Goal: Task Accomplishment & Management: Manage account settings

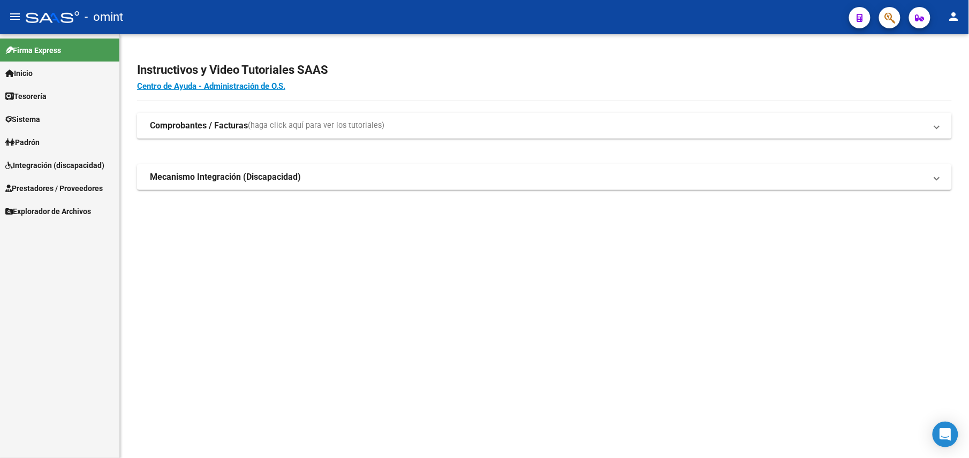
click at [94, 159] on span "Integración (discapacidad)" at bounding box center [54, 165] width 99 height 12
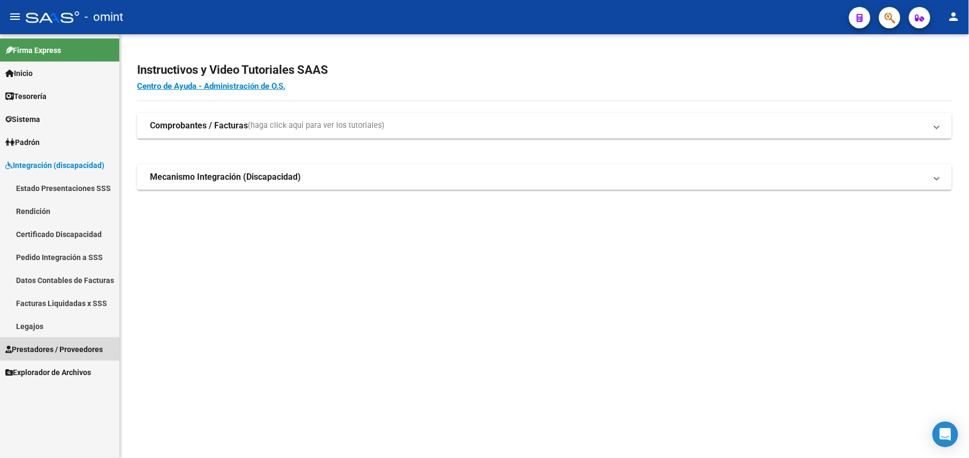
click at [48, 338] on link "Prestadores / Proveedores" at bounding box center [59, 349] width 119 height 23
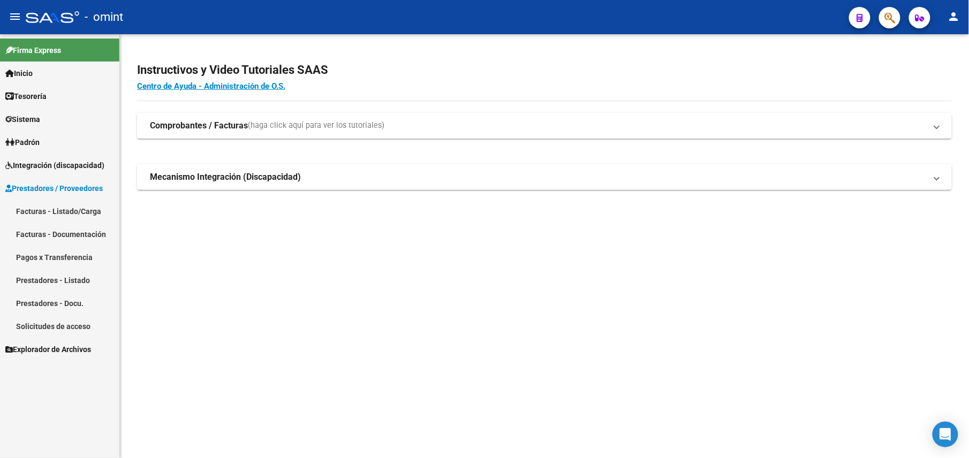
click at [76, 210] on link "Facturas - Listado/Carga" at bounding box center [59, 211] width 119 height 23
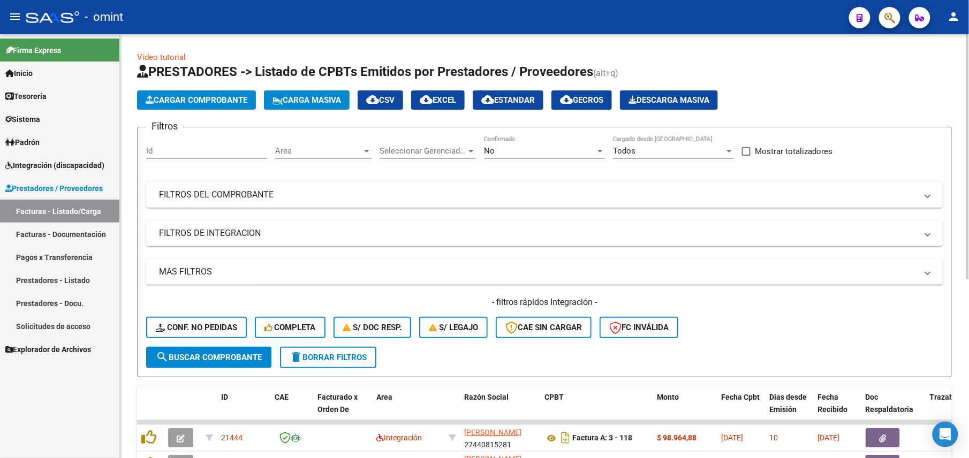
click at [523, 143] on div "No Confirmado" at bounding box center [544, 147] width 121 height 23
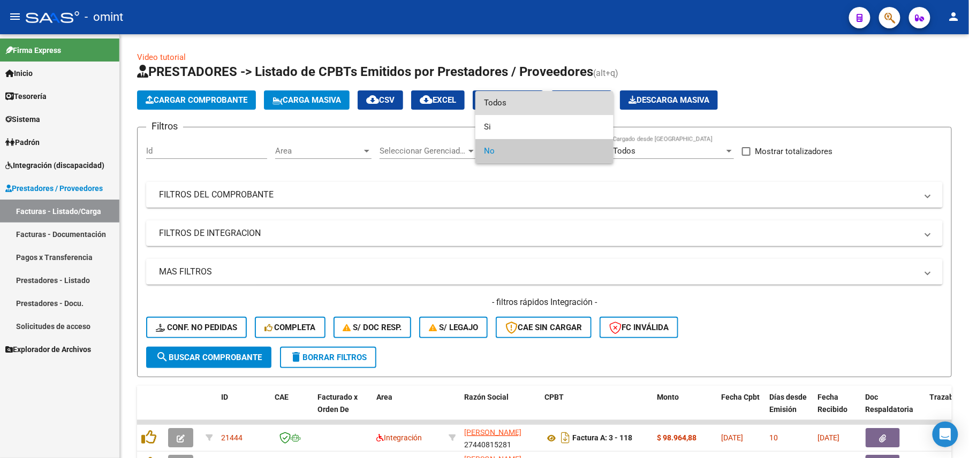
click at [505, 97] on span "Todos" at bounding box center [544, 103] width 121 height 24
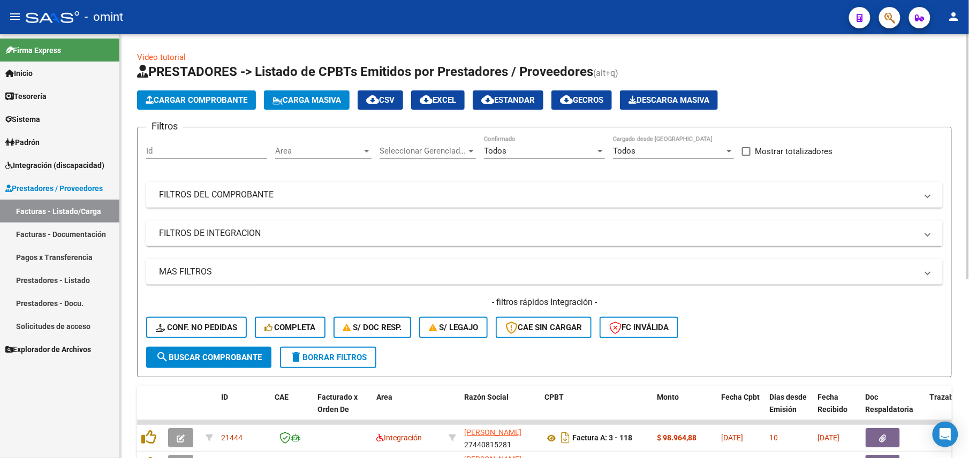
click at [474, 203] on mat-expansion-panel-header "FILTROS DEL COMPROBANTE" at bounding box center [544, 195] width 796 height 26
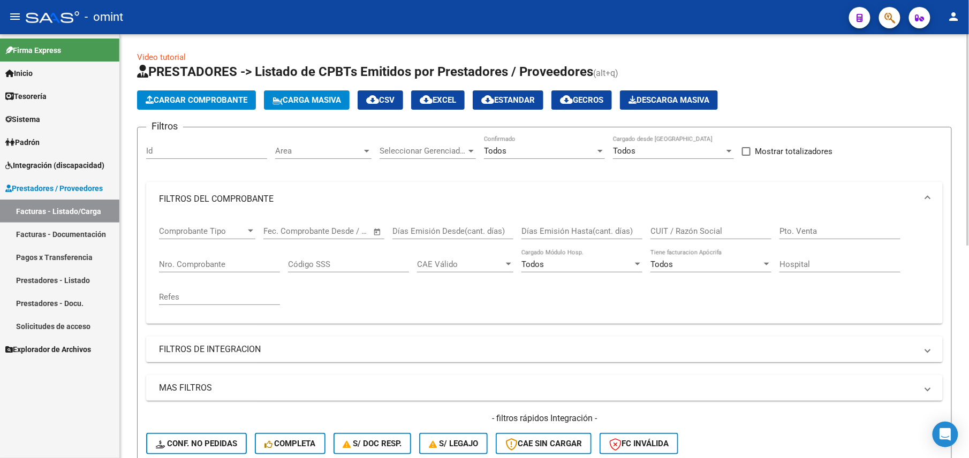
click at [700, 227] on input "CUIT / Razón Social" at bounding box center [710, 231] width 121 height 10
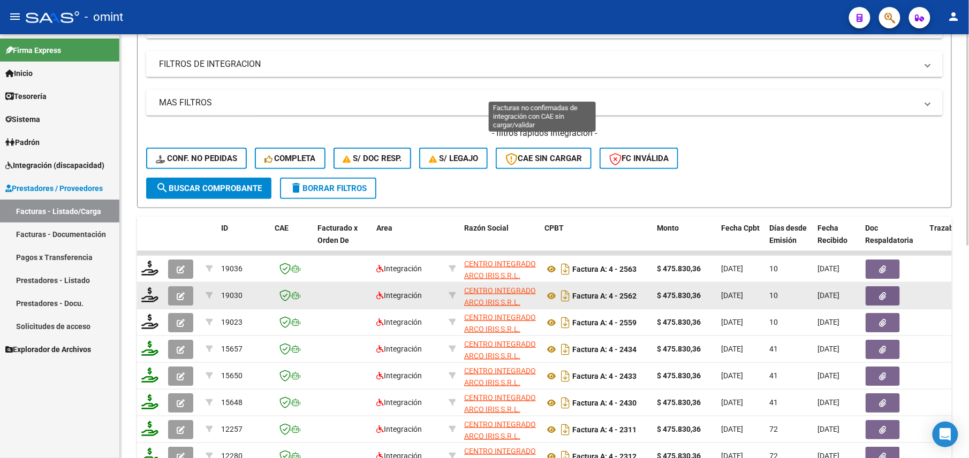
scroll to position [26, 0]
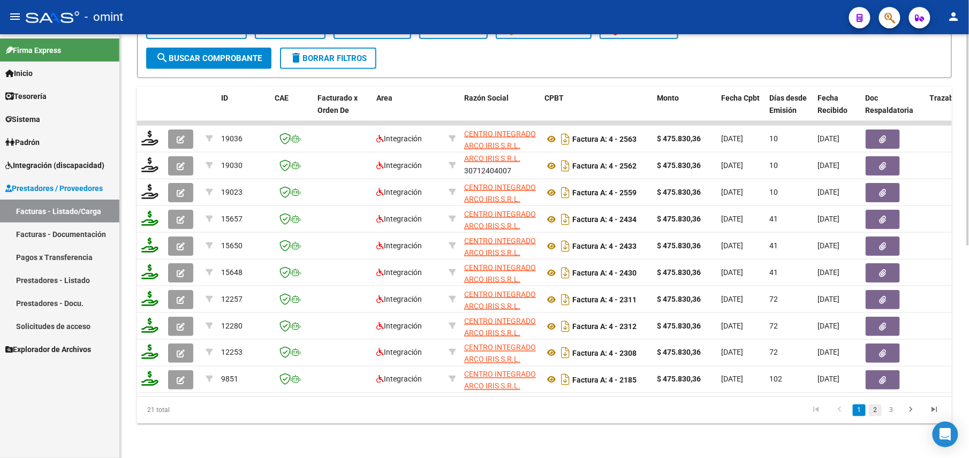
click at [872, 410] on link "2" at bounding box center [875, 411] width 13 height 12
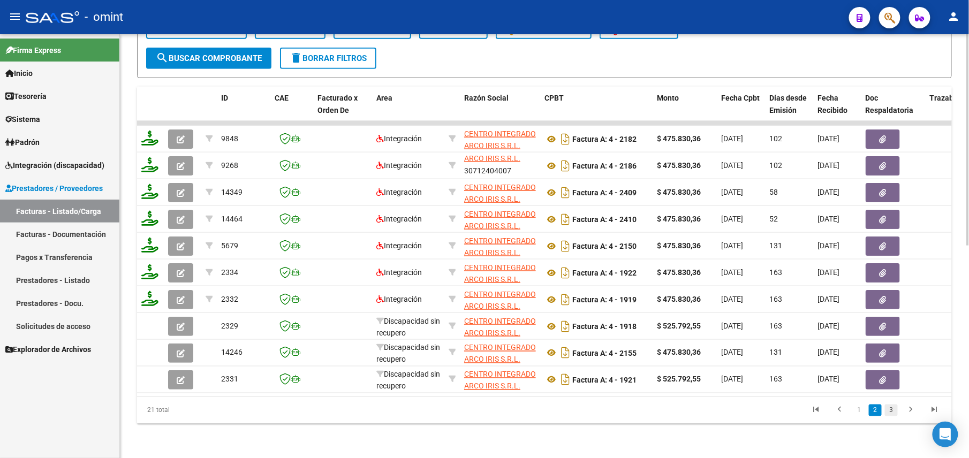
click at [894, 414] on link "3" at bounding box center [891, 411] width 13 height 12
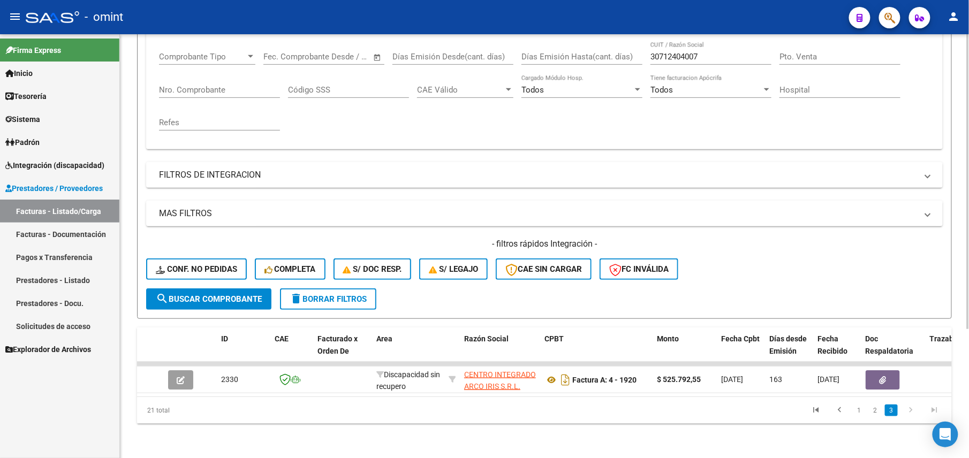
scroll to position [0, 0]
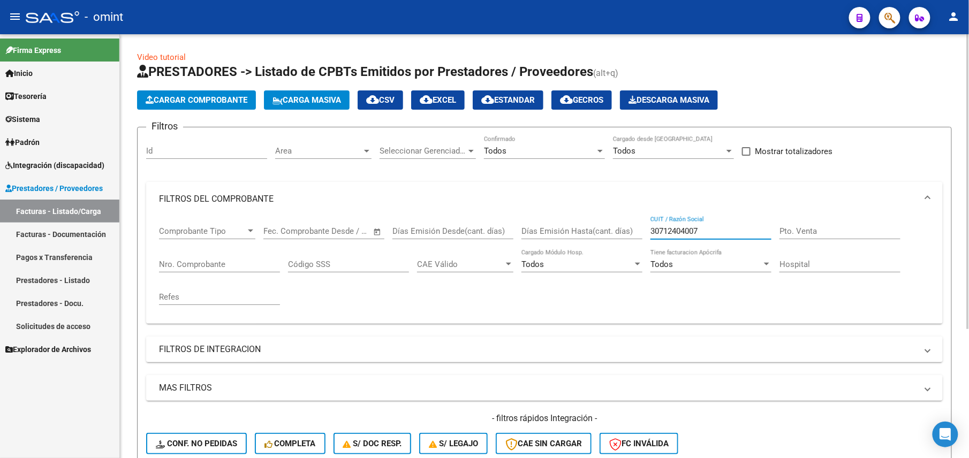
drag, startPoint x: 718, startPoint y: 229, endPoint x: 615, endPoint y: 229, distance: 102.7
click at [615, 229] on div "Comprobante Tipo Comprobante Tipo Fecha inicio – Fecha fin Fec. Comprobante Des…" at bounding box center [544, 265] width 771 height 99
click at [666, 230] on input "30712404007" at bounding box center [710, 231] width 121 height 10
drag, startPoint x: 669, startPoint y: 231, endPoint x: 715, endPoint y: 227, distance: 46.7
click at [715, 227] on input "30712404007" at bounding box center [710, 231] width 121 height 10
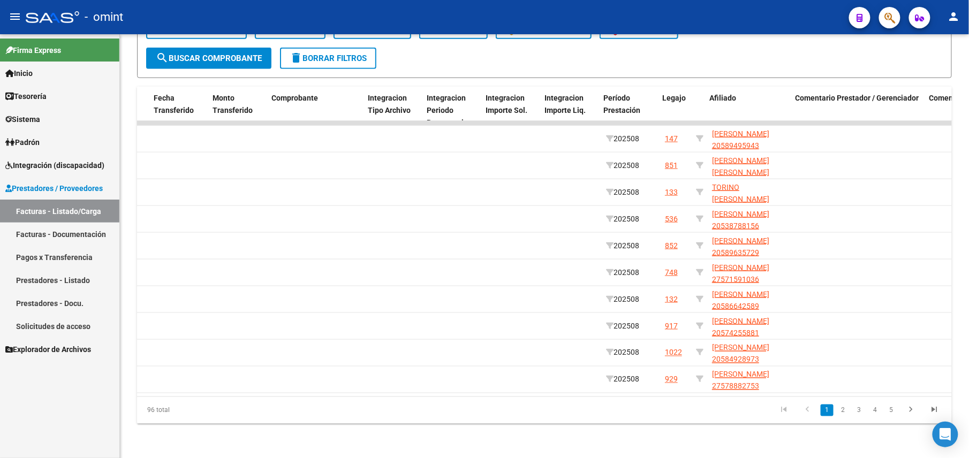
scroll to position [0, 1078]
click at [842, 409] on link "2" at bounding box center [842, 411] width 13 height 12
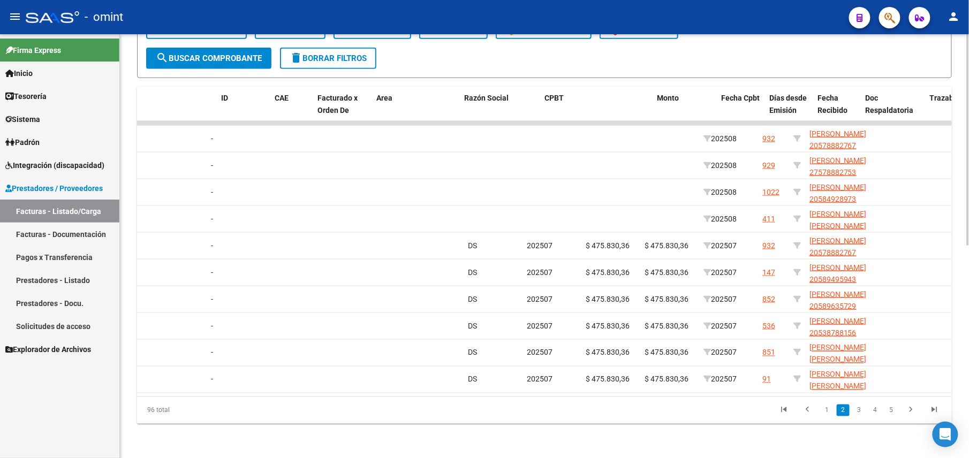
scroll to position [0, 0]
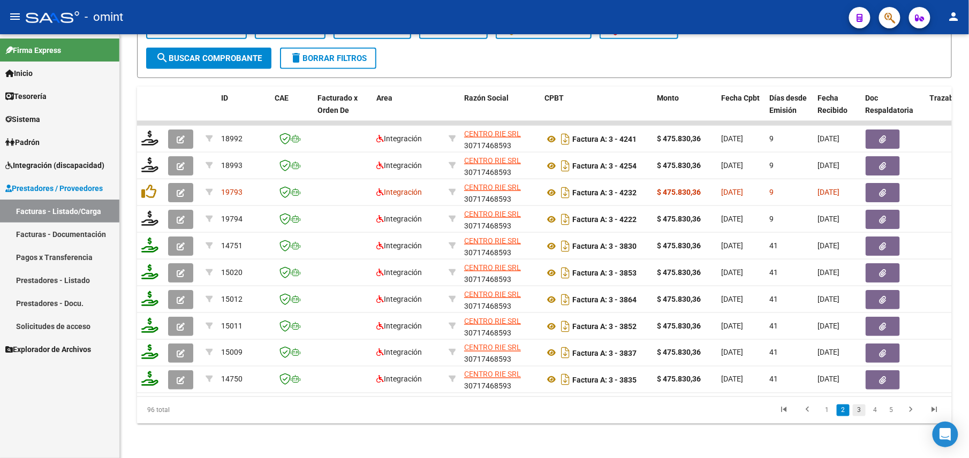
click at [861, 412] on link "3" at bounding box center [858, 411] width 13 height 12
click at [875, 411] on link "4" at bounding box center [875, 411] width 13 height 12
click at [872, 410] on link "5" at bounding box center [875, 411] width 13 height 12
click at [876, 410] on link "6" at bounding box center [875, 411] width 13 height 12
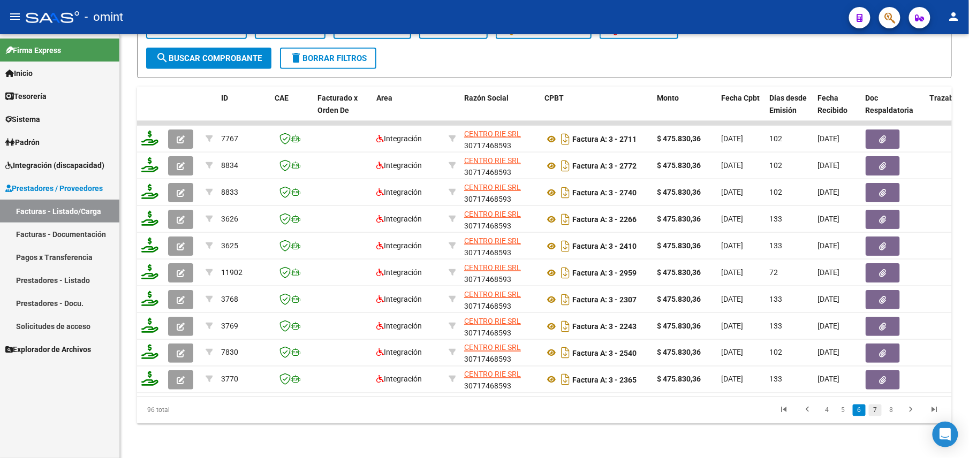
click at [869, 412] on link "7" at bounding box center [875, 411] width 13 height 12
click at [938, 411] on icon "go to last page" at bounding box center [934, 411] width 14 height 13
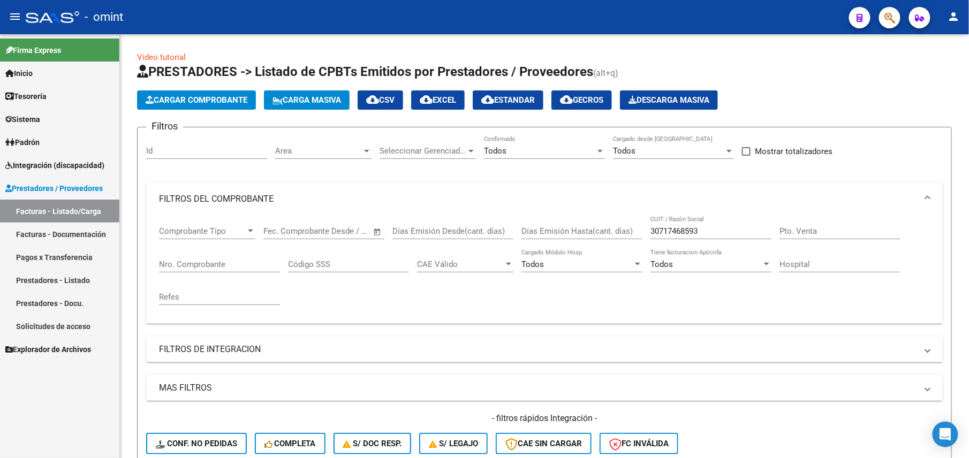
scroll to position [71, 0]
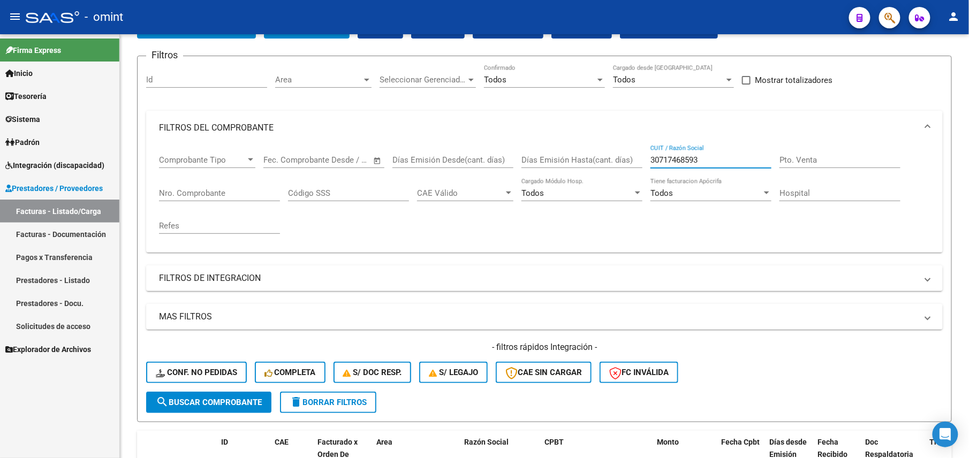
drag, startPoint x: 698, startPoint y: 161, endPoint x: 604, endPoint y: 164, distance: 94.2
click at [604, 163] on div "Comprobante Tipo Comprobante Tipo Fecha inicio – Fecha fin Fec. Comprobante Des…" at bounding box center [544, 194] width 771 height 99
click at [664, 161] on input "30717468593" at bounding box center [710, 160] width 121 height 10
click at [677, 157] on input "30717468593" at bounding box center [710, 160] width 121 height 10
drag, startPoint x: 666, startPoint y: 159, endPoint x: 728, endPoint y: 155, distance: 62.2
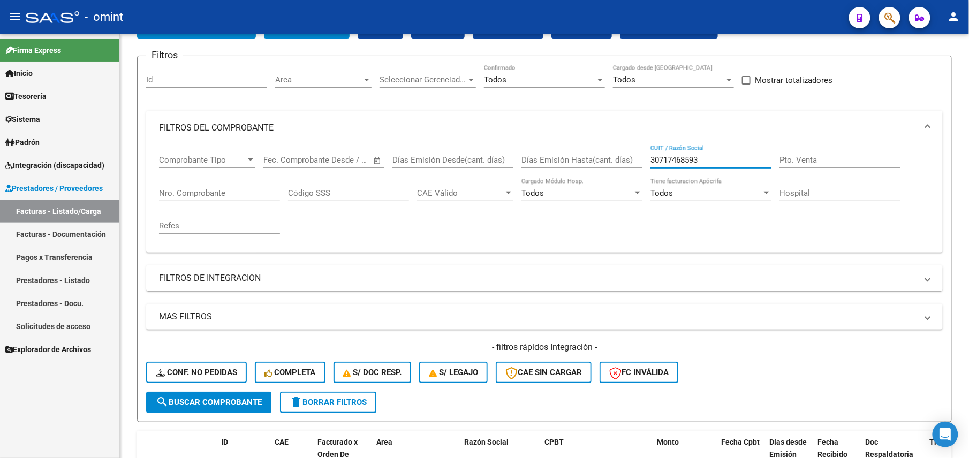
click at [728, 155] on input "30717468593" at bounding box center [710, 160] width 121 height 10
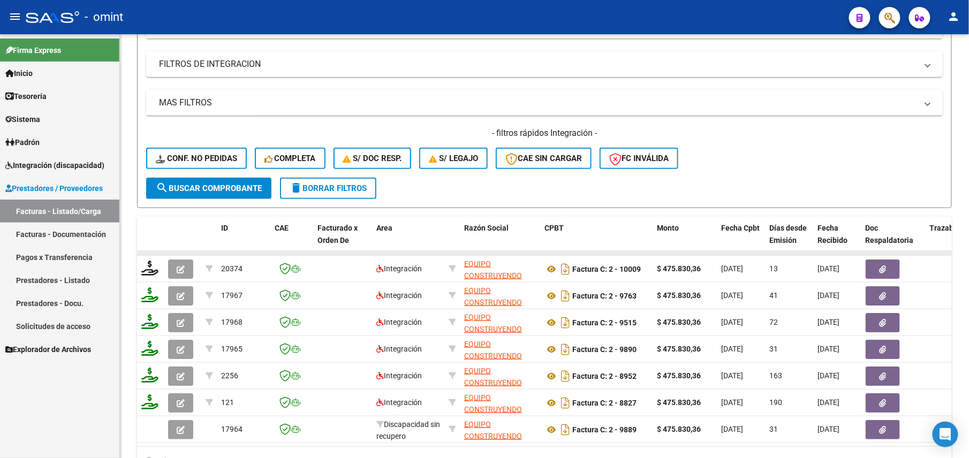
scroll to position [346, 0]
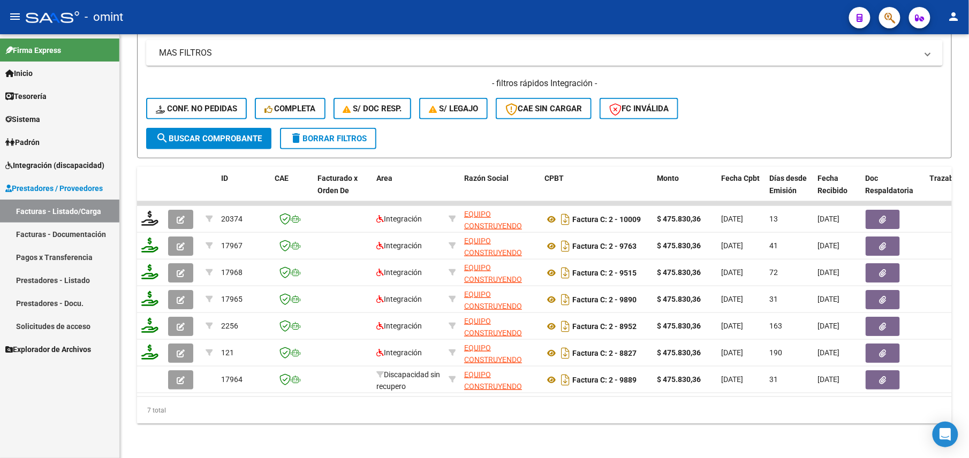
type input "30716342855"
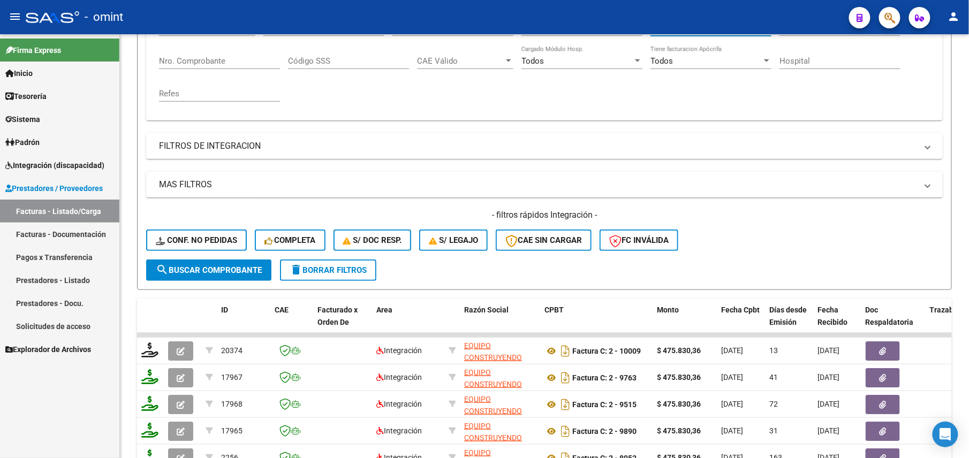
click at [227, 147] on mat-panel-title "FILTROS DE INTEGRACION" at bounding box center [538, 146] width 758 height 12
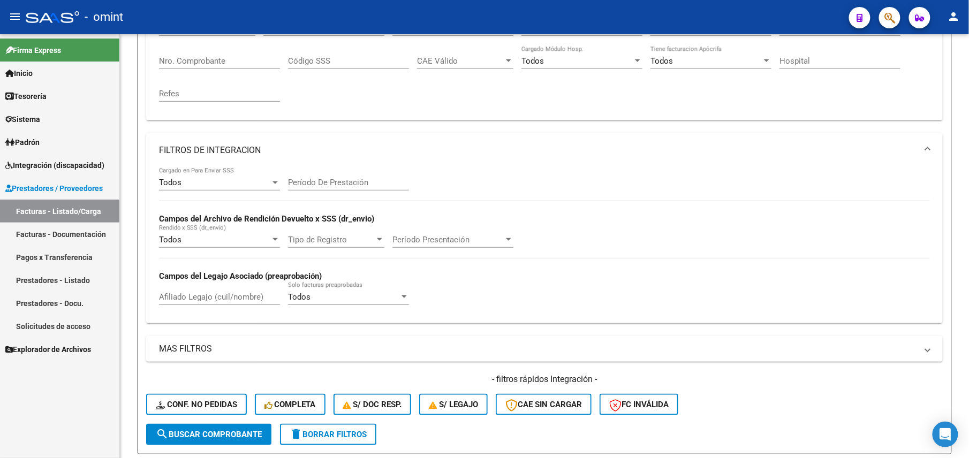
click at [209, 296] on input "Afiliado Legajo (cuil/nombre)" at bounding box center [219, 297] width 121 height 10
paste input "20575425977"
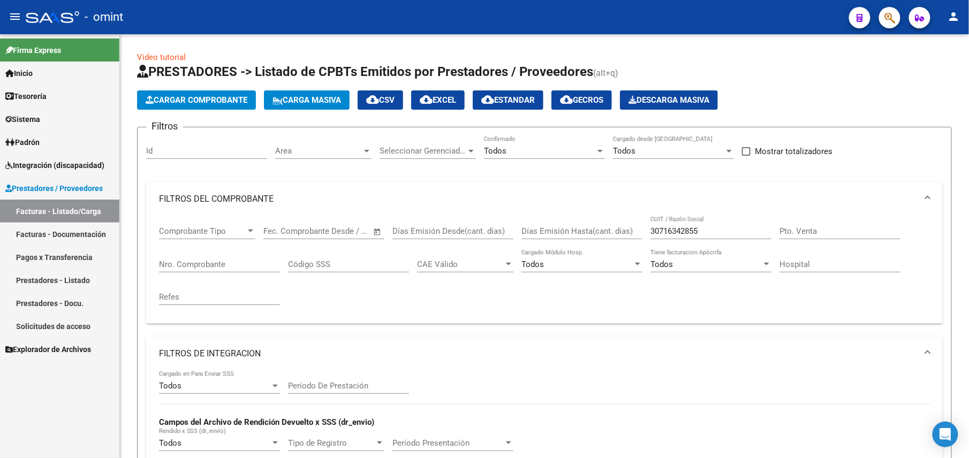
type input "20575425977"
drag, startPoint x: 718, startPoint y: 227, endPoint x: 615, endPoint y: 230, distance: 102.8
click at [619, 231] on div "Comprobante Tipo Comprobante Tipo Fecha inicio – Fecha fin Fec. Comprobante Des…" at bounding box center [544, 265] width 771 height 99
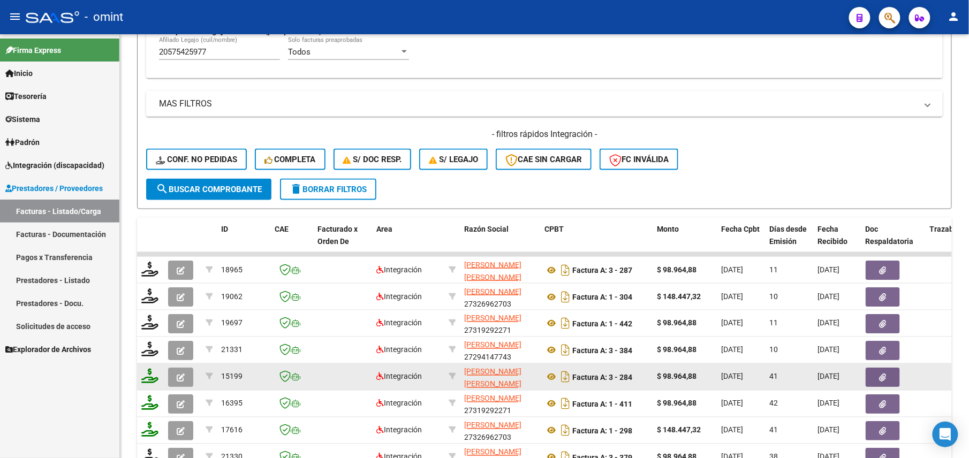
scroll to position [591, 0]
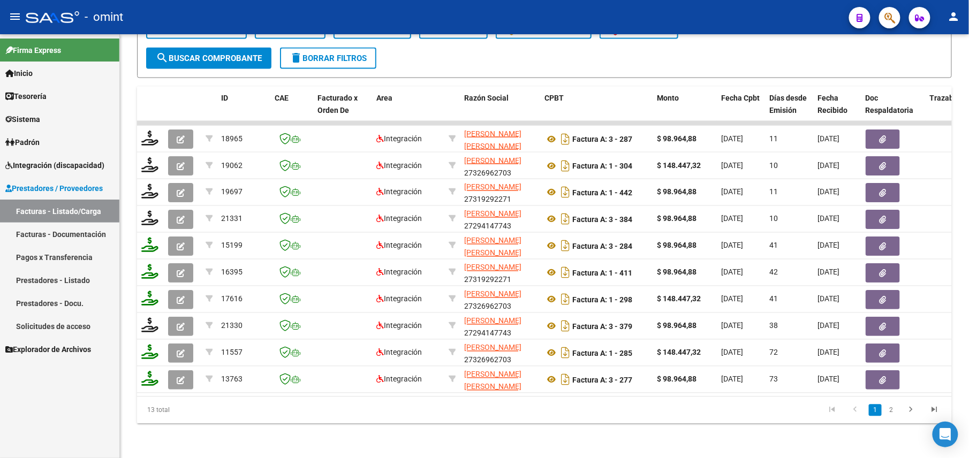
click at [888, 401] on li "2" at bounding box center [891, 410] width 16 height 18
click at [885, 412] on link "2" at bounding box center [891, 411] width 13 height 12
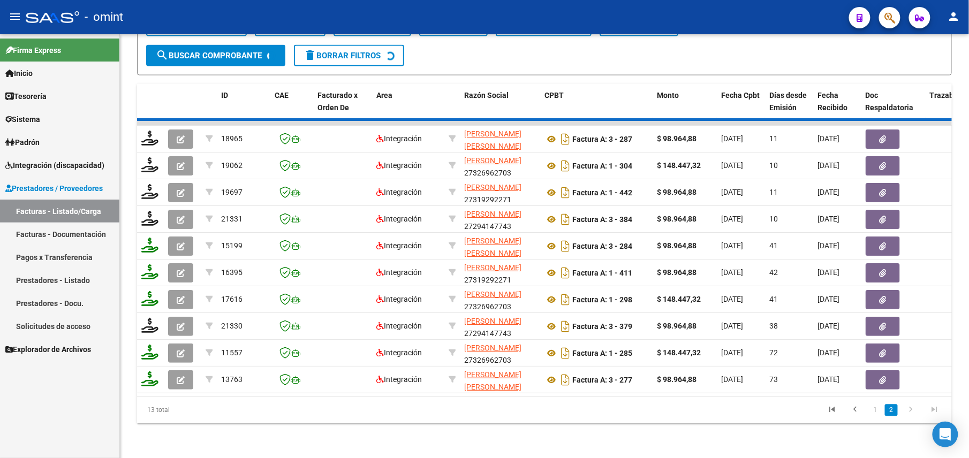
click at [895, 408] on div "13 total 1 2" at bounding box center [544, 410] width 814 height 27
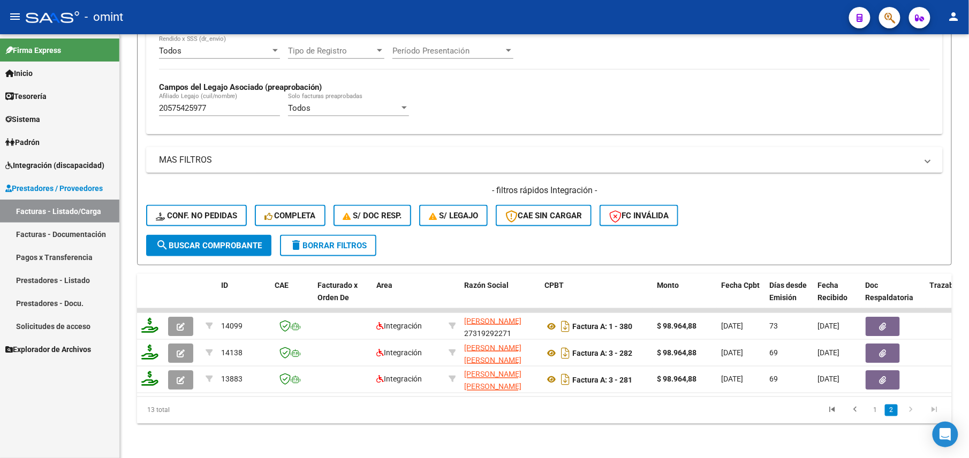
scroll to position [405, 0]
drag, startPoint x: 151, startPoint y: 97, endPoint x: 102, endPoint y: 100, distance: 49.3
click at [102, 100] on mat-sidenav-container "Firma Express Inicio Calendario SSS Instructivos Contacto OS Tesorería Extracto…" at bounding box center [484, 246] width 969 height 424
paste input "62016482"
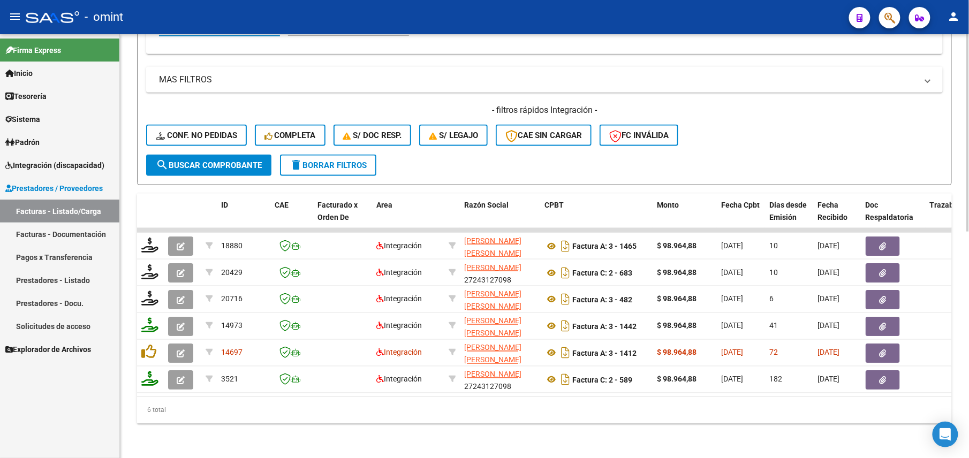
scroll to position [484, 0]
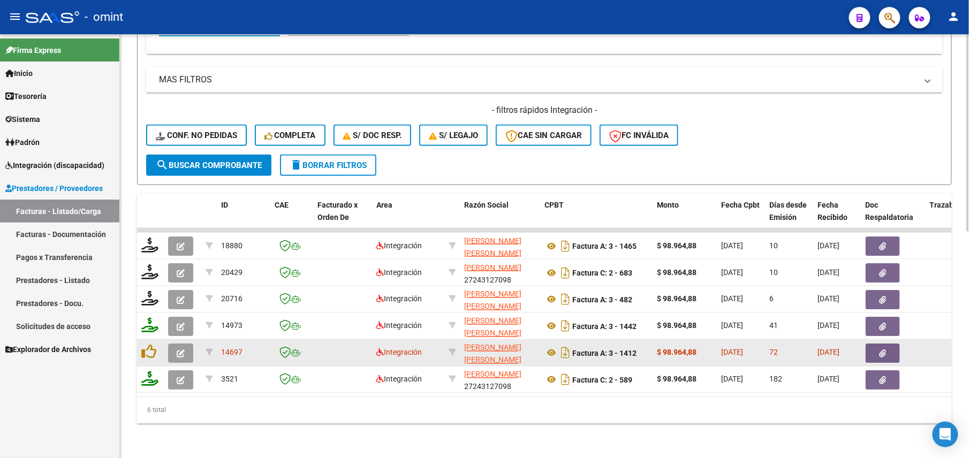
click at [180, 347] on button "button" at bounding box center [180, 353] width 25 height 19
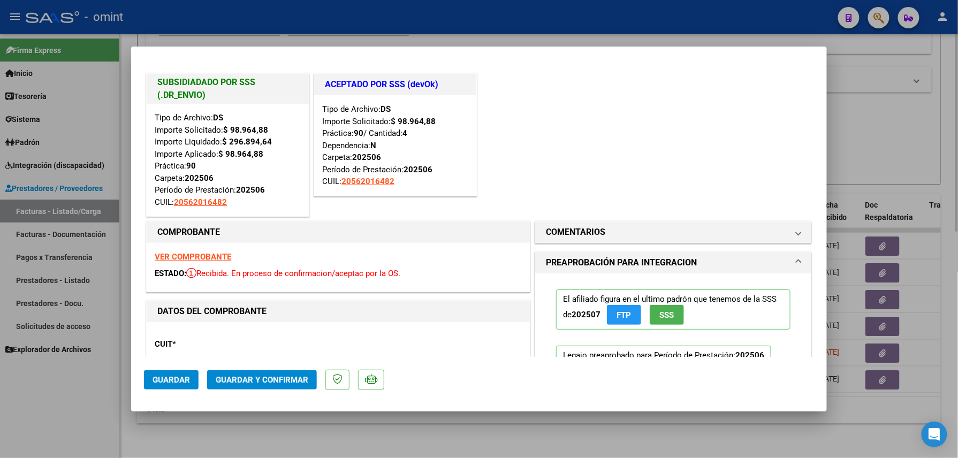
click at [238, 436] on div "Video tutorial PRESTADORES -> Listado de CPBTs Emitidos por Prestadores / Prove…" at bounding box center [539, 10] width 838 height 896
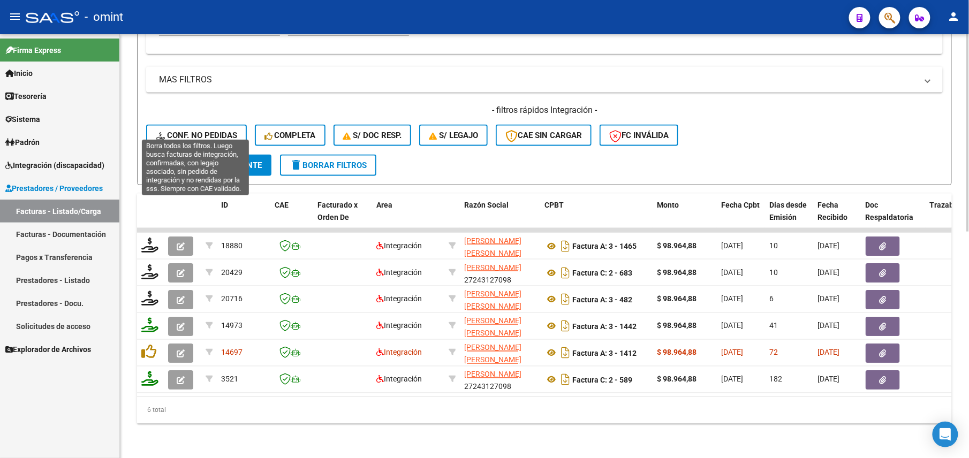
scroll to position [341, 0]
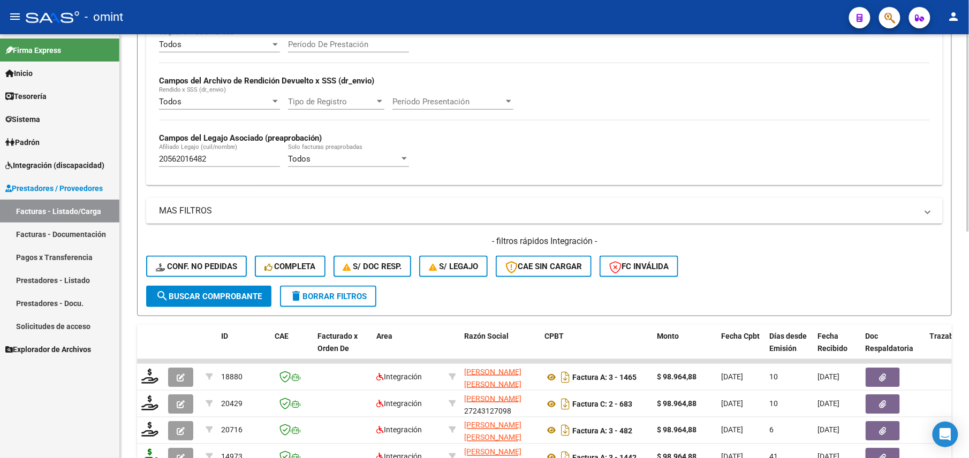
drag, startPoint x: 219, startPoint y: 154, endPoint x: 155, endPoint y: 158, distance: 63.8
click at [155, 158] on div "Todos Cargado en Para Enviar SSS Período De Prestación Campos del Archivo de Re…" at bounding box center [544, 107] width 796 height 156
drag, startPoint x: 204, startPoint y: 161, endPoint x: 153, endPoint y: 161, distance: 51.4
click at [153, 161] on div "Todos Cargado en Para Enviar SSS Período De Prestación Campos del Archivo de Re…" at bounding box center [544, 107] width 796 height 156
paste input "406642969"
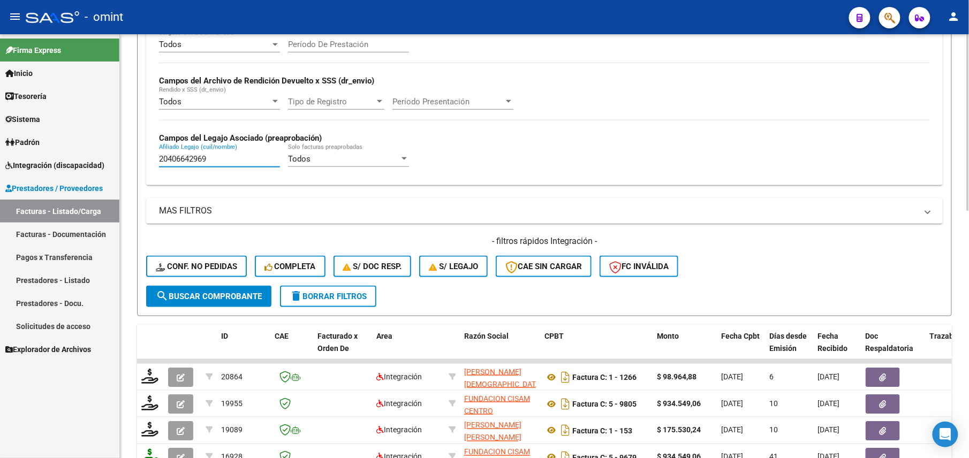
scroll to position [591, 0]
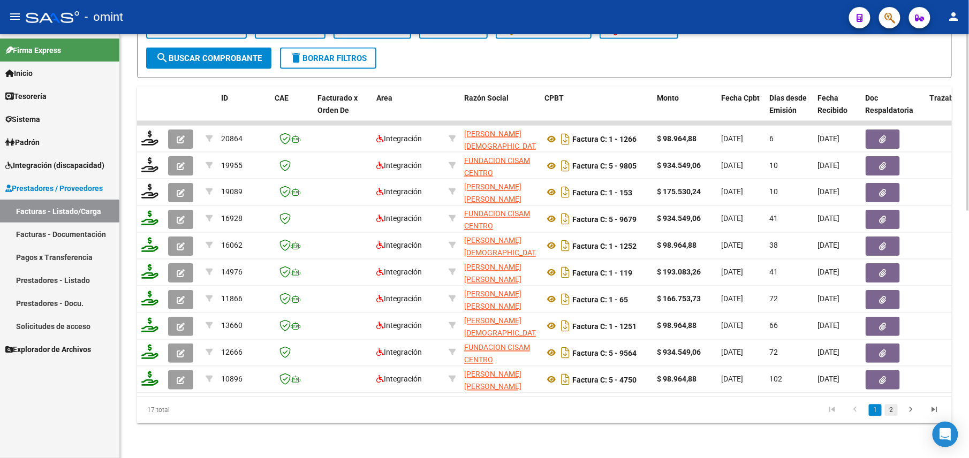
click at [893, 411] on link "2" at bounding box center [891, 411] width 13 height 12
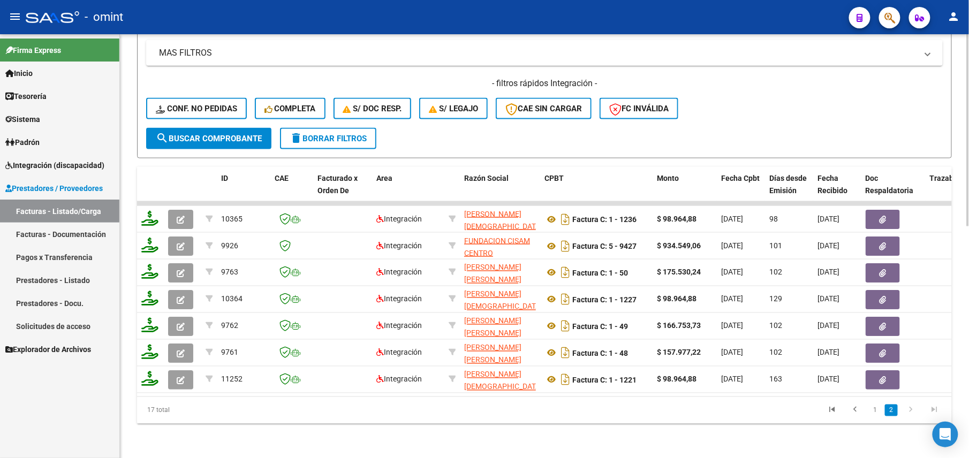
scroll to position [298, 0]
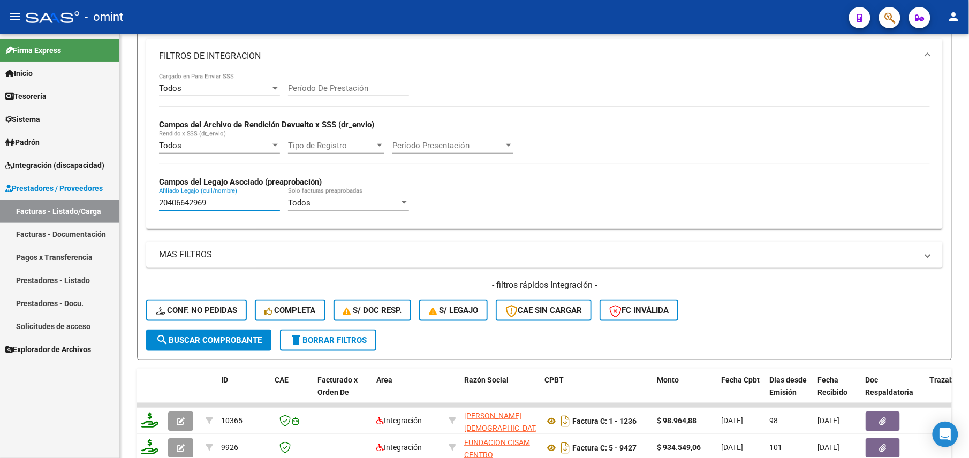
drag, startPoint x: 217, startPoint y: 204, endPoint x: 101, endPoint y: 208, distance: 116.2
click at [101, 208] on mat-sidenav-container "Firma Express Inicio Calendario SSS Instructivos Contacto OS Tesorería Extracto…" at bounding box center [484, 246] width 969 height 424
paste input "7554798131"
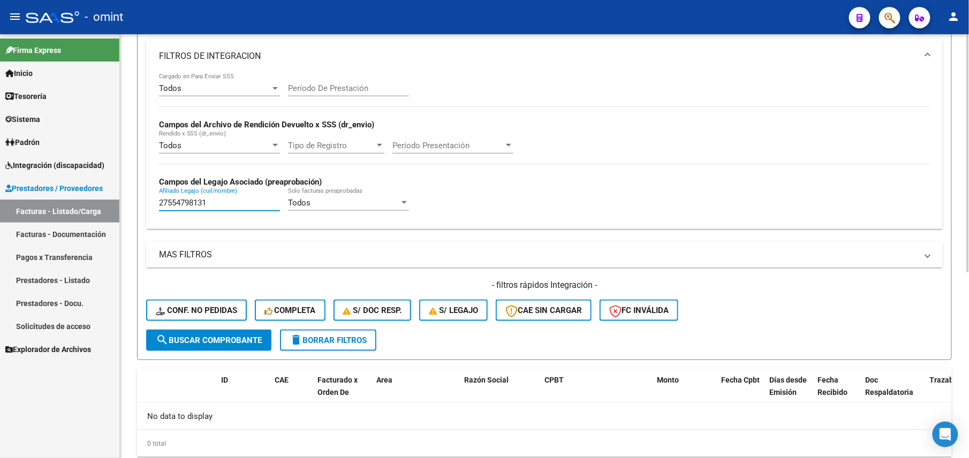
scroll to position [331, 0]
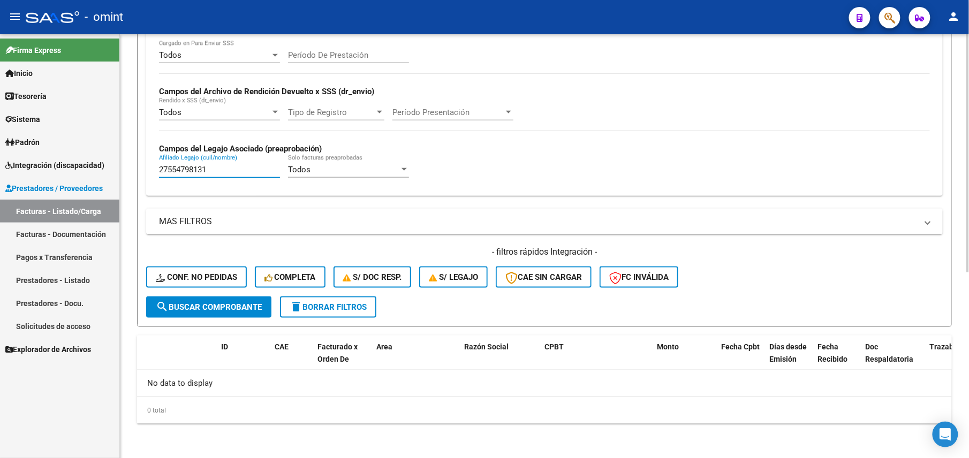
drag, startPoint x: 241, startPoint y: 171, endPoint x: 131, endPoint y: 167, distance: 110.3
click at [132, 169] on div "Video tutorial PRESTADORES -> Listado de CPBTs Emitidos por Prestadores / Prove…" at bounding box center [544, 81] width 849 height 755
paste input "71591036"
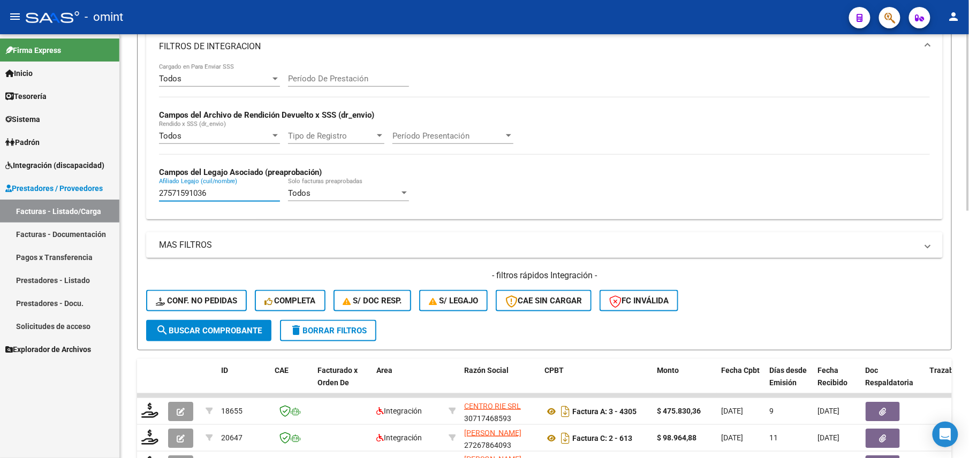
scroll to position [591, 0]
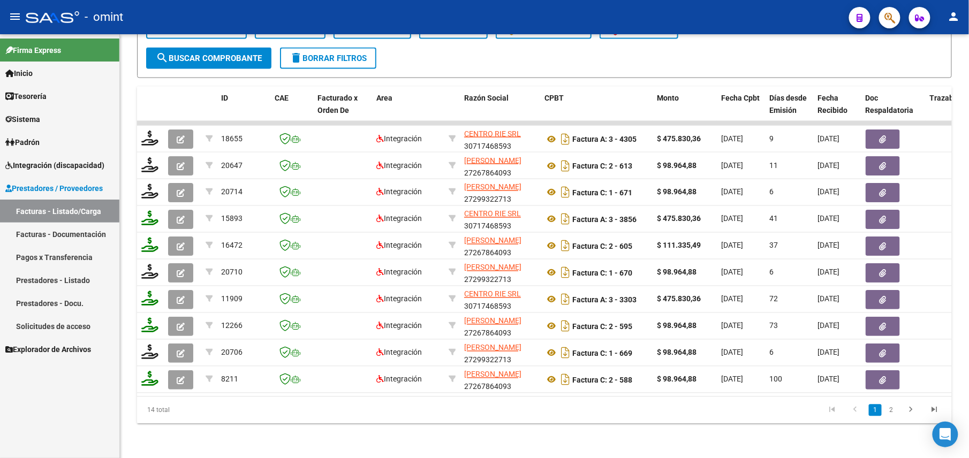
click at [893, 412] on link "2" at bounding box center [891, 411] width 13 height 12
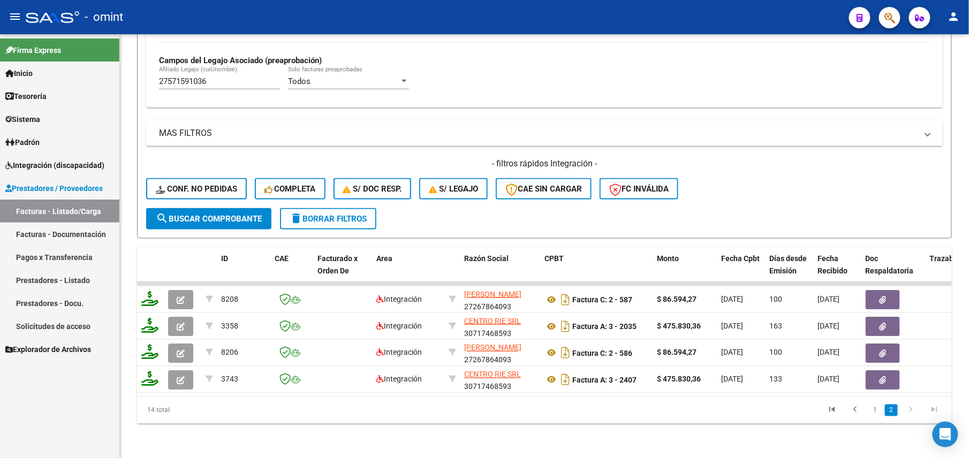
scroll to position [431, 0]
click at [159, 77] on input "27571591036" at bounding box center [219, 82] width 121 height 10
paste input "0540413445"
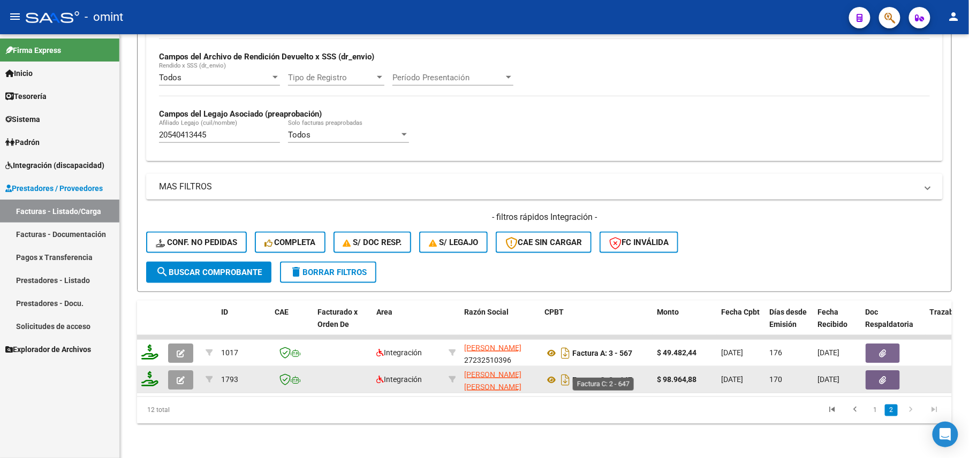
scroll to position [377, 0]
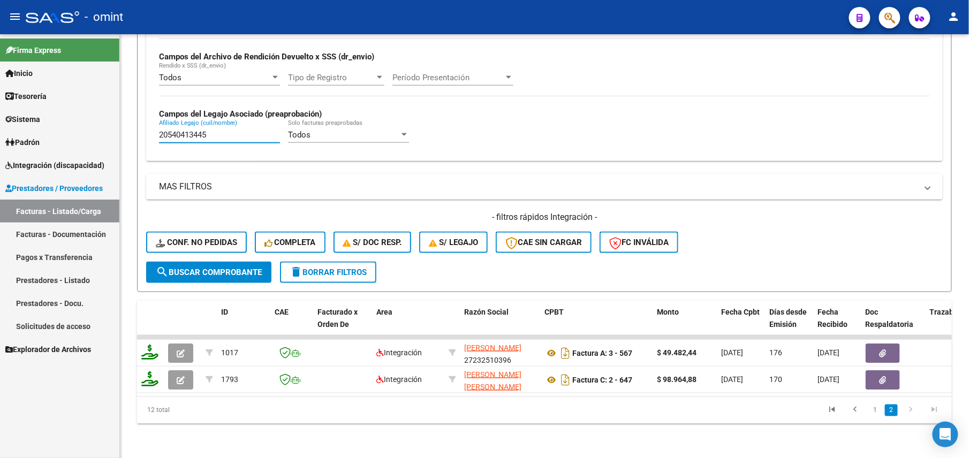
drag, startPoint x: 213, startPoint y: 122, endPoint x: 152, endPoint y: 123, distance: 61.0
click at [152, 123] on div "Todos Cargado en Para Enviar SSS Período De Prestación Campos del Archivo de Re…" at bounding box center [544, 83] width 796 height 156
paste input "80312560"
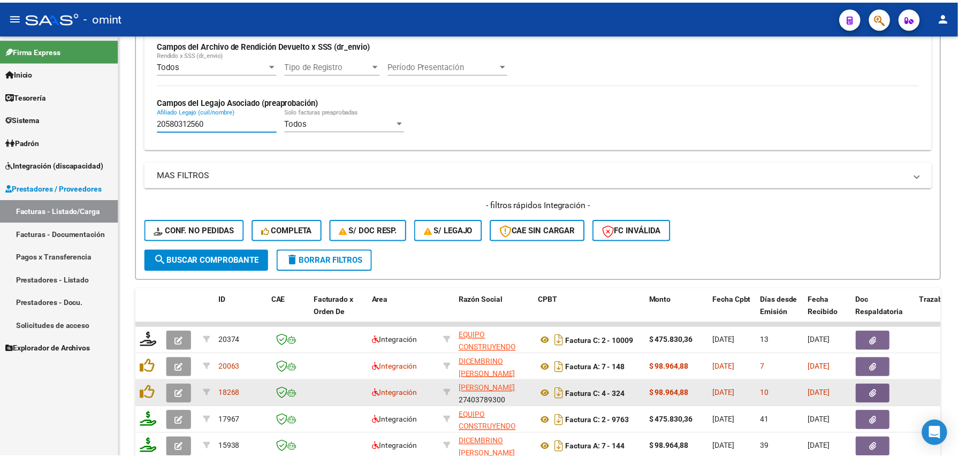
scroll to position [591, 0]
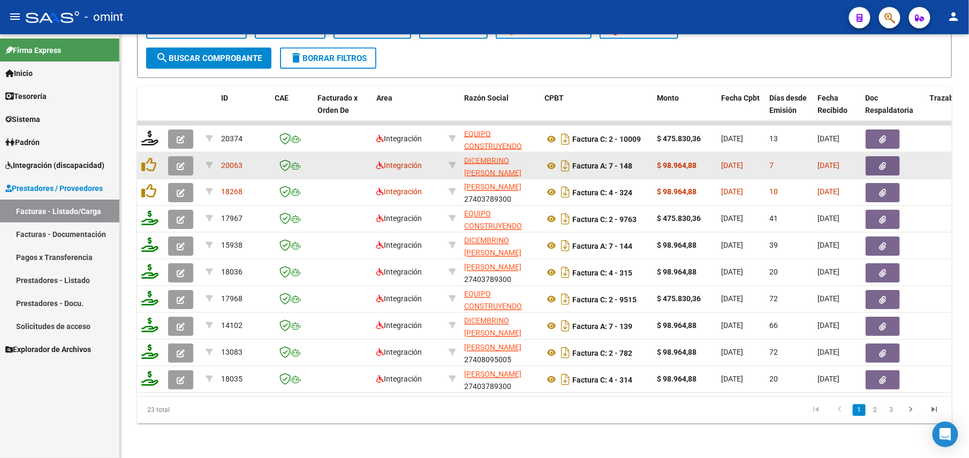
type input "20580312560"
click at [174, 156] on button "button" at bounding box center [180, 165] width 25 height 19
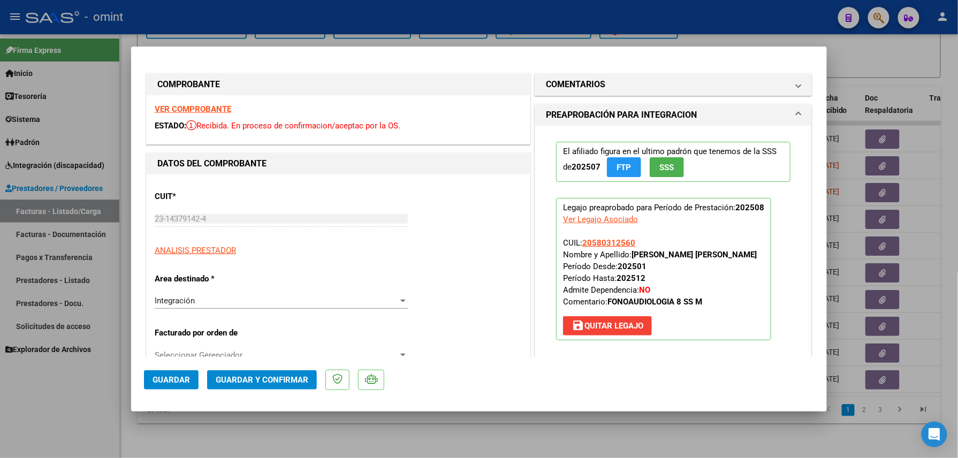
click at [208, 104] on strong "VER COMPROBANTE" at bounding box center [193, 109] width 77 height 10
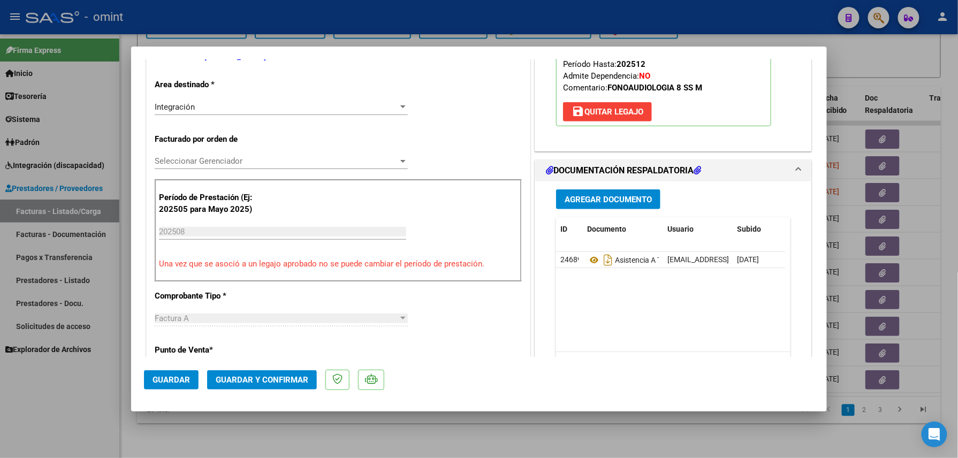
scroll to position [285, 0]
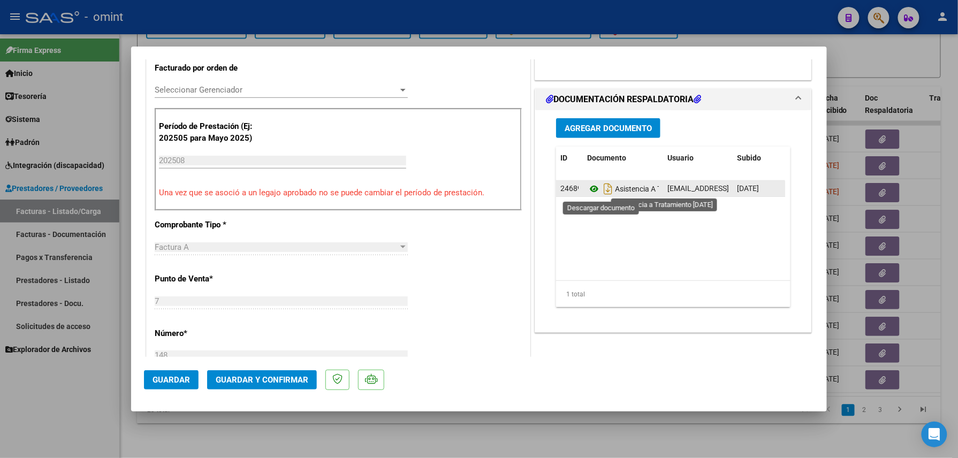
click at [587, 189] on icon at bounding box center [594, 188] width 14 height 13
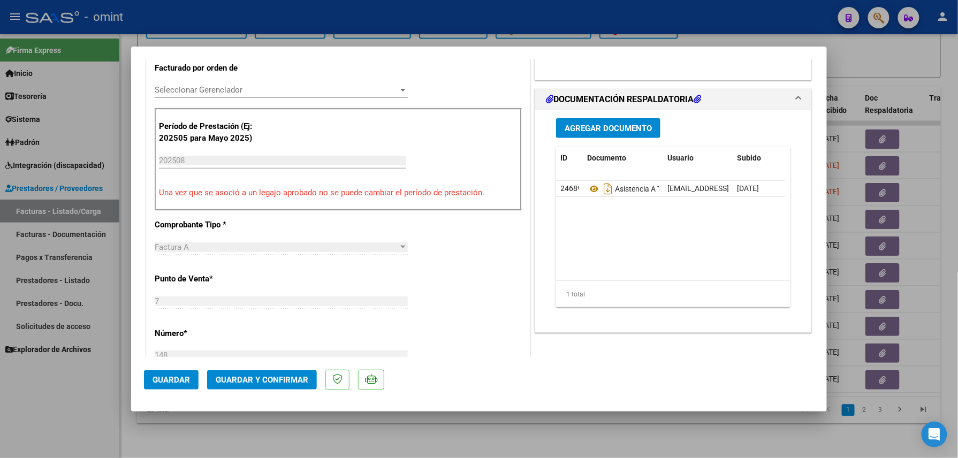
scroll to position [0, 0]
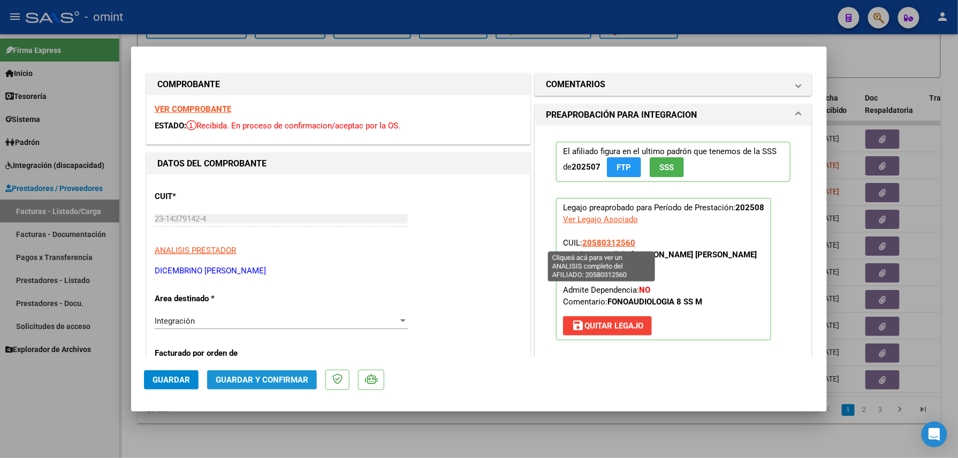
click at [264, 379] on span "Guardar y Confirmar" at bounding box center [262, 380] width 93 height 10
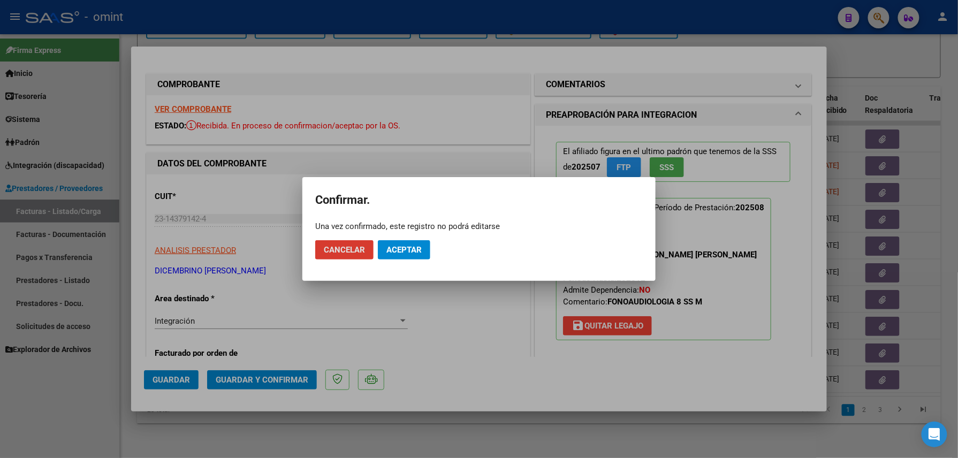
click at [401, 248] on span "Aceptar" at bounding box center [403, 250] width 35 height 10
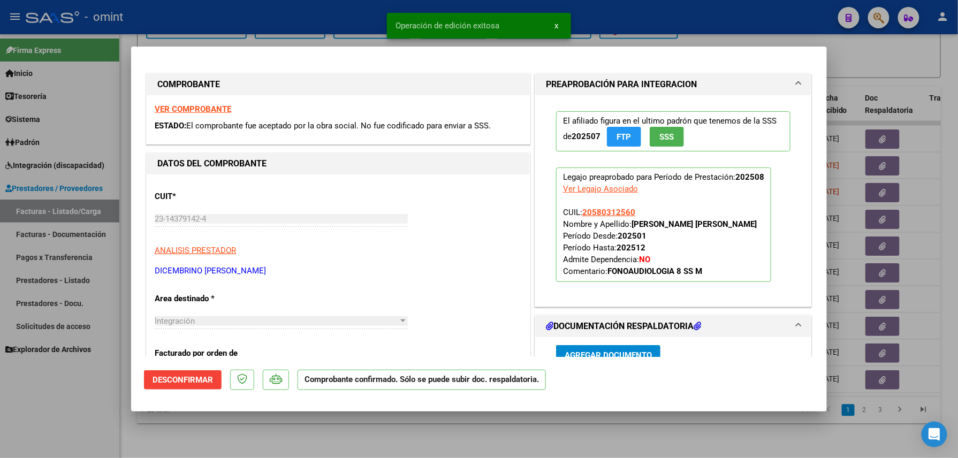
click at [326, 450] on div at bounding box center [479, 229] width 958 height 458
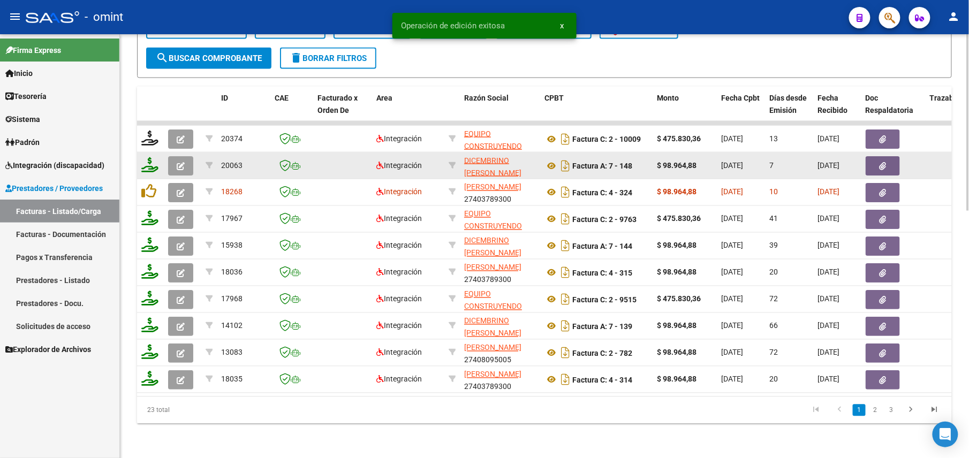
click at [150, 157] on icon at bounding box center [149, 164] width 17 height 15
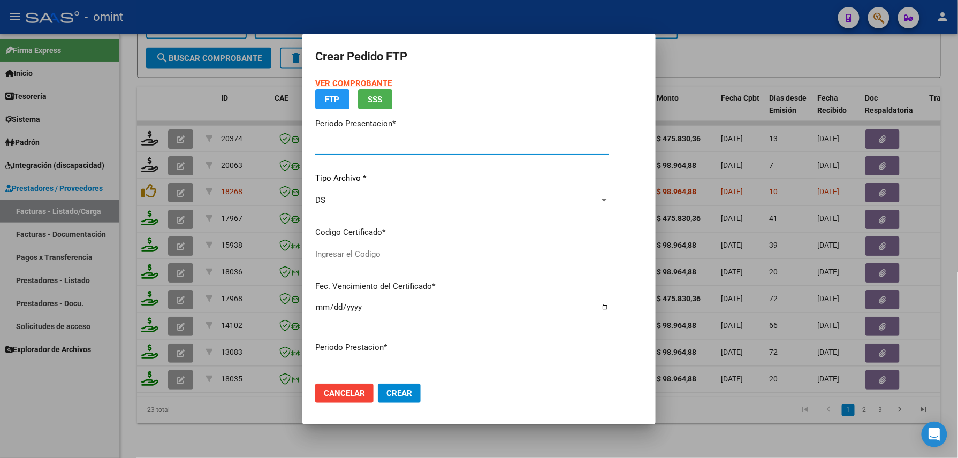
type input "202508"
type input "$ 98.964,88"
type input "4590317600"
type input "2026-03-06"
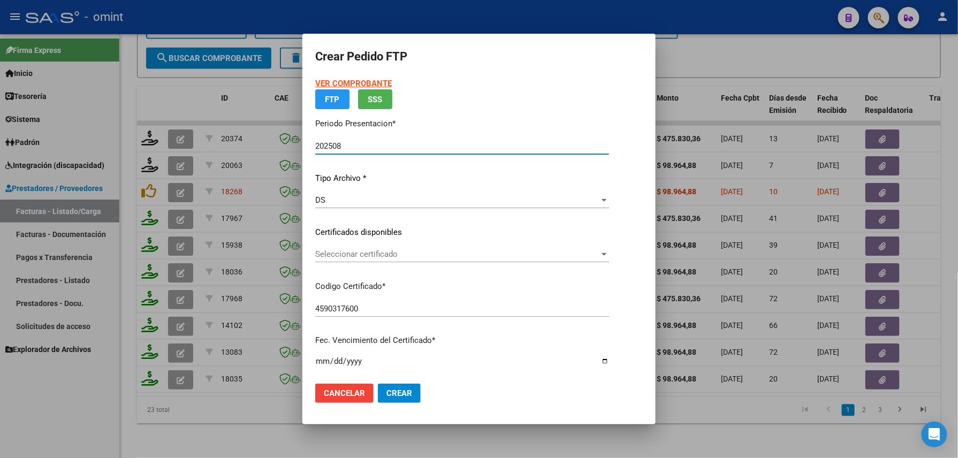
scroll to position [407, 0]
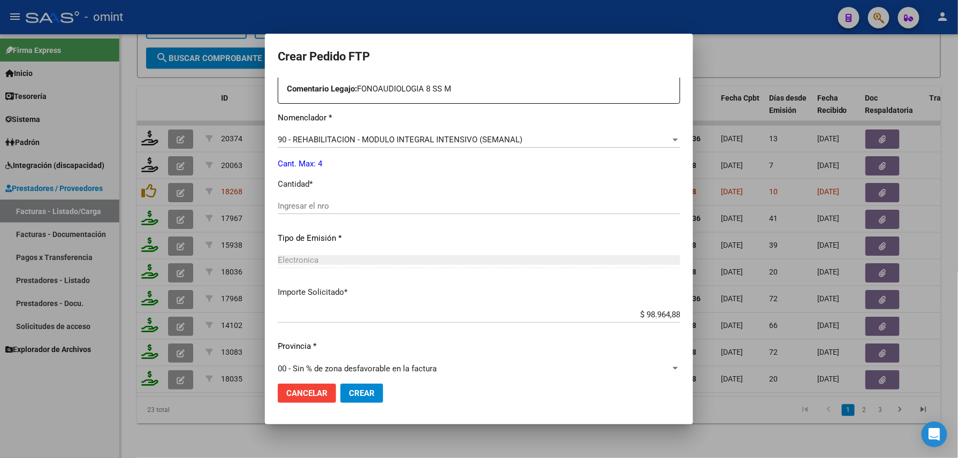
click at [406, 203] on input "Ingresar el nro" at bounding box center [479, 206] width 402 height 10
type input "4"
click at [359, 394] on span "Crear" at bounding box center [362, 393] width 26 height 10
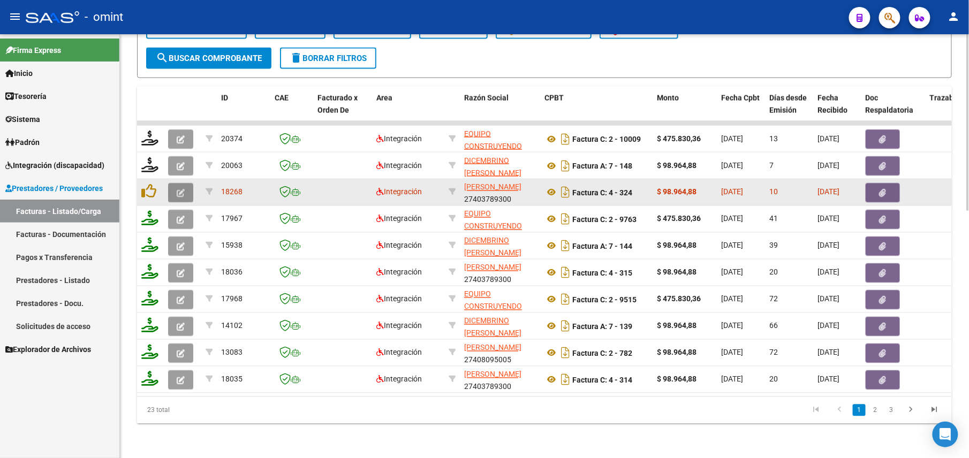
click at [178, 189] on icon "button" at bounding box center [181, 193] width 8 height 8
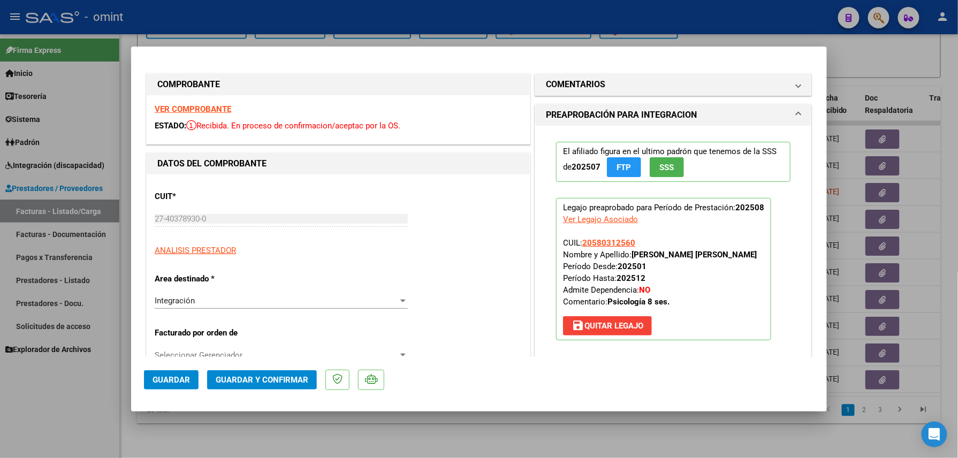
click at [205, 108] on strong "VER COMPROBANTE" at bounding box center [193, 109] width 77 height 10
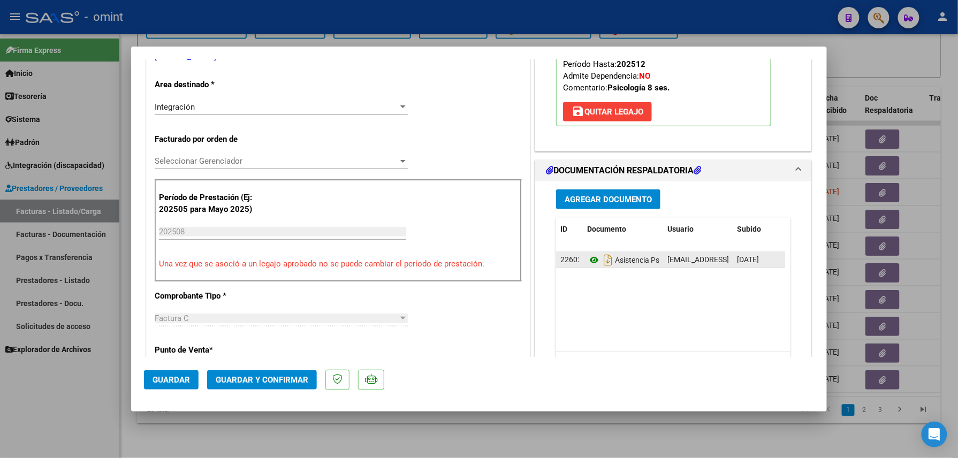
scroll to position [305, 0]
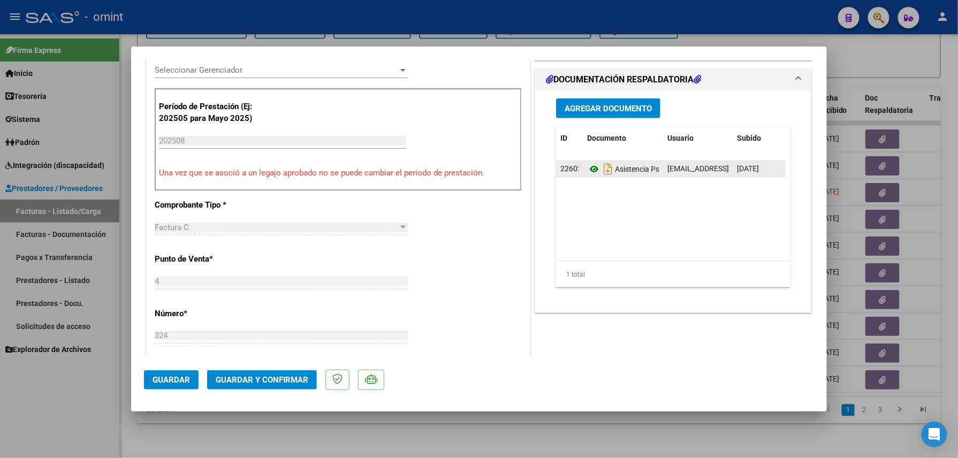
click at [587, 170] on icon at bounding box center [594, 169] width 14 height 13
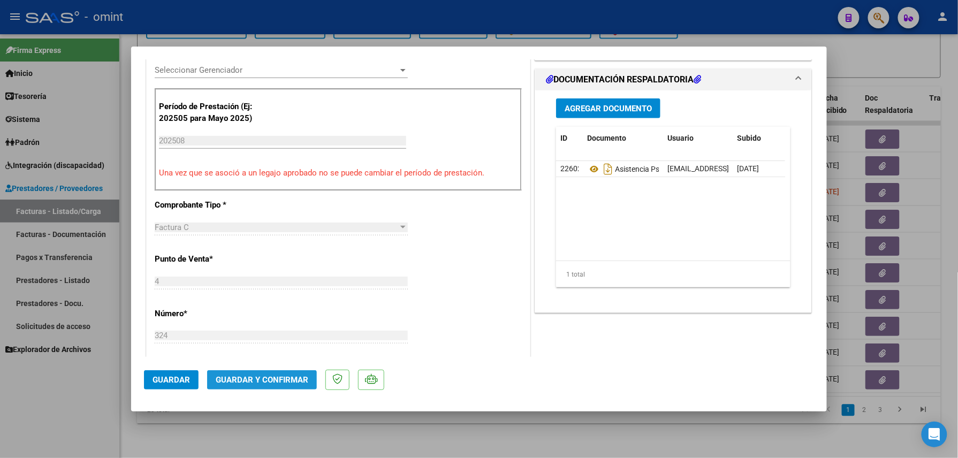
click at [271, 375] on button "Guardar y Confirmar" at bounding box center [262, 379] width 110 height 19
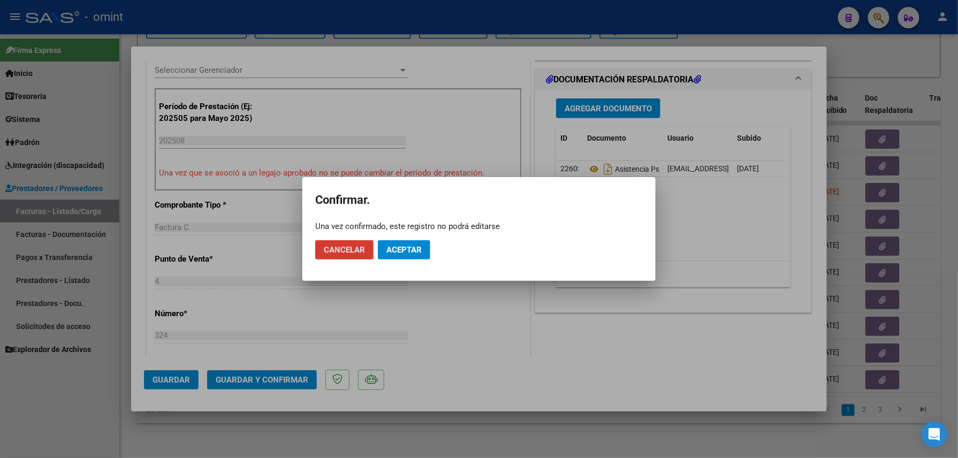
click at [410, 247] on span "Aceptar" at bounding box center [403, 250] width 35 height 10
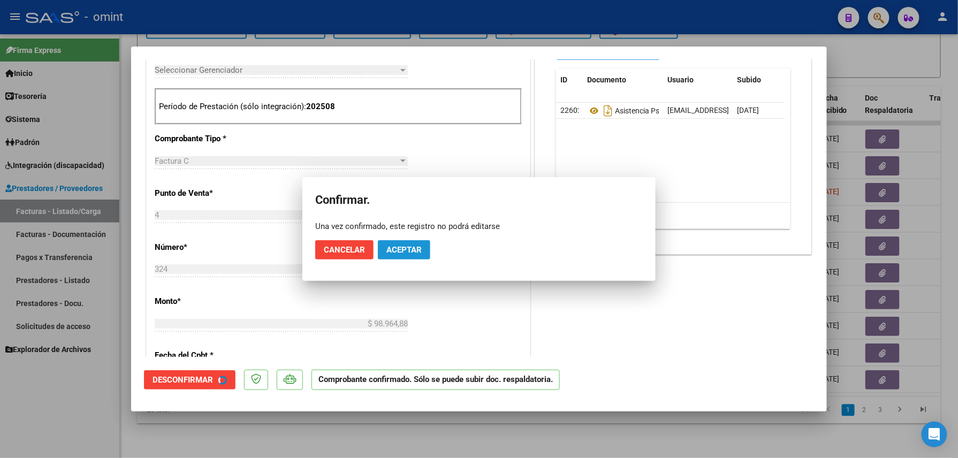
scroll to position [304, 0]
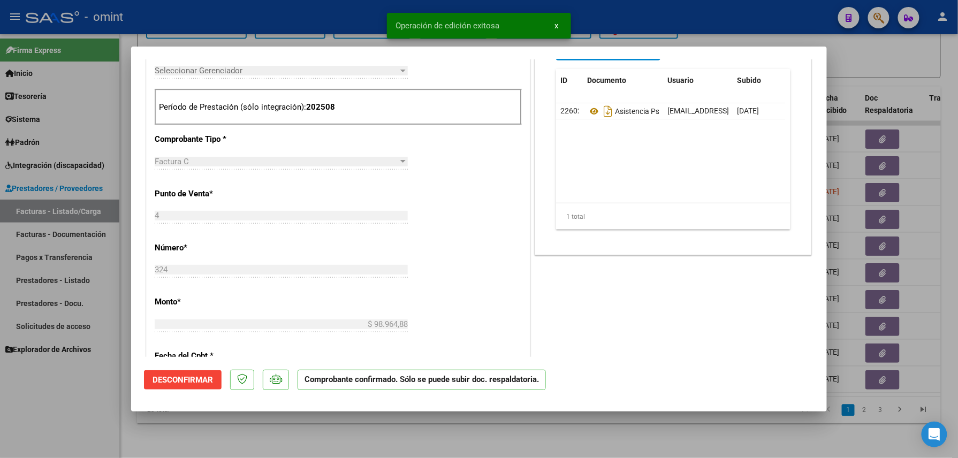
click at [289, 441] on div at bounding box center [479, 229] width 958 height 458
type input "$ 0,00"
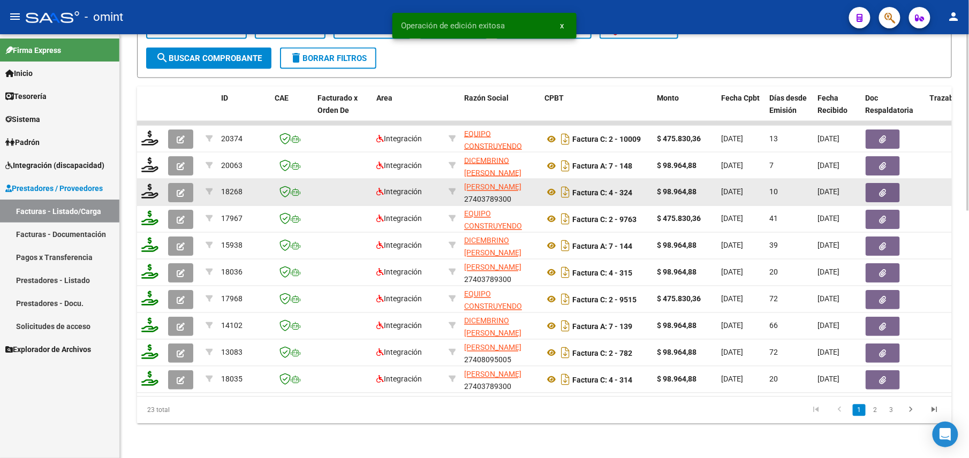
click at [146, 188] on div at bounding box center [150, 192] width 18 height 17
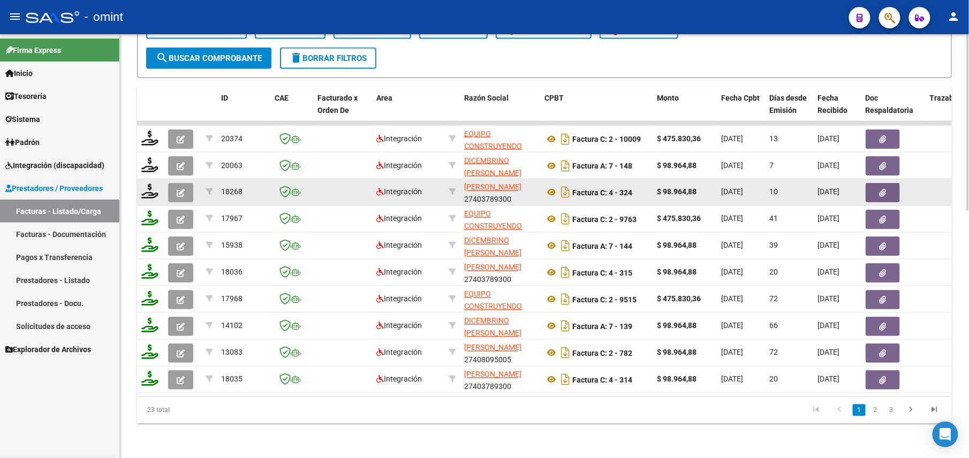
click at [178, 189] on icon "button" at bounding box center [181, 193] width 8 height 8
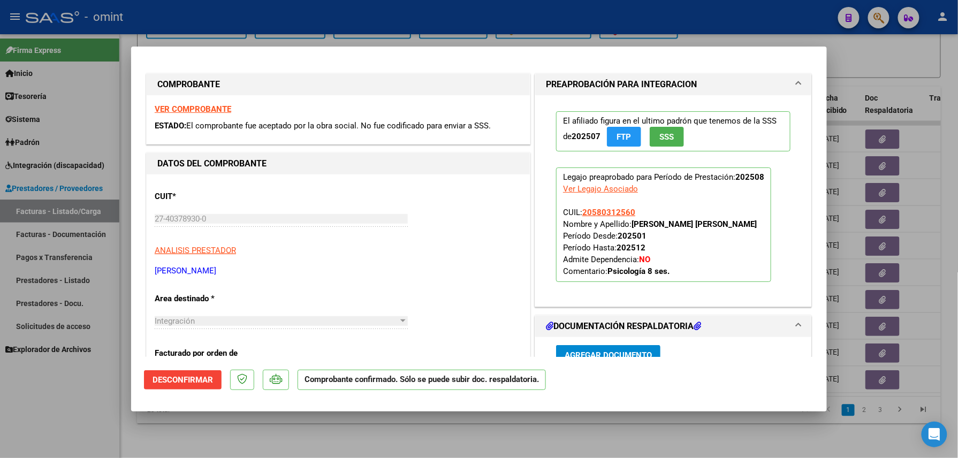
click at [337, 18] on div at bounding box center [479, 229] width 958 height 458
type input "$ 0,00"
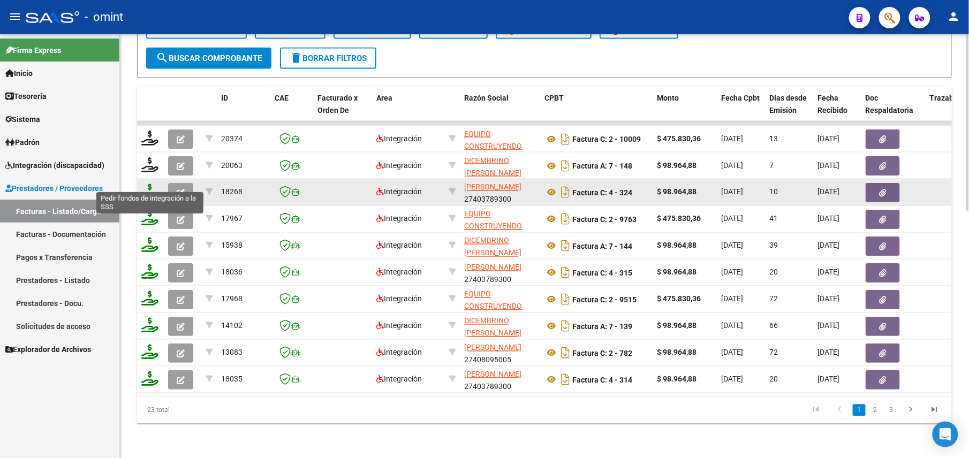
click at [148, 184] on icon at bounding box center [149, 191] width 17 height 15
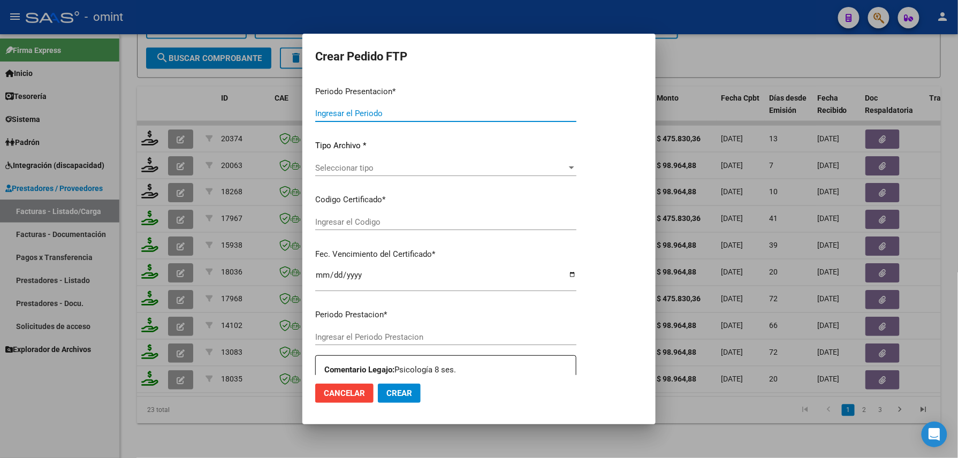
type input "202508"
type input "$ 98.964,88"
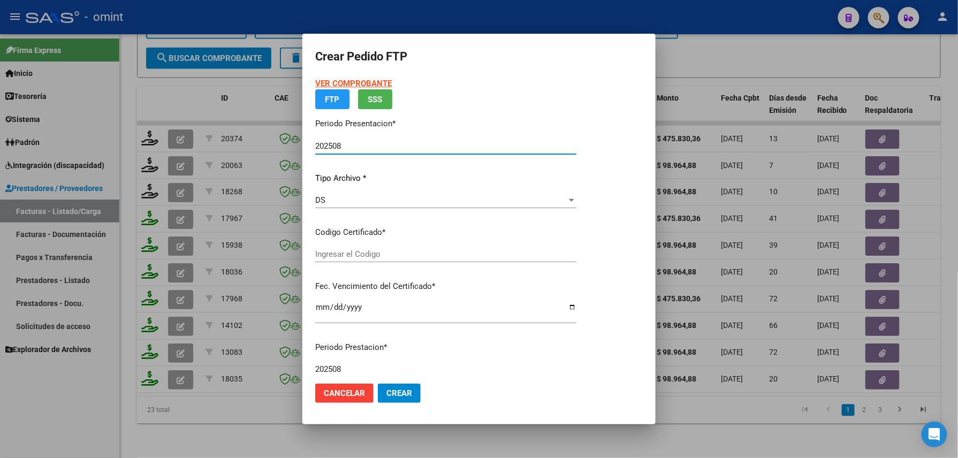
type input "4590317600"
type input "2026-03-06"
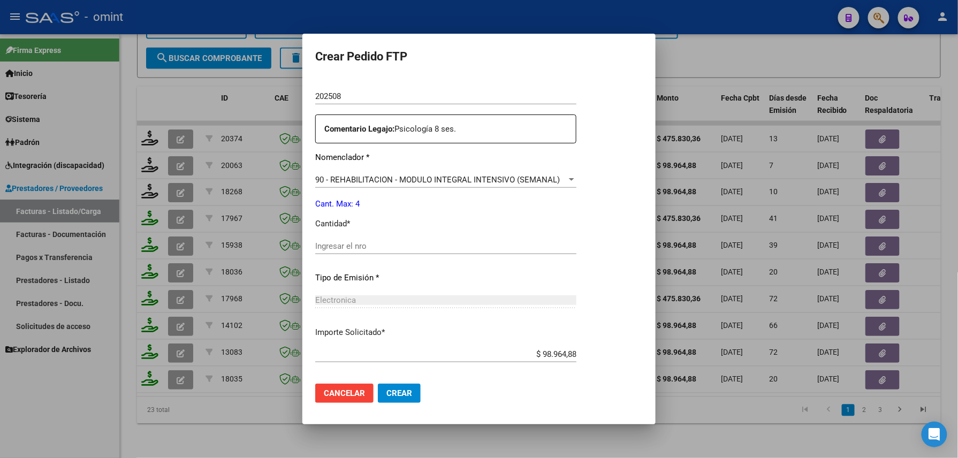
scroll to position [368, 0]
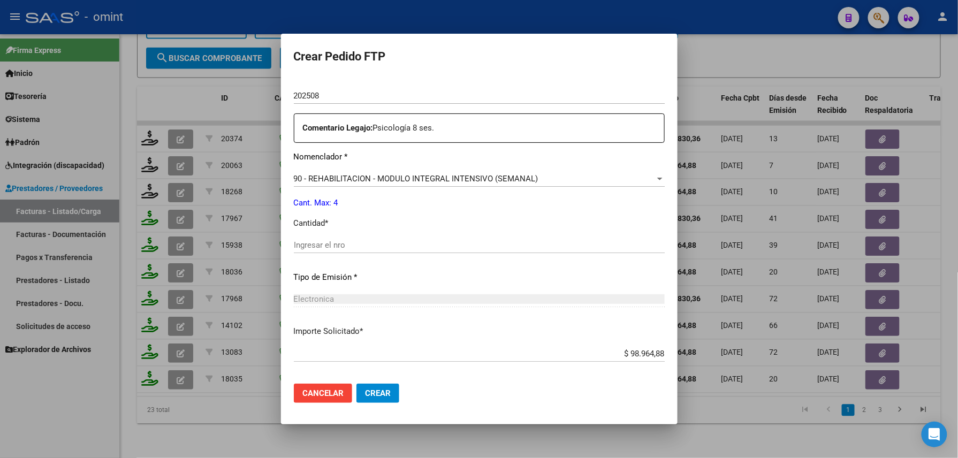
click at [369, 239] on div "Ingresar el nro" at bounding box center [479, 245] width 371 height 16
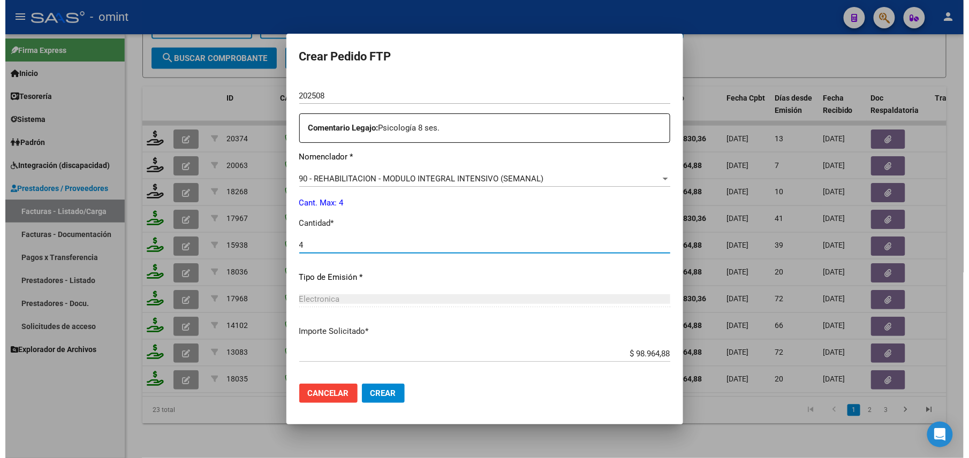
scroll to position [418, 0]
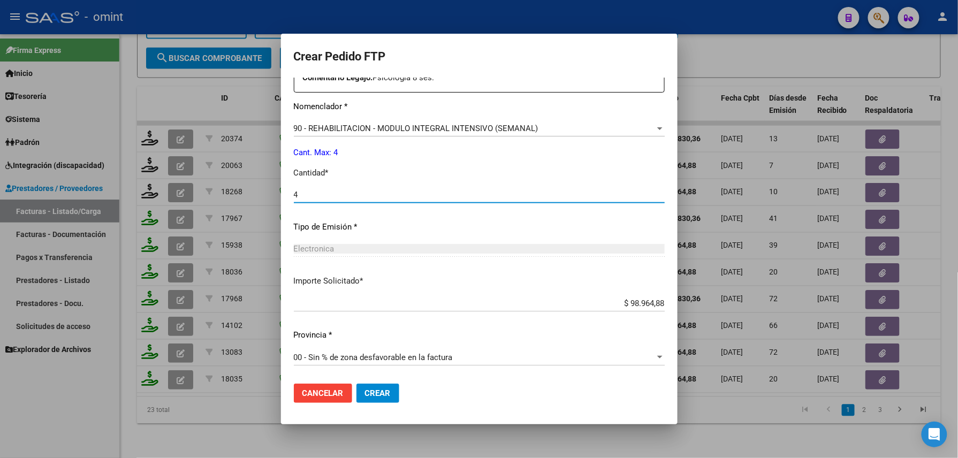
type input "4"
click at [368, 398] on button "Crear" at bounding box center [377, 393] width 43 height 19
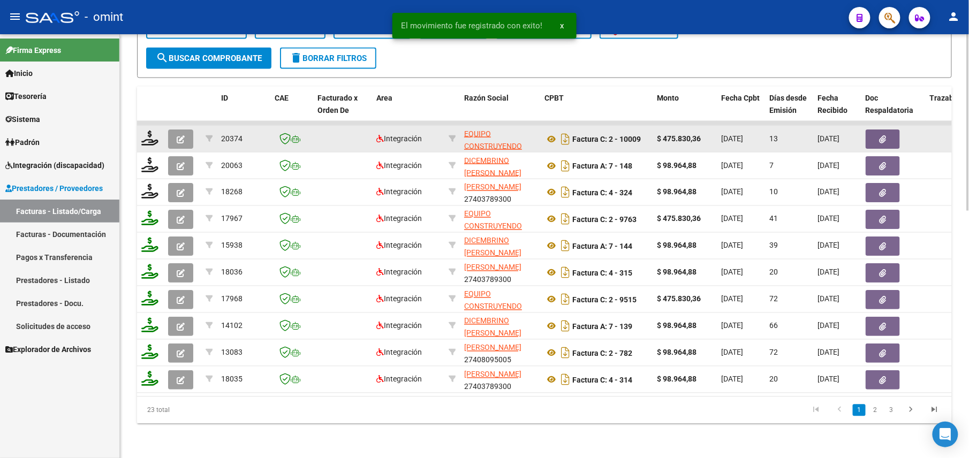
click at [172, 129] on button "button" at bounding box center [180, 138] width 25 height 19
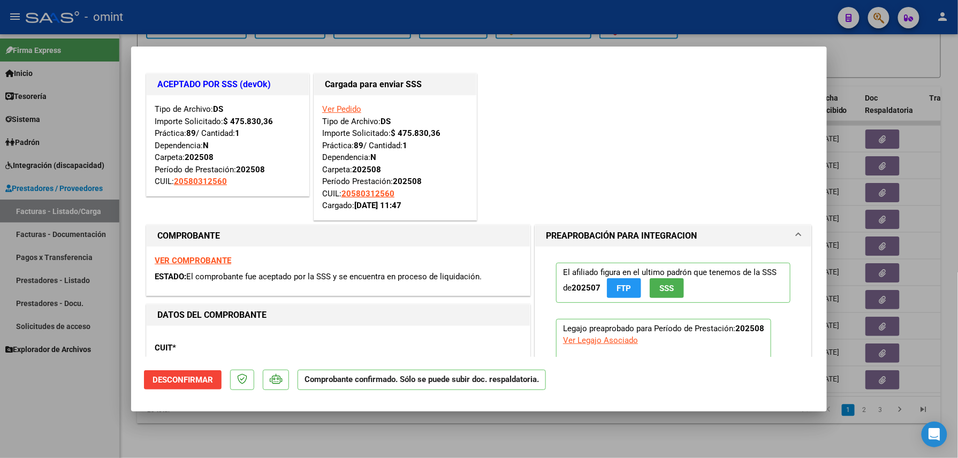
click at [98, 442] on div at bounding box center [479, 229] width 958 height 458
type input "$ 0,00"
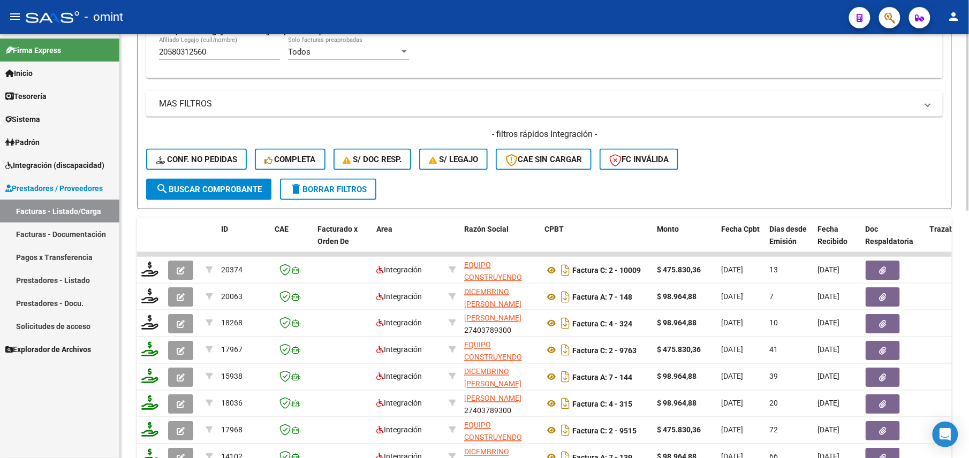
scroll to position [377, 0]
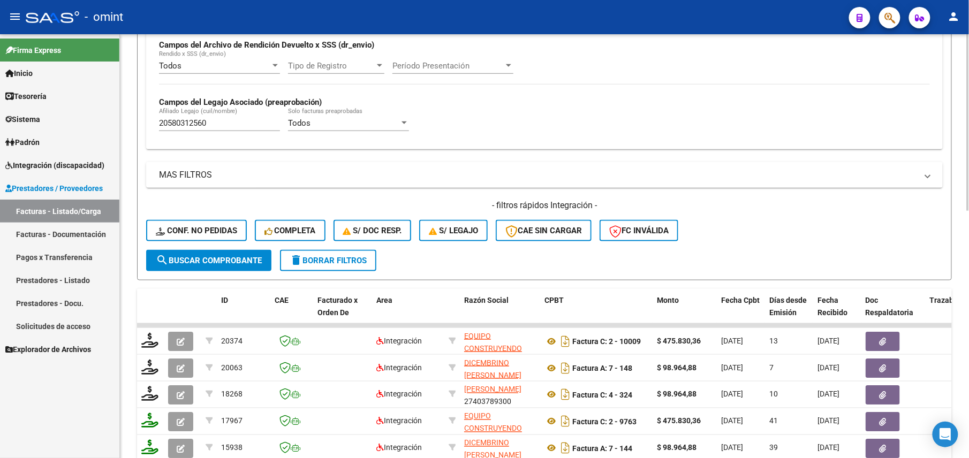
click at [221, 119] on div "20580312560 Afiliado Legajo (cuil/nombre)" at bounding box center [219, 119] width 121 height 23
drag, startPoint x: 217, startPoint y: 123, endPoint x: 129, endPoint y: 125, distance: 87.8
click at [129, 125] on div "Video tutorial PRESTADORES -> Listado de CPBTs Emitidos por Prestadores / Prove…" at bounding box center [544, 158] width 849 height 1003
paste input "62311344"
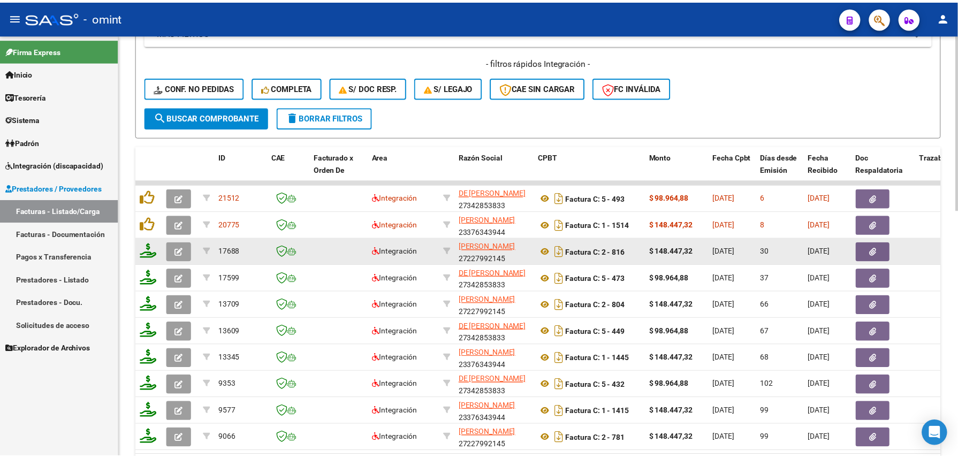
scroll to position [591, 0]
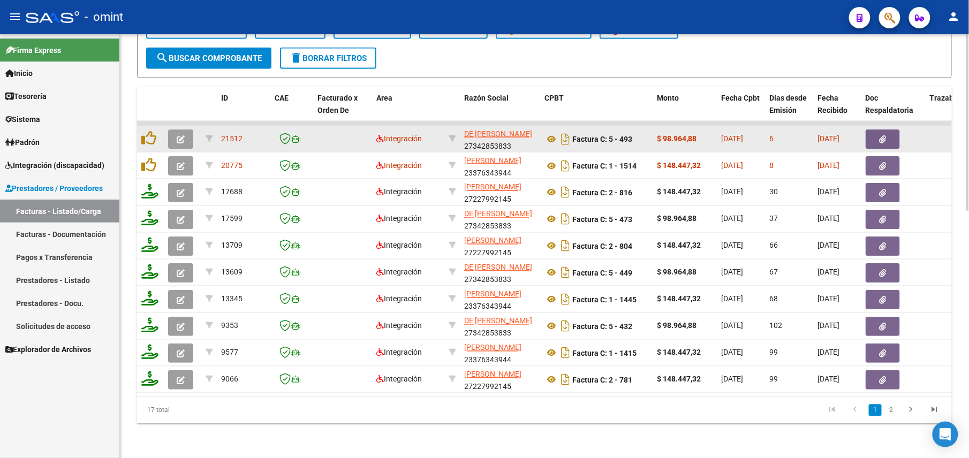
type input "20562311344"
click at [185, 129] on button "button" at bounding box center [180, 138] width 25 height 19
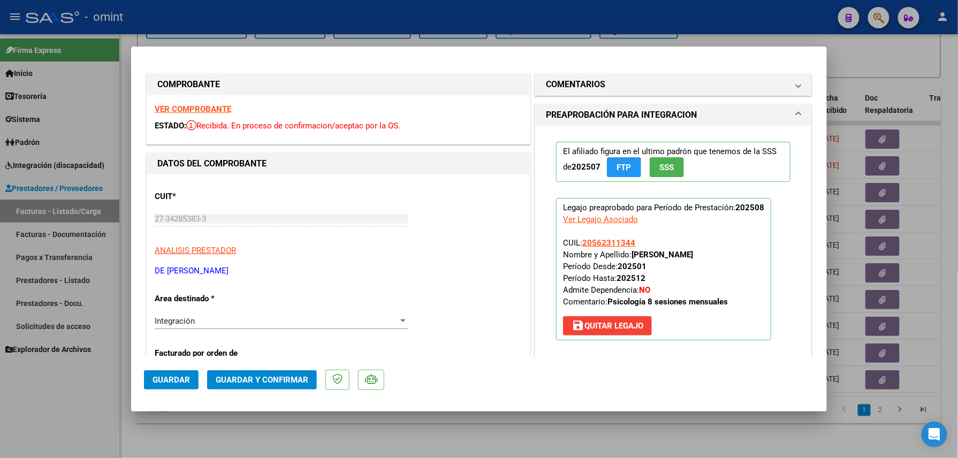
click at [193, 107] on strong "VER COMPROBANTE" at bounding box center [193, 109] width 77 height 10
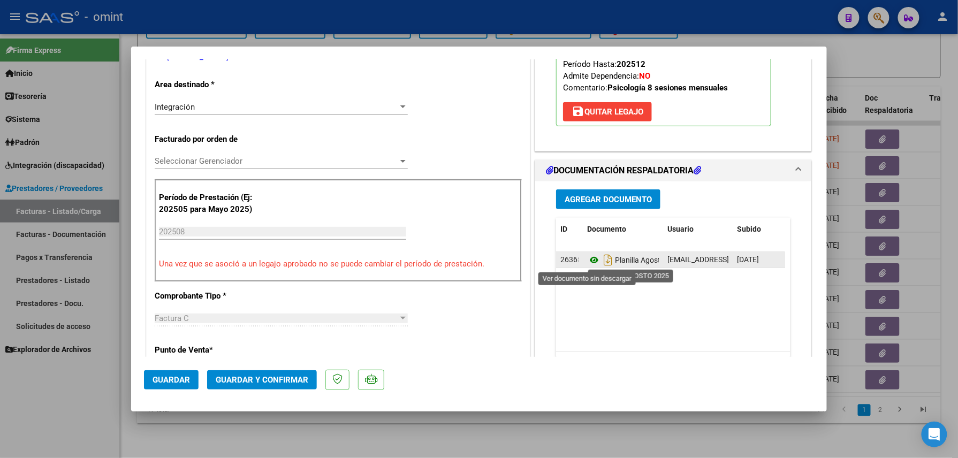
click at [592, 260] on icon at bounding box center [594, 260] width 14 height 13
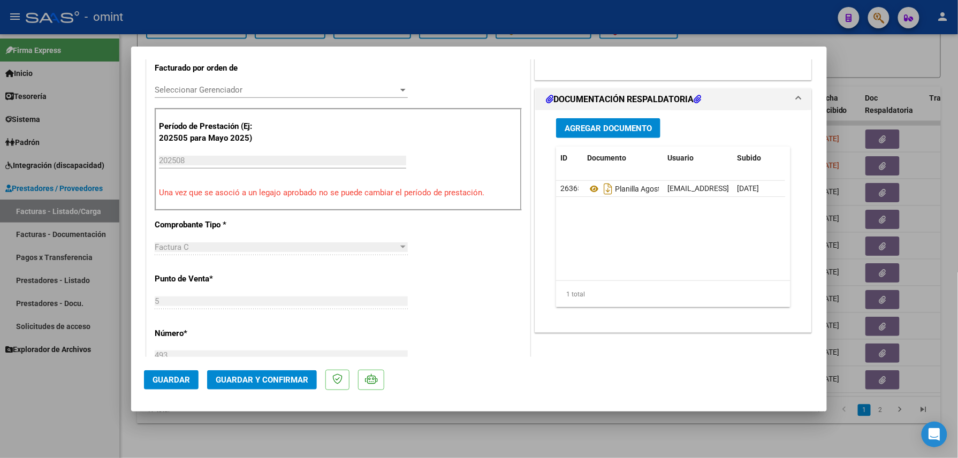
scroll to position [0, 0]
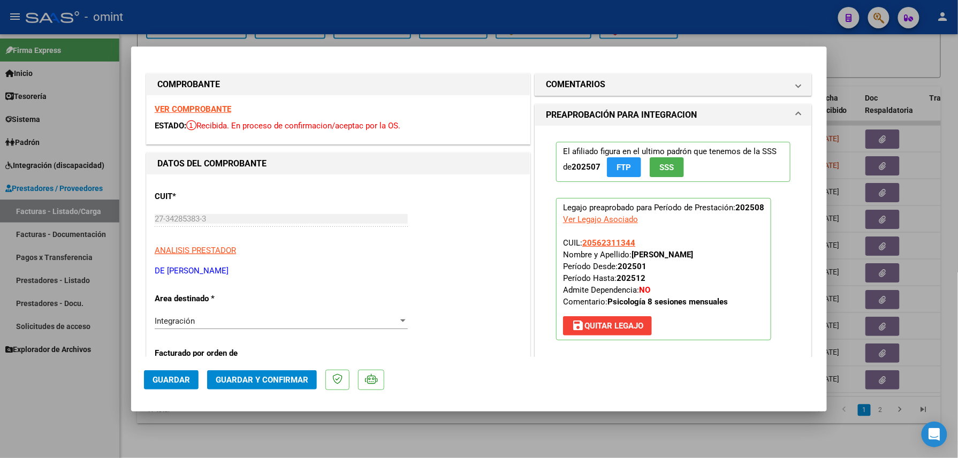
click at [259, 381] on span "Guardar y Confirmar" at bounding box center [262, 380] width 93 height 10
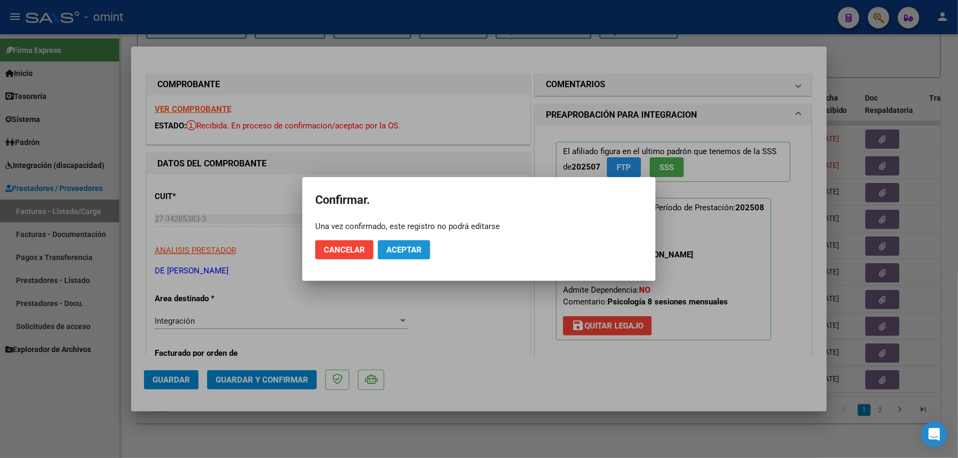
click at [403, 252] on span "Aceptar" at bounding box center [403, 250] width 35 height 10
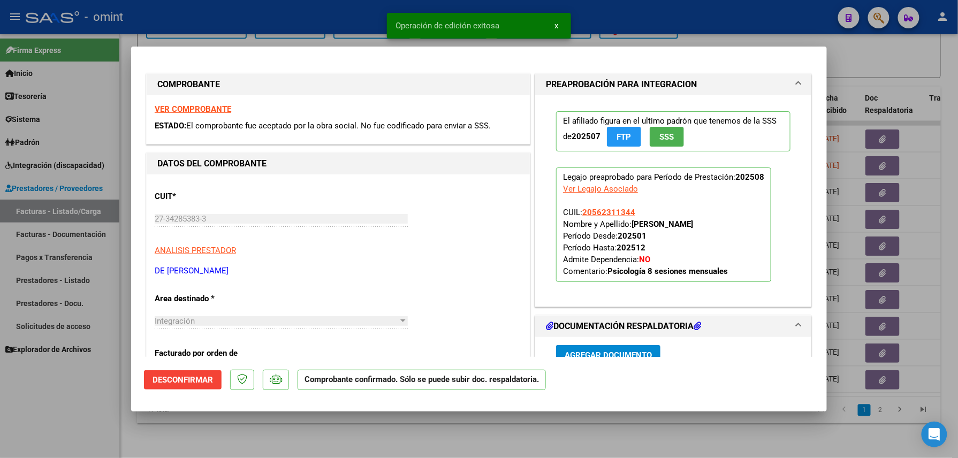
click at [387, 407] on mat-dialog-container "COMPROBANTE VER COMPROBANTE ESTADO: El comprobante fue aceptado por la obra soc…" at bounding box center [479, 229] width 696 height 365
click at [384, 426] on div at bounding box center [479, 229] width 958 height 458
type input "$ 0,00"
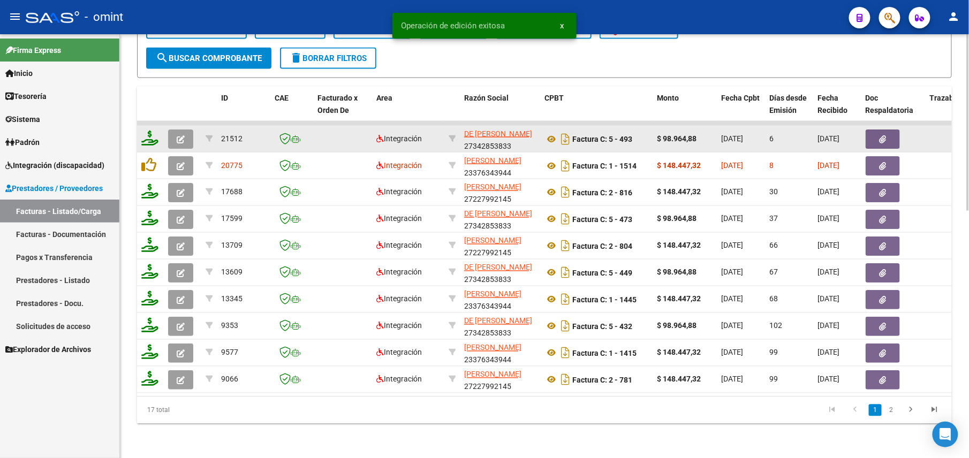
click at [148, 131] on icon at bounding box center [149, 138] width 17 height 15
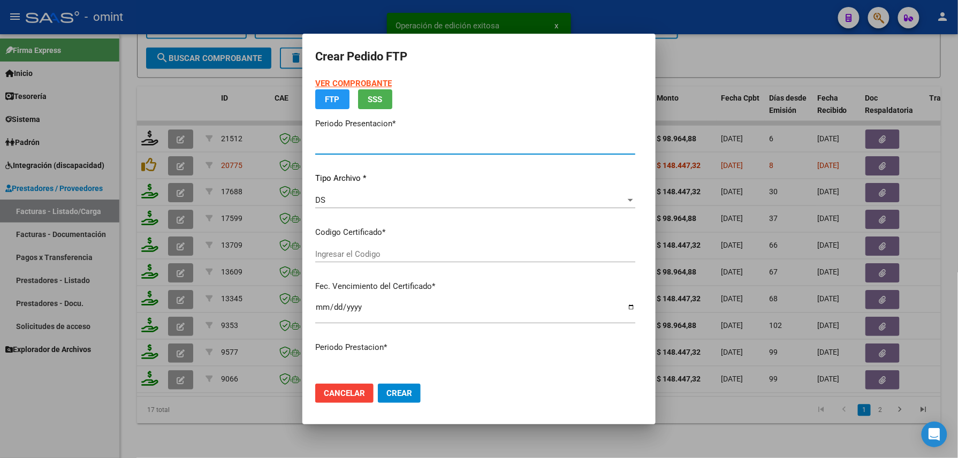
type input "202508"
type input "$ 98.964,88"
type input "8404988665"
type input "2029-08-13"
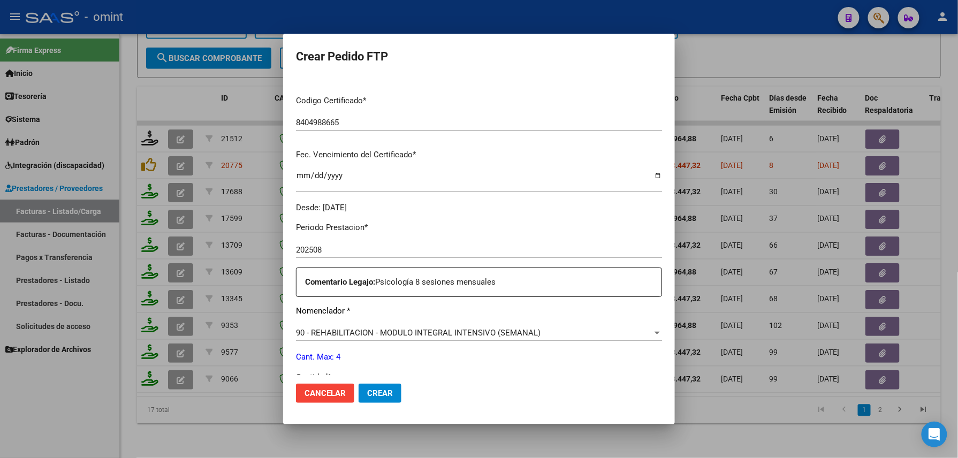
scroll to position [285, 0]
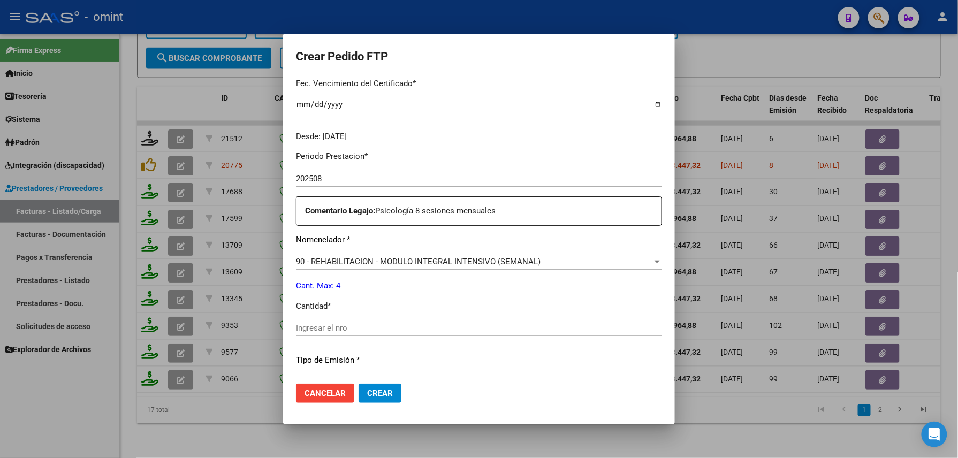
click at [327, 322] on div "Ingresar el nro" at bounding box center [479, 328] width 366 height 16
type input "4"
click at [364, 401] on button "Crear" at bounding box center [380, 393] width 43 height 19
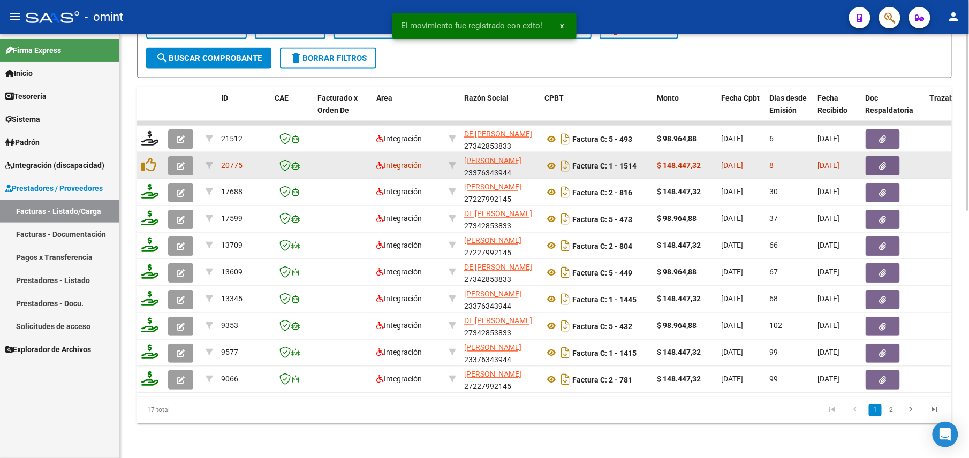
click at [184, 156] on button "button" at bounding box center [180, 165] width 25 height 19
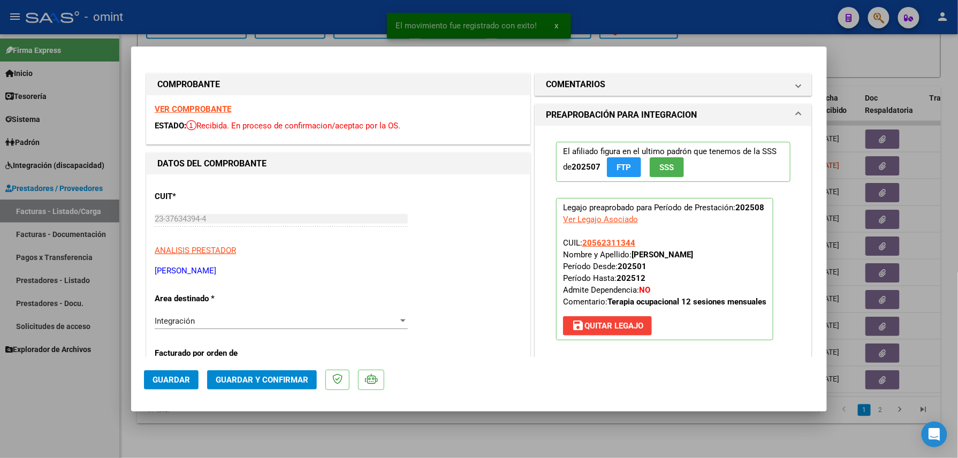
click at [202, 107] on strong "VER COMPROBANTE" at bounding box center [193, 109] width 77 height 10
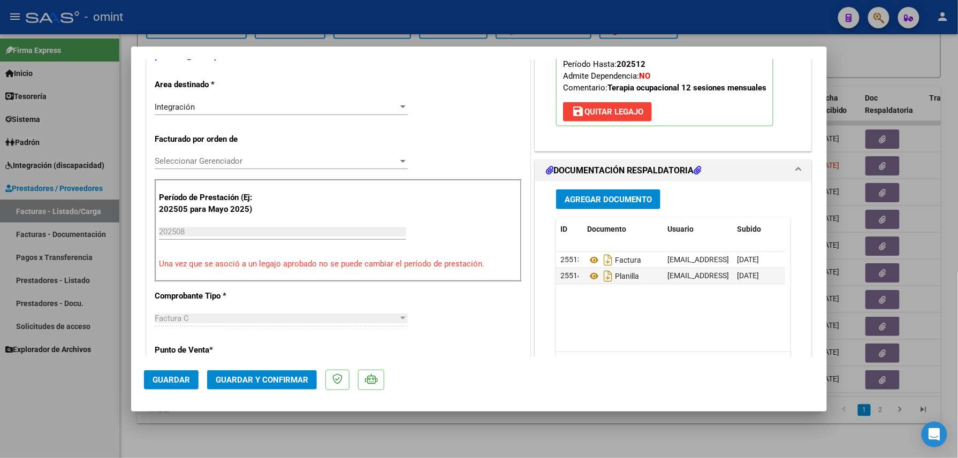
scroll to position [356, 0]
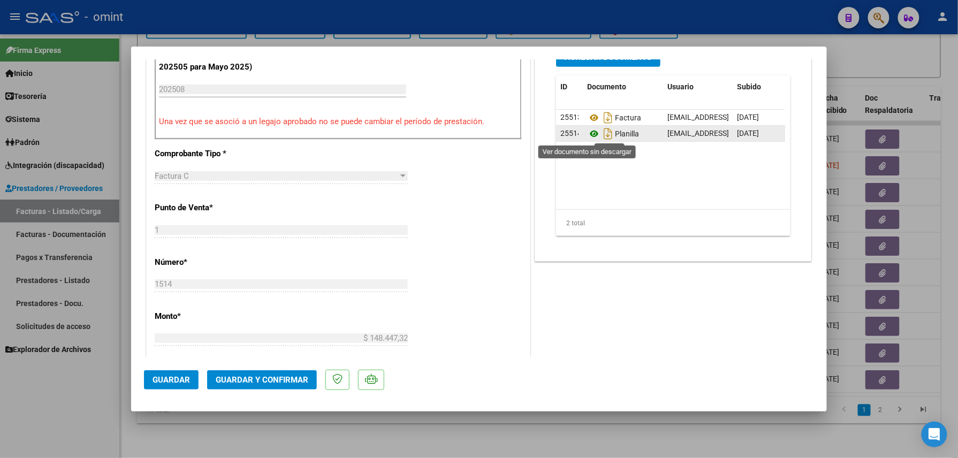
click at [587, 134] on icon at bounding box center [594, 133] width 14 height 13
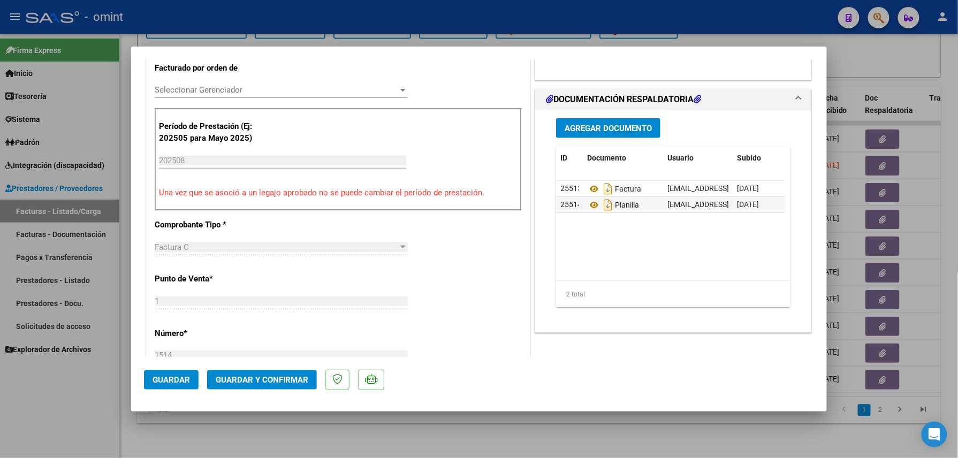
scroll to position [214, 0]
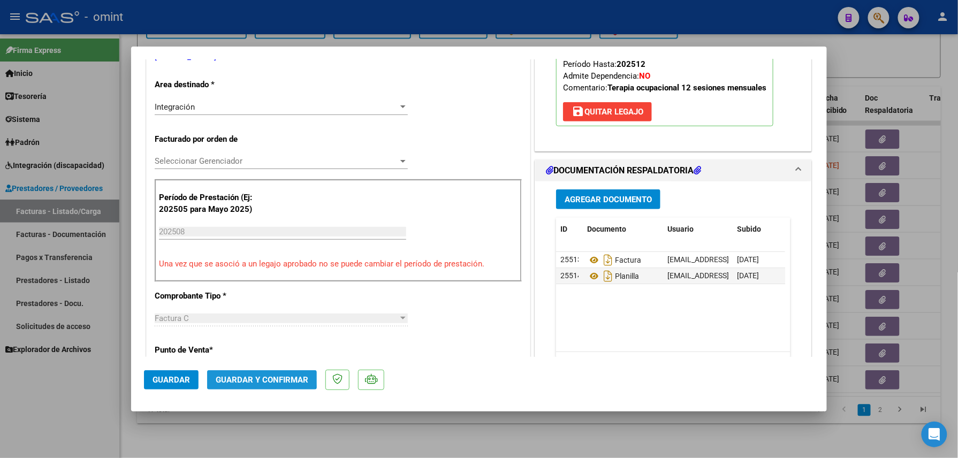
click at [260, 376] on span "Guardar y Confirmar" at bounding box center [262, 380] width 93 height 10
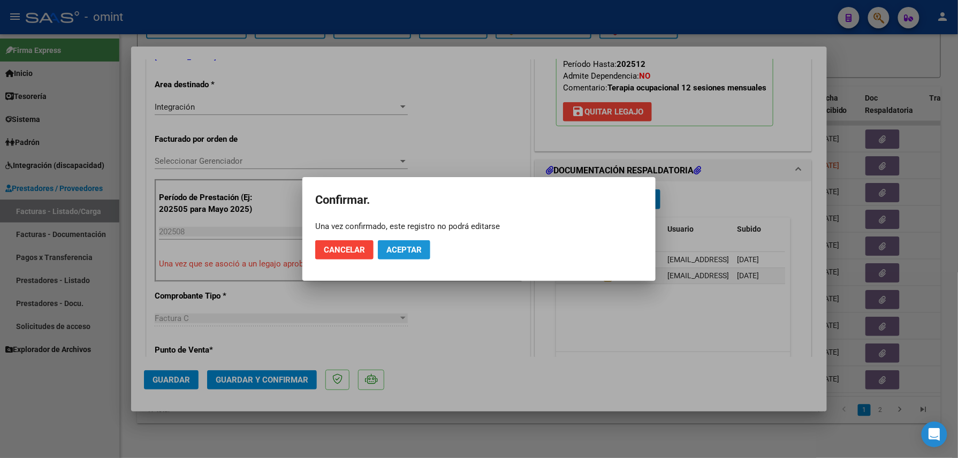
click at [418, 245] on button "Aceptar" at bounding box center [404, 249] width 52 height 19
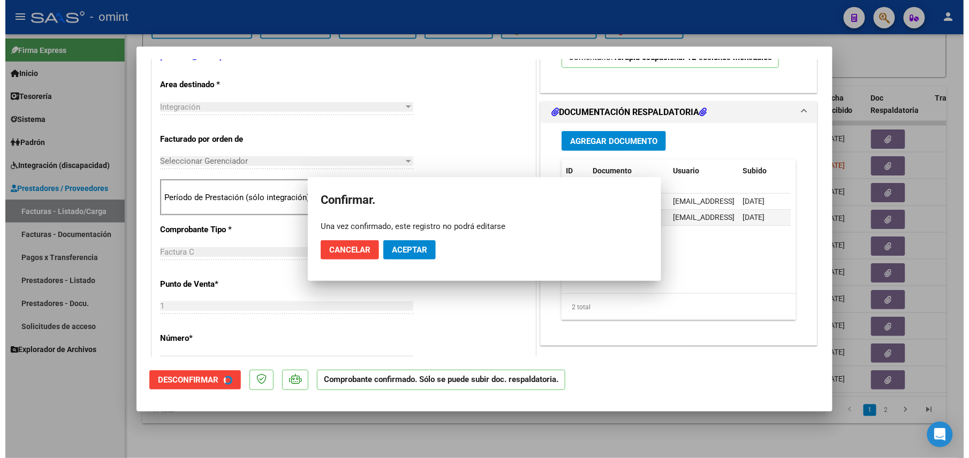
scroll to position [213, 0]
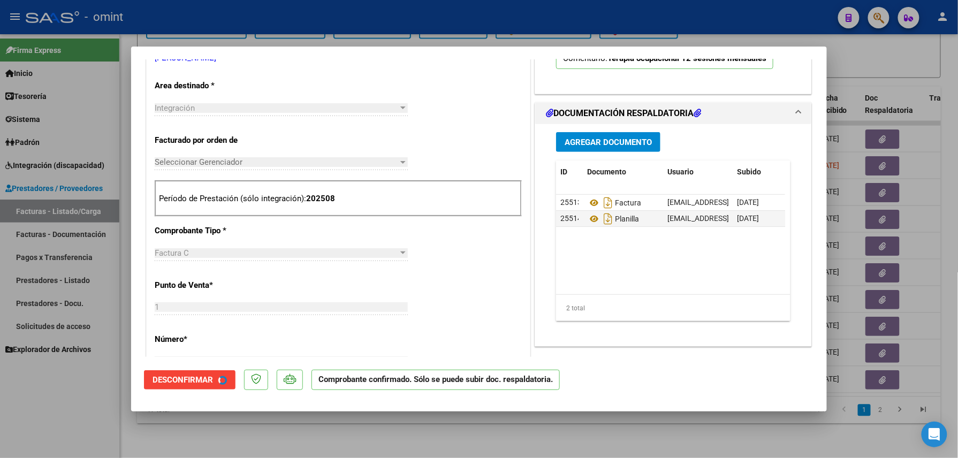
click at [413, 247] on div "CUIT * 23-37634394-4 Ingresar CUIT ANALISIS PRESTADOR ALANIS CINTIA MERCEDES AR…" at bounding box center [338, 385] width 383 height 849
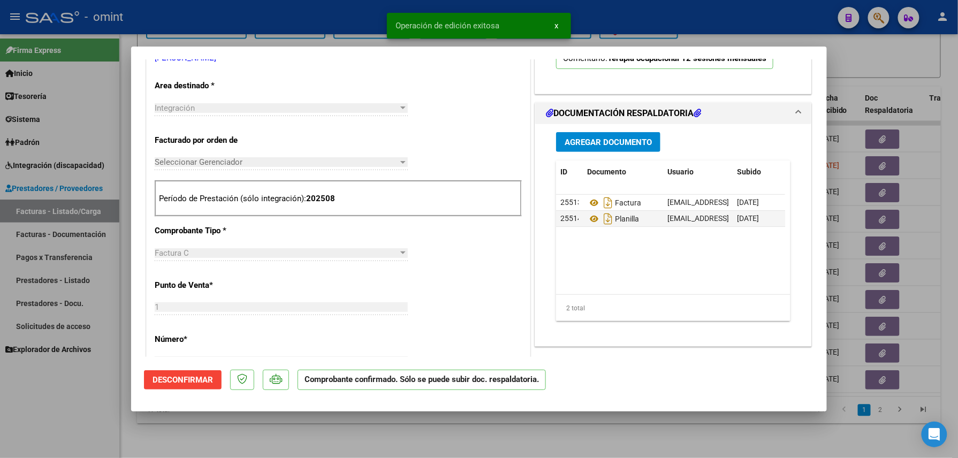
click at [281, 433] on div at bounding box center [479, 229] width 958 height 458
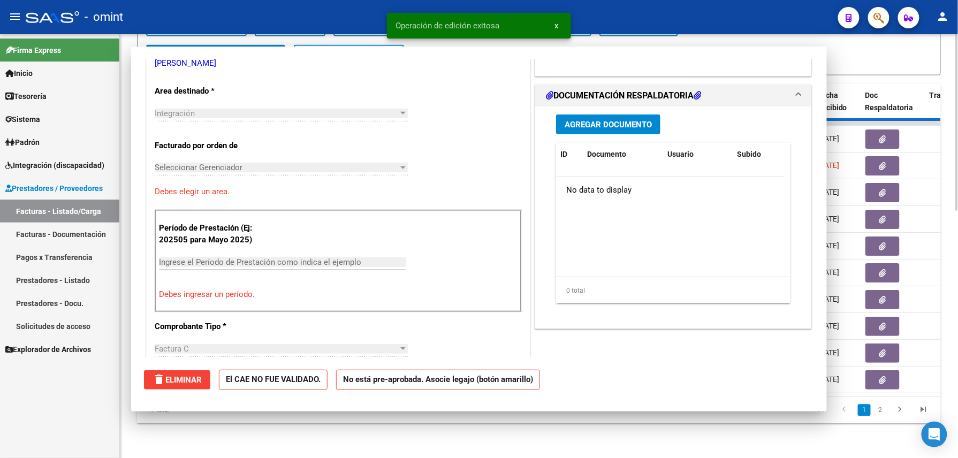
scroll to position [0, 0]
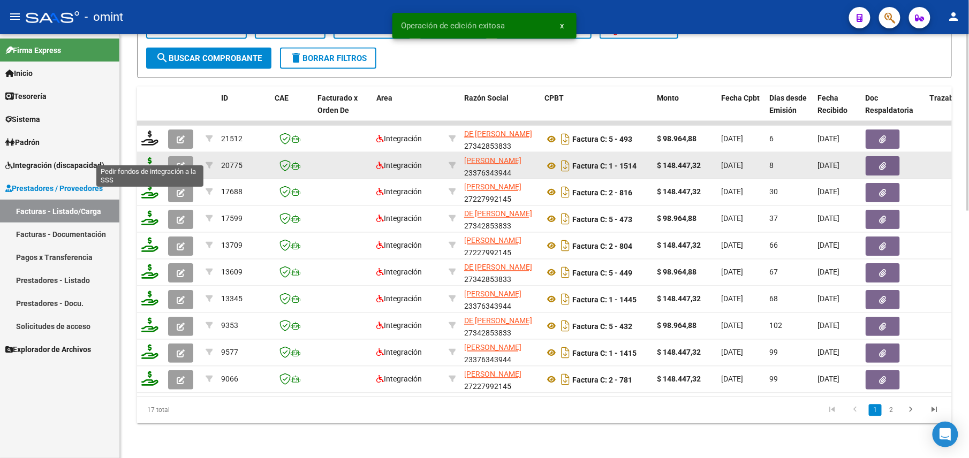
click at [154, 157] on icon at bounding box center [149, 164] width 17 height 15
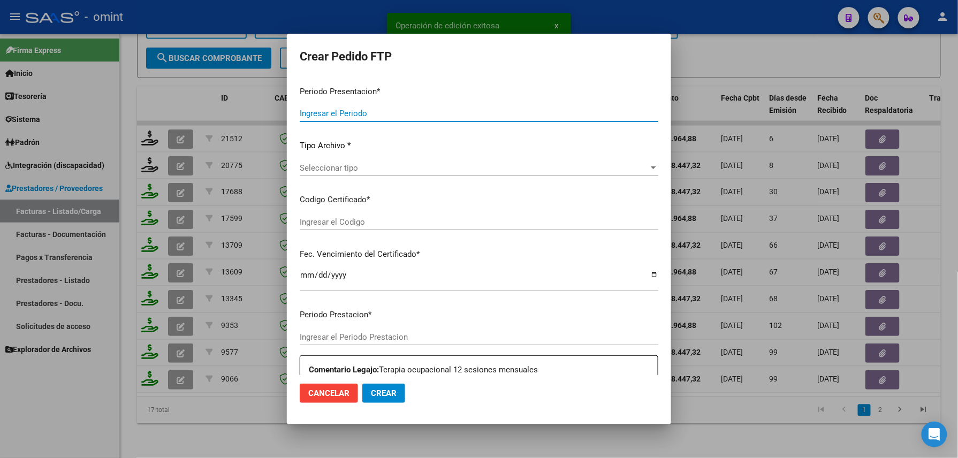
type input "202508"
type input "$ 148.447,32"
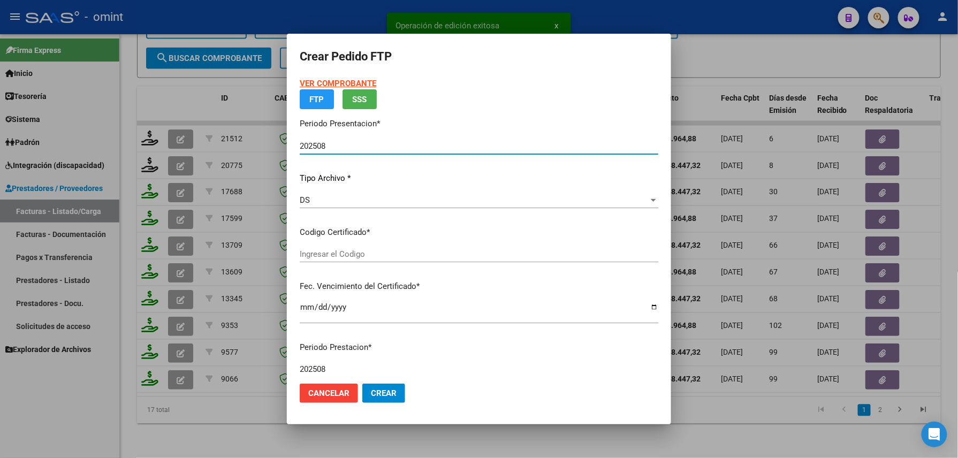
type input "8404988665"
type input "2029-08-13"
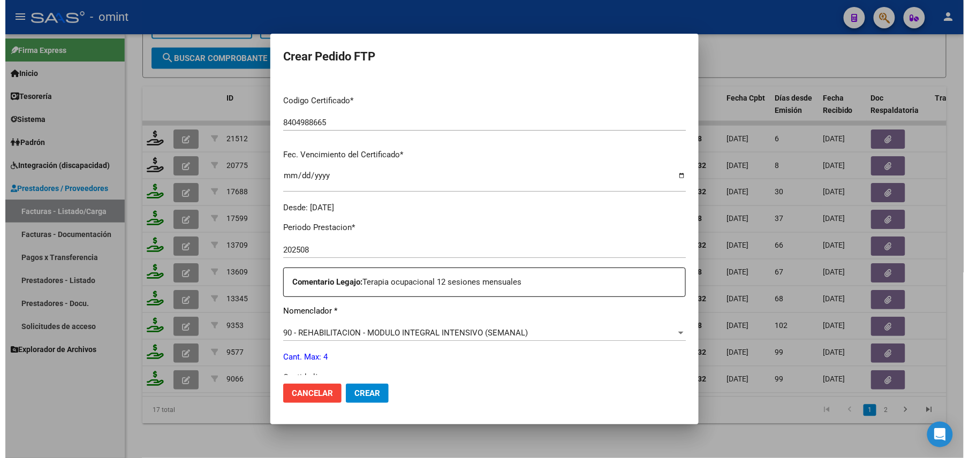
scroll to position [285, 0]
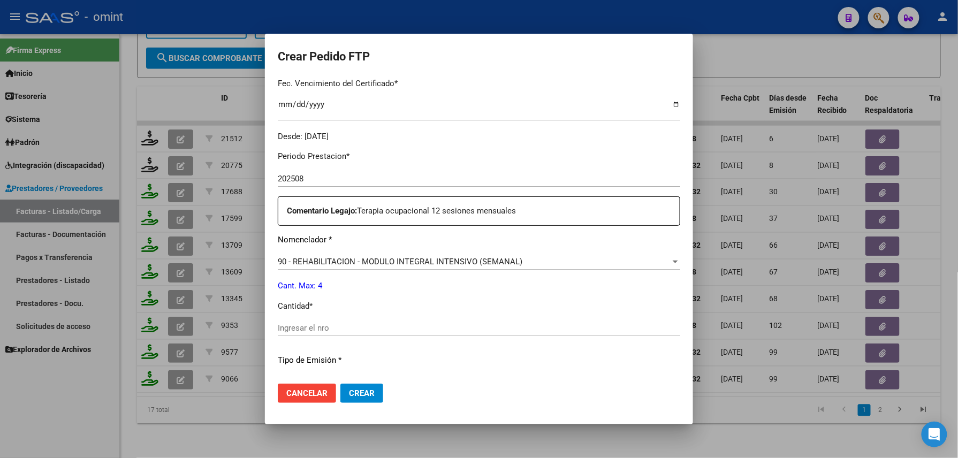
click at [326, 317] on div "Periodo Prestacion * 202508 Ingresar el Periodo Prestacion Comentario Legajo: T…" at bounding box center [479, 325] width 402 height 367
click at [314, 322] on div "Ingresar el nro" at bounding box center [479, 328] width 402 height 16
type input "4"
click at [365, 403] on mat-dialog-actions "Cancelar Crear" at bounding box center [479, 393] width 402 height 36
click at [365, 395] on span "Crear" at bounding box center [362, 393] width 26 height 10
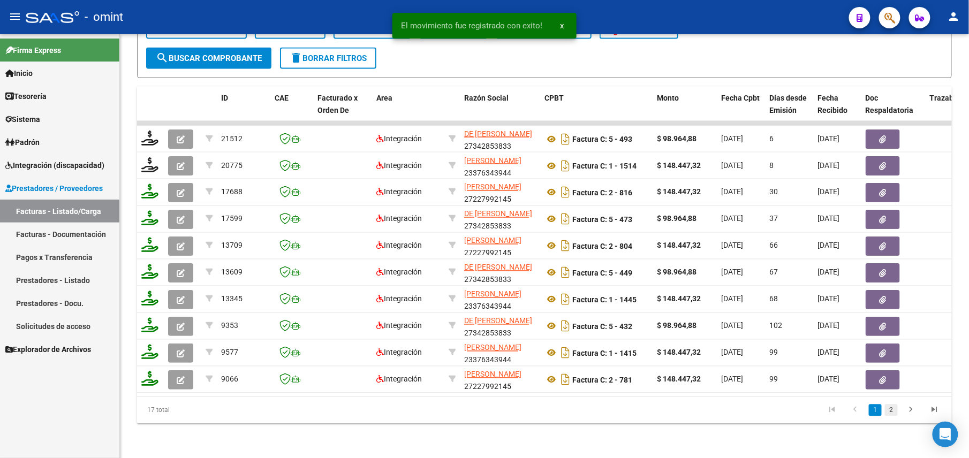
click at [891, 408] on link "2" at bounding box center [891, 411] width 13 height 12
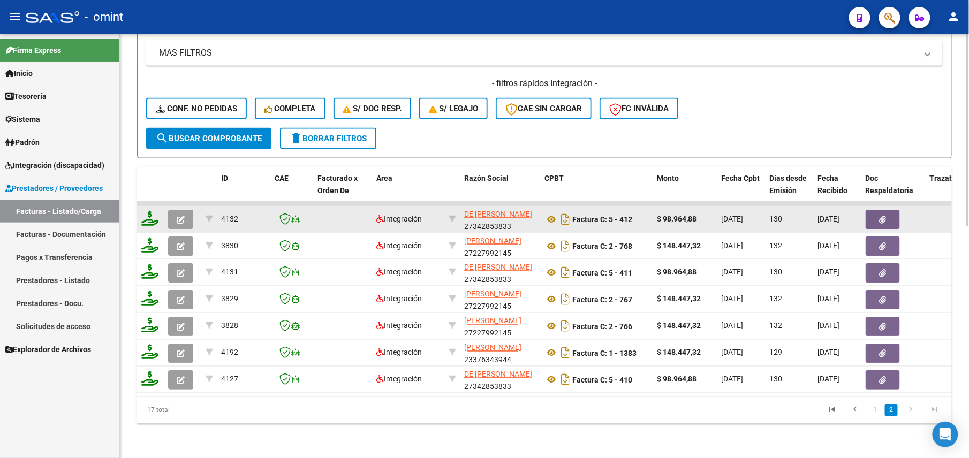
scroll to position [369, 0]
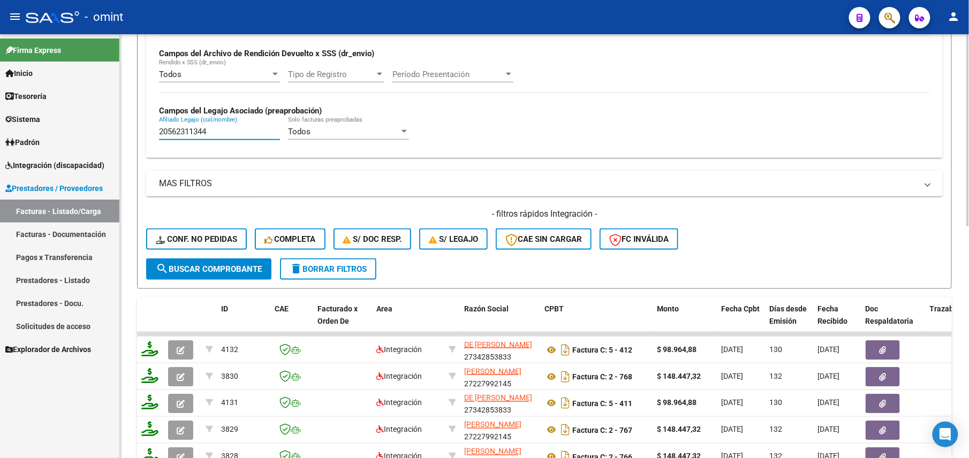
drag, startPoint x: 207, startPoint y: 133, endPoint x: 146, endPoint y: 134, distance: 60.5
click at [146, 134] on div "Todos Cargado en Para Enviar SSS Período De Prestación Campos del Archivo de Re…" at bounding box center [544, 80] width 796 height 156
paste input "7430842558"
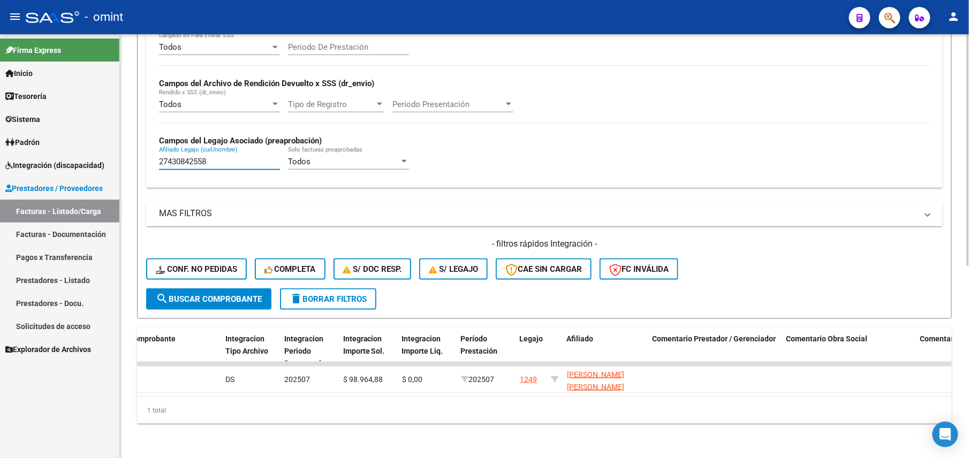
scroll to position [279, 0]
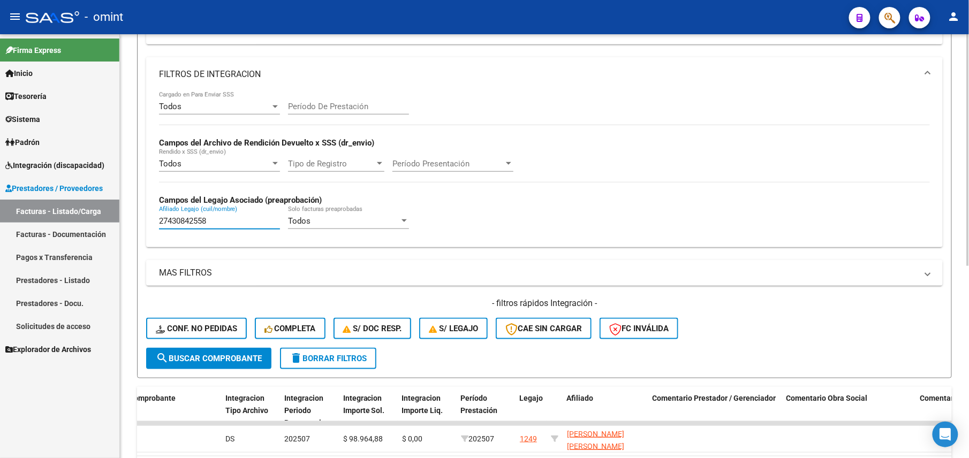
drag, startPoint x: 215, startPoint y: 221, endPoint x: 137, endPoint y: 222, distance: 78.1
click at [137, 222] on form "Filtros Id Area Area Seleccionar Gerenciador Seleccionar Gerenciador Todos Conf…" at bounding box center [544, 112] width 814 height 531
paste input "0520288865"
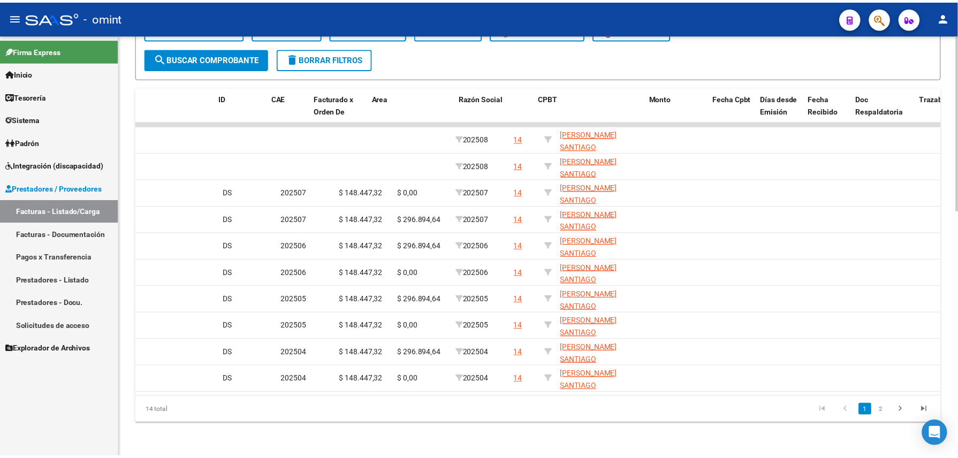
scroll to position [0, 0]
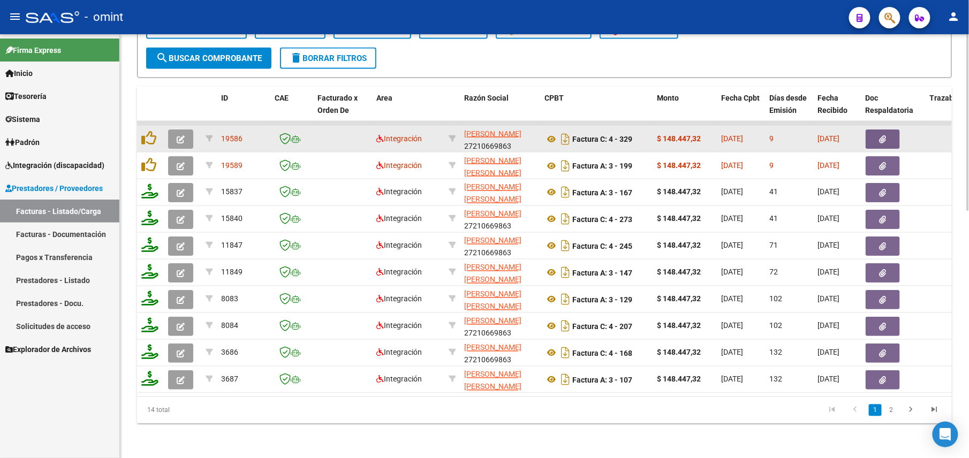
type input "20520288865"
click at [182, 135] on icon "button" at bounding box center [181, 139] width 8 height 8
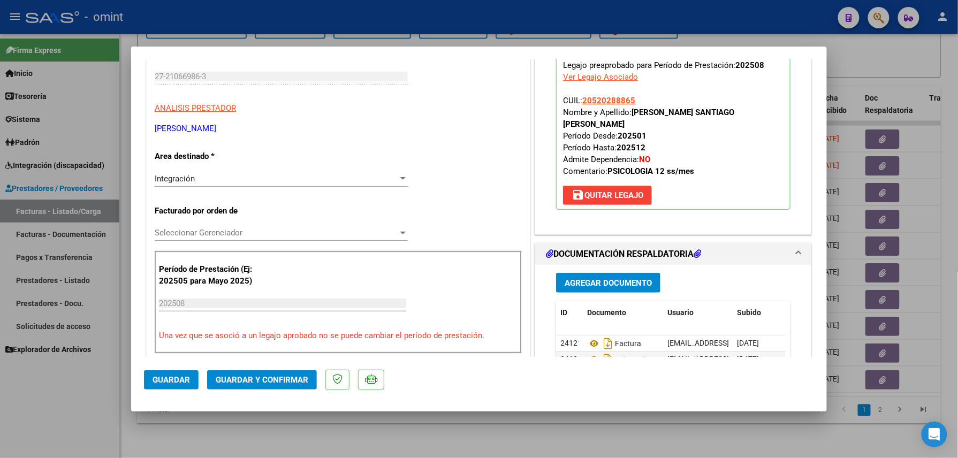
scroll to position [214, 0]
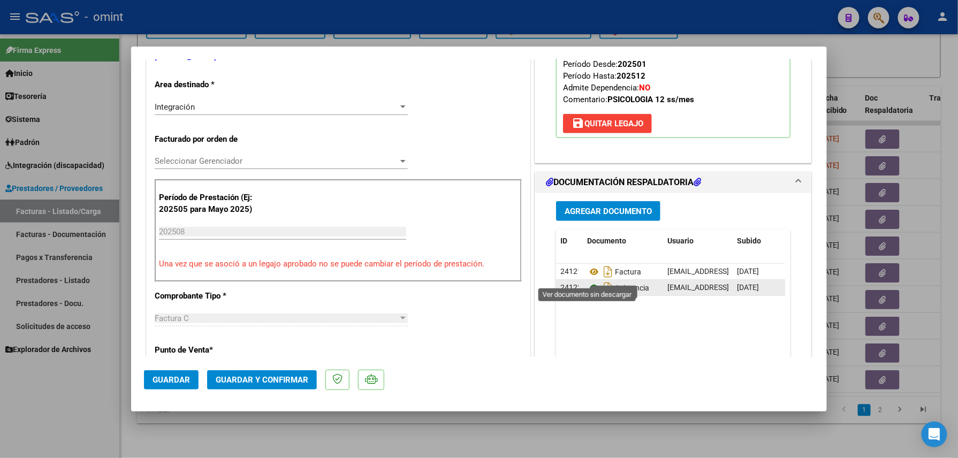
click at [587, 281] on icon at bounding box center [594, 287] width 14 height 13
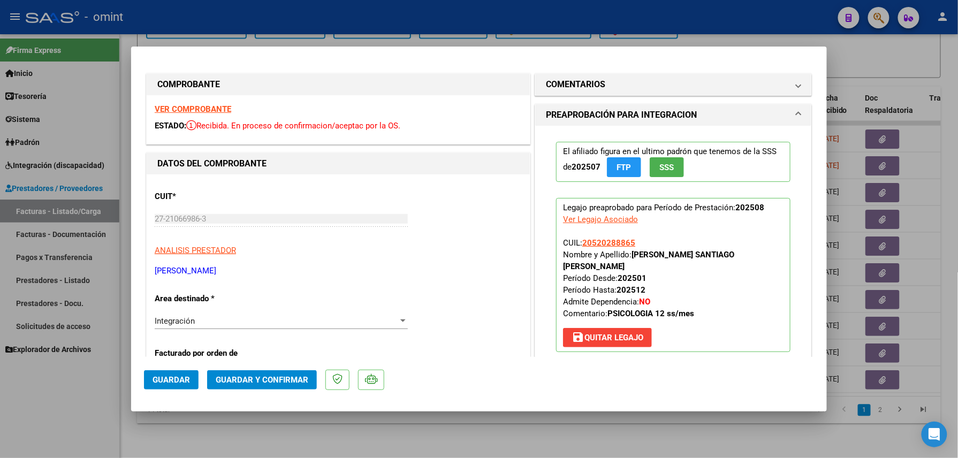
click at [179, 104] on strong "VER COMPROBANTE" at bounding box center [193, 109] width 77 height 10
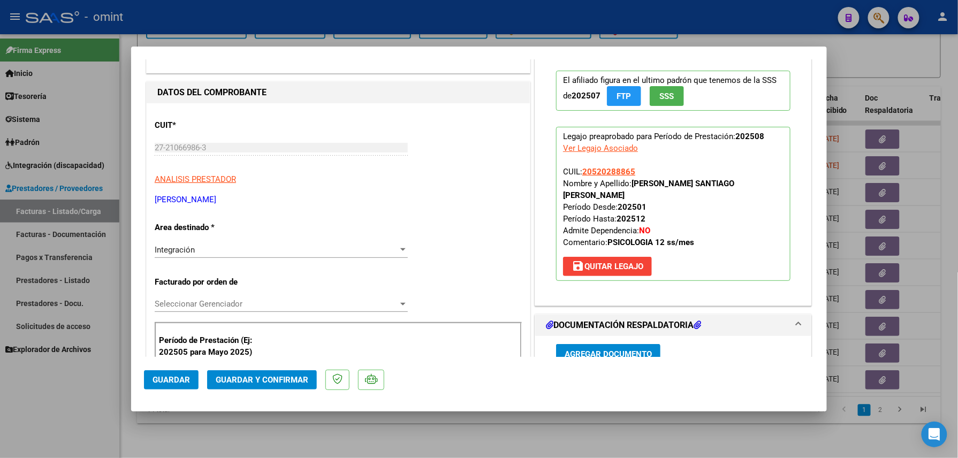
scroll to position [142, 0]
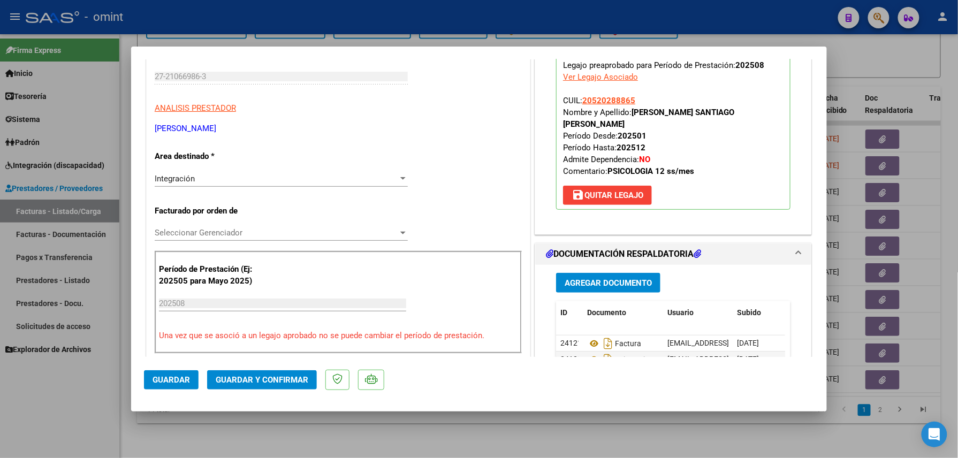
click at [265, 375] on span "Guardar y Confirmar" at bounding box center [262, 380] width 93 height 10
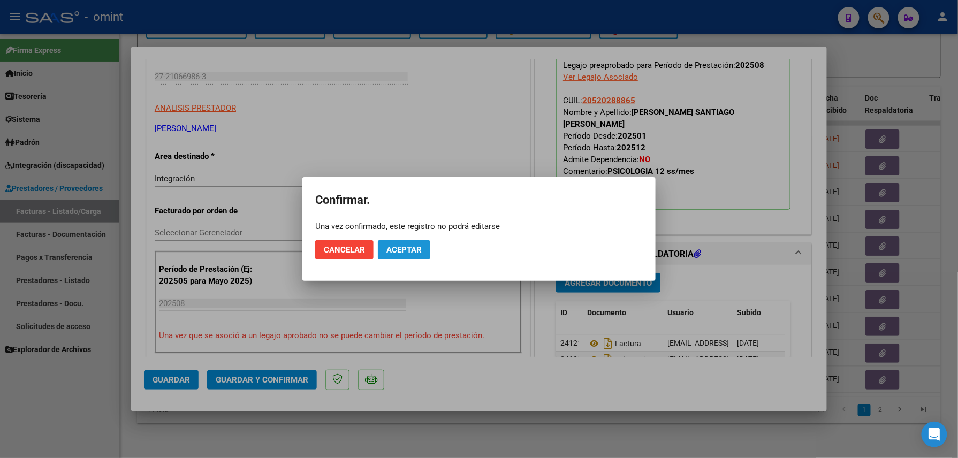
click at [412, 247] on span "Aceptar" at bounding box center [403, 250] width 35 height 10
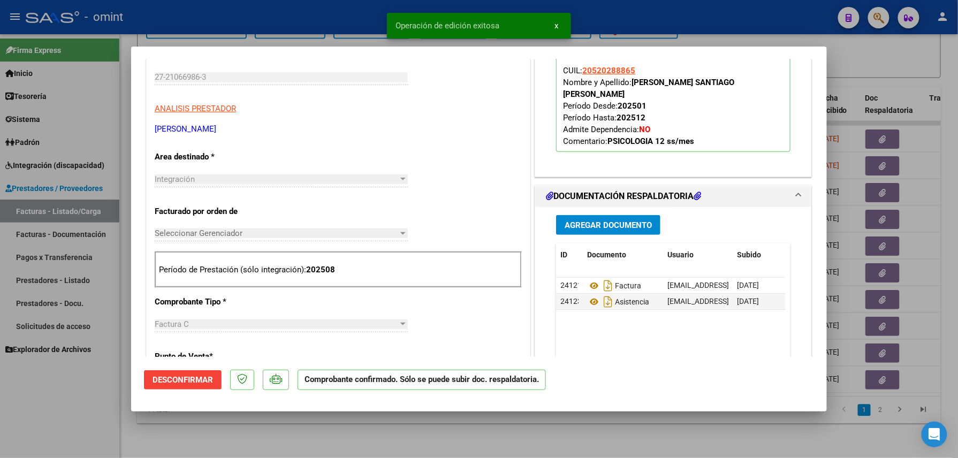
click at [275, 425] on div at bounding box center [479, 229] width 958 height 458
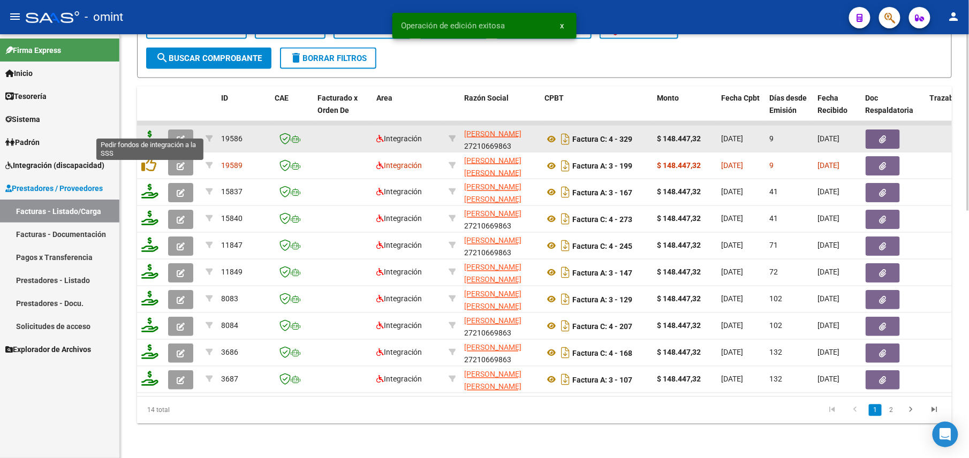
click at [147, 131] on icon at bounding box center [149, 138] width 17 height 15
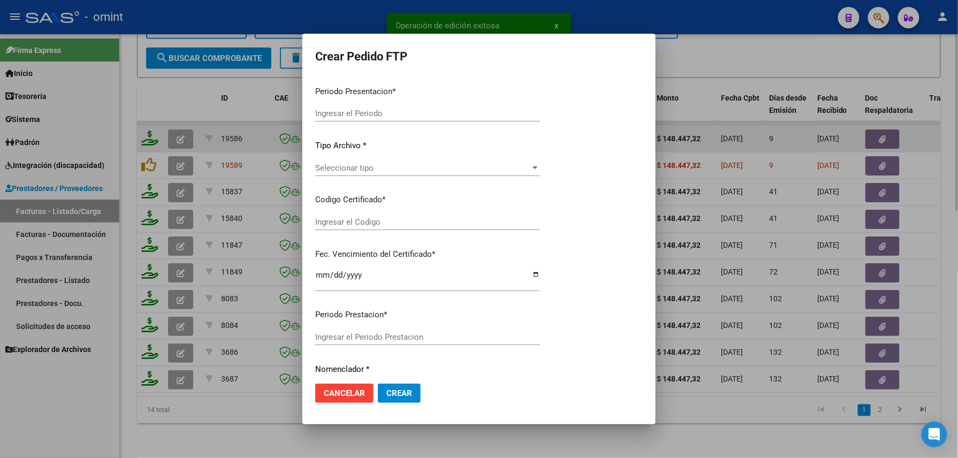
type input "202508"
type input "$ 148.447,32"
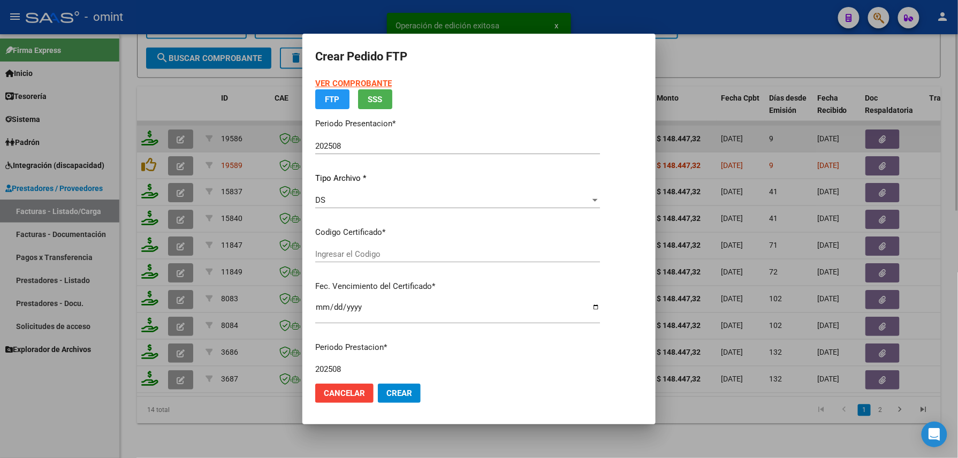
type input "1134601004"
type input "2027-08-31"
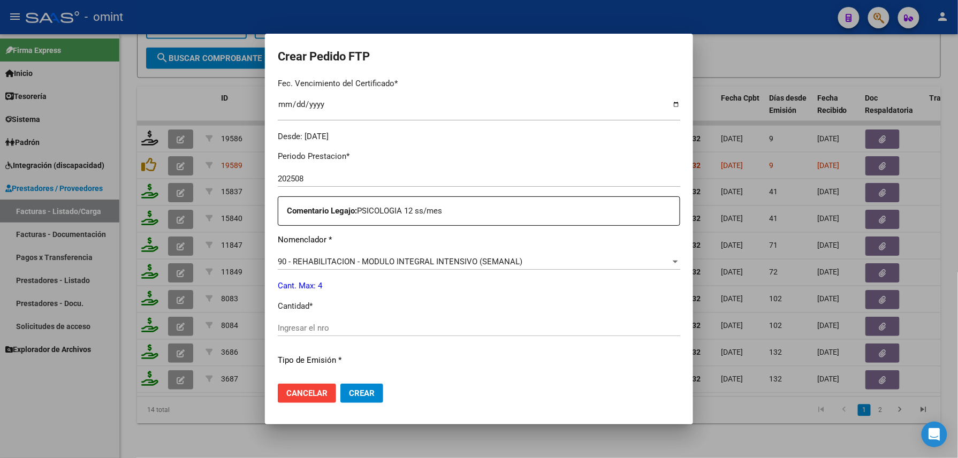
scroll to position [418, 0]
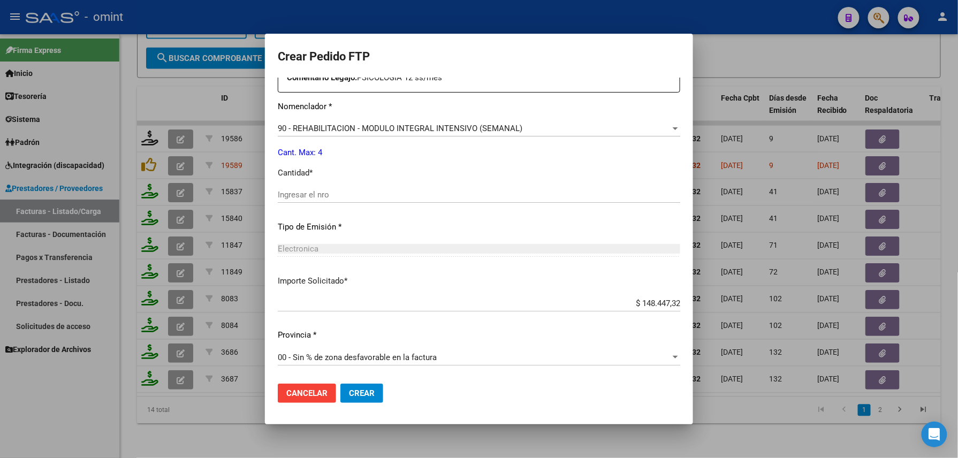
click at [342, 199] on input "Ingresar el nro" at bounding box center [479, 195] width 402 height 10
type input "4"
click at [371, 397] on span "Crear" at bounding box center [362, 393] width 26 height 10
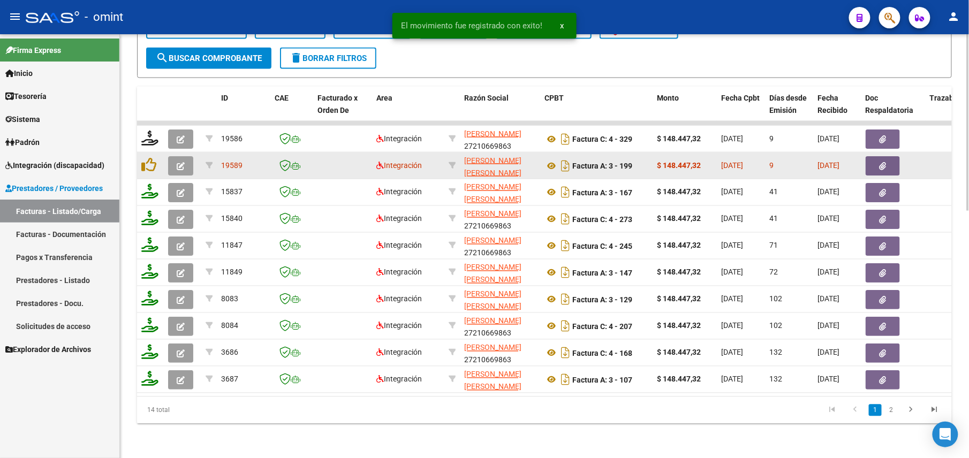
click at [173, 156] on button "button" at bounding box center [180, 165] width 25 height 19
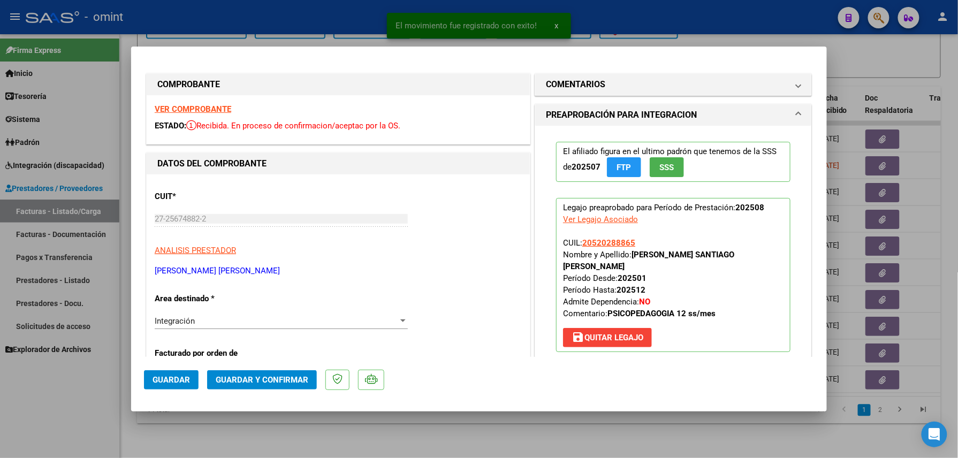
click at [191, 106] on strong "VER COMPROBANTE" at bounding box center [193, 109] width 77 height 10
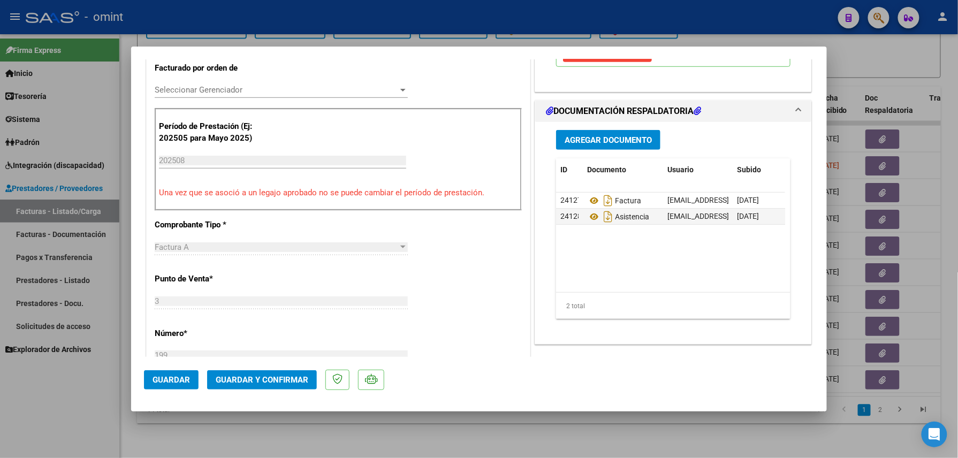
scroll to position [356, 0]
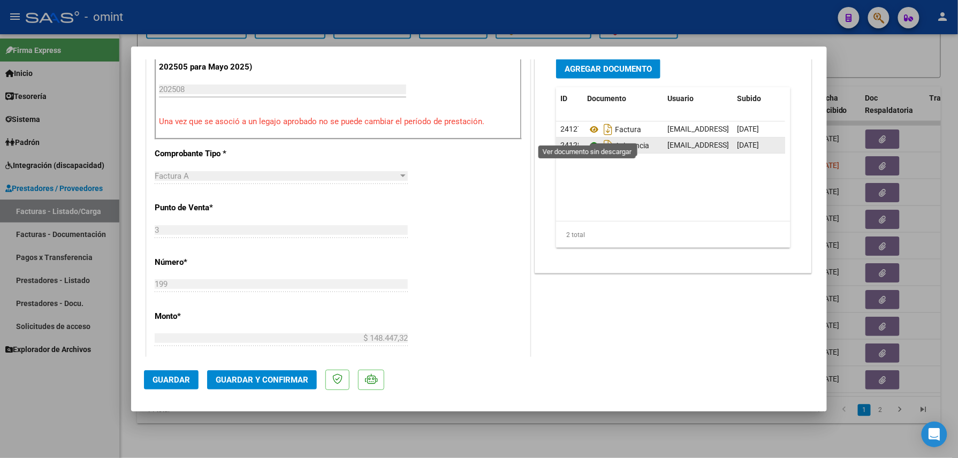
click at [587, 139] on icon at bounding box center [594, 145] width 14 height 13
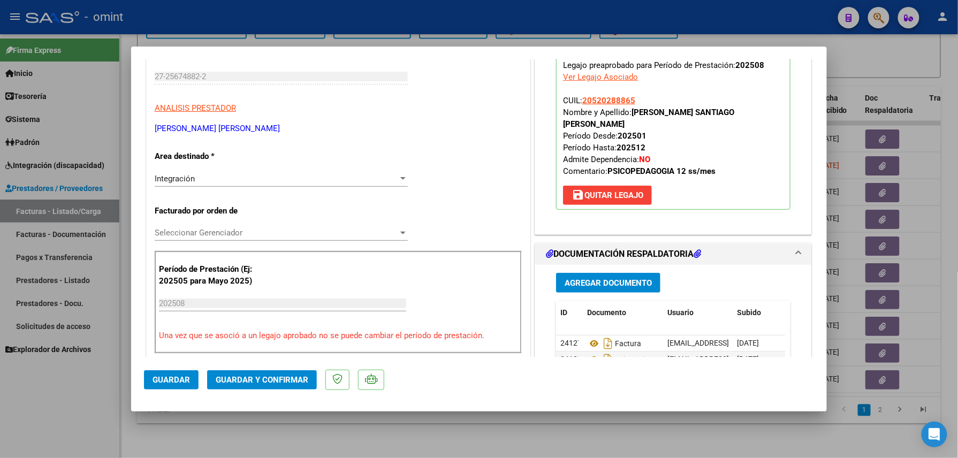
scroll to position [0, 0]
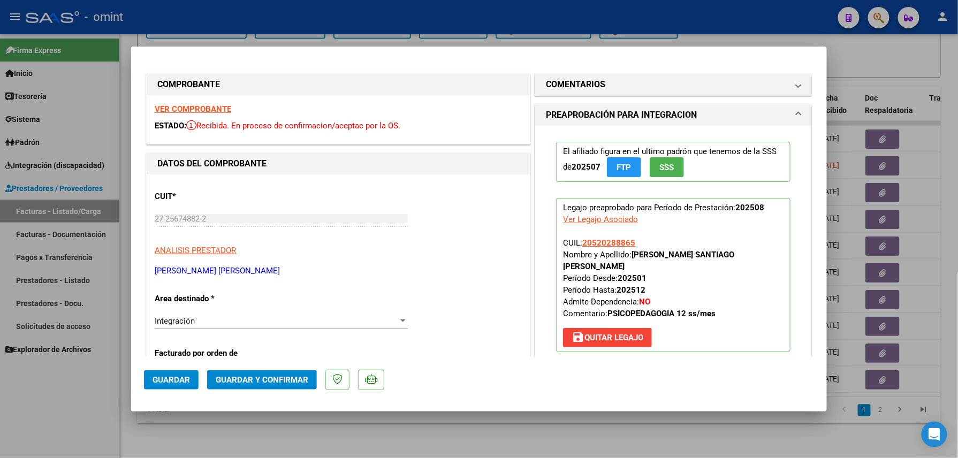
click at [253, 377] on span "Guardar y Confirmar" at bounding box center [262, 380] width 93 height 10
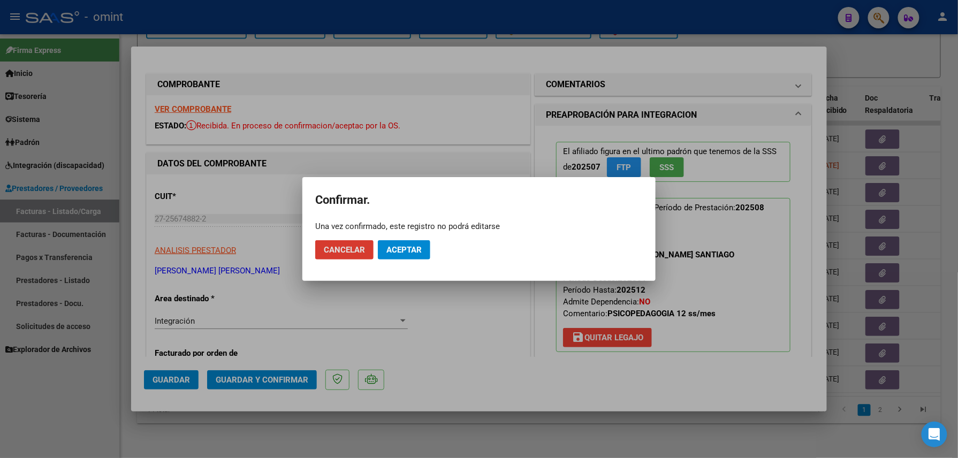
click at [394, 250] on span "Aceptar" at bounding box center [403, 250] width 35 height 10
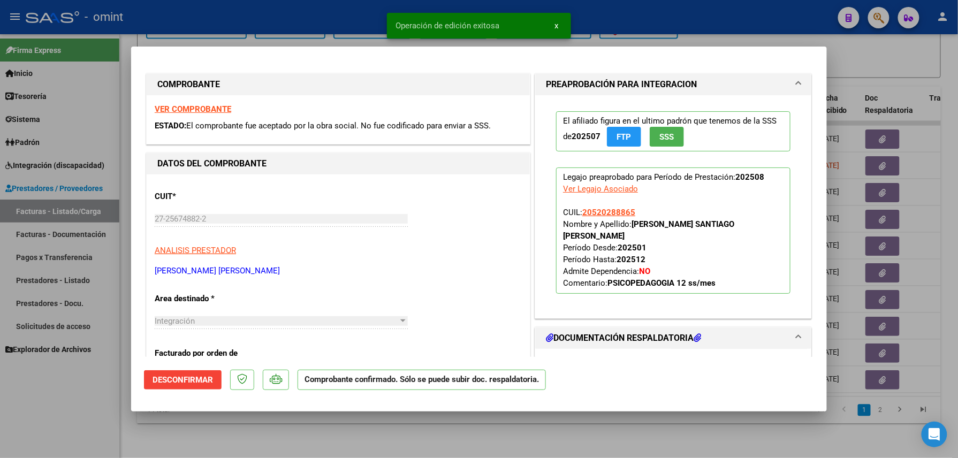
click at [230, 436] on div at bounding box center [479, 229] width 958 height 458
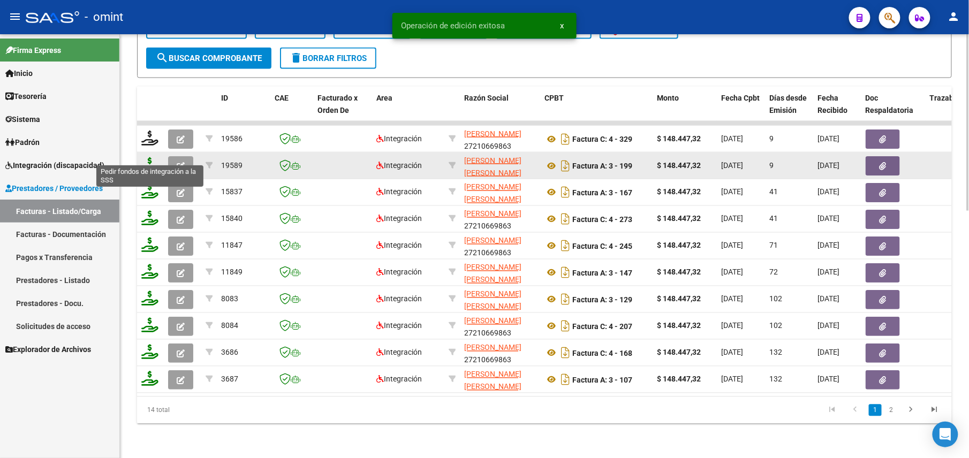
click at [142, 157] on icon at bounding box center [149, 164] width 17 height 15
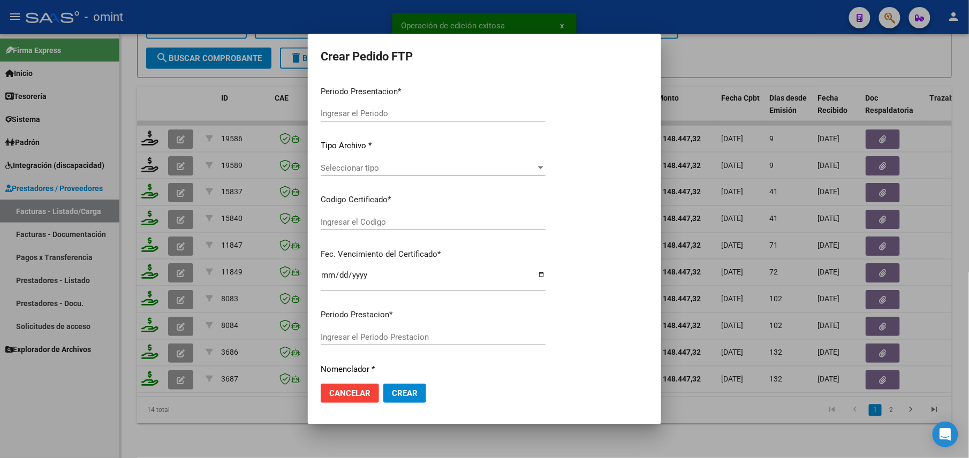
type input "202508"
type input "$ 148.447,32"
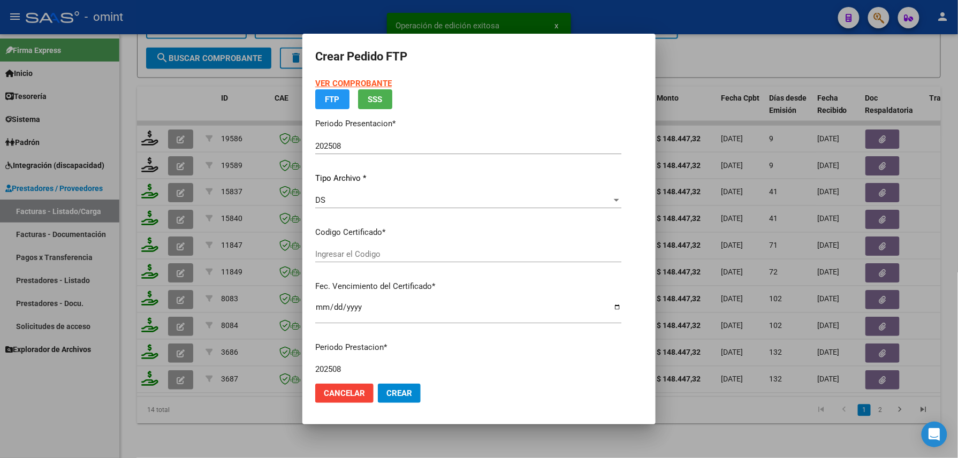
type input "1134601004"
type input "2027-08-31"
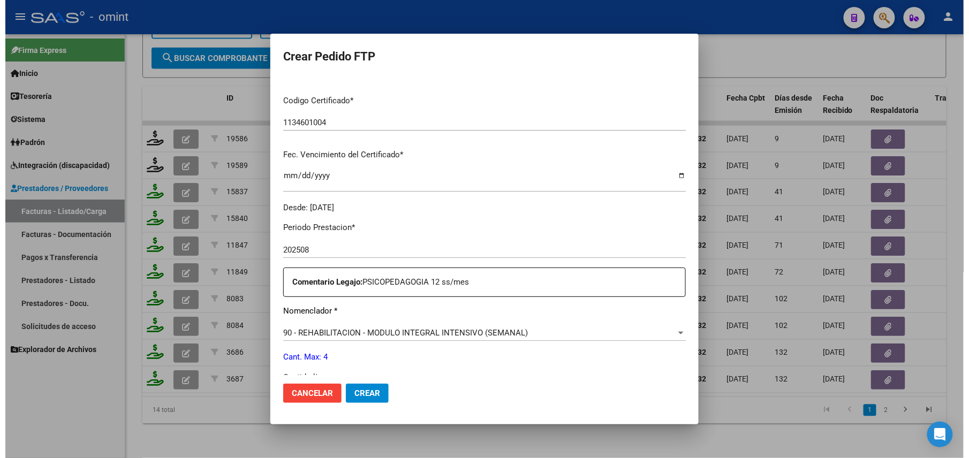
scroll to position [356, 0]
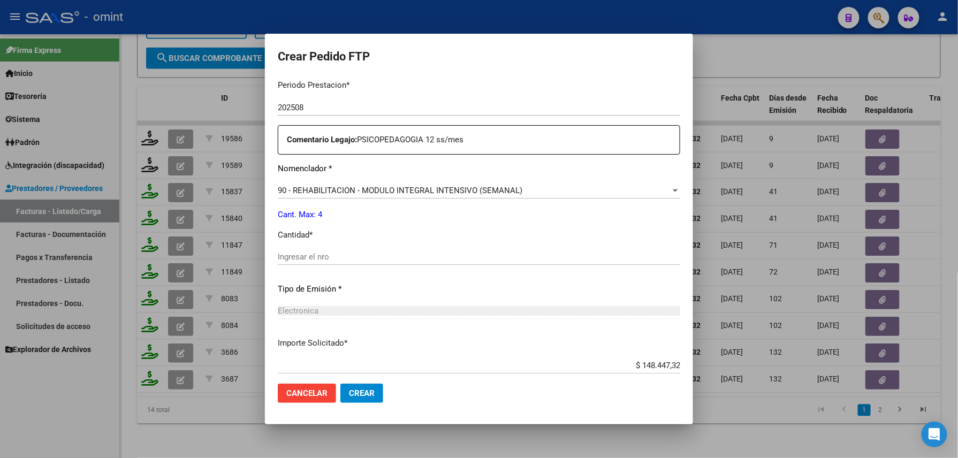
click at [305, 260] on input "Ingresar el nro" at bounding box center [479, 257] width 402 height 10
type input "4"
click at [363, 397] on span "Crear" at bounding box center [362, 393] width 26 height 10
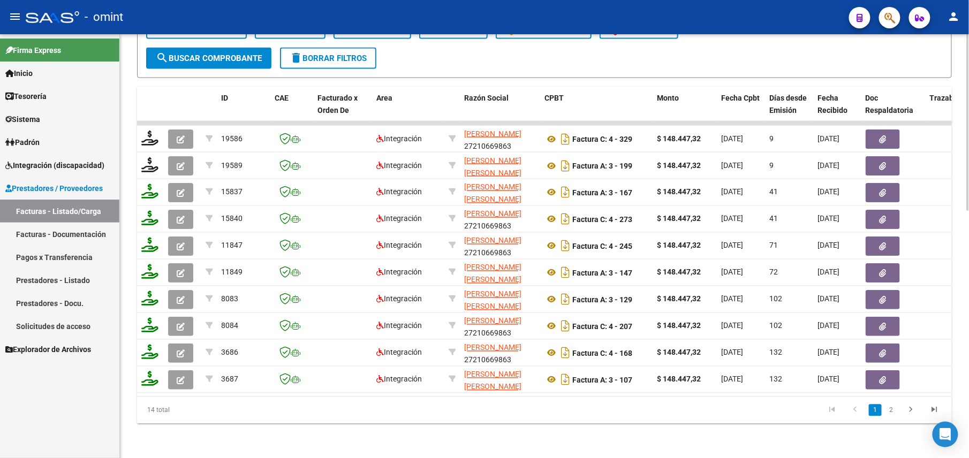
scroll to position [306, 0]
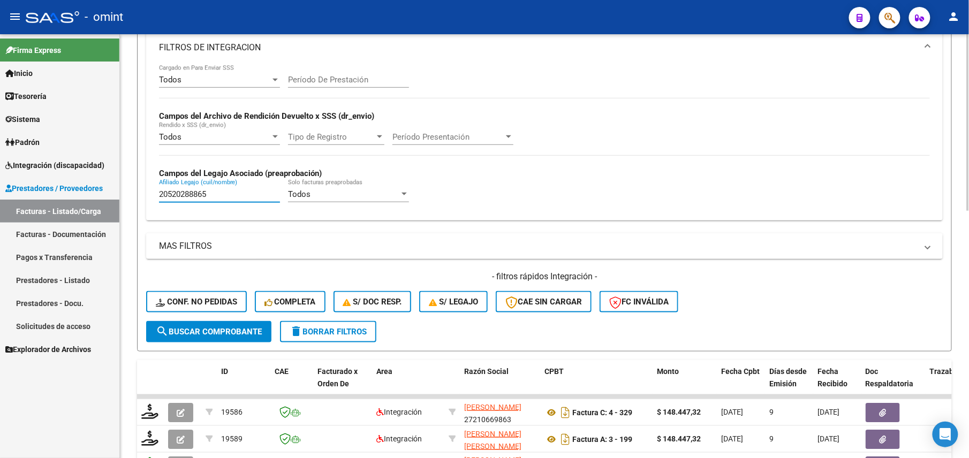
drag, startPoint x: 209, startPoint y: 197, endPoint x: 148, endPoint y: 198, distance: 60.5
click at [148, 198] on div "Todos Cargado en Para Enviar SSS Período De Prestación Campos del Archivo de Re…" at bounding box center [544, 143] width 796 height 156
paste input "01014231"
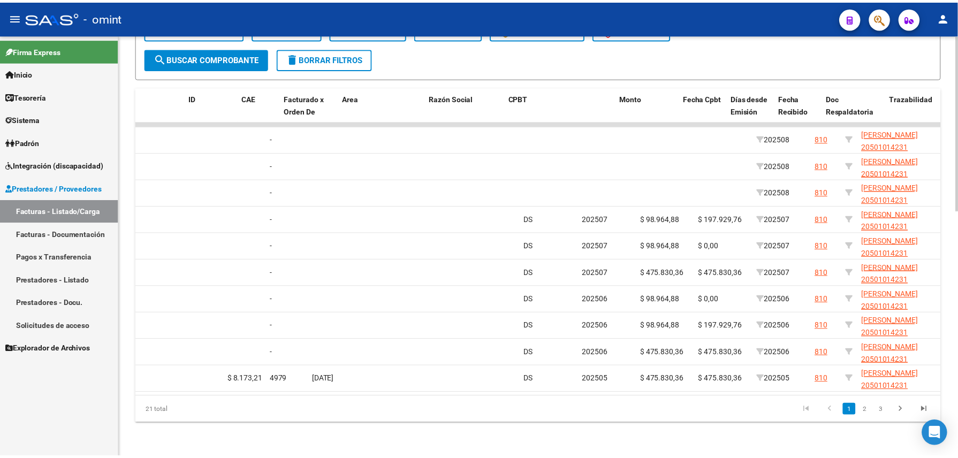
scroll to position [0, 0]
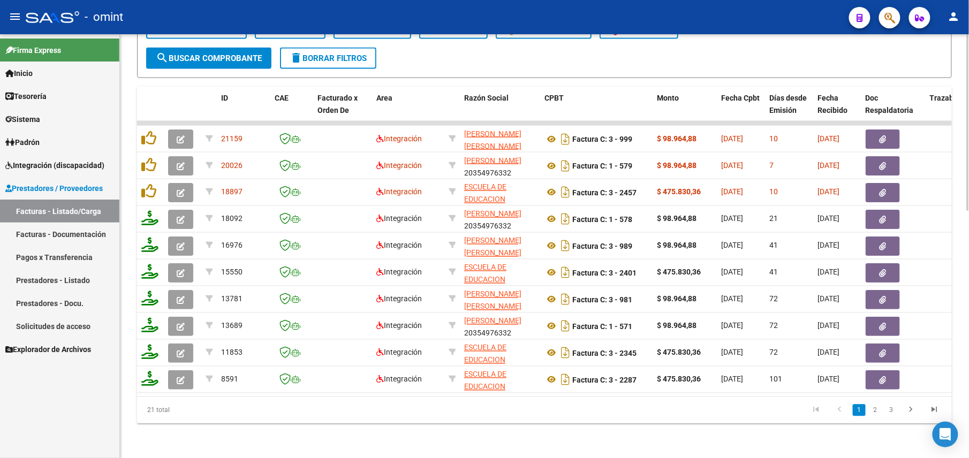
type input "20501014231"
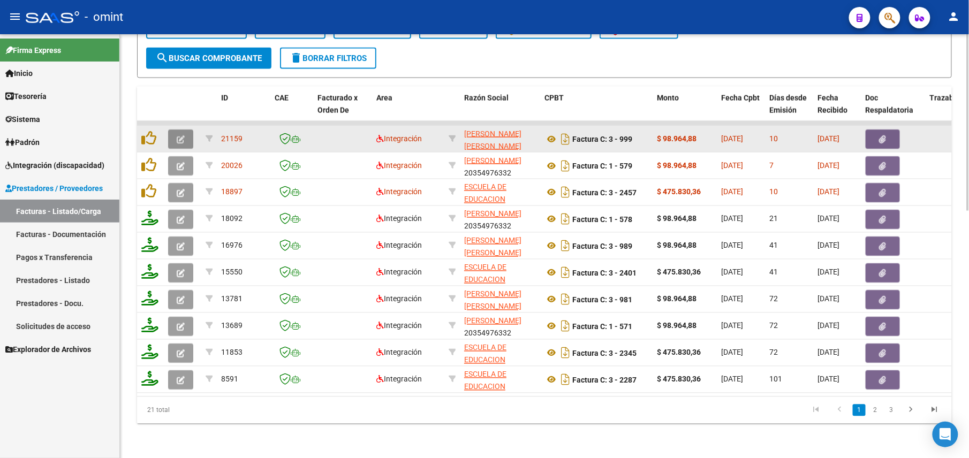
click at [183, 135] on icon "button" at bounding box center [181, 139] width 8 height 8
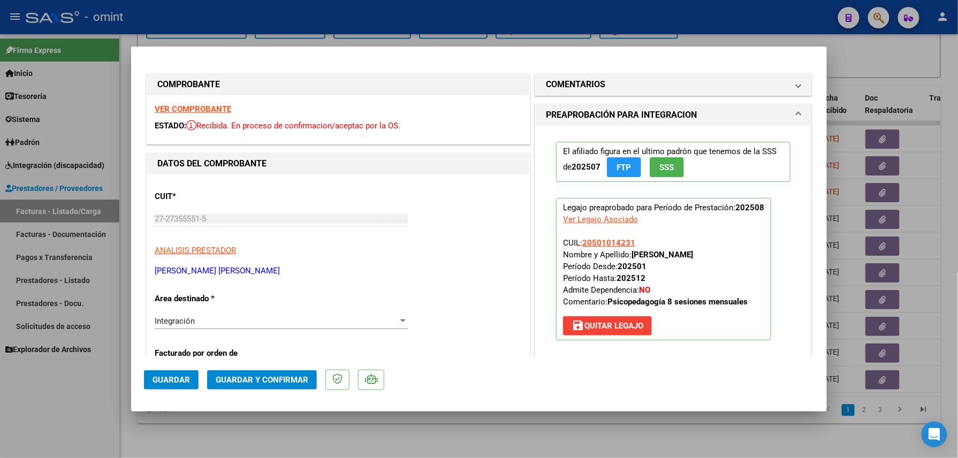
click at [210, 107] on strong "VER COMPROBANTE" at bounding box center [193, 109] width 77 height 10
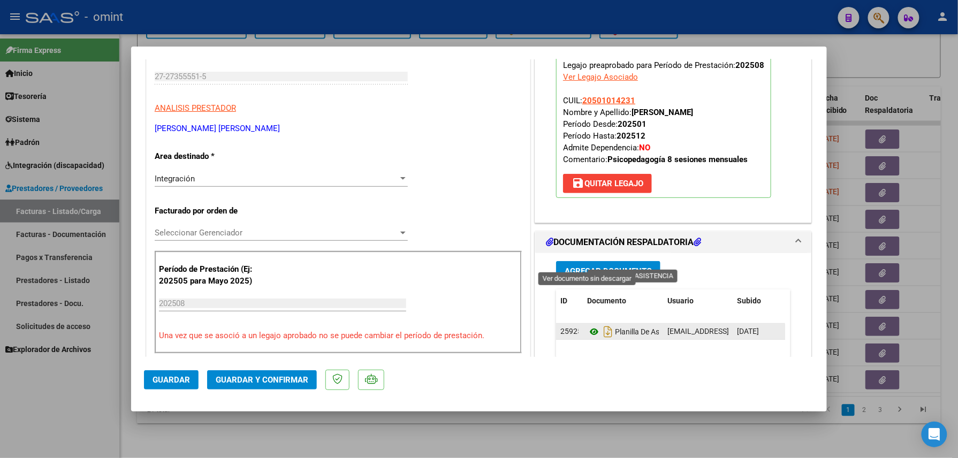
scroll to position [214, 0]
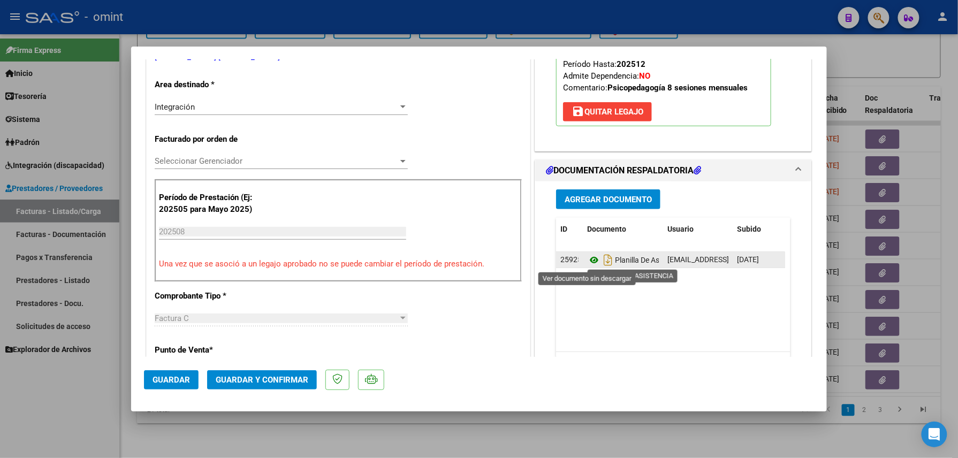
click at [589, 260] on icon at bounding box center [594, 260] width 14 height 13
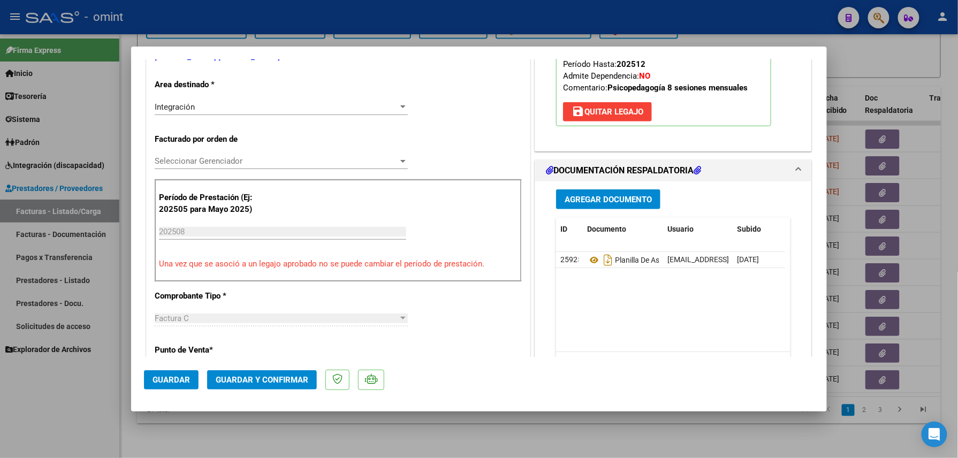
click at [255, 379] on span "Guardar y Confirmar" at bounding box center [262, 380] width 93 height 10
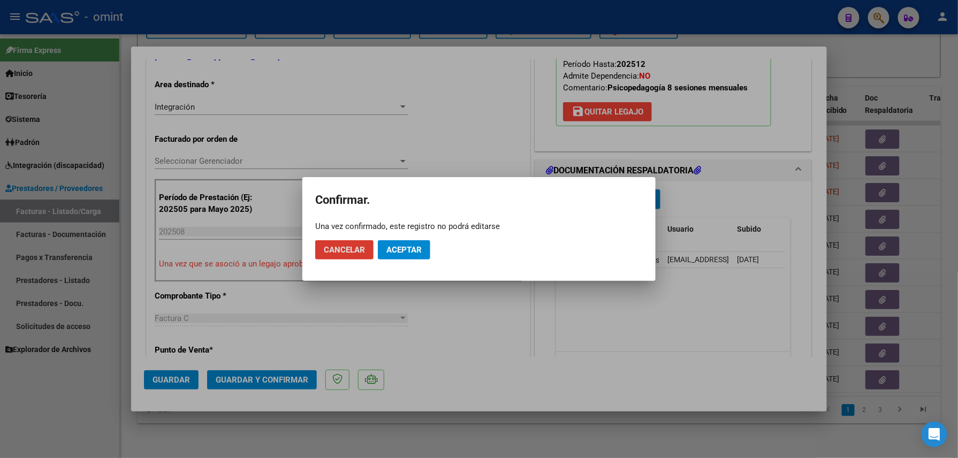
click at [410, 249] on span "Aceptar" at bounding box center [403, 250] width 35 height 10
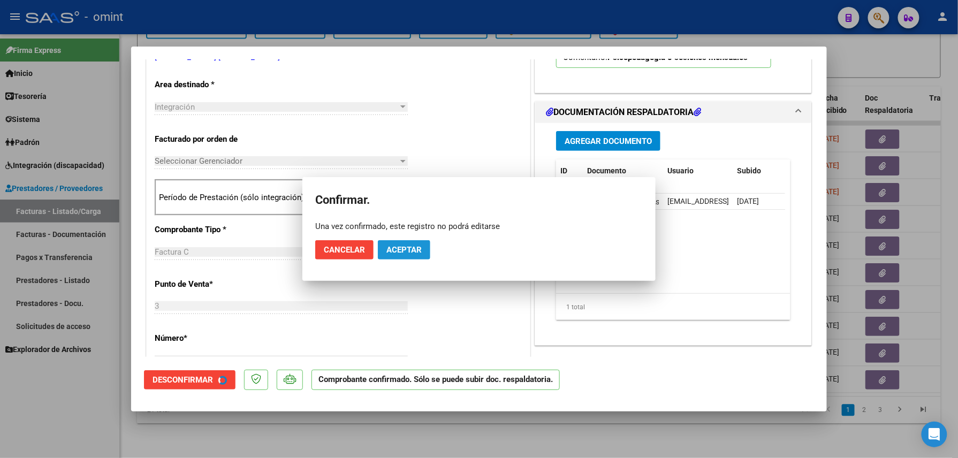
scroll to position [213, 0]
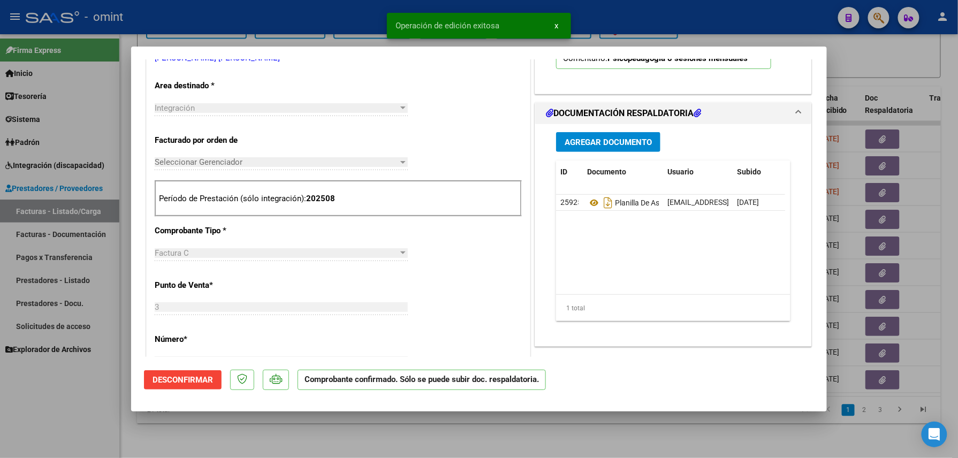
click at [256, 424] on div at bounding box center [479, 229] width 958 height 458
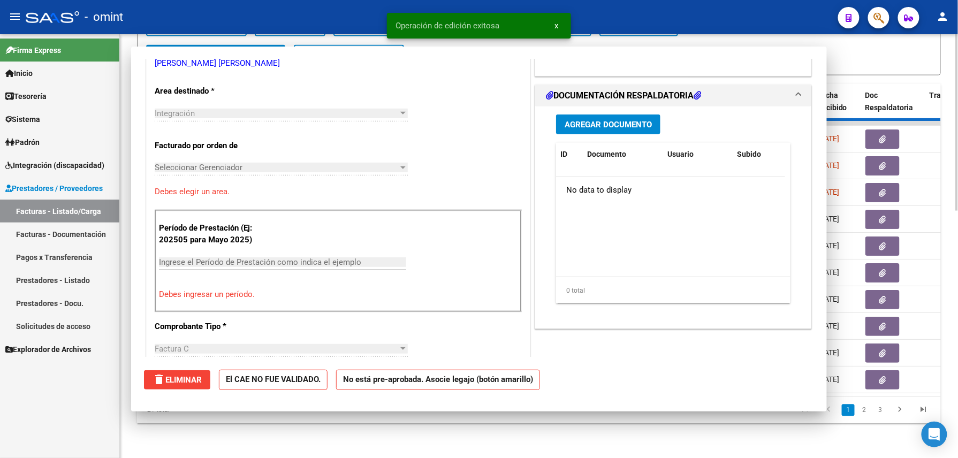
scroll to position [0, 0]
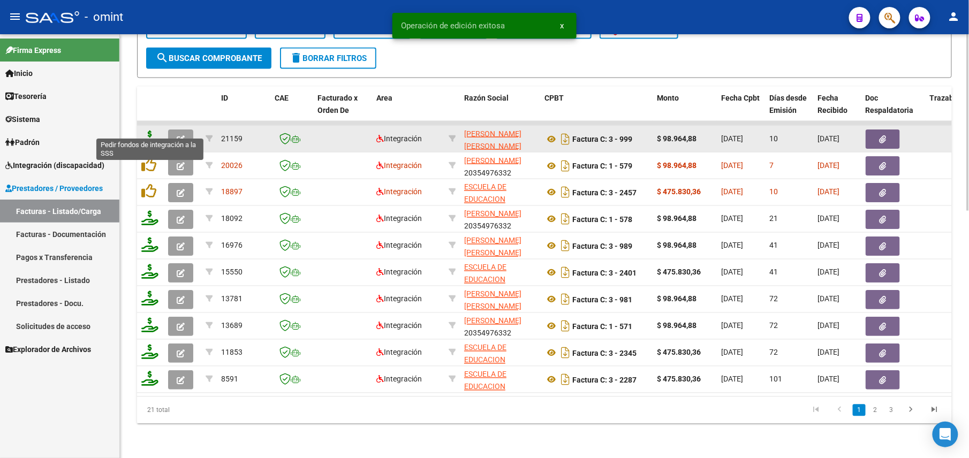
click at [156, 131] on icon at bounding box center [149, 138] width 17 height 15
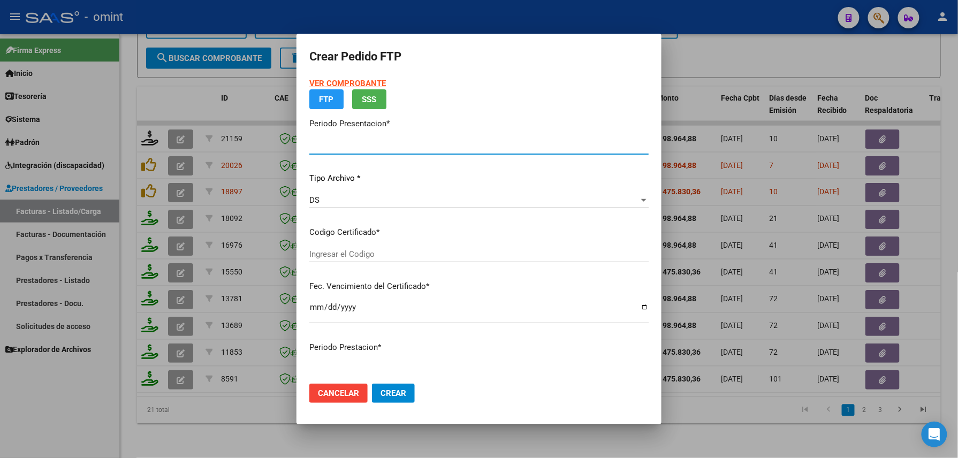
type input "202508"
type input "$ 98.964,88"
type input "1564678675"
type input "2028-12-26"
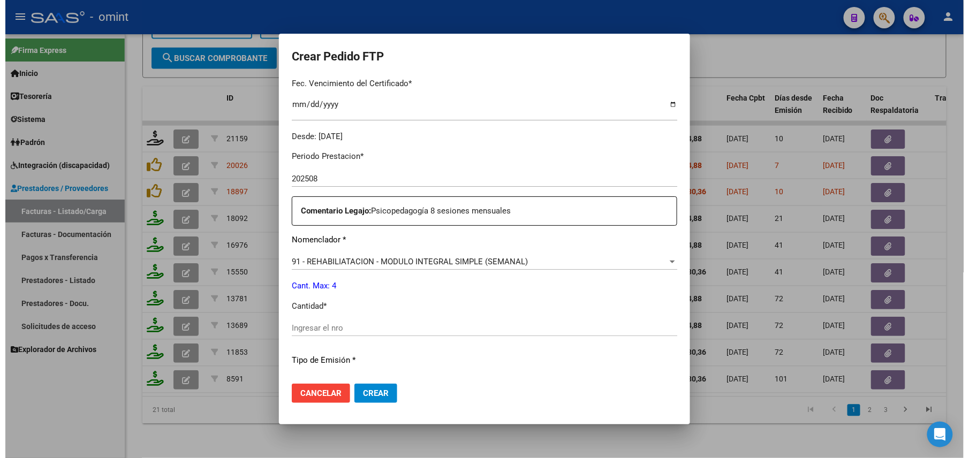
scroll to position [356, 0]
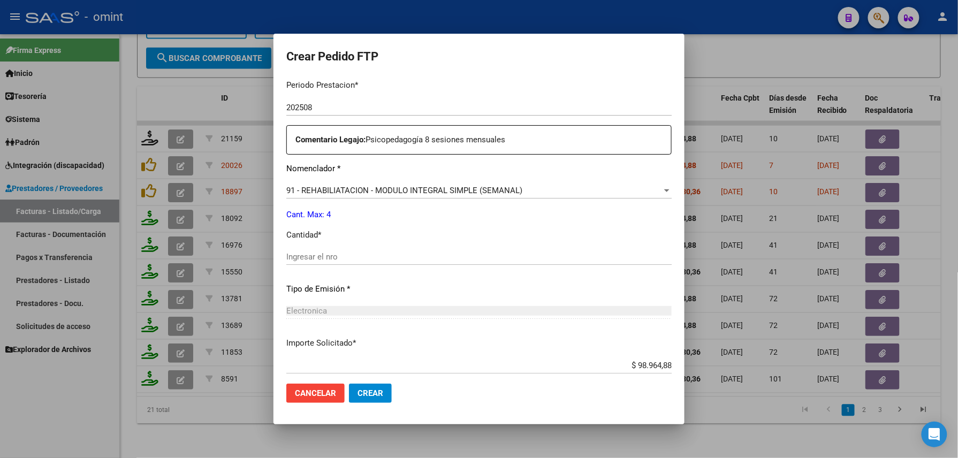
click at [356, 247] on div "Periodo Prestacion * 202508 Ingresar el Periodo Prestacion Comentario Legajo: P…" at bounding box center [478, 254] width 385 height 367
click at [358, 250] on div "Ingresar el nro" at bounding box center [478, 257] width 385 height 16
type input "4"
click at [365, 390] on span "Crear" at bounding box center [370, 393] width 26 height 10
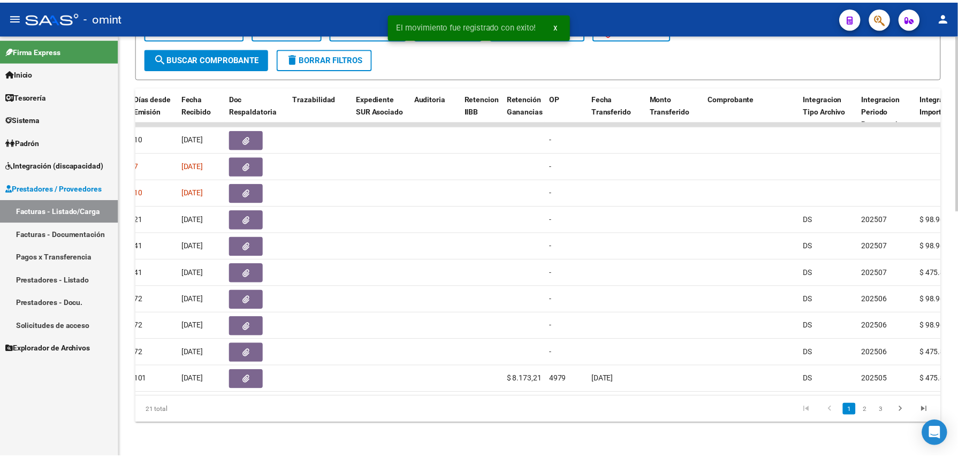
scroll to position [0, 0]
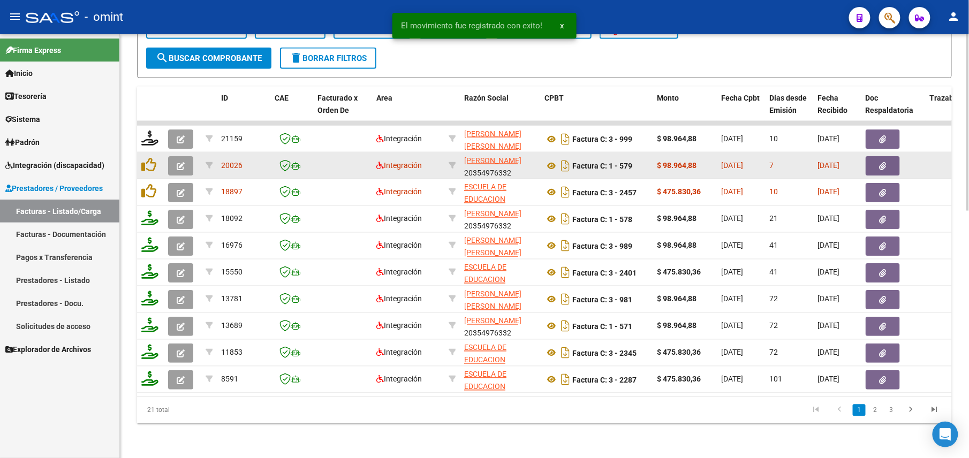
click at [176, 156] on button "button" at bounding box center [180, 165] width 25 height 19
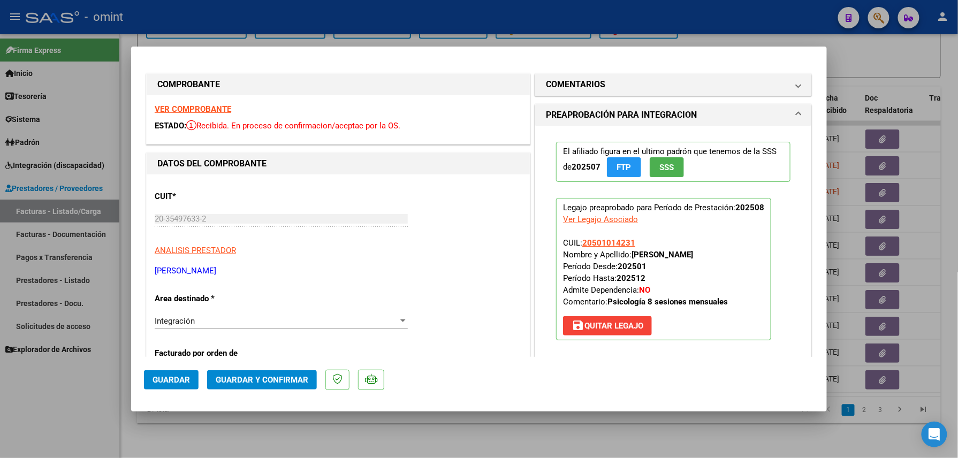
click at [189, 106] on strong "VER COMPROBANTE" at bounding box center [193, 109] width 77 height 10
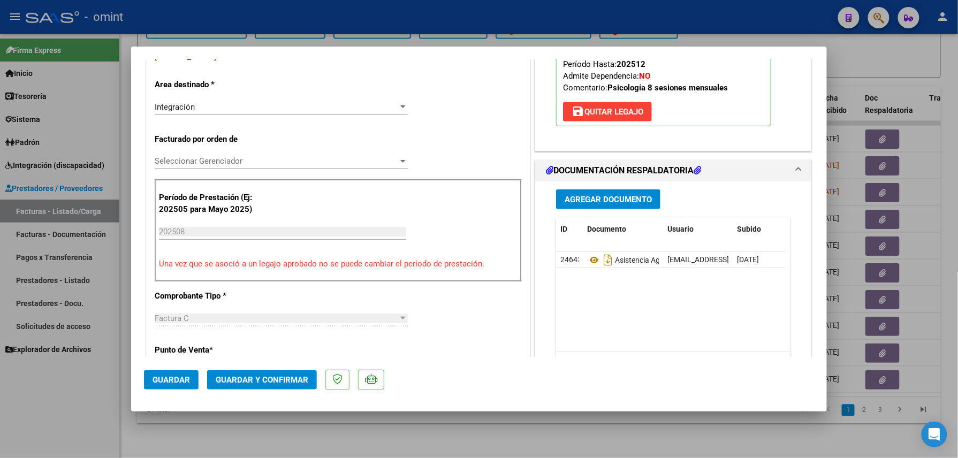
scroll to position [285, 0]
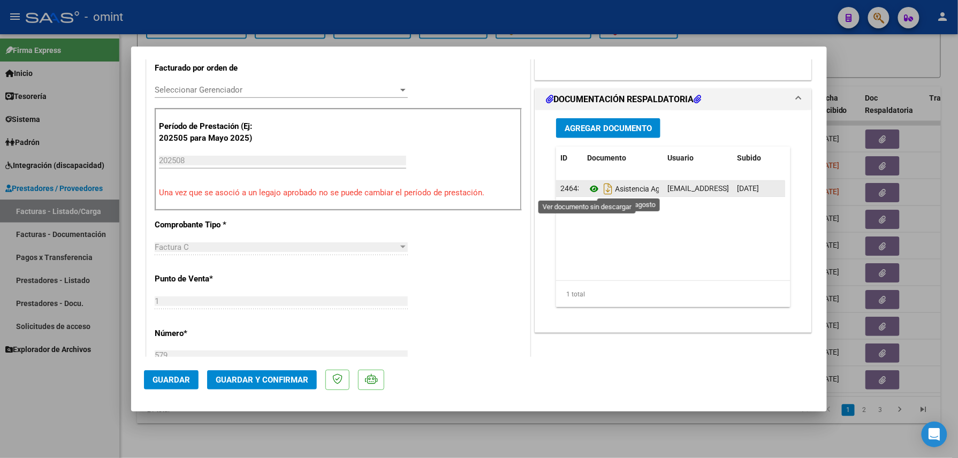
click at [587, 189] on icon at bounding box center [594, 188] width 14 height 13
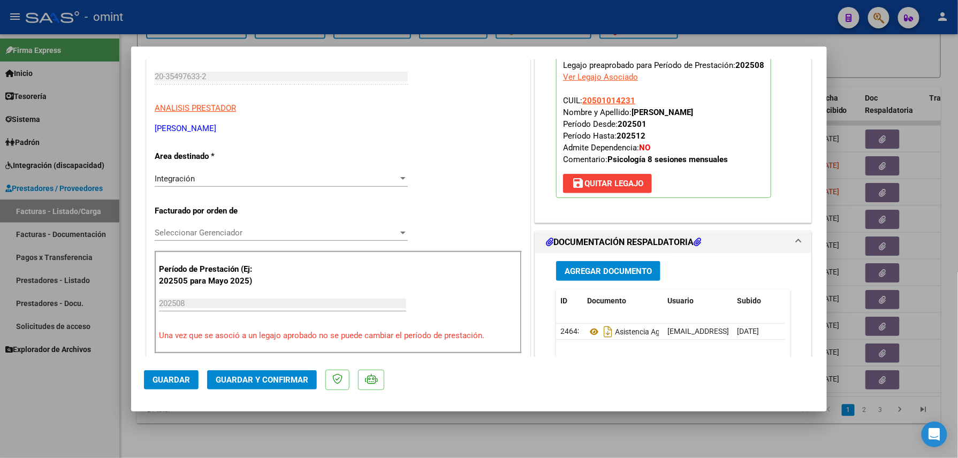
scroll to position [214, 0]
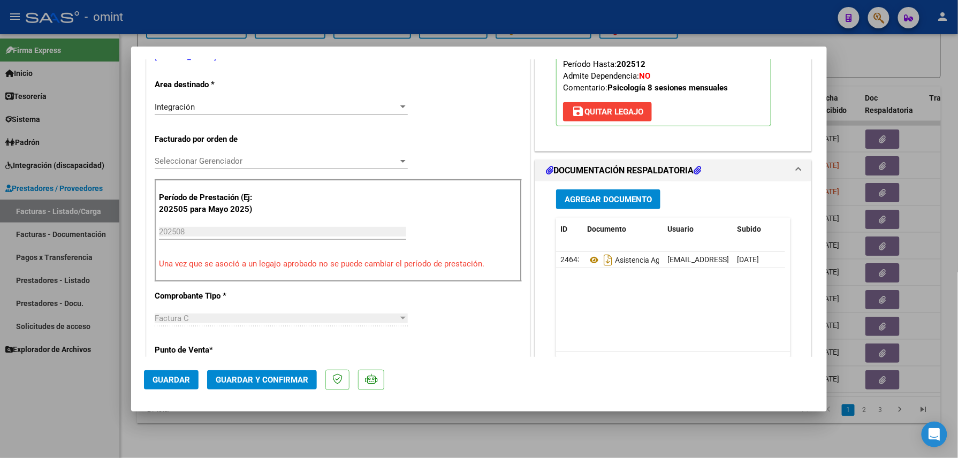
click at [277, 381] on span "Guardar y Confirmar" at bounding box center [262, 380] width 93 height 10
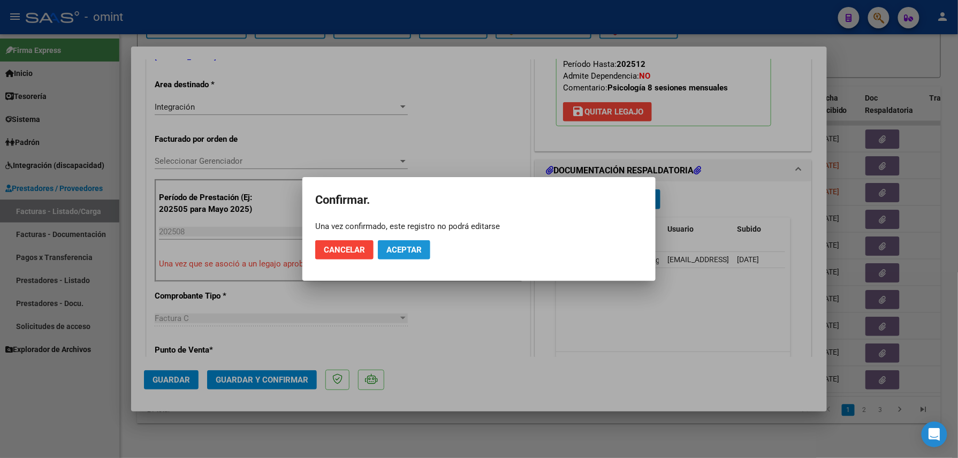
click at [410, 255] on button "Aceptar" at bounding box center [404, 249] width 52 height 19
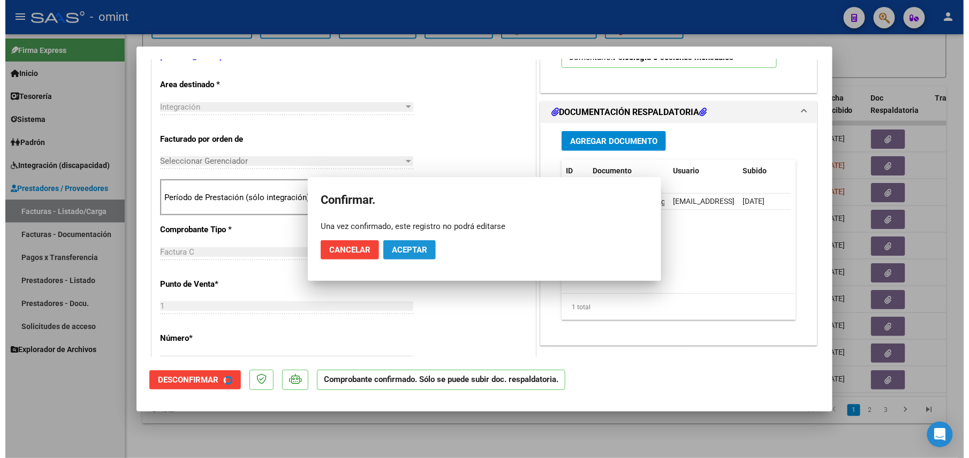
scroll to position [213, 0]
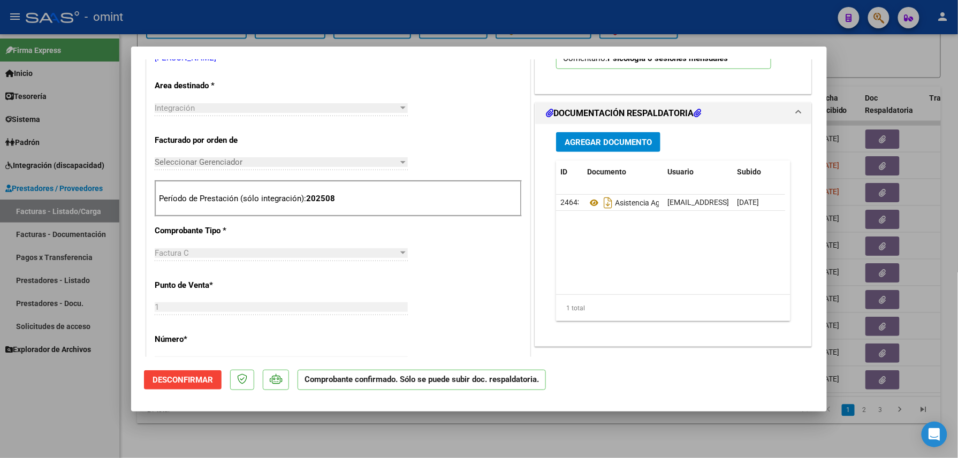
click at [289, 431] on div at bounding box center [479, 229] width 958 height 458
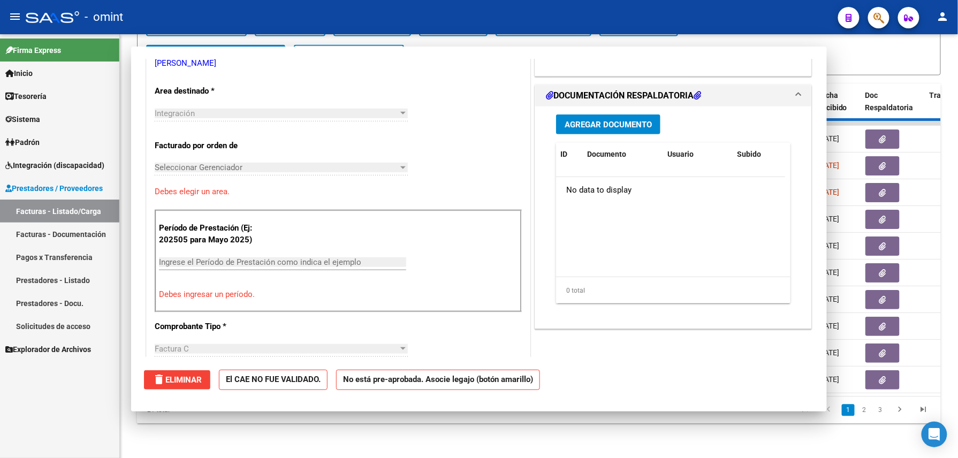
scroll to position [0, 0]
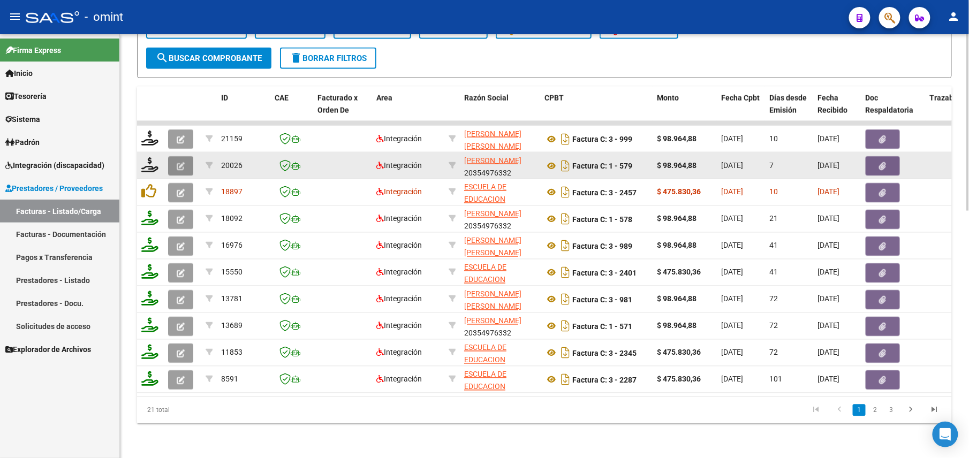
click at [182, 162] on icon "button" at bounding box center [181, 166] width 8 height 8
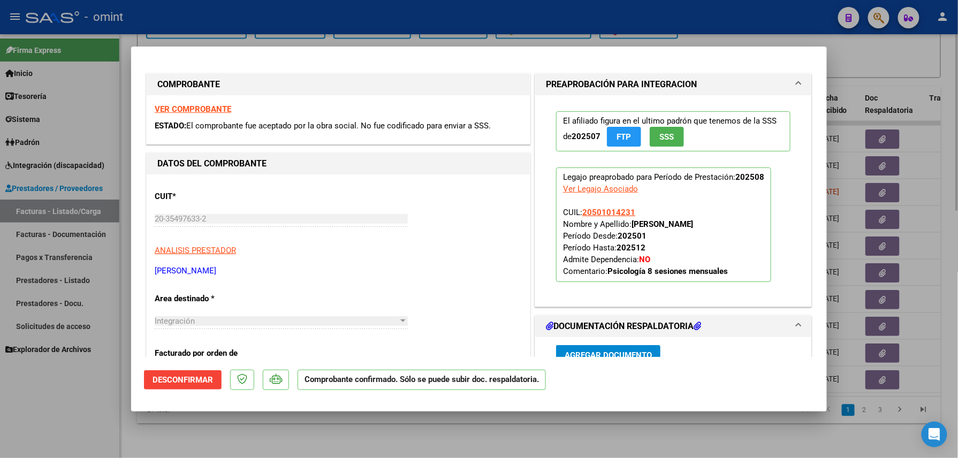
click at [260, 443] on div at bounding box center [479, 229] width 958 height 458
type input "$ 0,00"
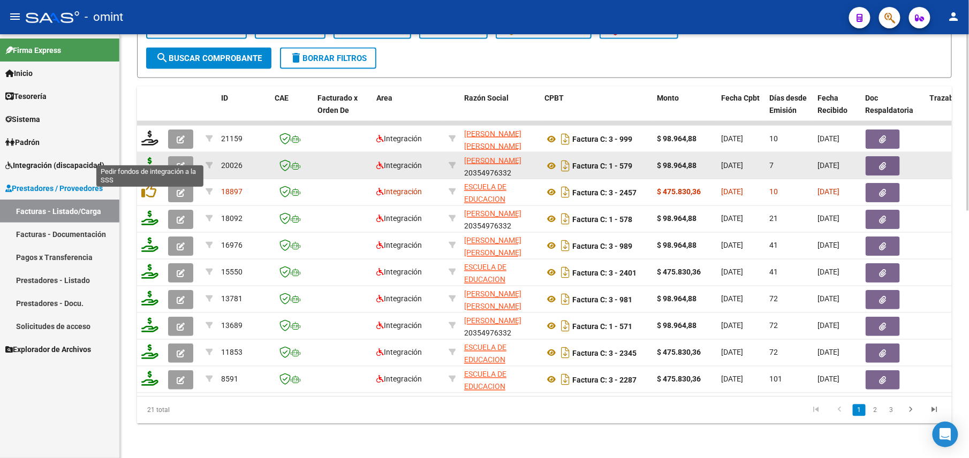
click at [148, 158] on icon at bounding box center [149, 164] width 17 height 15
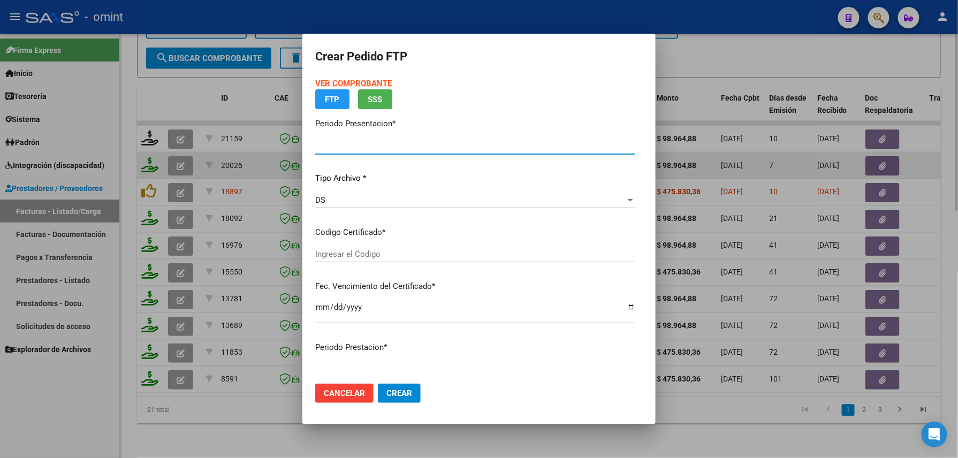
type input "202508"
type input "$ 98.964,88"
type input "1564678675"
type input "2028-12-26"
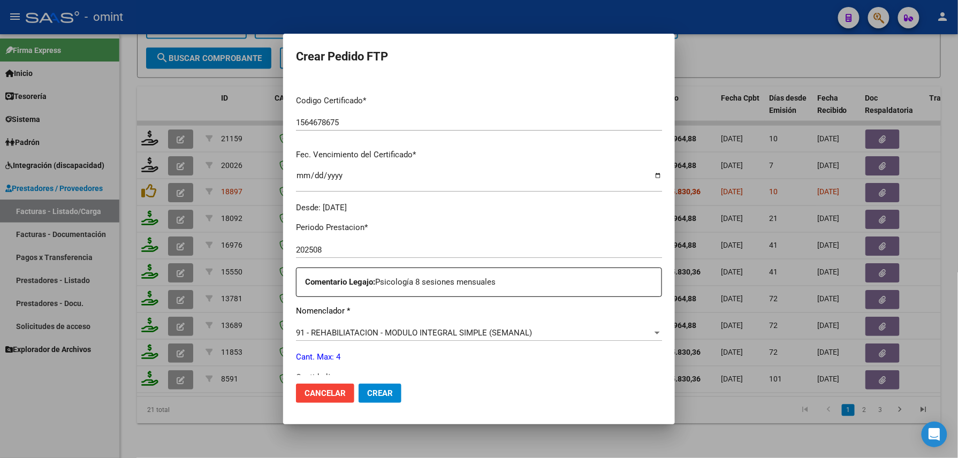
scroll to position [285, 0]
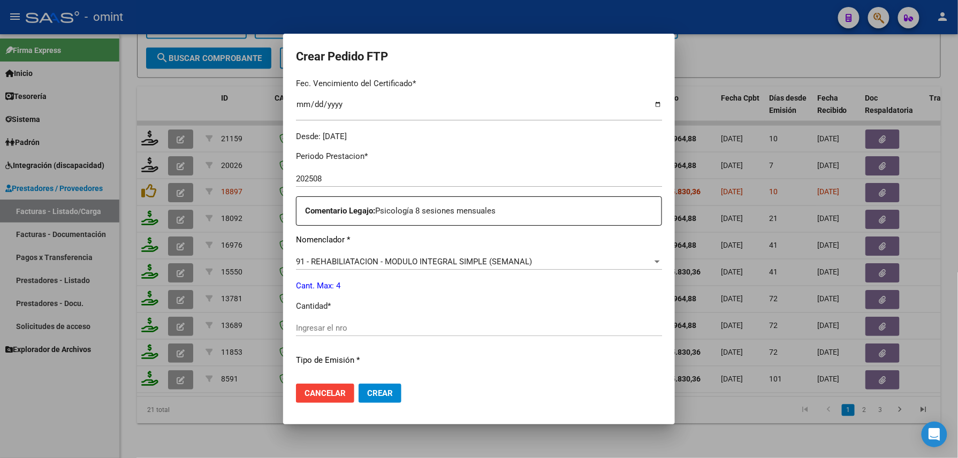
click at [377, 322] on div "Ingresar el nro" at bounding box center [479, 328] width 366 height 16
type input "4"
click at [367, 388] on span "Crear" at bounding box center [380, 393] width 26 height 10
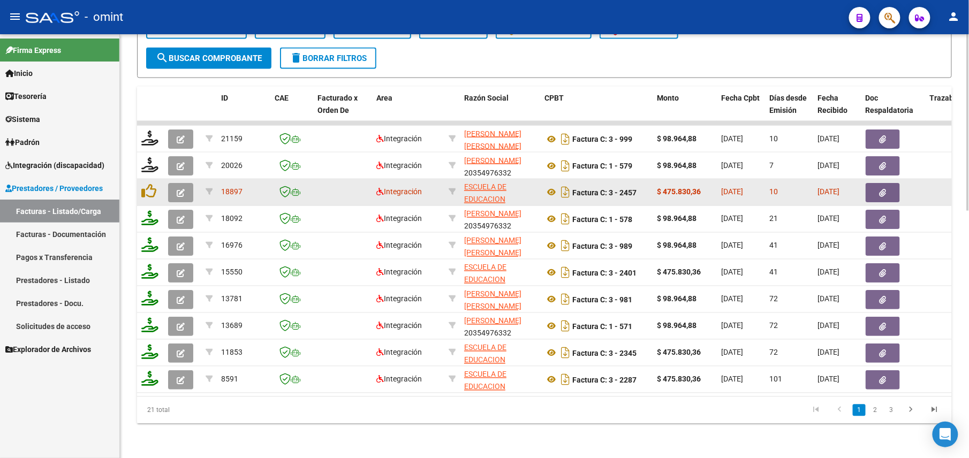
click at [182, 189] on icon "button" at bounding box center [181, 193] width 8 height 8
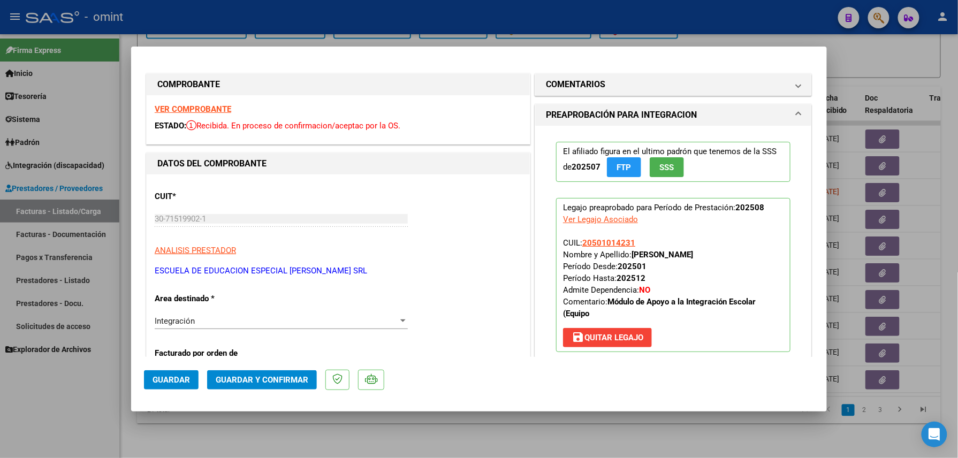
click at [191, 105] on strong "VER COMPROBANTE" at bounding box center [193, 109] width 77 height 10
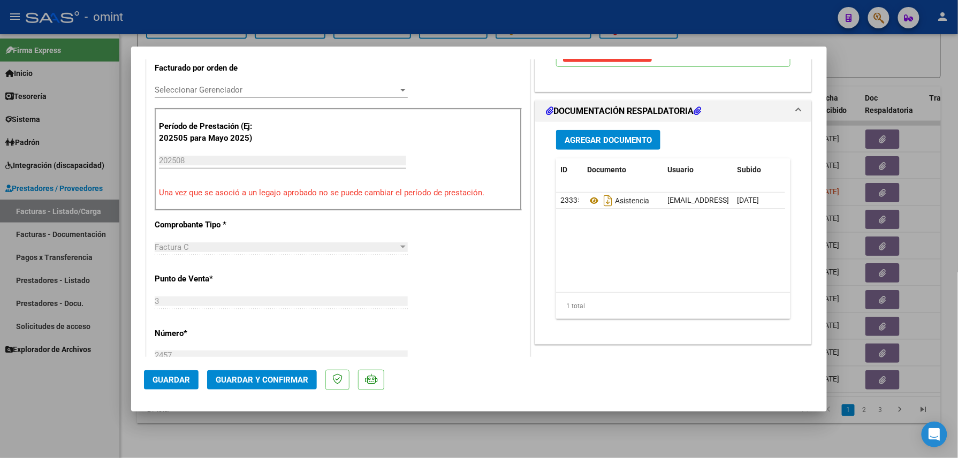
scroll to position [356, 0]
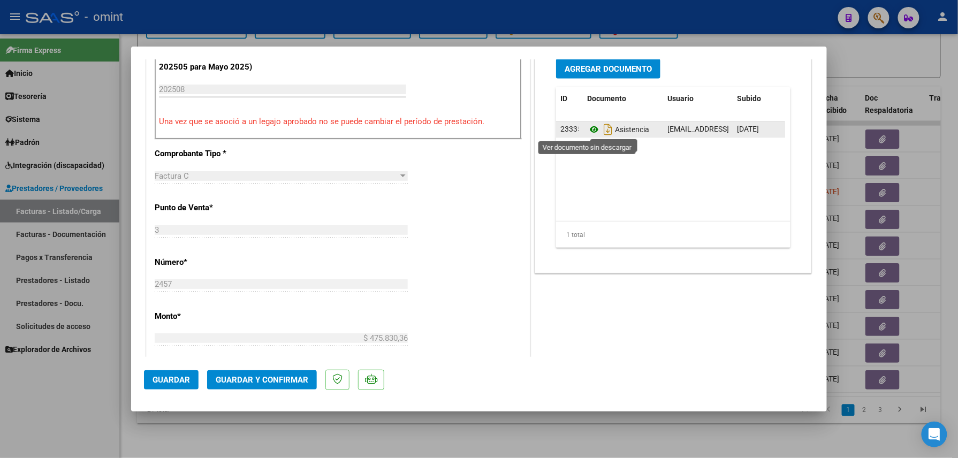
click at [587, 127] on icon at bounding box center [594, 129] width 14 height 13
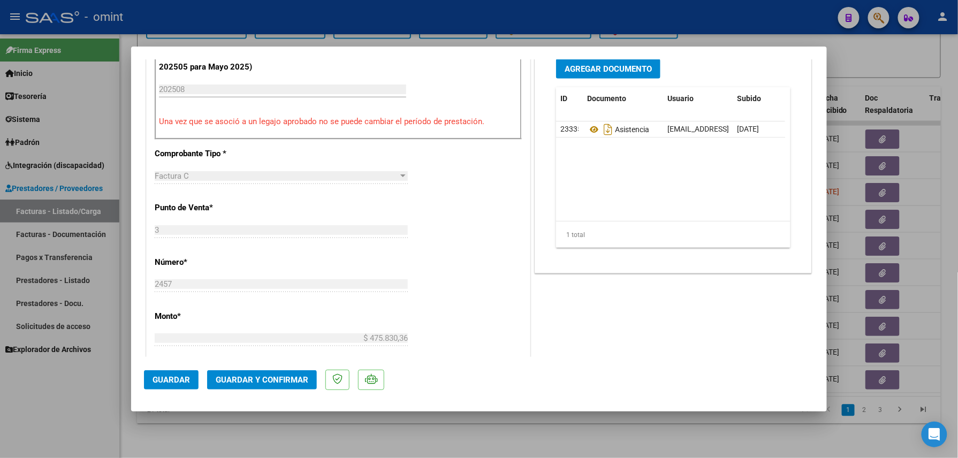
click at [262, 377] on span "Guardar y Confirmar" at bounding box center [262, 380] width 93 height 10
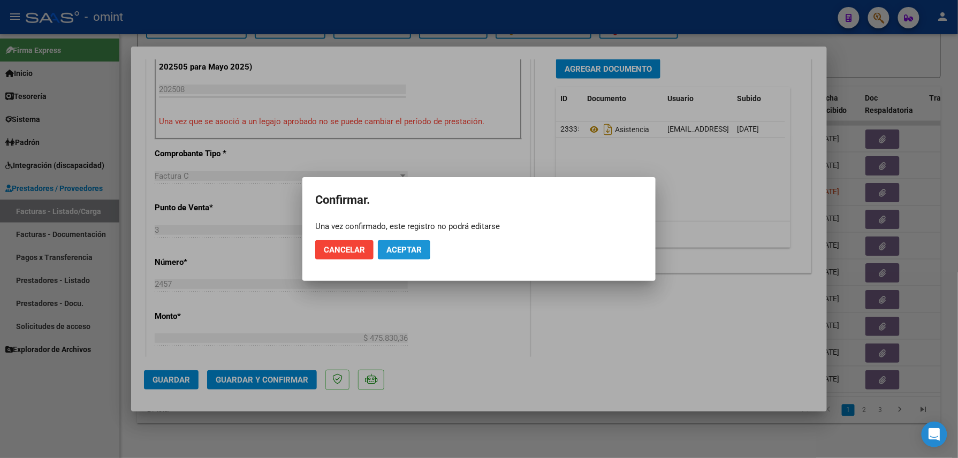
click at [397, 249] on span "Aceptar" at bounding box center [403, 250] width 35 height 10
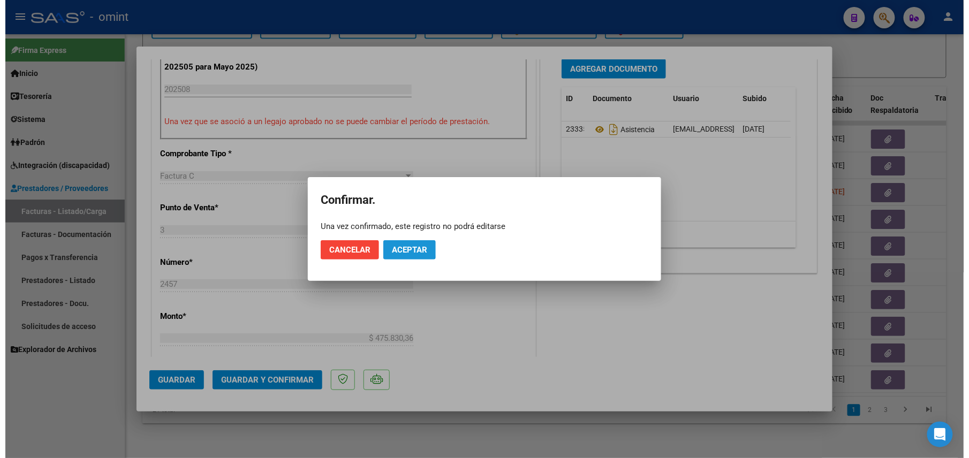
scroll to position [356, 0]
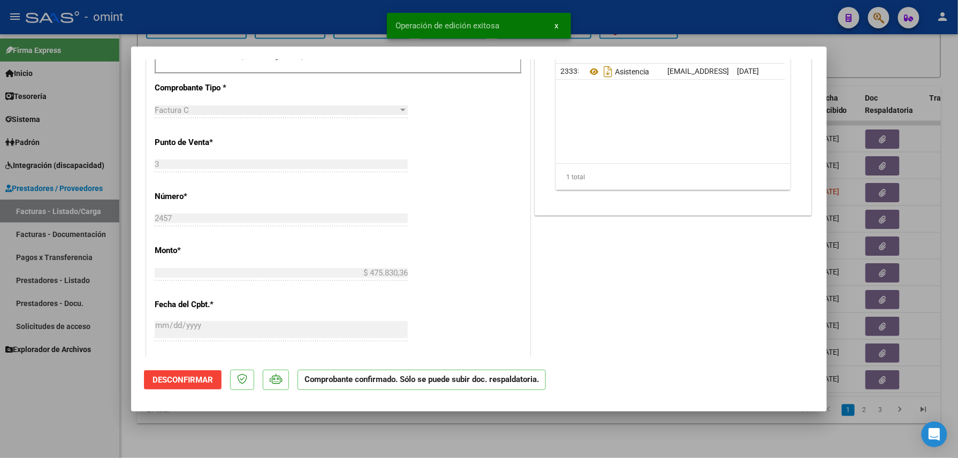
click at [242, 437] on div at bounding box center [479, 229] width 958 height 458
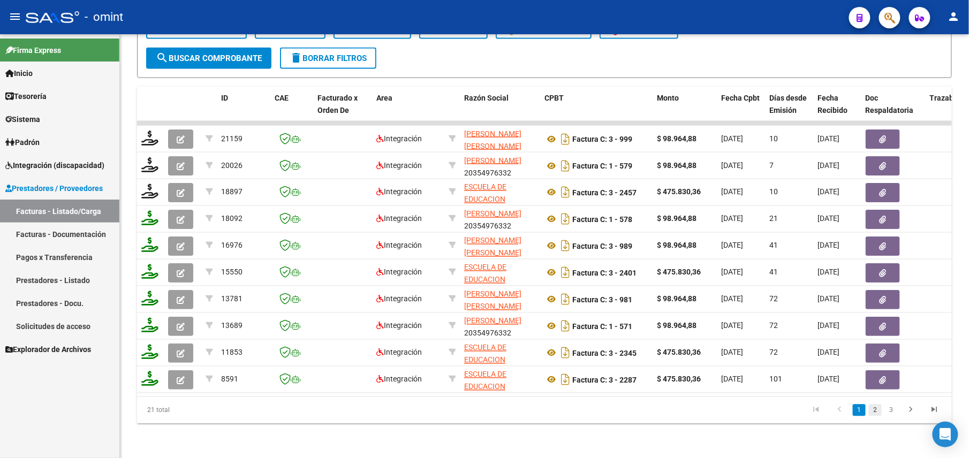
click at [877, 412] on link "2" at bounding box center [875, 411] width 13 height 12
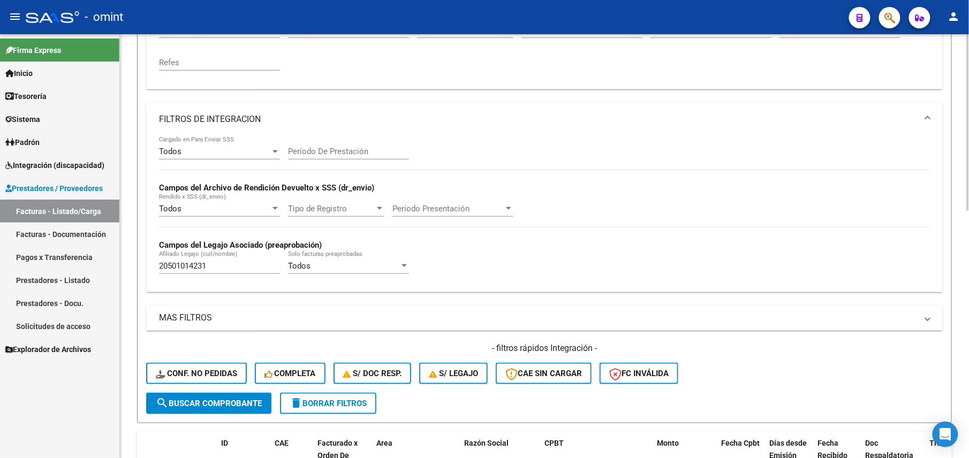
scroll to position [92, 0]
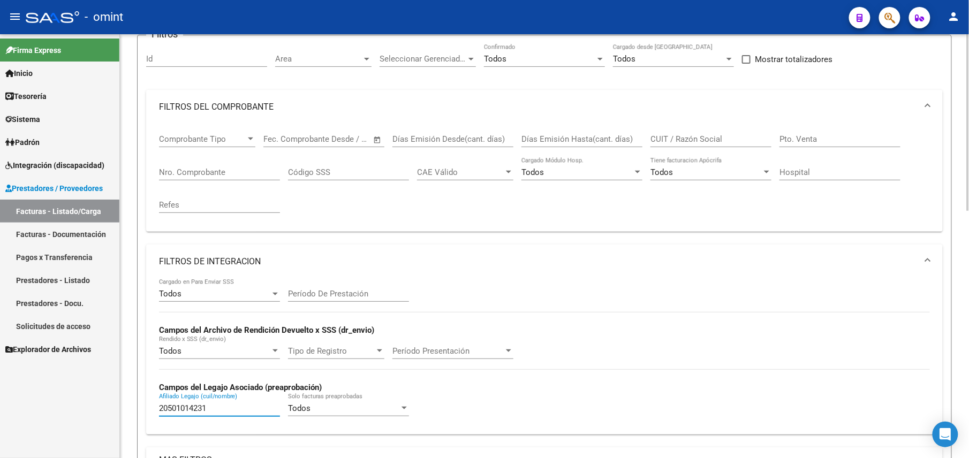
drag, startPoint x: 213, startPoint y: 410, endPoint x: 137, endPoint y: 401, distance: 76.5
click at [137, 401] on form "Filtros Id Area Area Seleccionar Gerenciador Seleccionar Gerenciador Todos Conf…" at bounding box center [544, 300] width 814 height 531
paste input "82103659"
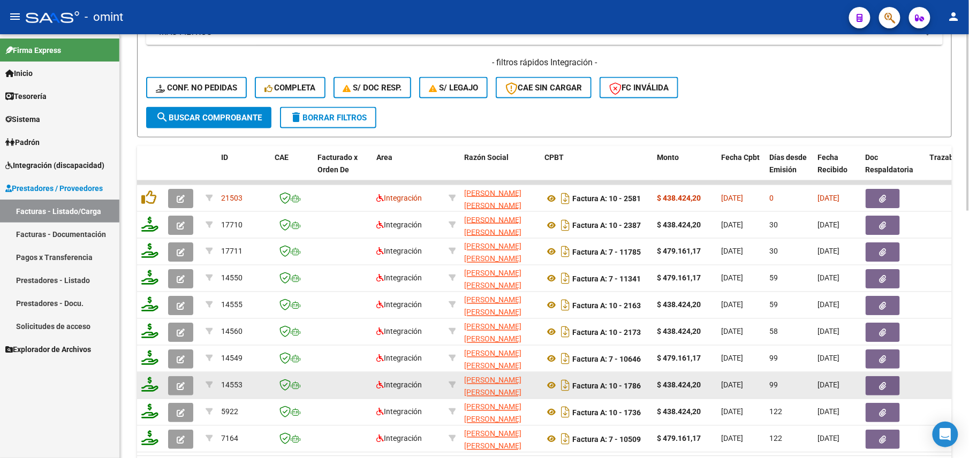
scroll to position [591, 0]
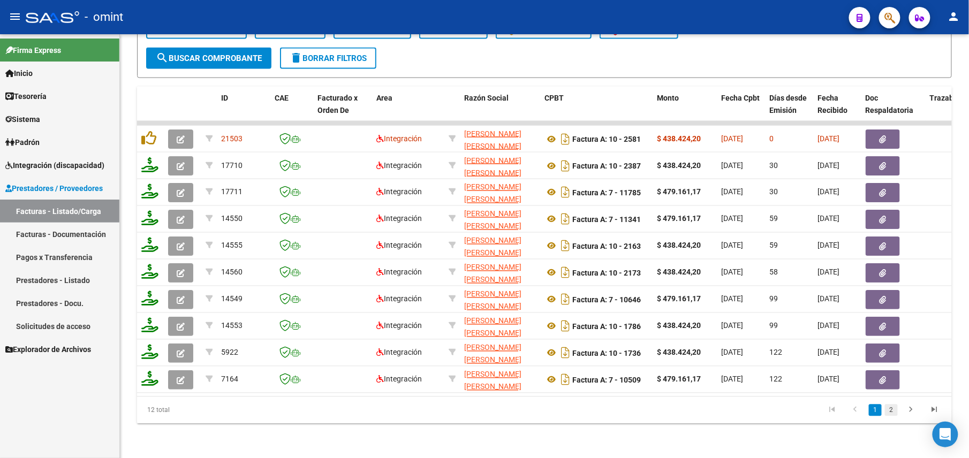
type input "20582103659"
click at [892, 409] on link "2" at bounding box center [891, 411] width 13 height 12
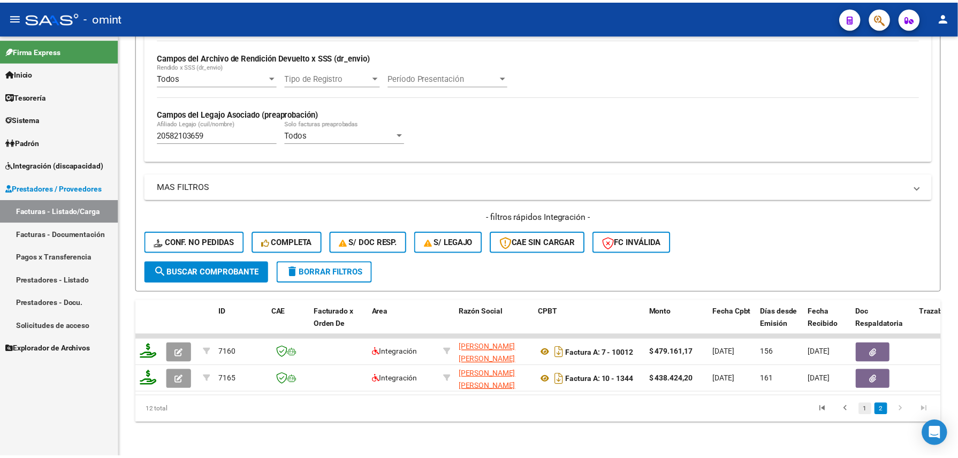
scroll to position [377, 0]
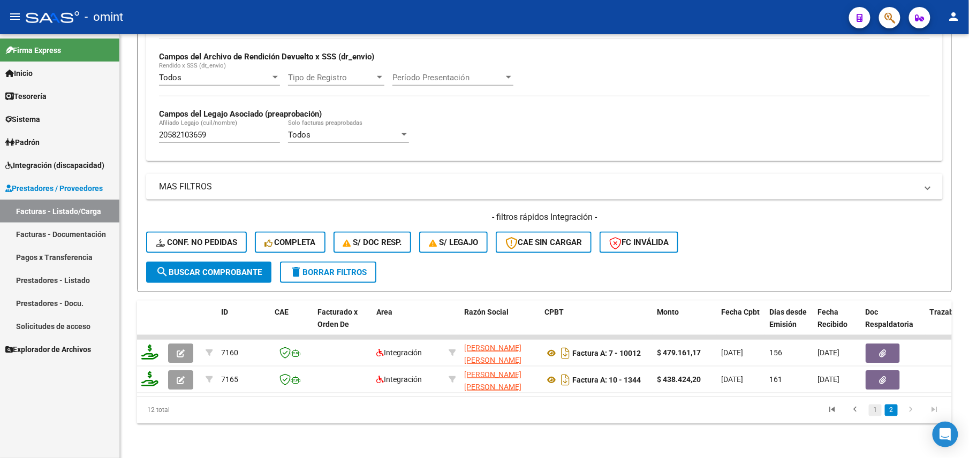
click at [875, 412] on link "1" at bounding box center [875, 411] width 13 height 12
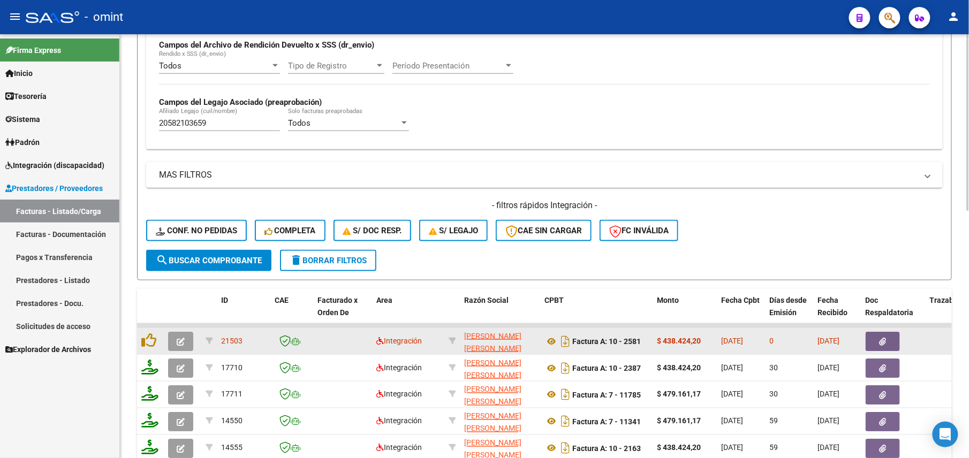
click at [178, 349] on button "button" at bounding box center [180, 341] width 25 height 19
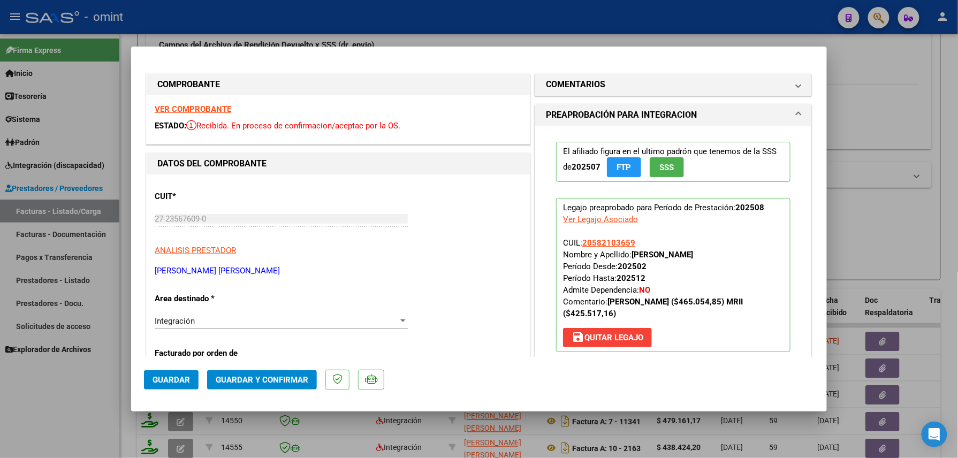
click at [207, 105] on strong "VER COMPROBANTE" at bounding box center [193, 109] width 77 height 10
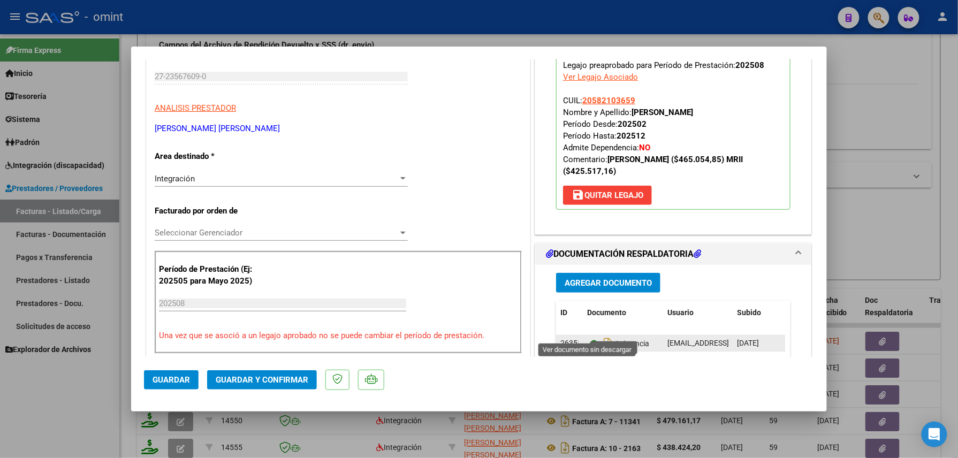
click at [591, 337] on icon at bounding box center [594, 343] width 14 height 13
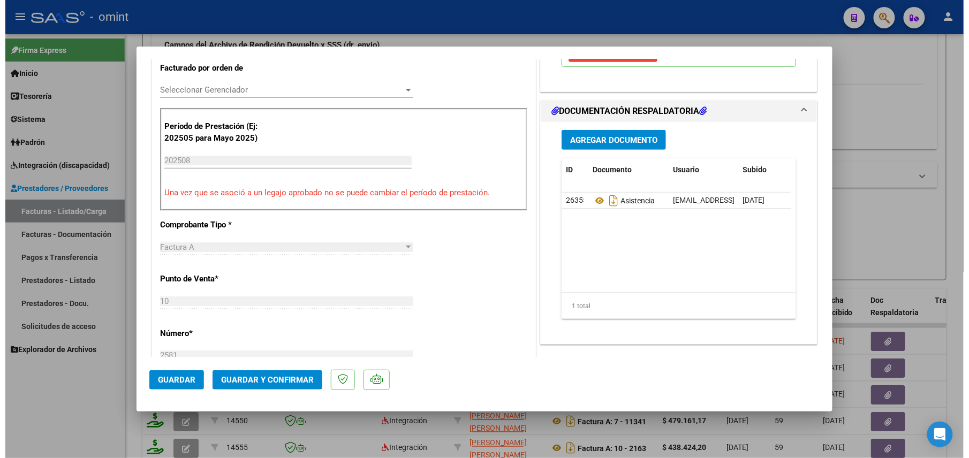
scroll to position [0, 0]
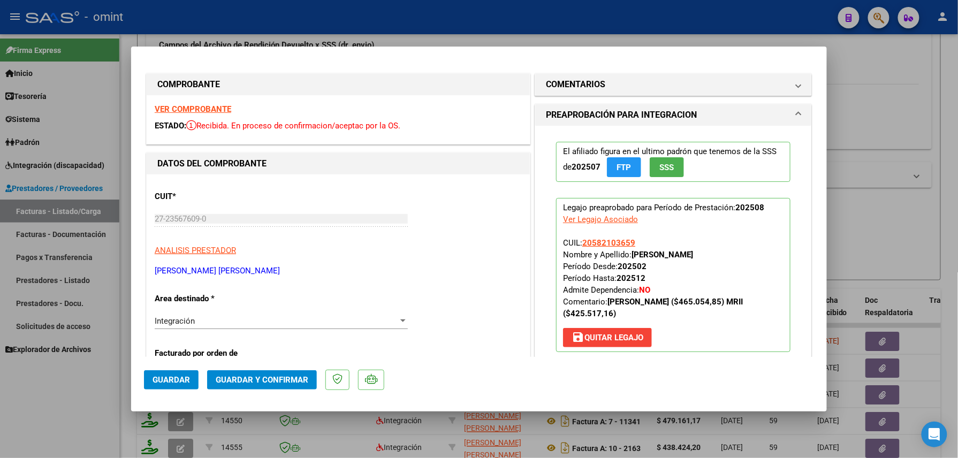
click at [249, 386] on button "Guardar y Confirmar" at bounding box center [262, 379] width 110 height 19
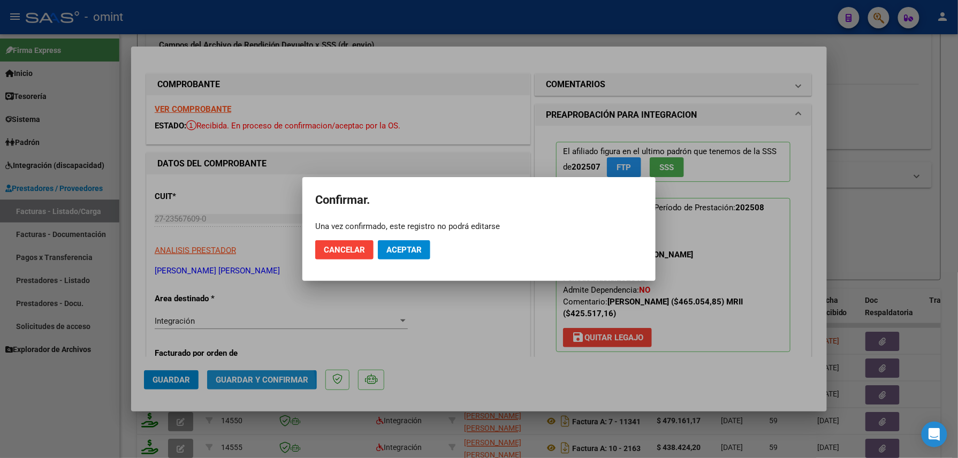
click at [409, 242] on button "Aceptar" at bounding box center [404, 249] width 52 height 19
click at [409, 249] on span "Aceptar" at bounding box center [403, 250] width 35 height 10
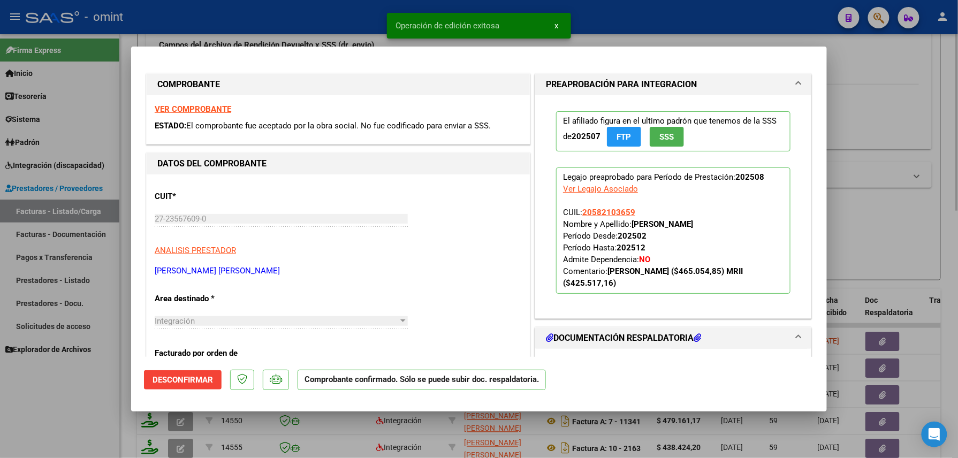
click at [909, 123] on div at bounding box center [479, 229] width 958 height 458
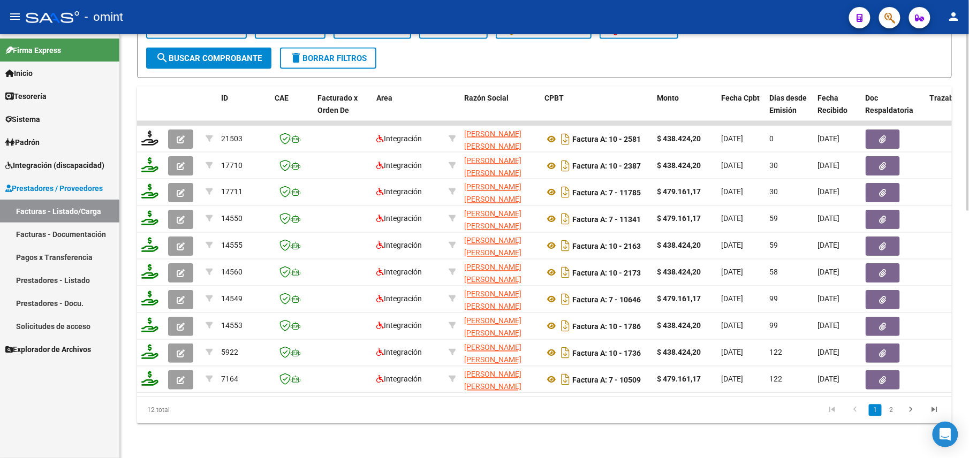
scroll to position [214, 0]
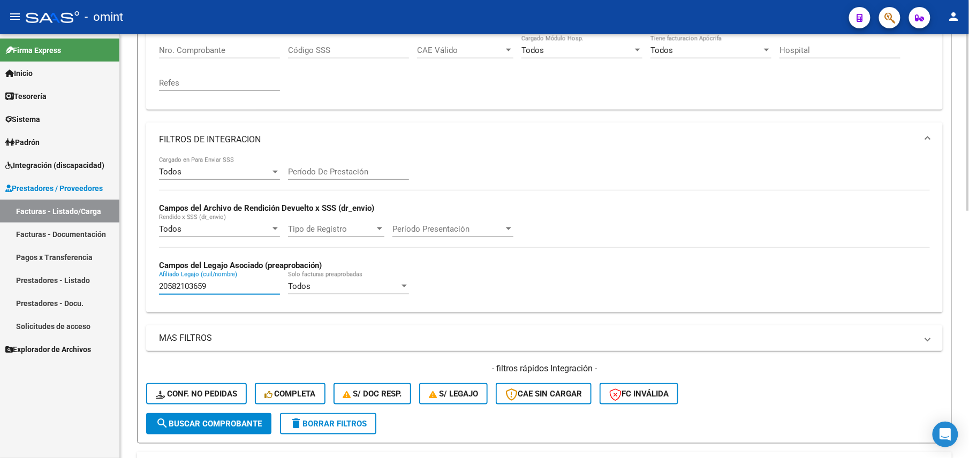
click at [143, 279] on form "Filtros Id Area Area Seleccionar Gerenciador Seleccionar Gerenciador Todos Conf…" at bounding box center [544, 178] width 814 height 531
paste input "text"
click at [204, 290] on input "Afiliado Legajo (cuil/nombre)" at bounding box center [219, 286] width 121 height 10
drag, startPoint x: 204, startPoint y: 290, endPoint x: 202, endPoint y: 238, distance: 52.0
click at [204, 291] on input "Afiliado Legajo (cuil/nombre)" at bounding box center [219, 286] width 121 height 10
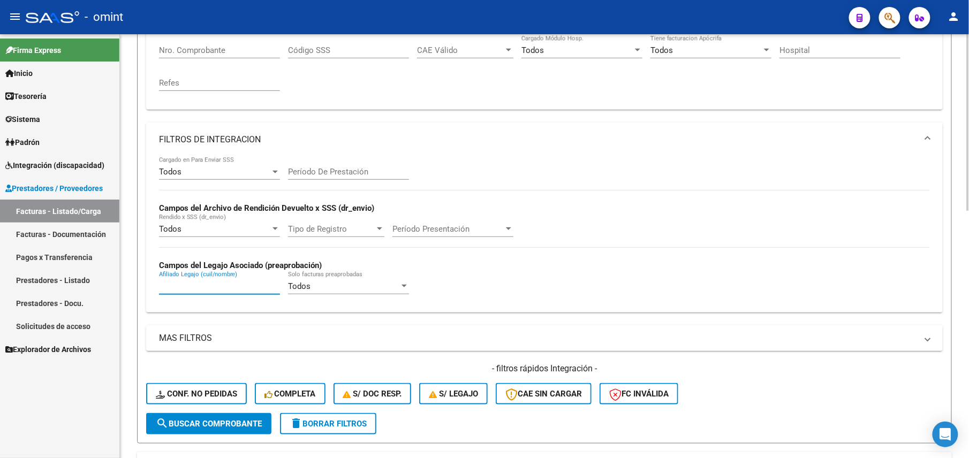
click at [204, 291] on input "Afiliado Legajo (cuil/nombre)" at bounding box center [219, 286] width 121 height 10
paste input "27535865332"
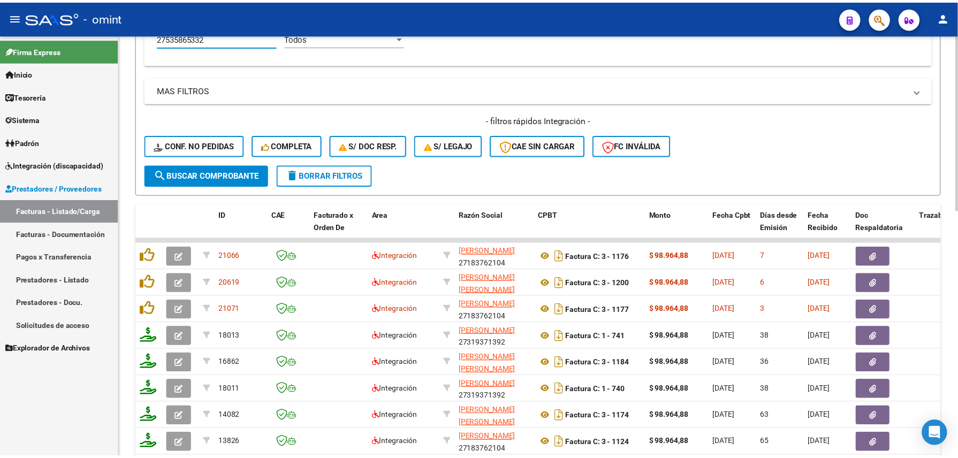
scroll to position [534, 0]
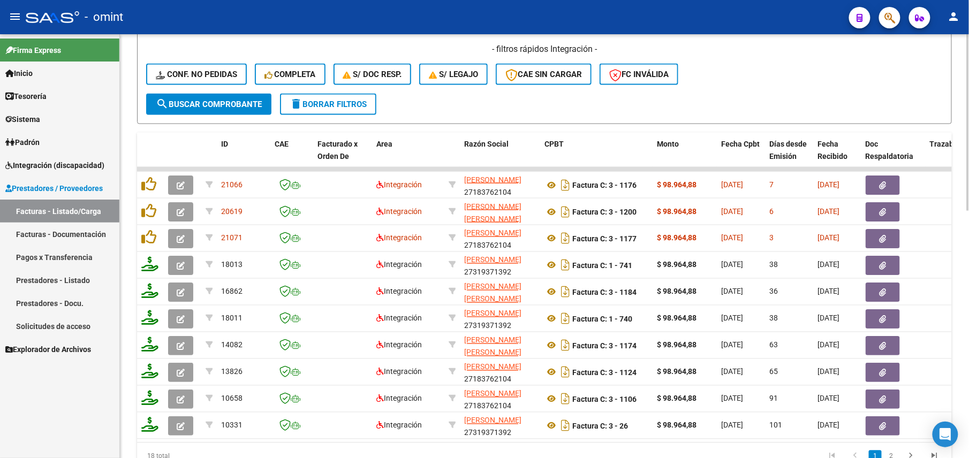
type input "27535865332"
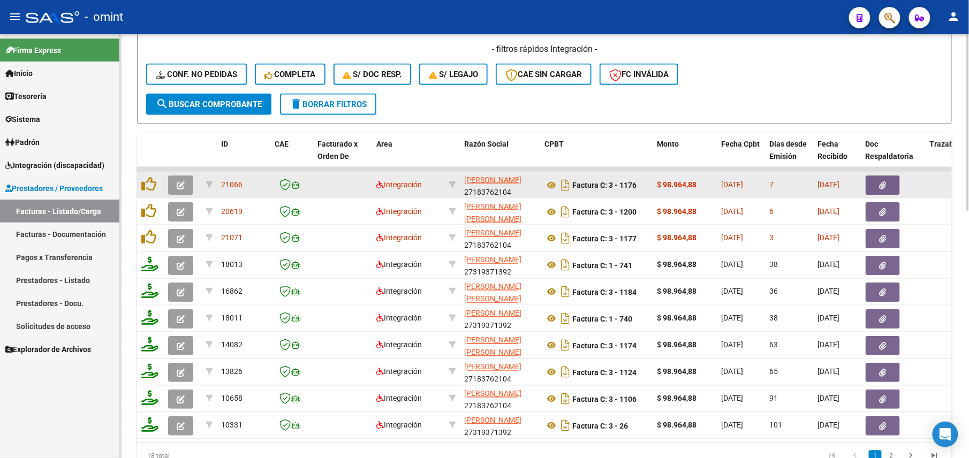
click at [184, 187] on icon "button" at bounding box center [181, 185] width 8 height 8
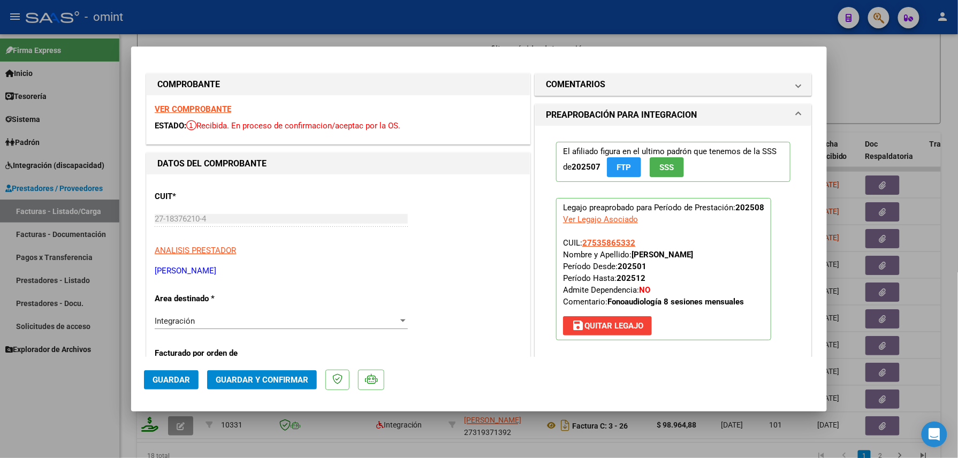
click at [200, 106] on strong "VER COMPROBANTE" at bounding box center [193, 109] width 77 height 10
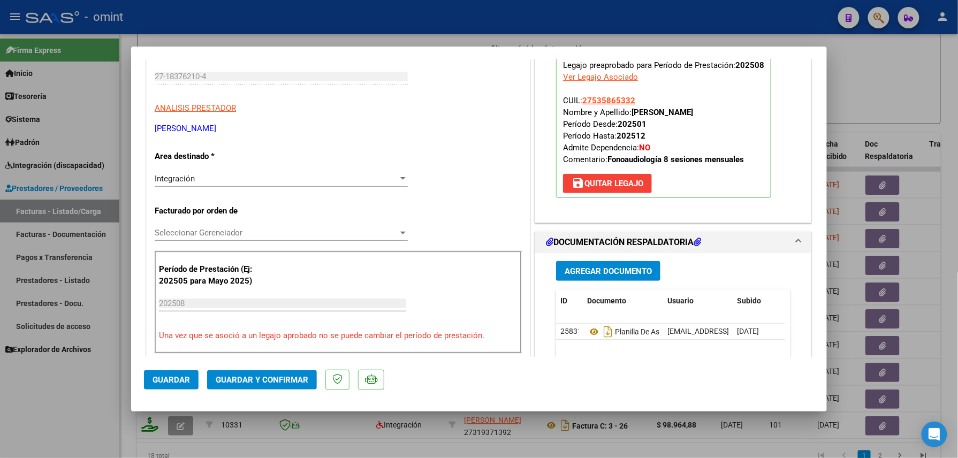
scroll to position [214, 0]
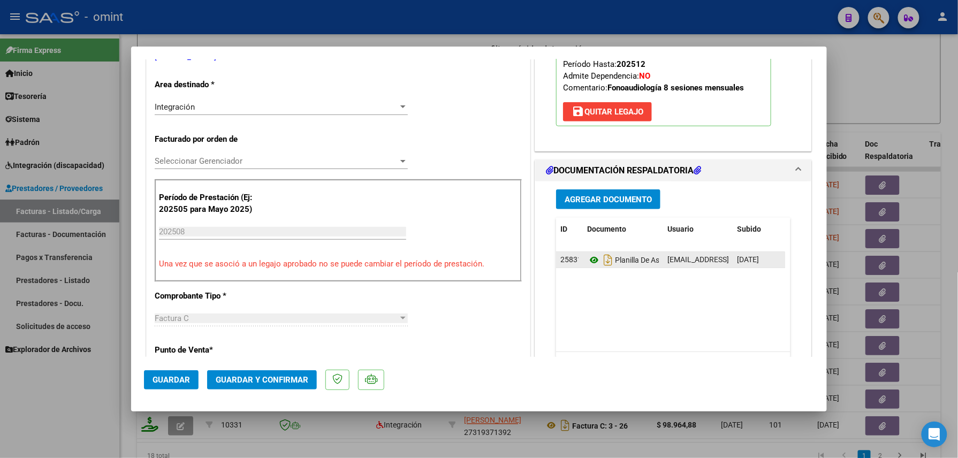
click at [591, 262] on icon at bounding box center [594, 260] width 14 height 13
click at [249, 379] on span "Guardar y Confirmar" at bounding box center [262, 380] width 93 height 10
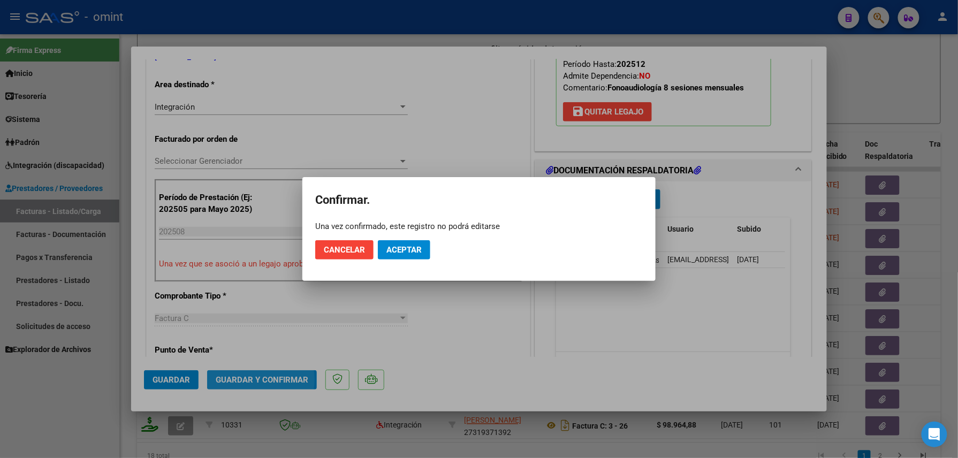
click at [414, 250] on span "Aceptar" at bounding box center [403, 250] width 35 height 10
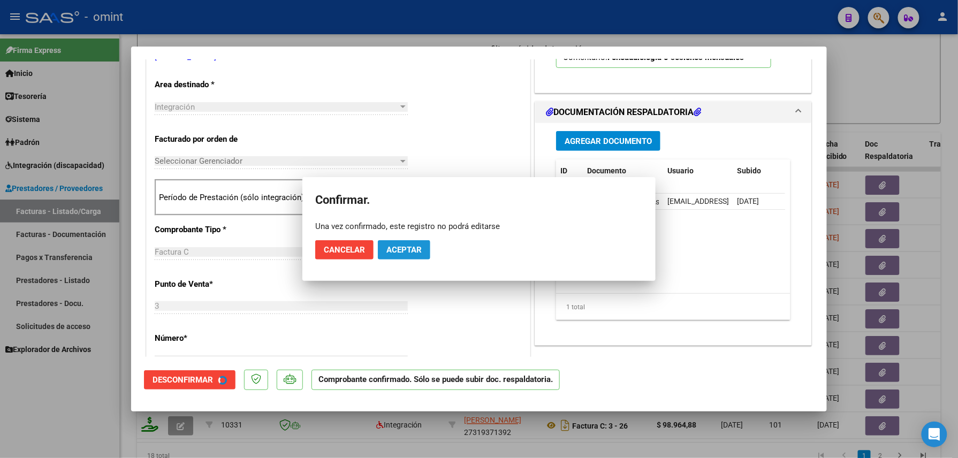
scroll to position [213, 0]
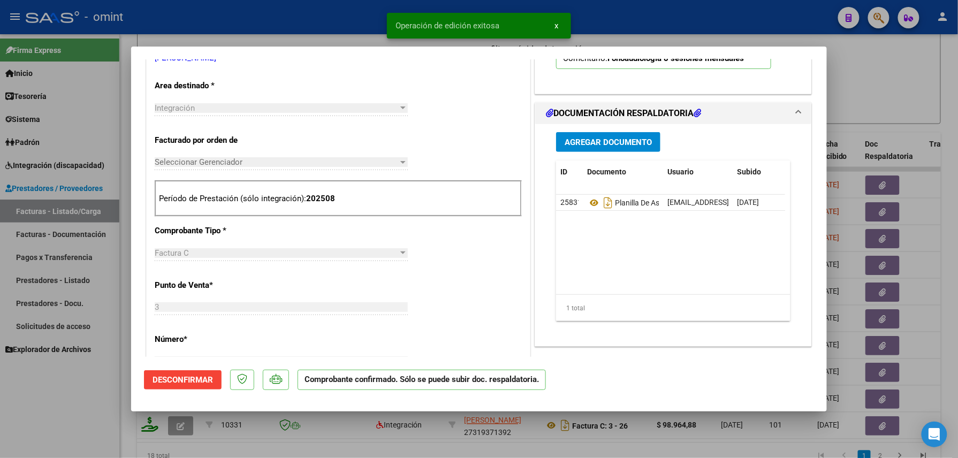
click at [261, 25] on div at bounding box center [479, 229] width 958 height 458
type input "$ 0,00"
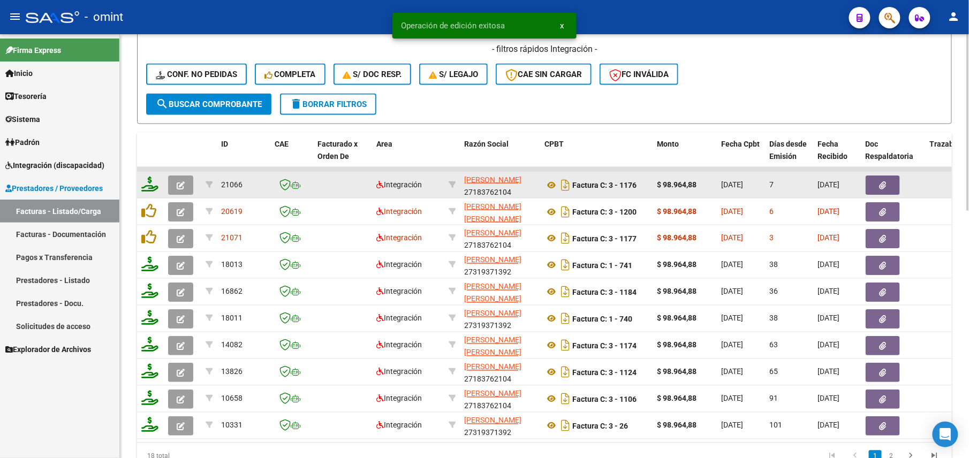
click at [153, 180] on icon at bounding box center [149, 184] width 17 height 15
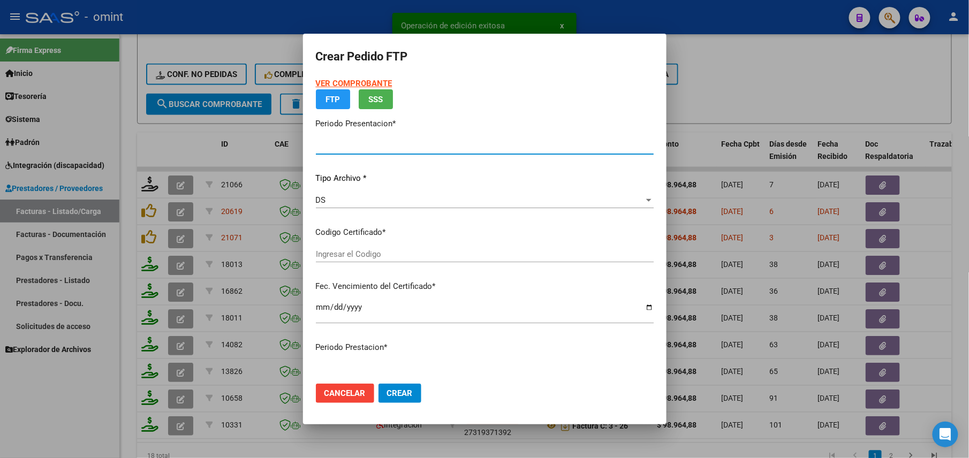
type input "202508"
type input "$ 98.964,88"
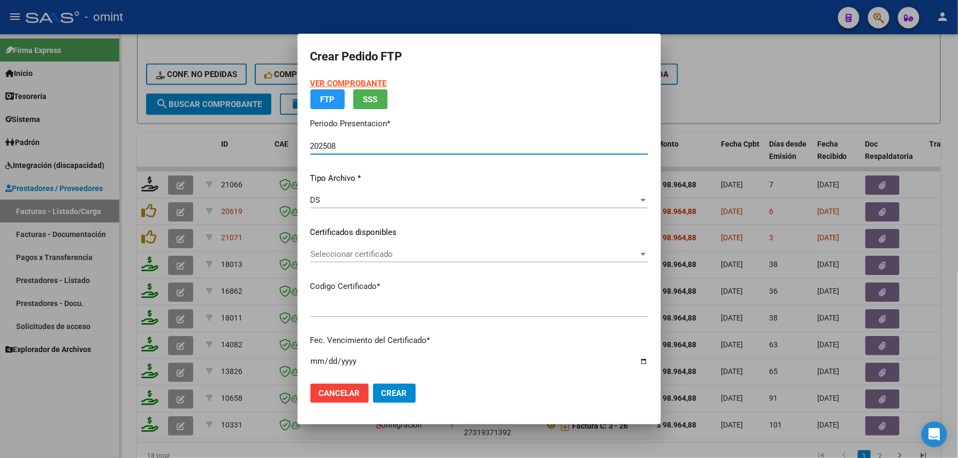
type input "8392206719"
type input "2028-02-01"
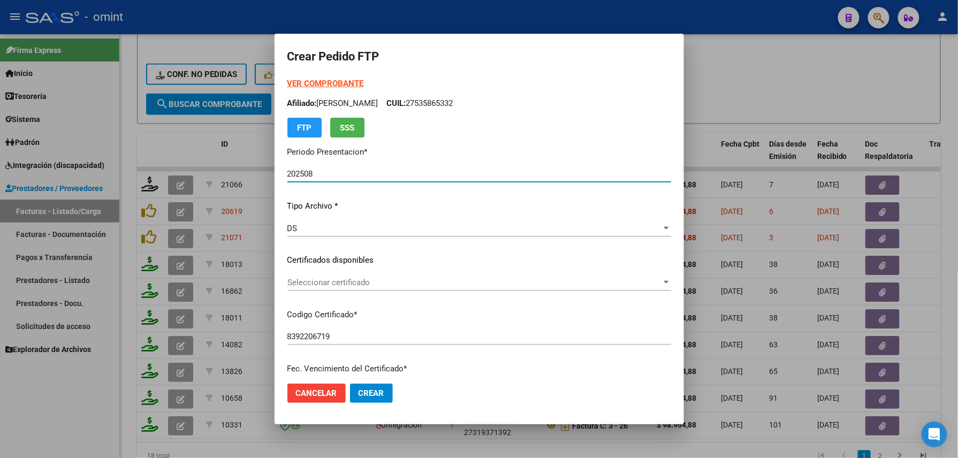
scroll to position [418, 0]
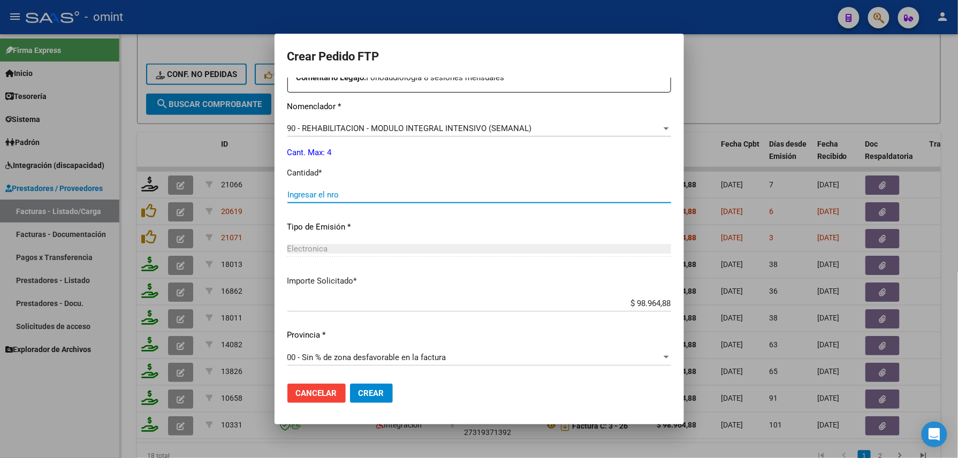
click at [324, 193] on input "Ingresar el nro" at bounding box center [479, 195] width 384 height 10
type input "4"
click at [359, 394] on span "Crear" at bounding box center [372, 393] width 26 height 10
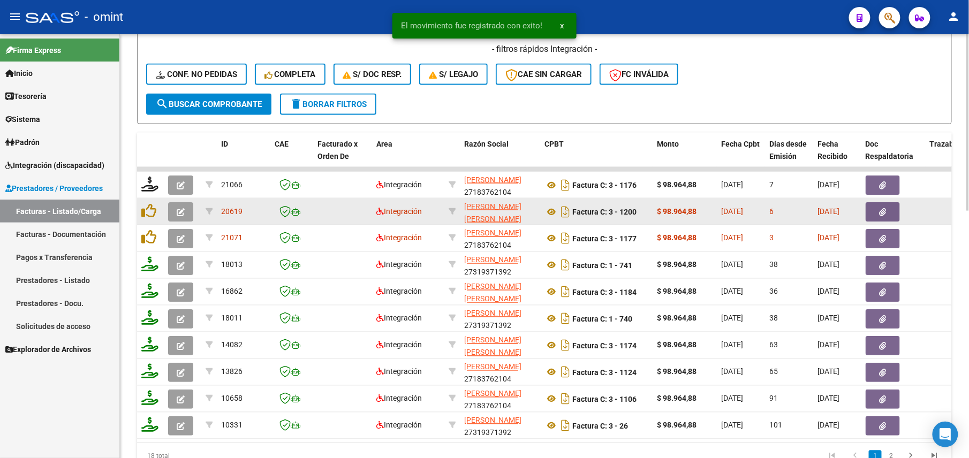
click at [183, 215] on icon "button" at bounding box center [181, 212] width 8 height 8
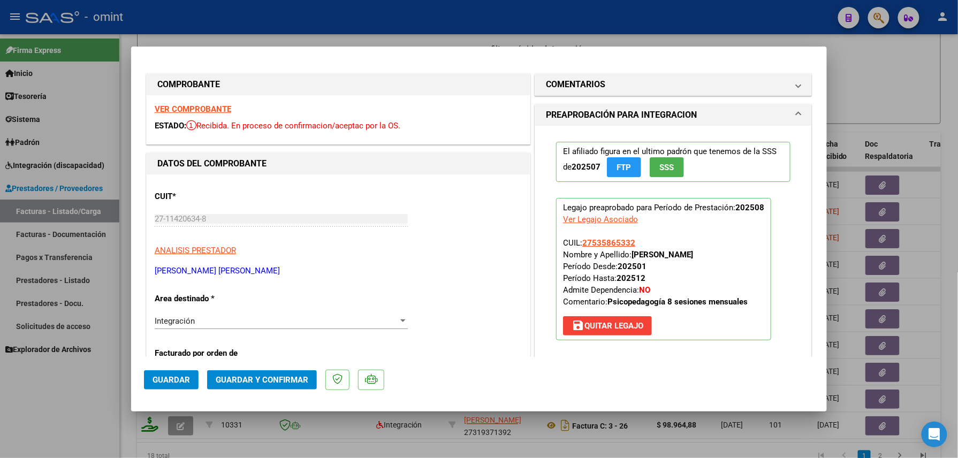
click at [196, 110] on strong "VER COMPROBANTE" at bounding box center [193, 109] width 77 height 10
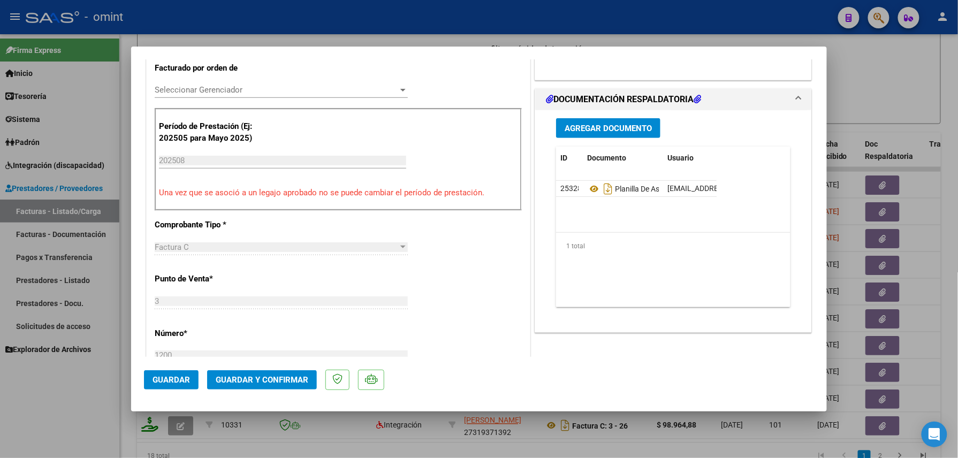
click at [588, 257] on div "1 total" at bounding box center [673, 246] width 234 height 27
click at [587, 189] on icon at bounding box center [594, 188] width 14 height 13
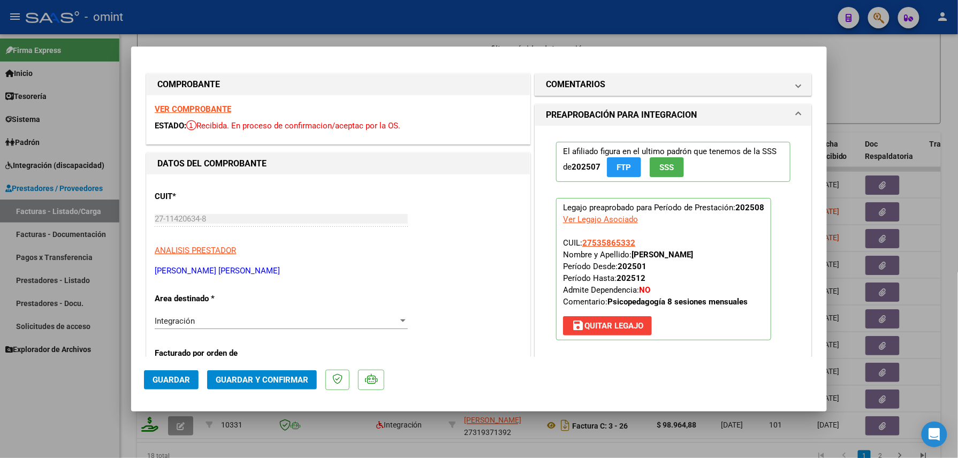
scroll to position [142, 0]
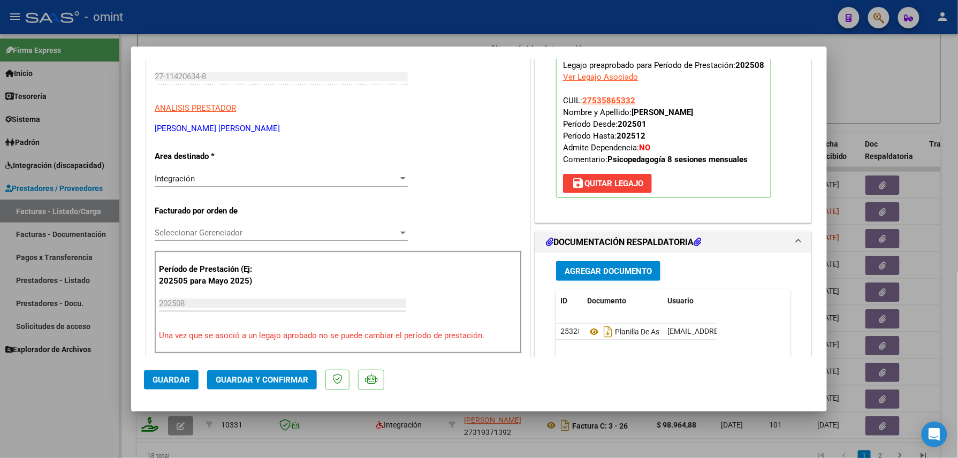
click at [255, 384] on span "Guardar y Confirmar" at bounding box center [262, 380] width 93 height 10
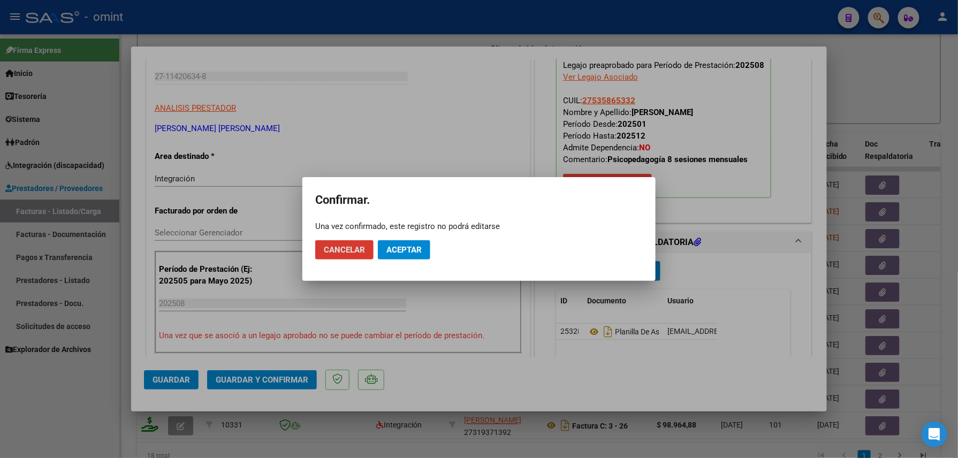
click at [405, 239] on mat-dialog-actions "Cancelar Aceptar" at bounding box center [478, 250] width 327 height 36
click at [401, 248] on span "Aceptar" at bounding box center [403, 250] width 35 height 10
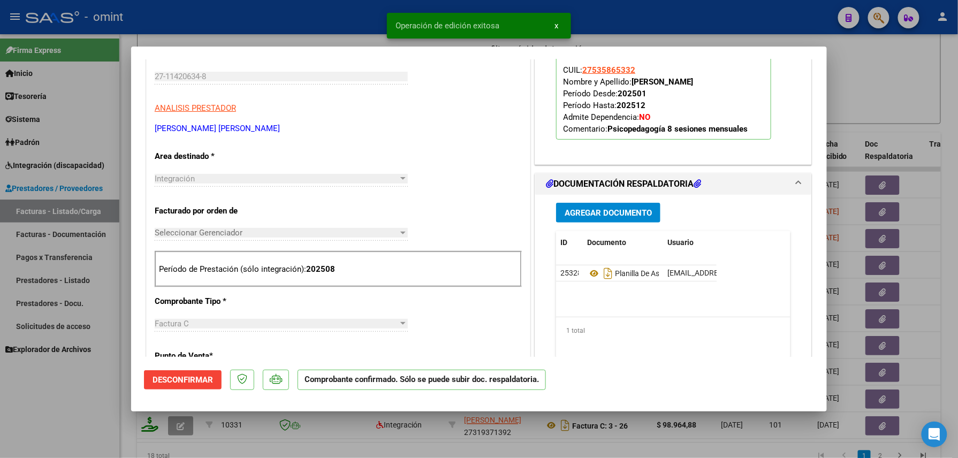
click at [309, 13] on div at bounding box center [479, 229] width 958 height 458
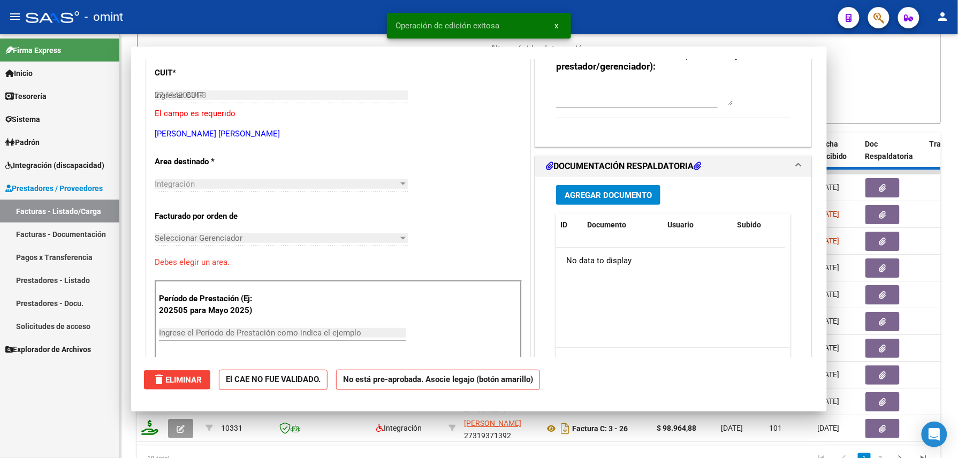
type input "$ 0,00"
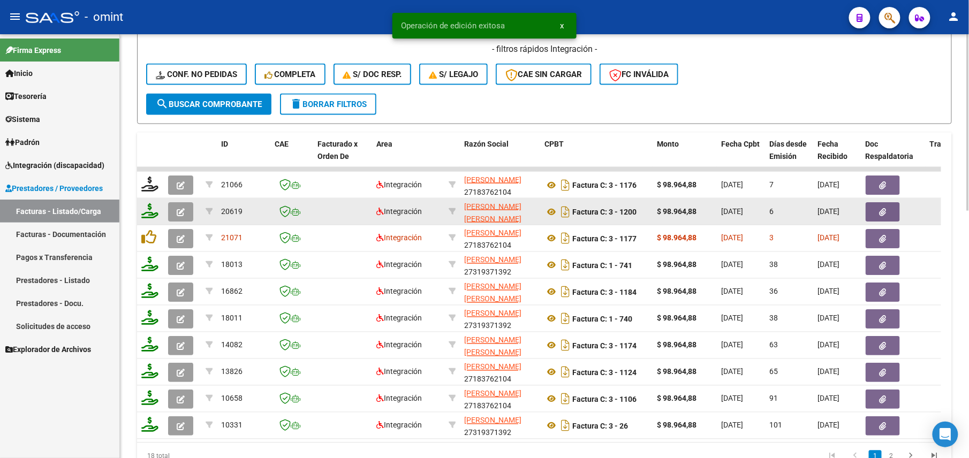
click at [153, 215] on icon at bounding box center [149, 210] width 17 height 15
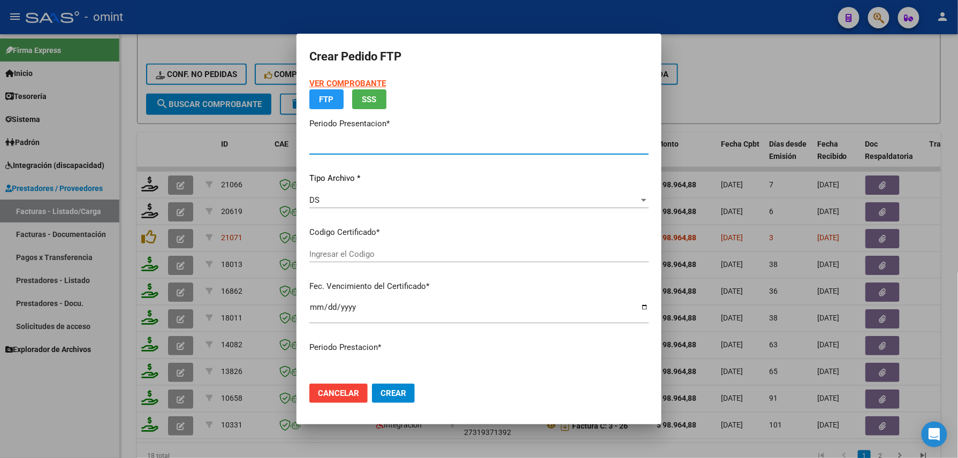
type input "202508"
type input "$ 98.964,88"
type input "8392206719"
type input "2028-02-01"
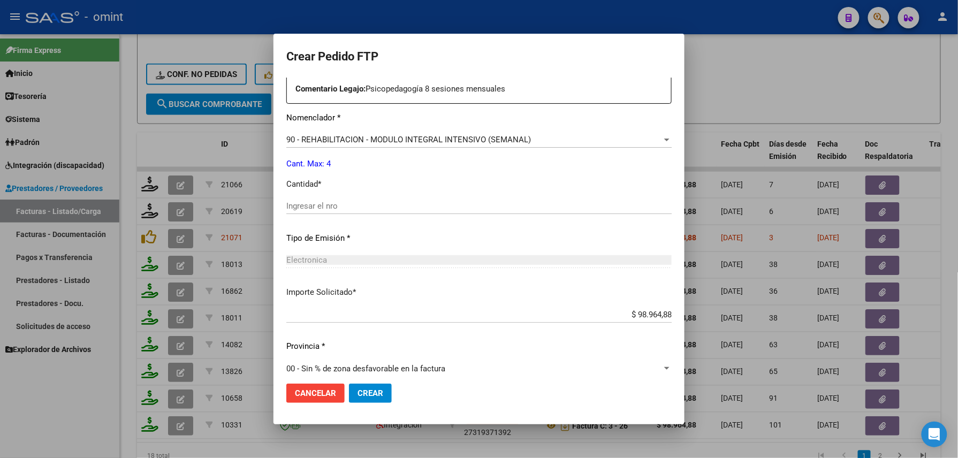
scroll to position [418, 0]
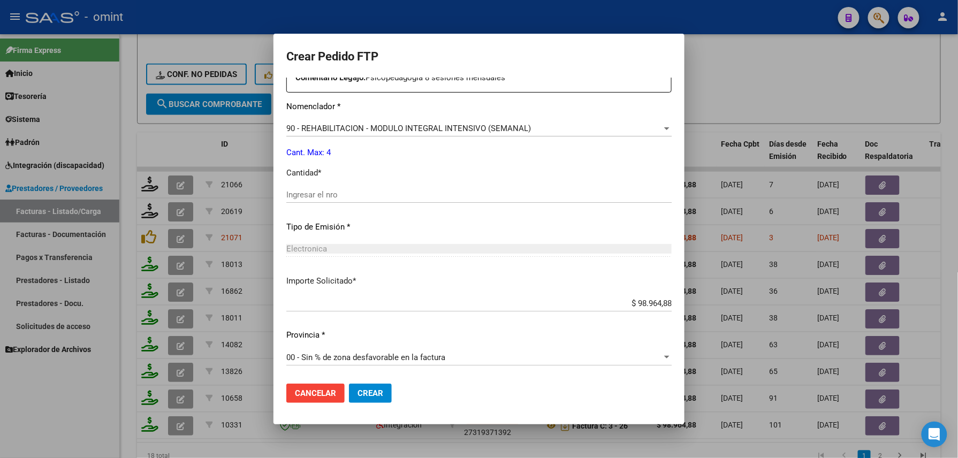
click at [327, 194] on input "Ingresar el nro" at bounding box center [478, 195] width 385 height 10
type input "4"
click at [360, 394] on span "Crear" at bounding box center [370, 393] width 26 height 10
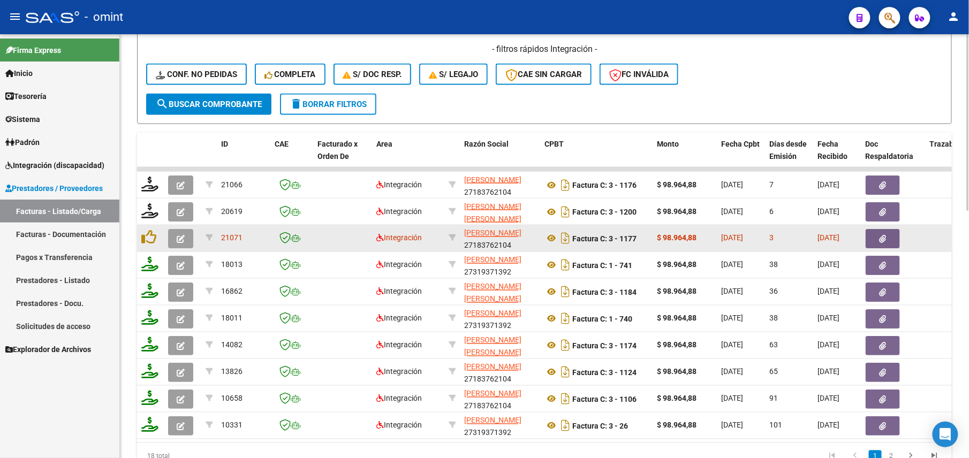
click at [178, 241] on icon "button" at bounding box center [181, 239] width 8 height 8
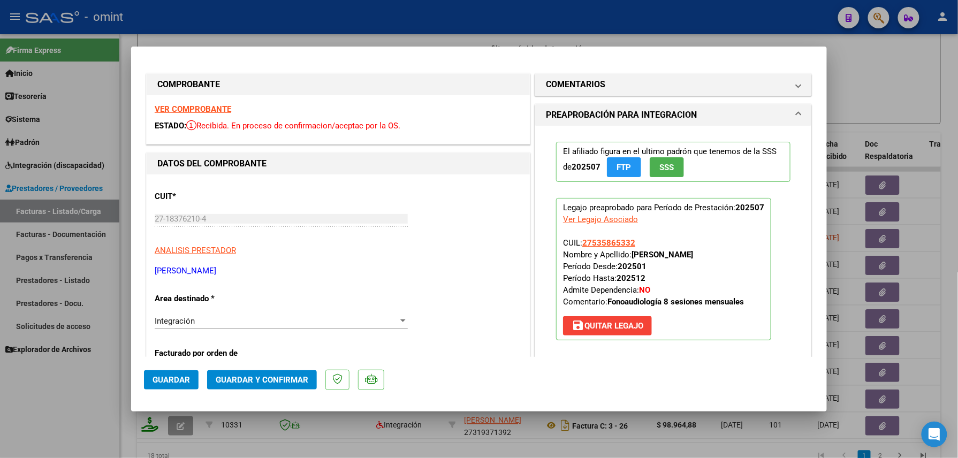
click at [200, 106] on strong "VER COMPROBANTE" at bounding box center [193, 109] width 77 height 10
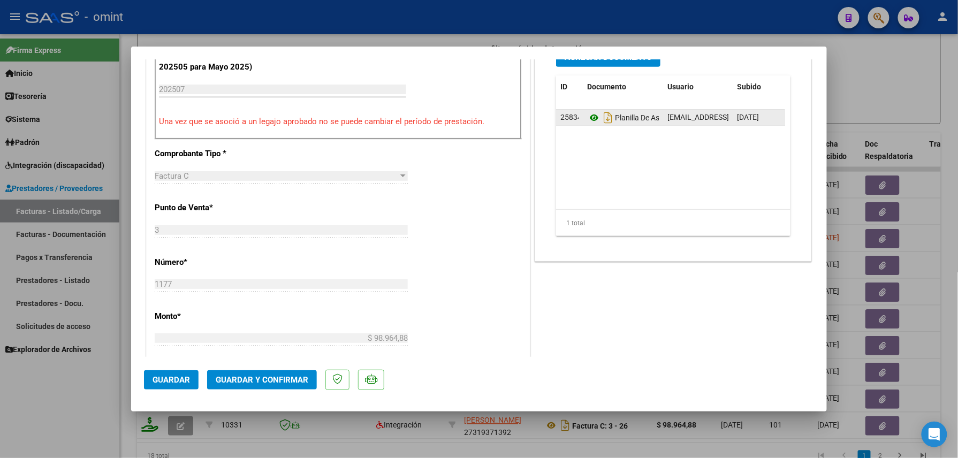
click at [587, 118] on icon at bounding box center [594, 117] width 14 height 13
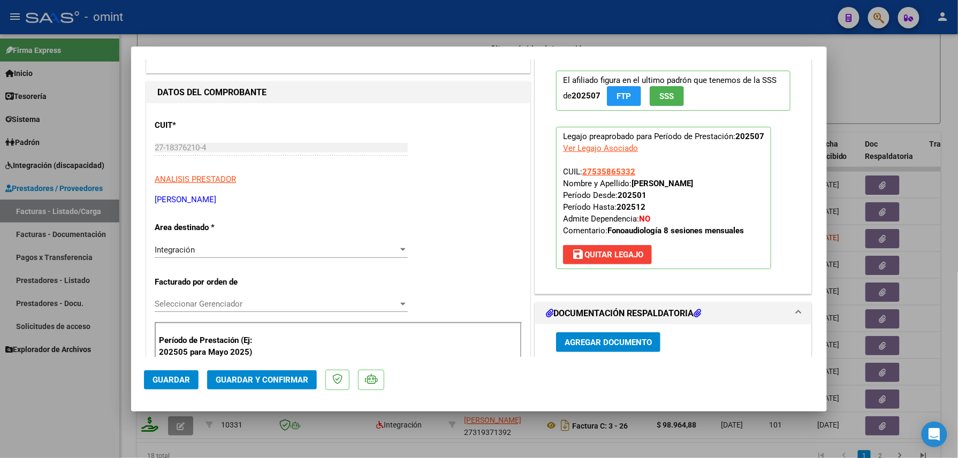
scroll to position [0, 0]
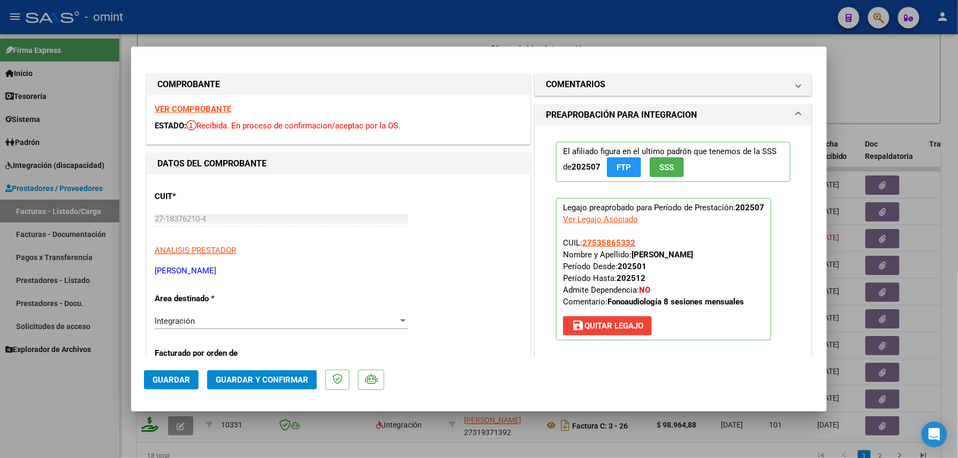
click at [245, 386] on button "Guardar y Confirmar" at bounding box center [262, 379] width 110 height 19
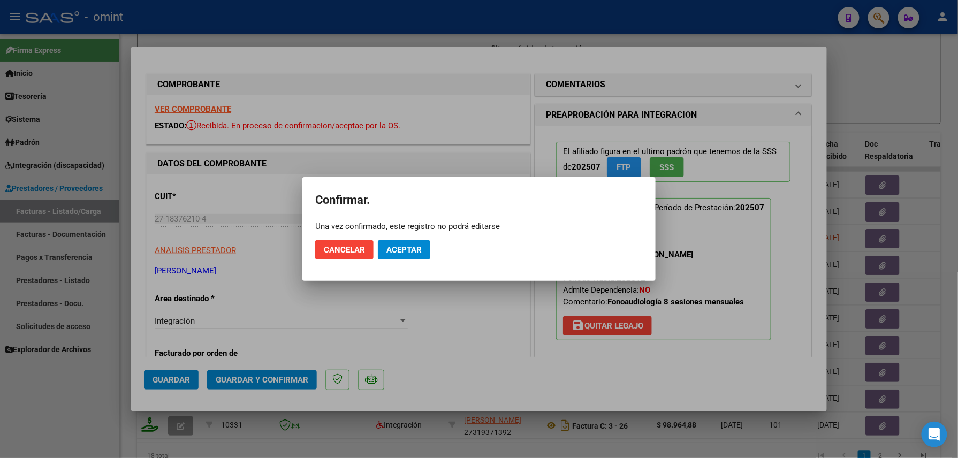
click at [399, 246] on span "Aceptar" at bounding box center [403, 250] width 35 height 10
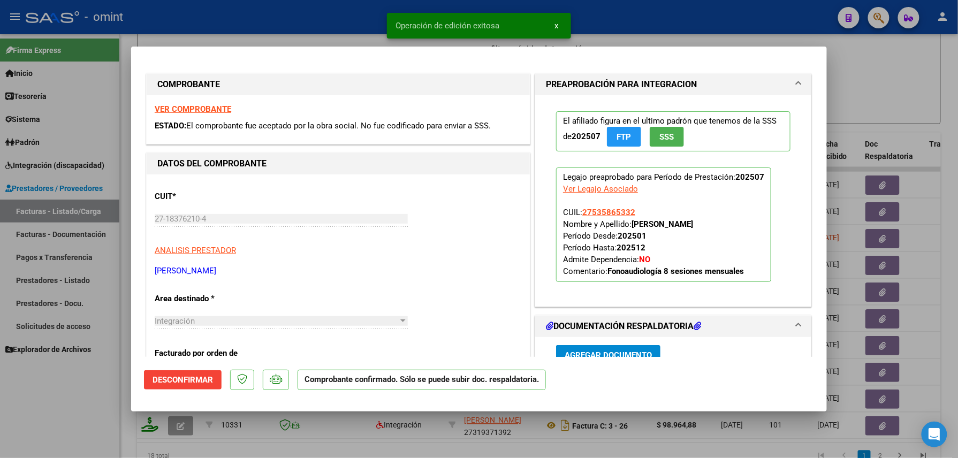
click at [359, 24] on div at bounding box center [479, 229] width 958 height 458
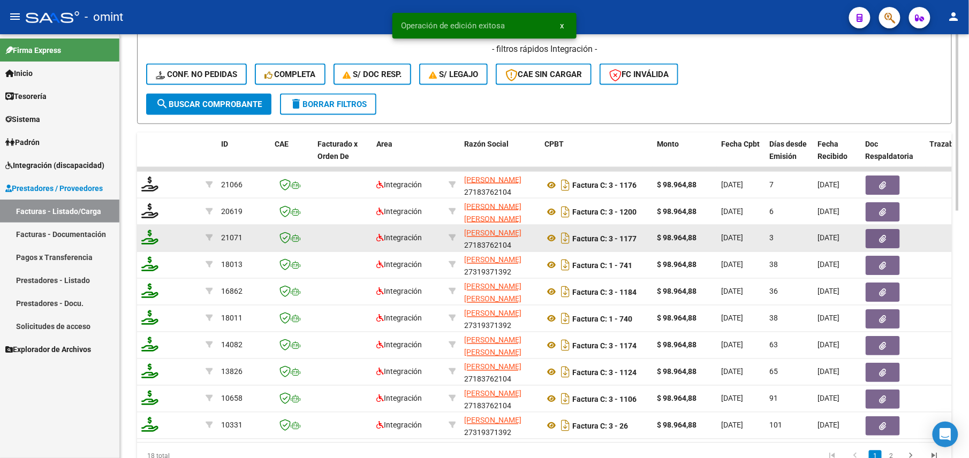
click at [148, 238] on icon at bounding box center [149, 237] width 17 height 15
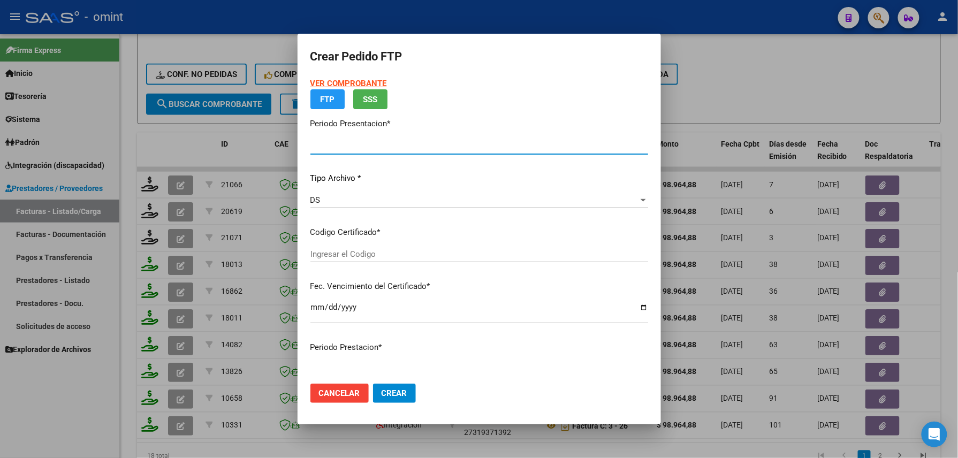
type input "202508"
type input "202507"
type input "$ 98.964,88"
type input "8392206719"
type input "2028-02-01"
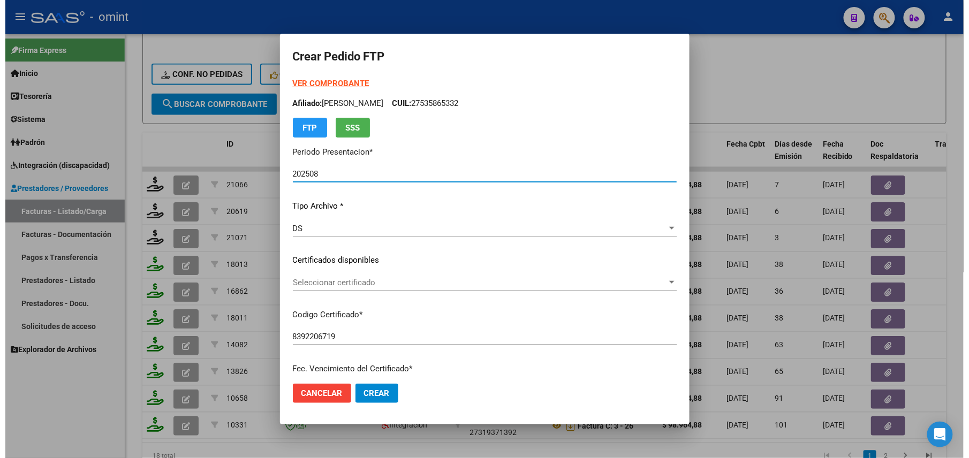
scroll to position [407, 0]
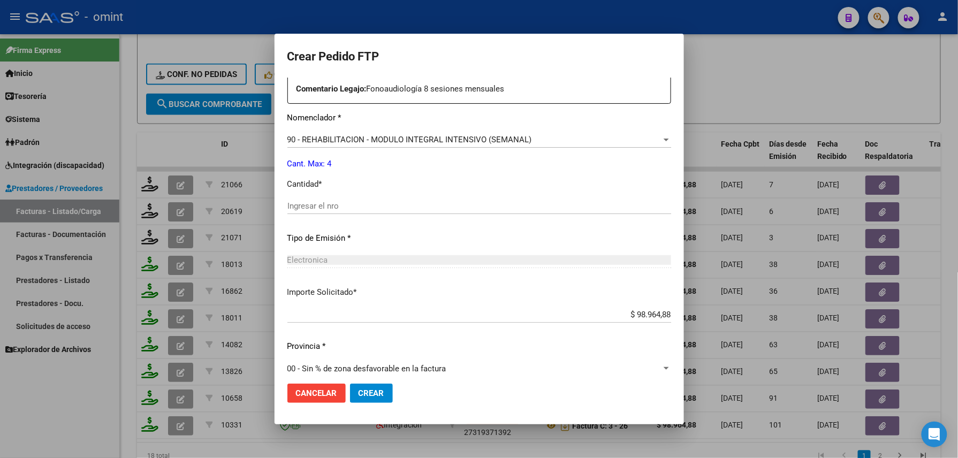
click at [377, 208] on input "Ingresar el nro" at bounding box center [479, 206] width 384 height 10
type input "4"
click at [359, 391] on span "Crear" at bounding box center [372, 393] width 26 height 10
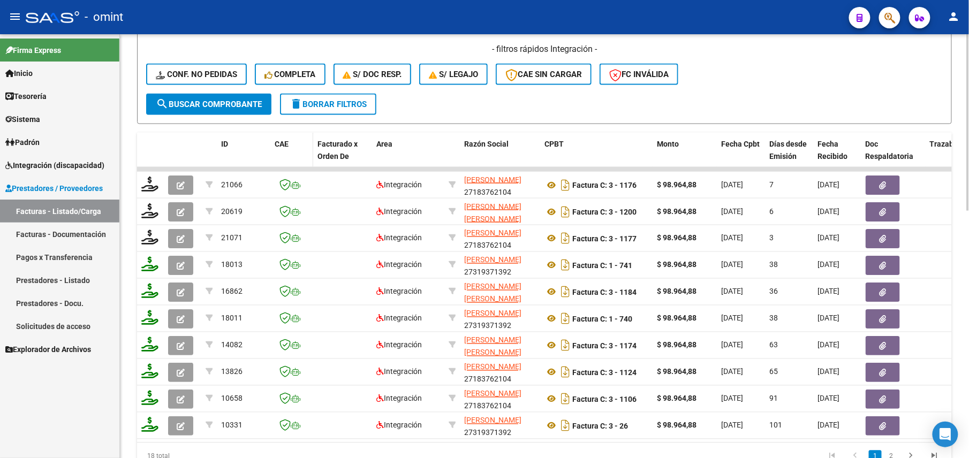
scroll to position [319, 0]
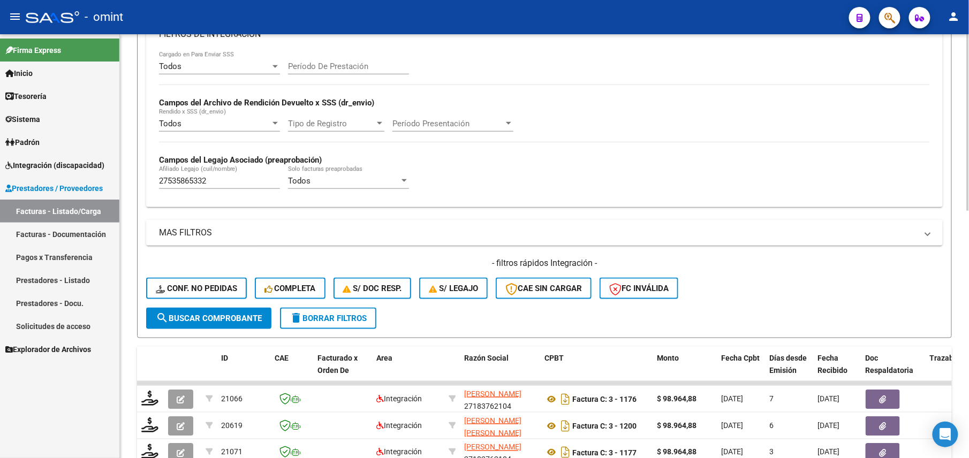
drag, startPoint x: 220, startPoint y: 181, endPoint x: 182, endPoint y: 170, distance: 40.0
click at [94, 178] on mat-sidenav-container "Firma Express Inicio Calendario SSS Instructivos Contacto OS Tesorería Extracto…" at bounding box center [484, 246] width 969 height 424
paste input "058208337"
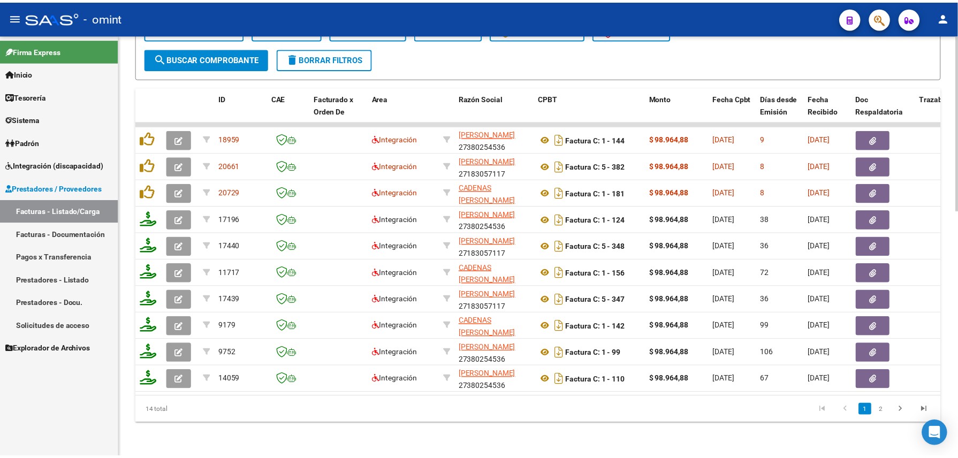
scroll to position [0, 0]
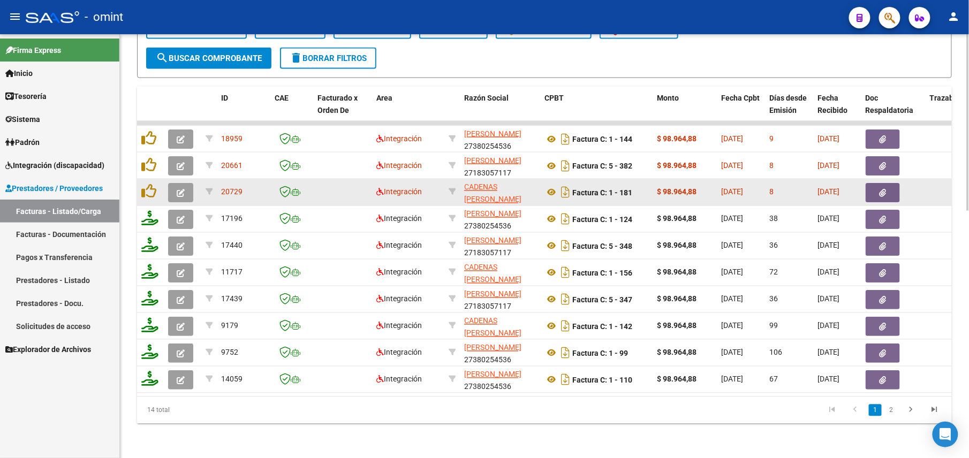
type input "20582083372"
click at [181, 183] on button "button" at bounding box center [180, 192] width 25 height 19
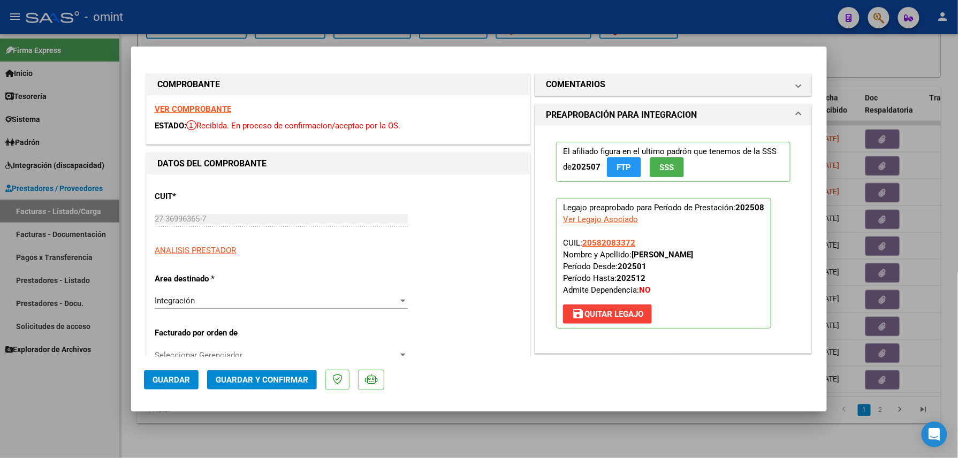
click at [178, 106] on strong "VER COMPROBANTE" at bounding box center [193, 109] width 77 height 10
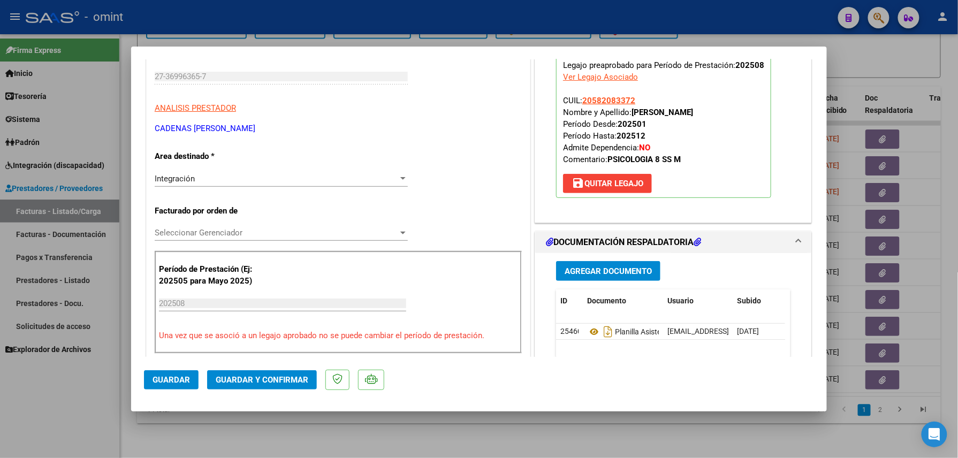
scroll to position [214, 0]
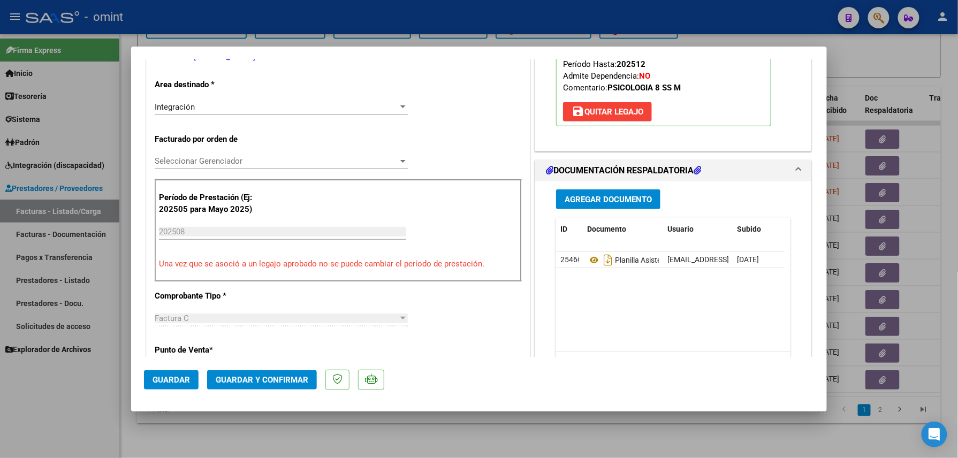
click at [589, 260] on icon at bounding box center [594, 260] width 14 height 13
click at [232, 387] on button "Guardar y Confirmar" at bounding box center [262, 379] width 110 height 19
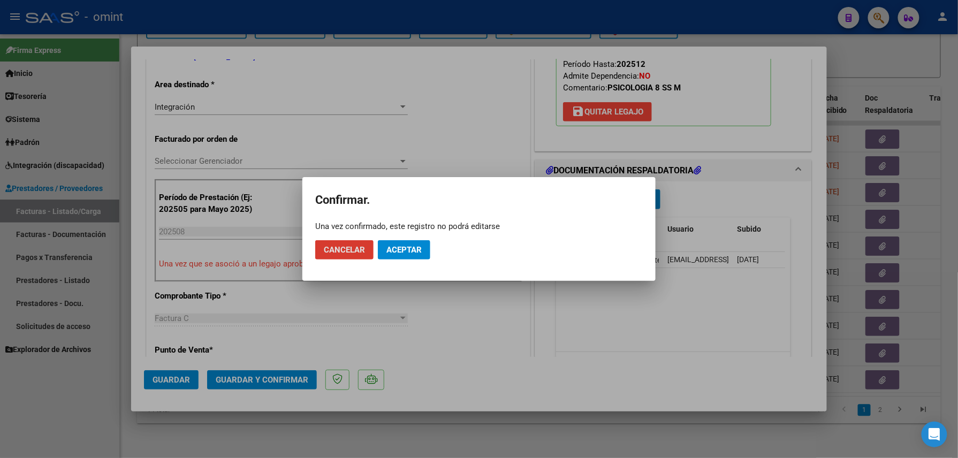
click at [387, 246] on span "Aceptar" at bounding box center [403, 250] width 35 height 10
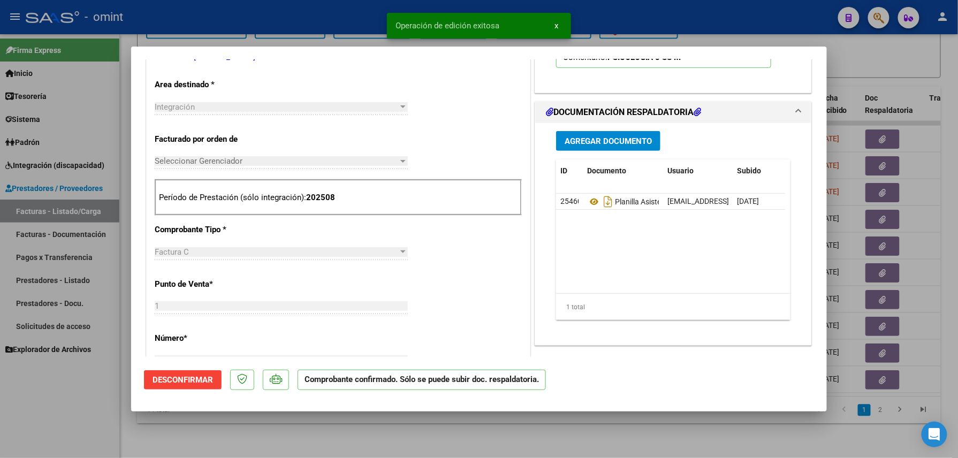
scroll to position [213, 0]
click at [195, 435] on div at bounding box center [479, 229] width 958 height 458
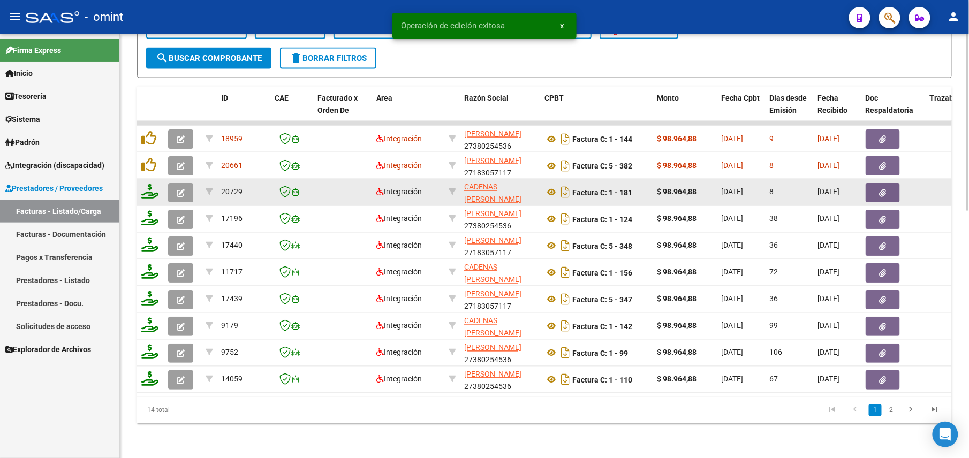
click at [148, 184] on icon at bounding box center [149, 191] width 17 height 15
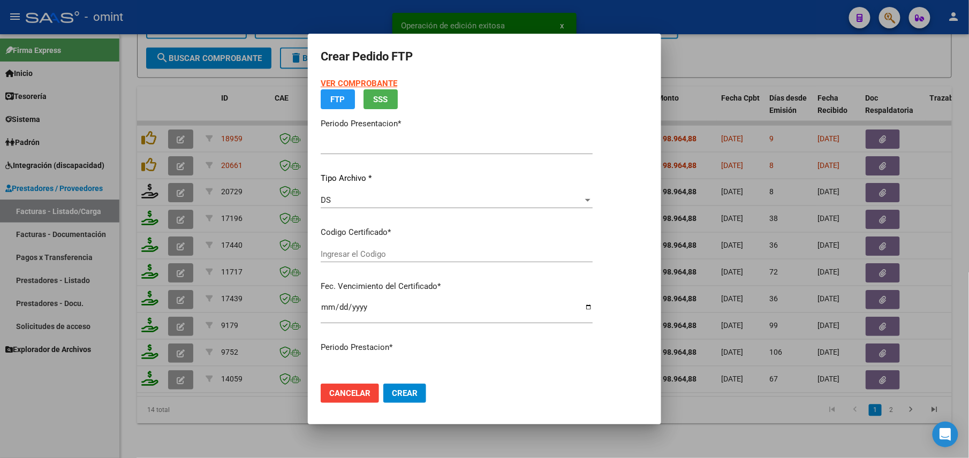
type input "202508"
type input "$ 98.964,88"
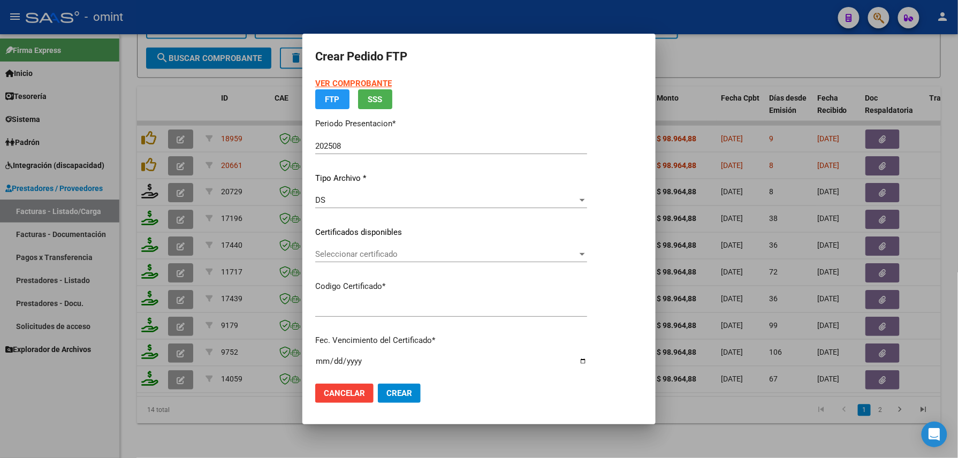
type input "3619897723"
type input "2030-01-31"
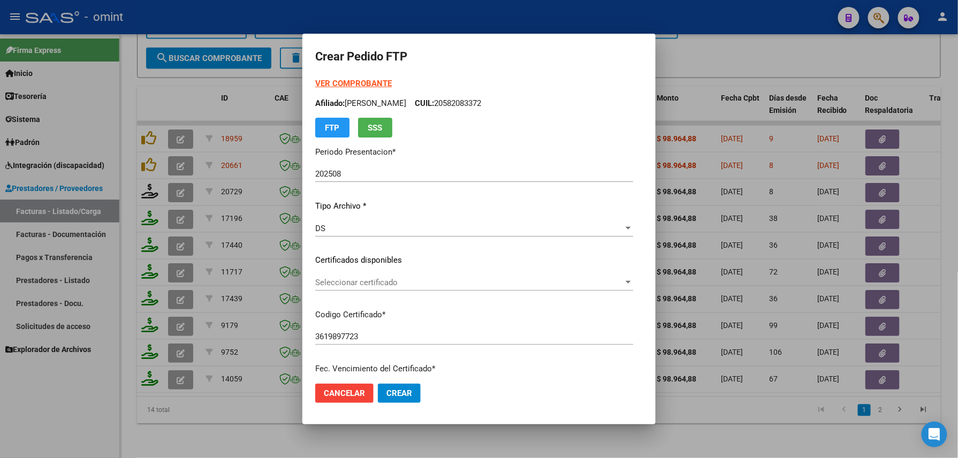
scroll to position [418, 0]
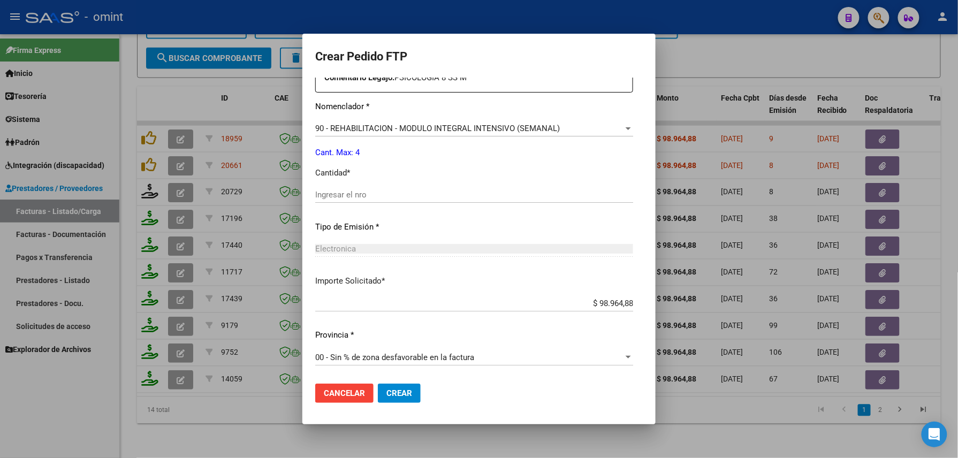
click at [370, 203] on div "Ingresar el nro" at bounding box center [474, 200] width 318 height 26
click at [371, 191] on input "Ingresar el nro" at bounding box center [474, 195] width 318 height 10
type input "4"
click at [391, 399] on button "Crear" at bounding box center [399, 393] width 43 height 19
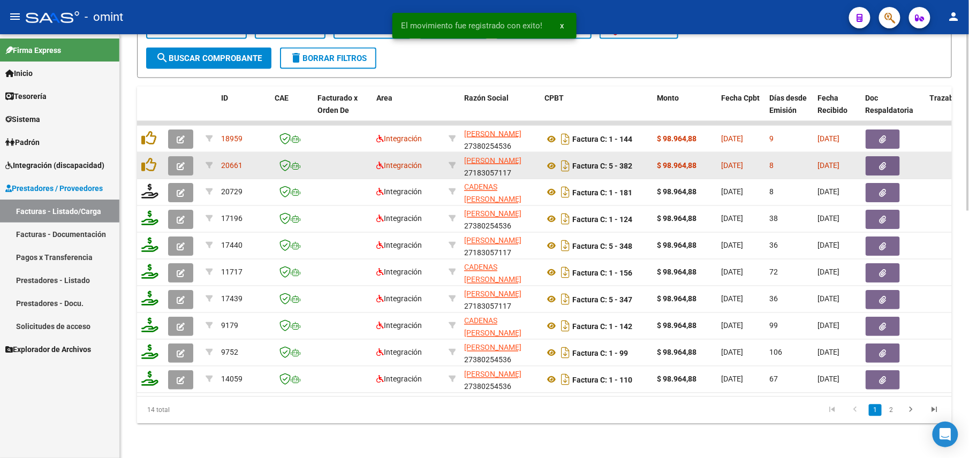
click at [172, 156] on button "button" at bounding box center [180, 165] width 25 height 19
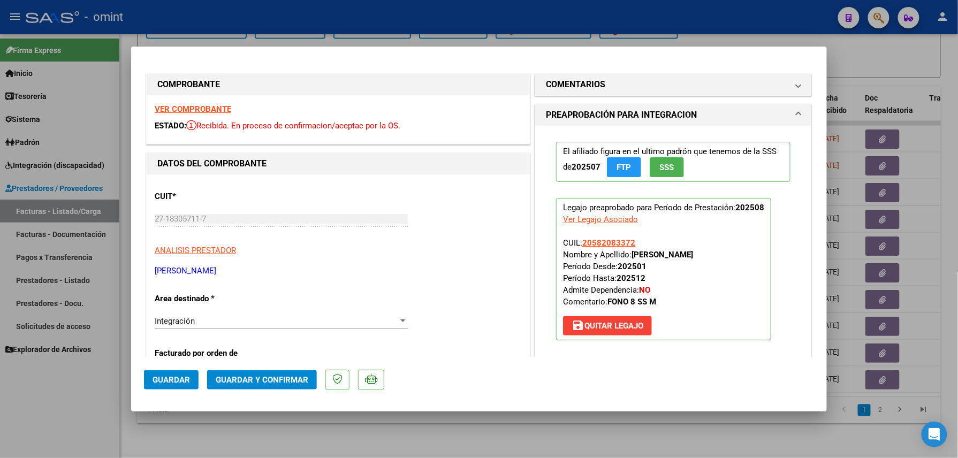
click at [195, 104] on strong "VER COMPROBANTE" at bounding box center [193, 109] width 77 height 10
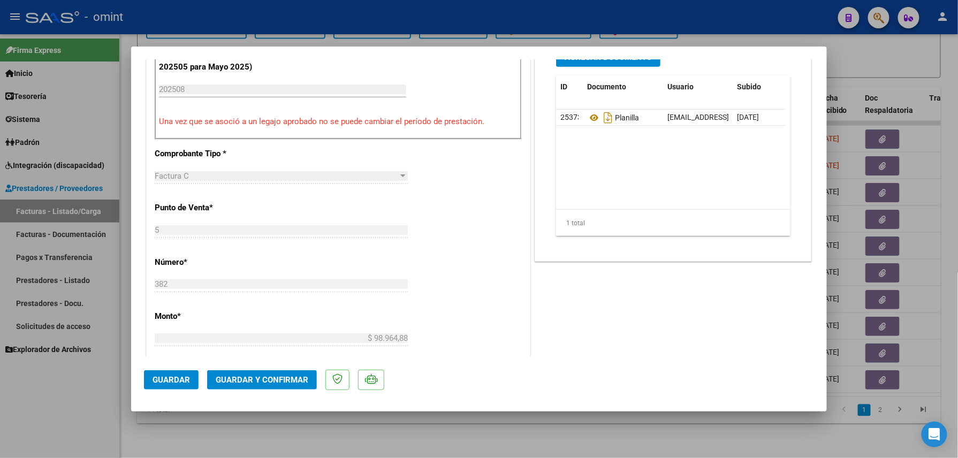
click at [587, 115] on icon at bounding box center [594, 117] width 14 height 13
click at [259, 377] on span "Guardar y Confirmar" at bounding box center [262, 380] width 93 height 10
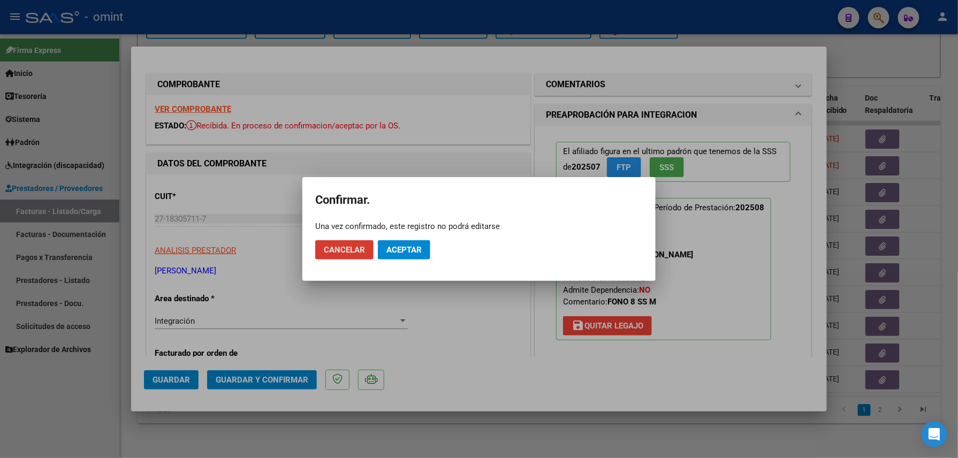
click at [403, 249] on span "Aceptar" at bounding box center [403, 250] width 35 height 10
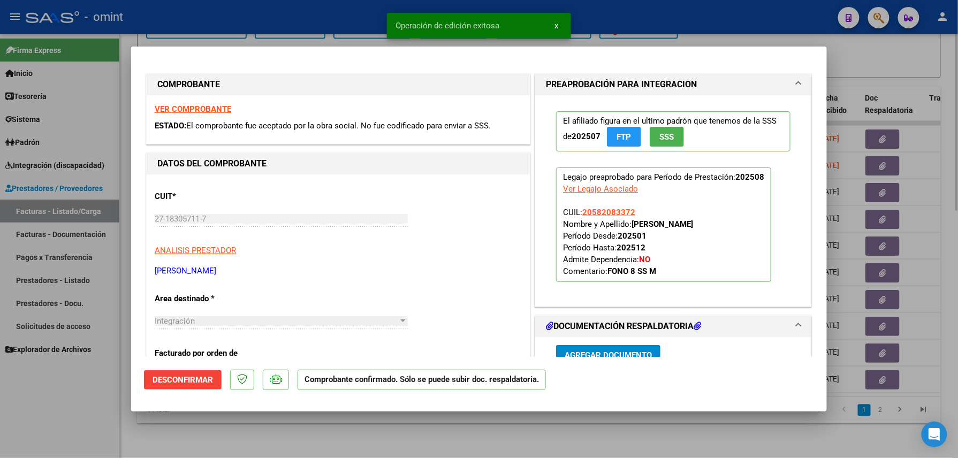
click at [290, 438] on div at bounding box center [479, 229] width 958 height 458
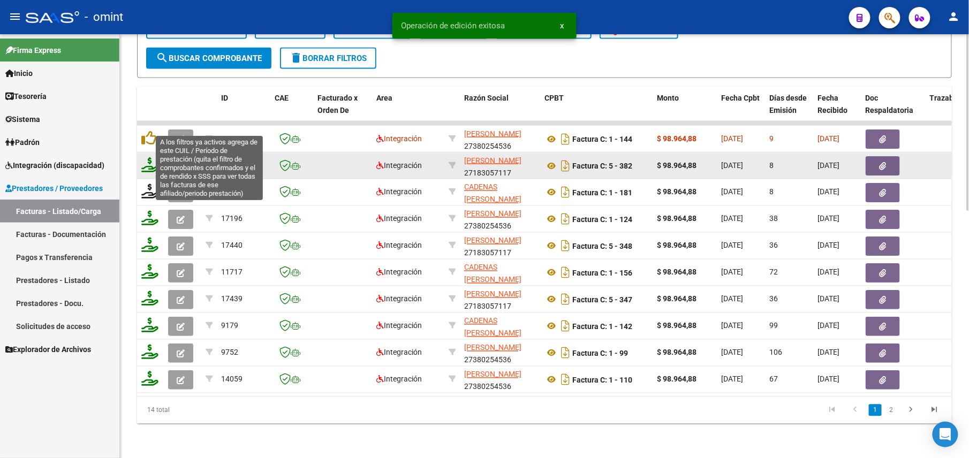
click at [146, 157] on icon at bounding box center [149, 164] width 17 height 15
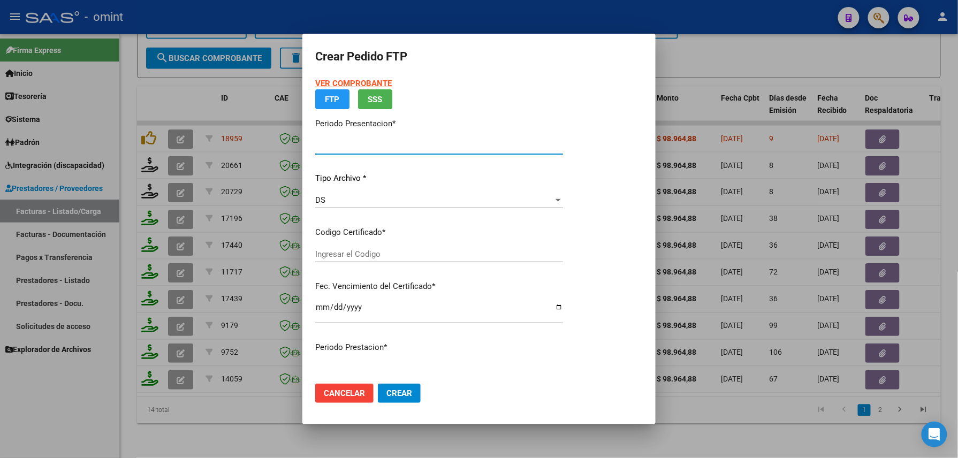
type input "202508"
type input "$ 98.964,88"
type input "3619897723"
type input "2030-01-31"
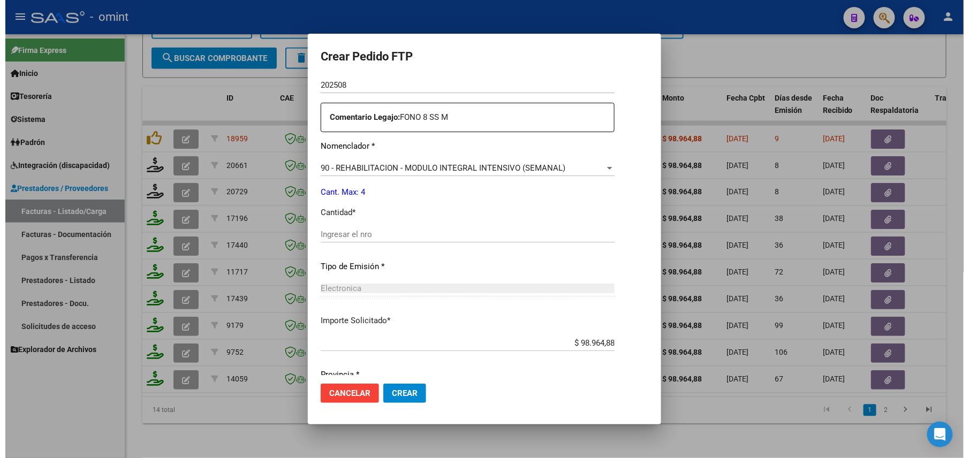
scroll to position [407, 0]
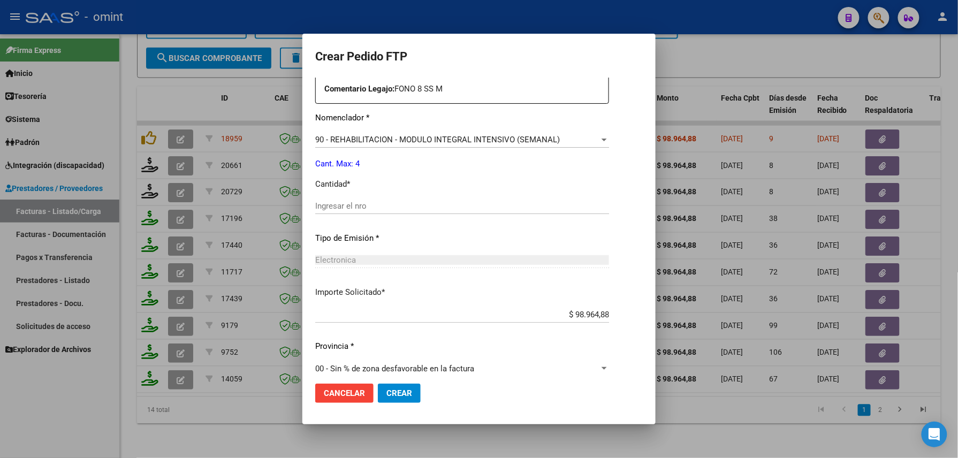
click at [424, 198] on div "Ingresar el nro" at bounding box center [462, 206] width 294 height 16
type input "4"
click at [399, 401] on button "Crear" at bounding box center [399, 393] width 43 height 19
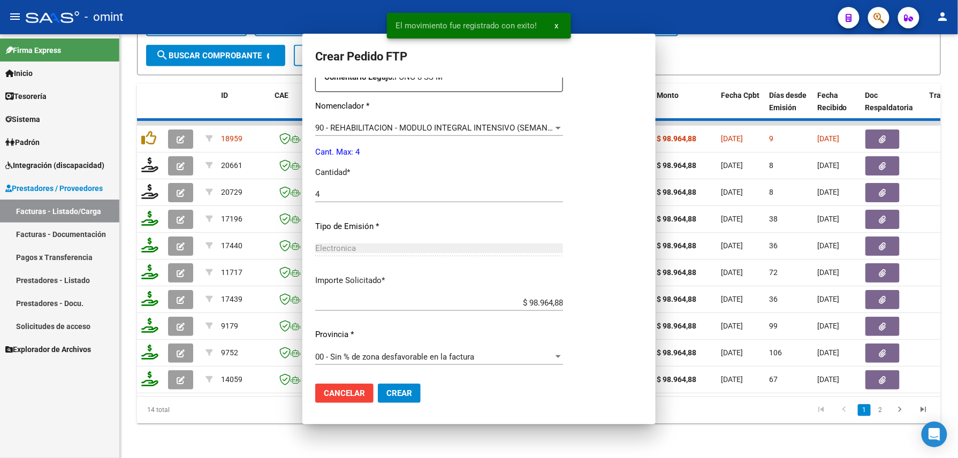
scroll to position [0, 0]
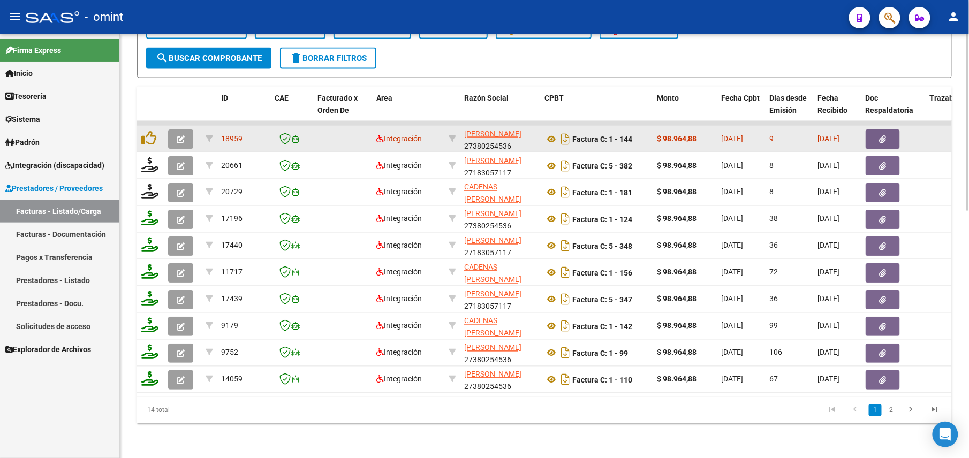
click at [177, 135] on icon "button" at bounding box center [181, 139] width 8 height 8
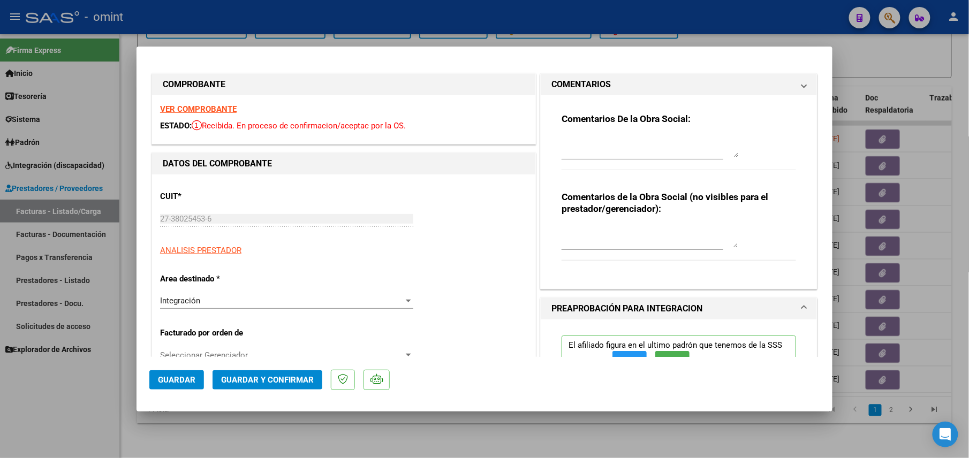
click at [197, 101] on div "VER COMPROBANTE ESTADO: Recibida. En proceso de confirmacion/aceptac por la OS." at bounding box center [343, 119] width 383 height 49
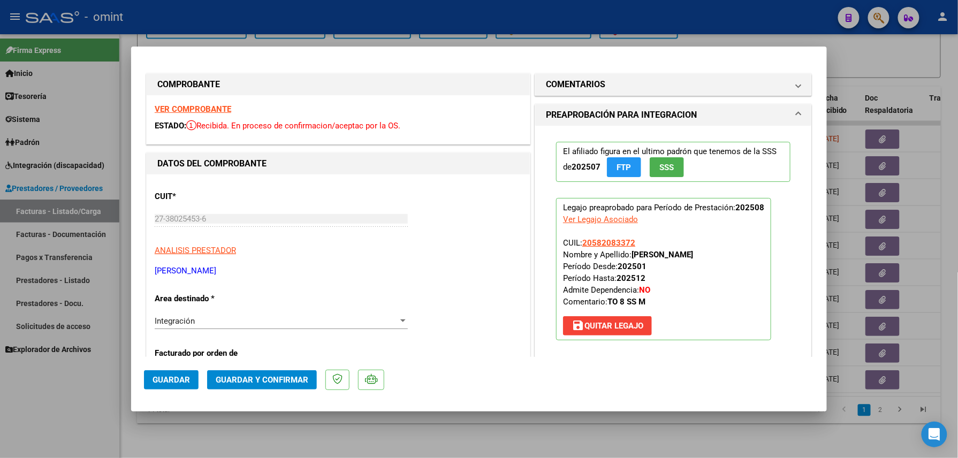
drag, startPoint x: 197, startPoint y: 101, endPoint x: 202, endPoint y: 106, distance: 7.6
click at [202, 106] on strong "VER COMPROBANTE" at bounding box center [193, 109] width 77 height 10
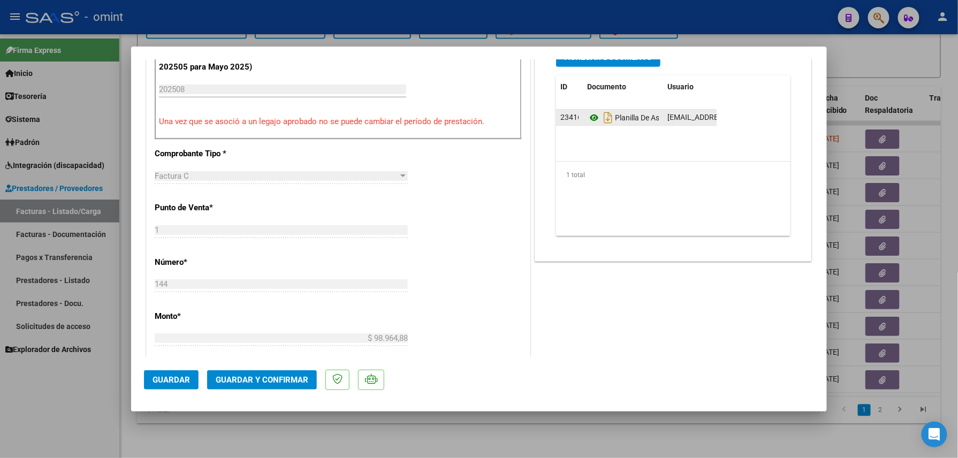
click at [589, 116] on icon at bounding box center [594, 117] width 14 height 13
click at [263, 383] on span "Guardar y Confirmar" at bounding box center [262, 380] width 93 height 10
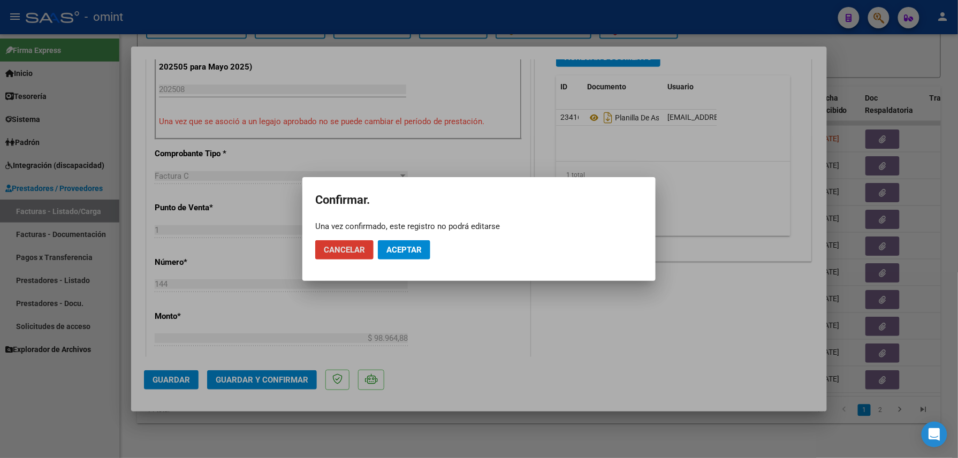
click at [401, 249] on span "Aceptar" at bounding box center [403, 250] width 35 height 10
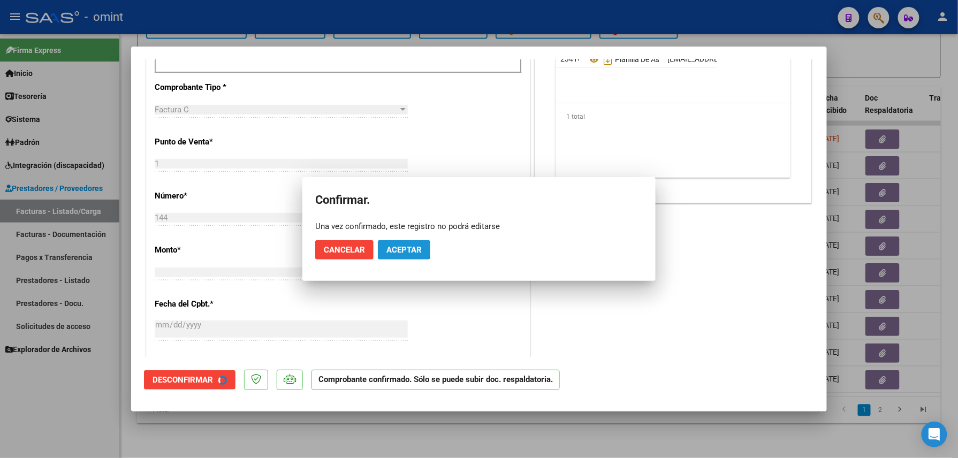
scroll to position [356, 0]
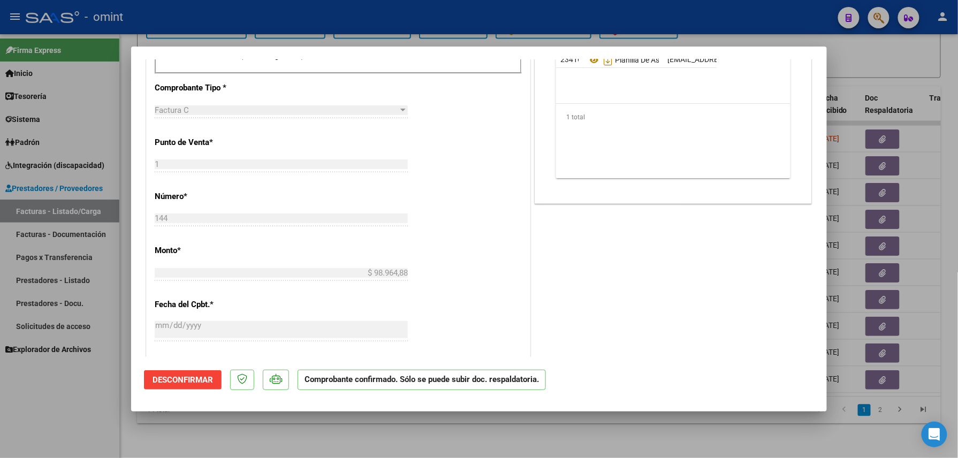
click at [481, 15] on div at bounding box center [479, 229] width 958 height 458
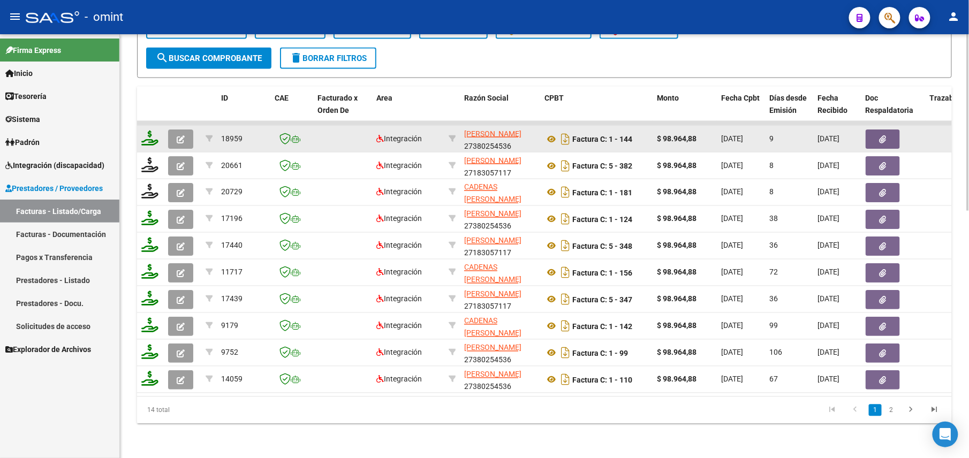
click at [150, 131] on icon at bounding box center [149, 138] width 17 height 15
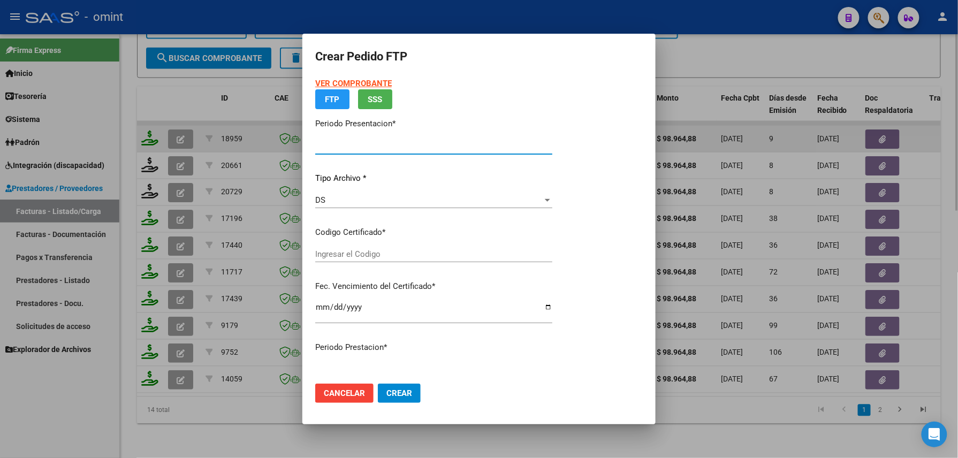
type input "202508"
type input "$ 98.964,88"
type input "3619897723"
type input "2030-01-31"
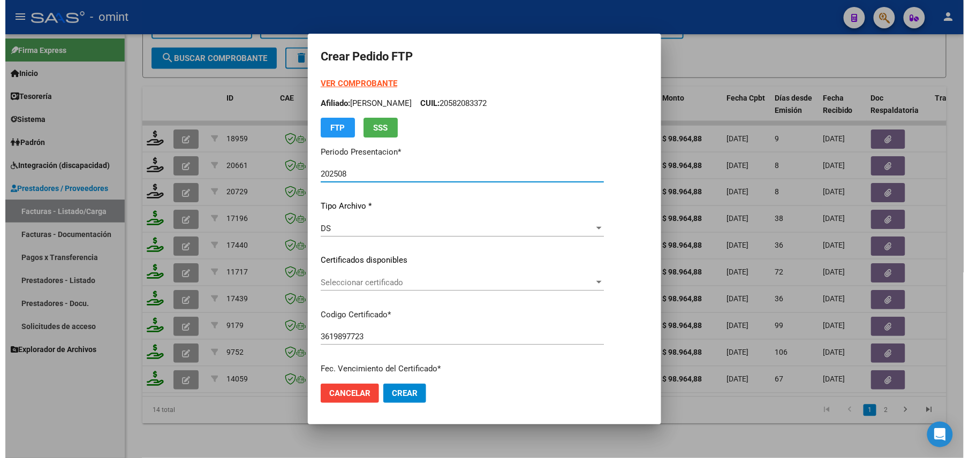
scroll to position [356, 0]
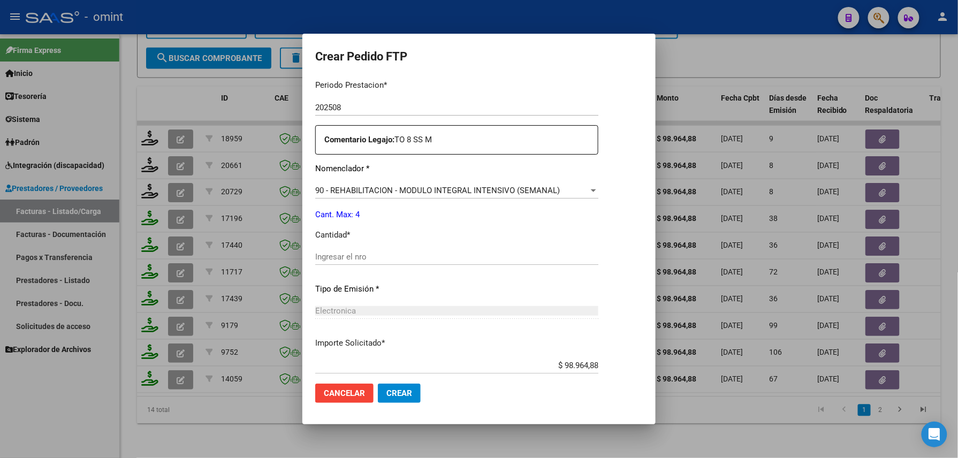
click at [386, 260] on input "Ingresar el nro" at bounding box center [456, 257] width 283 height 10
type input "4"
click at [396, 400] on button "Crear" at bounding box center [399, 393] width 43 height 19
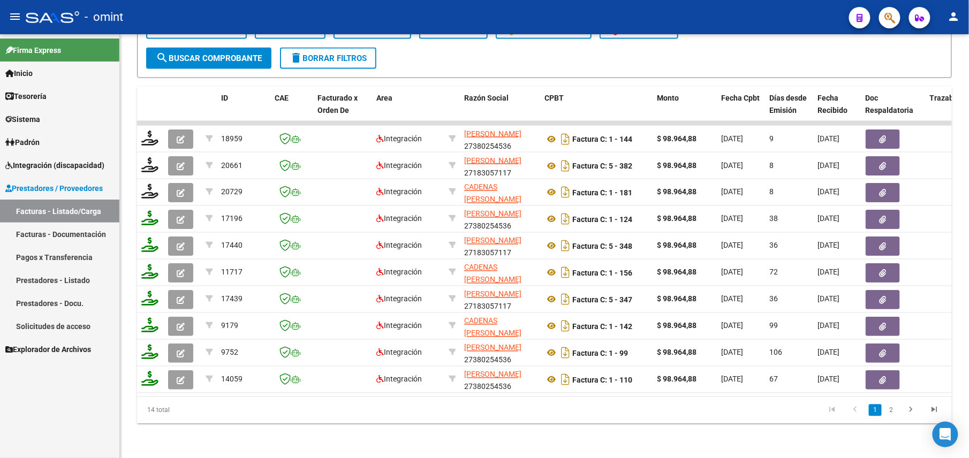
scroll to position [234, 0]
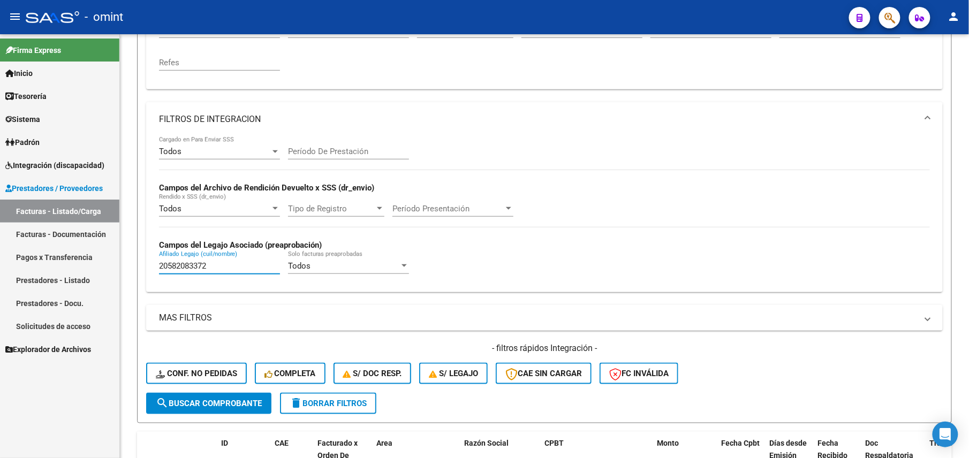
click at [128, 264] on div "Video tutorial PRESTADORES -> Listado de CPBTs Emitidos por Prestadores / Prove…" at bounding box center [544, 301] width 849 height 1003
paste input "64935930"
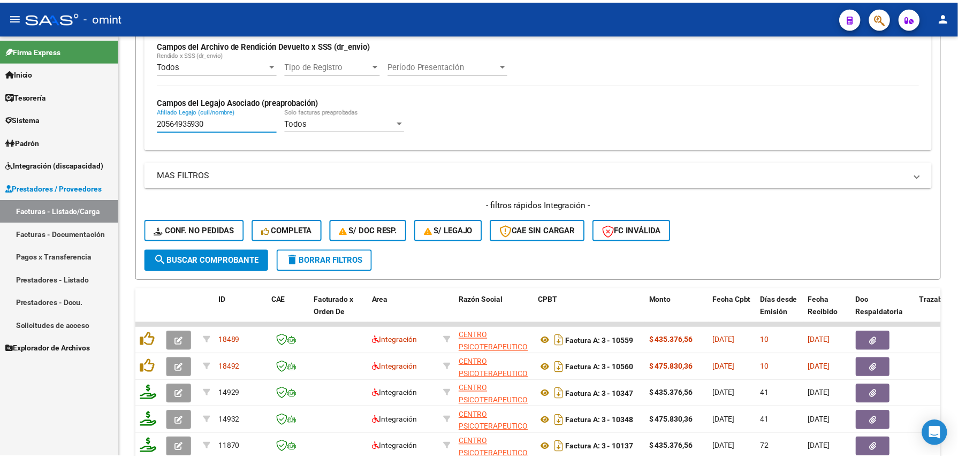
scroll to position [520, 0]
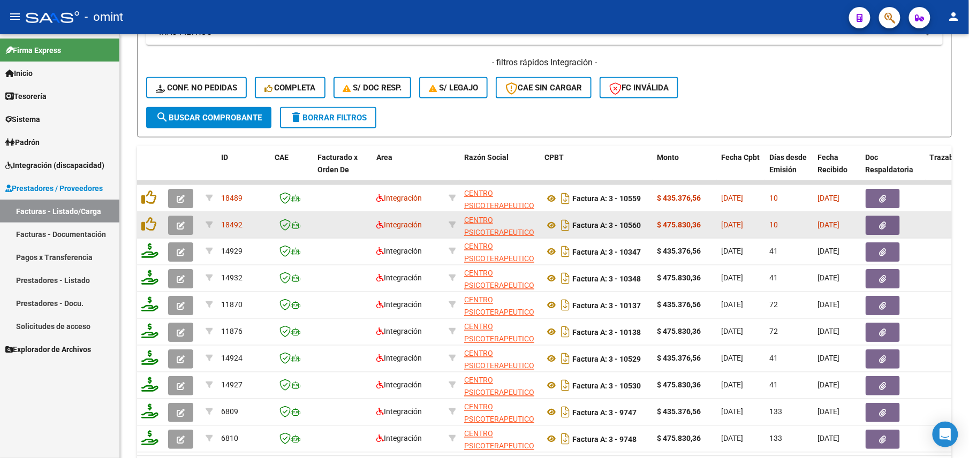
type input "20564935930"
click at [177, 223] on icon "button" at bounding box center [181, 226] width 8 height 8
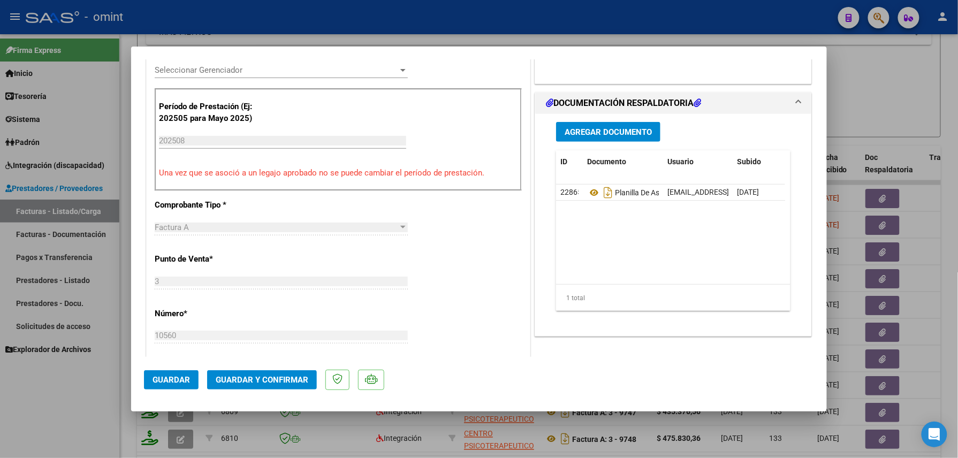
scroll to position [0, 0]
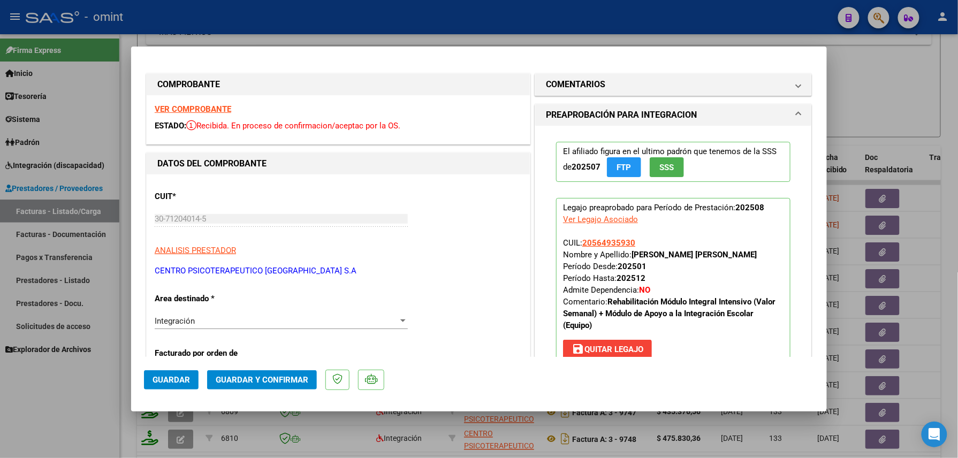
click at [215, 109] on strong "VER COMPROBANTE" at bounding box center [193, 109] width 77 height 10
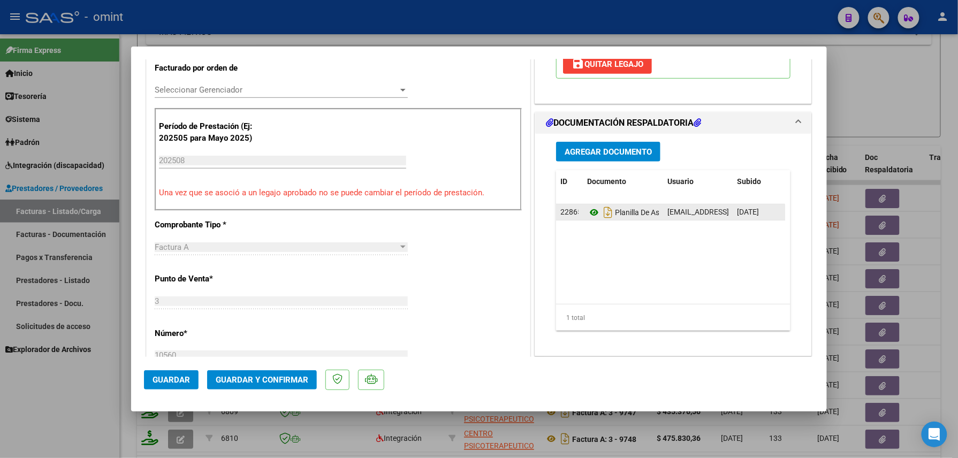
click at [587, 219] on icon at bounding box center [594, 212] width 14 height 13
click at [256, 380] on span "Guardar y Confirmar" at bounding box center [262, 380] width 93 height 10
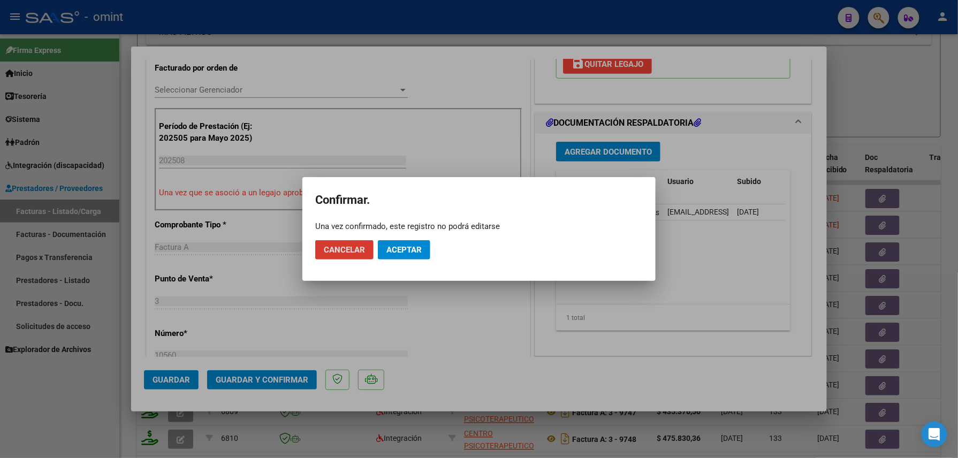
drag, startPoint x: 407, startPoint y: 253, endPoint x: 445, endPoint y: 178, distance: 84.2
click at [407, 253] on span "Aceptar" at bounding box center [403, 250] width 35 height 10
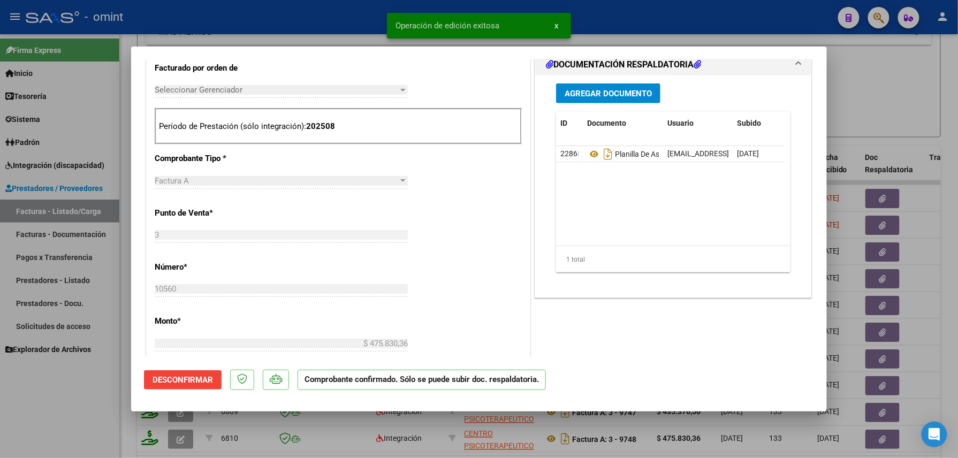
scroll to position [285, 0]
click at [345, 18] on div at bounding box center [479, 229] width 958 height 458
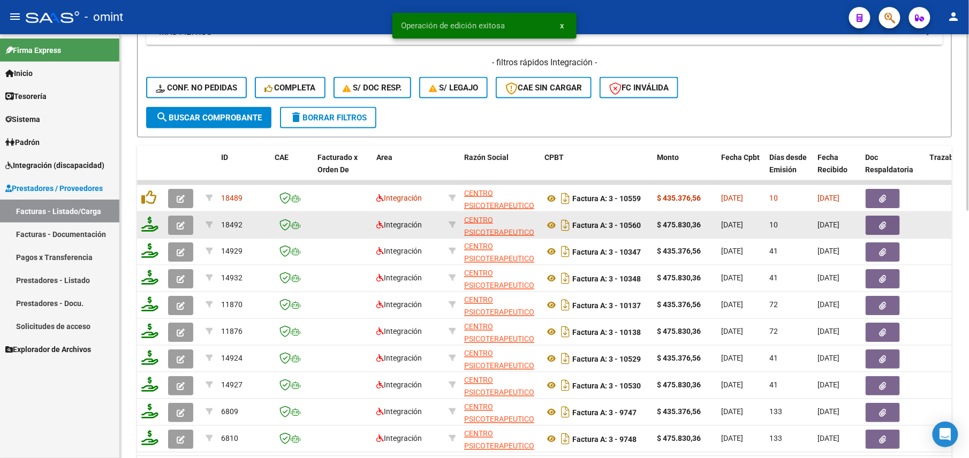
click at [150, 227] on icon at bounding box center [149, 224] width 17 height 15
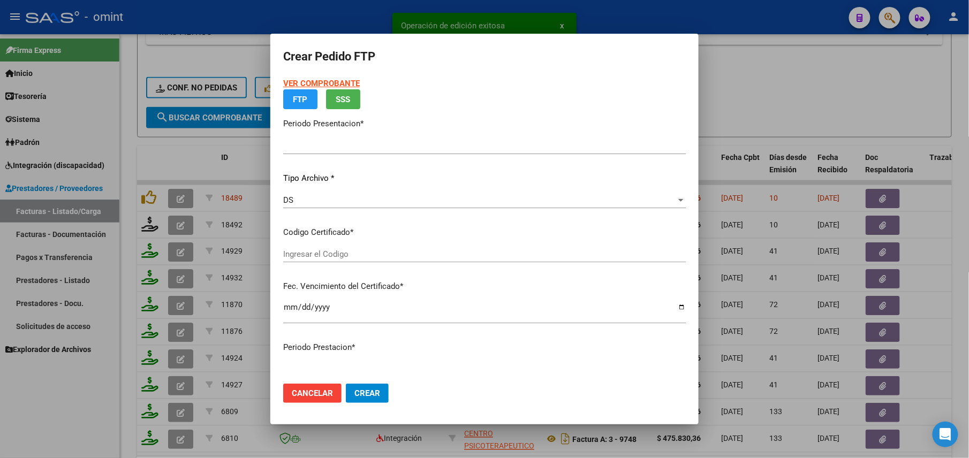
type input "202508"
type input "$ 475.830,36"
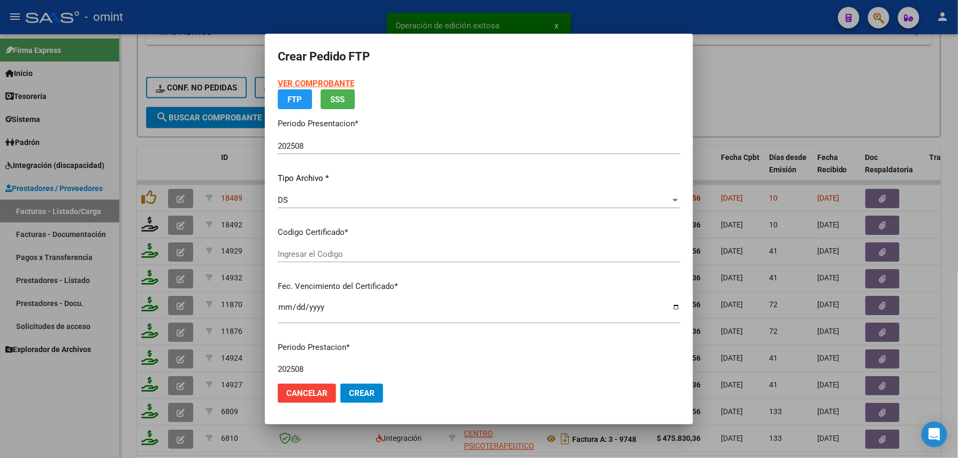
type input "2909833923"
type input "2027-05-01"
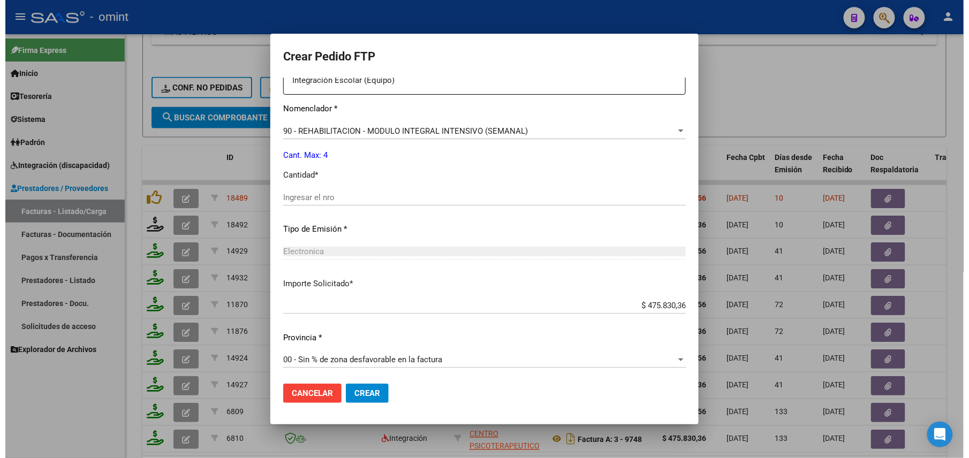
scroll to position [431, 0]
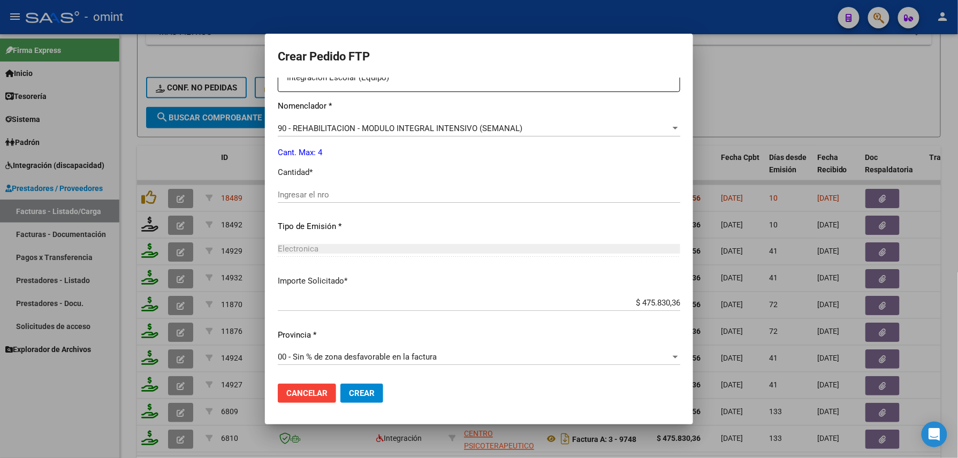
click at [328, 188] on div "Ingresar el nro" at bounding box center [479, 195] width 402 height 16
click at [313, 191] on input "Ingresar el nro" at bounding box center [479, 195] width 402 height 10
type input "4"
click at [365, 390] on span "Crear" at bounding box center [362, 393] width 26 height 10
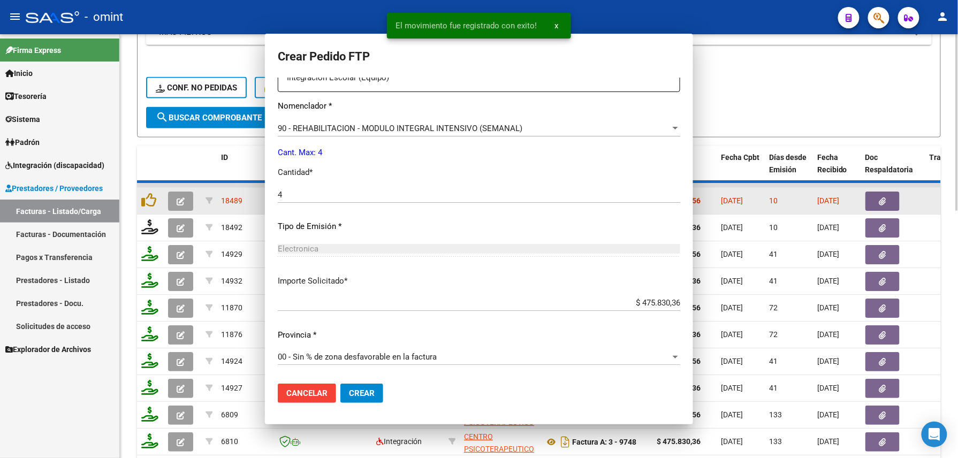
scroll to position [0, 0]
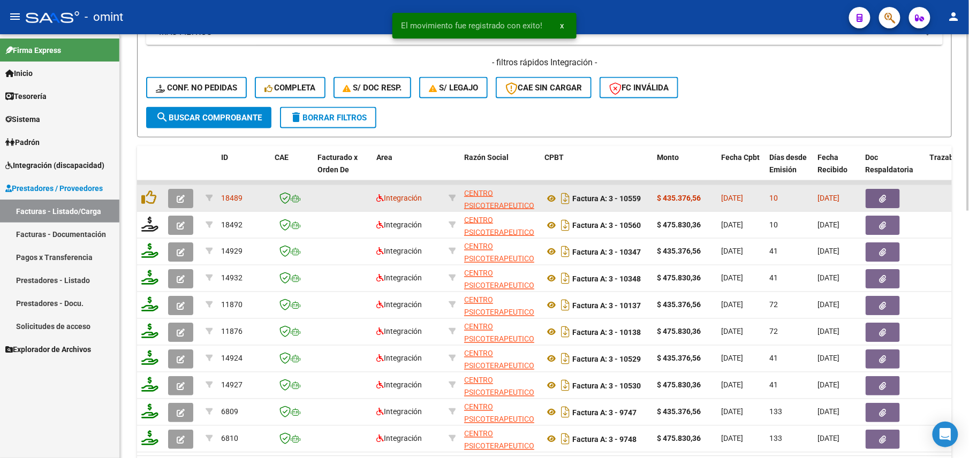
click at [181, 200] on icon "button" at bounding box center [181, 199] width 8 height 8
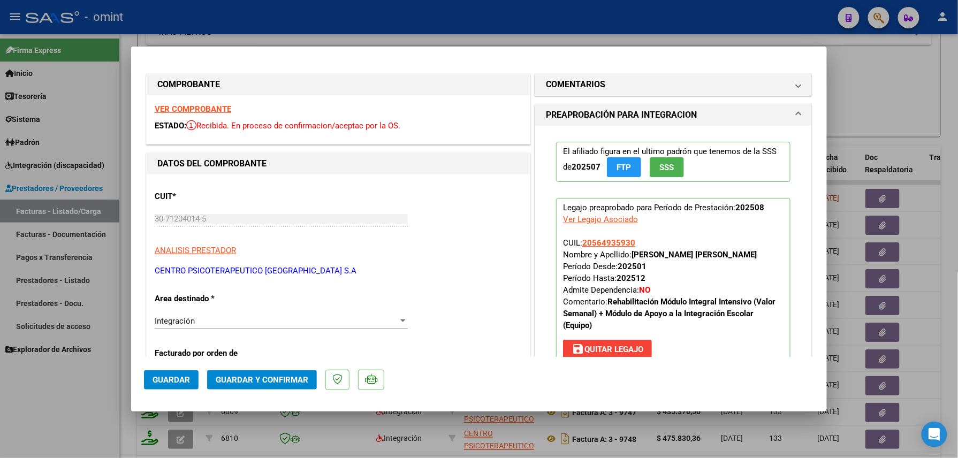
click at [195, 110] on strong "VER COMPROBANTE" at bounding box center [193, 109] width 77 height 10
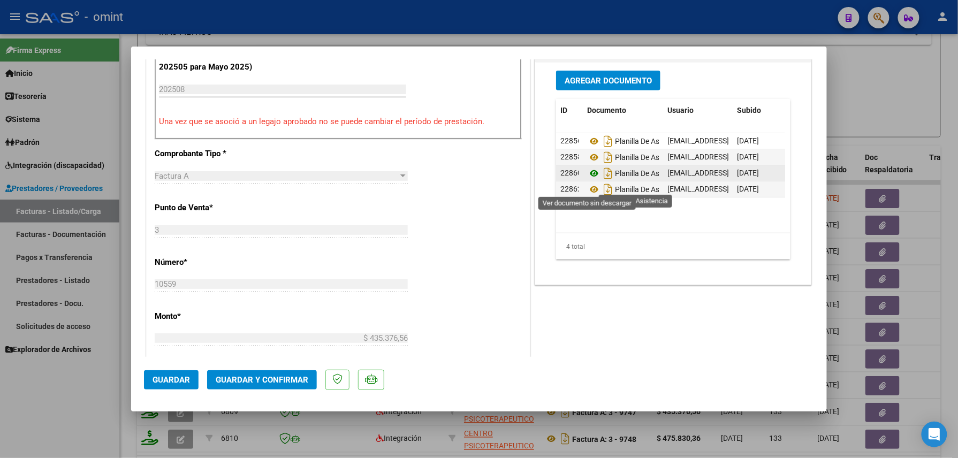
click at [587, 180] on icon at bounding box center [594, 173] width 14 height 13
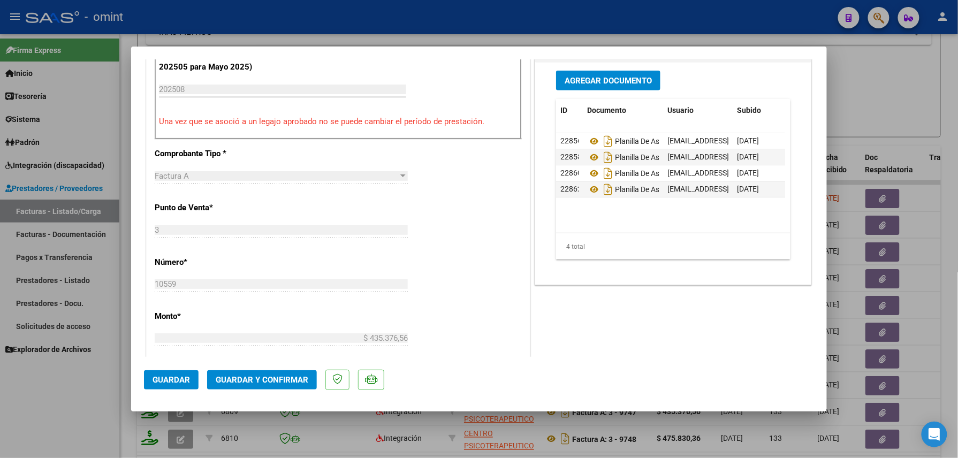
click at [366, 26] on div at bounding box center [479, 229] width 958 height 458
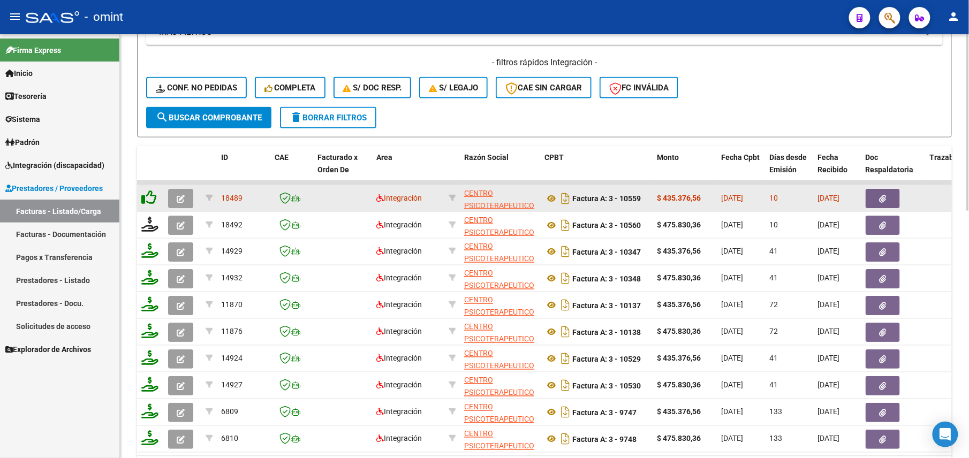
click at [150, 195] on icon at bounding box center [148, 197] width 15 height 15
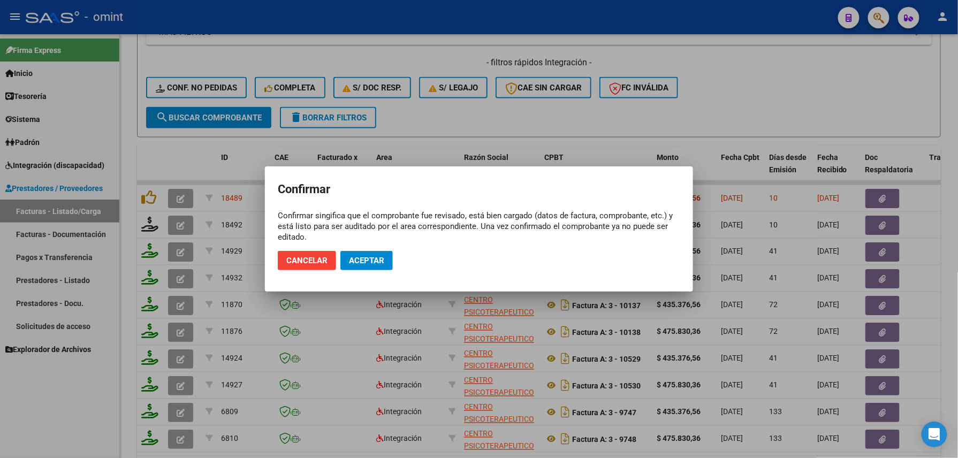
click at [367, 260] on span "Aceptar" at bounding box center [366, 261] width 35 height 10
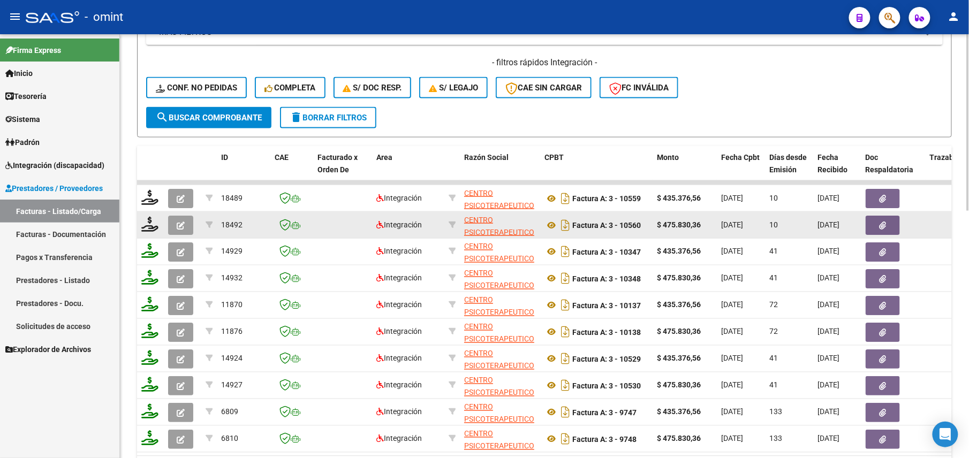
click at [179, 228] on icon "button" at bounding box center [181, 226] width 8 height 8
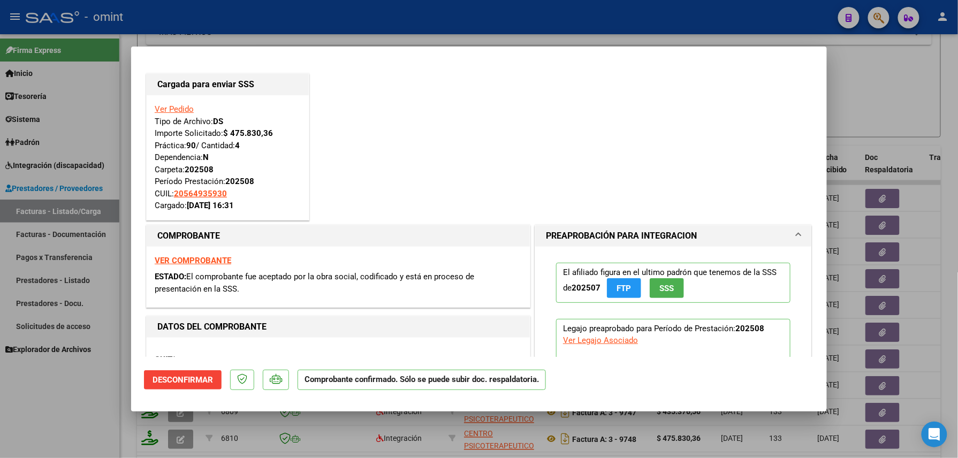
click at [538, 24] on div at bounding box center [479, 229] width 958 height 458
type input "$ 0,00"
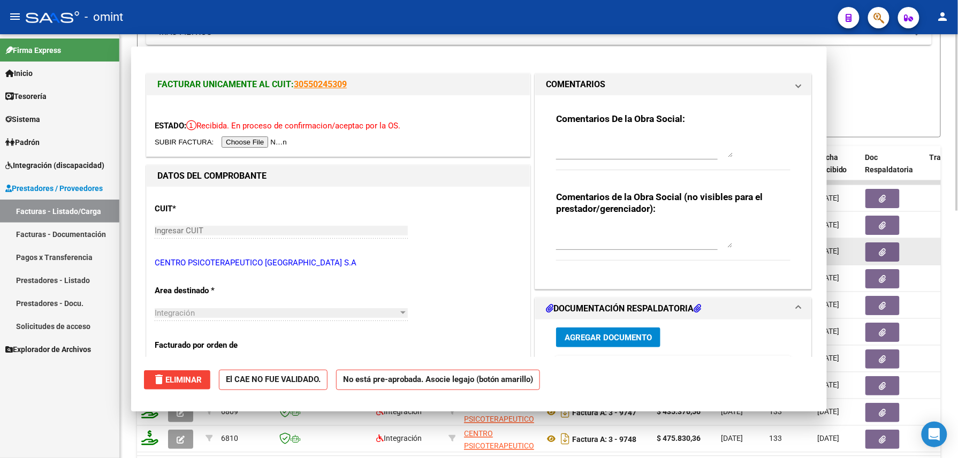
click at [179, 250] on datatable-body-cell at bounding box center [182, 252] width 37 height 26
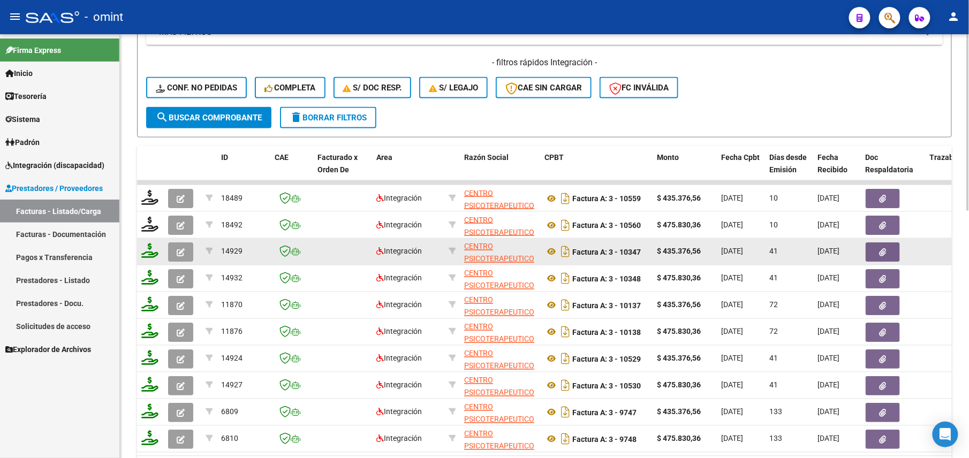
click at [179, 250] on icon "button" at bounding box center [181, 252] width 8 height 8
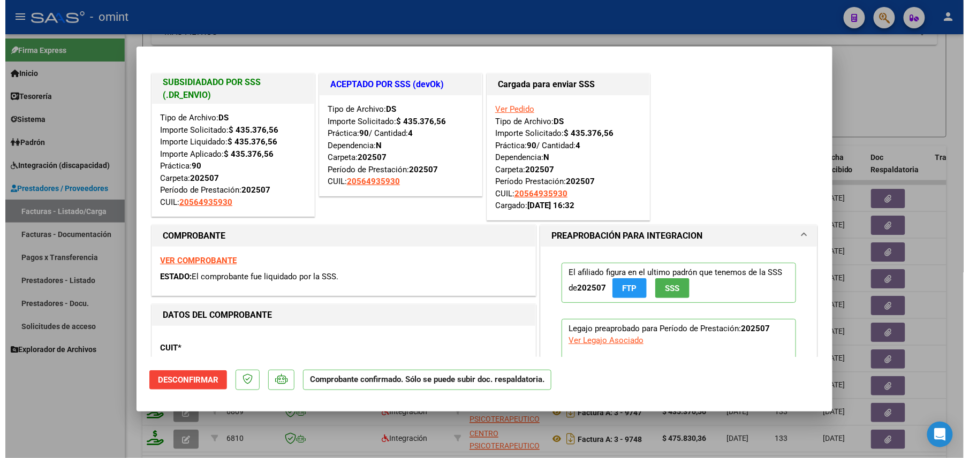
scroll to position [71, 0]
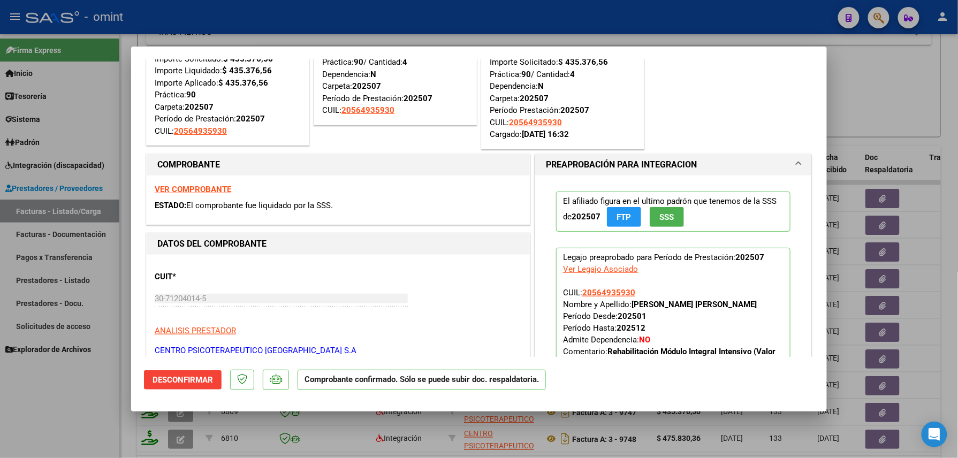
click at [195, 187] on strong "VER COMPROBANTE" at bounding box center [193, 190] width 77 height 10
click at [420, 19] on div at bounding box center [479, 229] width 958 height 458
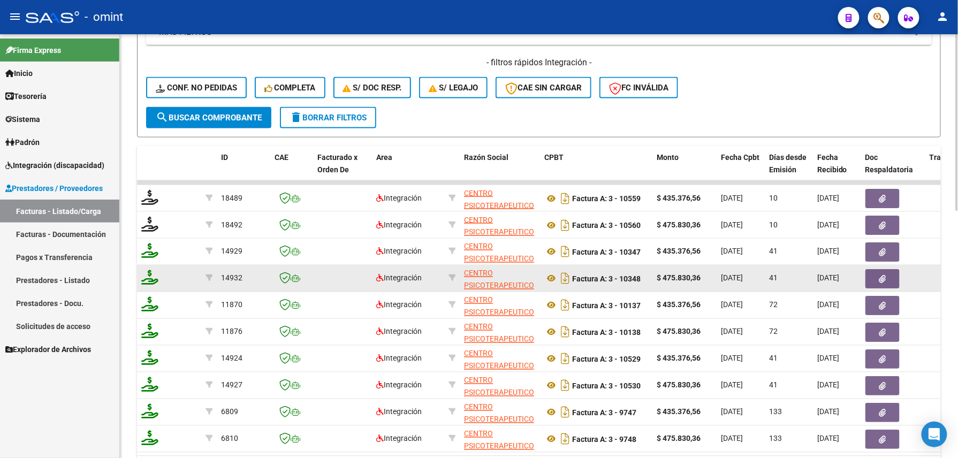
click at [179, 278] on datatable-body-cell at bounding box center [182, 278] width 37 height 26
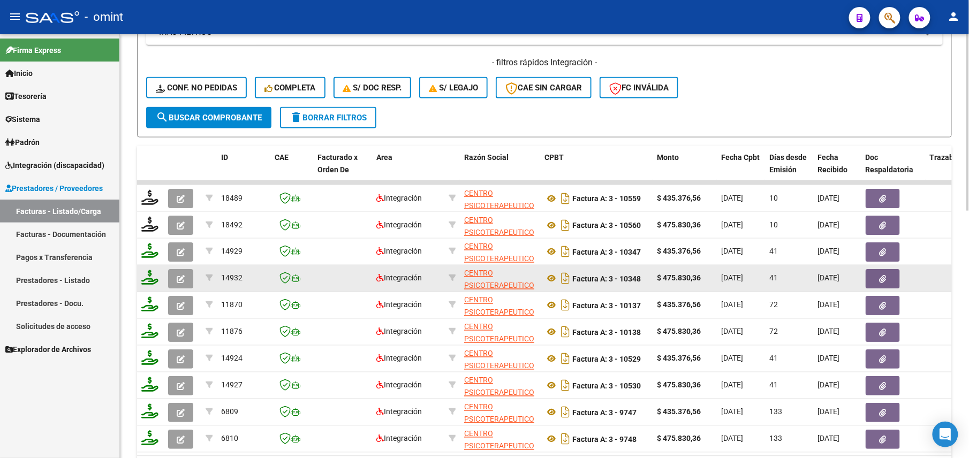
click at [178, 279] on icon "button" at bounding box center [181, 279] width 8 height 8
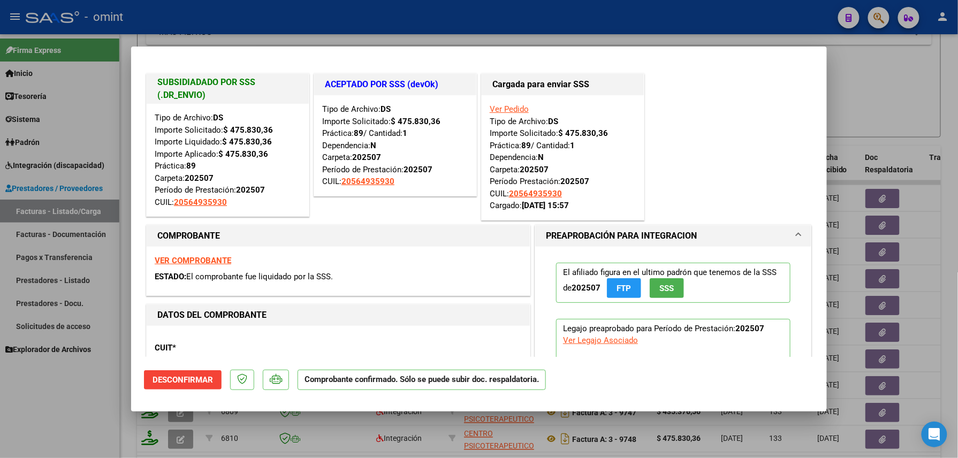
click at [925, 112] on div at bounding box center [479, 229] width 958 height 458
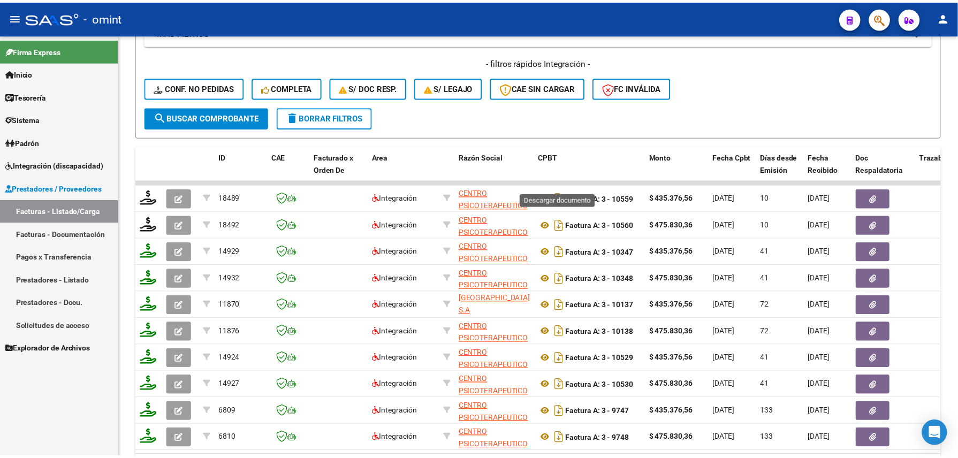
scroll to position [591, 0]
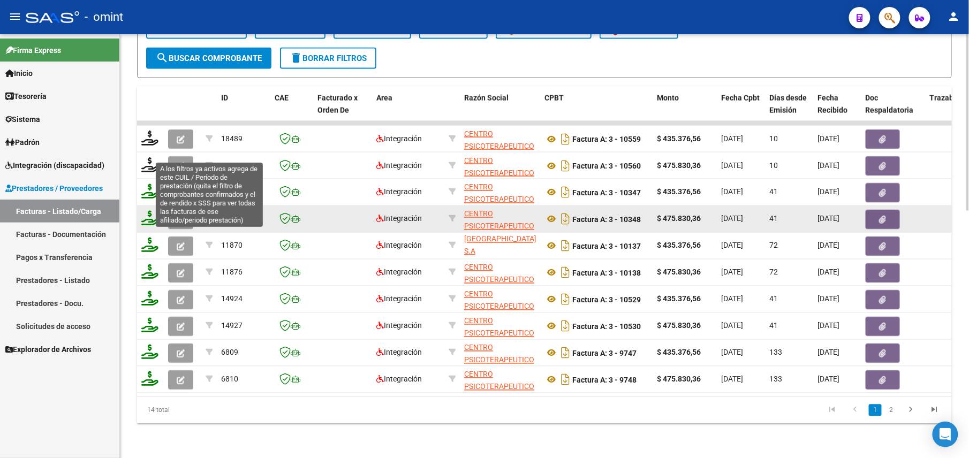
click at [184, 216] on icon "button" at bounding box center [181, 220] width 8 height 8
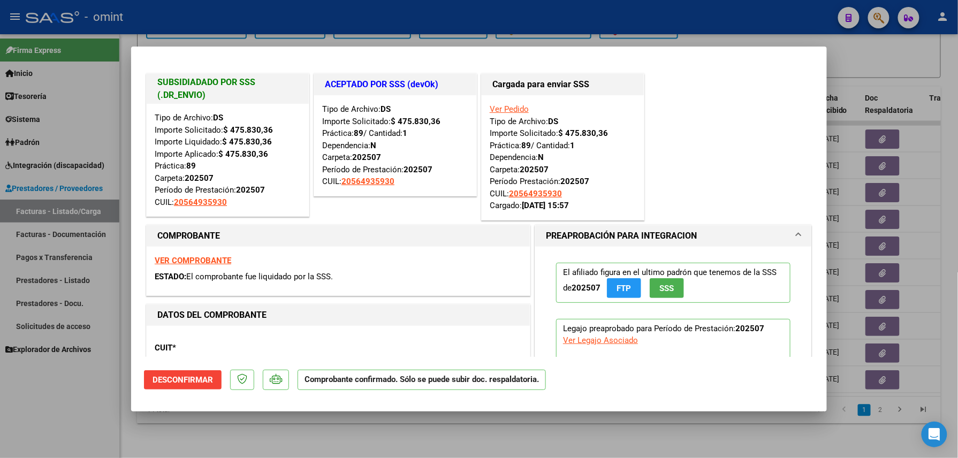
scroll to position [214, 0]
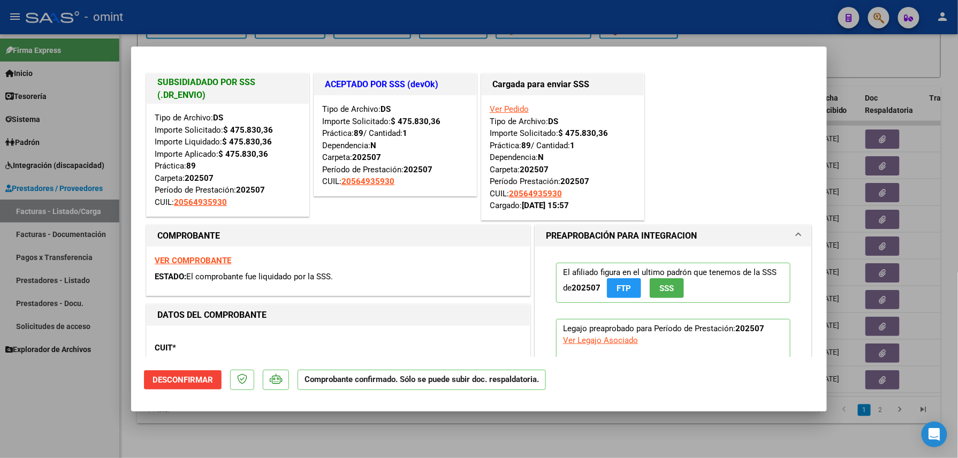
click at [202, 261] on strong "VER COMPROBANTE" at bounding box center [193, 261] width 77 height 10
drag, startPoint x: 445, startPoint y: 24, endPoint x: 252, endPoint y: 245, distance: 293.9
click at [446, 24] on div at bounding box center [479, 229] width 958 height 458
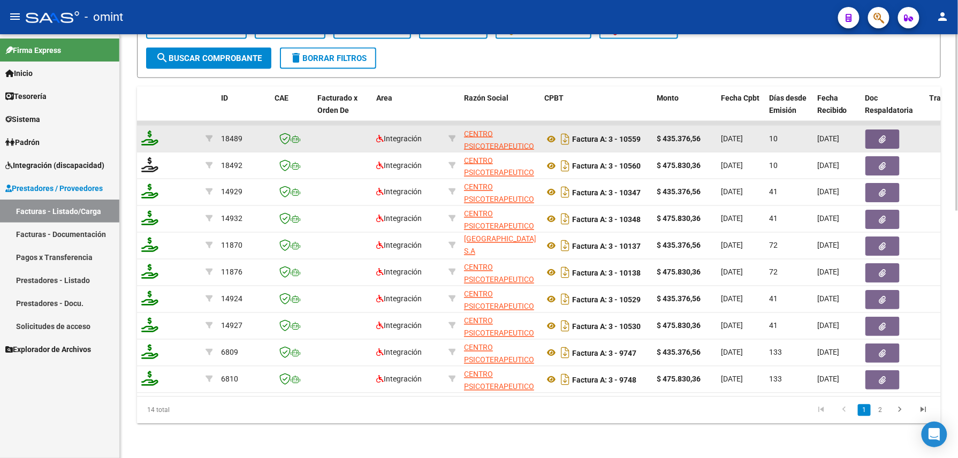
click at [146, 131] on icon at bounding box center [149, 138] width 17 height 15
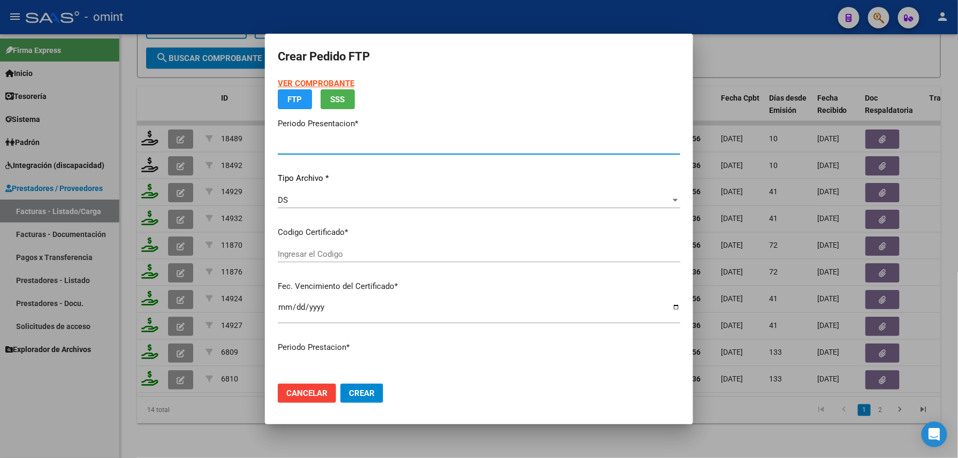
type input "202508"
type input "$ 435.376,56"
type input "2909833923"
type input "2027-05-01"
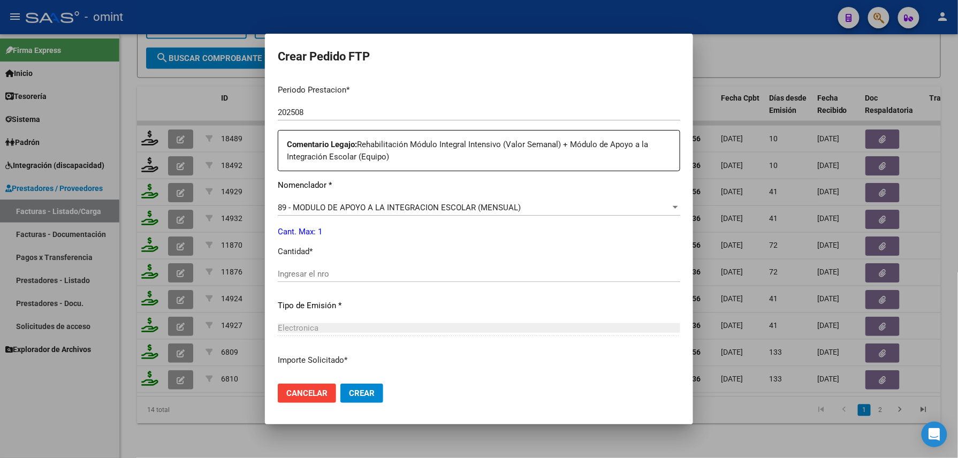
scroll to position [379, 0]
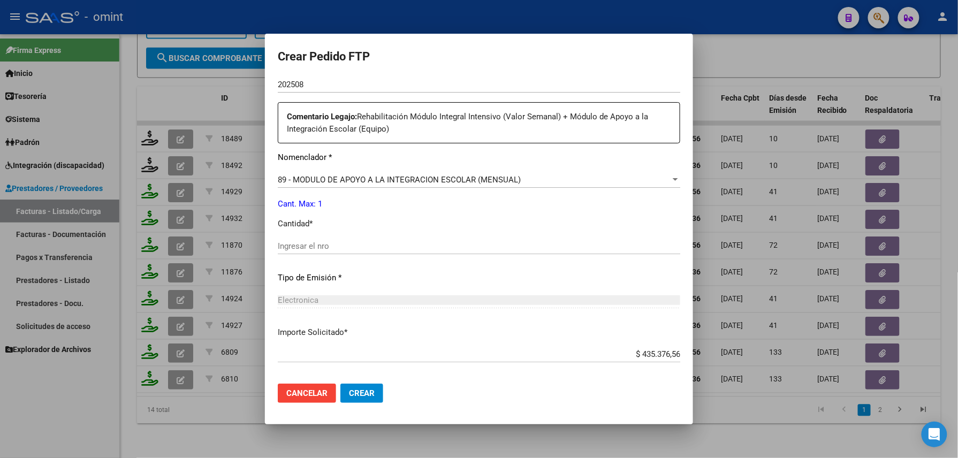
click at [360, 182] on span "89 - MODULO DE APOYO A LA INTEGRACION ESCOLAR (MENSUAL)" at bounding box center [399, 180] width 243 height 10
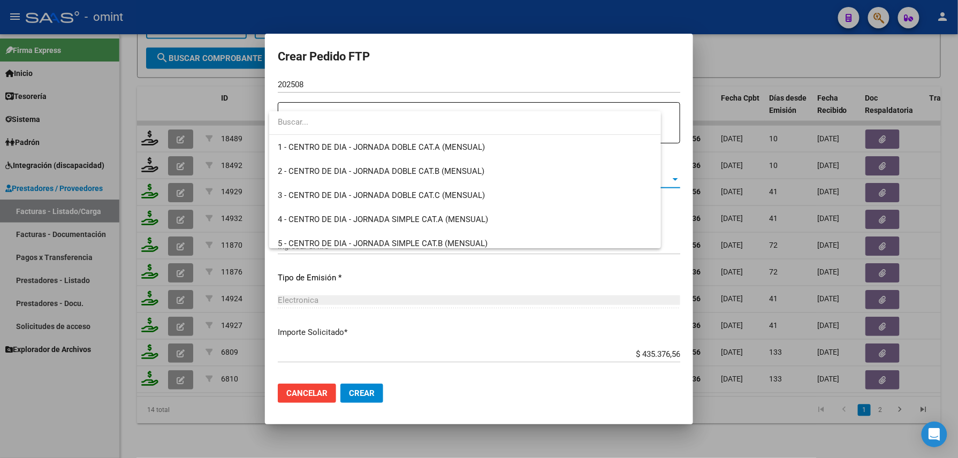
click at [534, 2] on div at bounding box center [479, 229] width 958 height 458
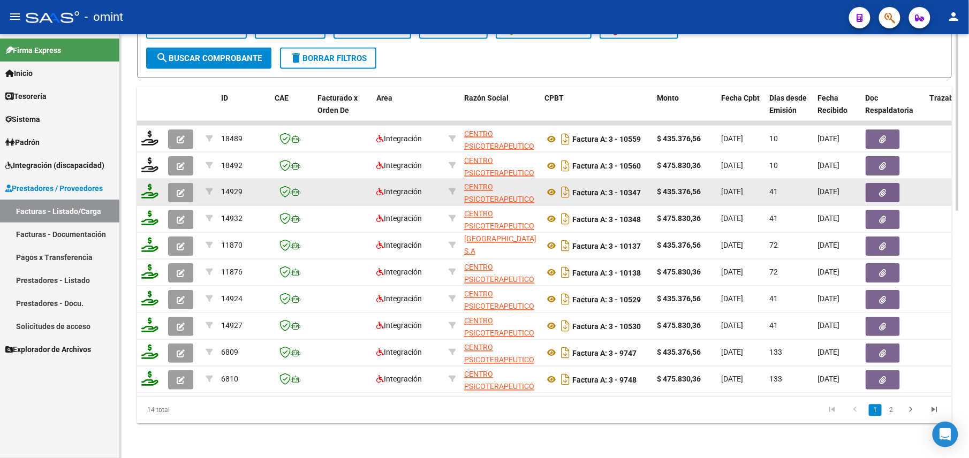
click at [181, 189] on icon "button" at bounding box center [181, 193] width 8 height 8
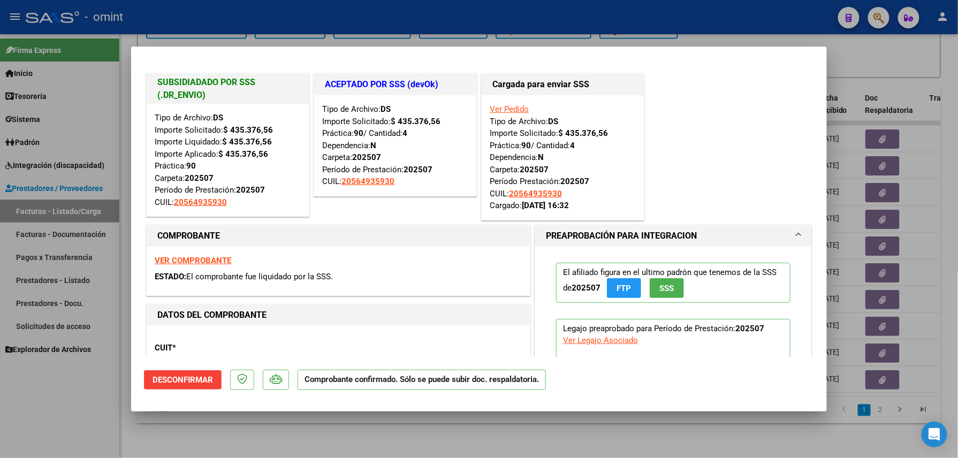
click at [506, 11] on div at bounding box center [479, 229] width 958 height 458
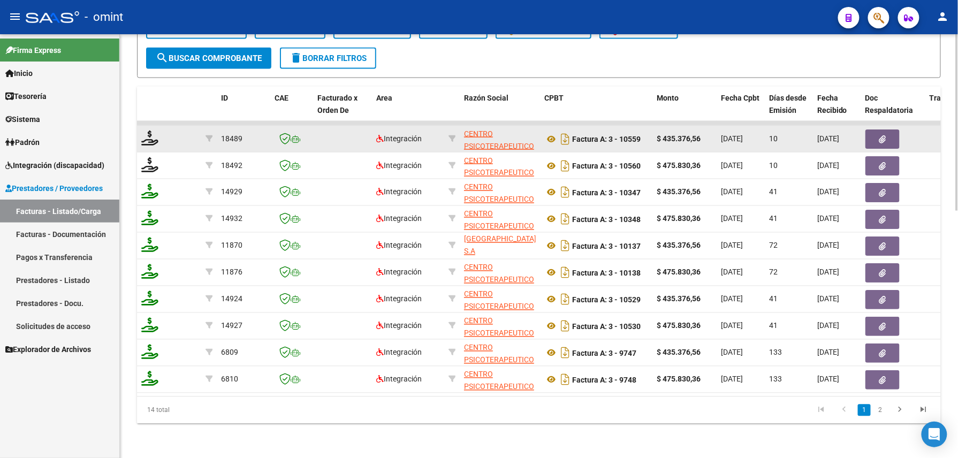
click at [176, 126] on datatable-body-cell at bounding box center [182, 139] width 37 height 26
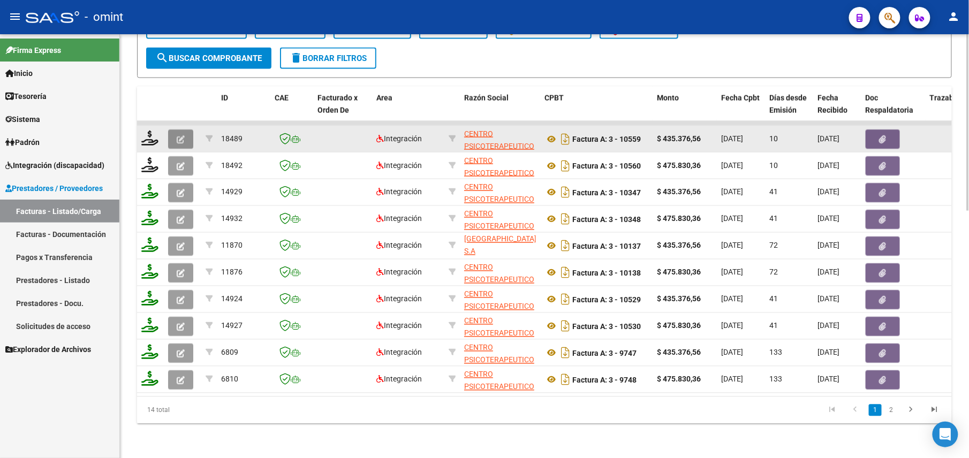
click at [176, 129] on button "button" at bounding box center [180, 138] width 25 height 19
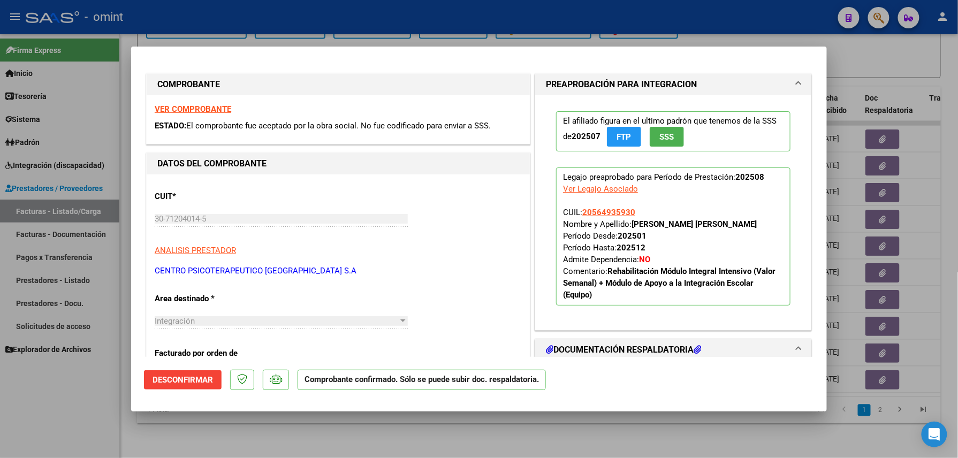
click at [356, 20] on div at bounding box center [479, 229] width 958 height 458
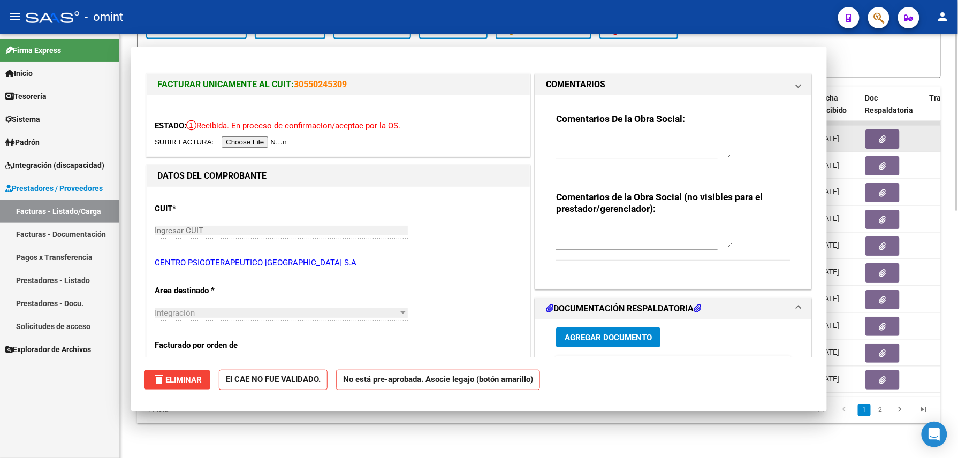
click at [148, 131] on icon at bounding box center [149, 138] width 17 height 15
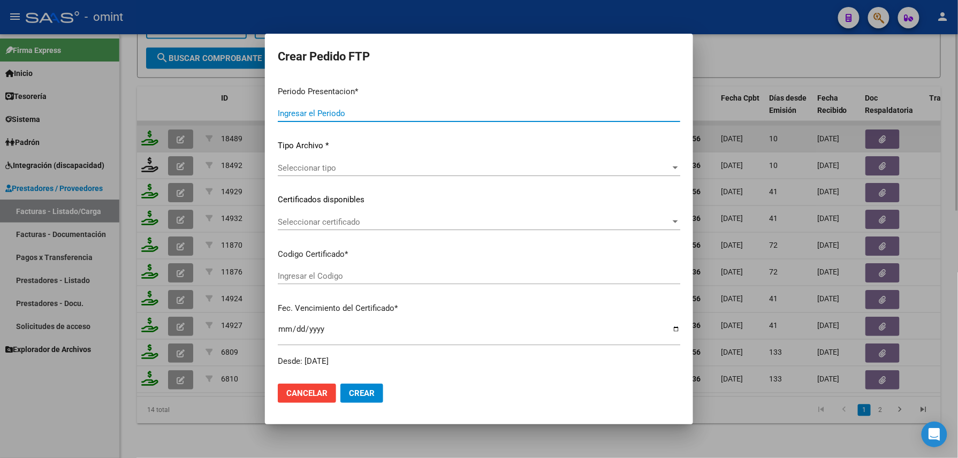
type input "202508"
type input "$ 435.376,56"
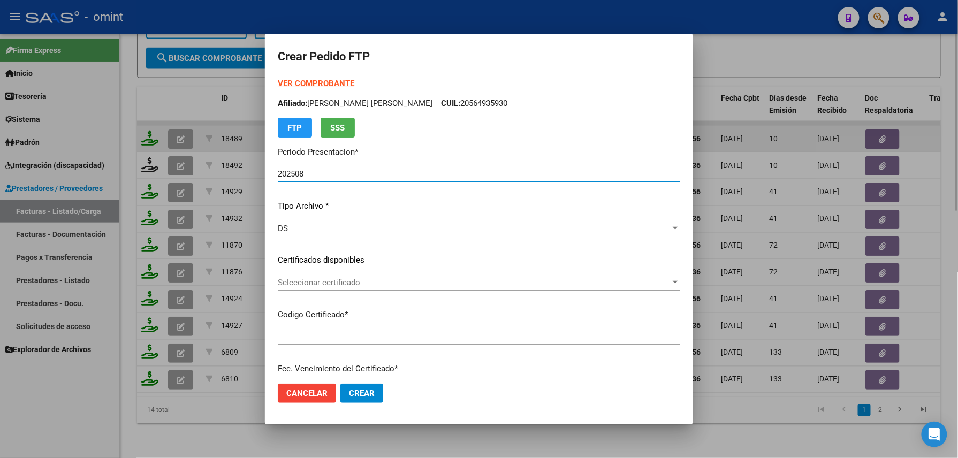
type input "2909833923"
type input "2027-05-01"
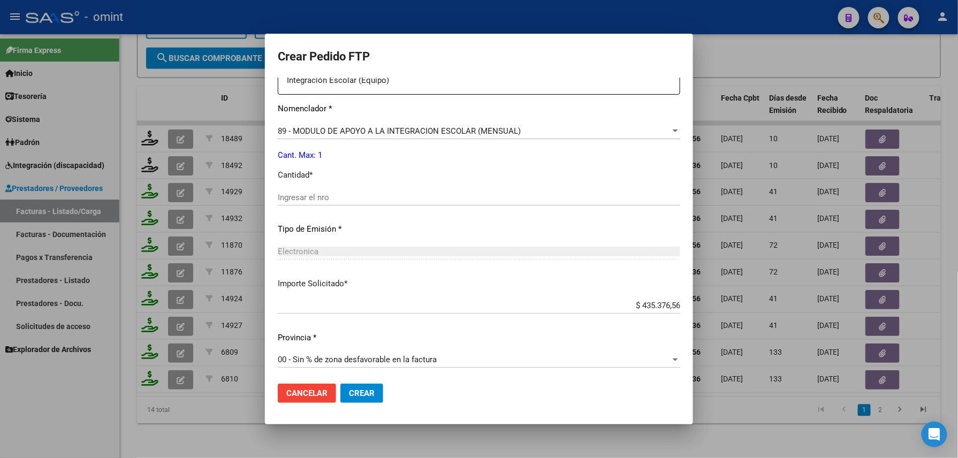
scroll to position [431, 0]
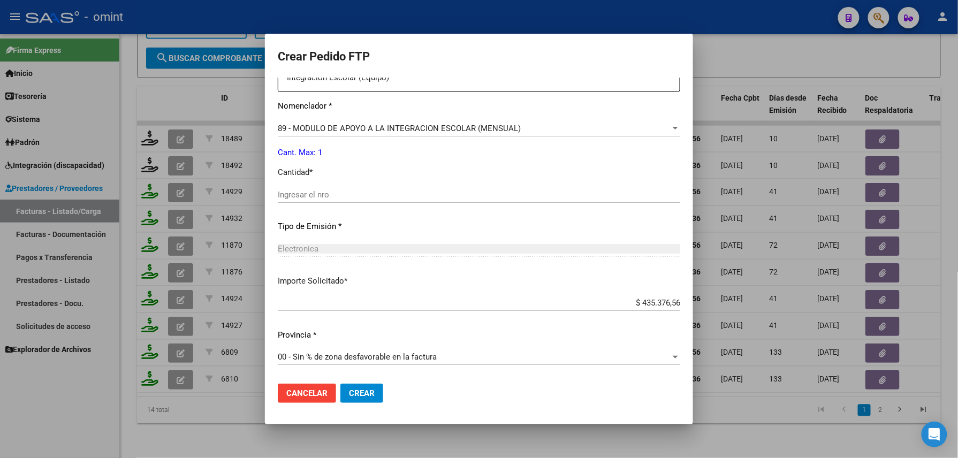
click at [364, 129] on span "89 - MODULO DE APOYO A LA INTEGRACION ESCOLAR (MENSUAL)" at bounding box center [399, 129] width 243 height 10
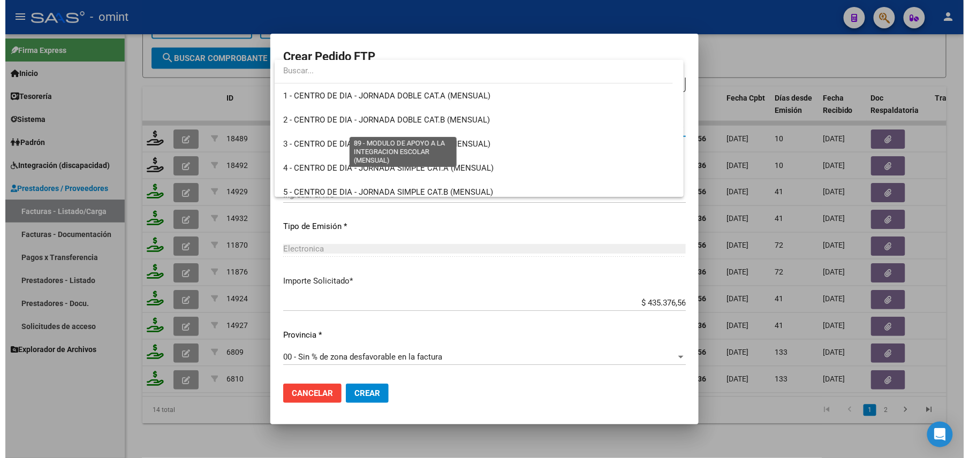
scroll to position [2087, 0]
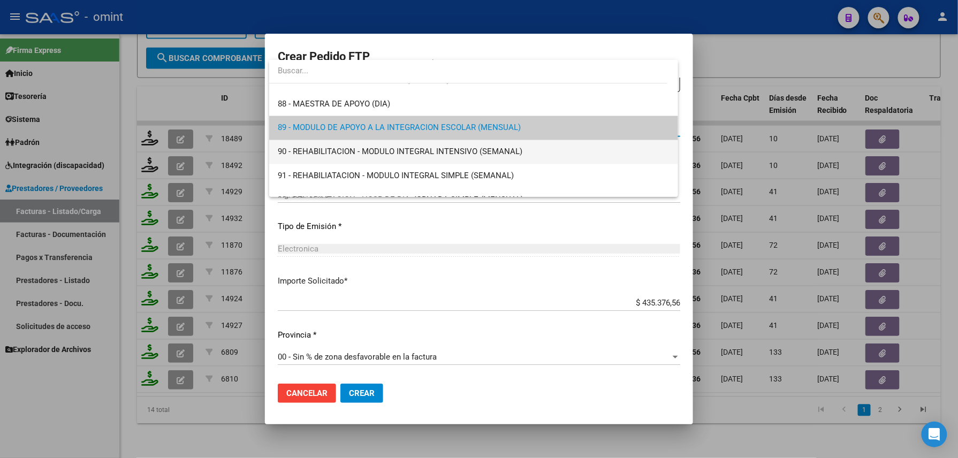
click at [332, 146] on span "90 - REHABILITACION - MODULO INTEGRAL INTENSIVO (SEMANAL)" at bounding box center [474, 152] width 392 height 24
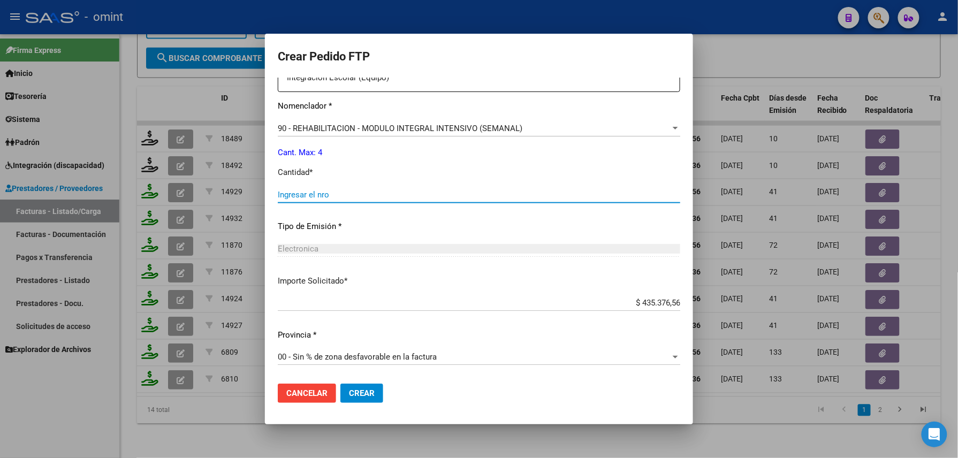
click at [324, 193] on input "Ingresar el nro" at bounding box center [479, 195] width 402 height 10
type input "4"
click at [356, 386] on button "Crear" at bounding box center [361, 393] width 43 height 19
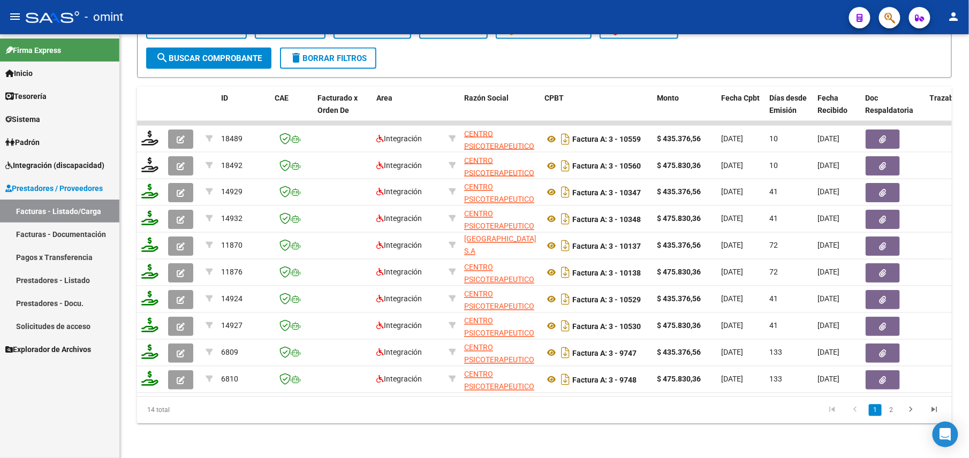
click at [37, 159] on span "Integración (discapacidad)" at bounding box center [54, 165] width 99 height 12
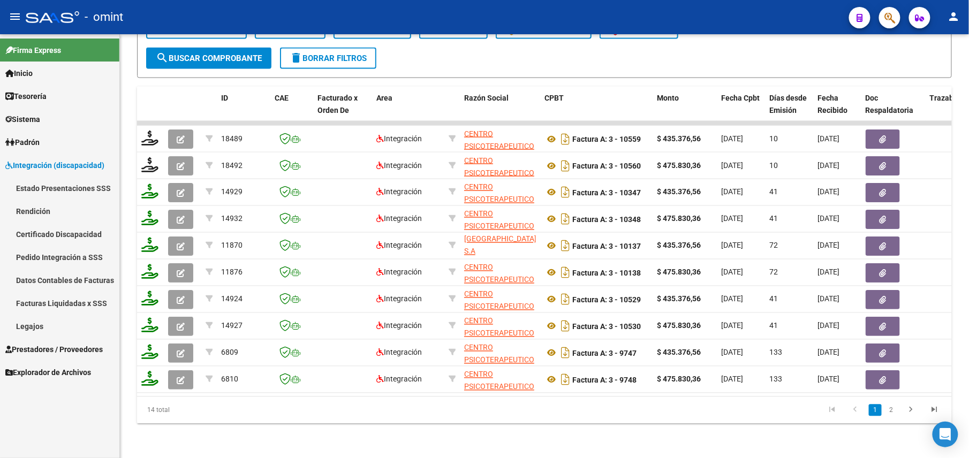
click at [47, 326] on link "Legajos" at bounding box center [59, 326] width 119 height 23
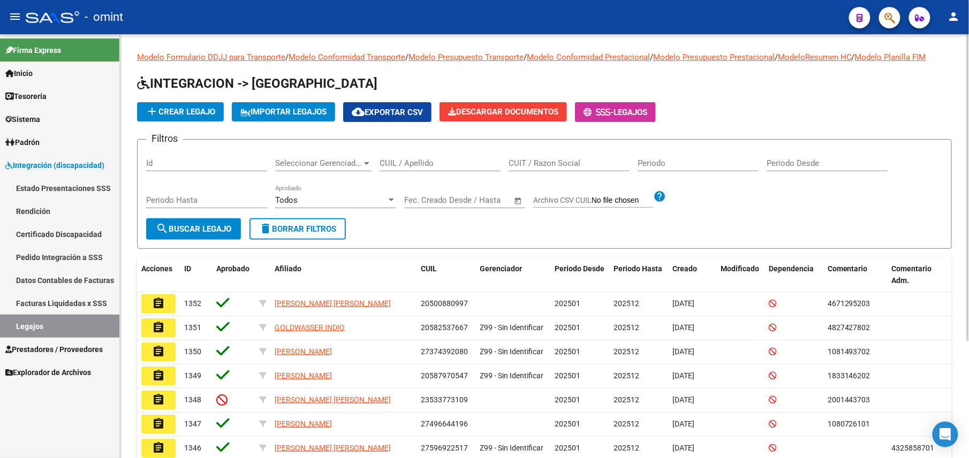
click at [467, 163] on input "CUIL / Apellido" at bounding box center [439, 163] width 121 height 10
paste input "20578421743"
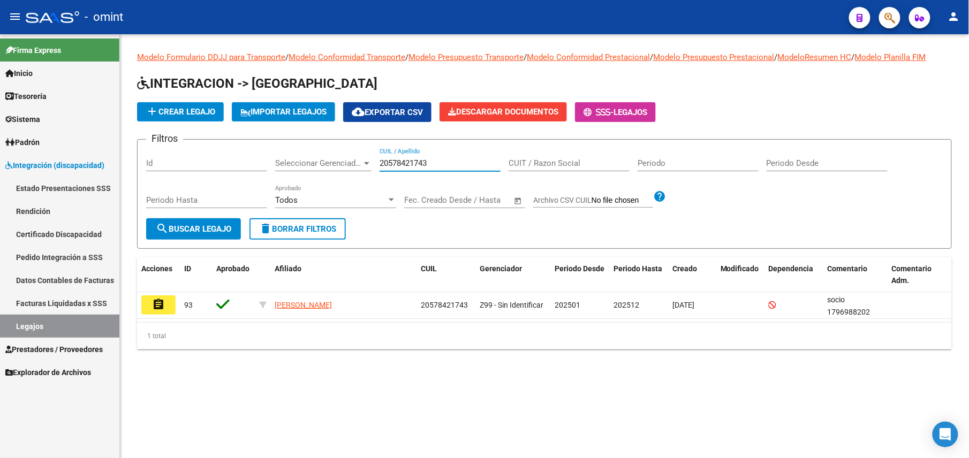
type input "20578421743"
click at [156, 308] on mat-icon "assignment" at bounding box center [158, 304] width 13 height 13
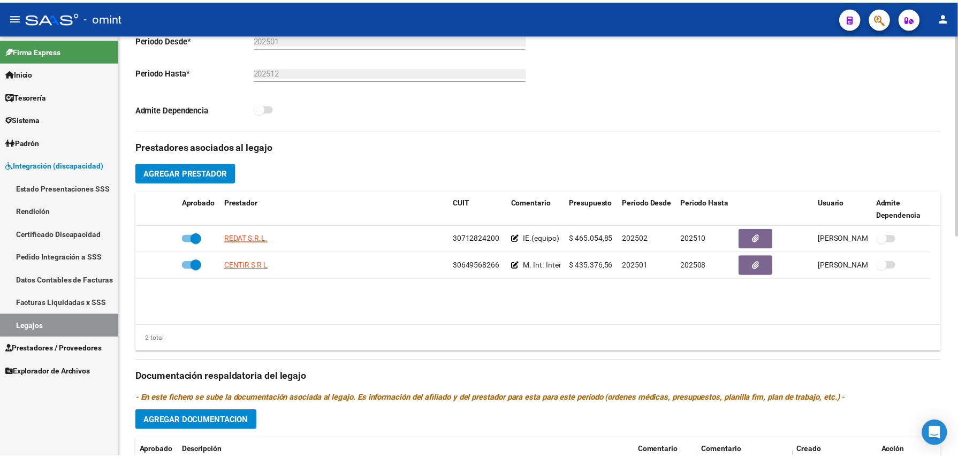
scroll to position [356, 0]
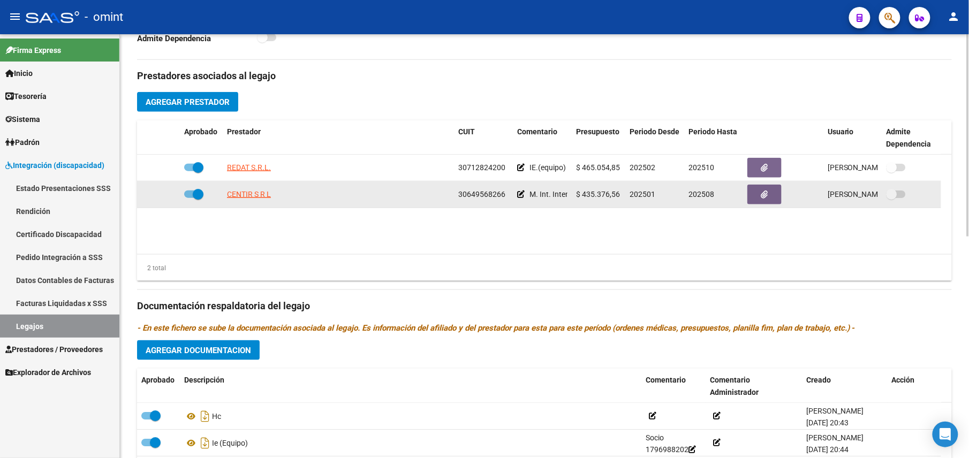
click at [195, 198] on span at bounding box center [198, 194] width 11 height 11
click at [189, 198] on input "checkbox" at bounding box center [189, 198] width 1 height 1
checkbox input "false"
click at [159, 197] on div at bounding box center [158, 194] width 34 height 12
click at [167, 198] on icon at bounding box center [164, 194] width 7 height 7
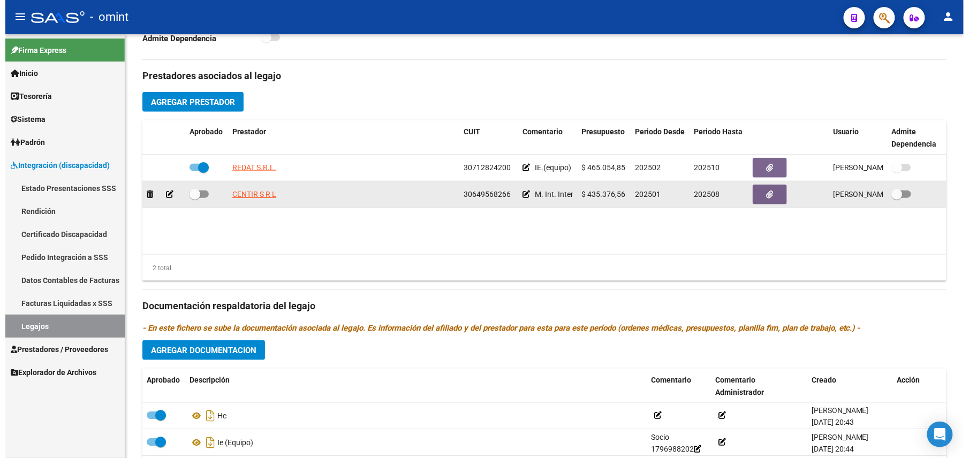
scroll to position [368, 0]
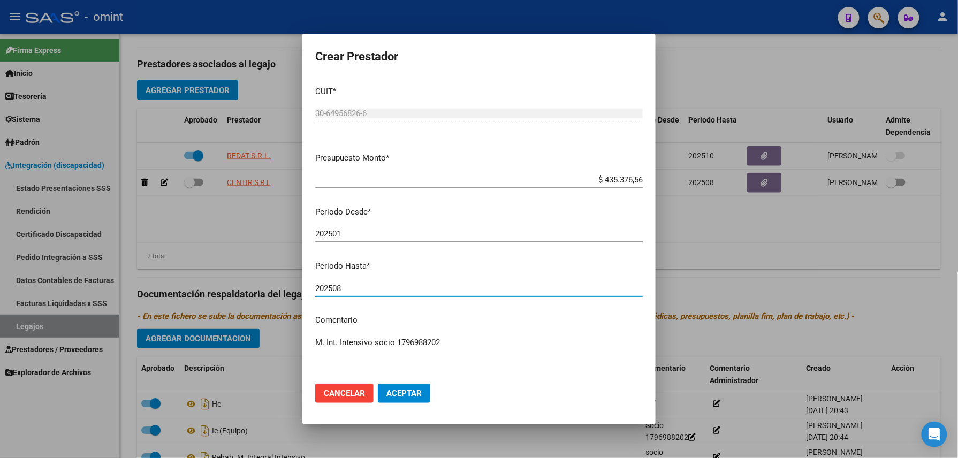
drag, startPoint x: 341, startPoint y: 286, endPoint x: 334, endPoint y: 292, distance: 9.5
click at [334, 292] on input "202508" at bounding box center [478, 289] width 327 height 10
type input "202510"
click at [397, 385] on button "Aceptar" at bounding box center [404, 393] width 52 height 19
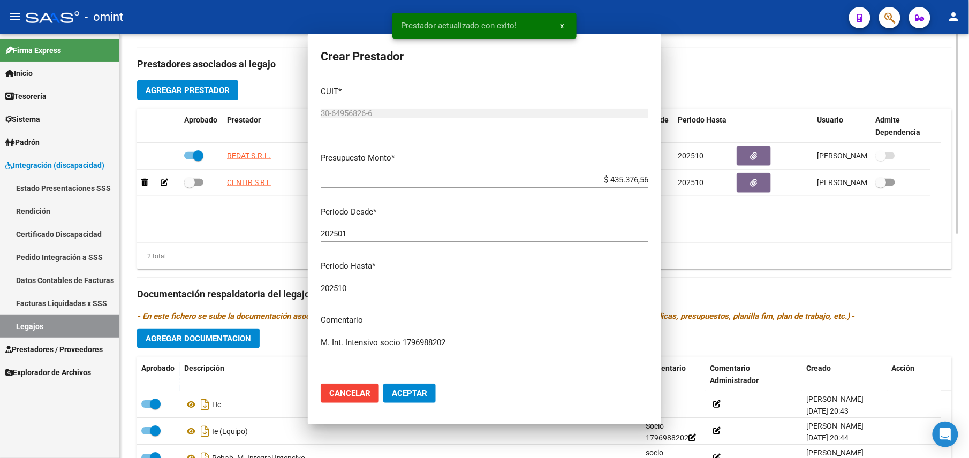
scroll to position [356, 0]
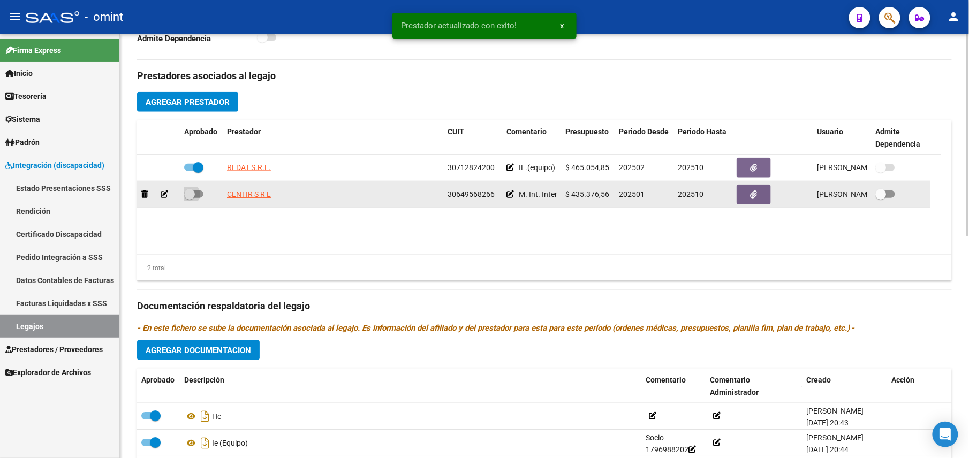
click at [200, 189] on label at bounding box center [193, 194] width 19 height 13
click at [189, 198] on input "checkbox" at bounding box center [189, 198] width 1 height 1
checkbox input "true"
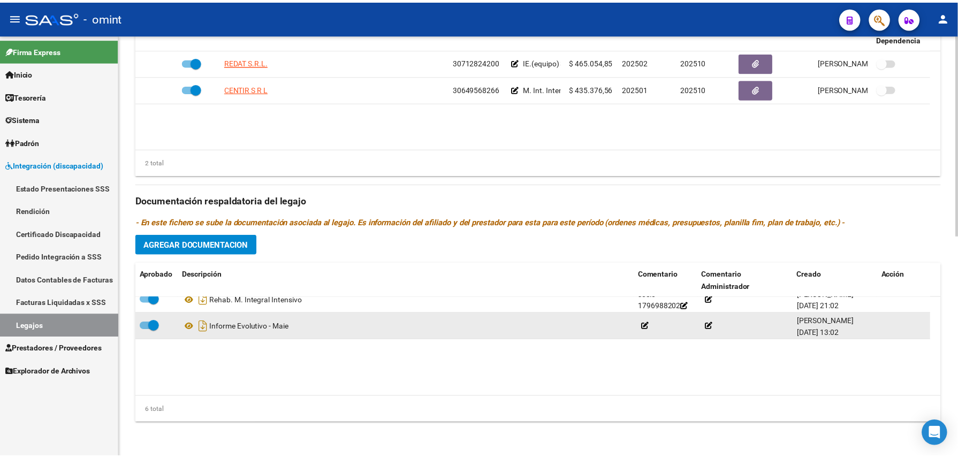
scroll to position [0, 0]
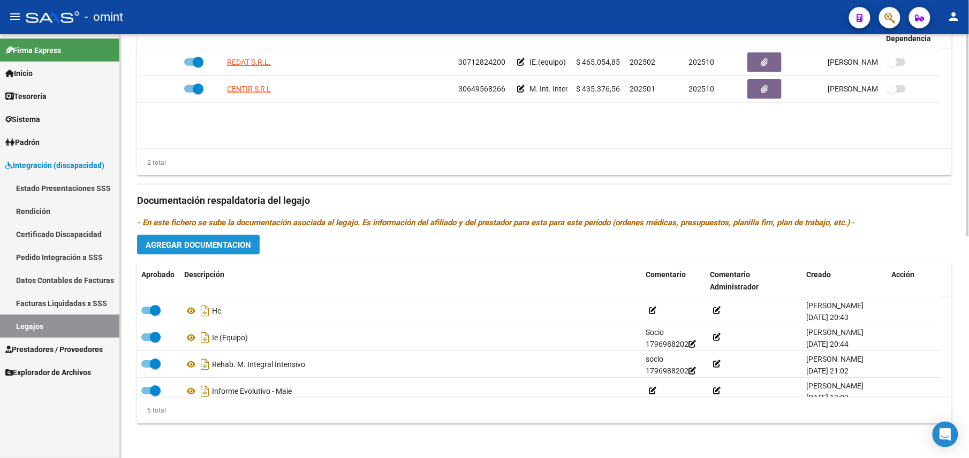
click at [217, 253] on button "Agregar Documentacion" at bounding box center [198, 245] width 123 height 20
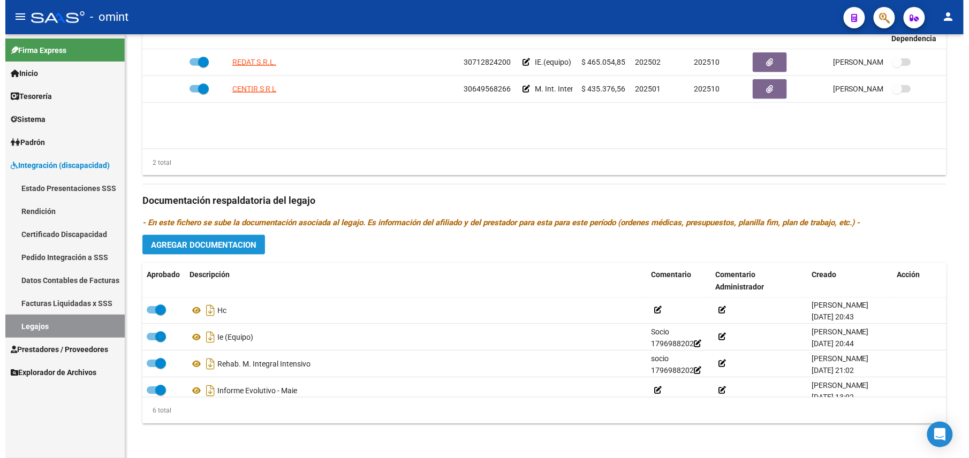
scroll to position [476, 0]
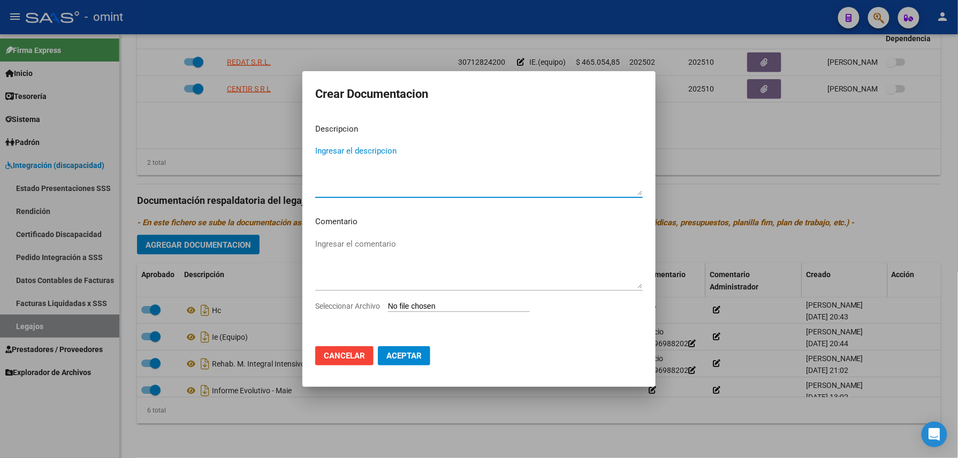
click at [447, 306] on input "Seleccionar Archivo" at bounding box center [459, 307] width 142 height 10
type input "C:\fakepath\1796988202_25073007050_239345.pdf"
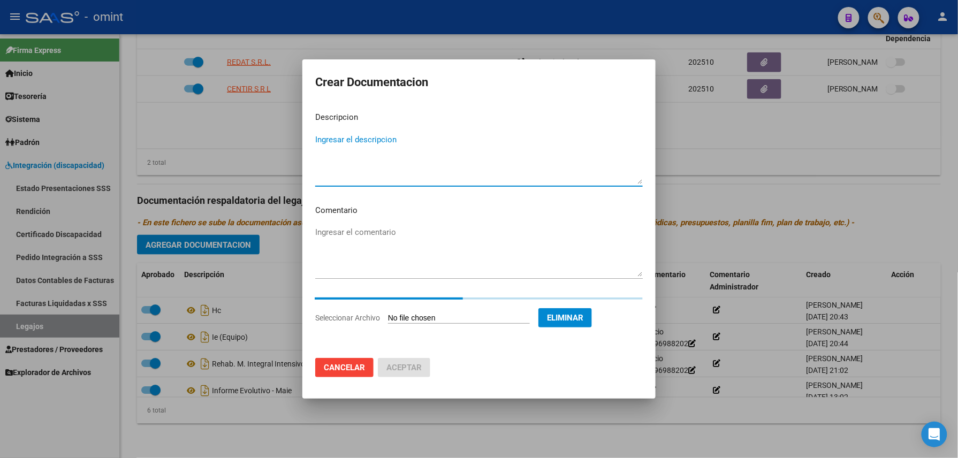
click at [435, 157] on textarea "Ingresar el descripcion" at bounding box center [478, 159] width 327 height 50
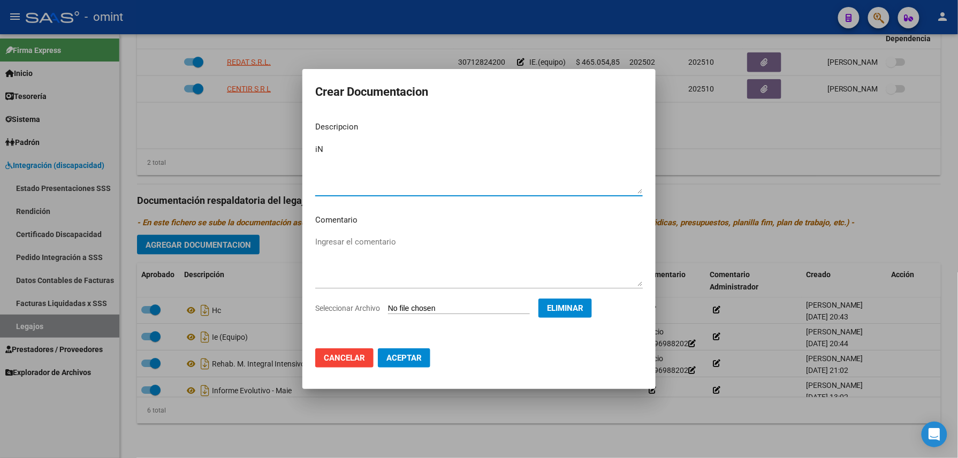
type textarea "i"
type textarea "Informe evolutivo - TO"
click at [407, 364] on button "Aceptar" at bounding box center [404, 357] width 52 height 19
checkbox input "false"
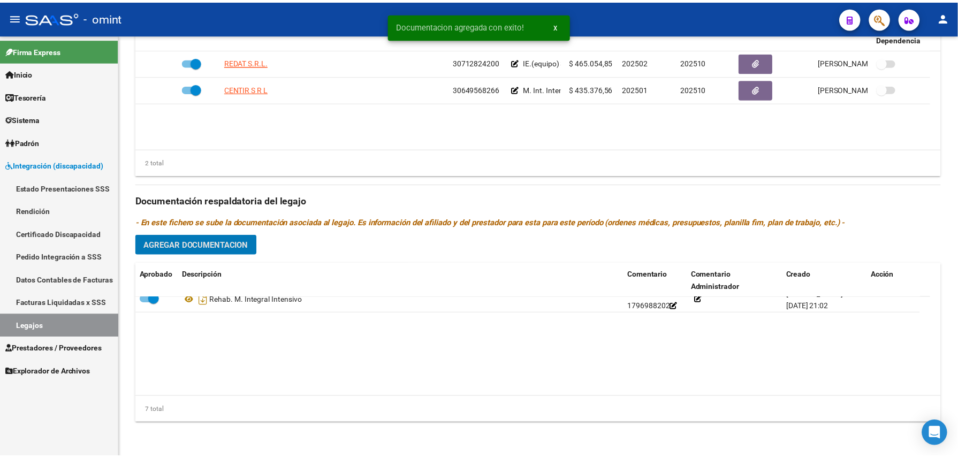
scroll to position [0, 0]
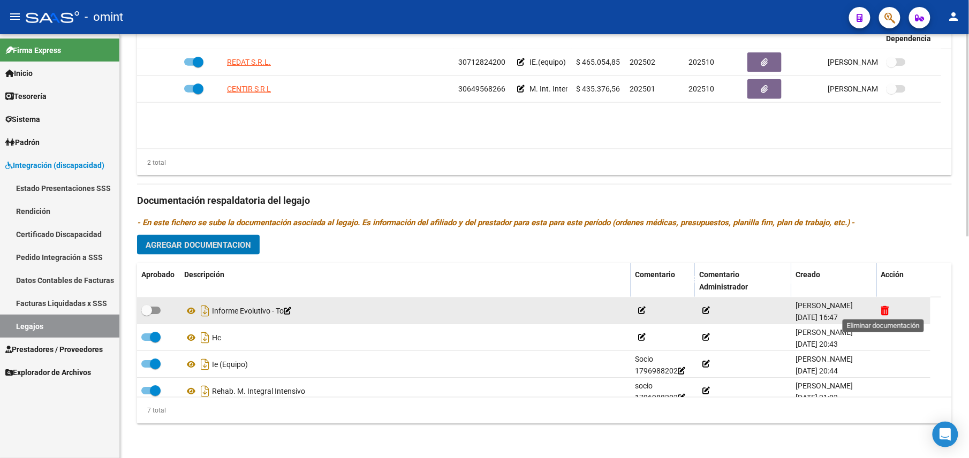
click at [882, 310] on icon at bounding box center [885, 311] width 8 height 10
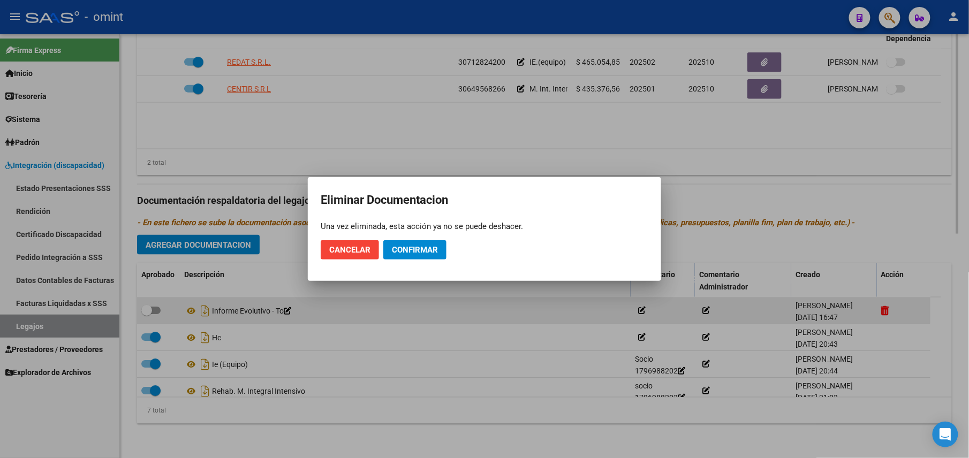
scroll to position [476, 0]
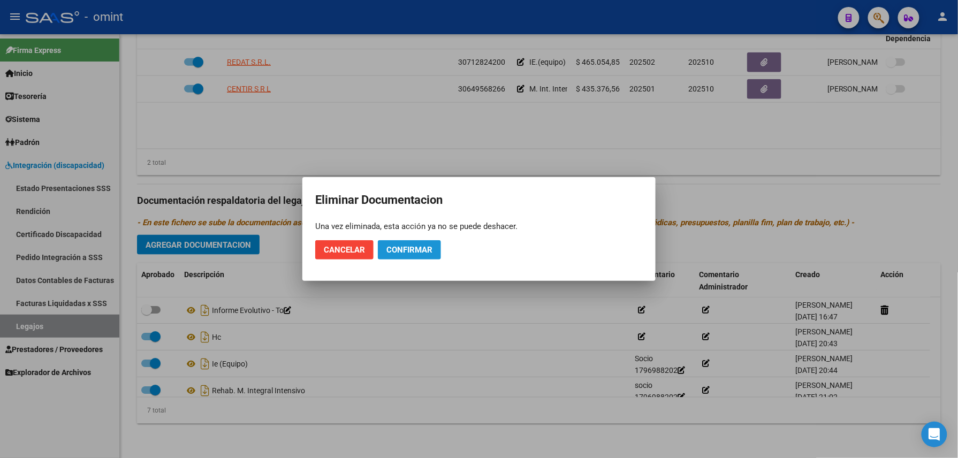
click at [405, 248] on span "Confirmar" at bounding box center [409, 250] width 46 height 10
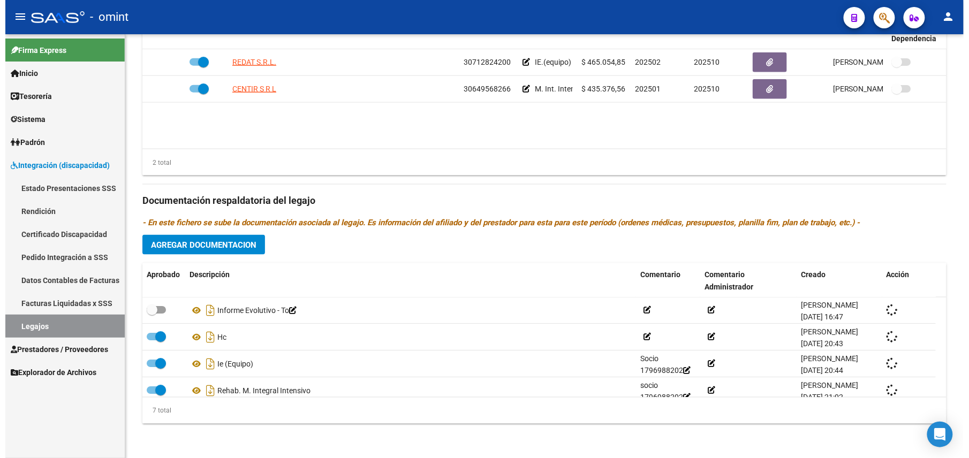
scroll to position [464, 0]
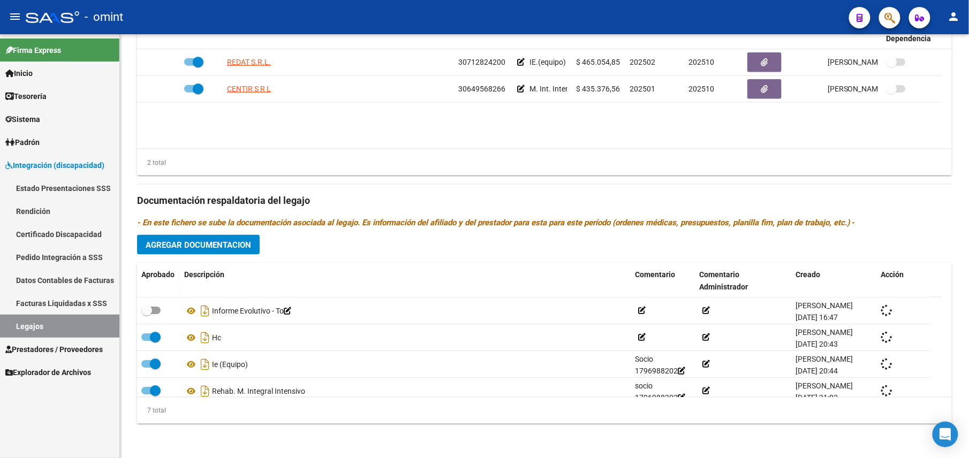
checkbox input "true"
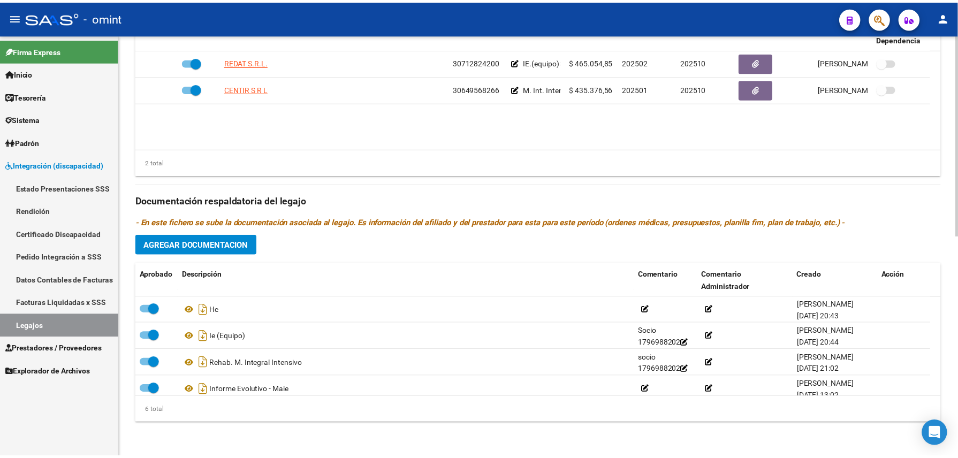
scroll to position [0, 0]
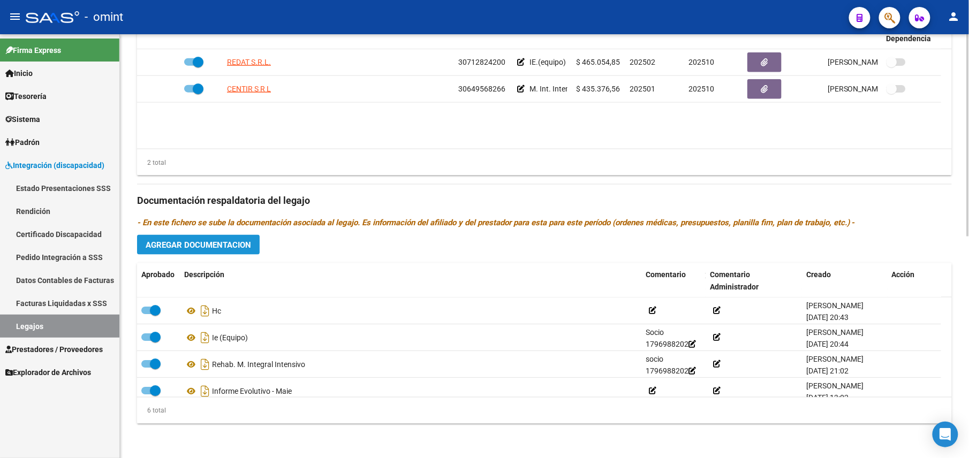
click at [221, 245] on span "Agregar Documentacion" at bounding box center [198, 245] width 105 height 10
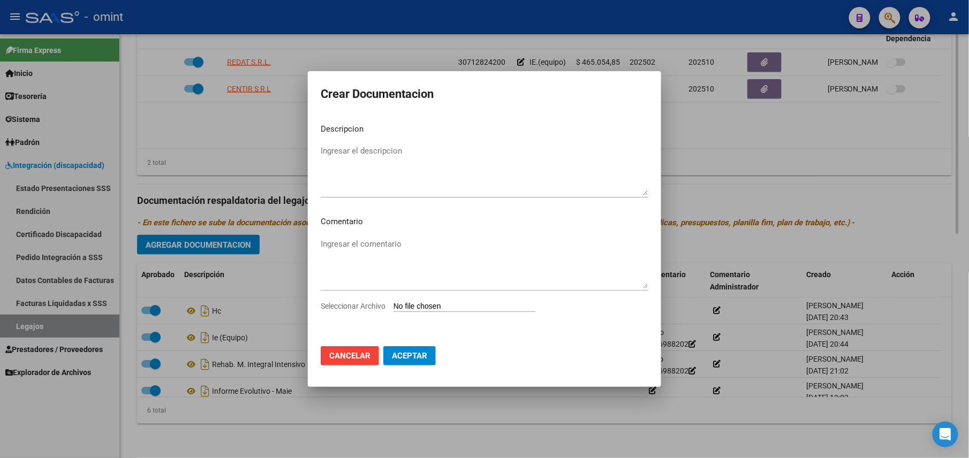
scroll to position [476, 0]
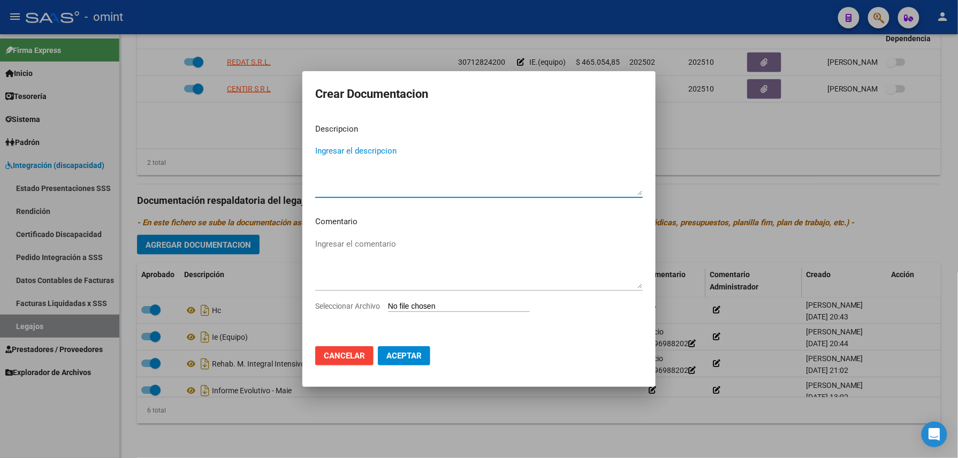
click at [437, 302] on input "Seleccionar Archivo" at bounding box center [459, 307] width 142 height 10
type input "C:\fakepath\1796988202_25082803110_239598.pdf"
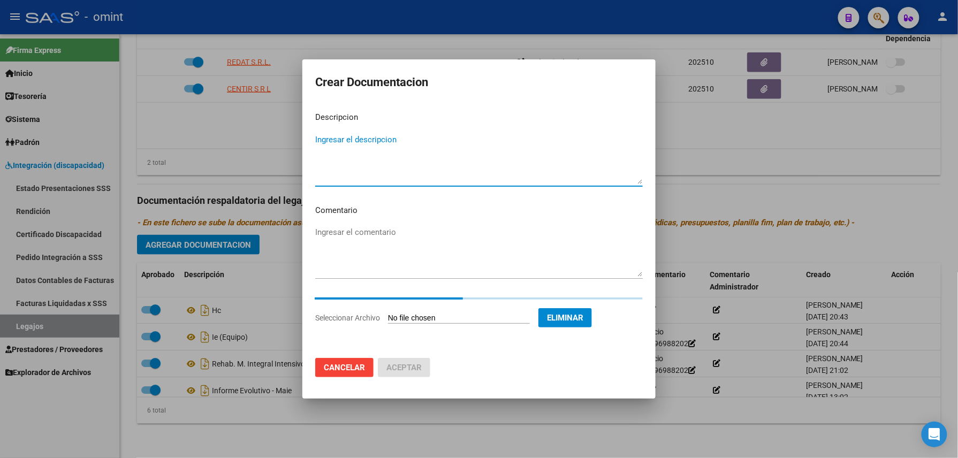
click at [403, 155] on textarea "Ingresar el descripcion" at bounding box center [478, 159] width 327 height 50
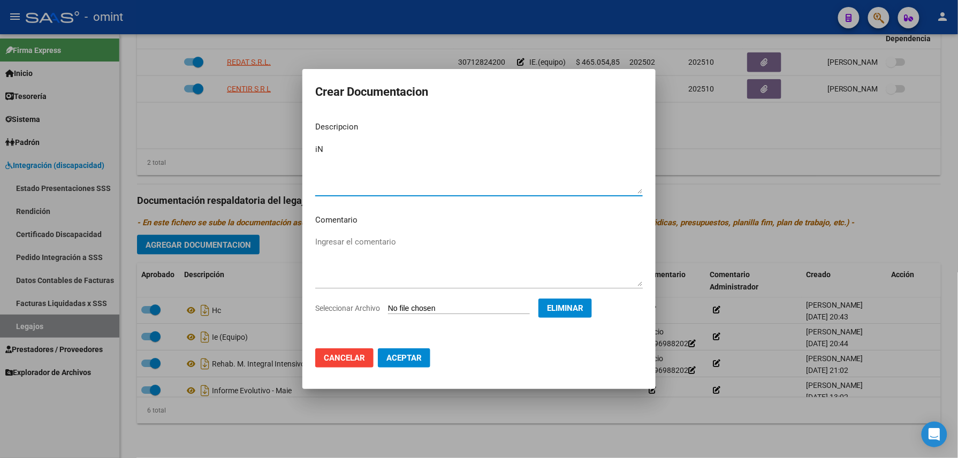
type textarea "i"
type textarea "Informe evolutivo - fono"
click at [400, 356] on span "Aceptar" at bounding box center [403, 358] width 35 height 10
checkbox input "false"
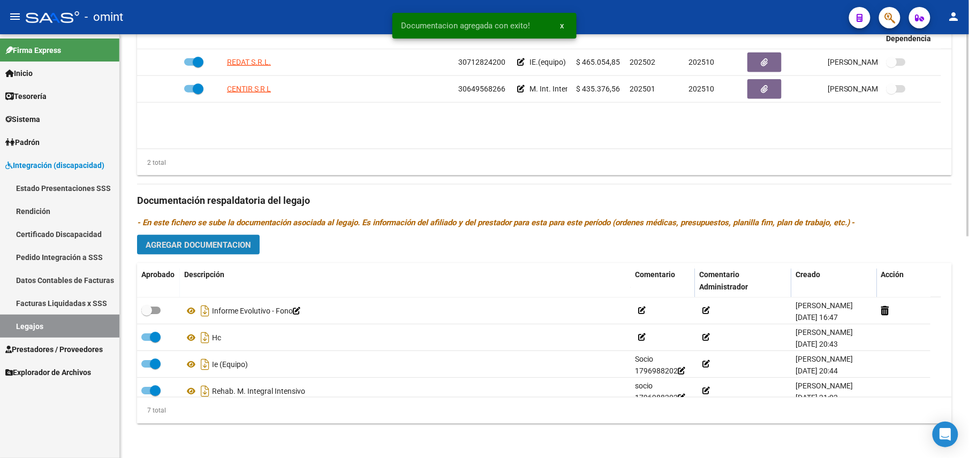
click at [232, 245] on span "Agregar Documentacion" at bounding box center [198, 245] width 105 height 10
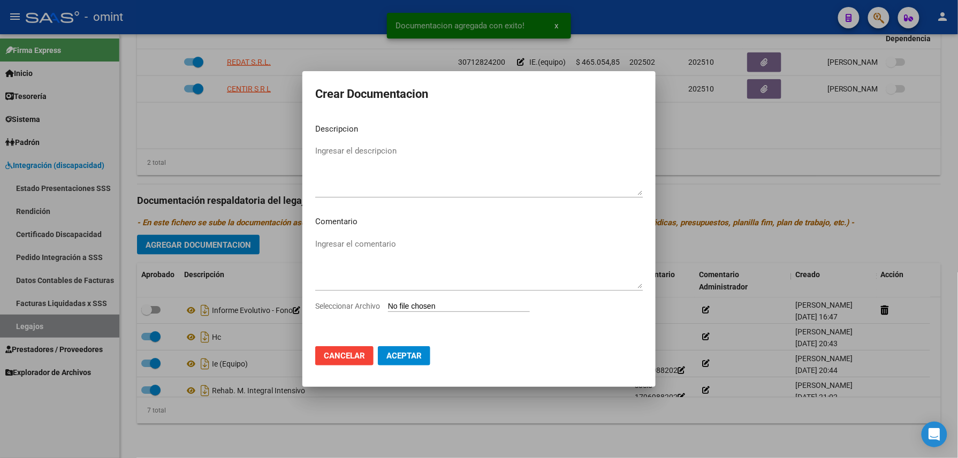
click at [425, 303] on input "Seleccionar Archivo" at bounding box center [459, 307] width 142 height 10
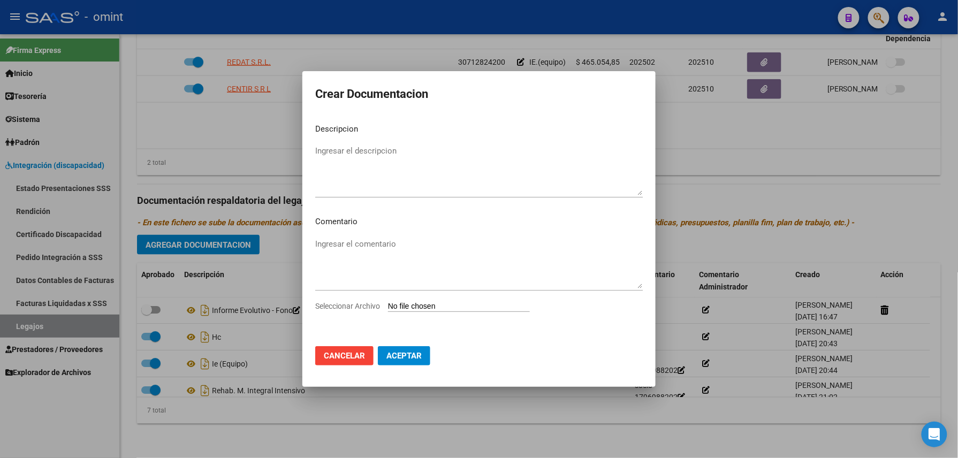
click at [729, 149] on div at bounding box center [479, 229] width 958 height 458
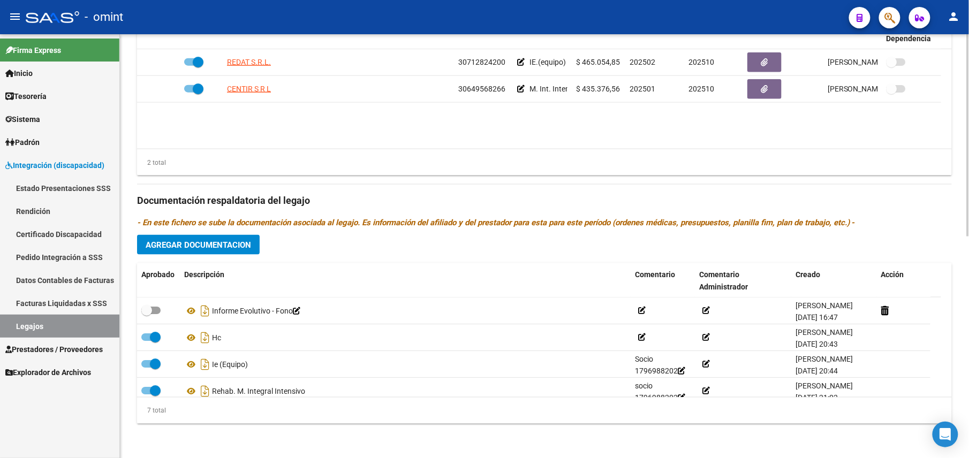
scroll to position [393, 0]
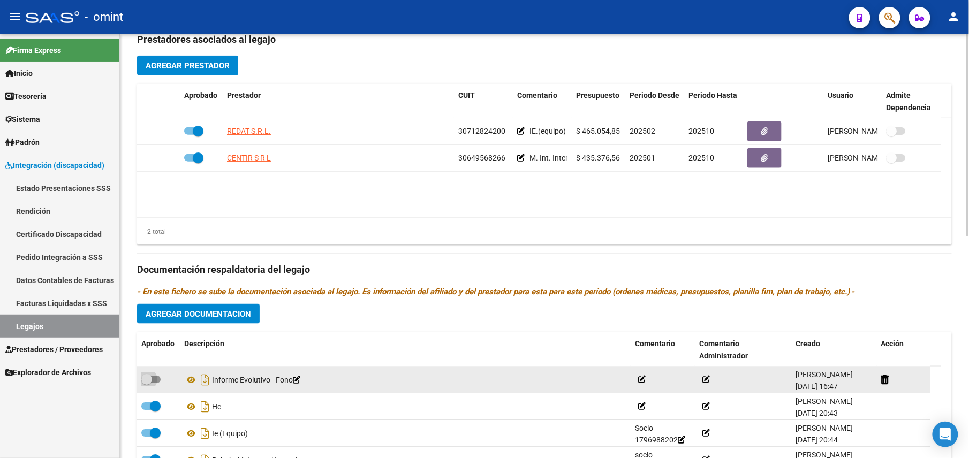
click at [151, 379] on span at bounding box center [146, 379] width 11 height 11
click at [147, 383] on input "checkbox" at bounding box center [146, 383] width 1 height 1
checkbox input "true"
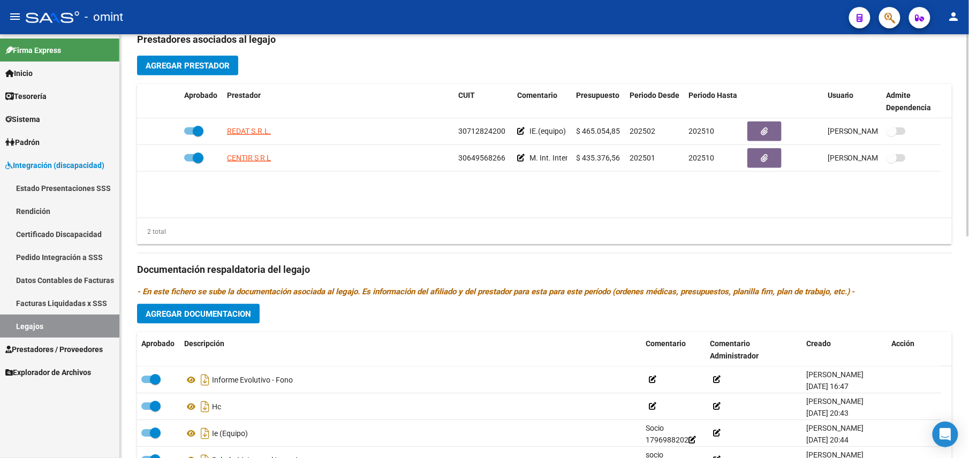
scroll to position [0, 0]
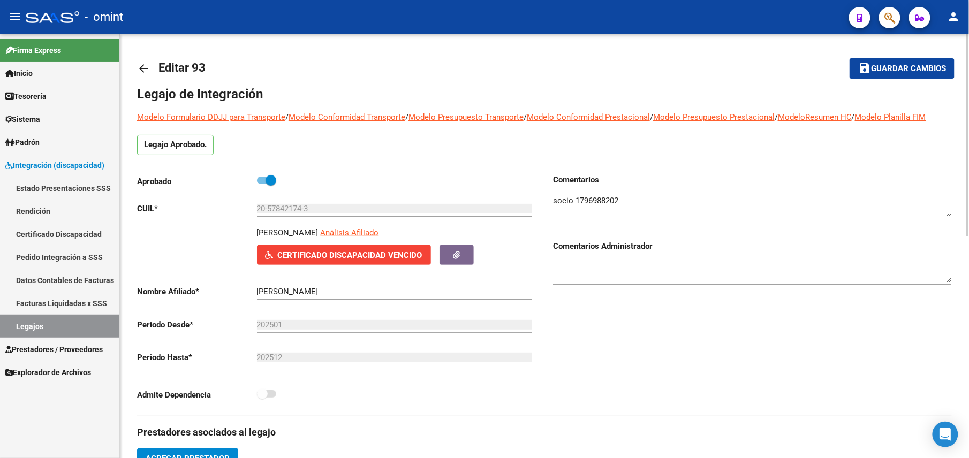
click at [887, 65] on span "Guardar cambios" at bounding box center [908, 69] width 75 height 10
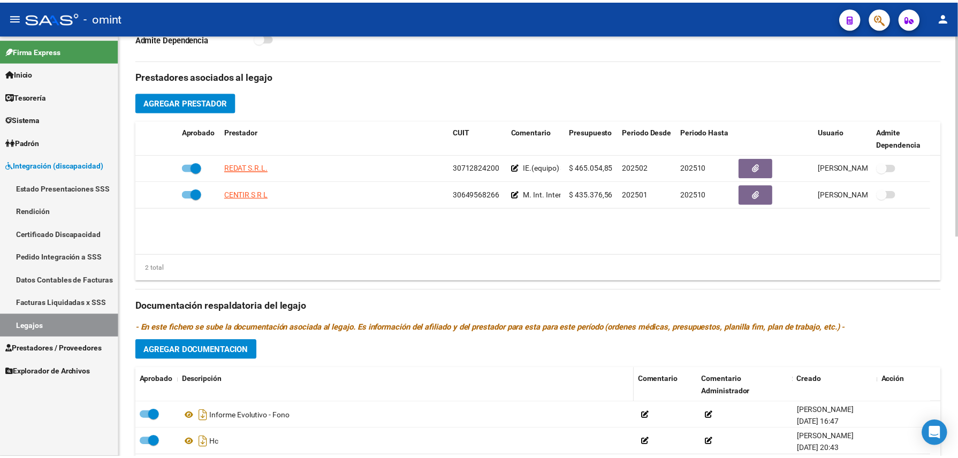
scroll to position [428, 0]
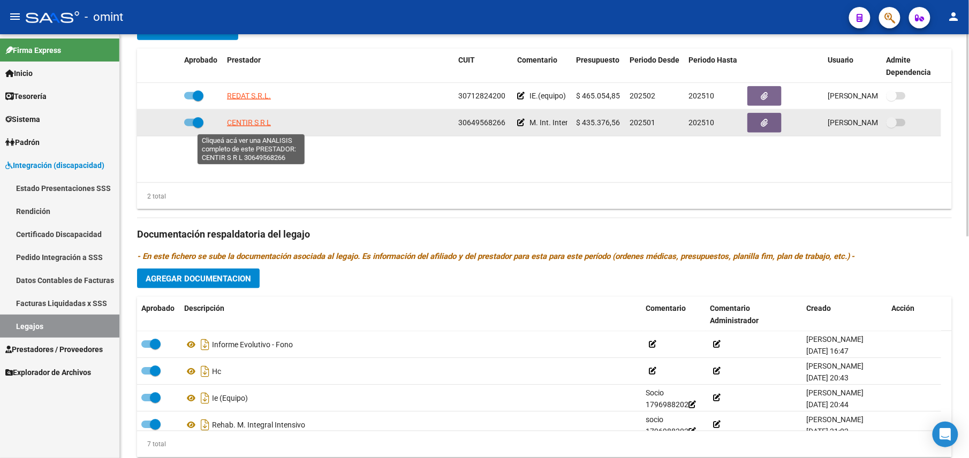
click at [250, 122] on span "CENTIR S R L" at bounding box center [249, 122] width 44 height 9
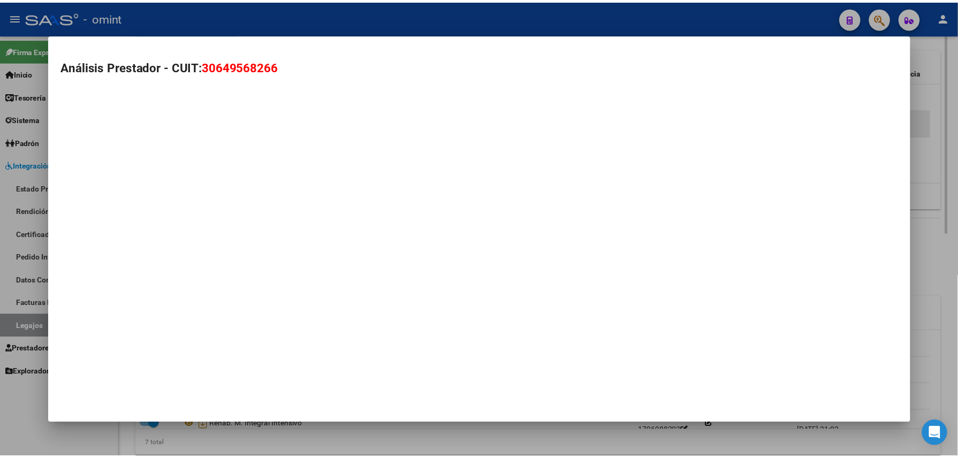
scroll to position [439, 0]
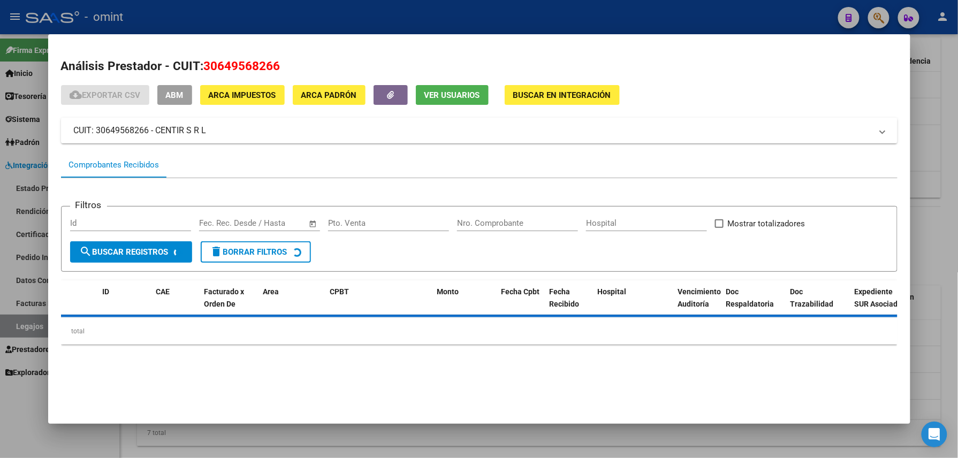
click at [448, 94] on span "Ver Usuarios" at bounding box center [452, 95] width 56 height 10
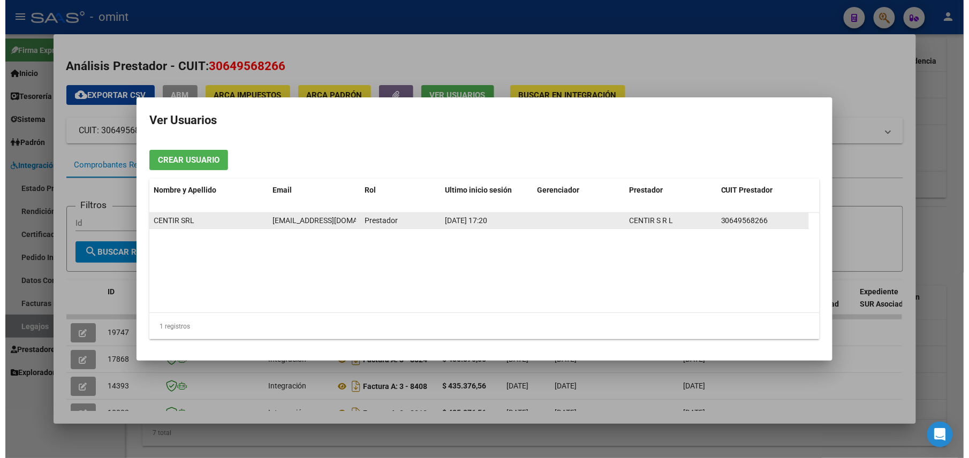
scroll to position [0, 2]
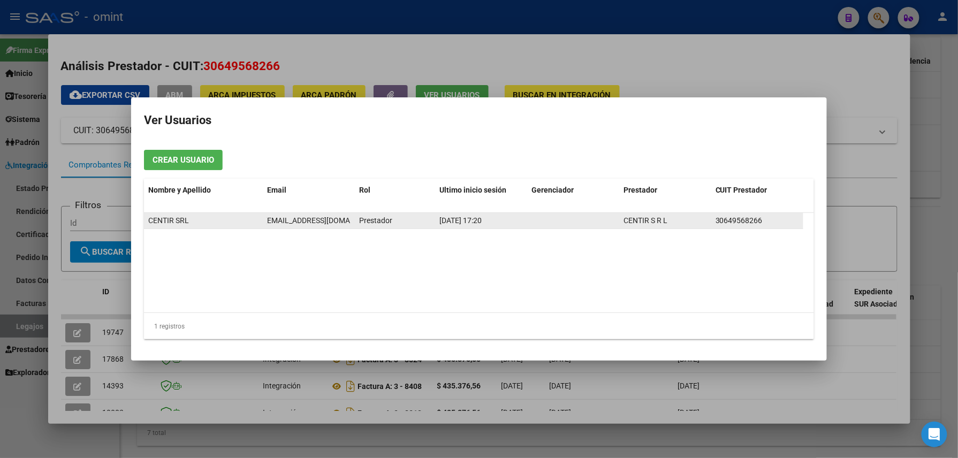
drag, startPoint x: 272, startPoint y: 220, endPoint x: 348, endPoint y: 217, distance: 76.1
click at [348, 217] on datatable-body-cell "facturacion@centir.com" at bounding box center [309, 221] width 92 height 16
drag, startPoint x: 348, startPoint y: 217, endPoint x: 339, endPoint y: 217, distance: 9.1
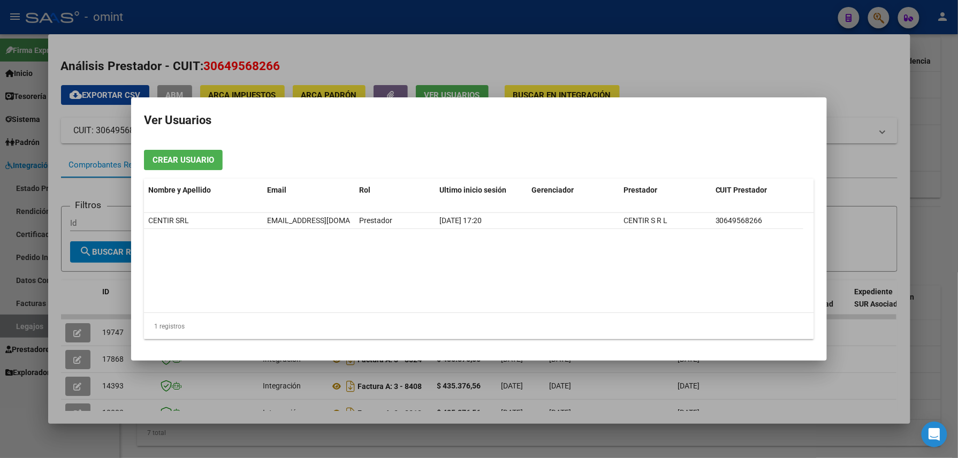
click at [611, 32] on div at bounding box center [479, 229] width 958 height 458
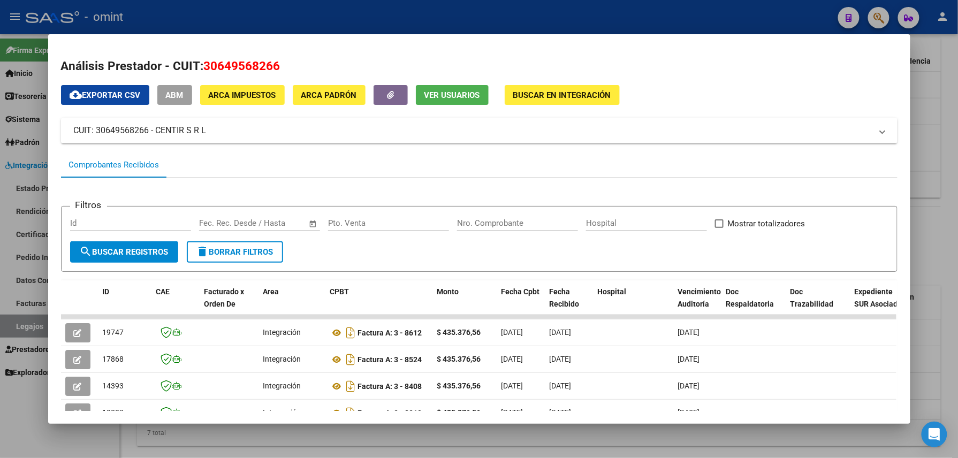
click at [601, 16] on div at bounding box center [479, 229] width 958 height 458
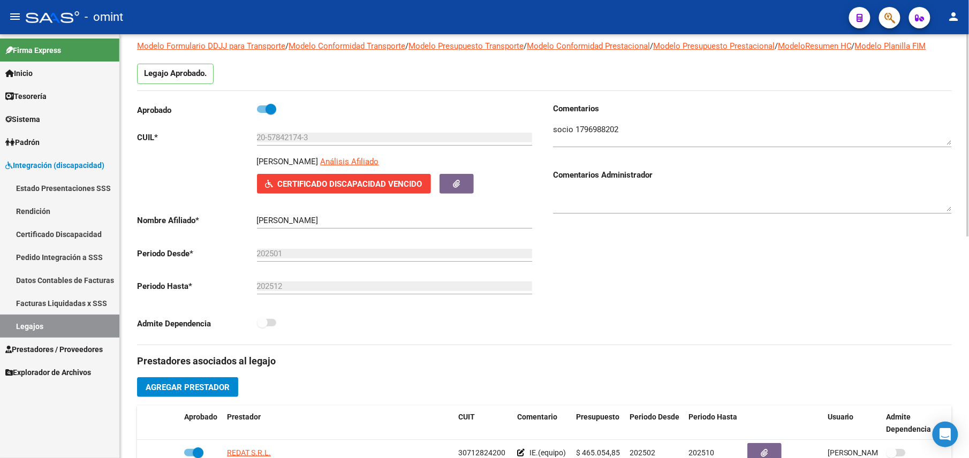
scroll to position [0, 0]
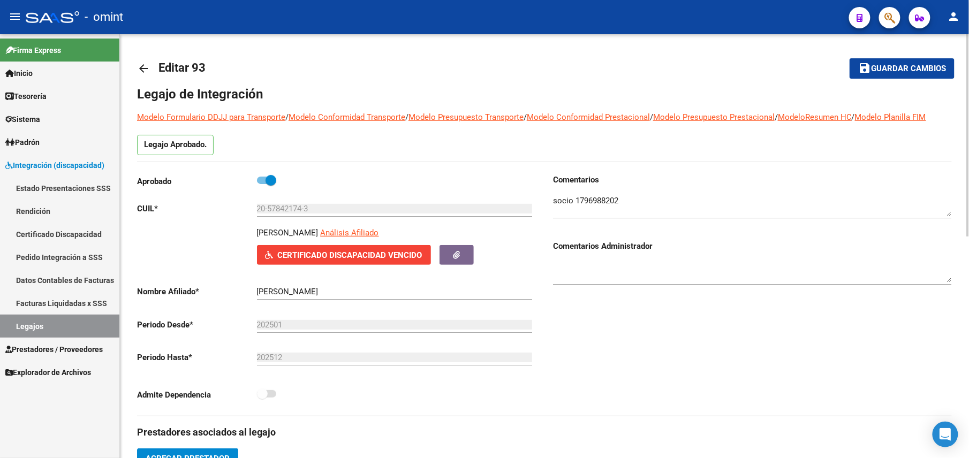
click at [144, 70] on mat-icon "arrow_back" at bounding box center [143, 68] width 13 height 13
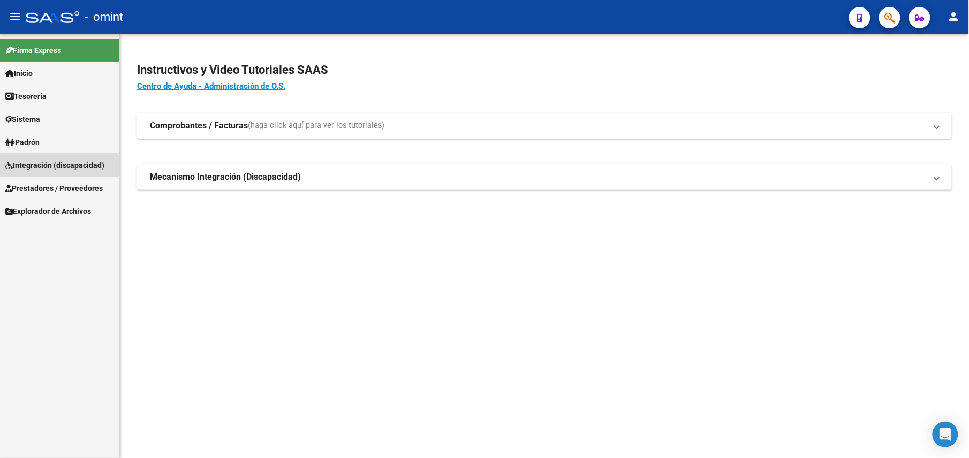
click at [28, 168] on span "Integración (discapacidad)" at bounding box center [54, 165] width 99 height 12
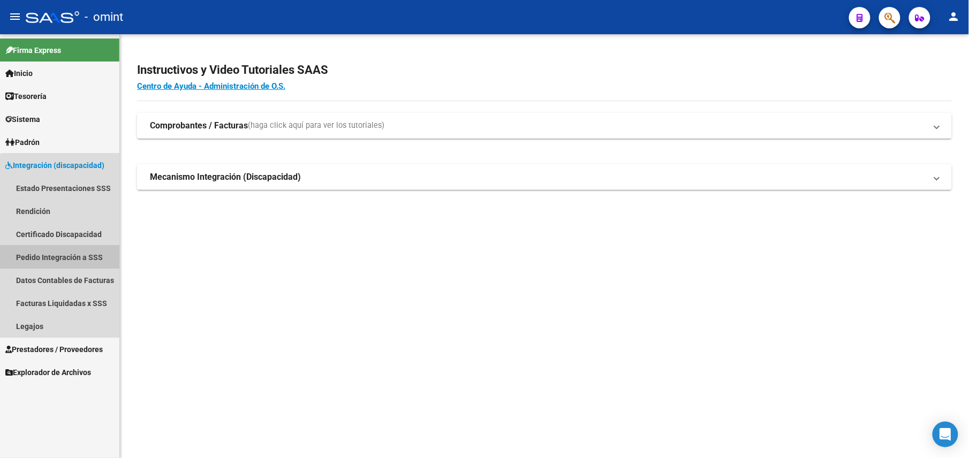
click at [62, 260] on link "Pedido Integración a SSS" at bounding box center [59, 257] width 119 height 23
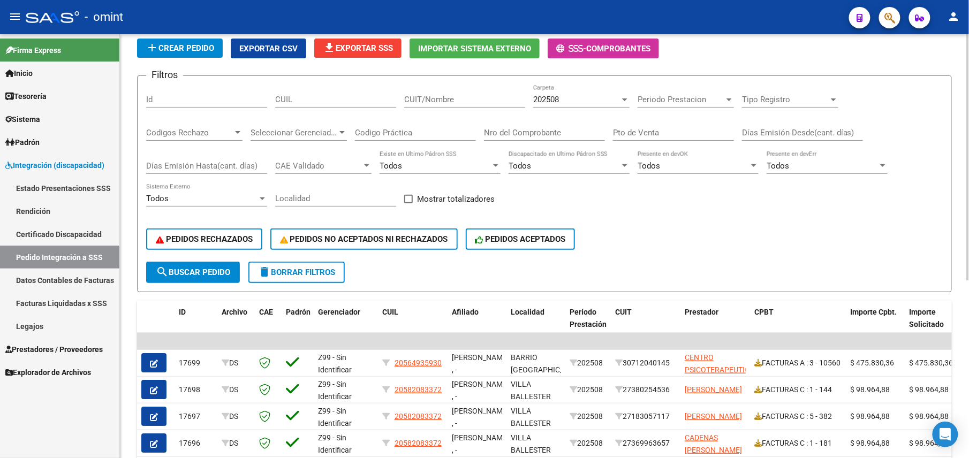
scroll to position [142, 0]
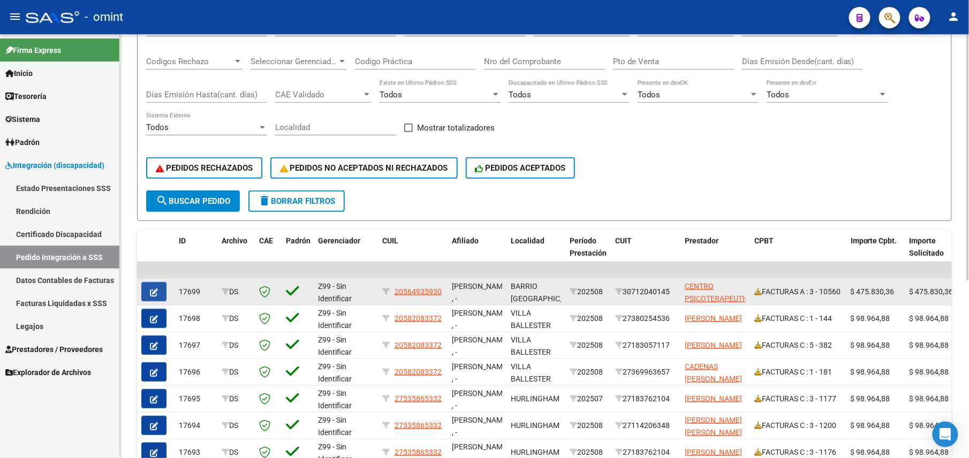
click at [156, 294] on icon "button" at bounding box center [154, 292] width 8 height 8
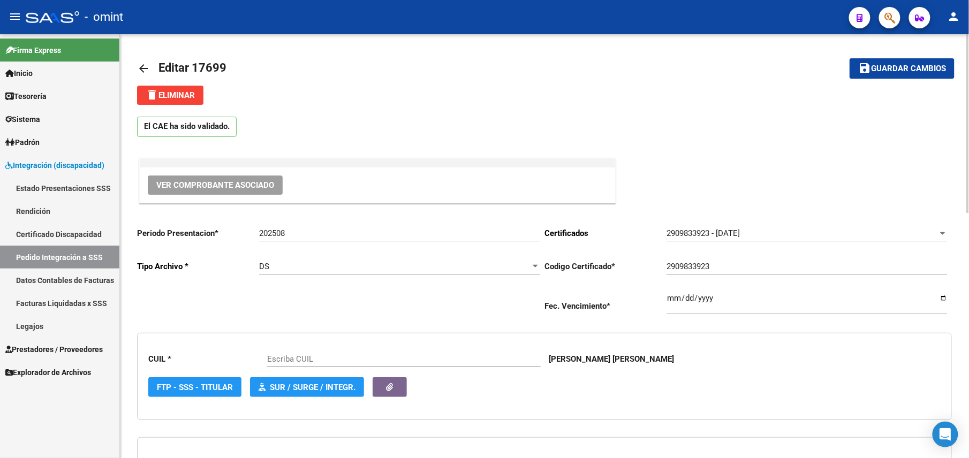
type input "20564935930"
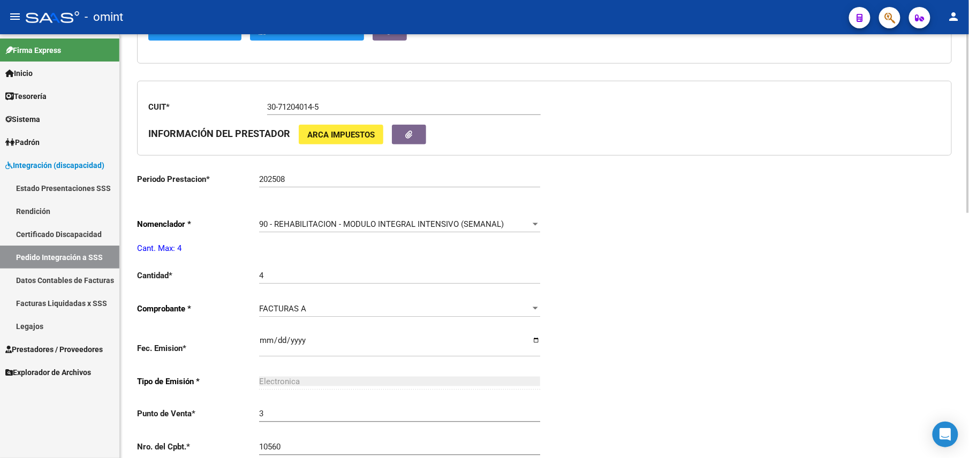
scroll to position [499, 0]
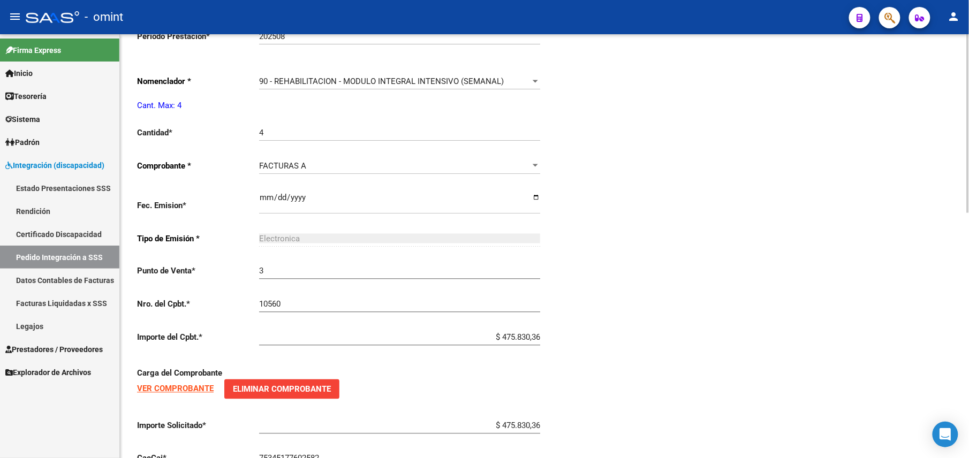
click at [298, 77] on div "90 - REHABILITACION - MODULO INTEGRAL INTENSIVO (SEMANAL) Seleccionar nomenclad…" at bounding box center [399, 77] width 281 height 23
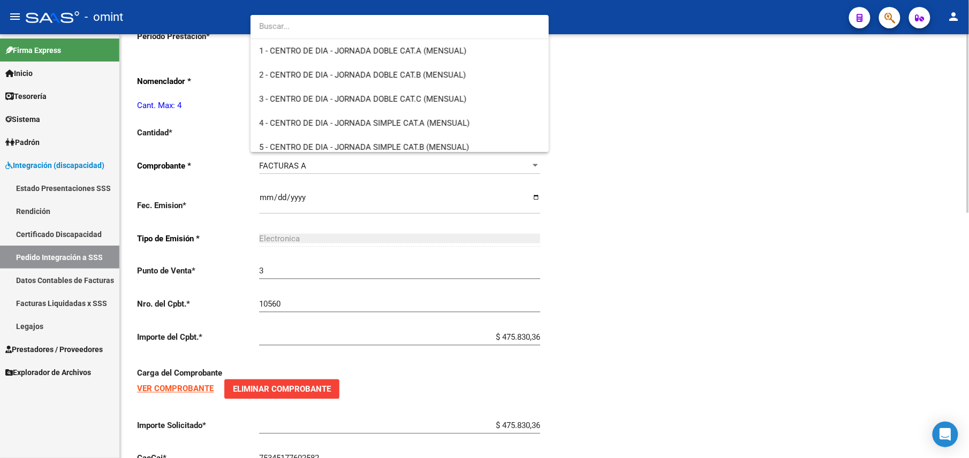
scroll to position [2111, 0]
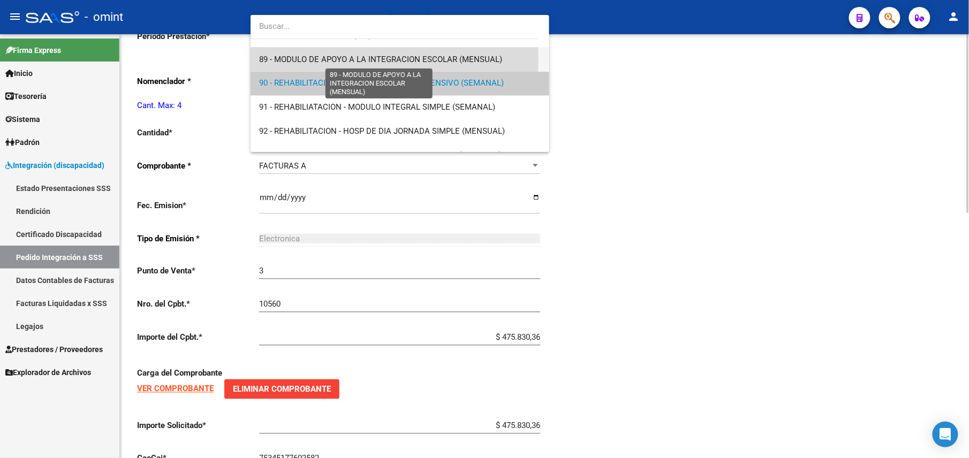
click at [313, 60] on span "89 - MODULO DE APOYO A LA INTEGRACION ESCOLAR (MENSUAL)" at bounding box center [380, 60] width 243 height 10
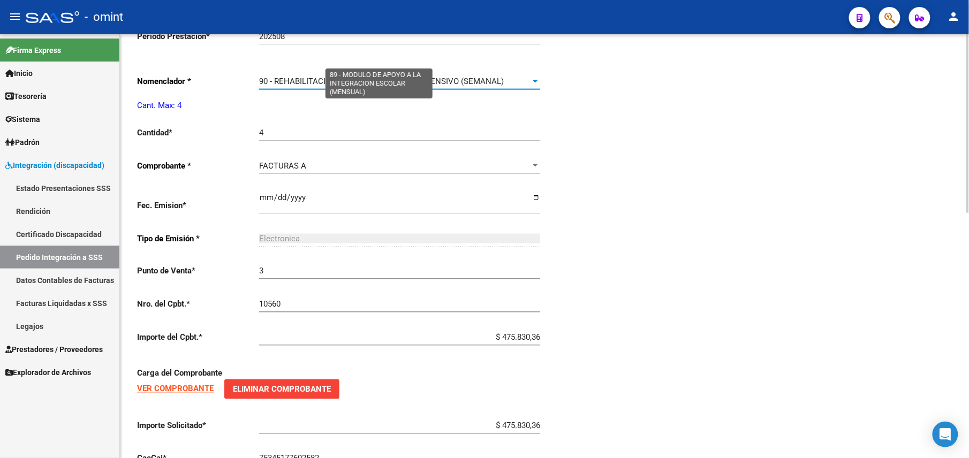
scroll to position [2119, 0]
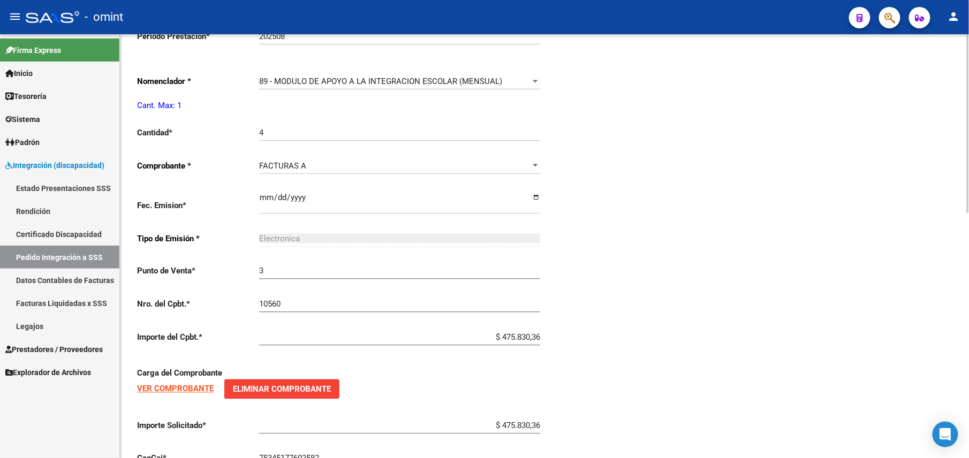
drag, startPoint x: 269, startPoint y: 140, endPoint x: 264, endPoint y: 137, distance: 5.5
click at [264, 138] on div "4 Ingresar el nro" at bounding box center [399, 129] width 281 height 23
drag, startPoint x: 268, startPoint y: 132, endPoint x: 255, endPoint y: 132, distance: 12.3
click at [255, 132] on app-form-text-field "Cantidad * 4 Ingresar el nro" at bounding box center [338, 133] width 403 height 10
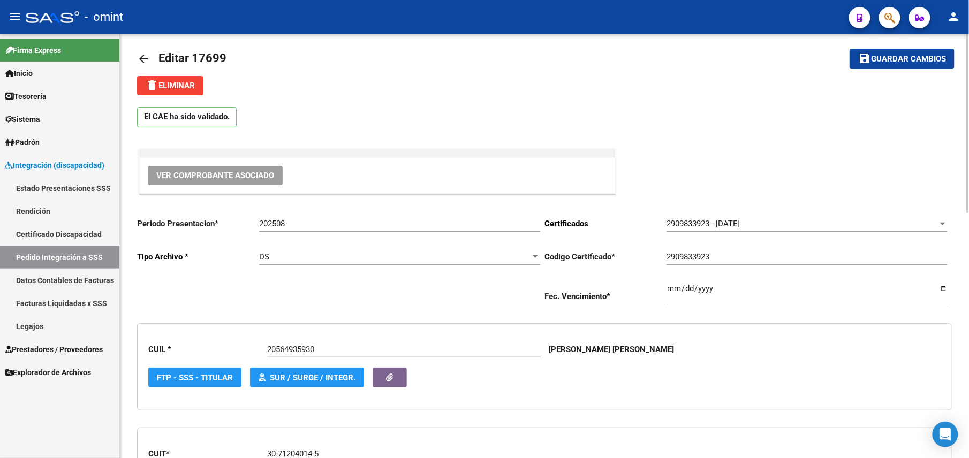
scroll to position [0, 0]
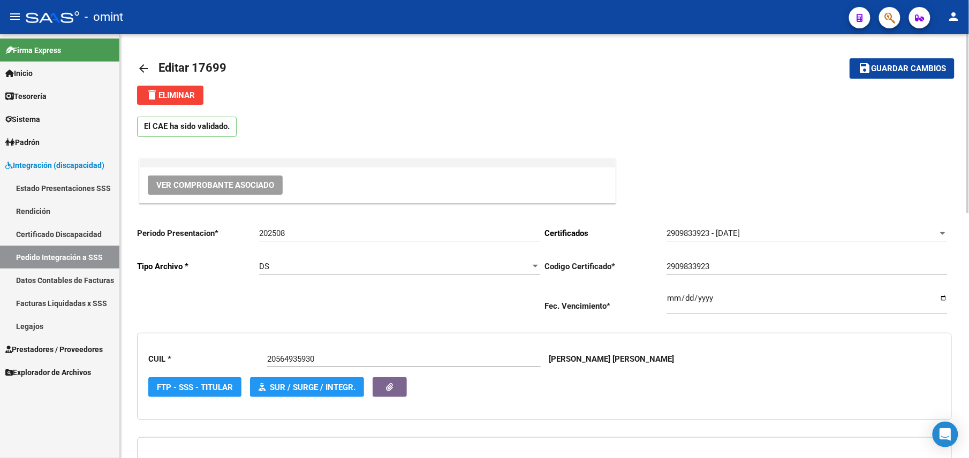
type input "1"
click at [914, 57] on mat-toolbar-row "save Guardar cambios" at bounding box center [869, 68] width 170 height 34
click at [912, 70] on span "Guardar cambios" at bounding box center [908, 69] width 75 height 10
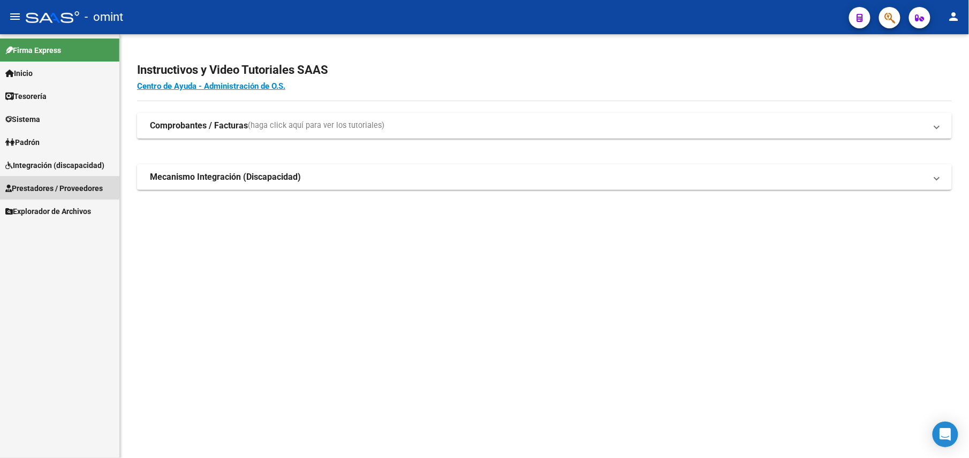
click at [39, 182] on span "Prestadores / Proveedores" at bounding box center [53, 188] width 97 height 12
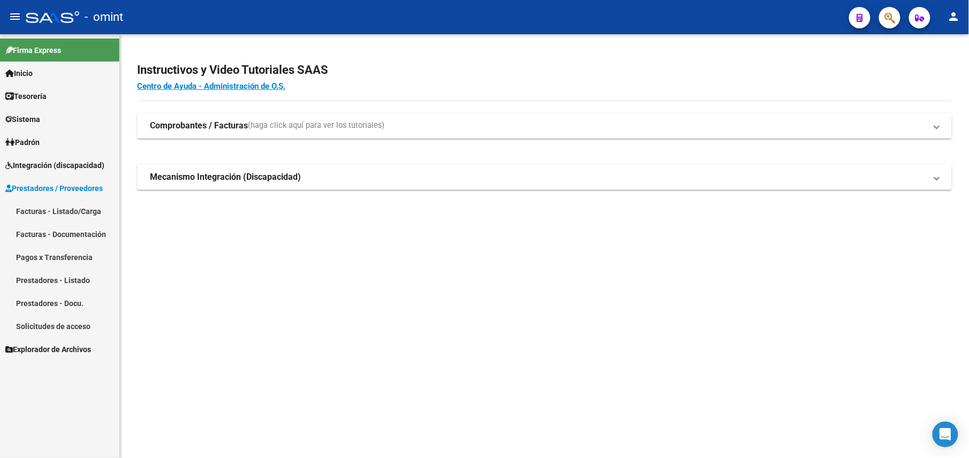
click at [73, 211] on link "Facturas - Listado/Carga" at bounding box center [59, 211] width 119 height 23
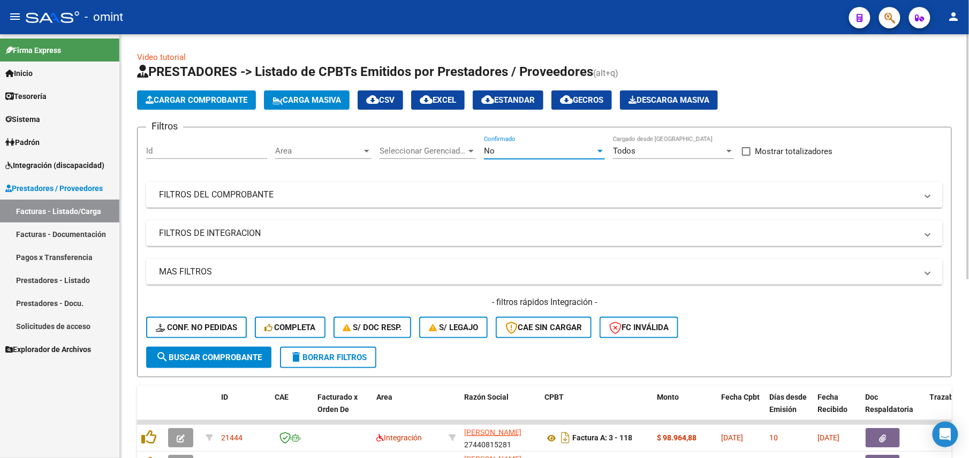
click at [544, 149] on div "No" at bounding box center [539, 151] width 111 height 10
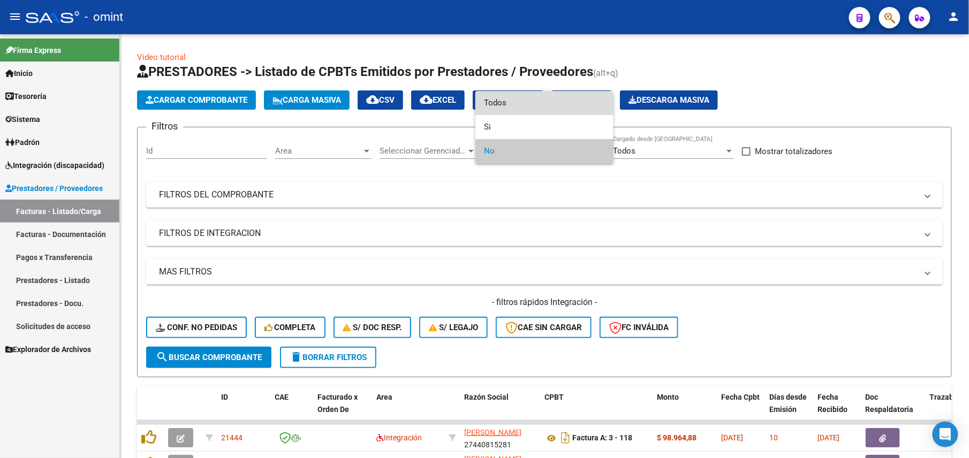
click at [542, 108] on span "Todos" at bounding box center [544, 103] width 121 height 24
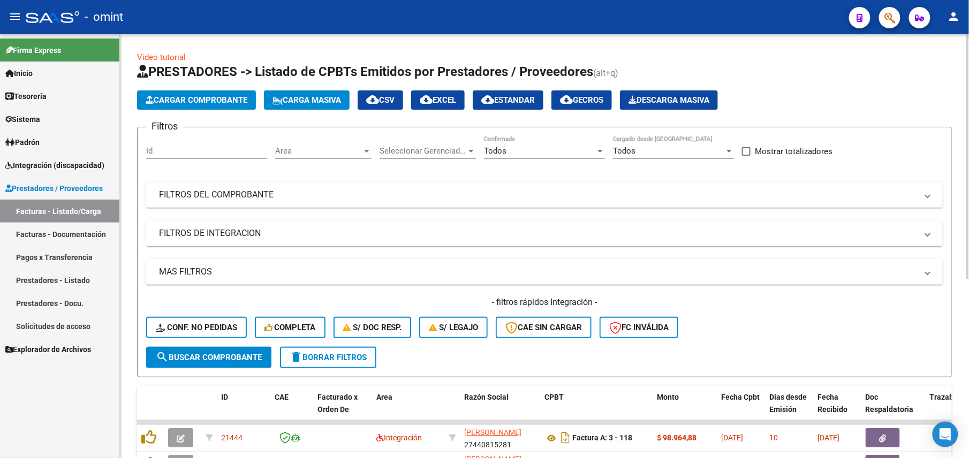
click at [467, 195] on mat-panel-title "FILTROS DEL COMPROBANTE" at bounding box center [538, 195] width 758 height 12
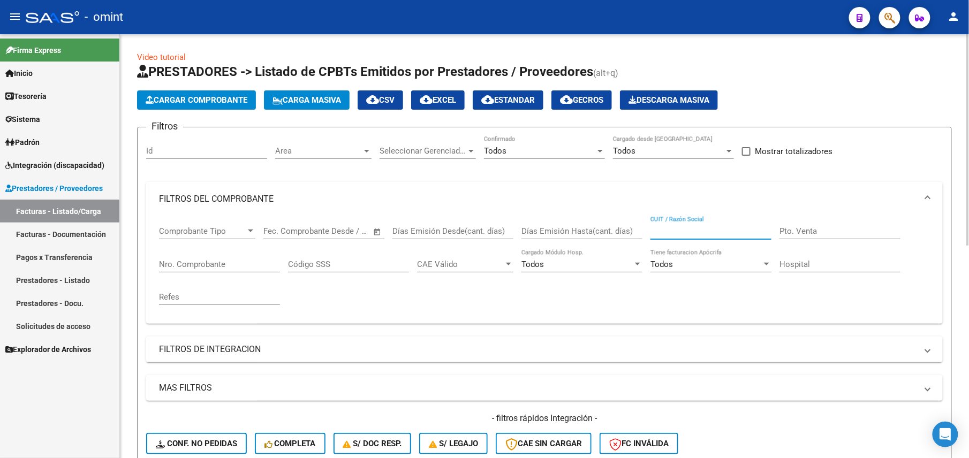
click at [680, 226] on input "CUIT / Razón Social" at bounding box center [710, 231] width 121 height 10
click at [501, 183] on mat-expansion-panel-header "FILTROS DEL COMPROBANTE" at bounding box center [544, 199] width 796 height 34
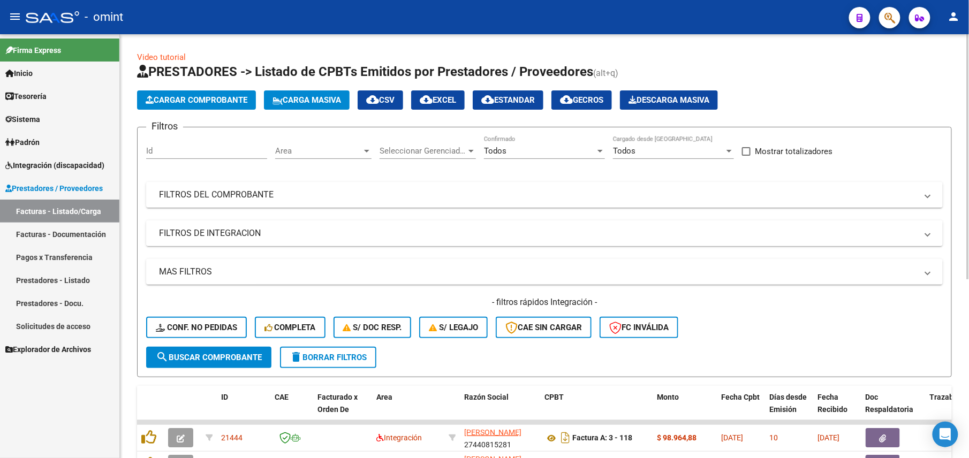
click at [252, 225] on mat-expansion-panel-header "FILTROS DE INTEGRACION" at bounding box center [544, 233] width 796 height 26
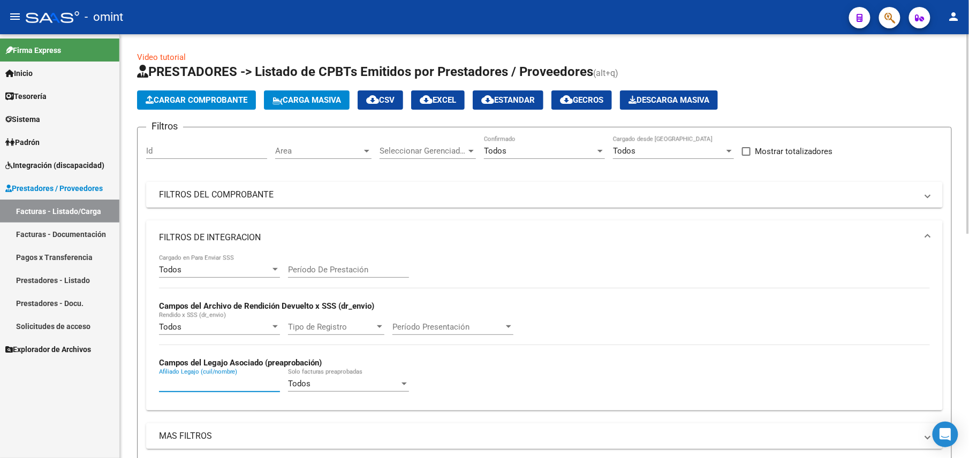
click at [208, 388] on input "Afiliado Legajo (cuil/nombre)" at bounding box center [219, 384] width 121 height 10
paste input "20578421743"
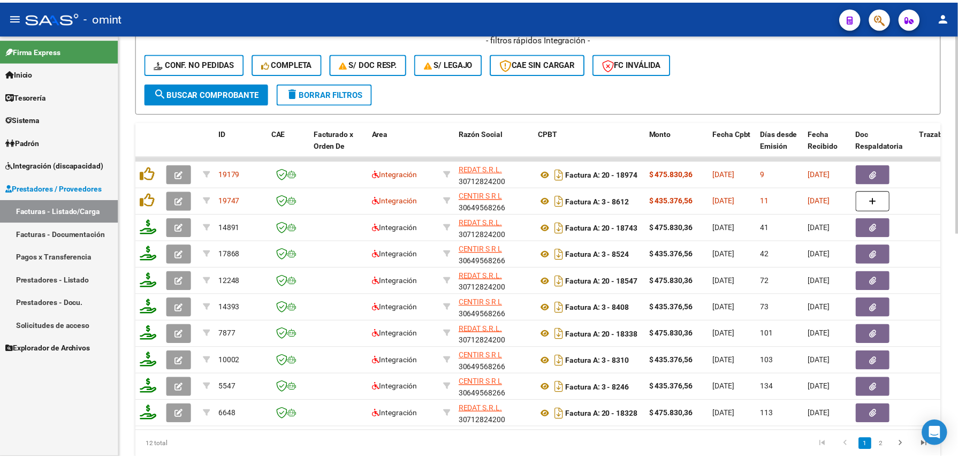
scroll to position [475, 0]
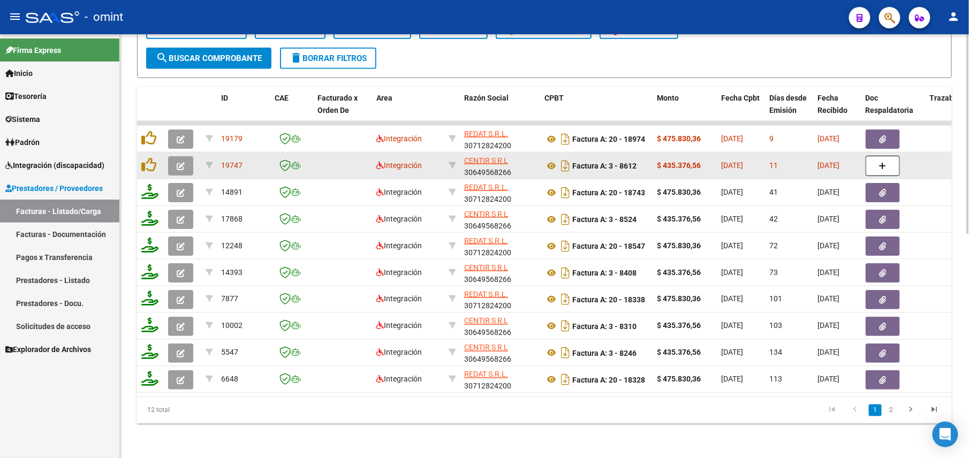
type input "20578421743"
click at [163, 153] on datatable-body-cell at bounding box center [150, 166] width 27 height 26
click at [181, 162] on icon "button" at bounding box center [181, 166] width 8 height 8
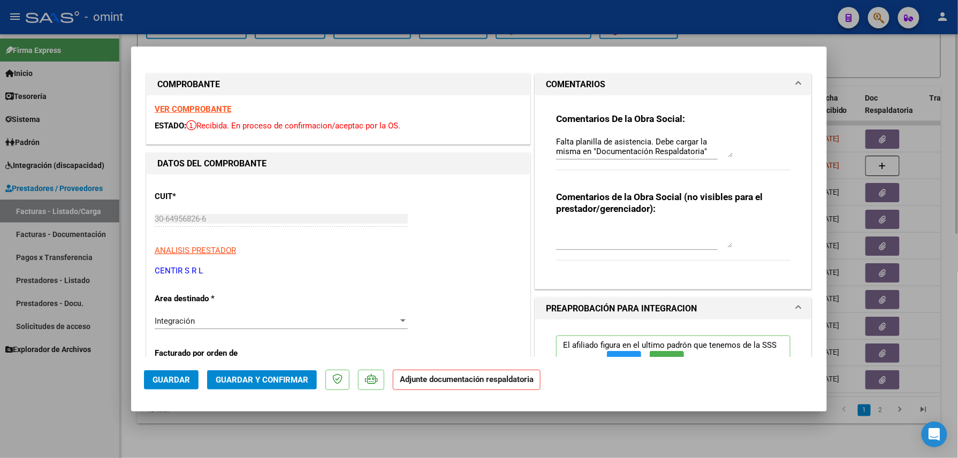
click at [363, 437] on div at bounding box center [479, 229] width 958 height 458
type input "$ 0,00"
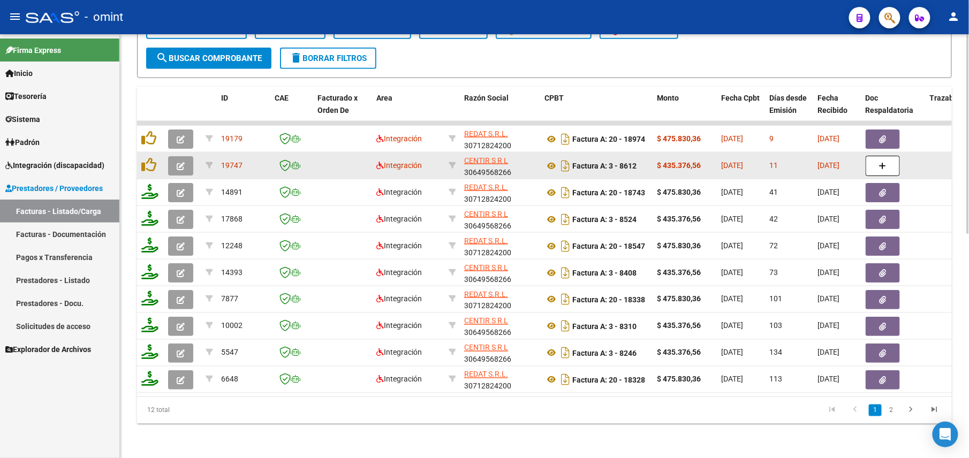
click at [187, 156] on button "button" at bounding box center [180, 165] width 25 height 19
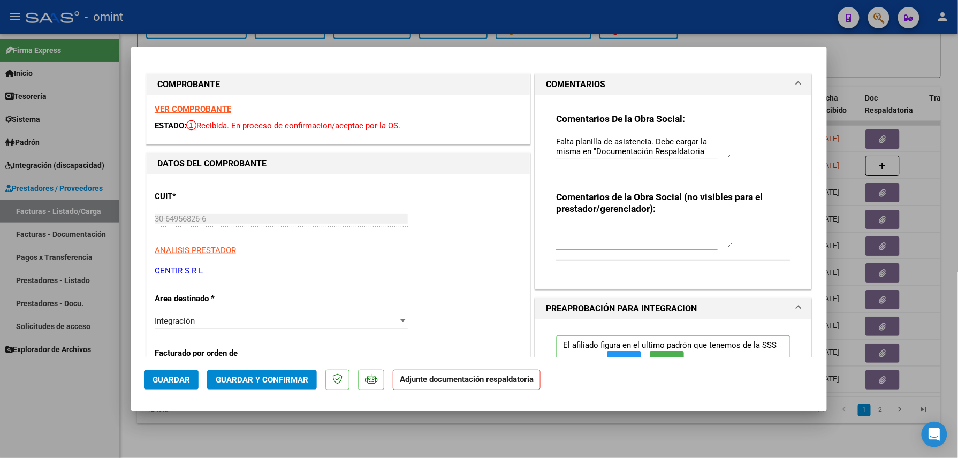
click at [195, 108] on strong "VER COMPROBANTE" at bounding box center [193, 109] width 77 height 10
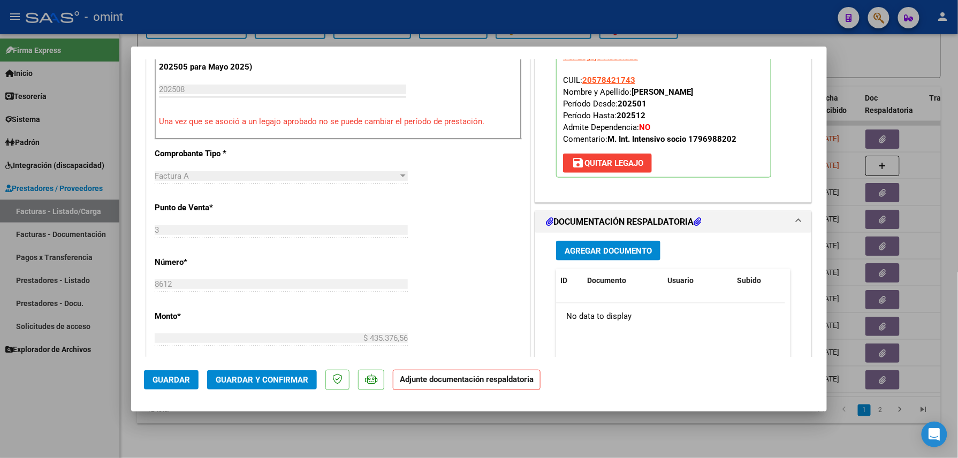
scroll to position [0, 0]
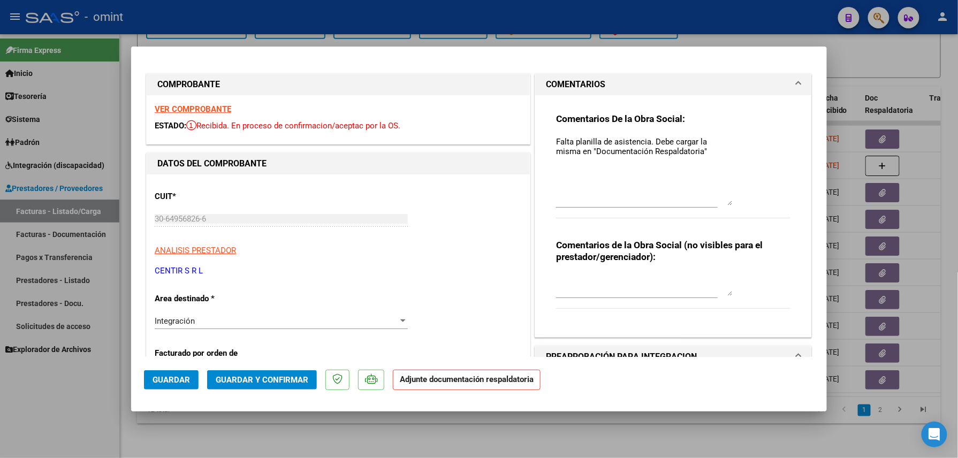
drag, startPoint x: 722, startPoint y: 151, endPoint x: 716, endPoint y: 200, distance: 49.6
click at [716, 200] on textarea "Falta planilla de asistencia. Debe cargar la misma en "Documentación Respaldato…" at bounding box center [644, 171] width 177 height 70
click at [275, 374] on button "Guardar y Confirmar" at bounding box center [262, 379] width 110 height 19
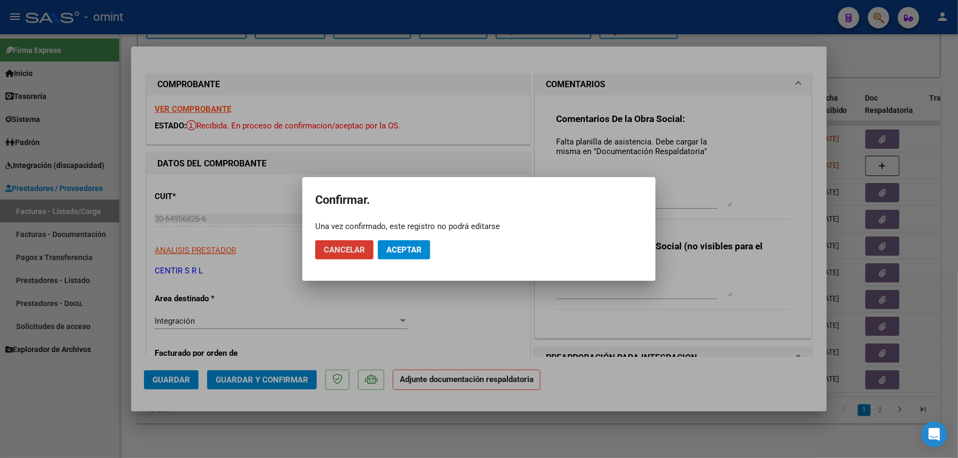
click at [399, 240] on button "Aceptar" at bounding box center [404, 249] width 52 height 19
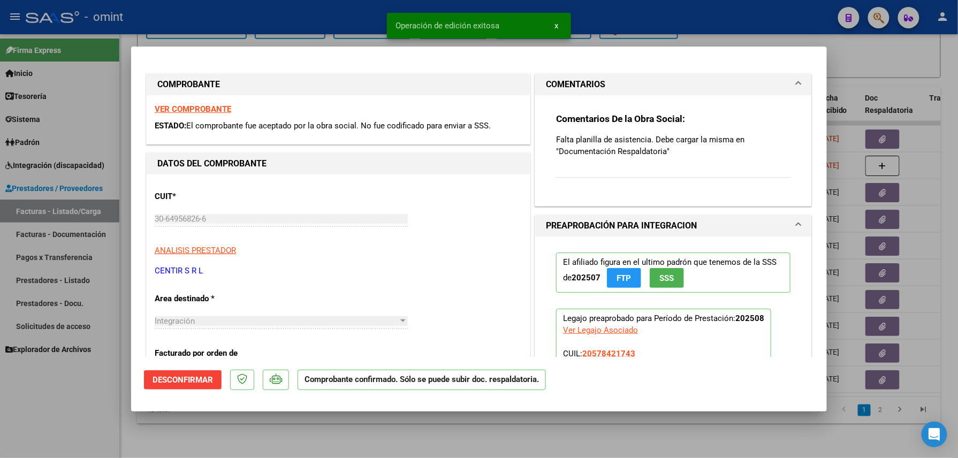
click at [358, 430] on div at bounding box center [479, 229] width 958 height 458
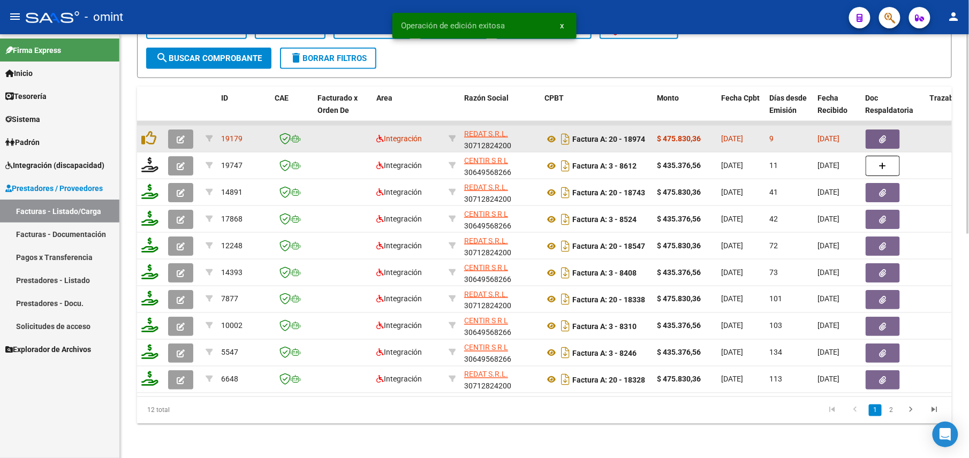
click at [178, 129] on button "button" at bounding box center [180, 138] width 25 height 19
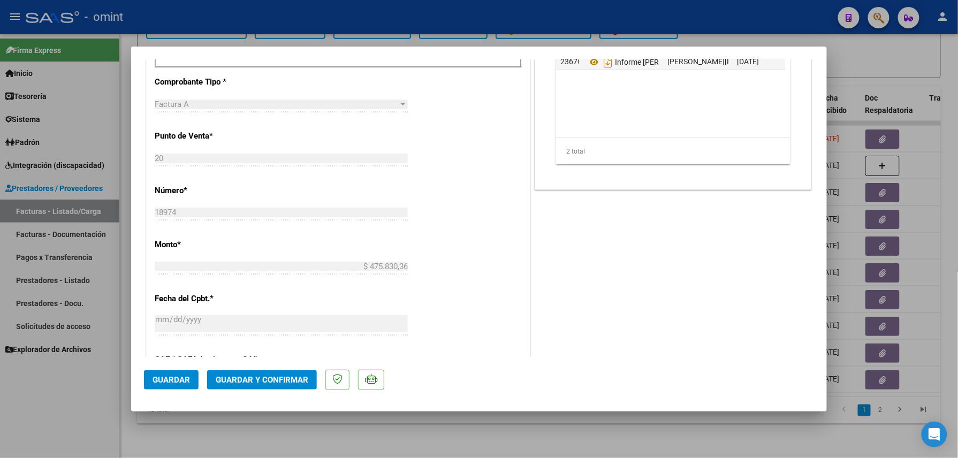
scroll to position [356, 0]
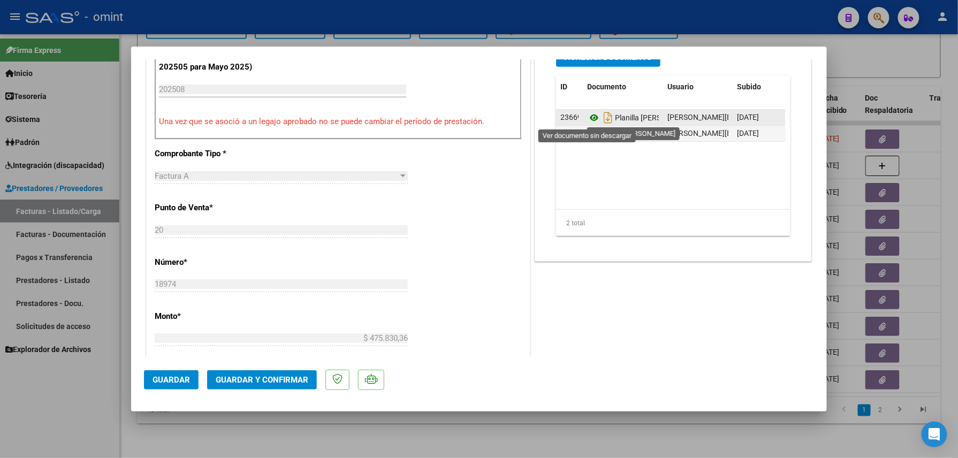
click at [587, 118] on icon at bounding box center [594, 117] width 14 height 13
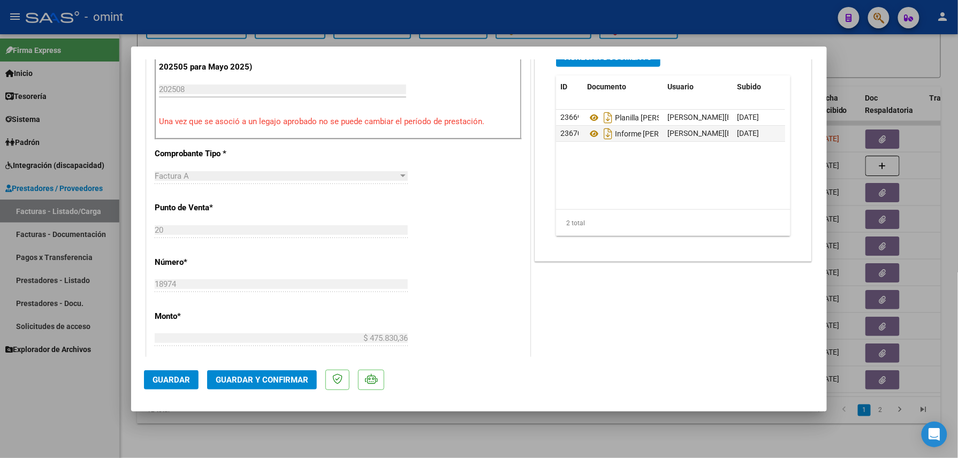
scroll to position [0, 0]
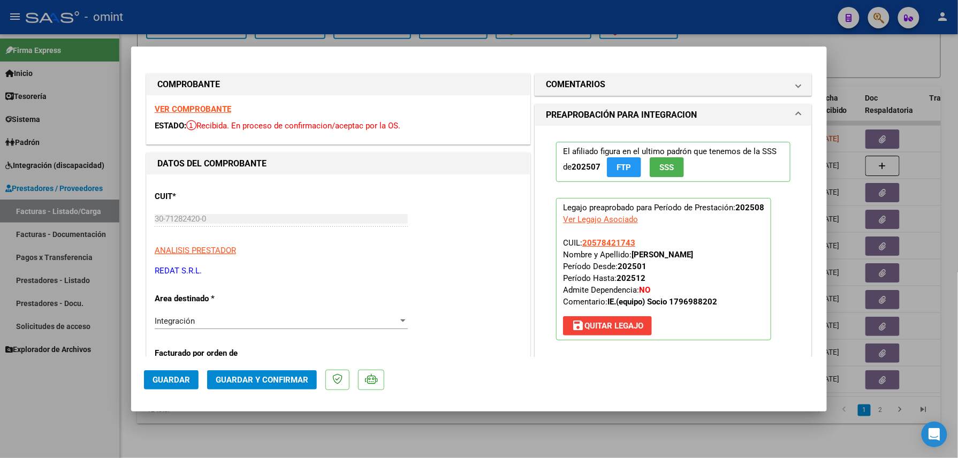
click at [206, 108] on strong "VER COMPROBANTE" at bounding box center [193, 109] width 77 height 10
click at [600, 86] on mat-panel-title "COMENTARIOS" at bounding box center [667, 84] width 242 height 13
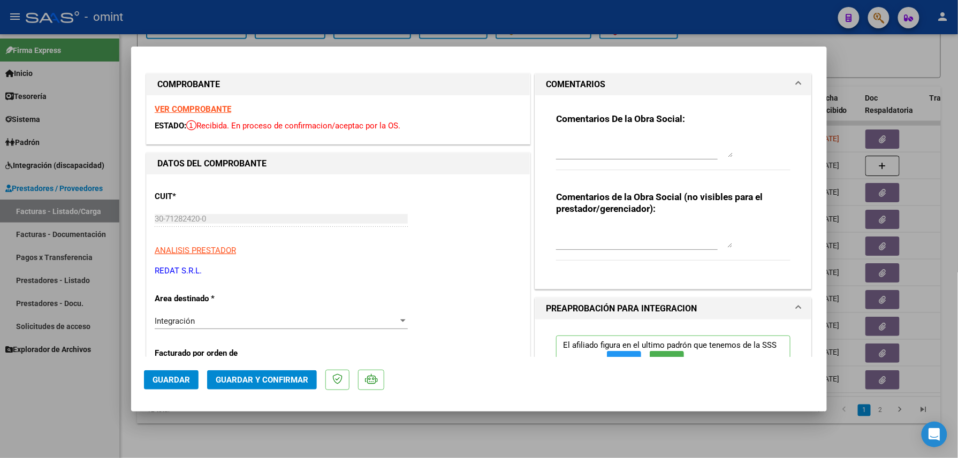
click at [593, 142] on textarea at bounding box center [644, 146] width 177 height 21
paste textarea "El informe semestral debe ser presentado por la familia del socio, no se gestio…"
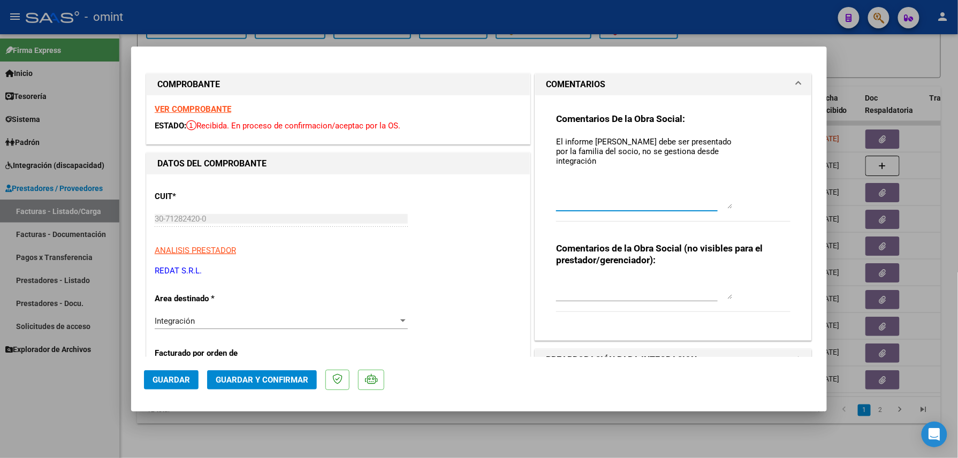
drag, startPoint x: 720, startPoint y: 153, endPoint x: 720, endPoint y: 208, distance: 55.1
click at [722, 206] on textarea "El informe semestral debe ser presentado por la familia del socio, no se gestio…" at bounding box center [644, 172] width 177 height 73
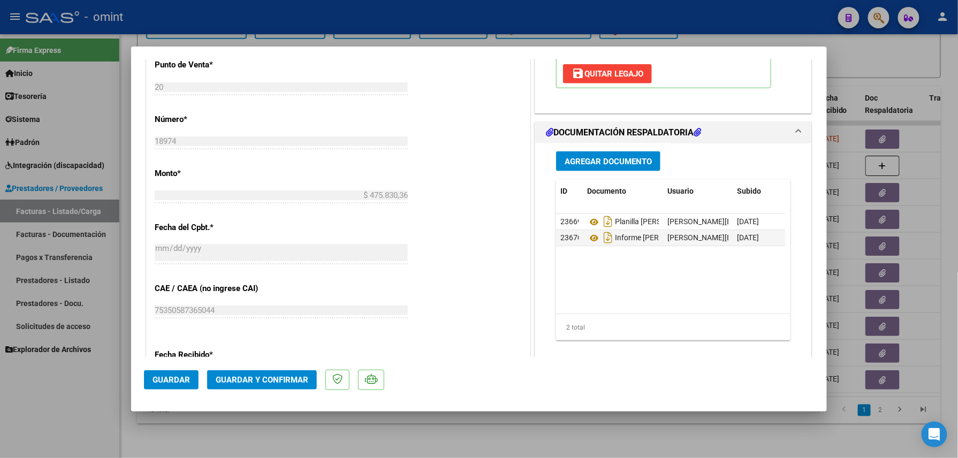
scroll to position [428, 0]
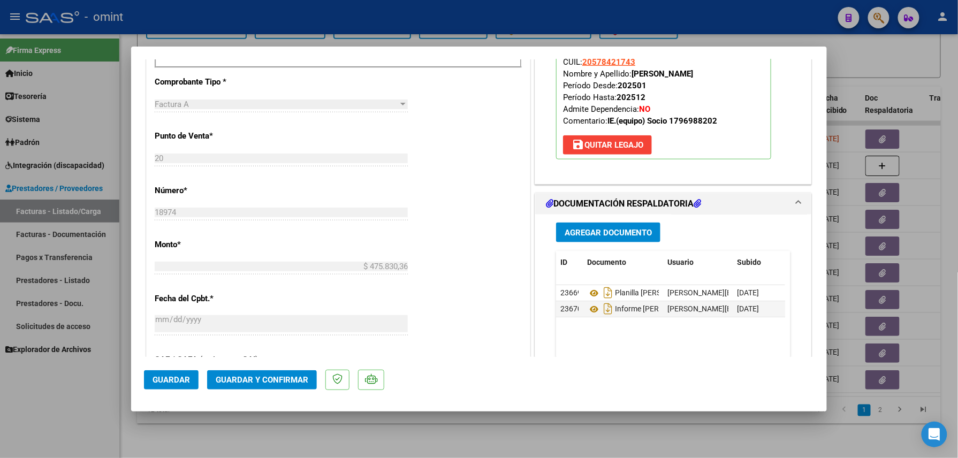
type textarea "El informe semestral debe ser presentado por la familia del socio, no se gestio…"
click at [277, 382] on span "Guardar y Confirmar" at bounding box center [262, 380] width 93 height 10
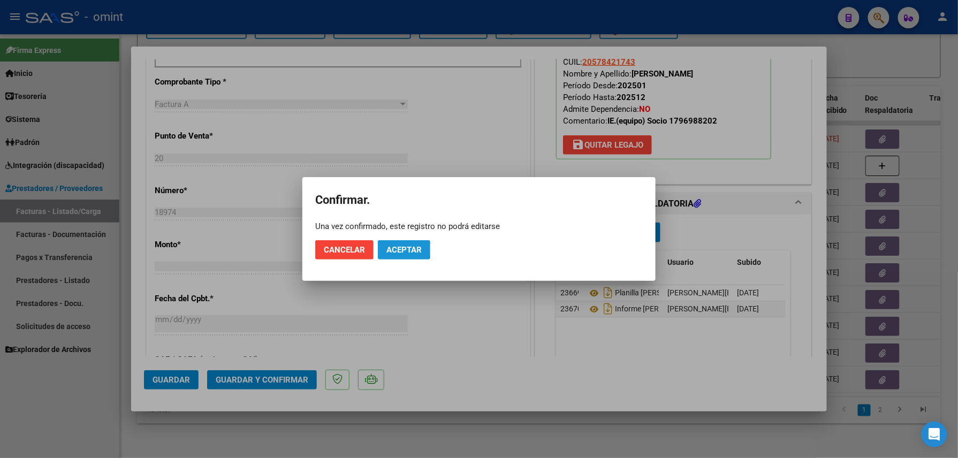
click at [394, 248] on span "Aceptar" at bounding box center [403, 250] width 35 height 10
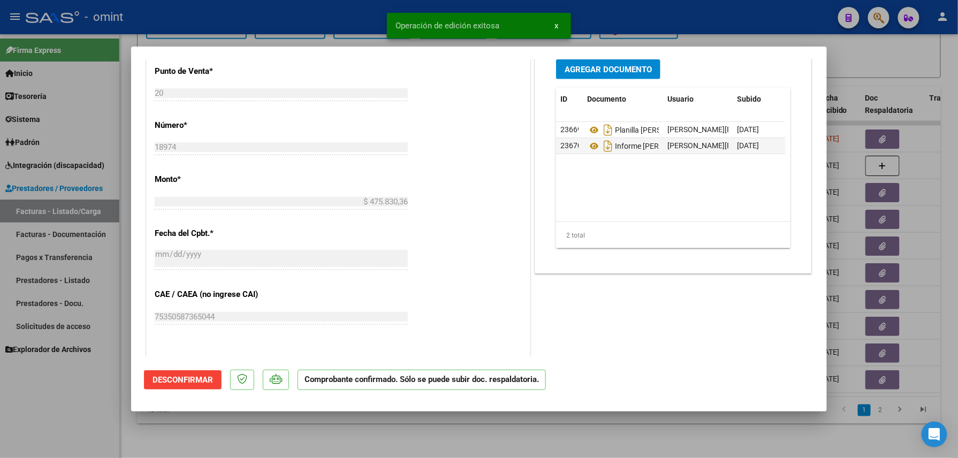
click at [276, 446] on div at bounding box center [479, 229] width 958 height 458
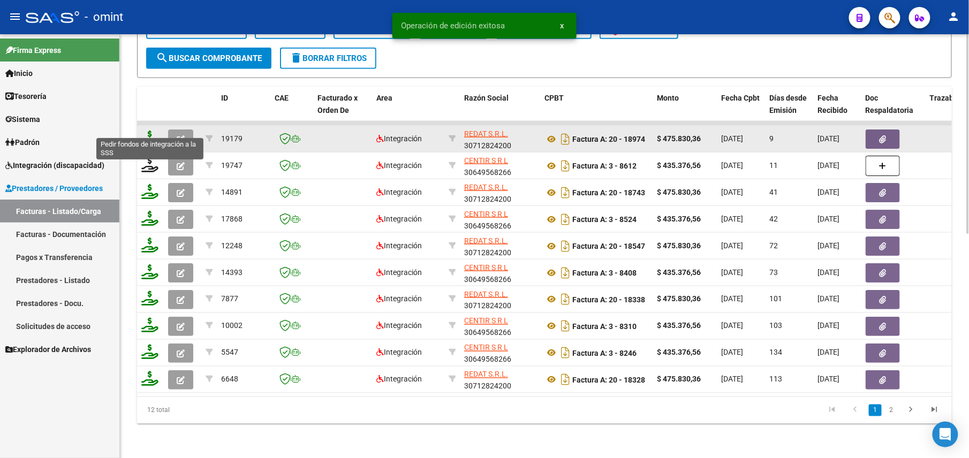
click at [154, 131] on icon at bounding box center [149, 138] width 17 height 15
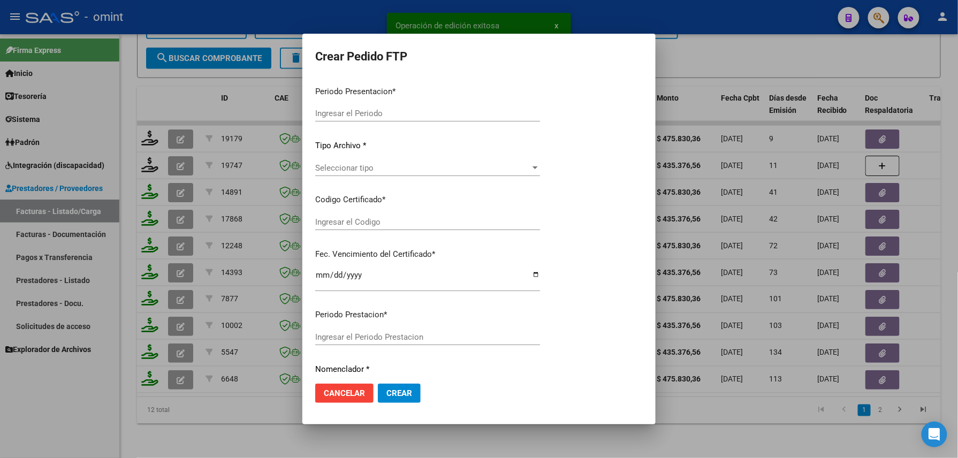
type input "202508"
type input "$ 475.830,36"
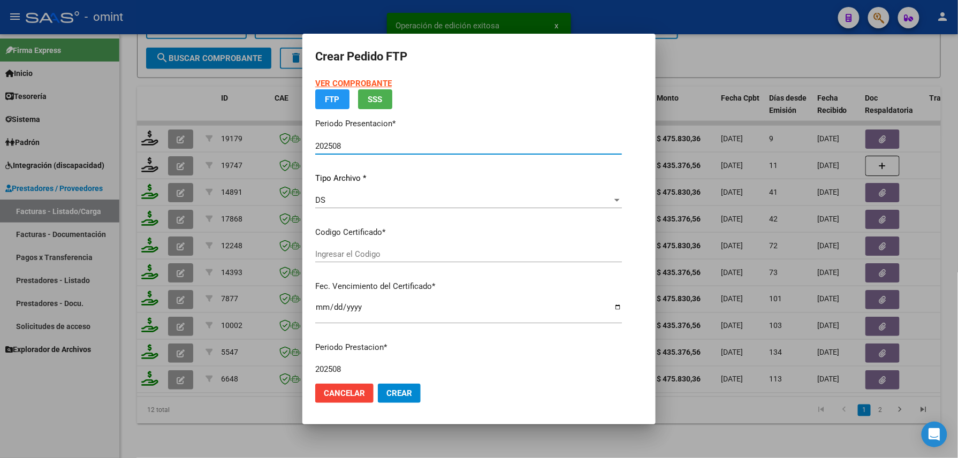
type input "2146329797"
type input "2022-10-21"
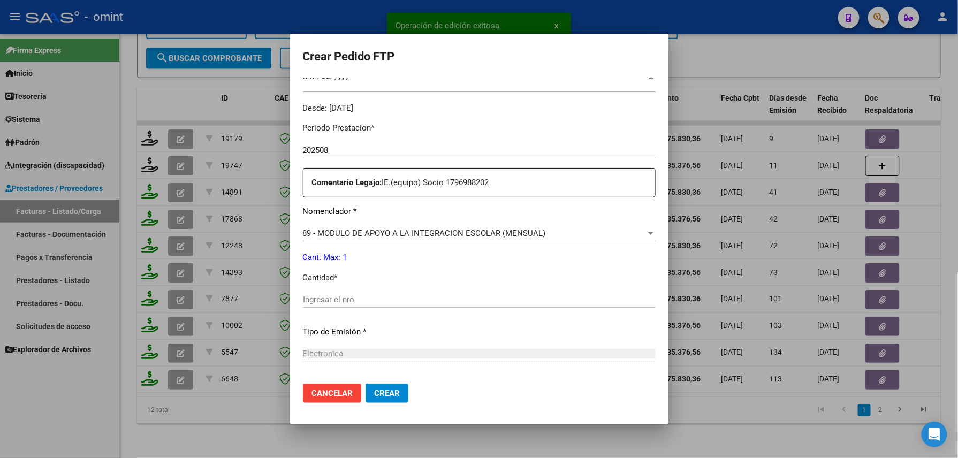
scroll to position [385, 0]
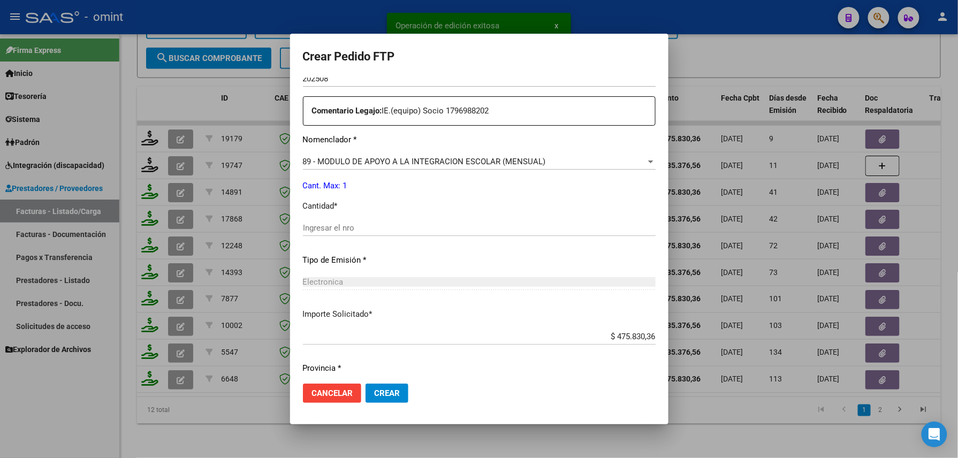
click at [379, 224] on input "Ingresar el nro" at bounding box center [479, 228] width 353 height 10
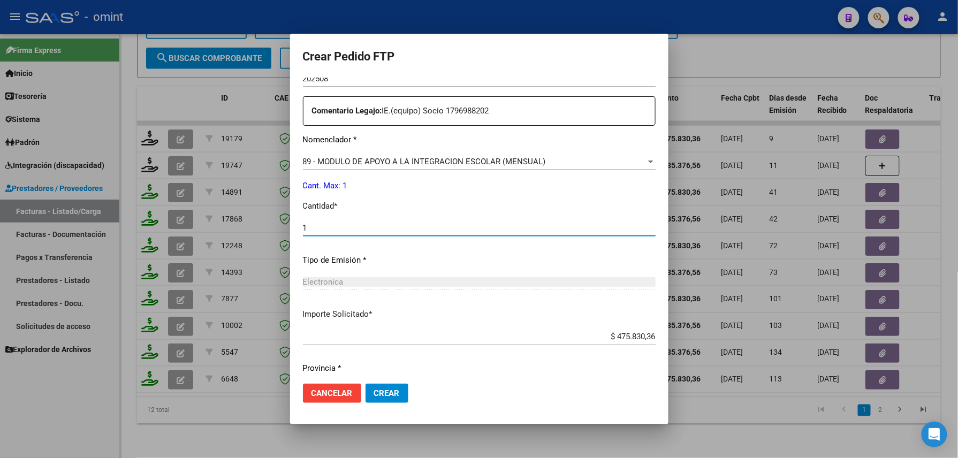
type input "1"
click at [377, 395] on button "Crear" at bounding box center [386, 393] width 43 height 19
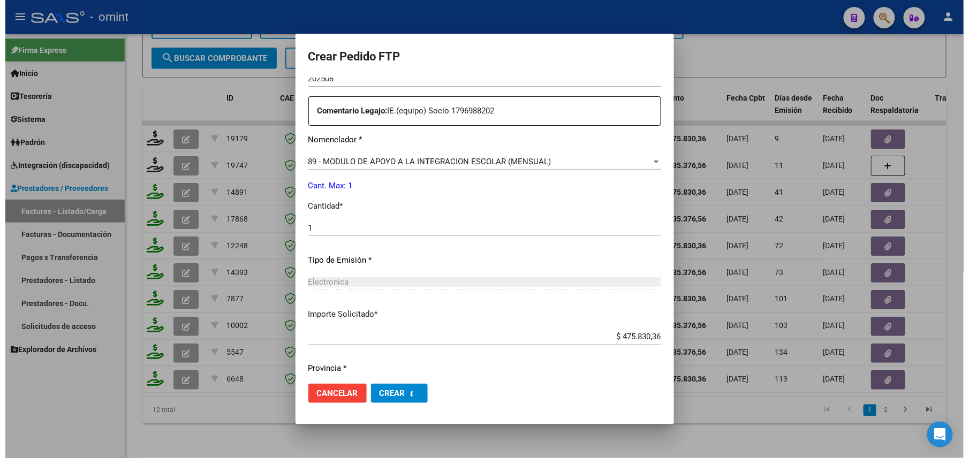
scroll to position [325, 0]
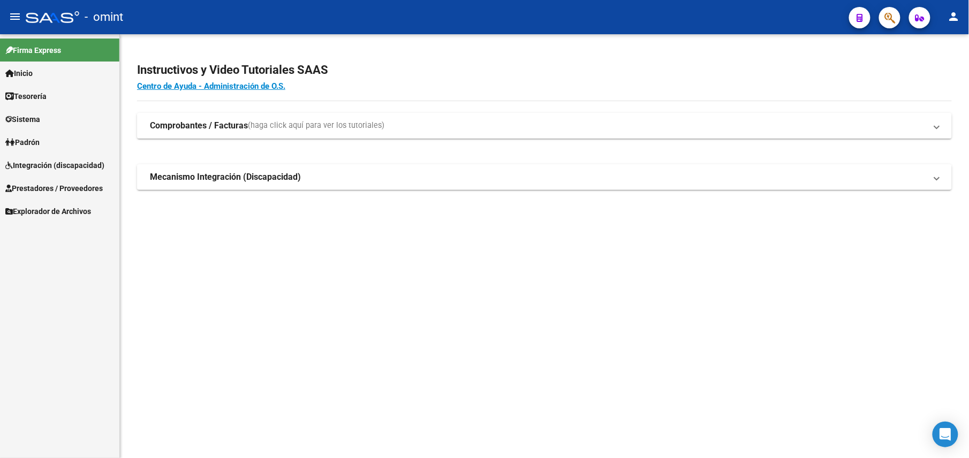
click at [85, 184] on span "Prestadores / Proveedores" at bounding box center [53, 188] width 97 height 12
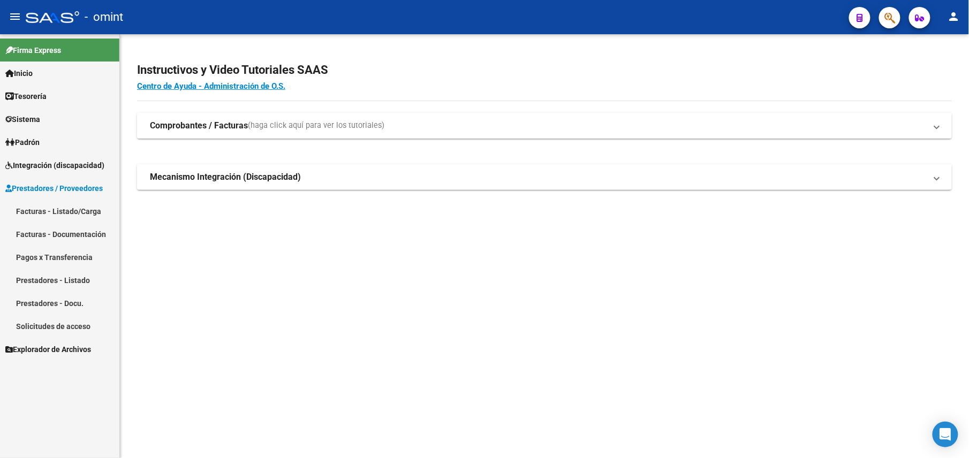
click at [69, 217] on link "Facturas - Listado/Carga" at bounding box center [59, 211] width 119 height 23
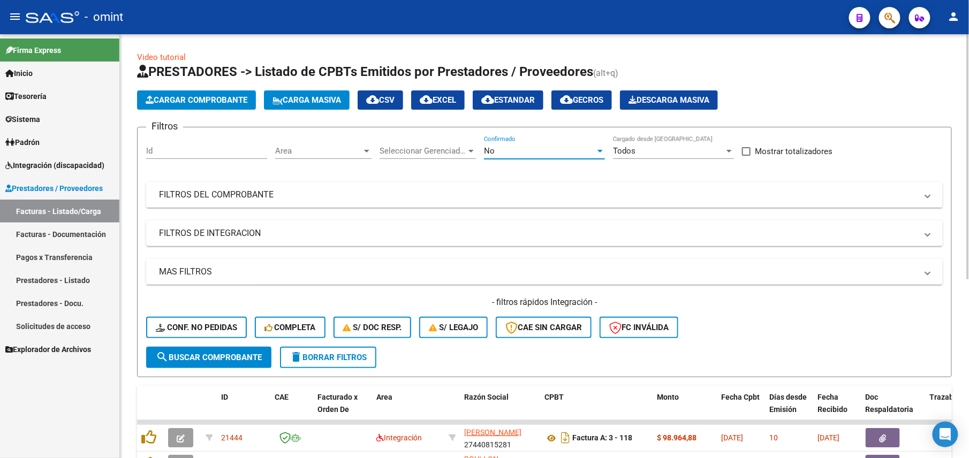
click at [509, 155] on div "No" at bounding box center [539, 151] width 111 height 10
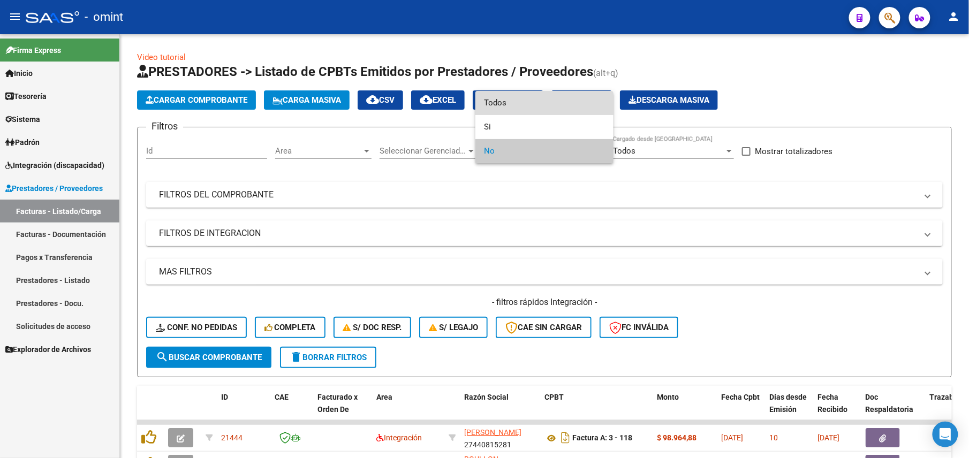
click at [525, 108] on span "Todos" at bounding box center [544, 103] width 121 height 24
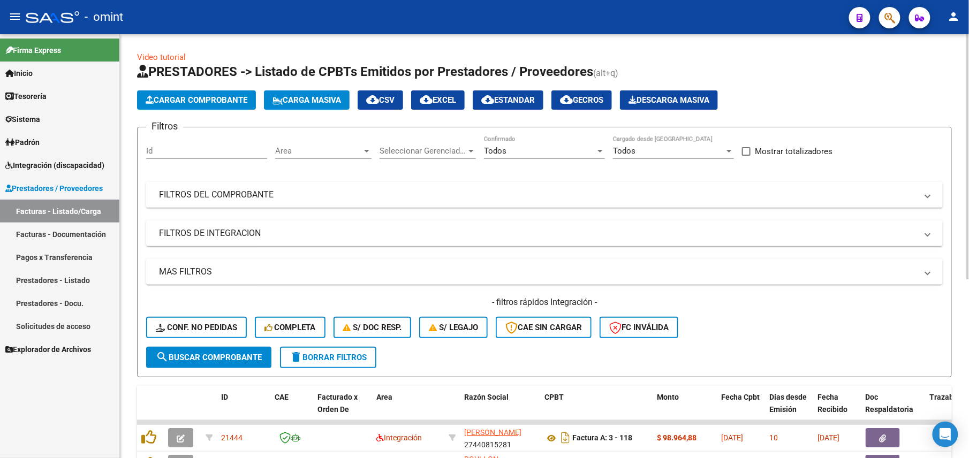
click at [480, 193] on mat-panel-title "FILTROS DEL COMPROBANTE" at bounding box center [538, 195] width 758 height 12
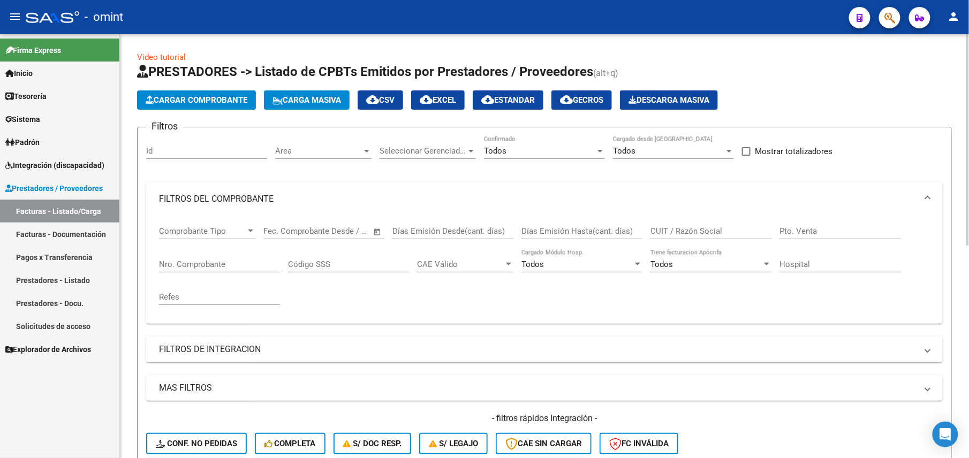
drag, startPoint x: 681, startPoint y: 225, endPoint x: 733, endPoint y: 229, distance: 51.5
click at [682, 225] on div "CUIT / Razón Social" at bounding box center [710, 227] width 121 height 23
paste input "27148665473"
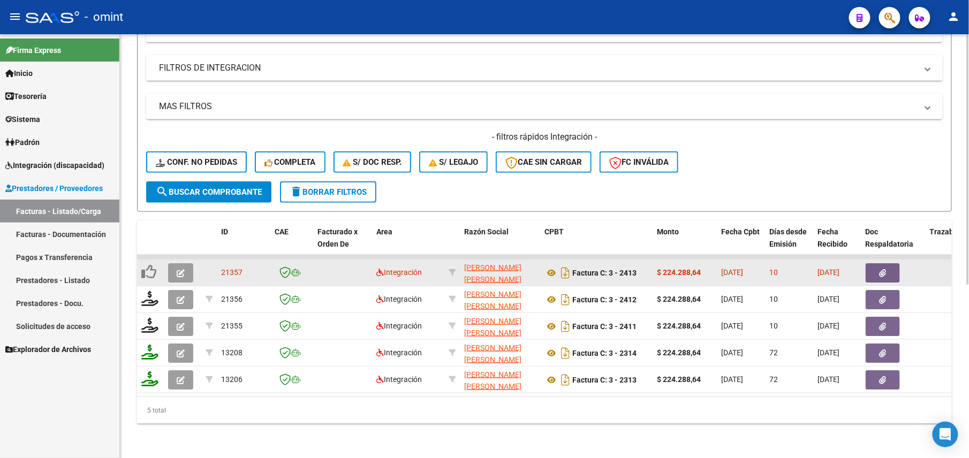
type input "27148665473"
click at [184, 269] on icon "button" at bounding box center [181, 273] width 8 height 8
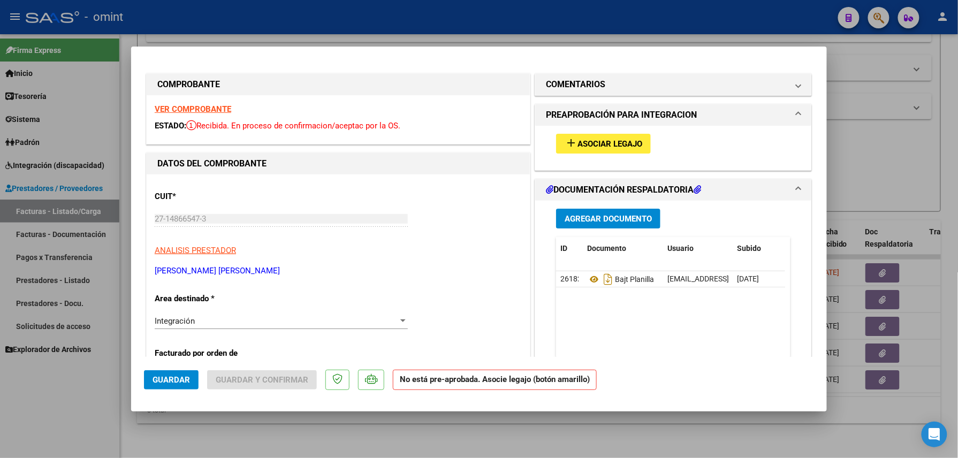
click at [197, 110] on strong "VER COMPROBANTE" at bounding box center [193, 109] width 77 height 10
click at [606, 129] on div "add Asociar Legajo" at bounding box center [673, 144] width 250 height 36
click at [608, 136] on button "add Asociar Legajo" at bounding box center [603, 144] width 95 height 20
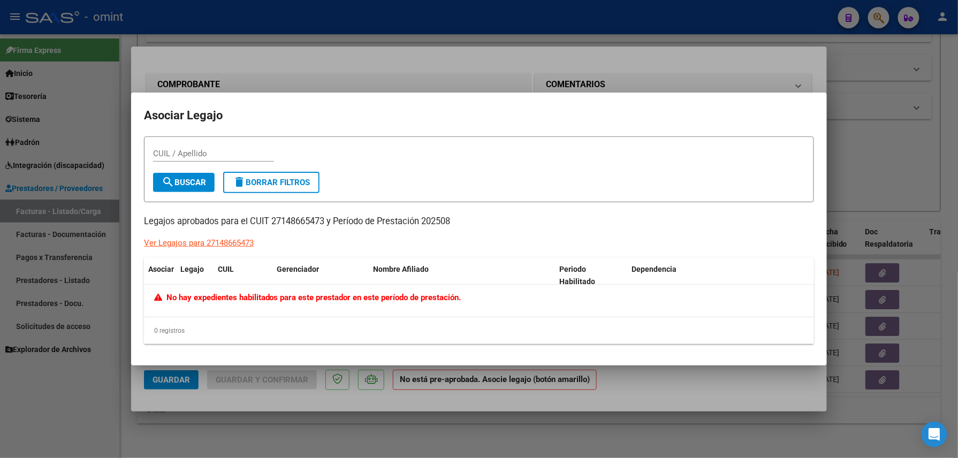
click at [554, 55] on div at bounding box center [479, 229] width 958 height 458
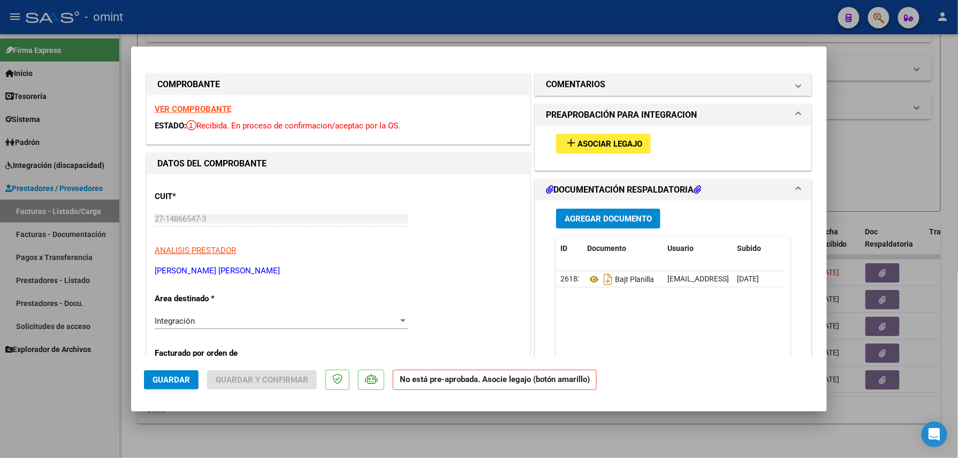
click at [315, 33] on div at bounding box center [479, 229] width 958 height 458
type input "$ 0,00"
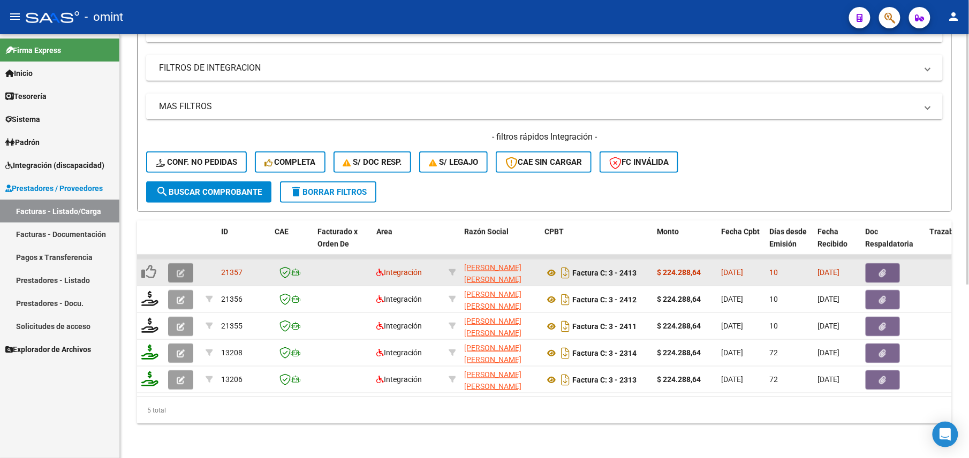
click at [183, 269] on icon "button" at bounding box center [181, 273] width 8 height 8
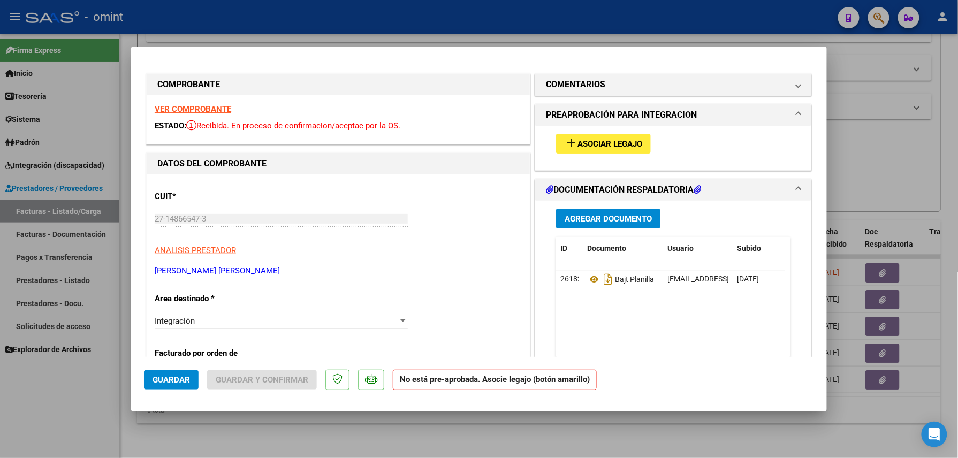
click at [431, 13] on div at bounding box center [479, 229] width 958 height 458
type input "$ 0,00"
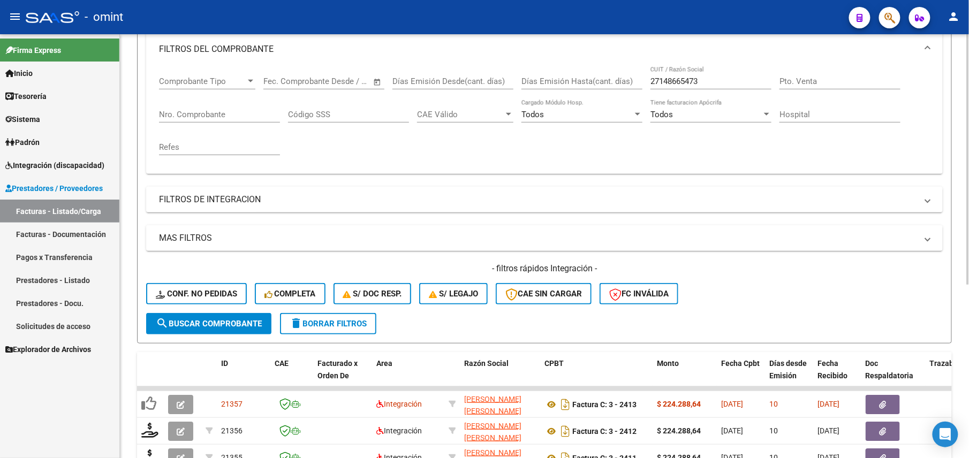
scroll to position [7, 0]
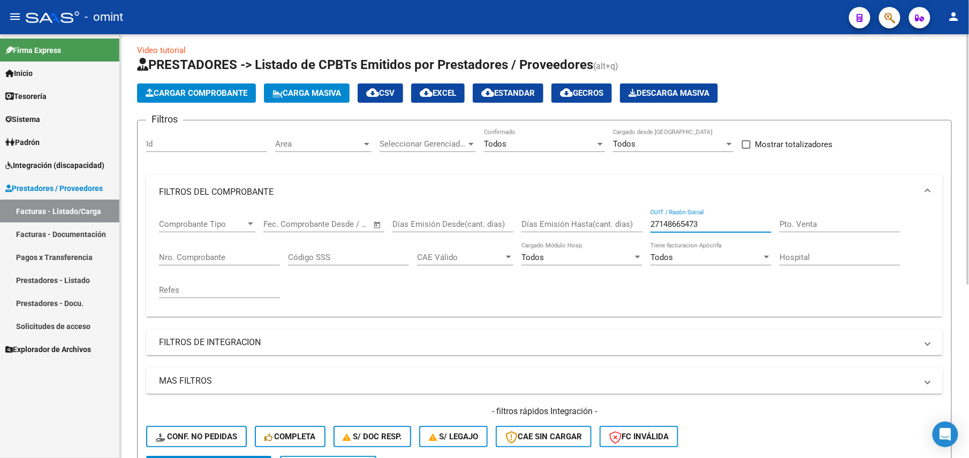
drag, startPoint x: 713, startPoint y: 221, endPoint x: 629, endPoint y: 222, distance: 83.5
click at [629, 222] on div "Comprobante Tipo Comprobante Tipo Fecha inicio – Fecha fin Fec. Comprobante Des…" at bounding box center [544, 258] width 771 height 99
click at [705, 219] on input "27148665473" at bounding box center [710, 224] width 121 height 10
drag, startPoint x: 707, startPoint y: 221, endPoint x: 585, endPoint y: 223, distance: 121.5
click at [585, 223] on div "Comprobante Tipo Comprobante Tipo Fecha inicio – Fecha fin Fec. Comprobante Des…" at bounding box center [544, 258] width 771 height 99
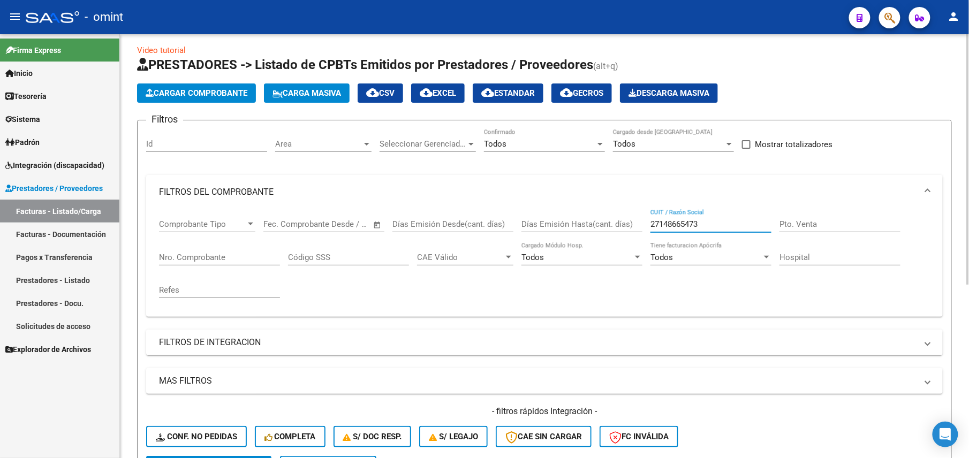
paste input "0247770209"
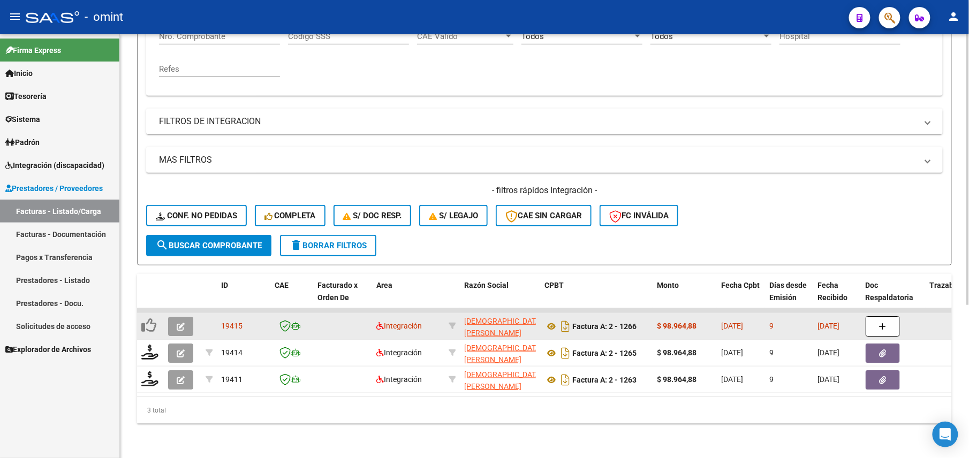
type input "20247770209"
click at [174, 317] on button "button" at bounding box center [180, 326] width 25 height 19
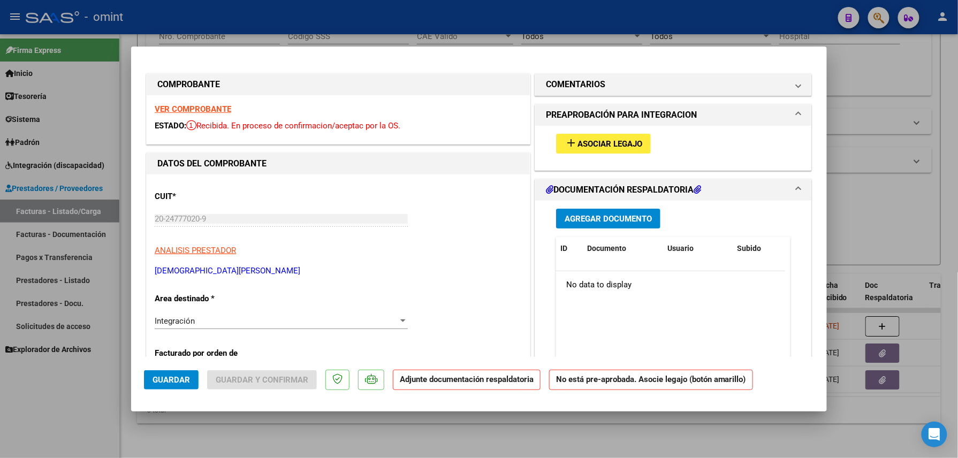
click at [220, 105] on strong "VER COMPROBANTE" at bounding box center [193, 109] width 77 height 10
click at [609, 142] on span "Asociar Legajo" at bounding box center [609, 144] width 65 height 10
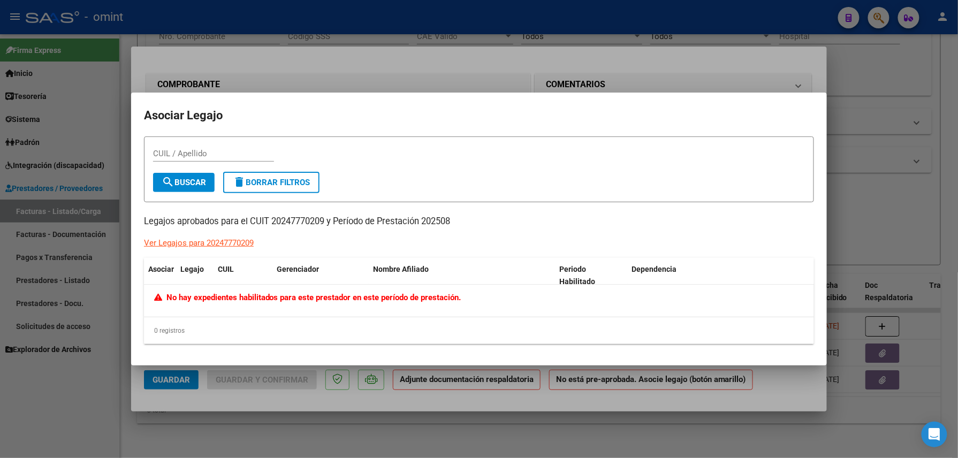
click at [469, 64] on div at bounding box center [479, 229] width 958 height 458
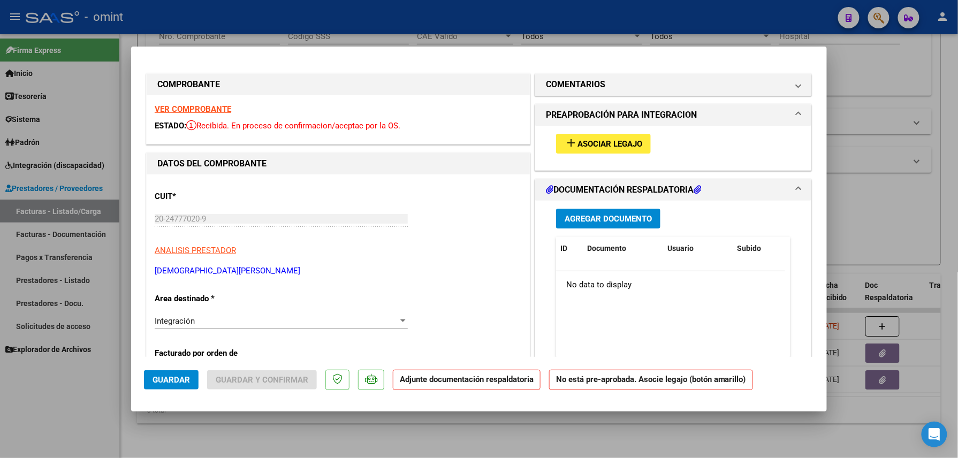
click at [448, 18] on div at bounding box center [479, 229] width 958 height 458
type input "$ 0,00"
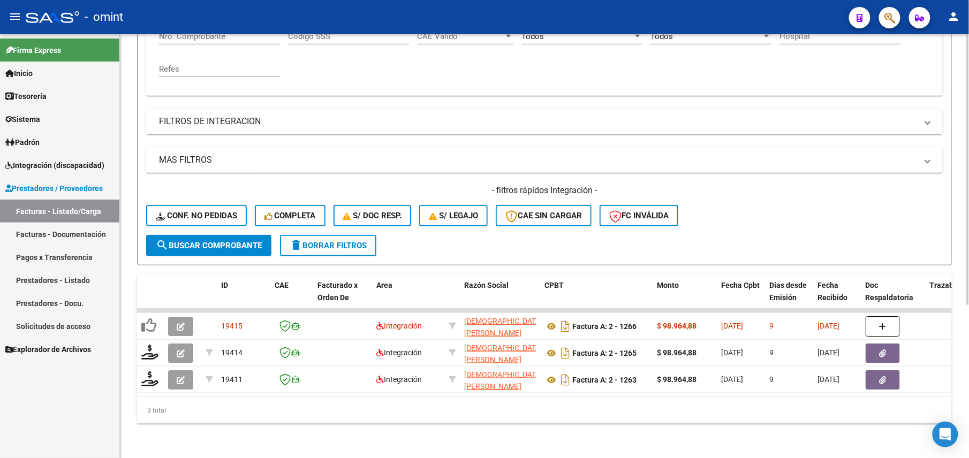
scroll to position [25, 0]
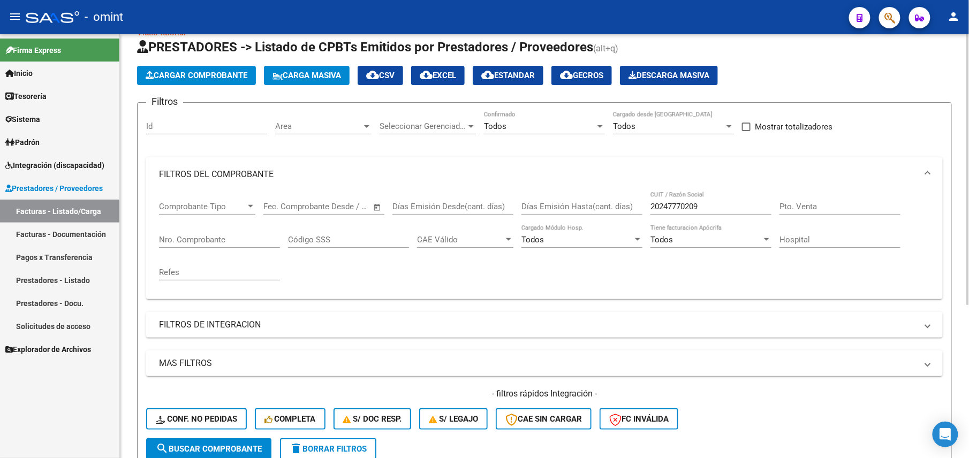
click at [688, 207] on input "20247770209" at bounding box center [710, 207] width 121 height 10
paste input "7312055967"
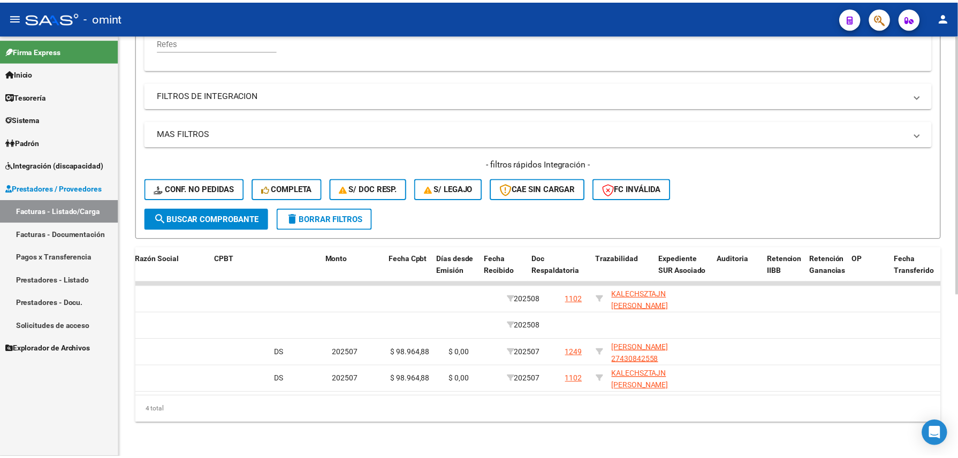
scroll to position [0, 0]
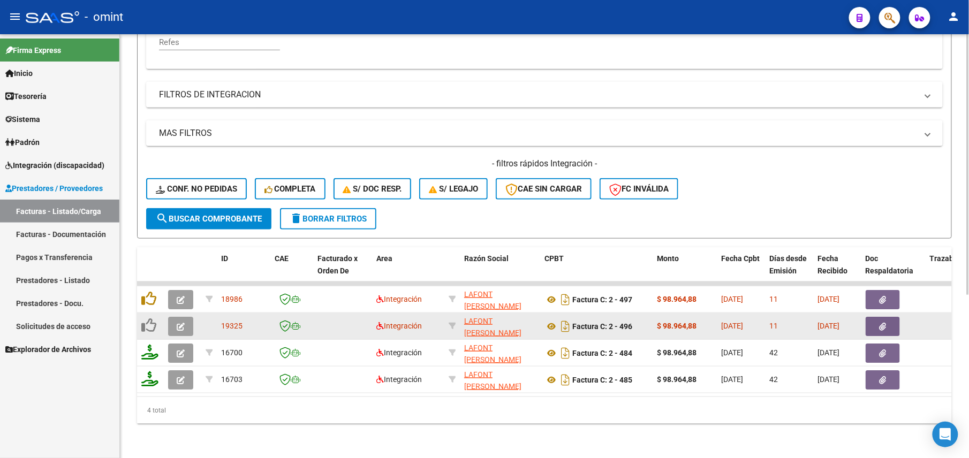
type input "27312055967"
click at [178, 323] on icon "button" at bounding box center [181, 327] width 8 height 8
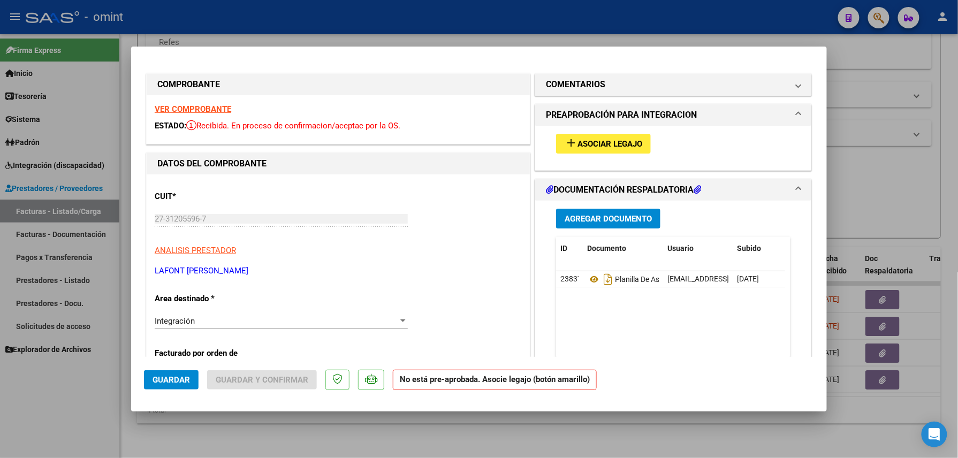
click at [215, 105] on strong "VER COMPROBANTE" at bounding box center [193, 109] width 77 height 10
click at [609, 147] on span "Asociar Legajo" at bounding box center [609, 144] width 65 height 10
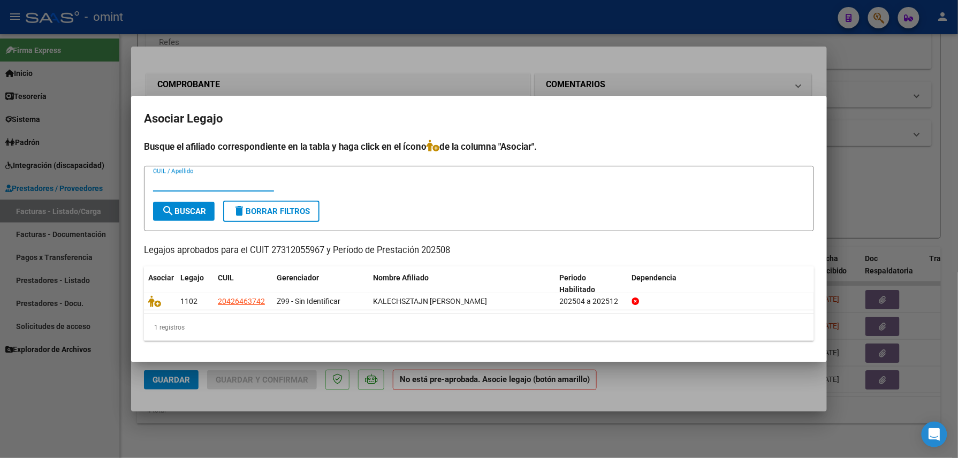
click at [498, 70] on div at bounding box center [479, 229] width 958 height 458
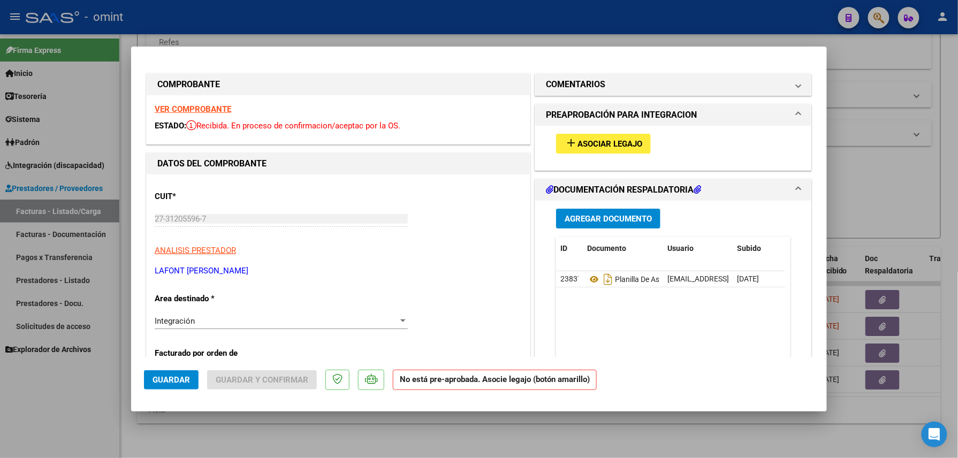
click at [590, 142] on span "Asociar Legajo" at bounding box center [609, 144] width 65 height 10
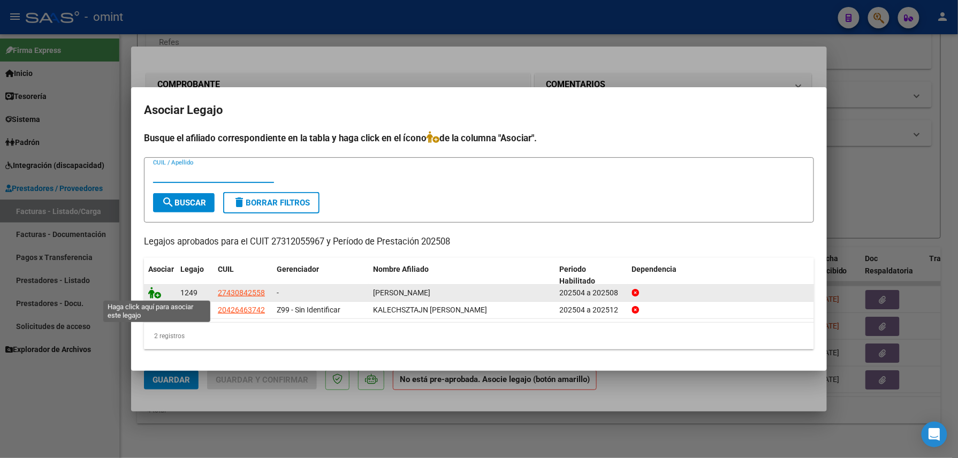
click at [150, 290] on icon at bounding box center [154, 293] width 13 height 12
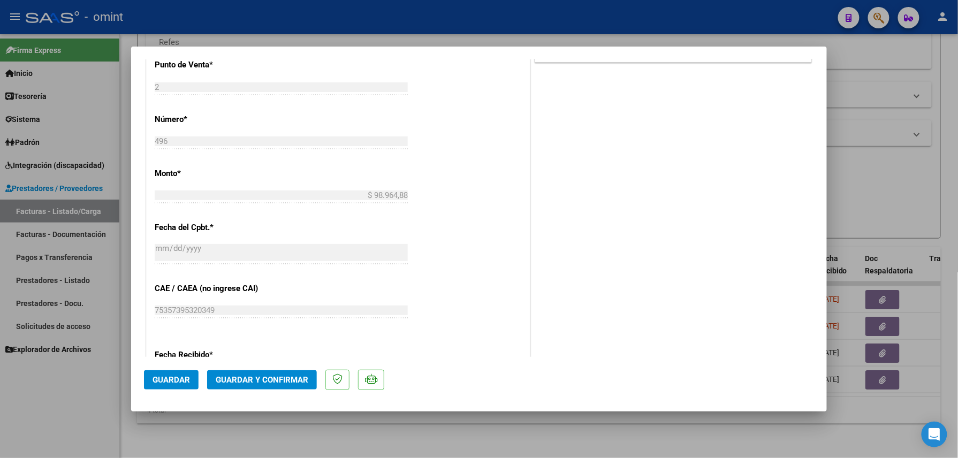
scroll to position [356, 0]
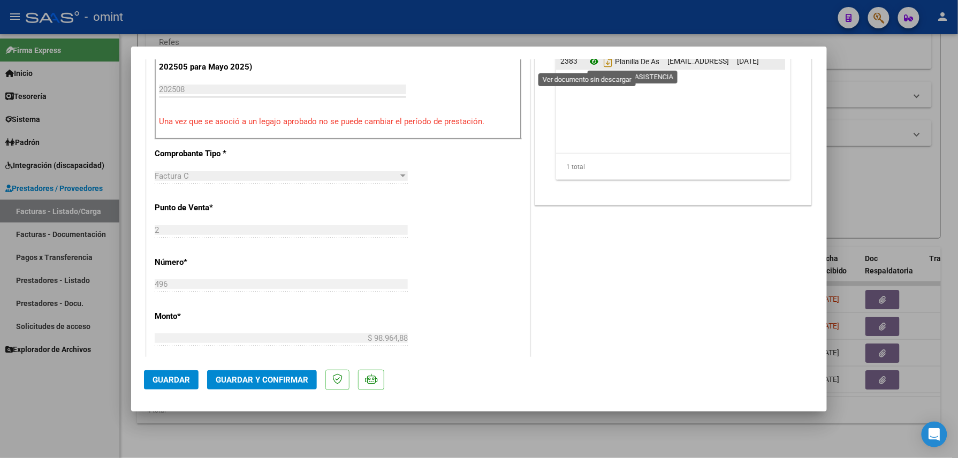
click at [590, 63] on icon at bounding box center [594, 61] width 14 height 13
click at [270, 382] on span "Guardar y Confirmar" at bounding box center [262, 380] width 93 height 10
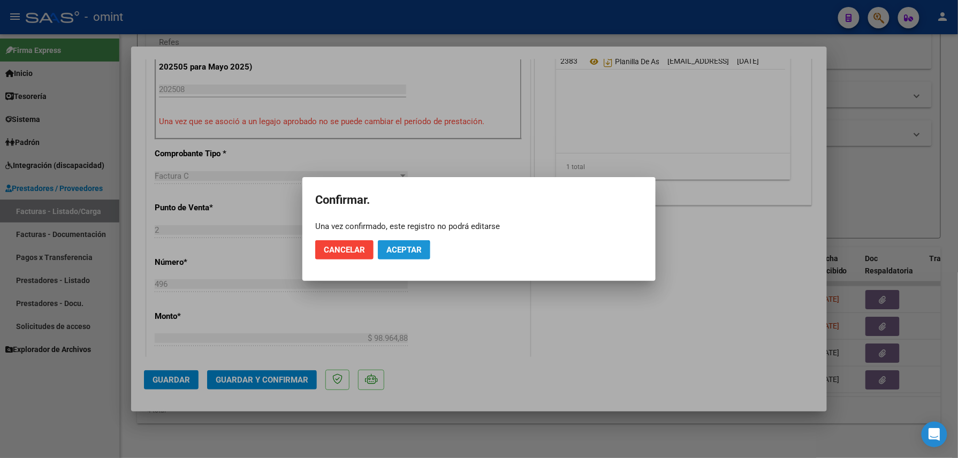
click at [399, 252] on span "Aceptar" at bounding box center [403, 250] width 35 height 10
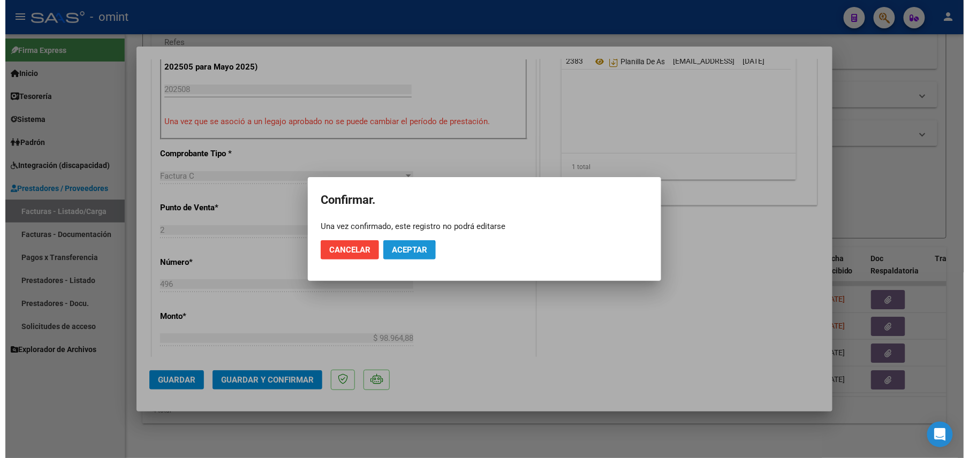
scroll to position [356, 0]
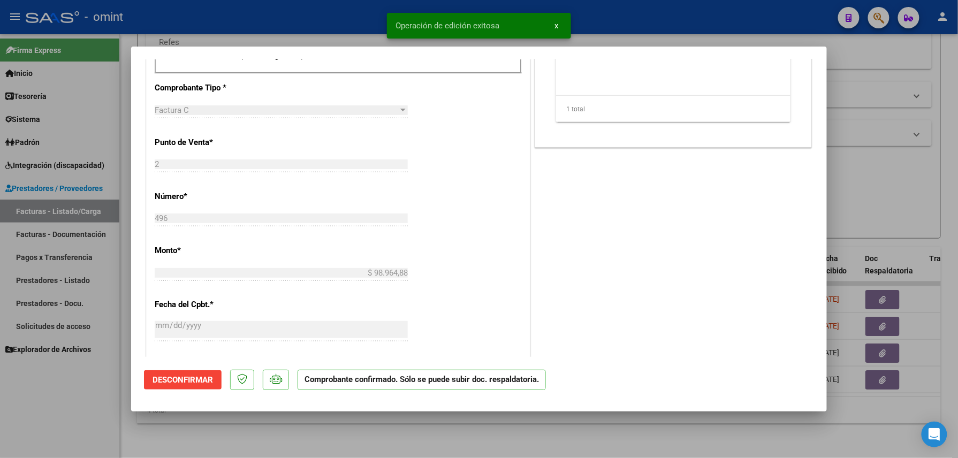
click at [364, 458] on html "menu - omint person Firma Express Inicio Calendario SSS Instructivos Contacto O…" at bounding box center [479, 229] width 958 height 458
click at [362, 450] on div at bounding box center [479, 229] width 958 height 458
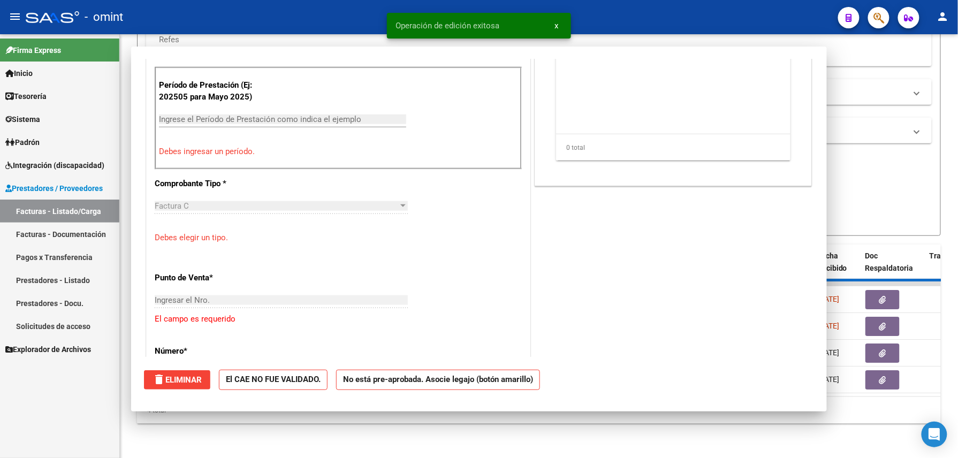
scroll to position [0, 0]
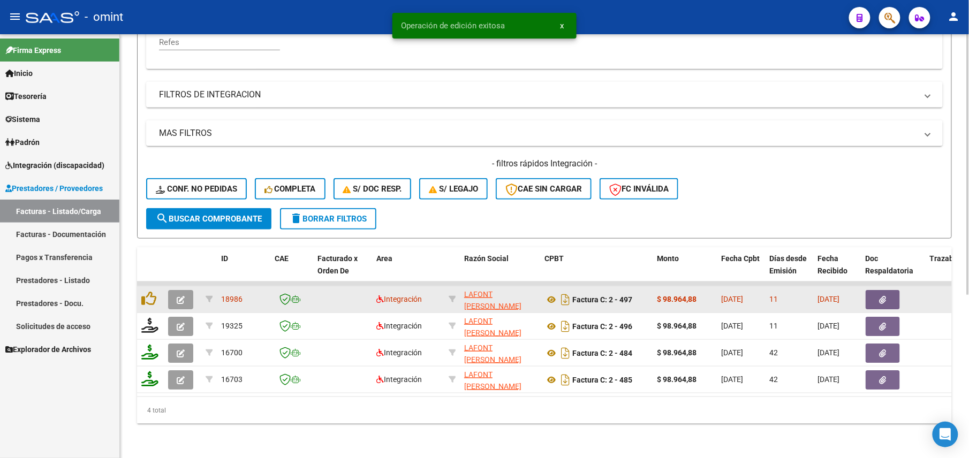
click at [185, 290] on button "button" at bounding box center [180, 299] width 25 height 19
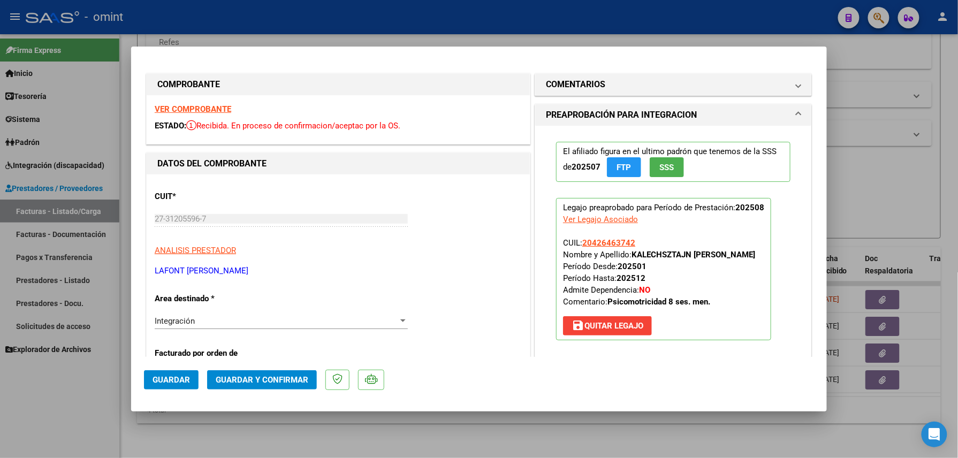
click at [228, 109] on strong "VER COMPROBANTE" at bounding box center [193, 109] width 77 height 10
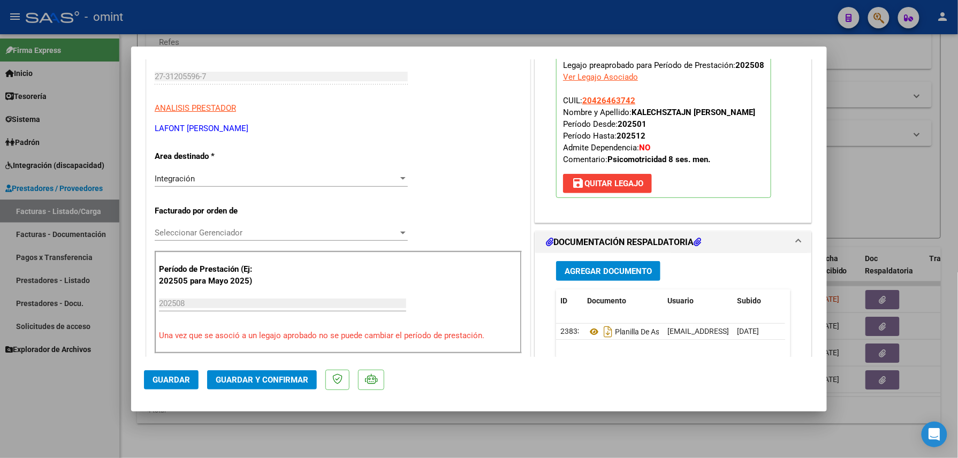
scroll to position [214, 0]
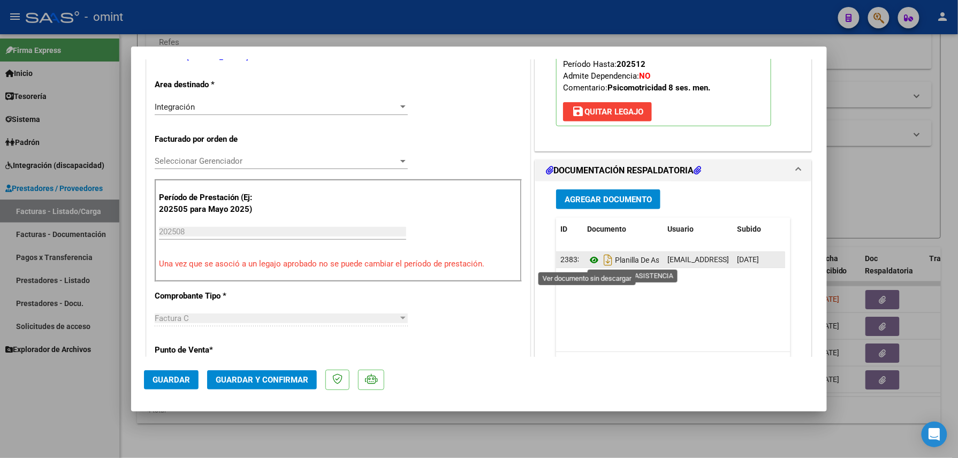
click at [587, 264] on icon at bounding box center [594, 260] width 14 height 13
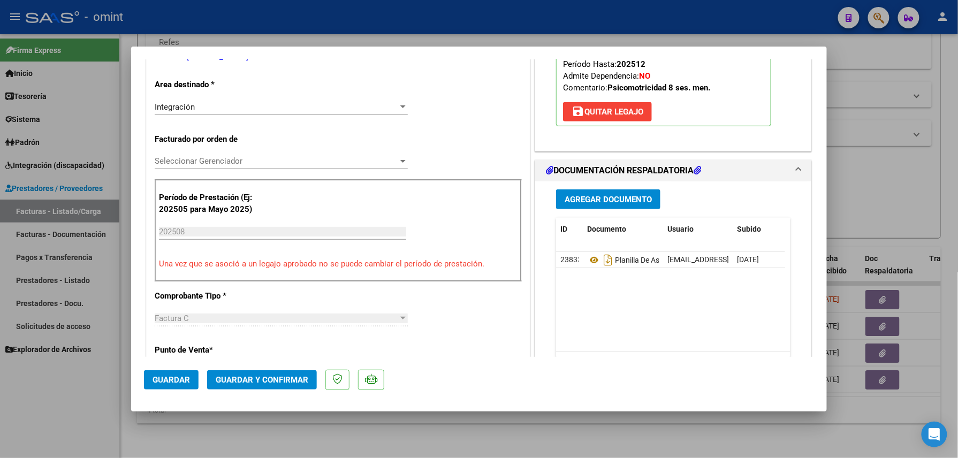
click at [260, 379] on span "Guardar y Confirmar" at bounding box center [262, 380] width 93 height 10
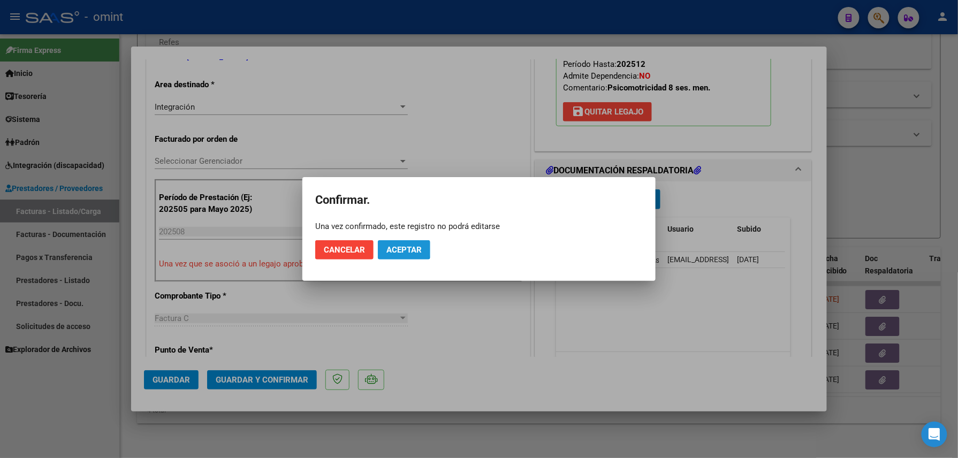
click at [400, 246] on span "Aceptar" at bounding box center [403, 250] width 35 height 10
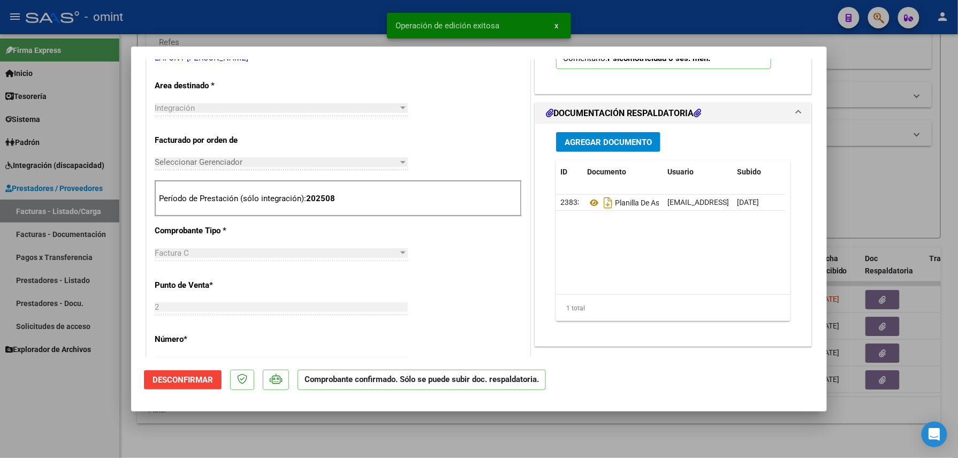
click at [278, 446] on div at bounding box center [479, 229] width 958 height 458
type input "$ 0,00"
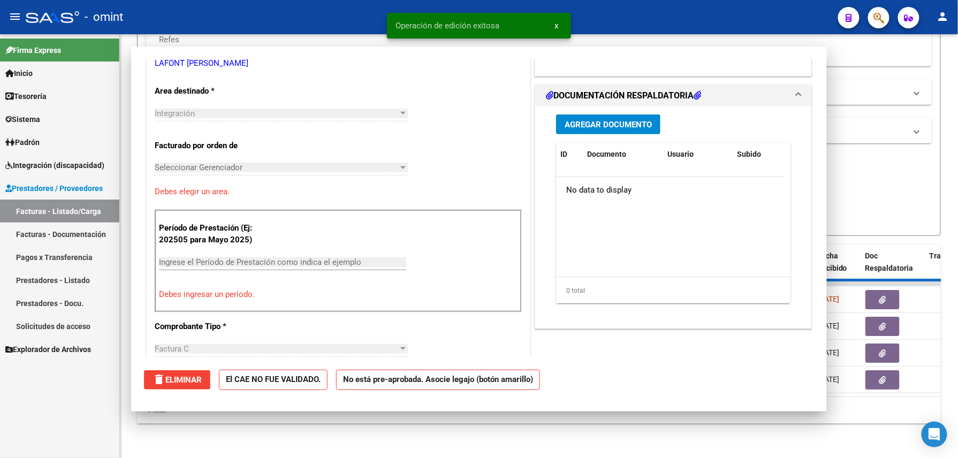
scroll to position [219, 0]
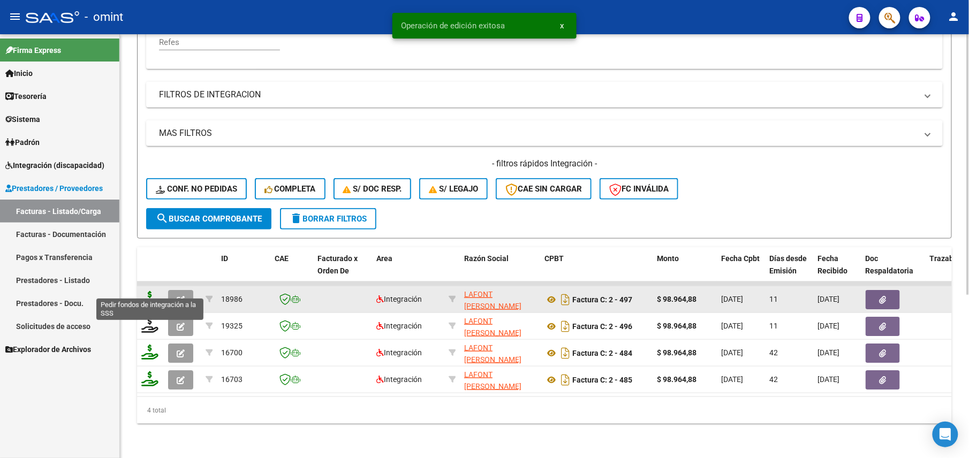
click at [152, 291] on icon at bounding box center [149, 298] width 17 height 15
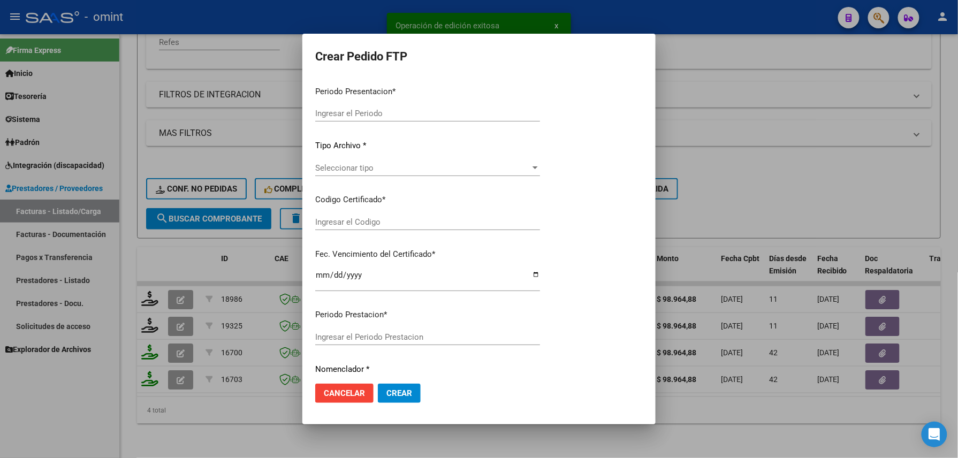
type input "202508"
type input "$ 98.964,88"
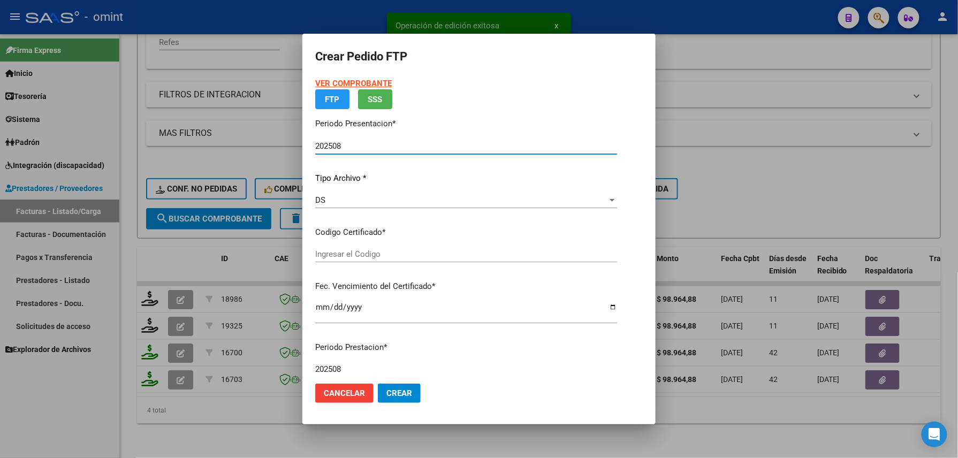
type input "4618838717"
type input "2035-01-22"
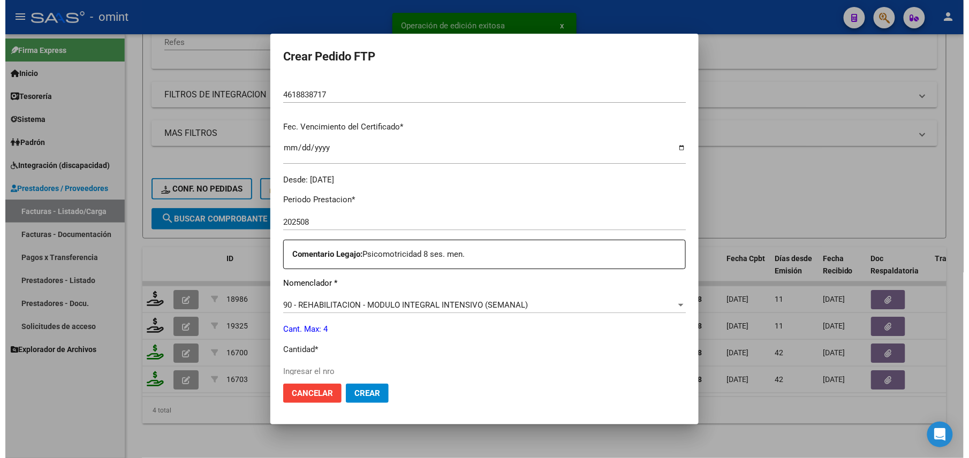
scroll to position [313, 0]
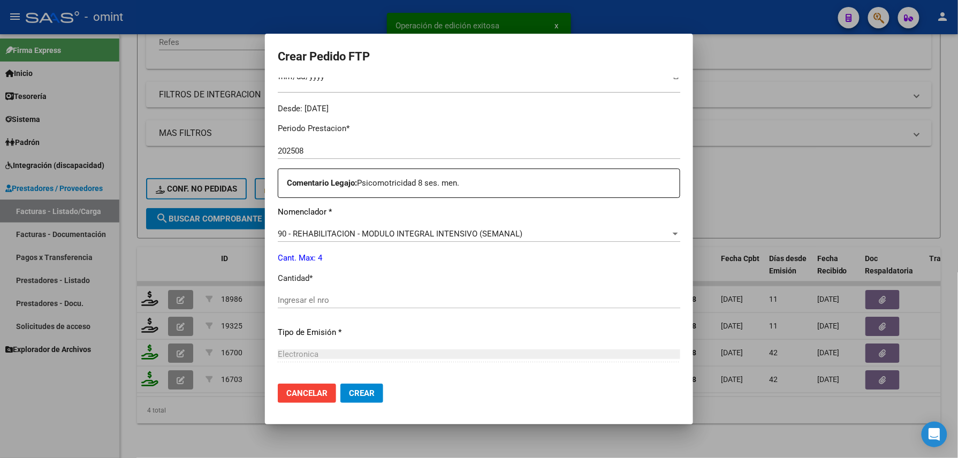
click at [313, 294] on div "Ingresar el nro" at bounding box center [479, 300] width 402 height 16
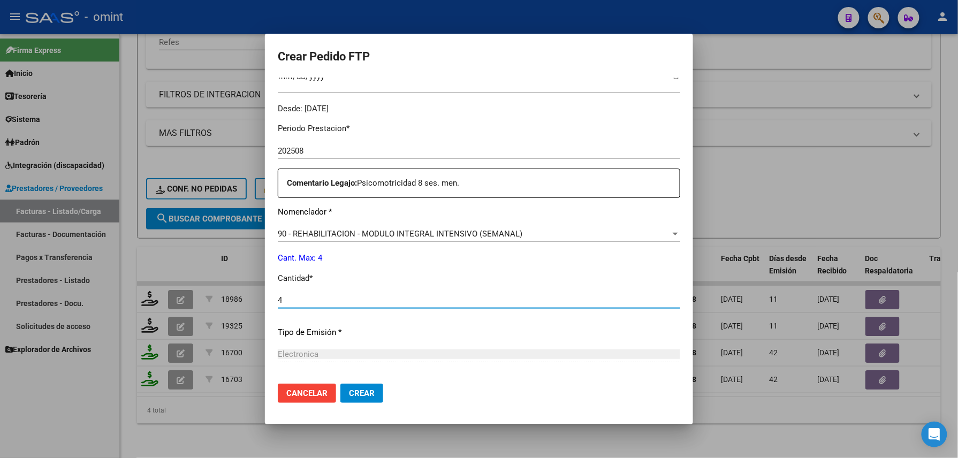
type input "4"
click at [358, 401] on button "Crear" at bounding box center [361, 393] width 43 height 19
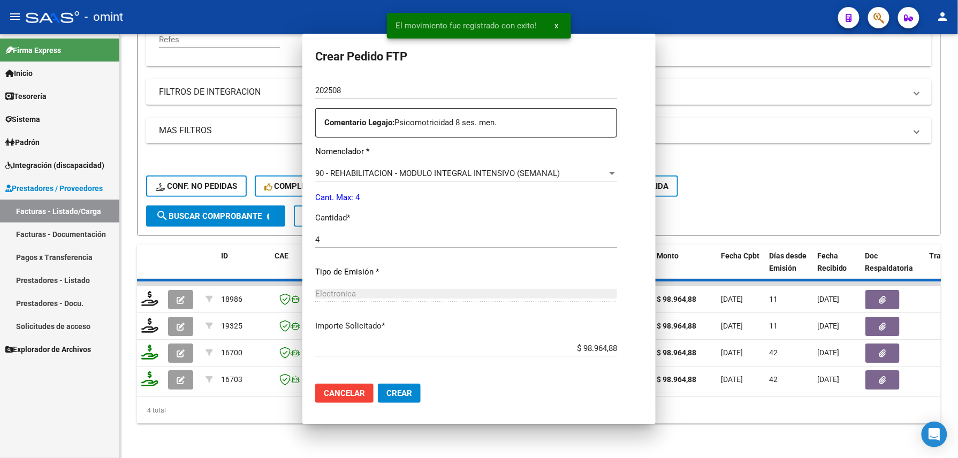
scroll to position [0, 0]
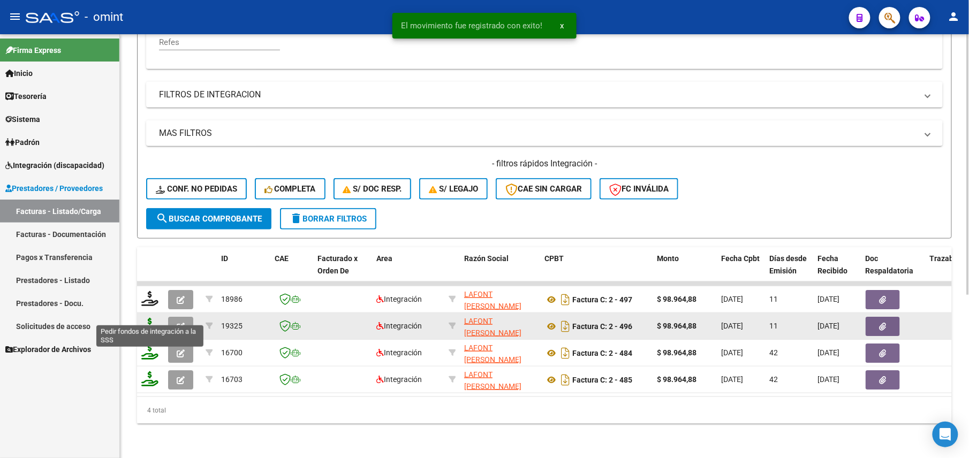
click at [154, 318] on icon at bounding box center [149, 325] width 17 height 15
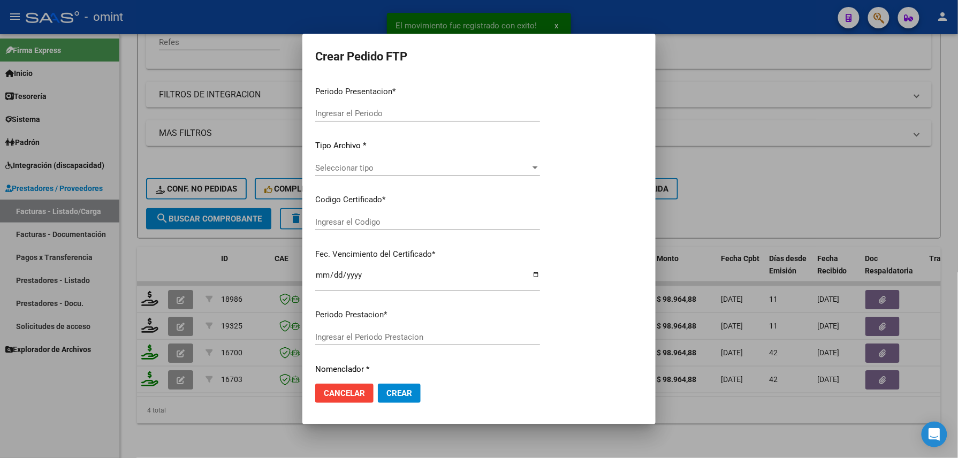
type input "202508"
type input "$ 98.964,88"
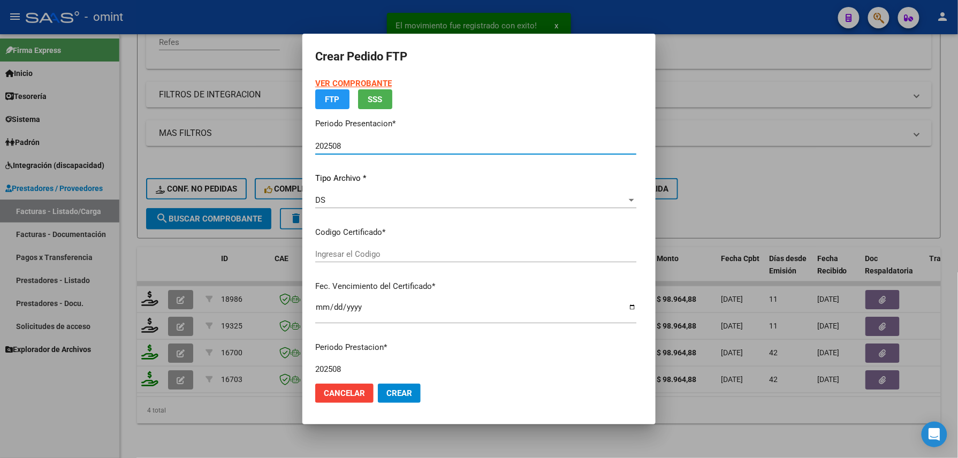
type input "1330439192"
type input "2032-02-10"
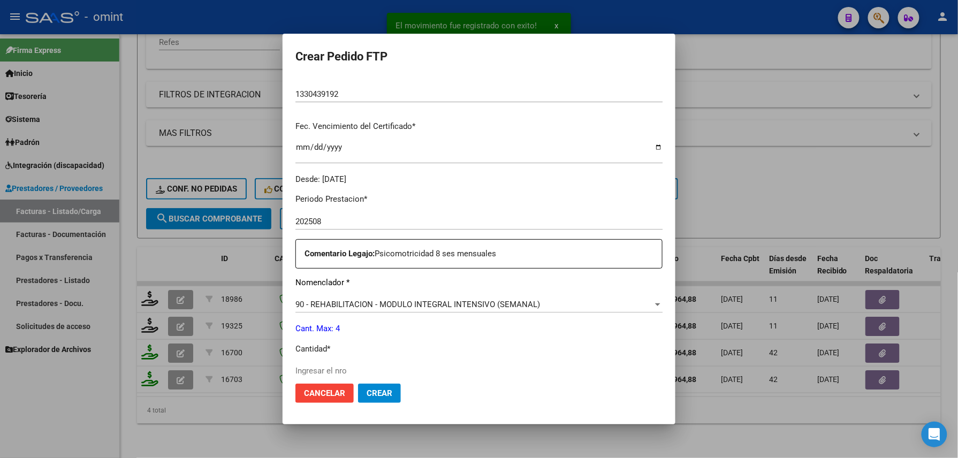
scroll to position [314, 0]
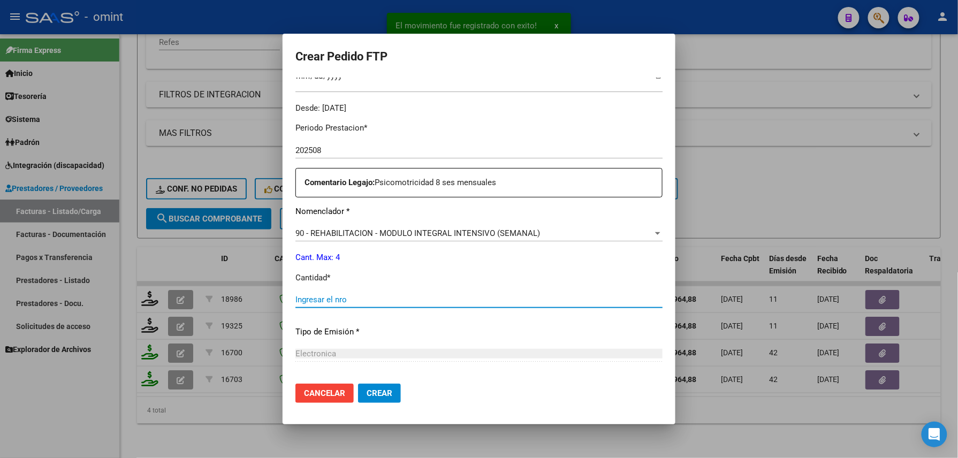
click at [347, 300] on input "Ingresar el nro" at bounding box center [478, 300] width 367 height 10
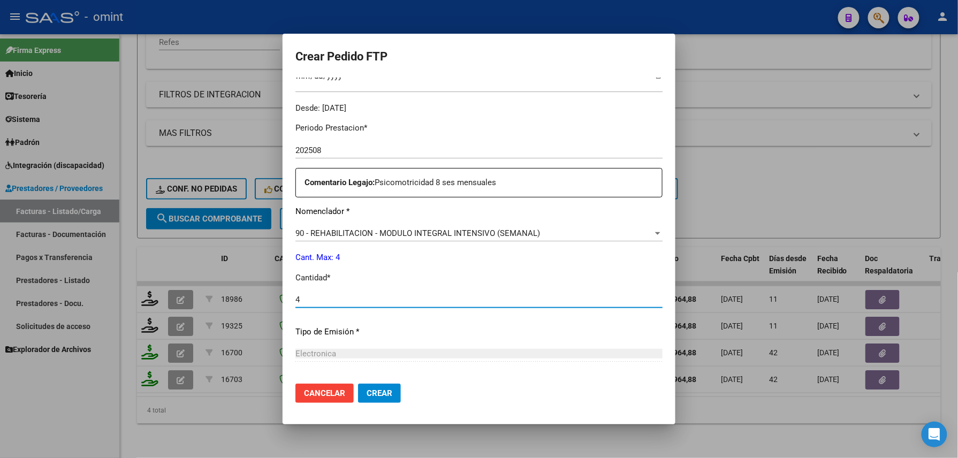
type input "4"
click at [367, 394] on span "Crear" at bounding box center [380, 393] width 26 height 10
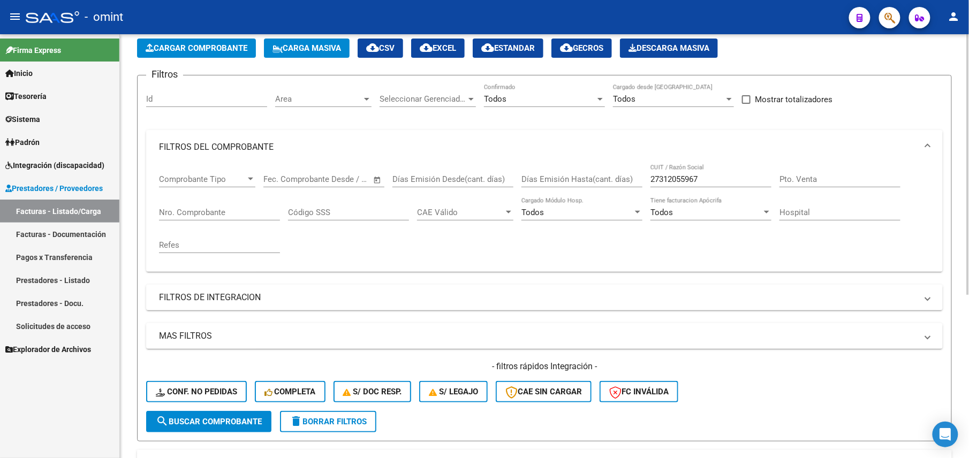
scroll to position [0, 0]
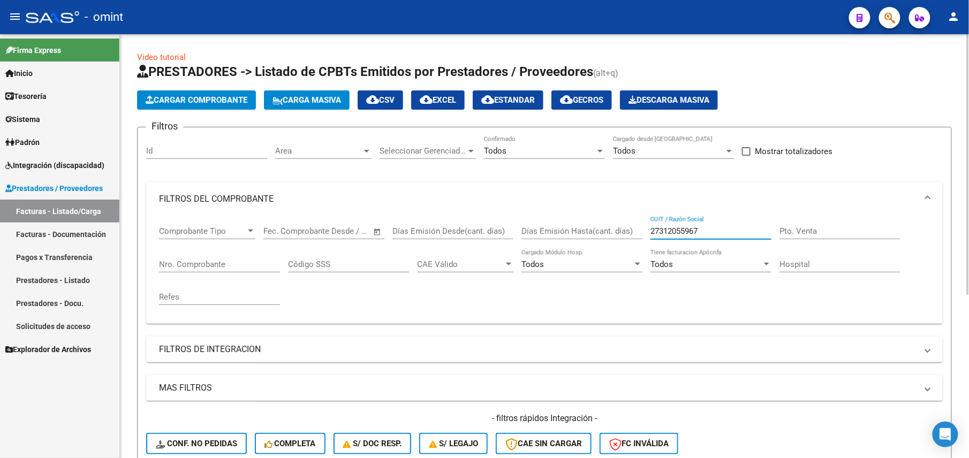
drag, startPoint x: 702, startPoint y: 231, endPoint x: 621, endPoint y: 234, distance: 80.8
click at [621, 234] on div "Comprobante Tipo Comprobante Tipo Fecha inicio – Fecha fin Fec. Comprobante Des…" at bounding box center [544, 265] width 771 height 99
paste input "237324043"
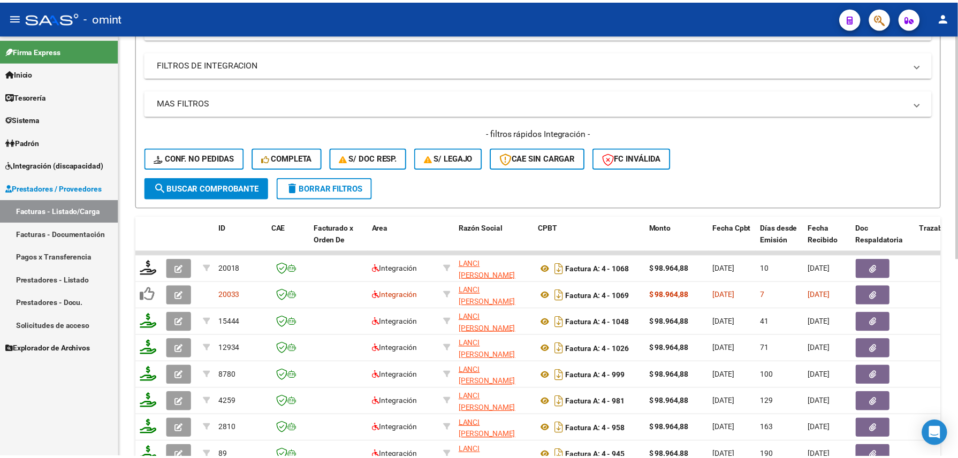
scroll to position [373, 0]
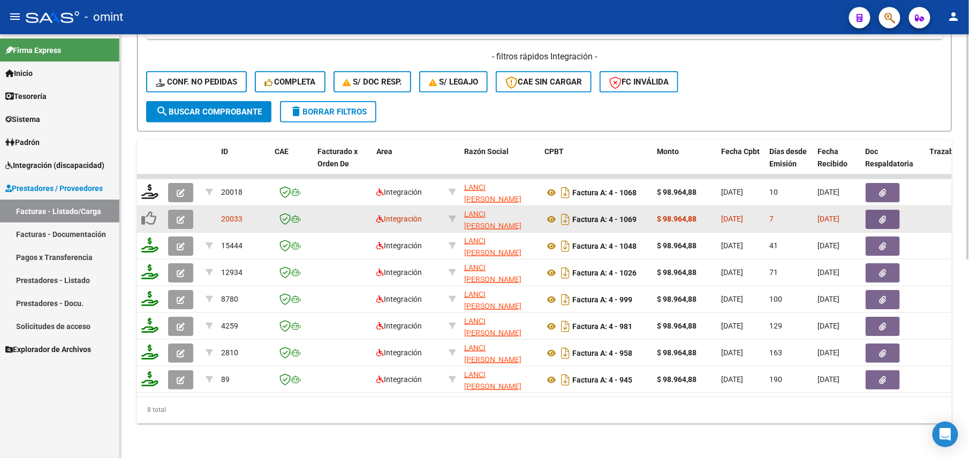
type input "27237324043"
click at [172, 210] on button "button" at bounding box center [180, 219] width 25 height 19
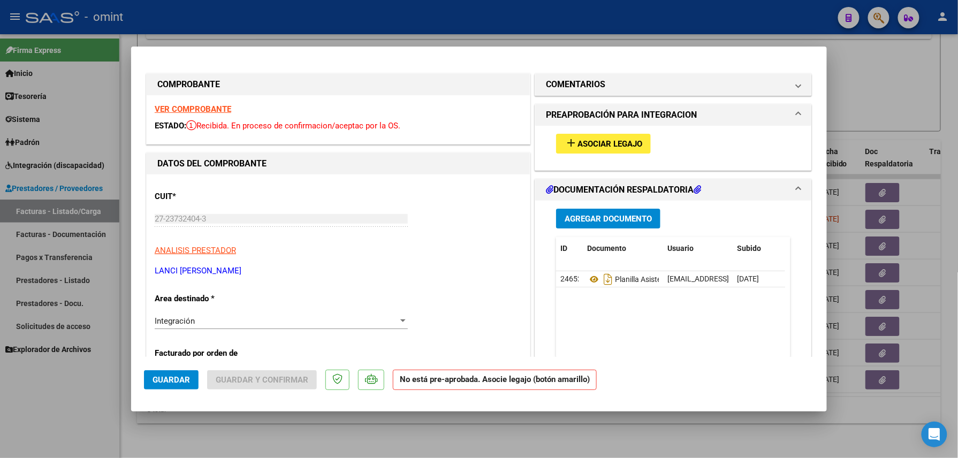
click at [208, 104] on strong "VER COMPROBANTE" at bounding box center [193, 109] width 77 height 10
click at [591, 142] on span "Asociar Legajo" at bounding box center [609, 144] width 65 height 10
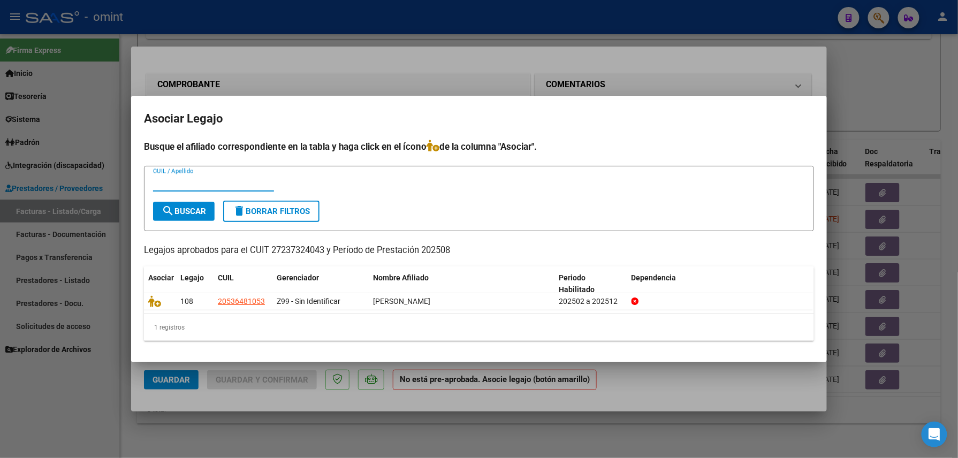
click at [496, 65] on div at bounding box center [479, 229] width 958 height 458
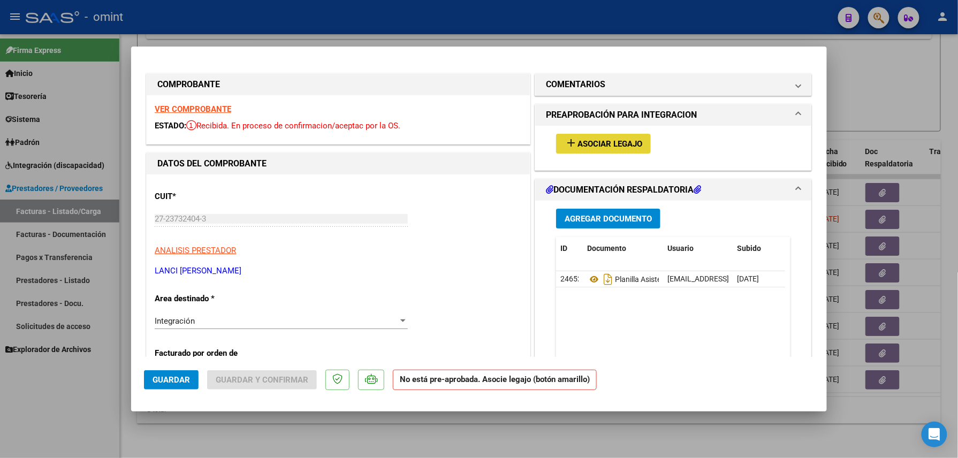
click at [605, 152] on button "add Asociar Legajo" at bounding box center [603, 144] width 95 height 20
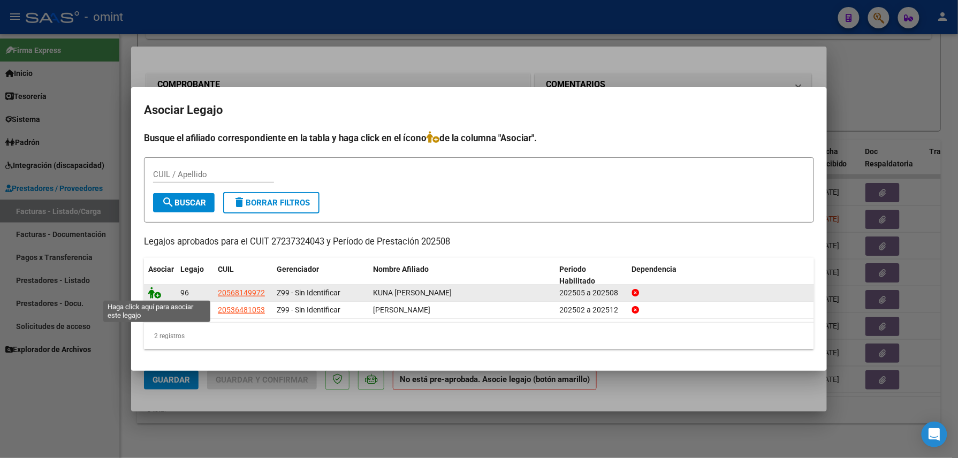
click at [157, 294] on icon at bounding box center [154, 293] width 13 height 12
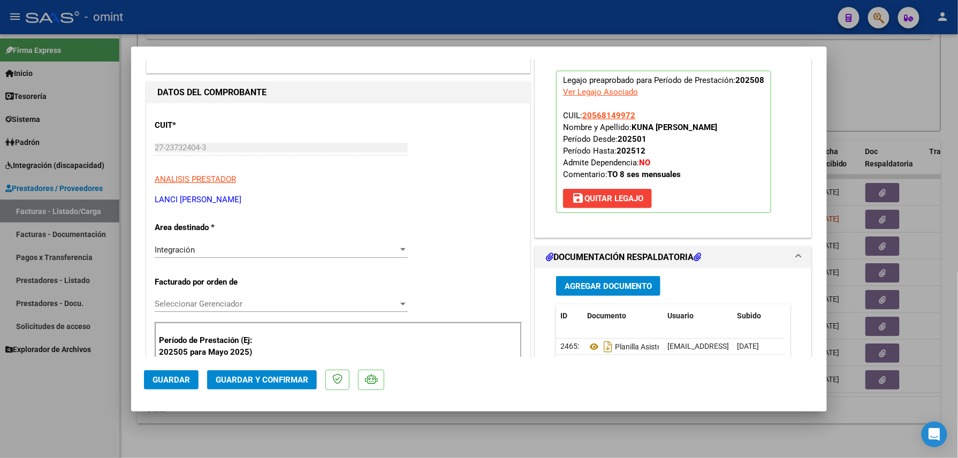
scroll to position [214, 0]
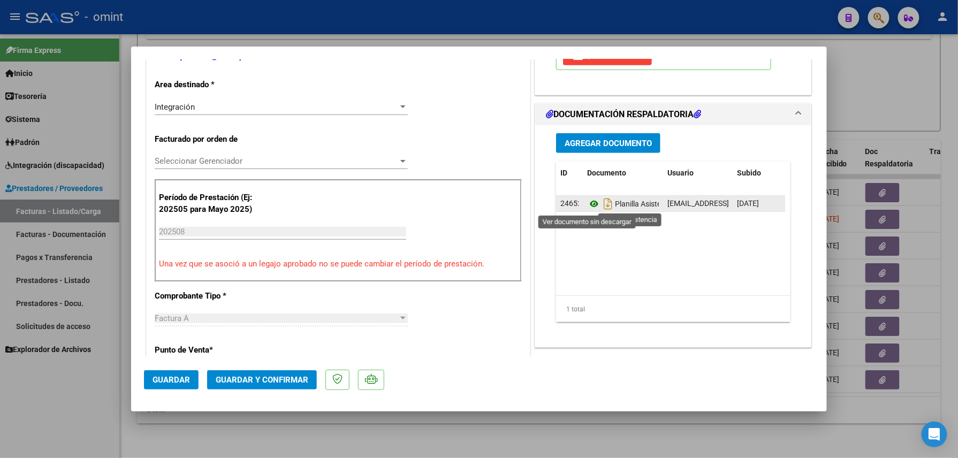
click at [592, 208] on icon at bounding box center [594, 203] width 14 height 13
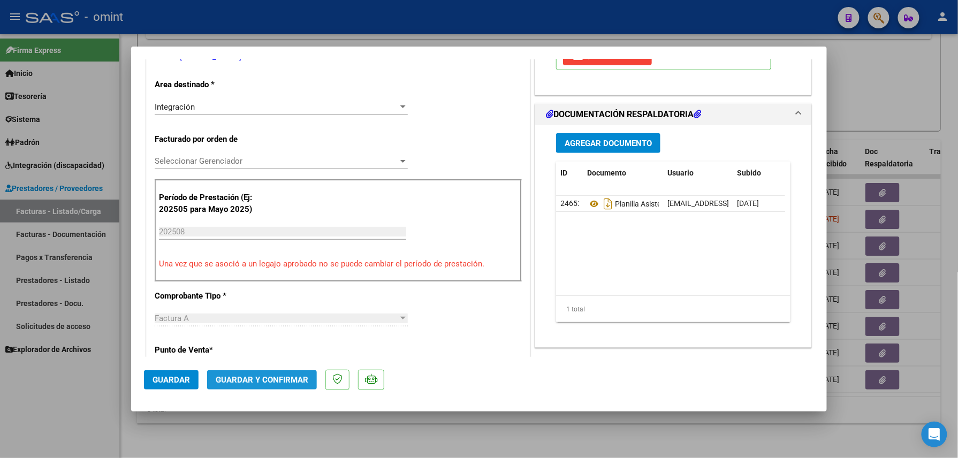
click at [262, 380] on span "Guardar y Confirmar" at bounding box center [262, 380] width 93 height 10
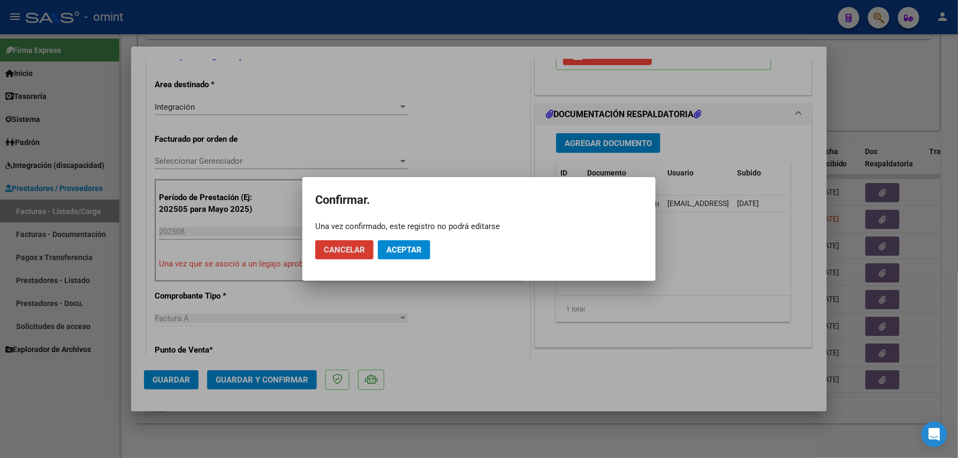
click at [403, 253] on span "Aceptar" at bounding box center [403, 250] width 35 height 10
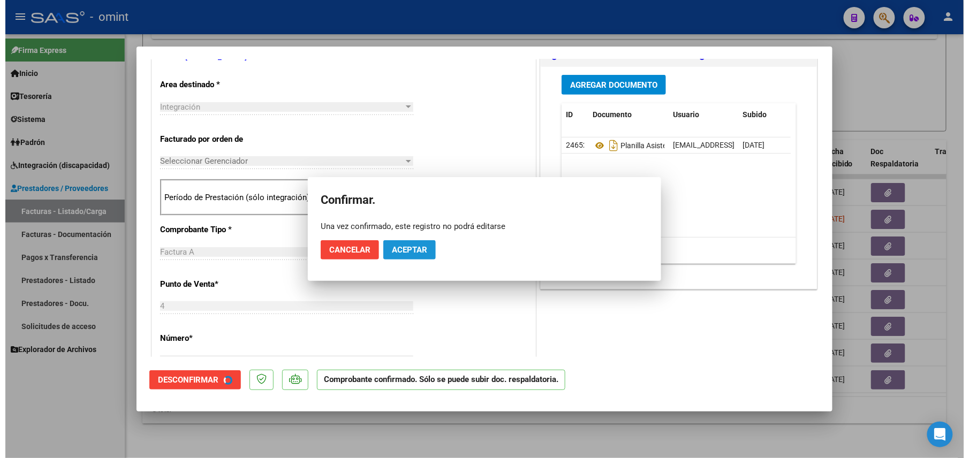
scroll to position [213, 0]
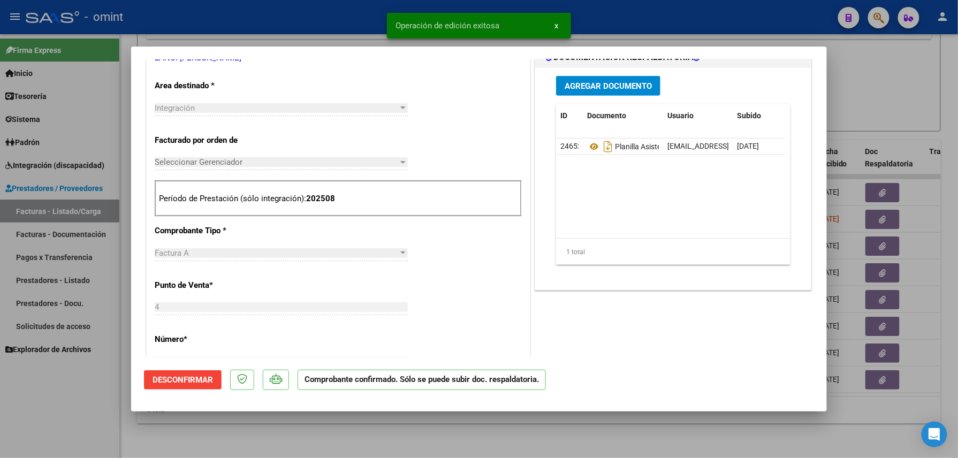
click at [341, 424] on div at bounding box center [479, 229] width 958 height 458
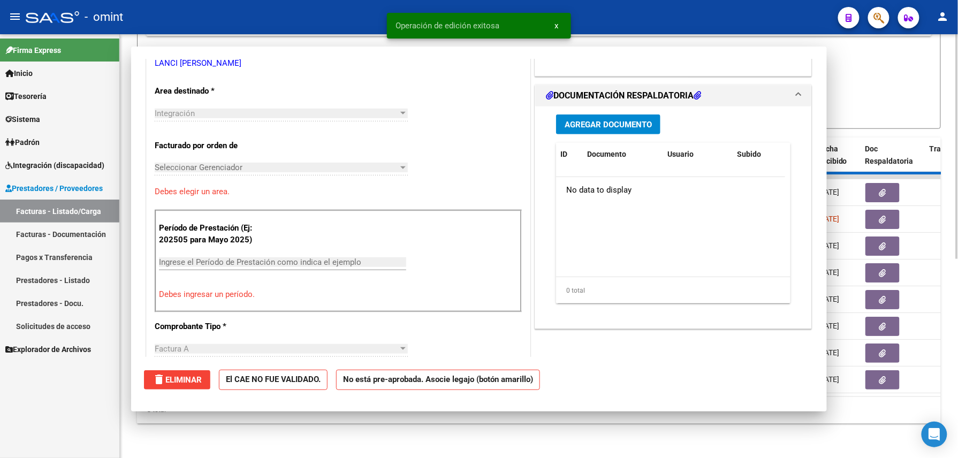
scroll to position [0, 0]
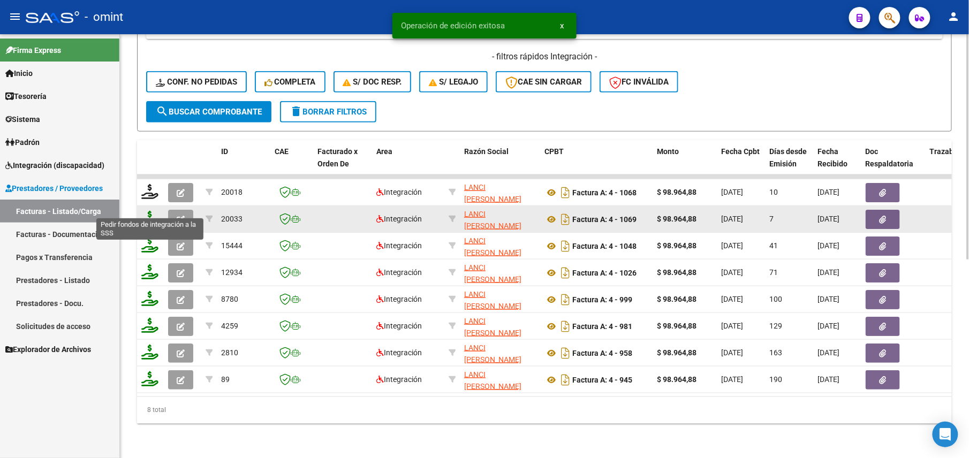
click at [155, 211] on icon at bounding box center [149, 218] width 17 height 15
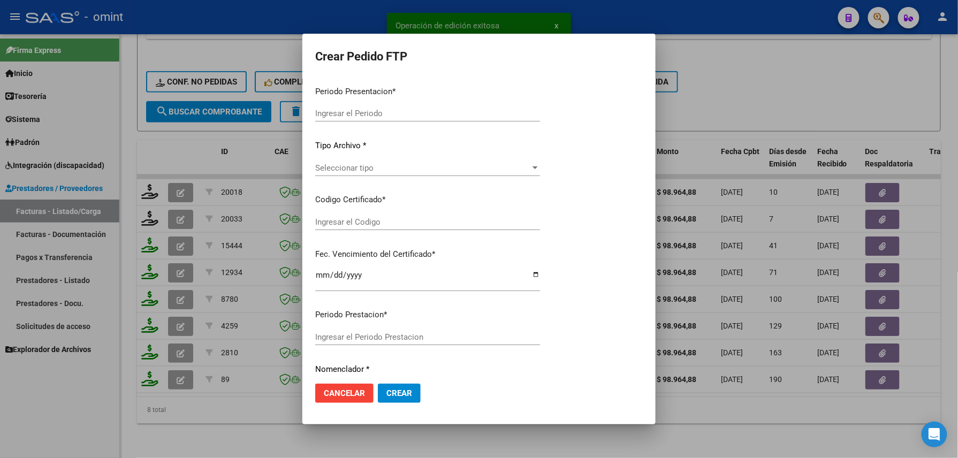
type input "202508"
type input "$ 98.964,88"
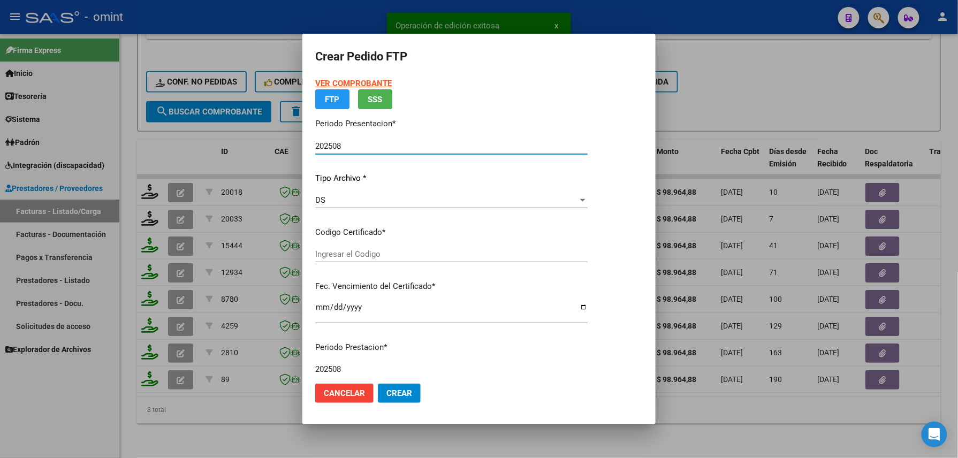
type input "5363099688"
type input "2029-11-30"
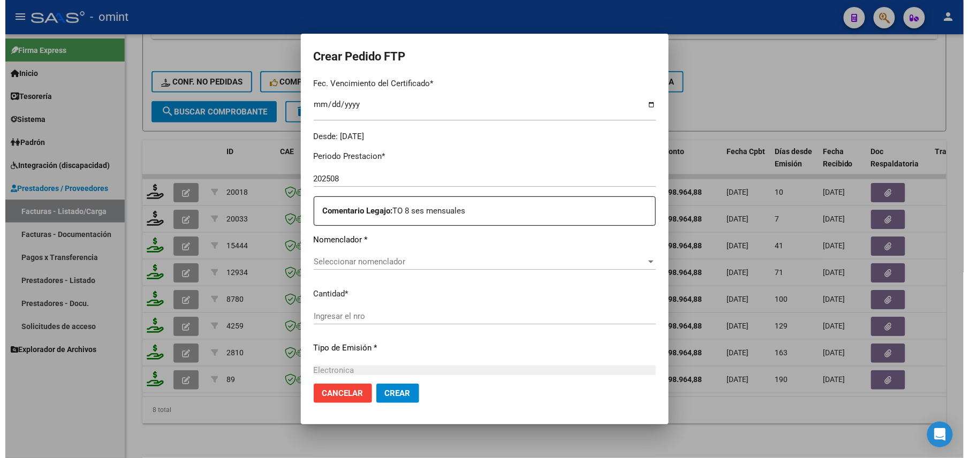
scroll to position [356, 0]
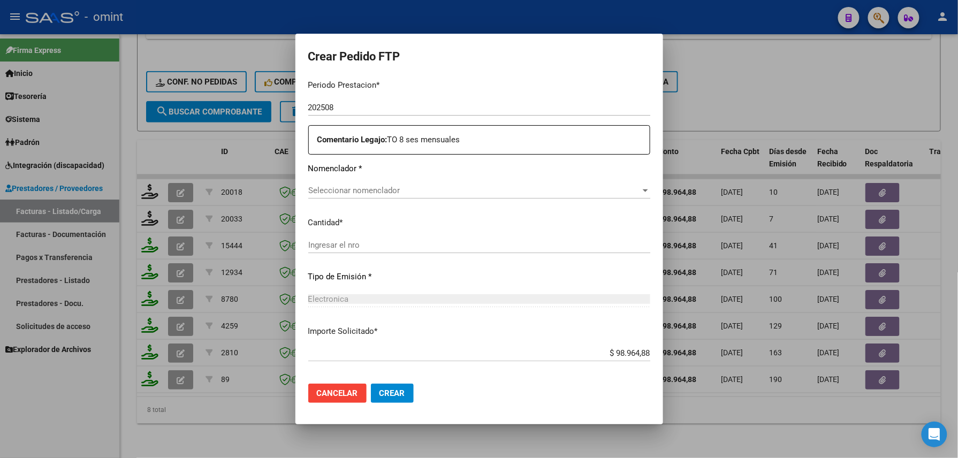
click at [227, 423] on div at bounding box center [479, 229] width 958 height 458
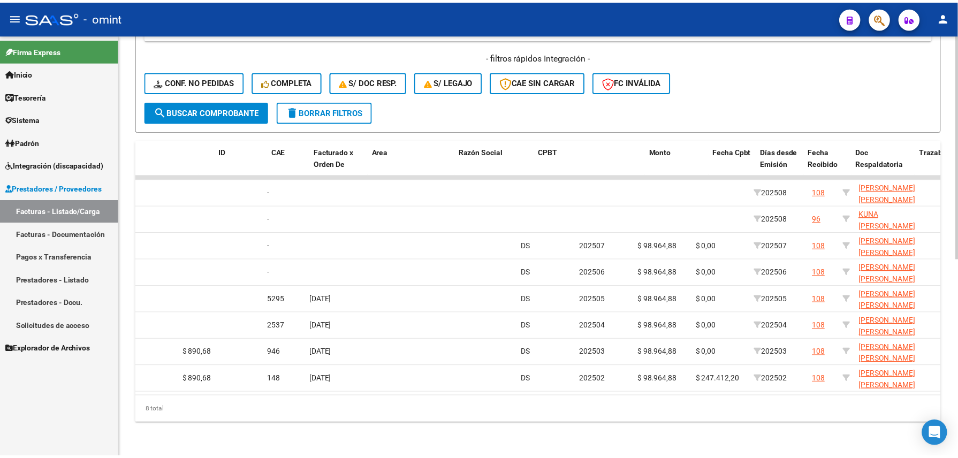
scroll to position [0, 0]
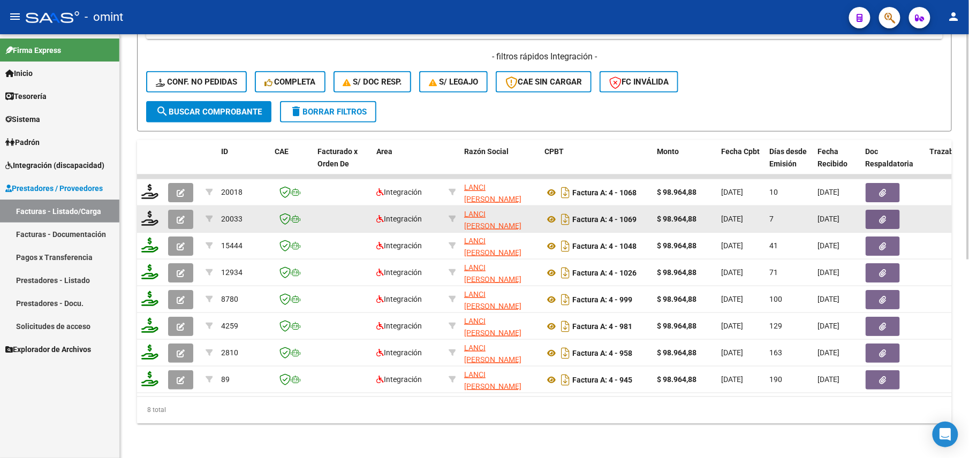
click at [185, 213] on button "button" at bounding box center [180, 219] width 25 height 19
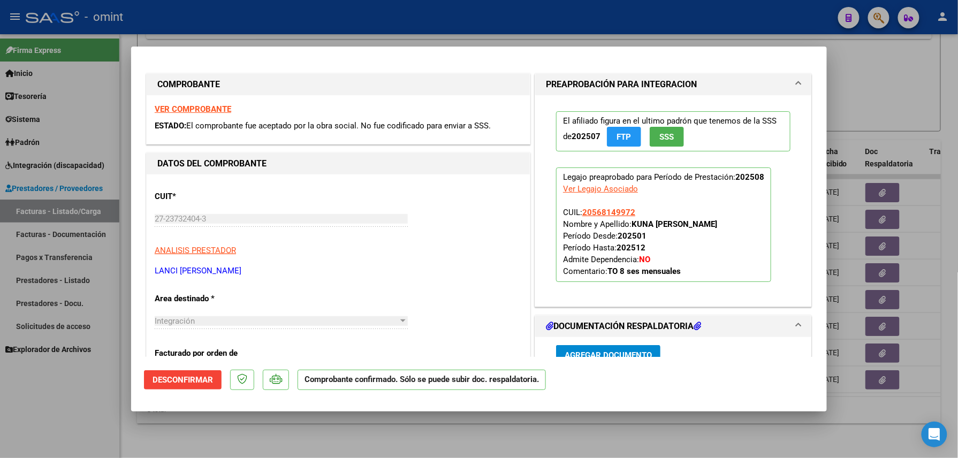
click at [301, 446] on div at bounding box center [479, 229] width 958 height 458
type input "$ 0,00"
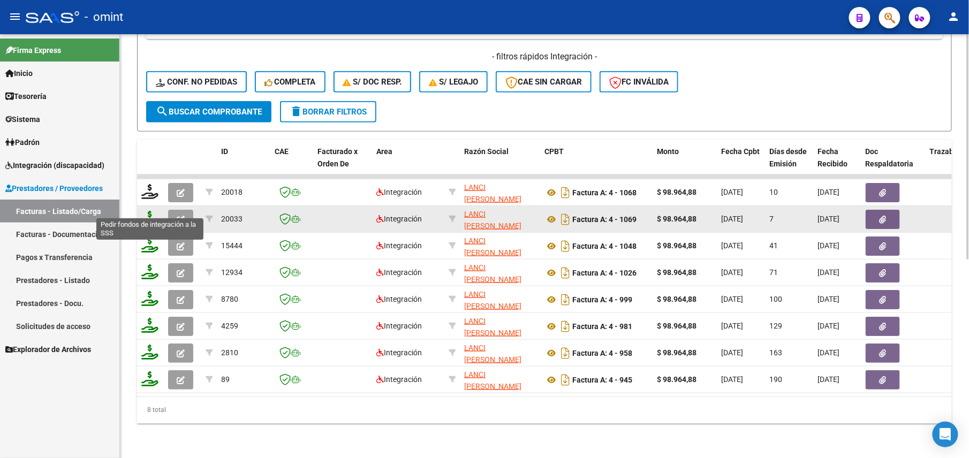
click at [151, 211] on icon at bounding box center [149, 218] width 17 height 15
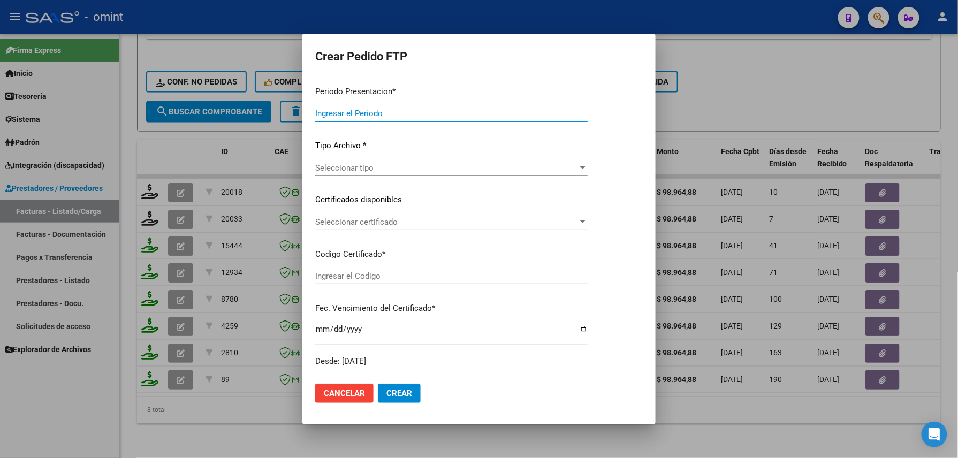
type input "202508"
type input "$ 98.964,88"
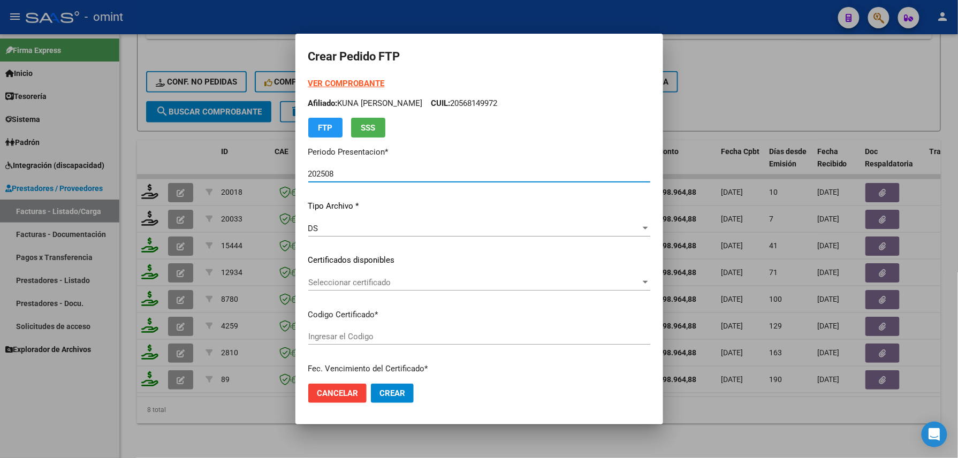
type input "5363099688"
type input "2029-11-30"
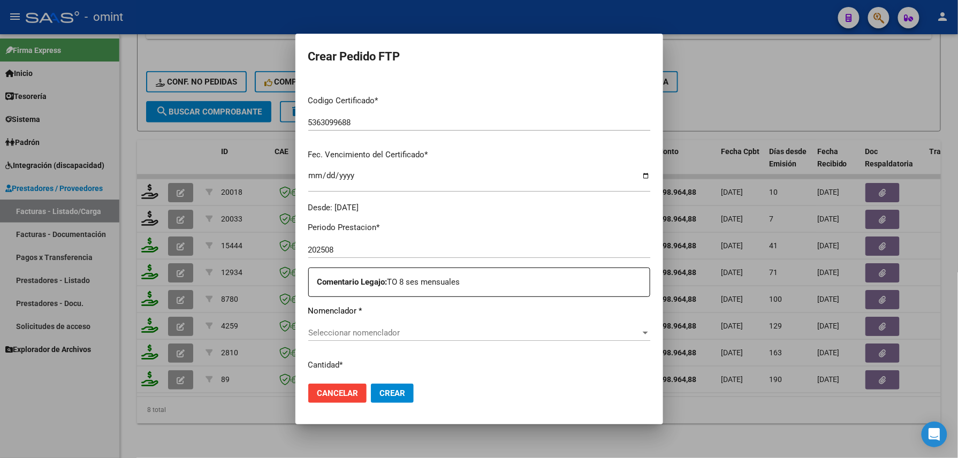
scroll to position [285, 0]
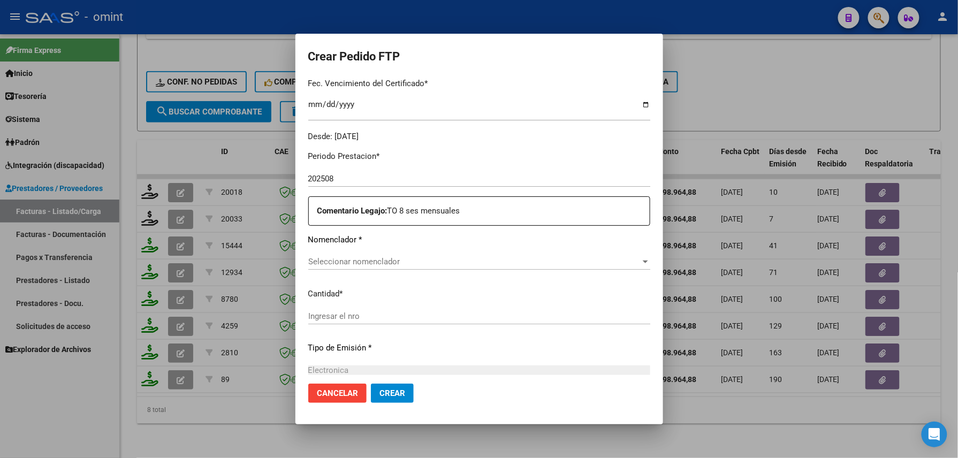
click at [345, 250] on div "Periodo Prestacion * 202508 Ingresar el Periodo Prestacion Comentario Legajo: T…" at bounding box center [479, 319] width 342 height 354
click at [349, 255] on div "Seleccionar nomenclador Seleccionar nomenclador" at bounding box center [479, 262] width 342 height 16
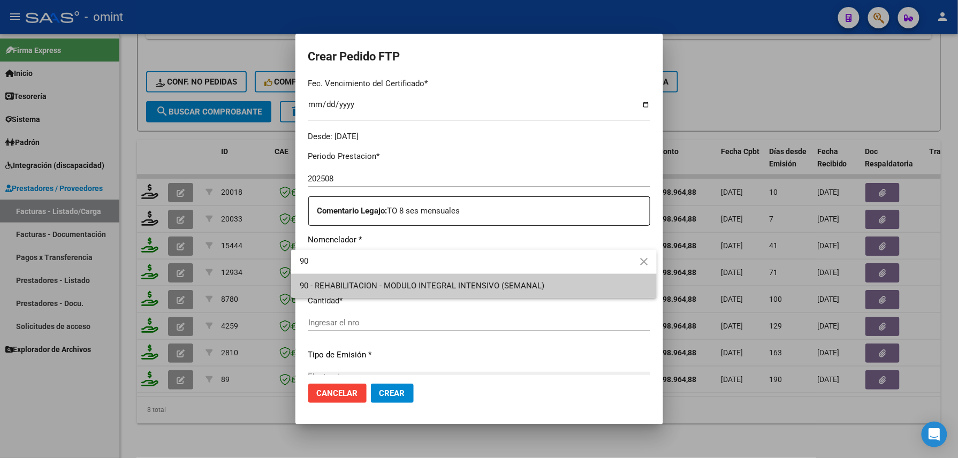
type input "90"
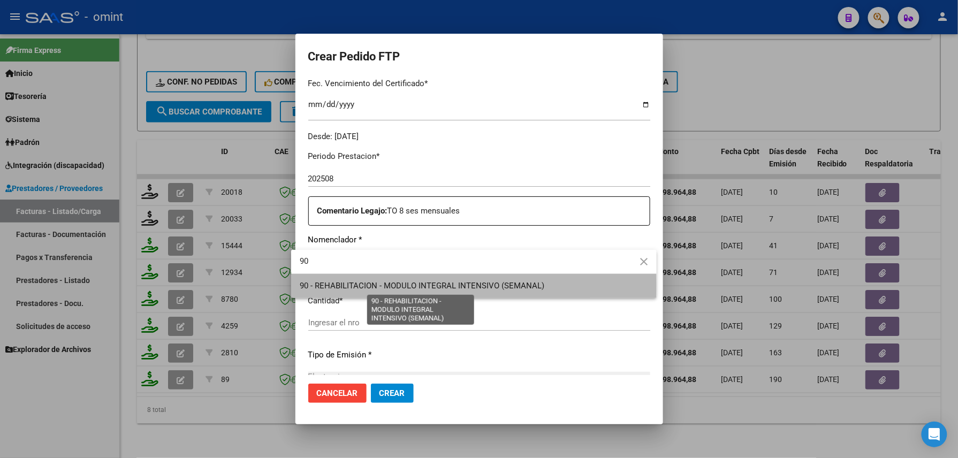
click at [351, 285] on span "90 - REHABILITACION - MODULO INTEGRAL INTENSIVO (SEMANAL)" at bounding box center [422, 286] width 245 height 10
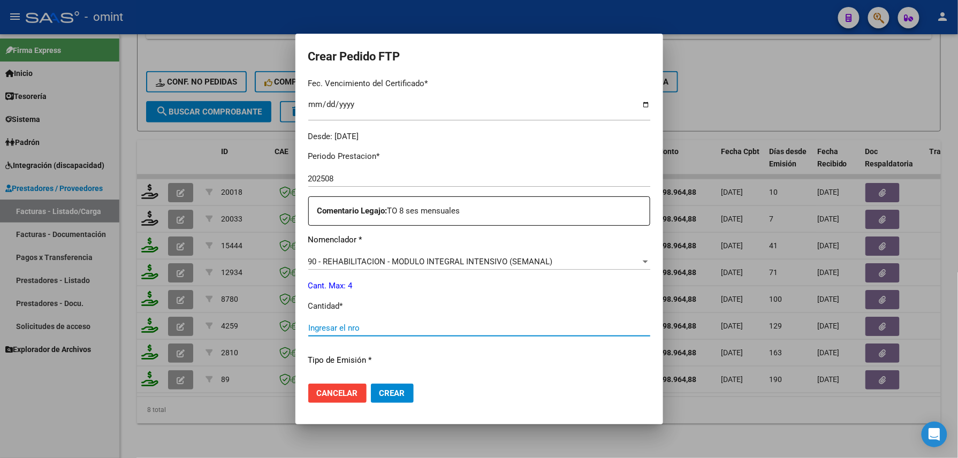
click at [347, 325] on input "Ingresar el nro" at bounding box center [479, 328] width 342 height 10
type input "4"
click at [379, 393] on span "Crear" at bounding box center [392, 393] width 26 height 10
click at [379, 390] on span "Crear" at bounding box center [392, 393] width 26 height 10
click at [380, 397] on span "Crear" at bounding box center [392, 393] width 26 height 10
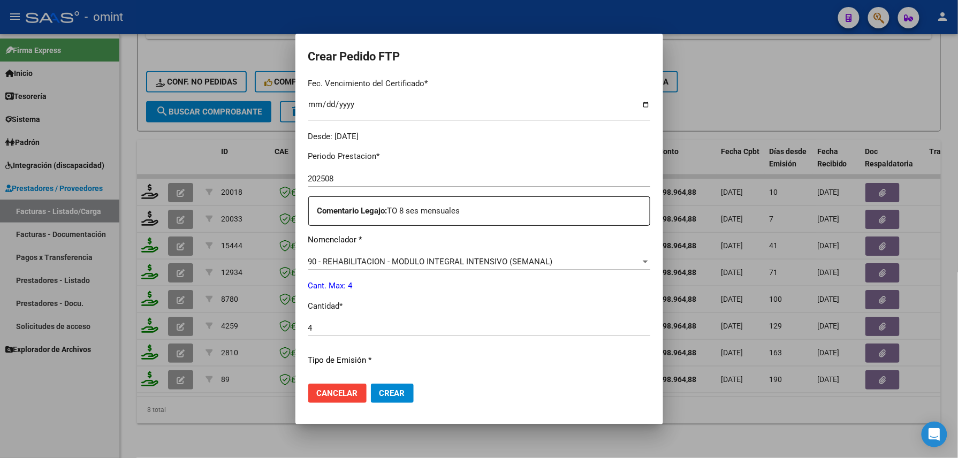
scroll to position [418, 0]
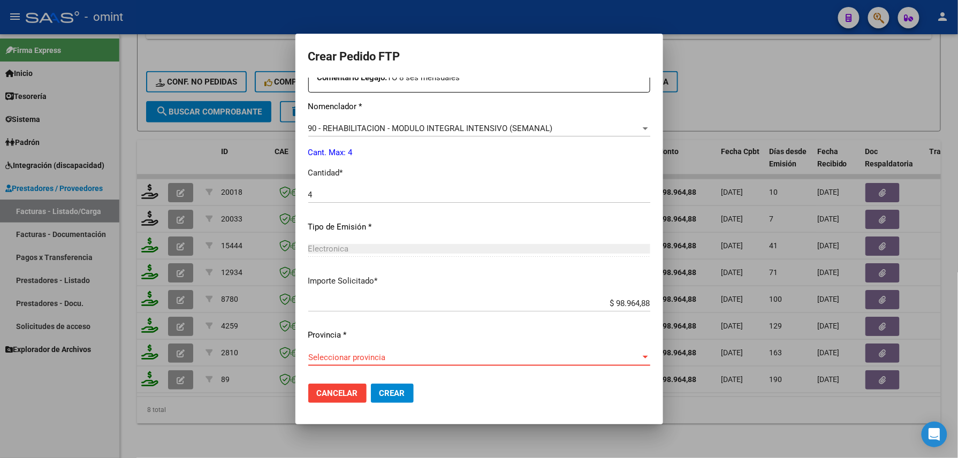
click at [359, 360] on span "Seleccionar provincia" at bounding box center [474, 358] width 332 height 10
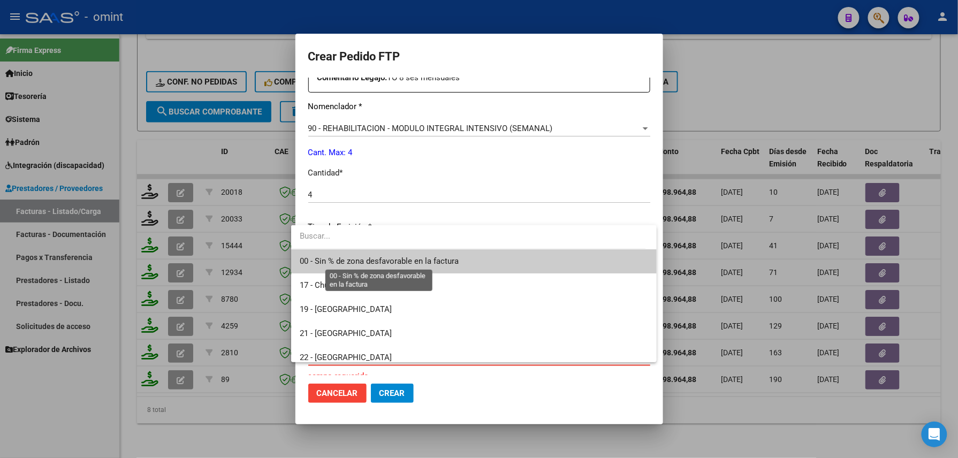
drag, startPoint x: 347, startPoint y: 262, endPoint x: 437, endPoint y: 367, distance: 137.7
click at [348, 262] on span "00 - Sin % de zona desfavorable en la factura" at bounding box center [379, 261] width 159 height 10
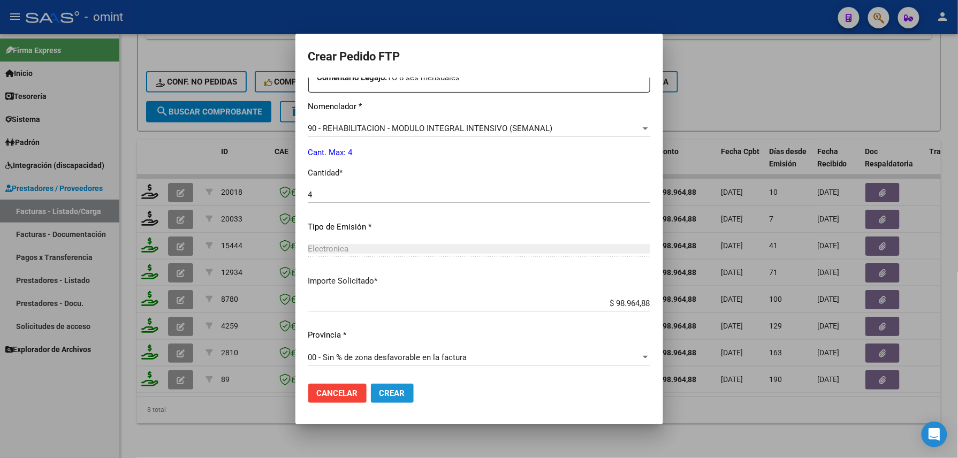
click at [386, 394] on span "Crear" at bounding box center [392, 393] width 26 height 10
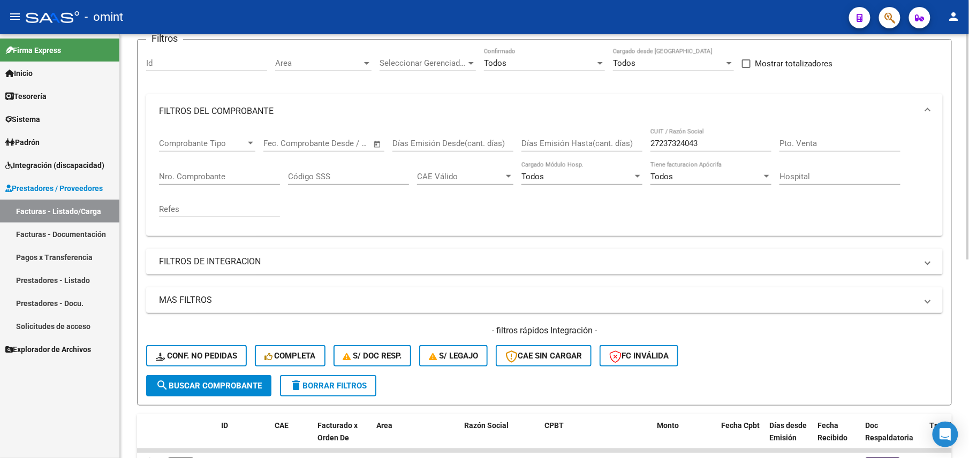
scroll to position [0, 0]
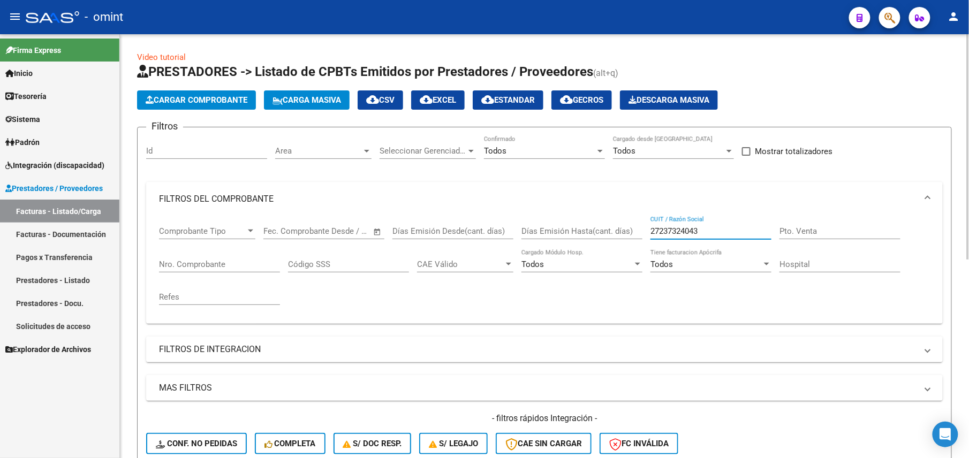
drag, startPoint x: 703, startPoint y: 231, endPoint x: 639, endPoint y: 231, distance: 64.2
click at [639, 231] on div "Comprobante Tipo Comprobante Tipo Fecha inicio – Fecha fin Fec. Comprobante Des…" at bounding box center [544, 265] width 771 height 99
paste input "90470817"
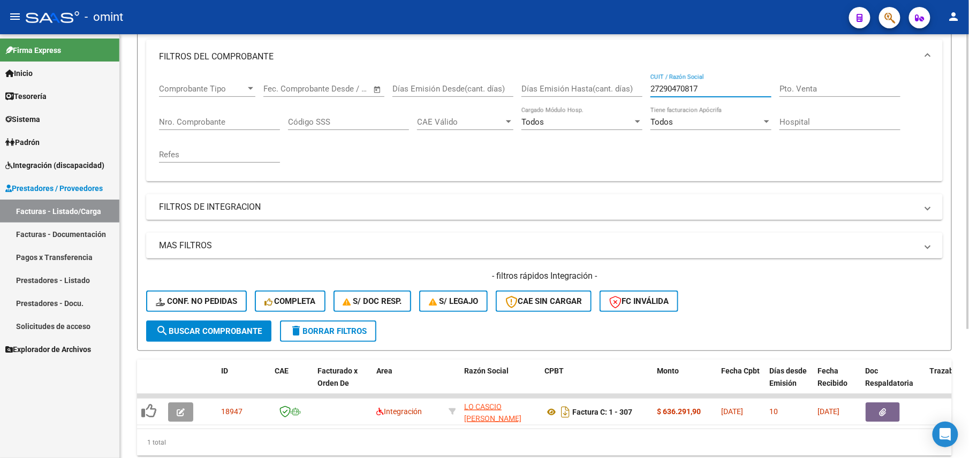
scroll to position [185, 0]
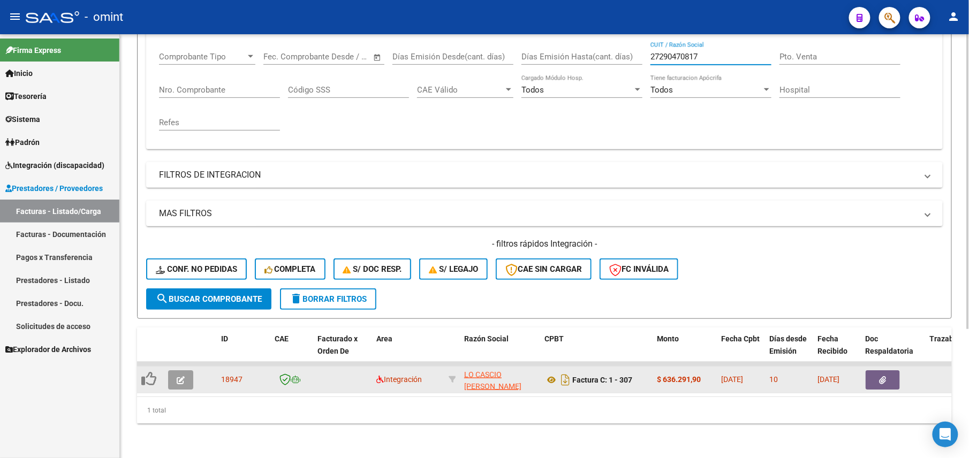
type input "27290470817"
click at [178, 376] on icon "button" at bounding box center [181, 380] width 8 height 8
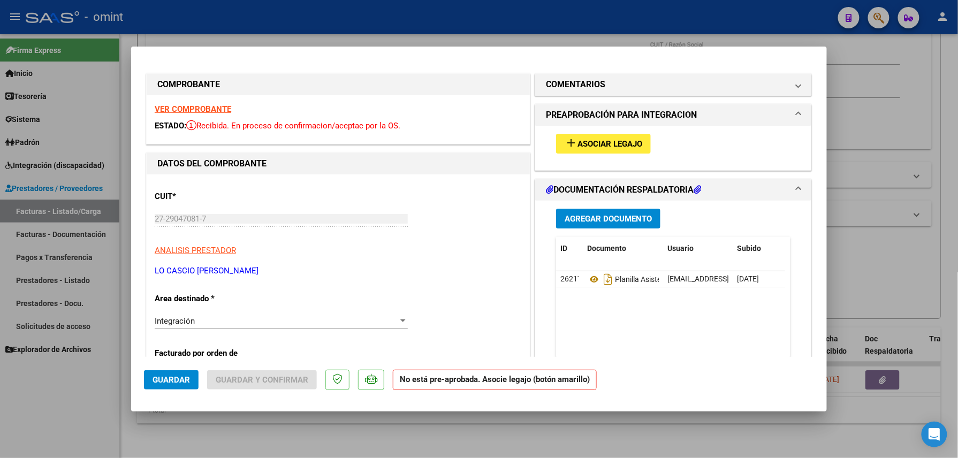
click at [196, 108] on strong "VER COMPROBANTE" at bounding box center [193, 109] width 77 height 10
click at [582, 135] on button "add Asociar Legajo" at bounding box center [603, 144] width 95 height 20
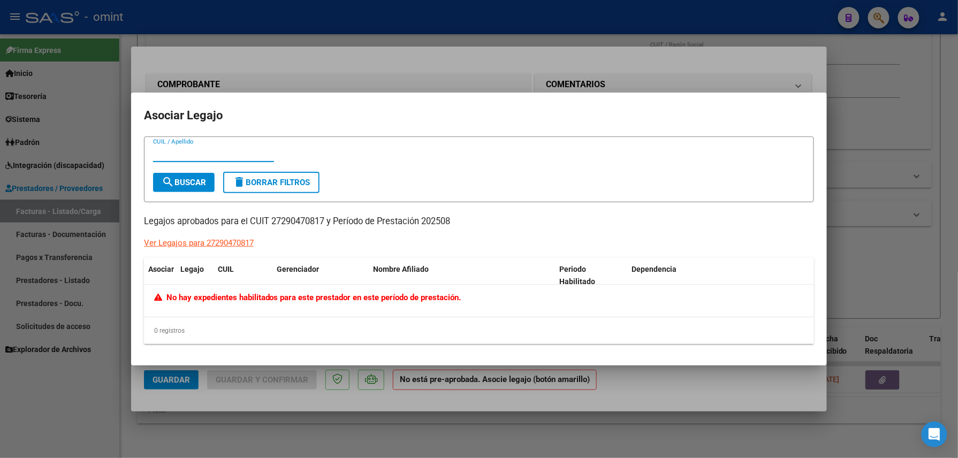
click at [512, 56] on div at bounding box center [479, 229] width 958 height 458
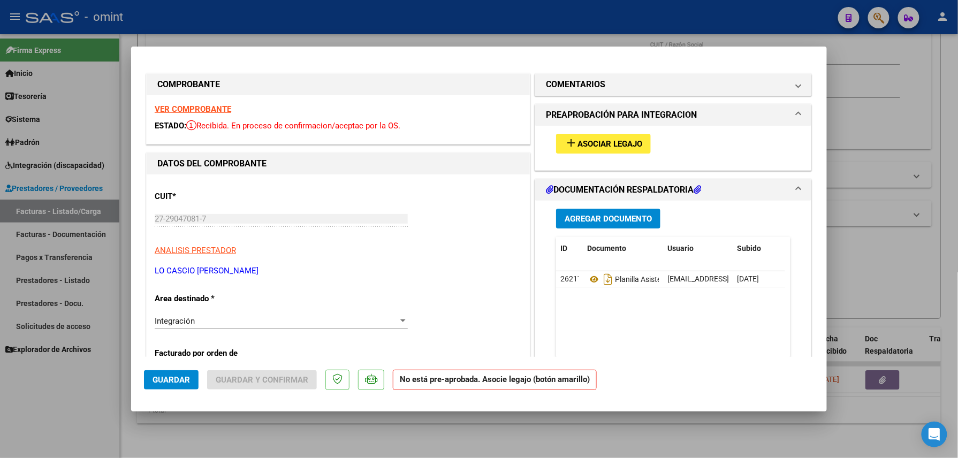
click at [608, 142] on span "Asociar Legajo" at bounding box center [609, 144] width 65 height 10
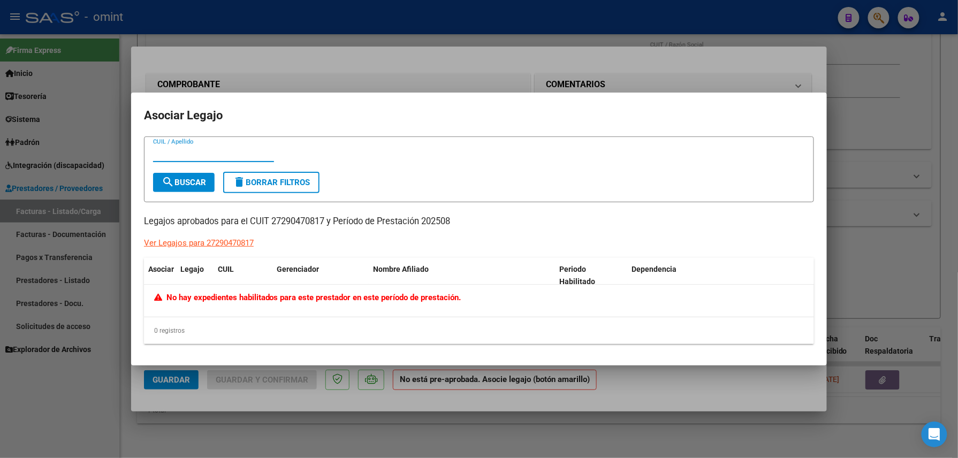
click at [546, 3] on div at bounding box center [479, 229] width 958 height 458
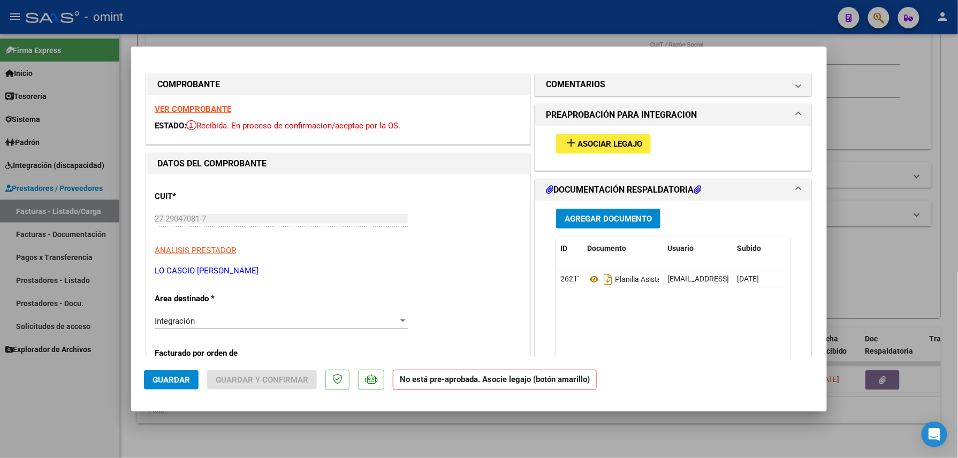
click at [547, 19] on div at bounding box center [479, 229] width 958 height 458
type input "$ 0,00"
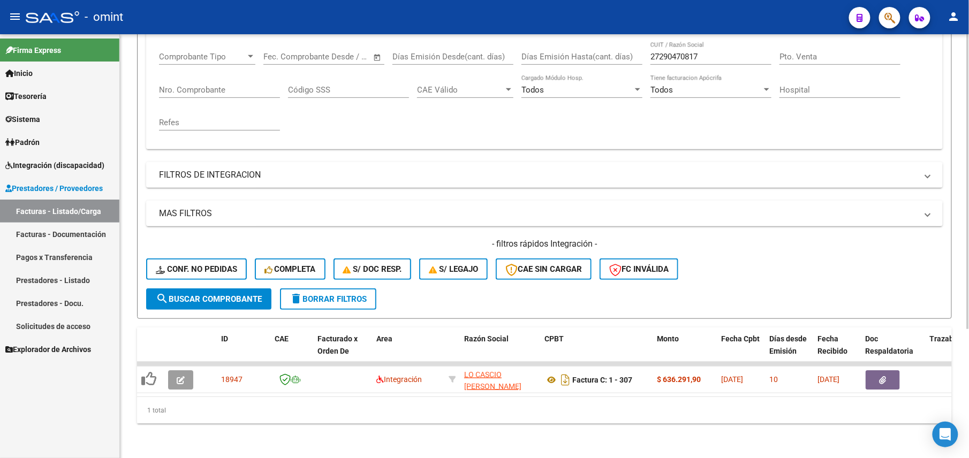
scroll to position [0, 0]
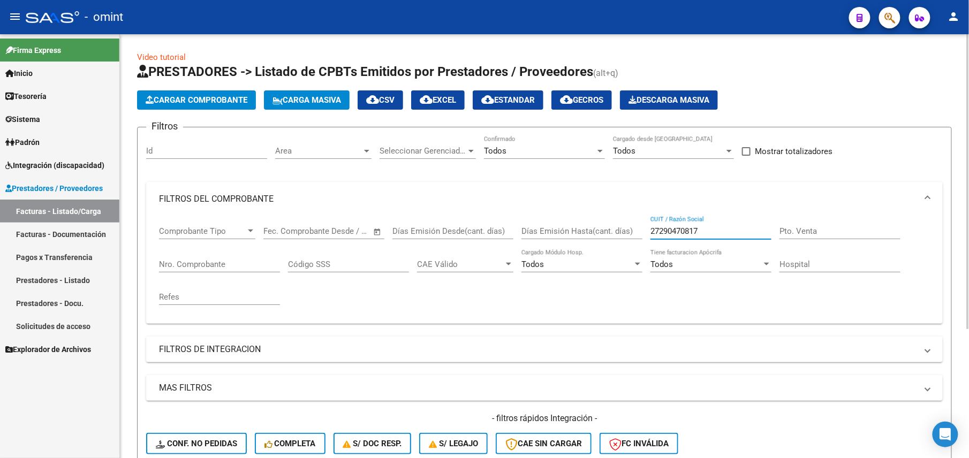
drag, startPoint x: 713, startPoint y: 230, endPoint x: 613, endPoint y: 227, distance: 100.1
click at [613, 227] on div "Comprobante Tipo Comprobante Tipo Fecha inicio – Fecha fin Fec. Comprobante Des…" at bounding box center [544, 265] width 771 height 99
paste input "60310742"
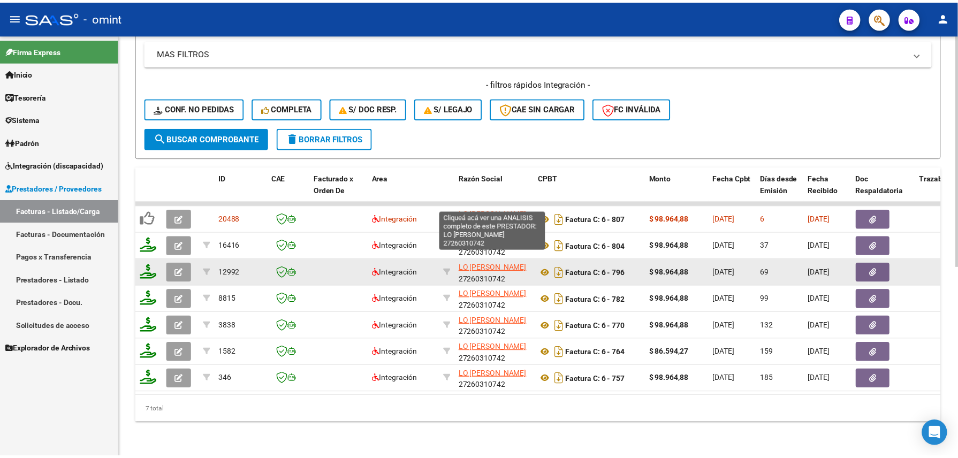
scroll to position [1, 0]
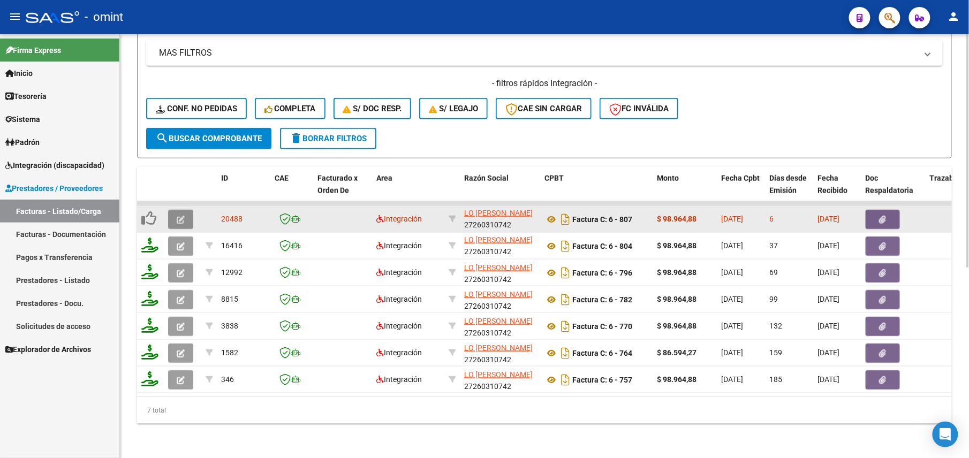
click at [180, 216] on icon "button" at bounding box center [181, 220] width 8 height 8
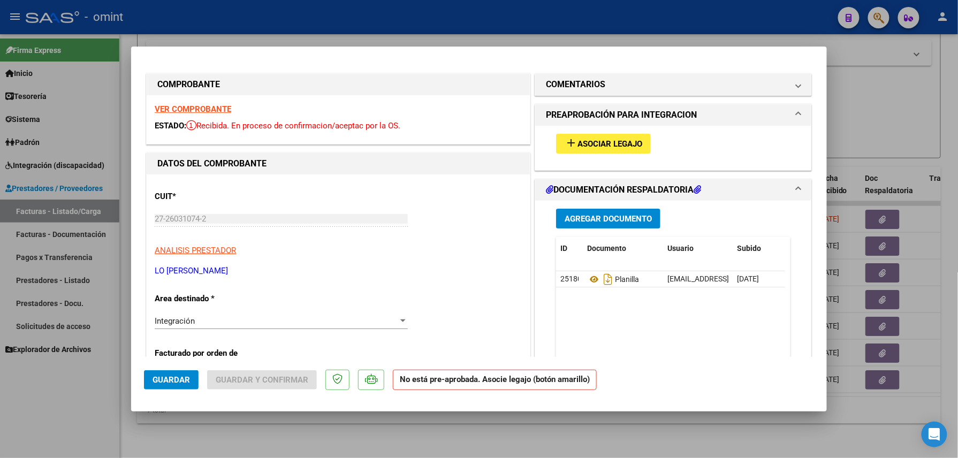
click at [225, 110] on strong "VER COMPROBANTE" at bounding box center [193, 109] width 77 height 10
click at [619, 140] on span "Asociar Legajo" at bounding box center [609, 144] width 65 height 10
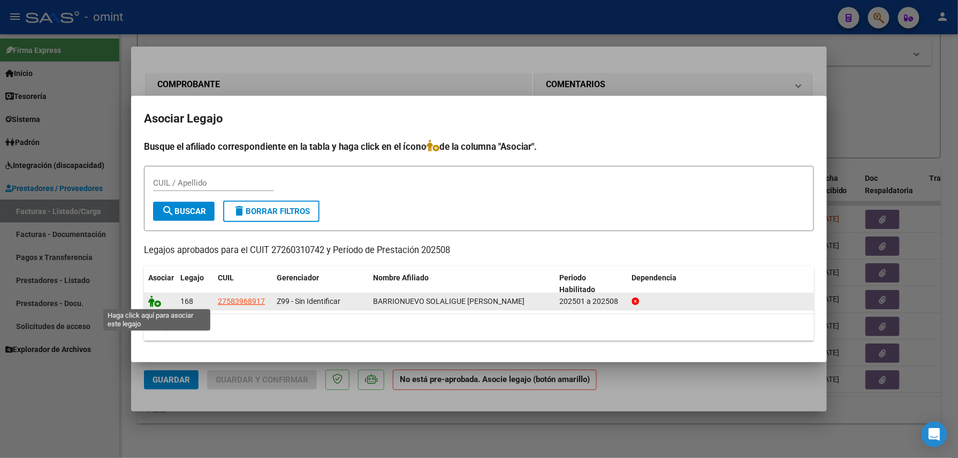
click at [151, 296] on icon at bounding box center [154, 301] width 13 height 12
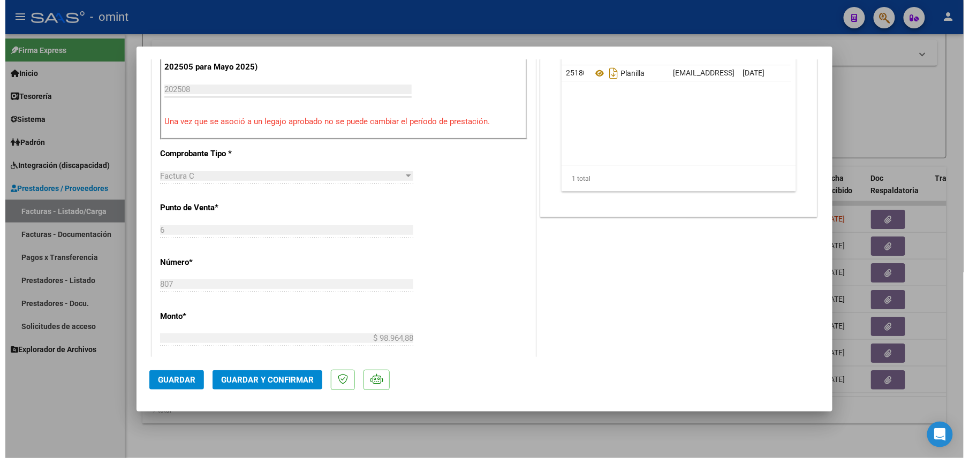
scroll to position [0, 0]
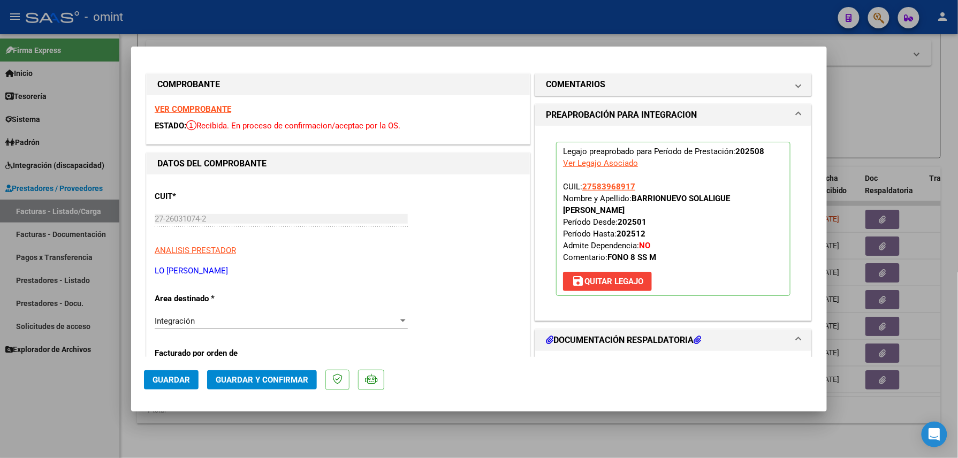
click at [174, 379] on span "Guardar" at bounding box center [171, 380] width 37 height 10
click at [412, 431] on div at bounding box center [479, 229] width 958 height 458
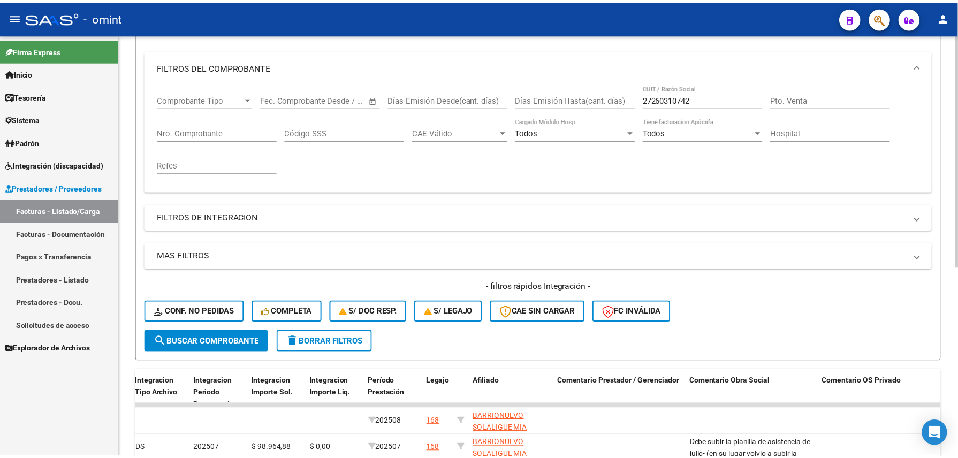
scroll to position [275, 0]
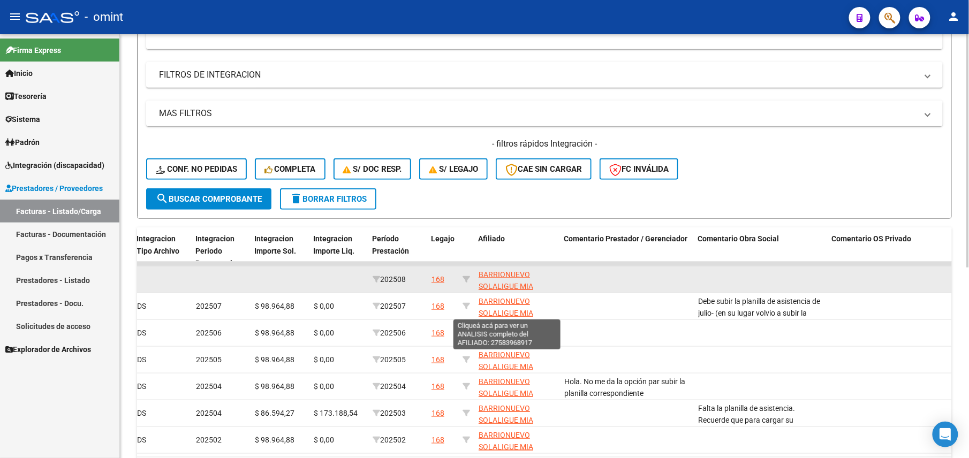
click at [505, 274] on span "BARRIONUEVO SOLALIGUE MIA ISABELLA 27583968917" at bounding box center [506, 292] width 57 height 45
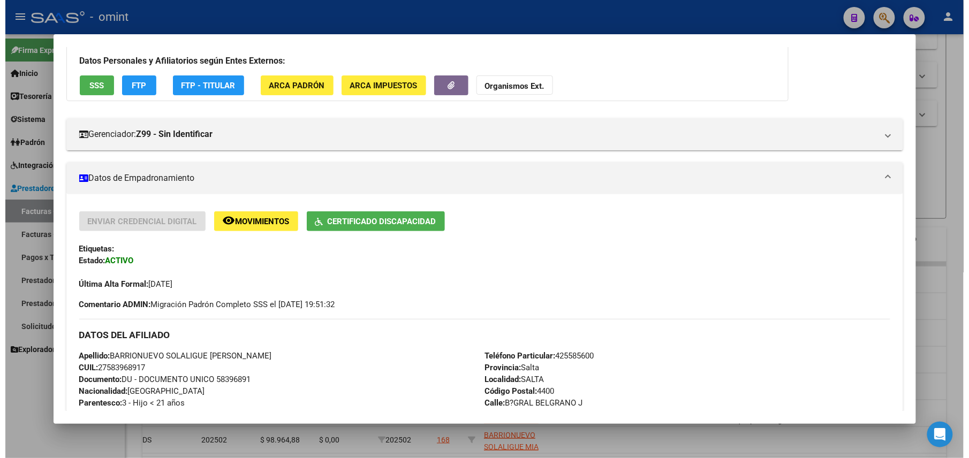
scroll to position [0, 0]
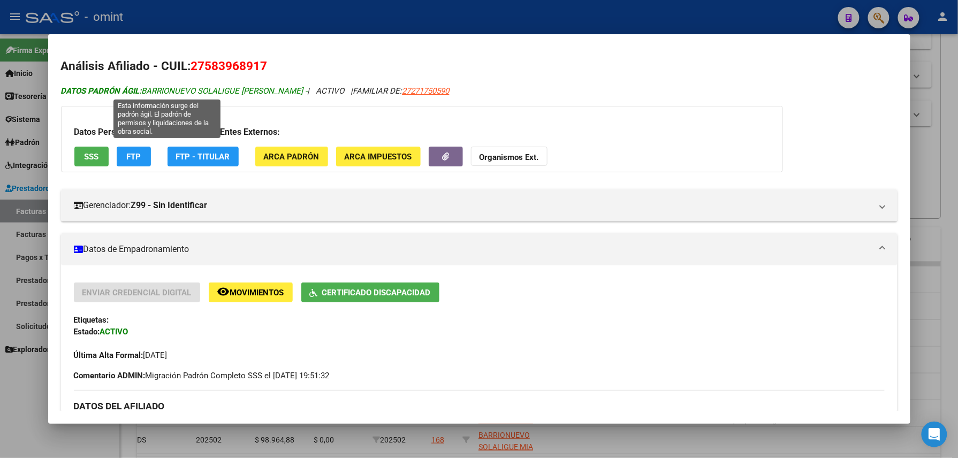
drag, startPoint x: 139, startPoint y: 90, endPoint x: 250, endPoint y: 87, distance: 111.4
click at [250, 87] on span "DATOS PADRÓN ÁGIL: BARRIONUEVO SOLALIGUE MIA ISAB -" at bounding box center [184, 91] width 247 height 10
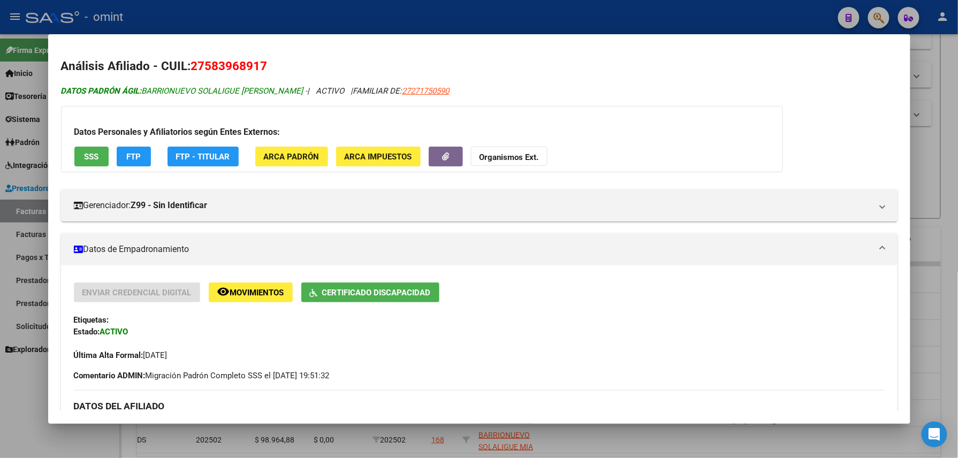
drag, startPoint x: 250, startPoint y: 87, endPoint x: 229, endPoint y: 86, distance: 21.4
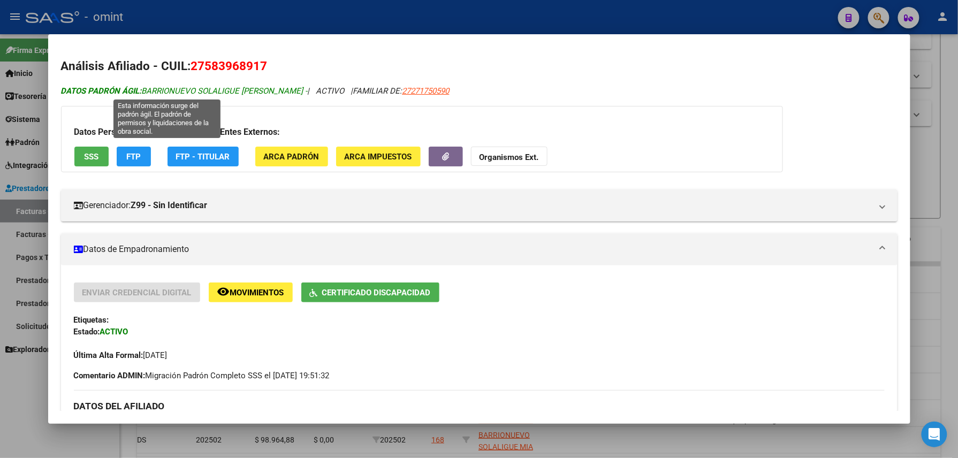
copy span "BARRIONUEVO SOLALIGUE MIA"
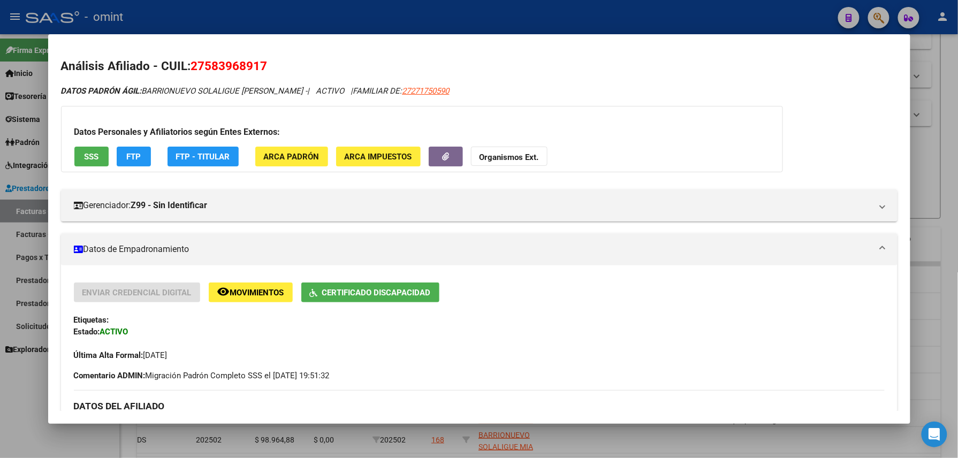
click at [417, 2] on div at bounding box center [479, 229] width 958 height 458
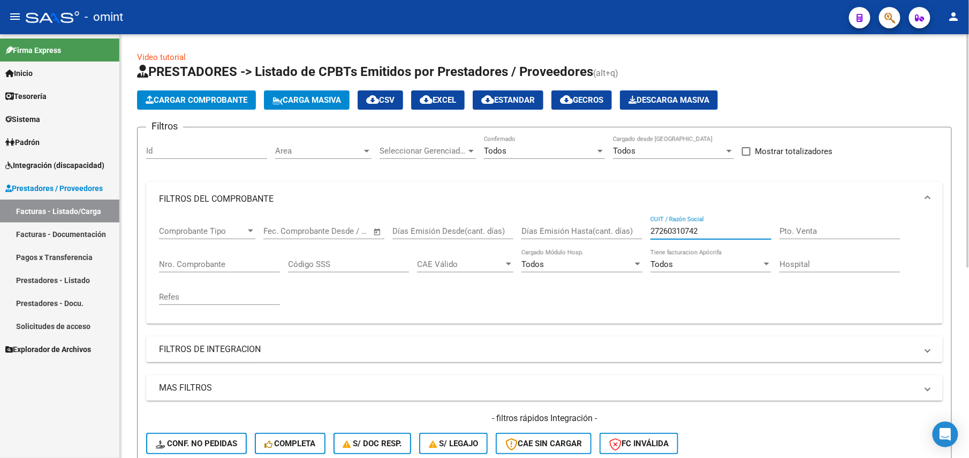
drag, startPoint x: 715, startPoint y: 229, endPoint x: 616, endPoint y: 228, distance: 98.5
click at [616, 228] on div "Comprobante Tipo Comprobante Tipo Fecha inicio – Fecha fin Fec. Comprobante Des…" at bounding box center [544, 265] width 771 height 99
paste input "35676090"
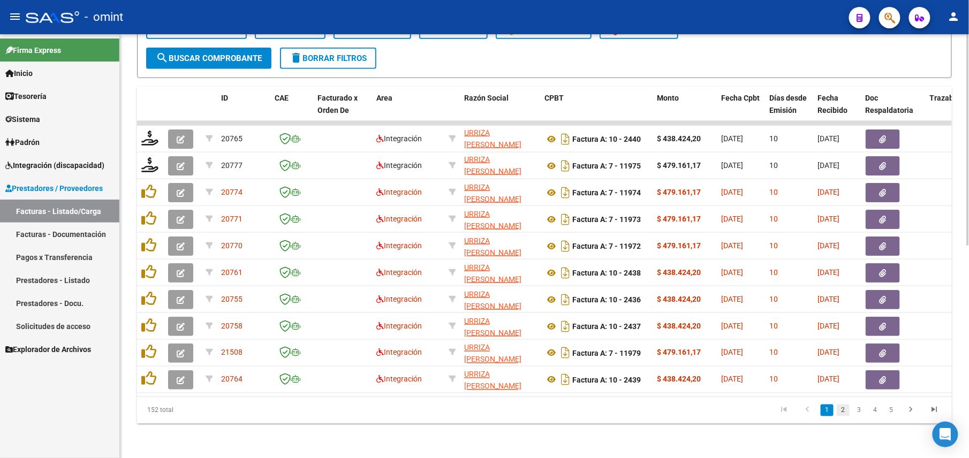
type input "27235676090"
click at [842, 409] on link "2" at bounding box center [842, 411] width 13 height 12
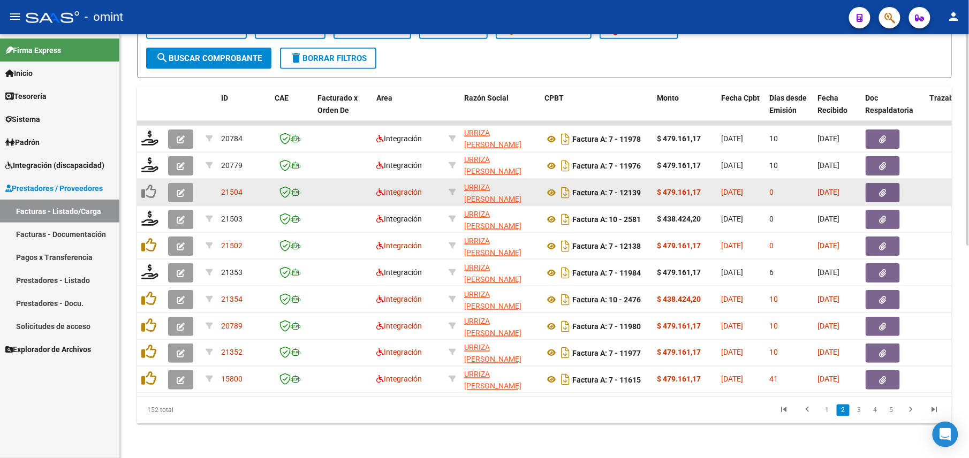
click at [177, 183] on button "button" at bounding box center [180, 192] width 25 height 19
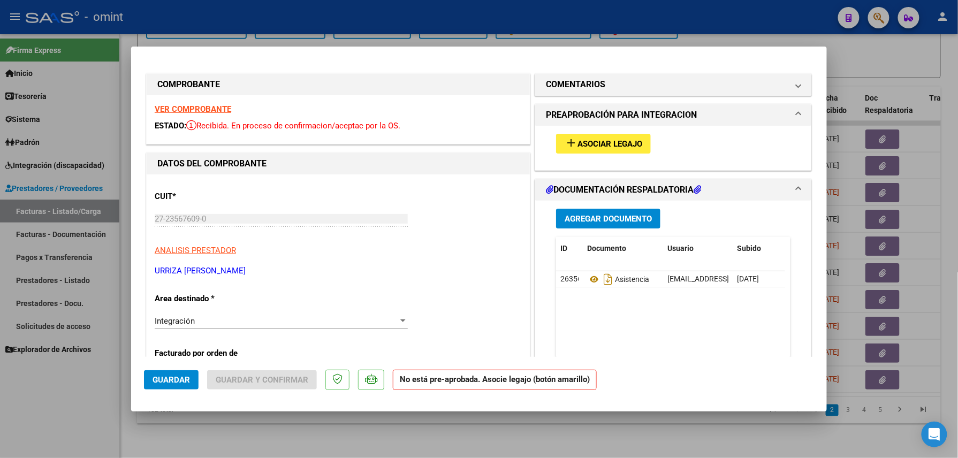
click at [216, 107] on strong "VER COMPROBANTE" at bounding box center [193, 109] width 77 height 10
click at [606, 135] on button "add Asociar Legajo" at bounding box center [603, 144] width 95 height 20
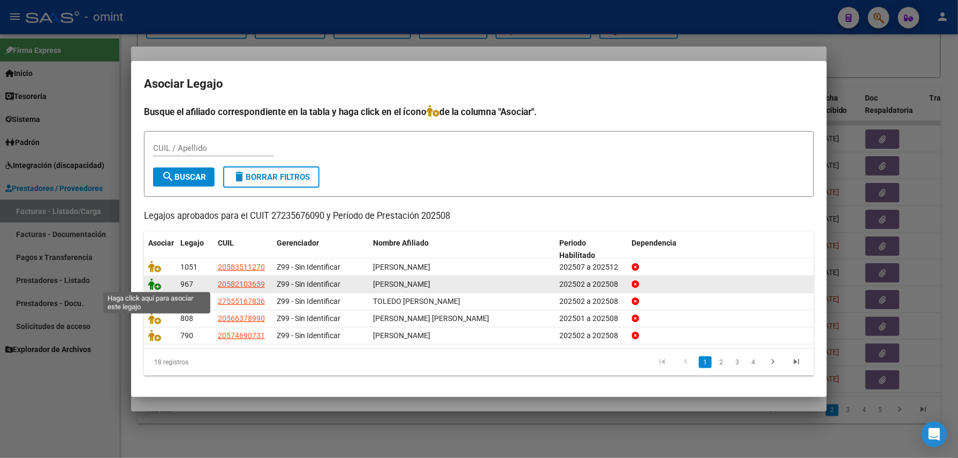
click at [152, 288] on icon at bounding box center [154, 284] width 13 height 12
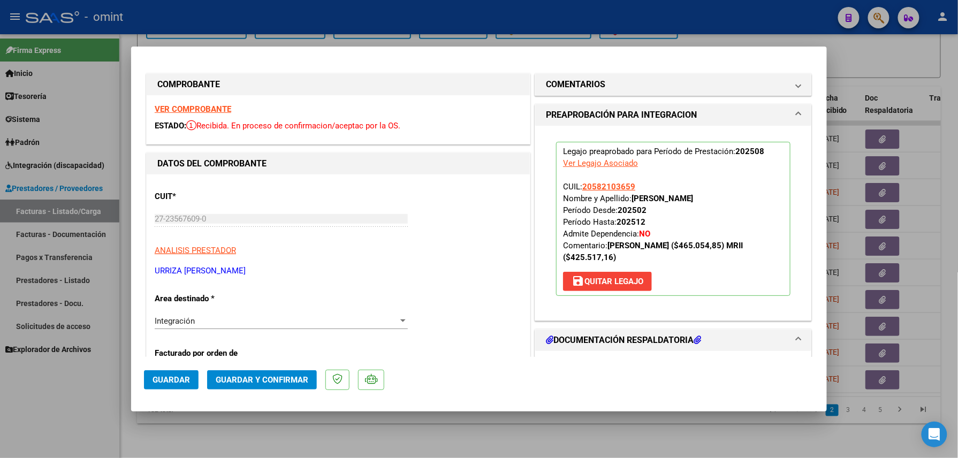
click at [403, 444] on div at bounding box center [479, 229] width 958 height 458
type input "$ 0,00"
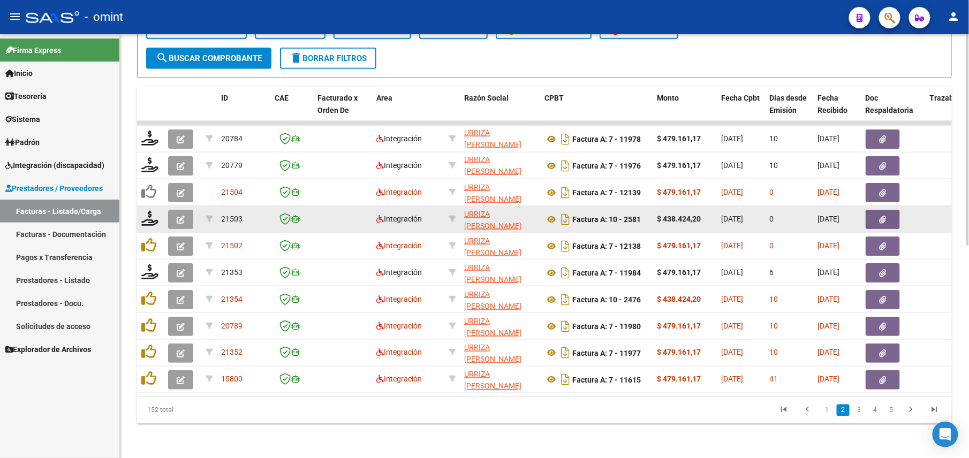
click at [182, 216] on icon "button" at bounding box center [181, 220] width 8 height 8
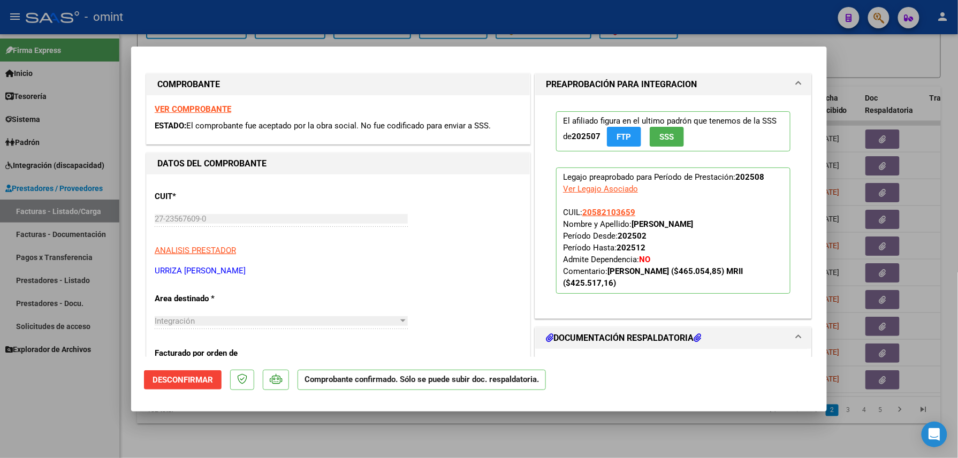
click at [331, 448] on div at bounding box center [479, 229] width 958 height 458
type input "$ 0,00"
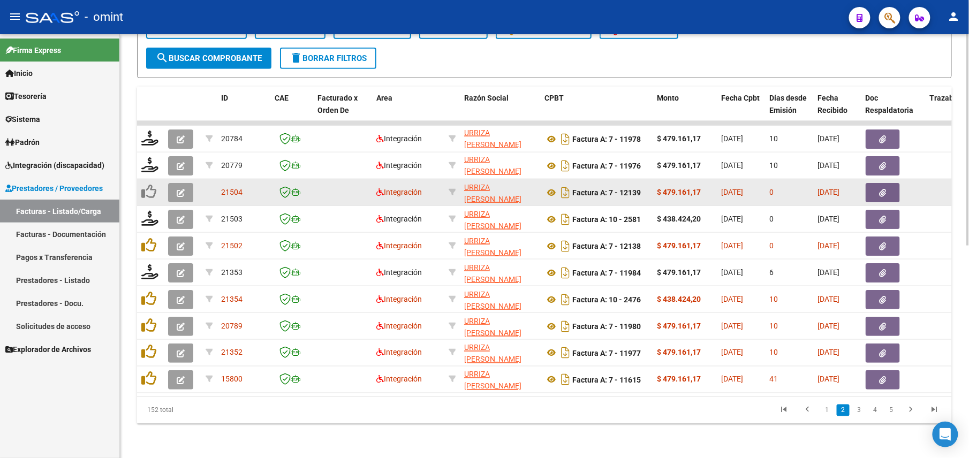
click at [177, 189] on icon "button" at bounding box center [181, 193] width 8 height 8
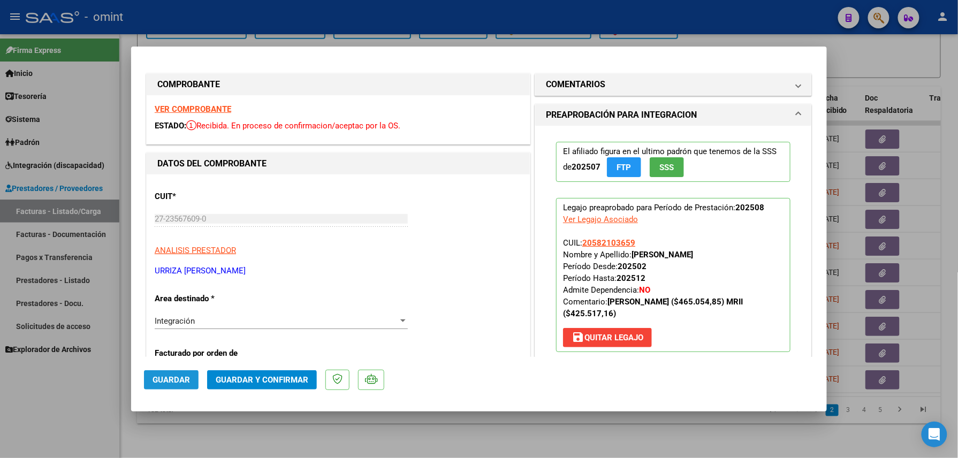
click at [174, 377] on span "Guardar" at bounding box center [171, 380] width 37 height 10
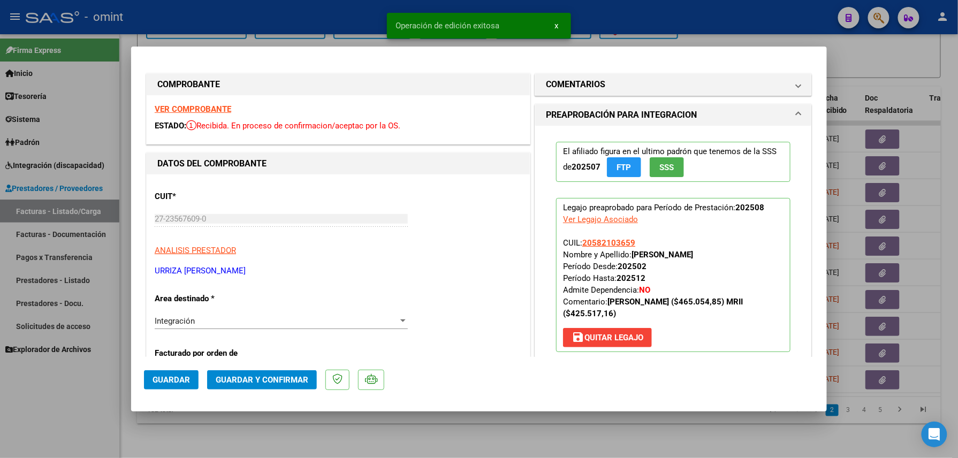
click at [275, 441] on div at bounding box center [479, 229] width 958 height 458
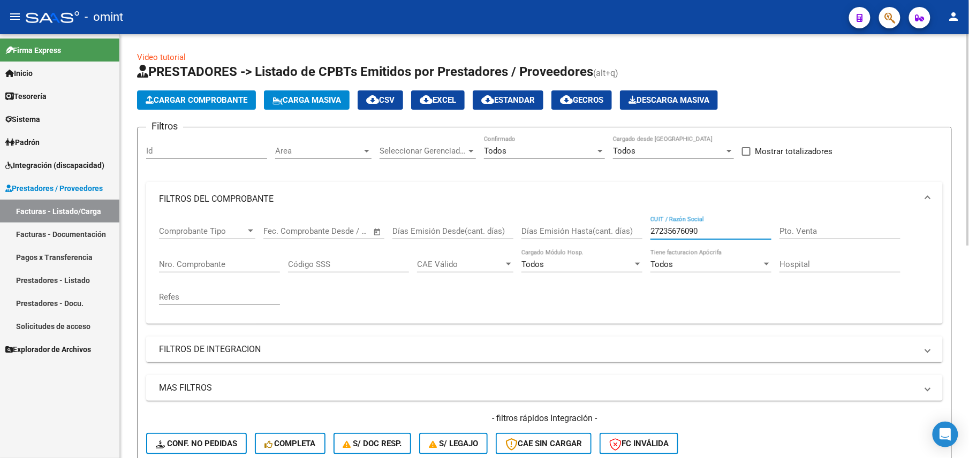
drag, startPoint x: 635, startPoint y: 227, endPoint x: 619, endPoint y: 227, distance: 16.1
click at [619, 227] on div "Comprobante Tipo Comprobante Tipo Fecha inicio – Fecha fin Fec. Comprobante Des…" at bounding box center [544, 265] width 771 height 99
paste input "338604608"
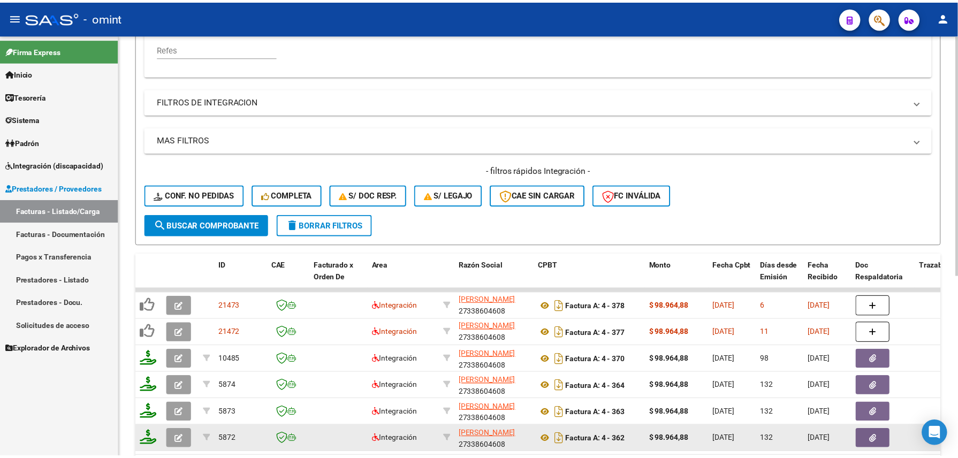
scroll to position [319, 0]
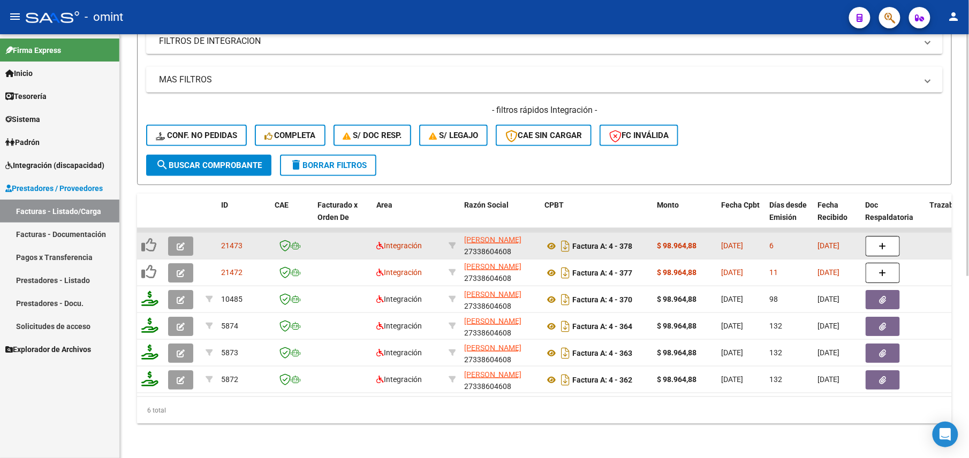
type input "27338604608"
click at [180, 242] on icon "button" at bounding box center [181, 246] width 8 height 8
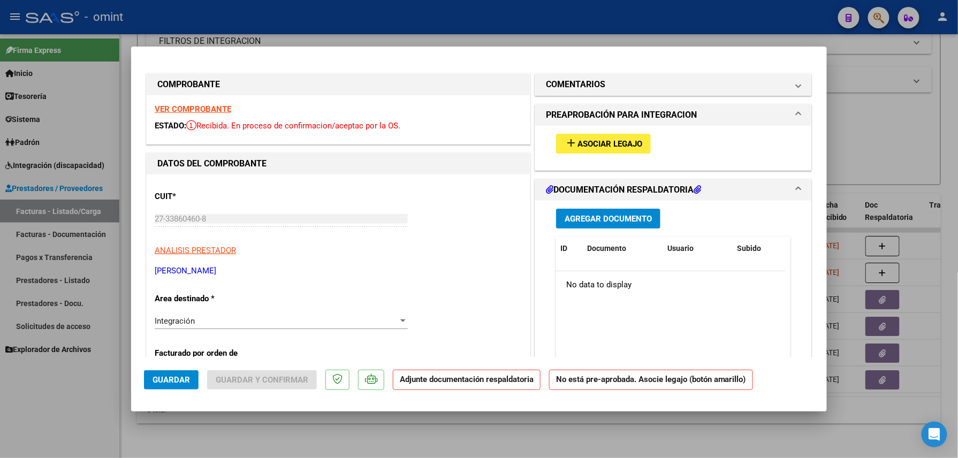
click at [222, 105] on strong "VER COMPROBANTE" at bounding box center [193, 109] width 77 height 10
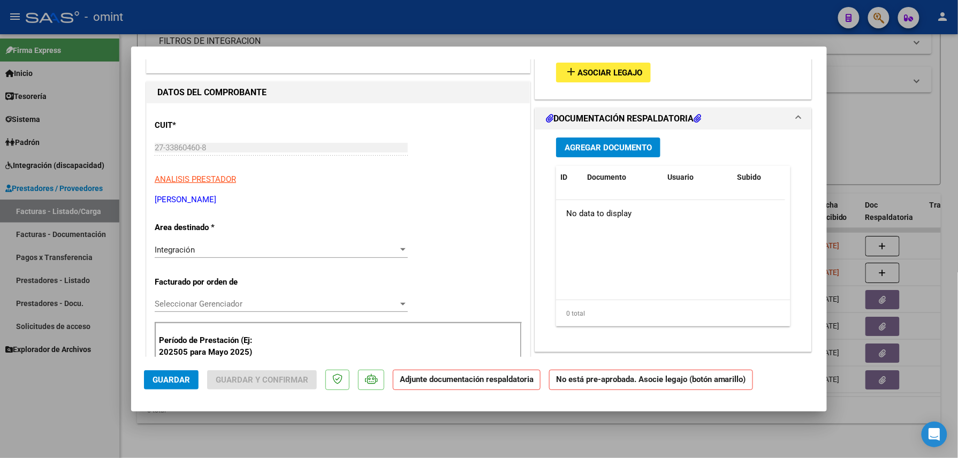
scroll to position [0, 0]
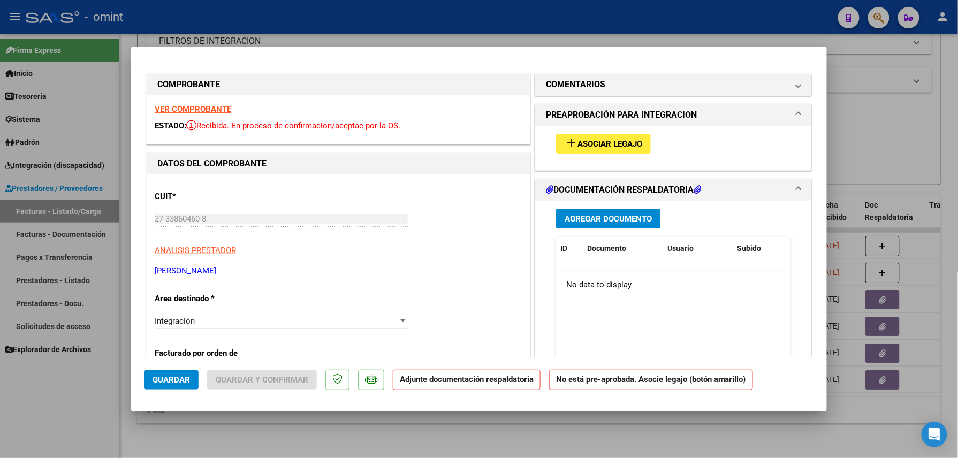
click at [200, 105] on strong "VER COMPROBANTE" at bounding box center [193, 109] width 77 height 10
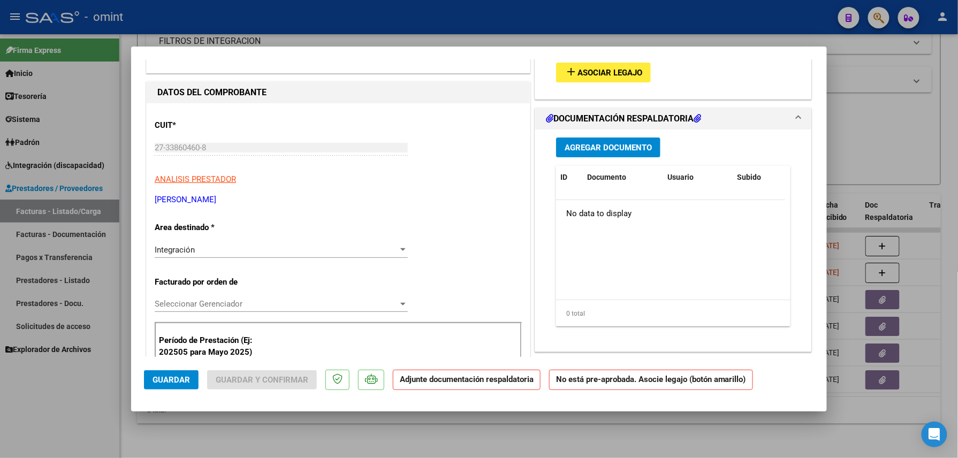
click at [246, 244] on div "Integración Seleccionar Area" at bounding box center [281, 250] width 253 height 16
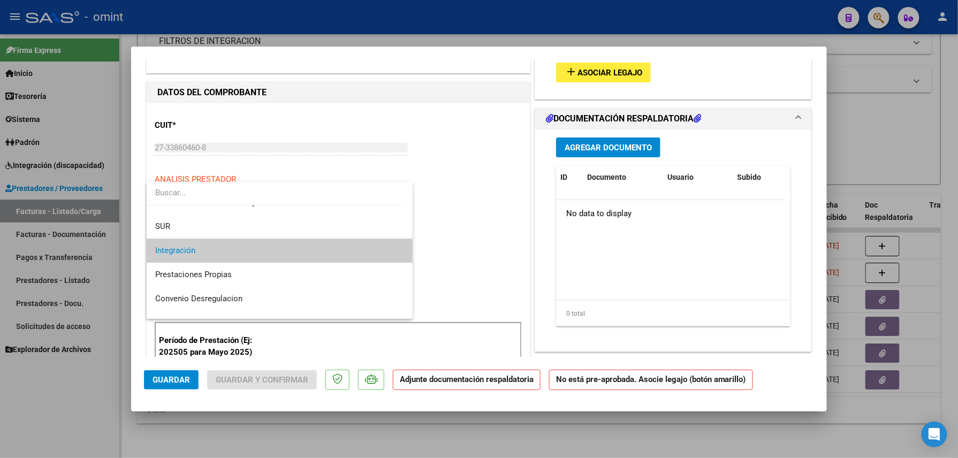
scroll to position [104, 0]
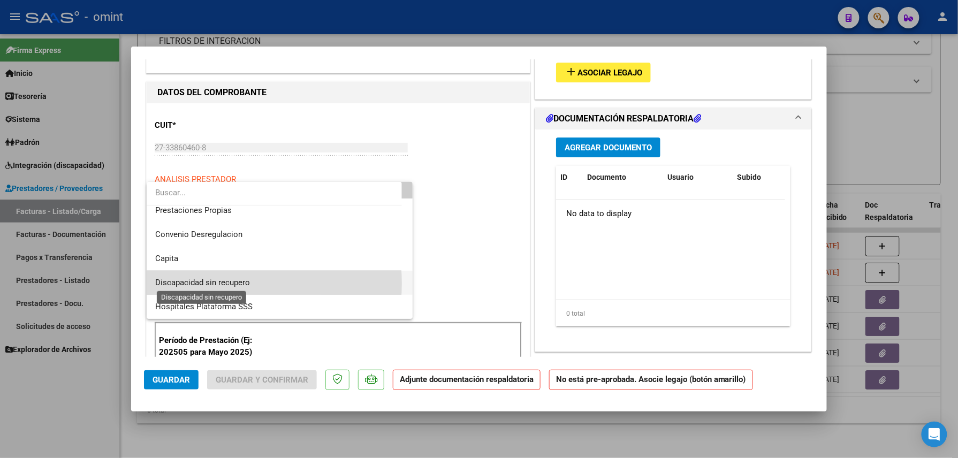
click at [225, 283] on span "Discapacidad sin recupero" at bounding box center [202, 283] width 95 height 10
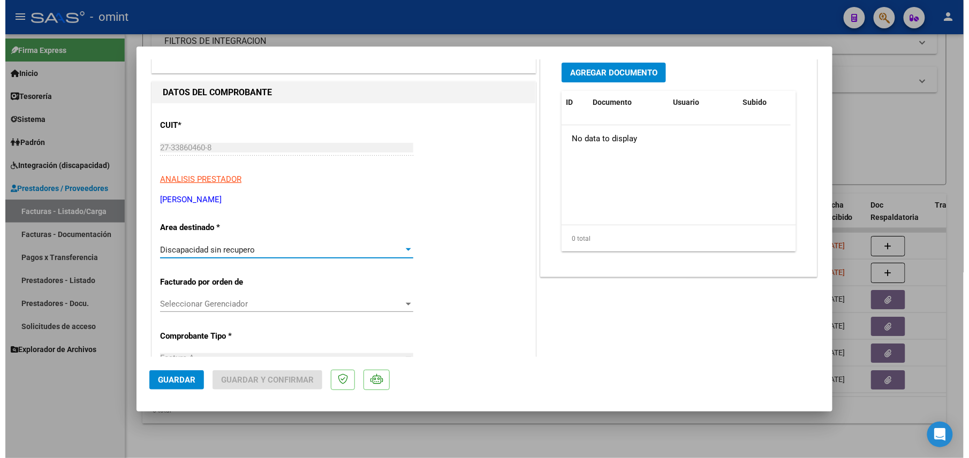
scroll to position [0, 0]
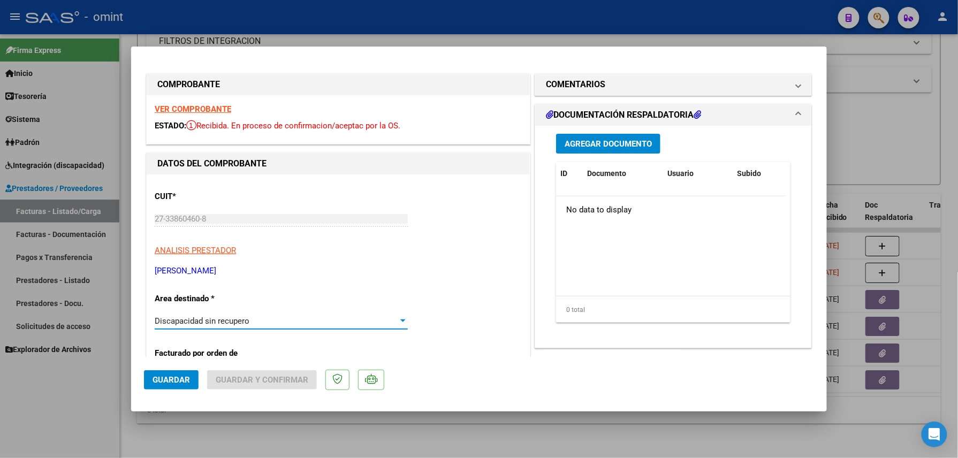
click at [431, 18] on div at bounding box center [479, 229] width 958 height 458
type input "$ 0,00"
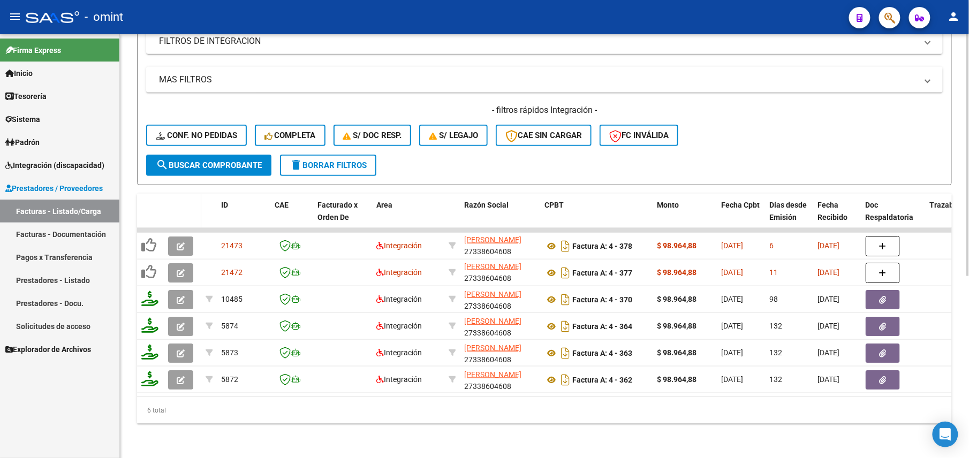
click at [179, 269] on icon "button" at bounding box center [181, 273] width 8 height 8
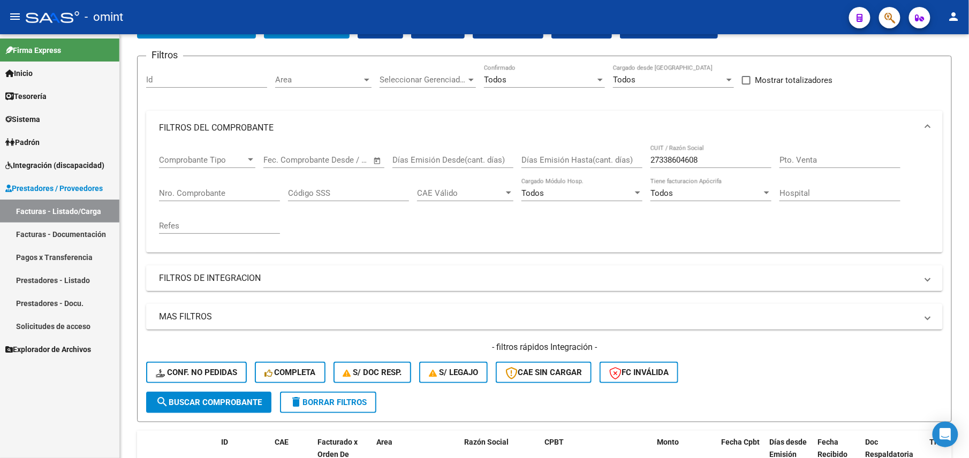
scroll to position [319, 0]
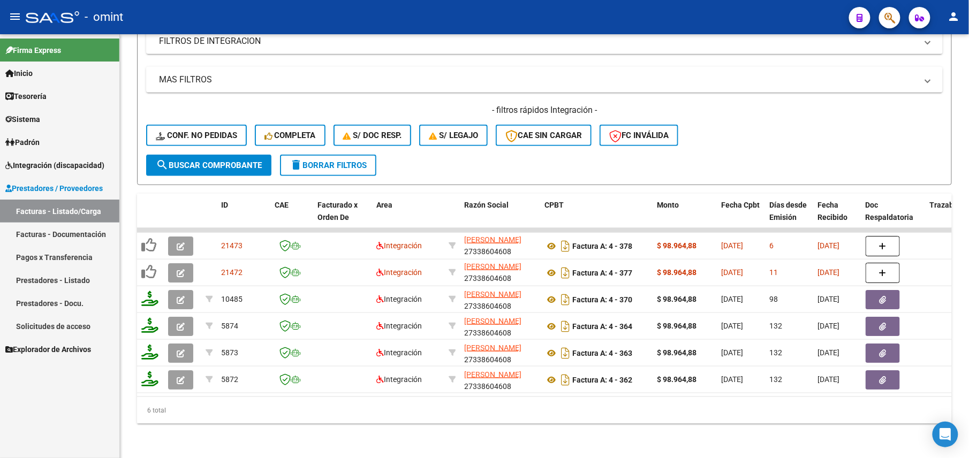
click at [432, 403] on div "6 total" at bounding box center [544, 410] width 814 height 27
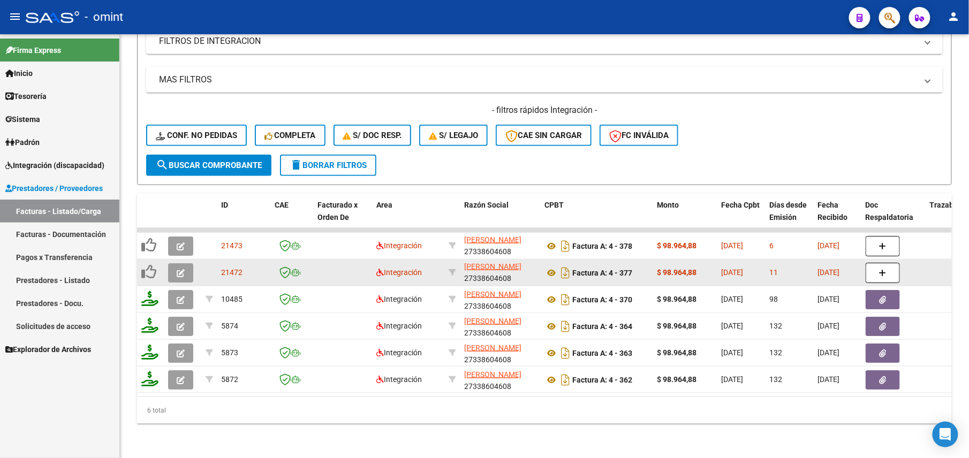
click at [180, 269] on icon "button" at bounding box center [181, 273] width 8 height 8
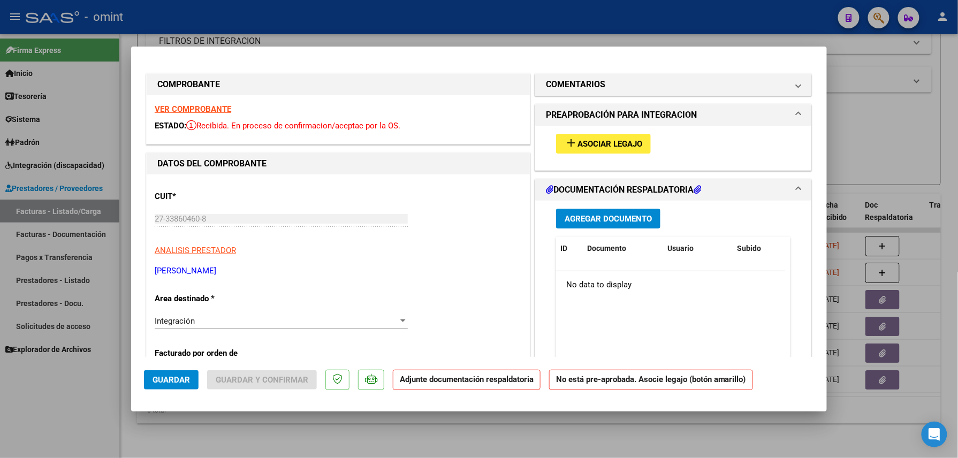
click at [207, 113] on div "VER COMPROBANTE ESTADO: Recibida. En proceso de confirmacion/aceptac por la OS." at bounding box center [338, 119] width 383 height 49
click at [204, 109] on strong "VER COMPROBANTE" at bounding box center [193, 109] width 77 height 10
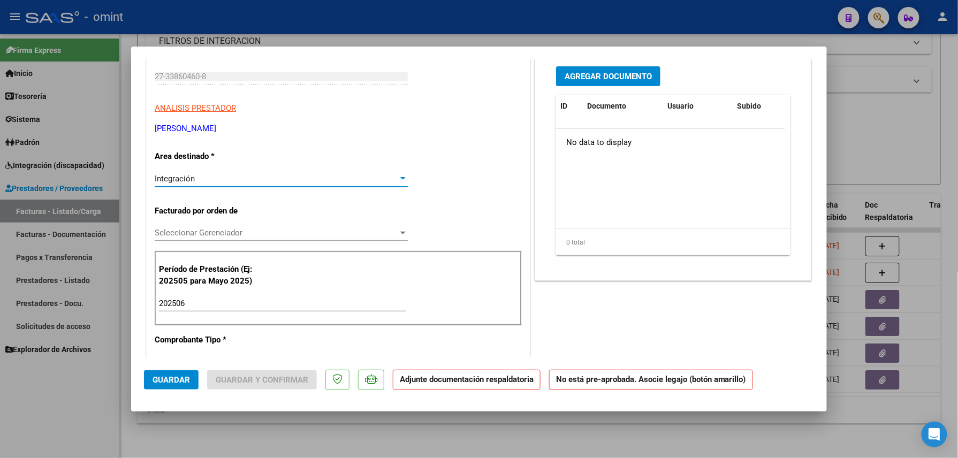
click at [260, 180] on div "Integración" at bounding box center [276, 179] width 243 height 10
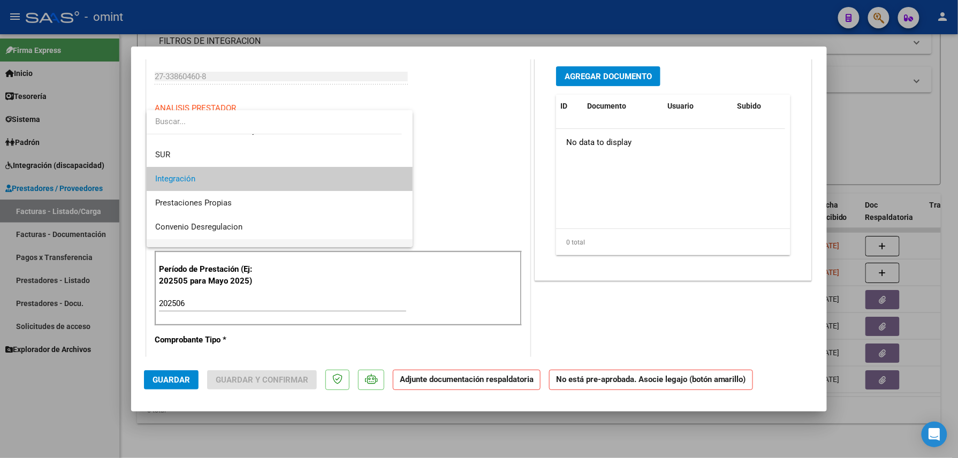
scroll to position [104, 0]
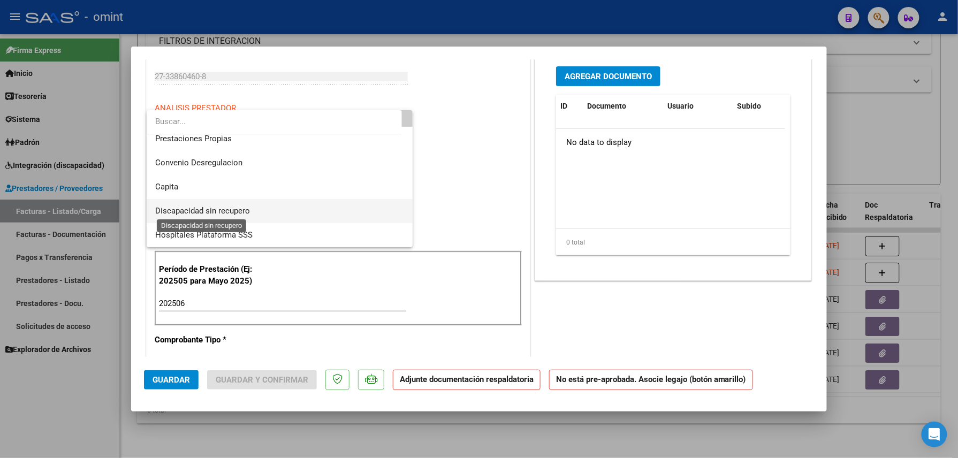
click at [246, 212] on span "Discapacidad sin recupero" at bounding box center [202, 211] width 95 height 10
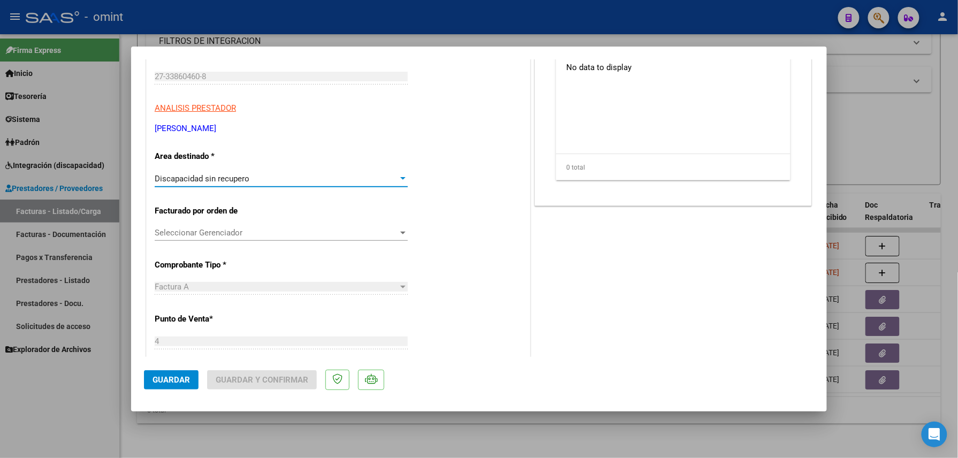
scroll to position [0, 0]
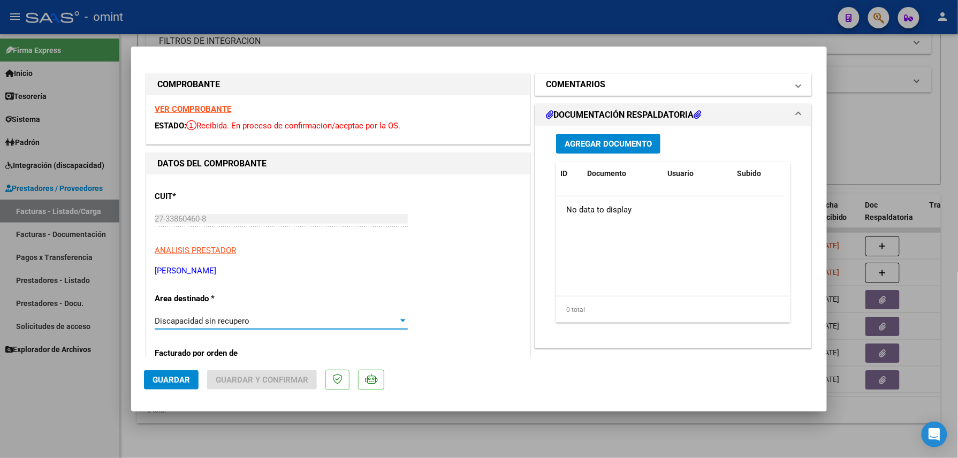
click at [572, 91] on mat-expansion-panel-header "COMENTARIOS" at bounding box center [673, 84] width 276 height 21
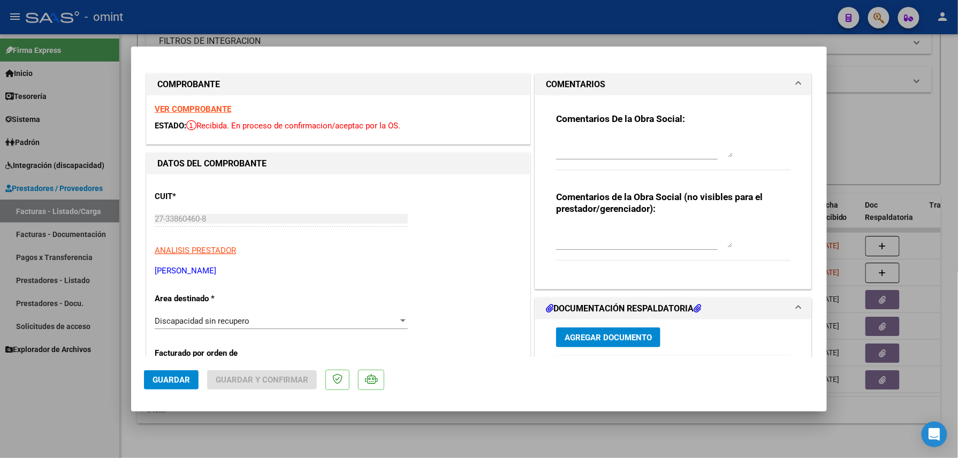
click at [665, 142] on textarea at bounding box center [644, 146] width 177 height 21
click at [608, 241] on textarea at bounding box center [644, 236] width 177 height 21
type textarea "p"
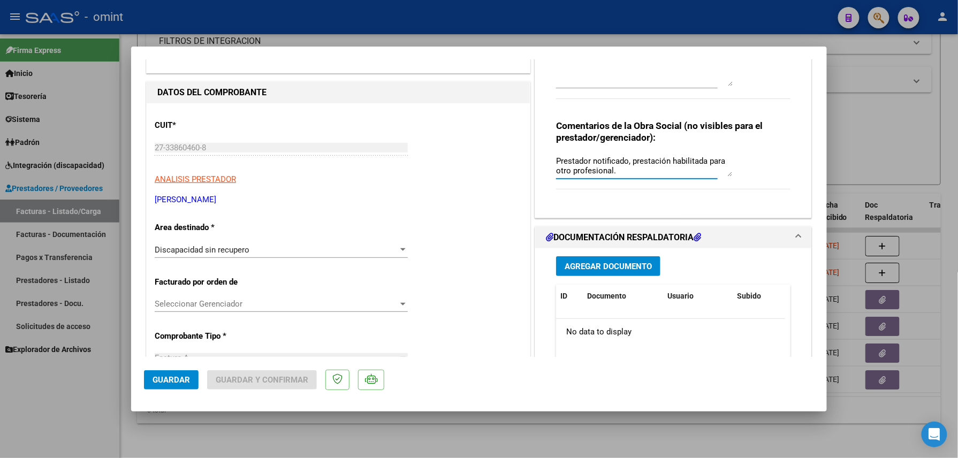
type textarea "Prestador notificado, prestación habilitada para otro profesional."
click at [158, 382] on span "Guardar" at bounding box center [171, 380] width 37 height 10
click at [262, 383] on span "Guardar y Confirmar" at bounding box center [262, 380] width 93 height 10
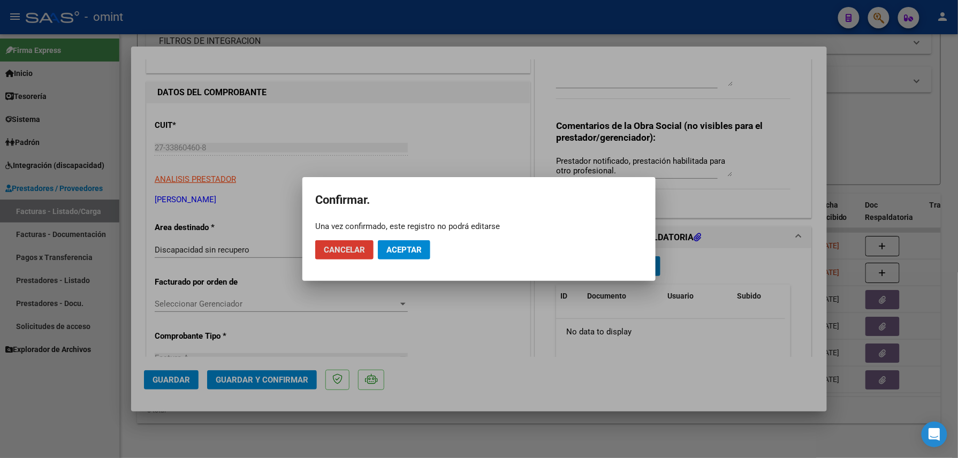
click at [410, 253] on span "Aceptar" at bounding box center [403, 250] width 35 height 10
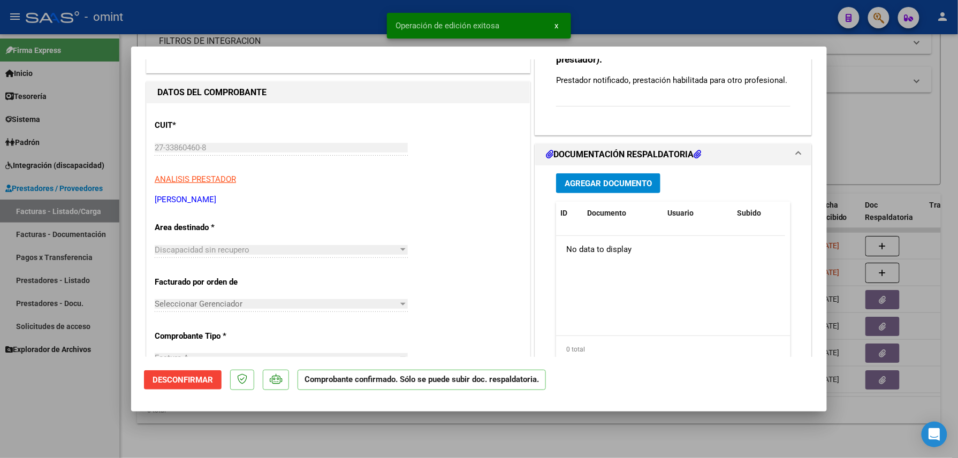
click at [287, 425] on div at bounding box center [479, 229] width 958 height 458
type input "$ 0,00"
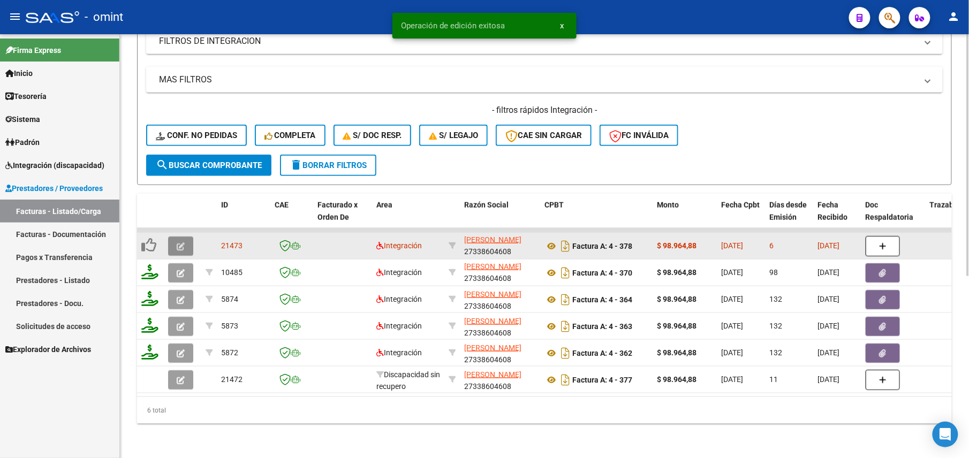
click at [178, 242] on icon "button" at bounding box center [181, 246] width 8 height 8
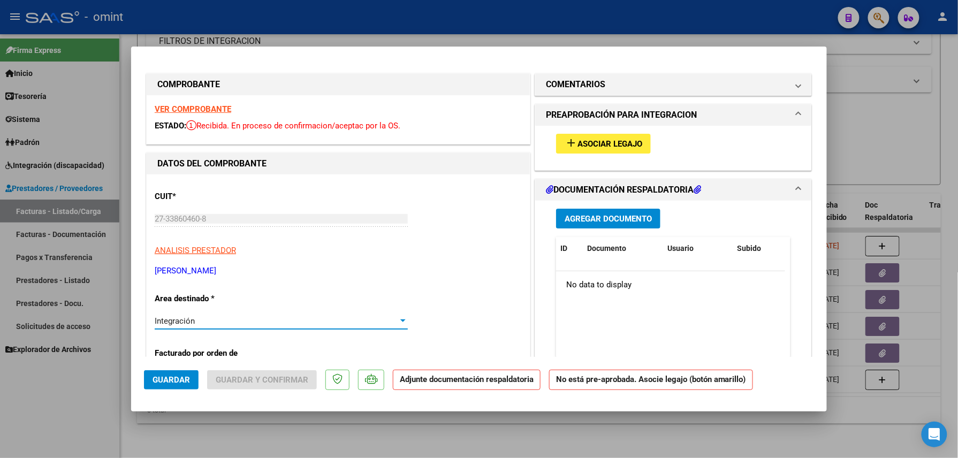
click at [257, 323] on div "Integración" at bounding box center [276, 321] width 243 height 10
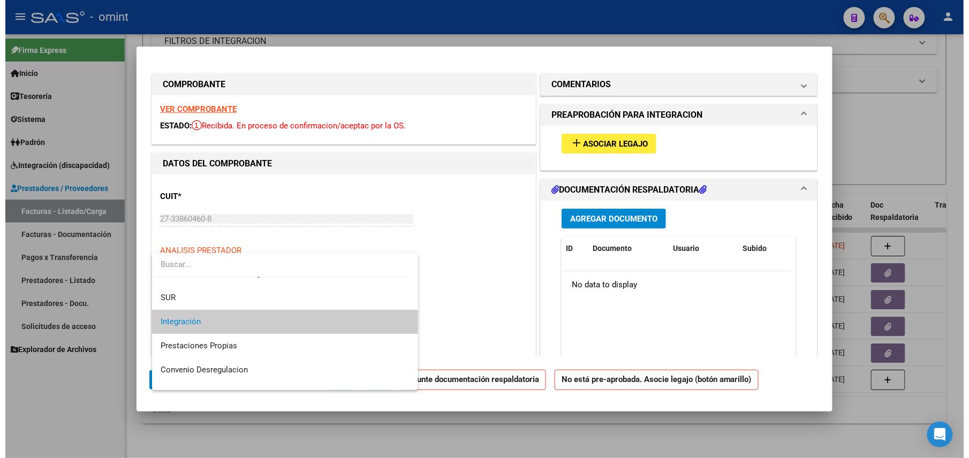
scroll to position [104, 0]
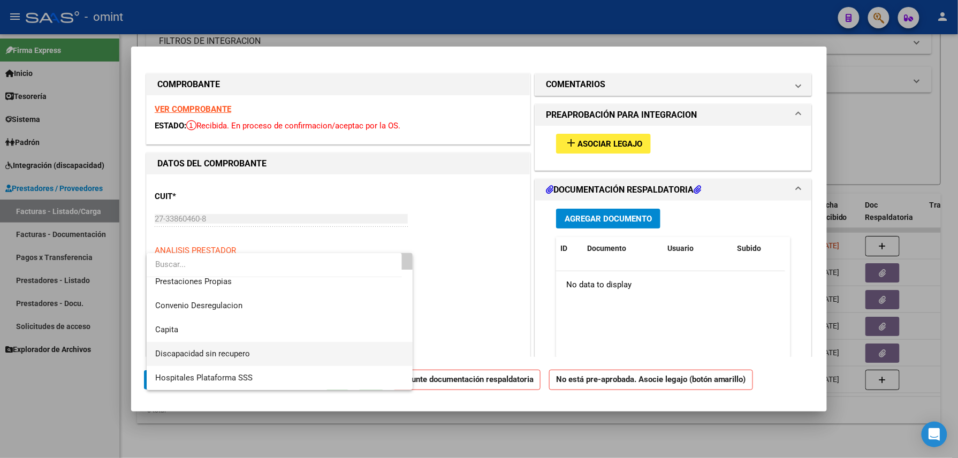
click at [245, 345] on span "Discapacidad sin recupero" at bounding box center [279, 354] width 249 height 24
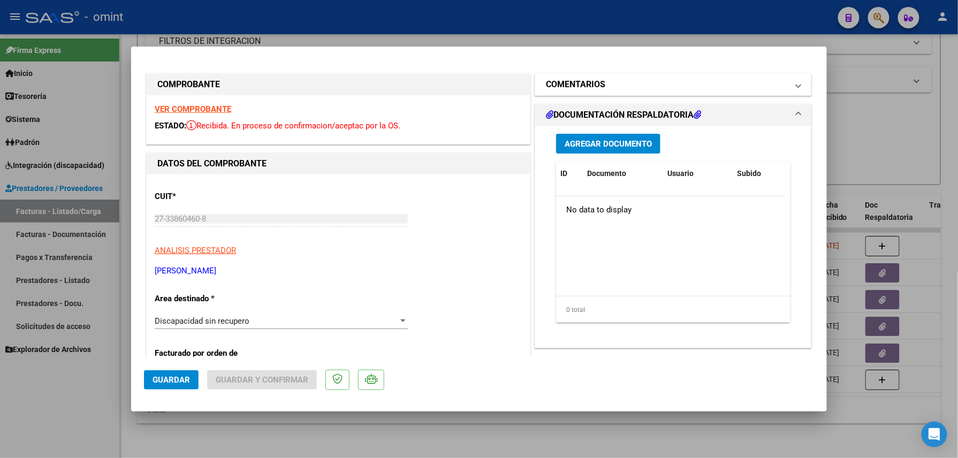
click at [566, 88] on h1 "COMENTARIOS" at bounding box center [575, 84] width 59 height 13
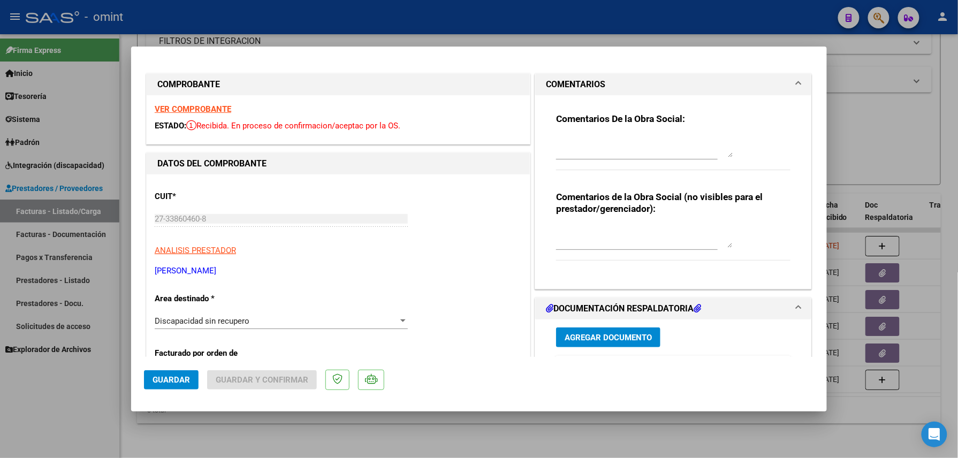
click at [598, 230] on textarea at bounding box center [644, 236] width 177 height 21
type textarea "Prestador notificado, prestación habilitada para otro profesional."
click at [170, 388] on button "Guardar" at bounding box center [171, 379] width 55 height 19
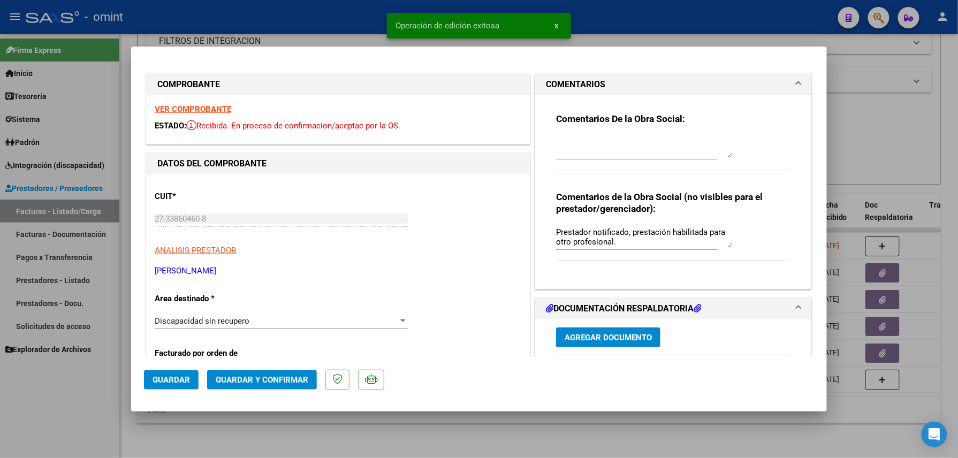
click at [247, 382] on span "Guardar y Confirmar" at bounding box center [262, 380] width 93 height 10
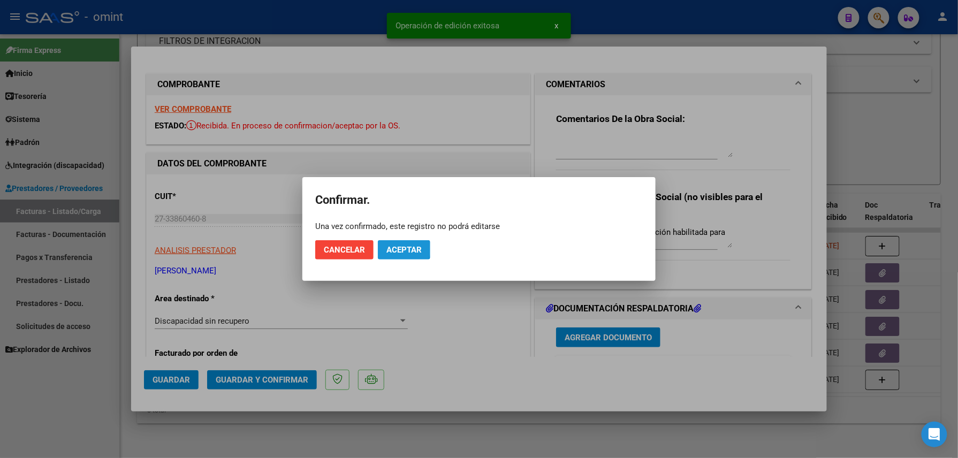
click at [400, 249] on span "Aceptar" at bounding box center [403, 250] width 35 height 10
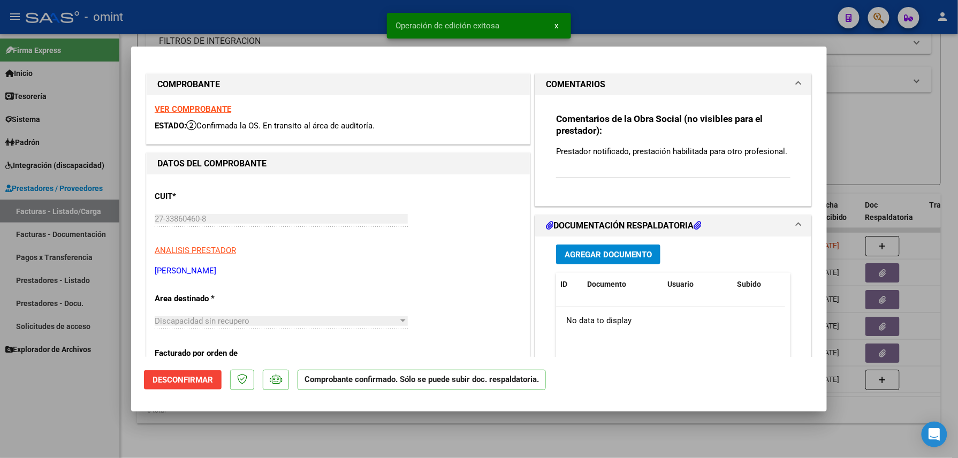
click at [313, 415] on div at bounding box center [479, 229] width 958 height 458
type input "$ 0,00"
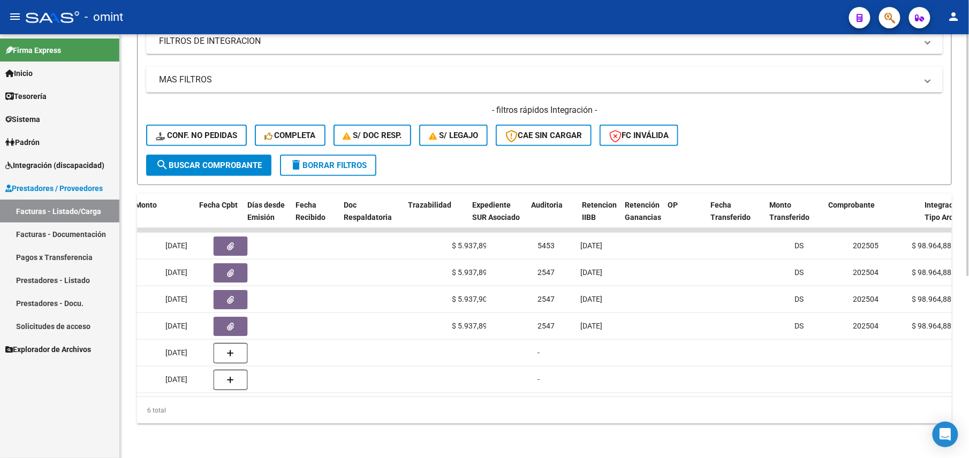
scroll to position [0, 0]
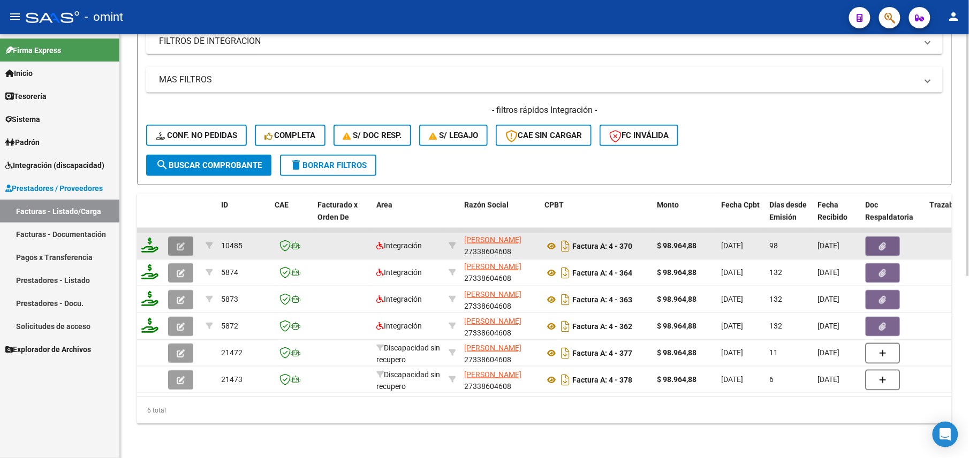
click at [186, 237] on button "button" at bounding box center [180, 246] width 25 height 19
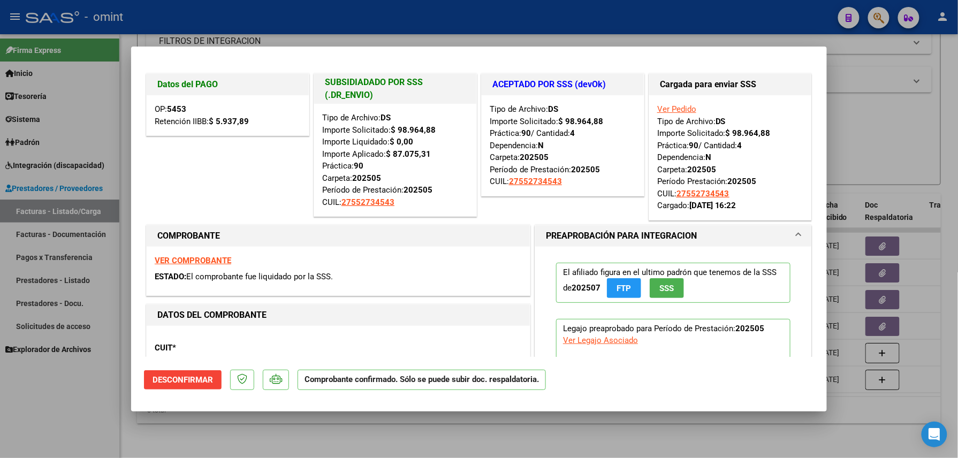
click at [195, 414] on div at bounding box center [479, 229] width 958 height 458
type input "$ 0,00"
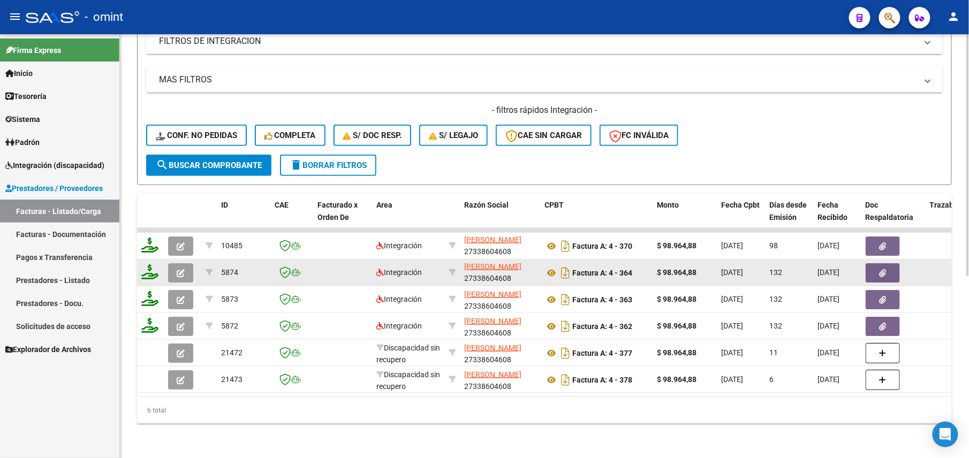
click at [176, 270] on button "button" at bounding box center [180, 272] width 25 height 19
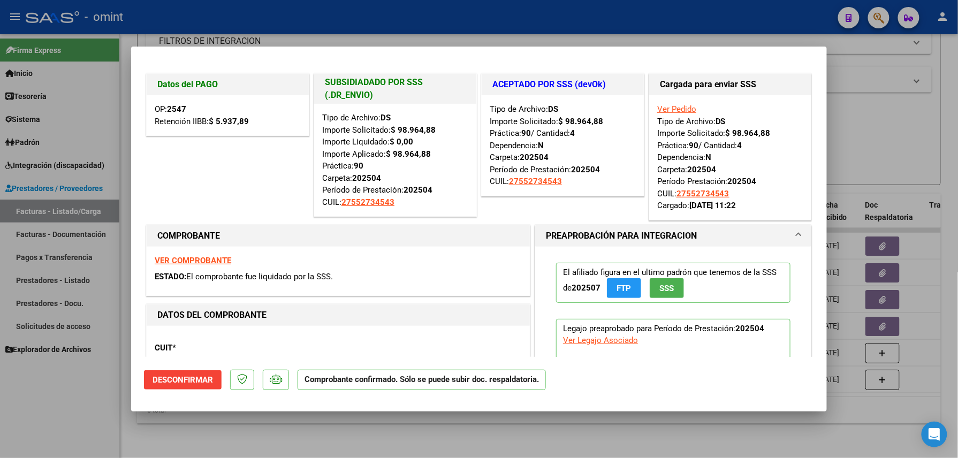
click at [195, 398] on mat-dialog-actions "Desconfirmar Comprobante confirmado. Sólo se puede subir doc. respaldatoria." at bounding box center [479, 378] width 670 height 42
click at [201, 430] on div at bounding box center [479, 229] width 958 height 458
type input "$ 0,00"
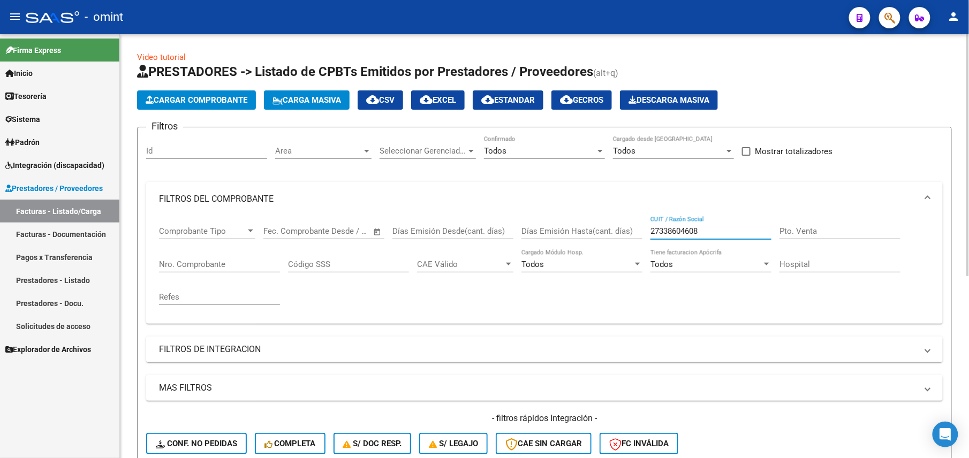
click at [670, 230] on input "27338604608" at bounding box center [710, 231] width 121 height 10
paste input "0233718557"
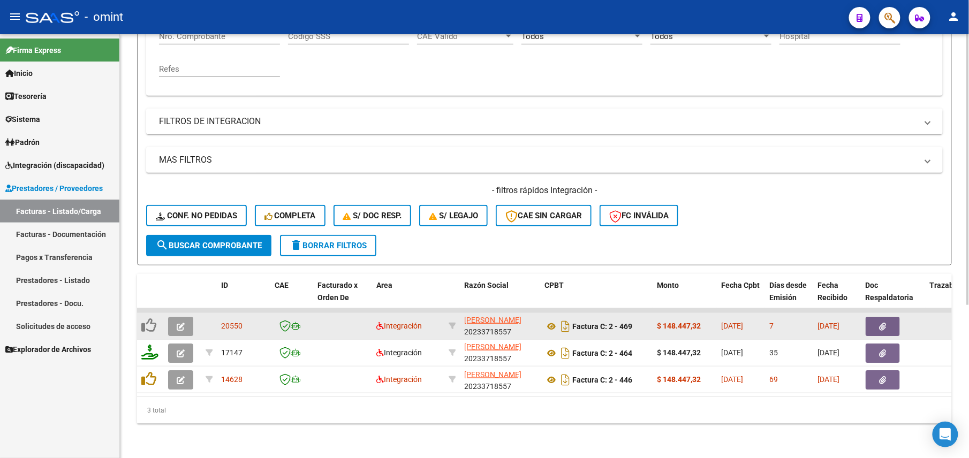
type input "20233718557"
click at [179, 323] on icon "button" at bounding box center [181, 327] width 8 height 8
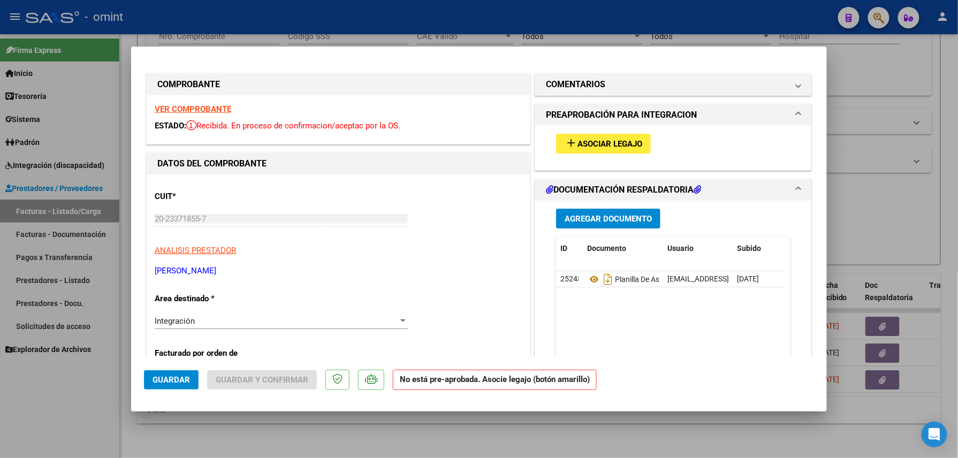
click at [186, 112] on div "VER COMPROBANTE ESTADO: Recibida. En proceso de confirmacion/aceptac por la OS." at bounding box center [338, 119] width 383 height 49
click at [185, 110] on strong "VER COMPROBANTE" at bounding box center [193, 109] width 77 height 10
click at [597, 139] on span "add Asociar Legajo" at bounding box center [604, 144] width 78 height 10
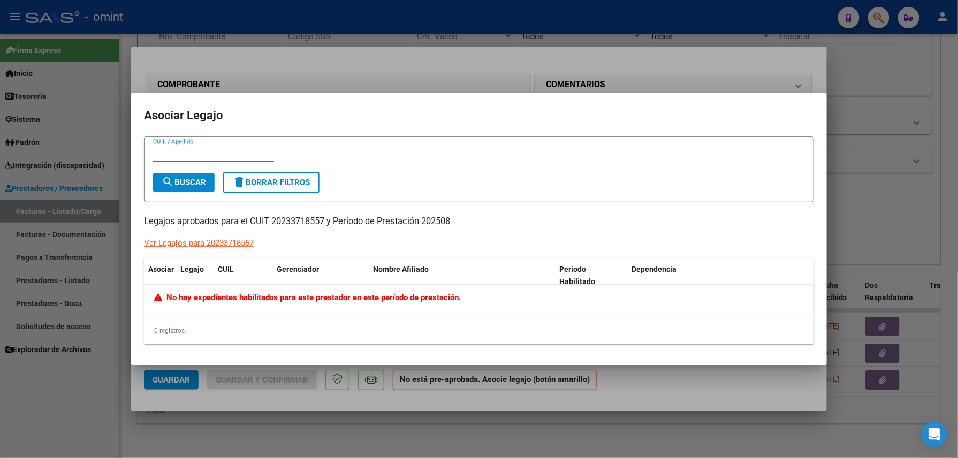
click at [457, 62] on div at bounding box center [479, 229] width 958 height 458
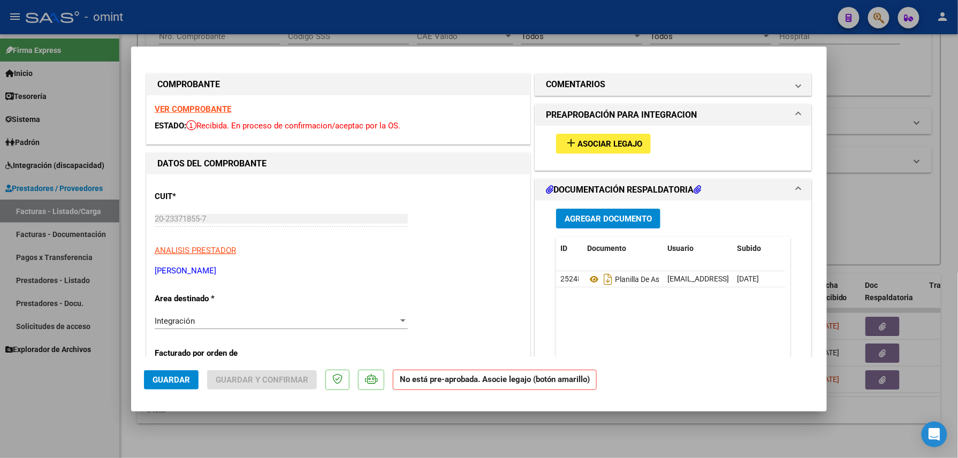
click at [454, 39] on div at bounding box center [479, 229] width 958 height 458
type input "$ 0,00"
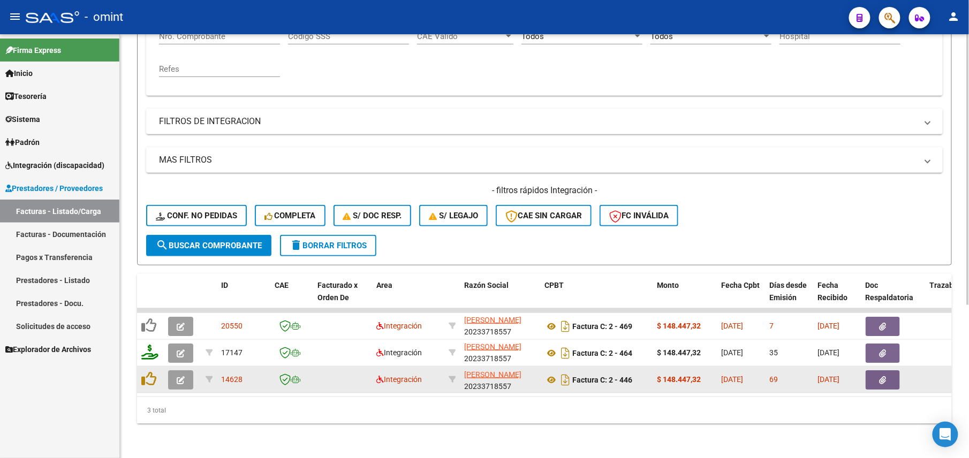
click at [177, 376] on icon "button" at bounding box center [181, 380] width 8 height 8
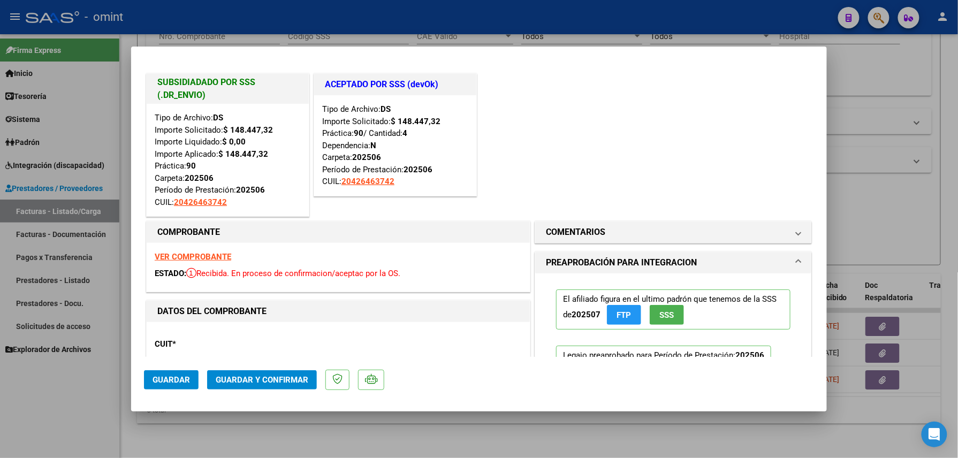
click at [244, 424] on div at bounding box center [479, 229] width 958 height 458
type input "$ 0,00"
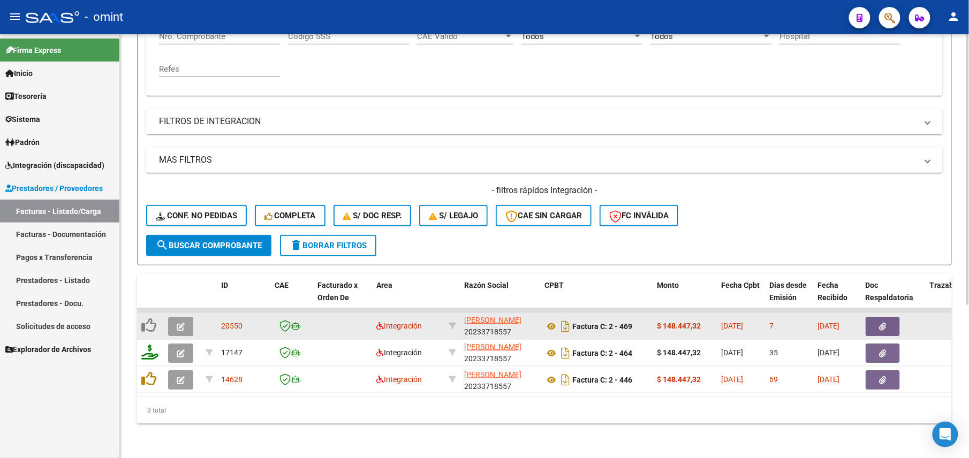
click at [187, 317] on button "button" at bounding box center [180, 326] width 25 height 19
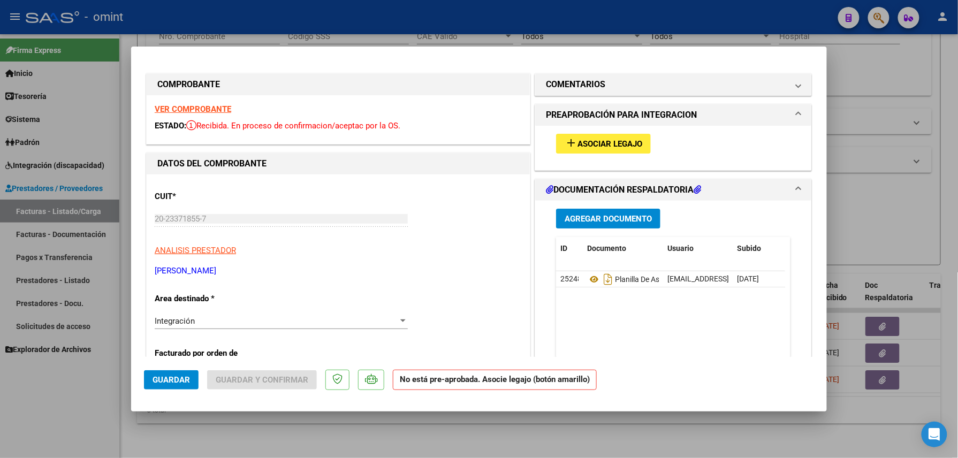
click at [623, 153] on div "add Asociar Legajo" at bounding box center [673, 144] width 250 height 36
click at [622, 151] on button "add Asociar Legajo" at bounding box center [603, 144] width 95 height 20
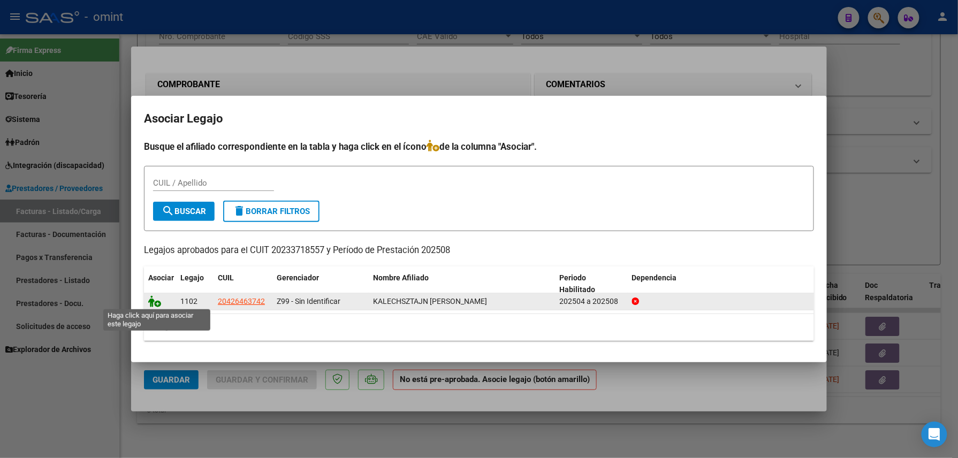
click at [152, 300] on icon at bounding box center [154, 301] width 13 height 12
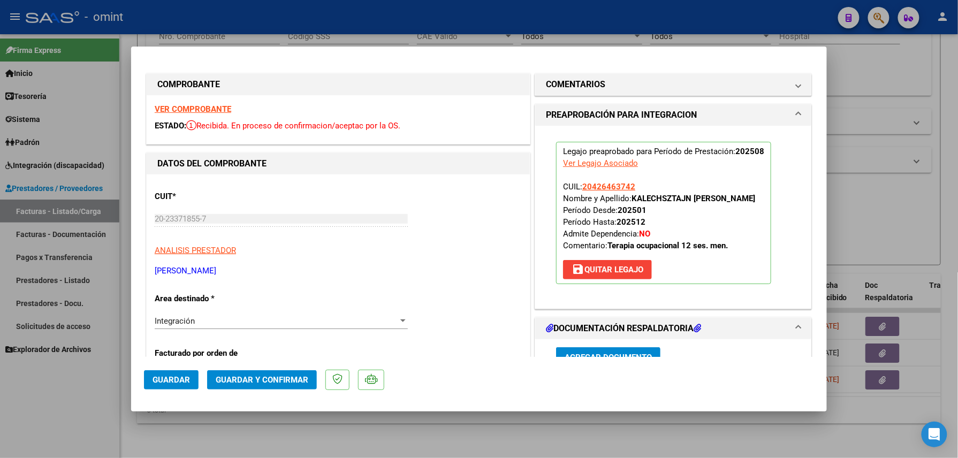
click at [208, 101] on div "VER COMPROBANTE ESTADO: Recibida. En proceso de confirmacion/aceptac por la OS." at bounding box center [338, 119] width 383 height 49
click at [206, 108] on strong "VER COMPROBANTE" at bounding box center [193, 109] width 77 height 10
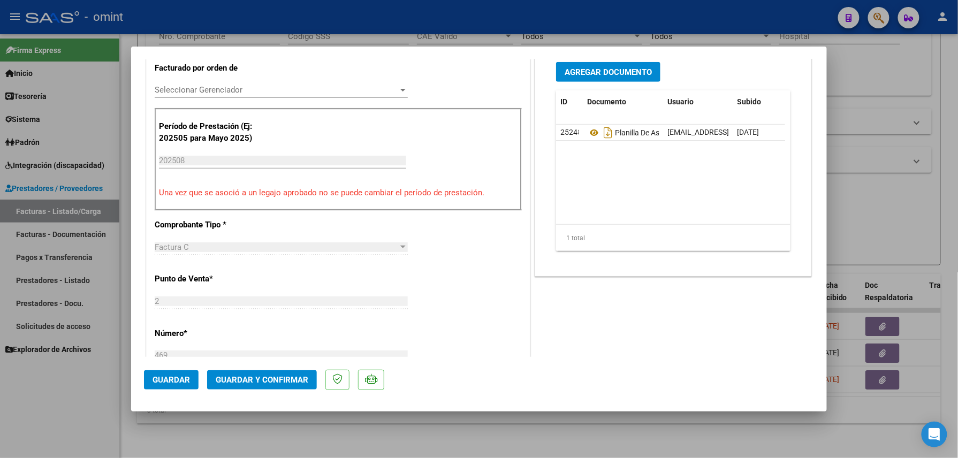
scroll to position [356, 0]
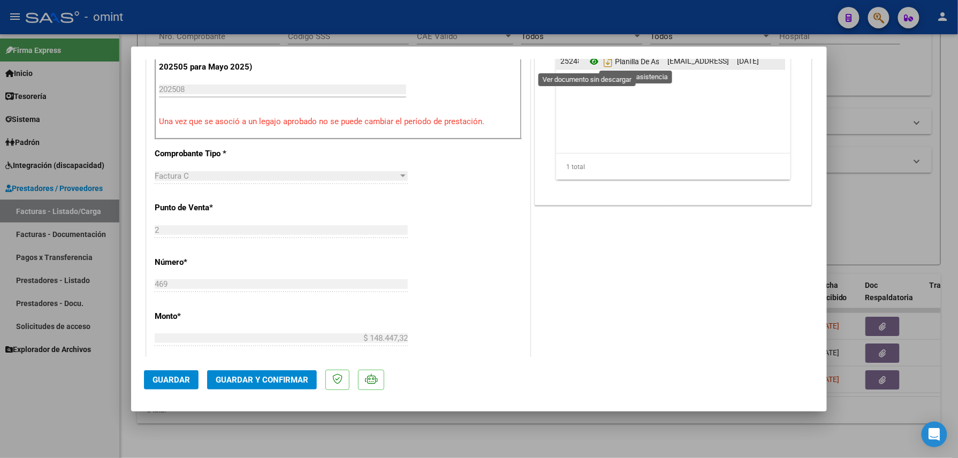
click at [587, 62] on icon at bounding box center [594, 61] width 14 height 13
click at [279, 387] on button "Guardar y Confirmar" at bounding box center [262, 379] width 110 height 19
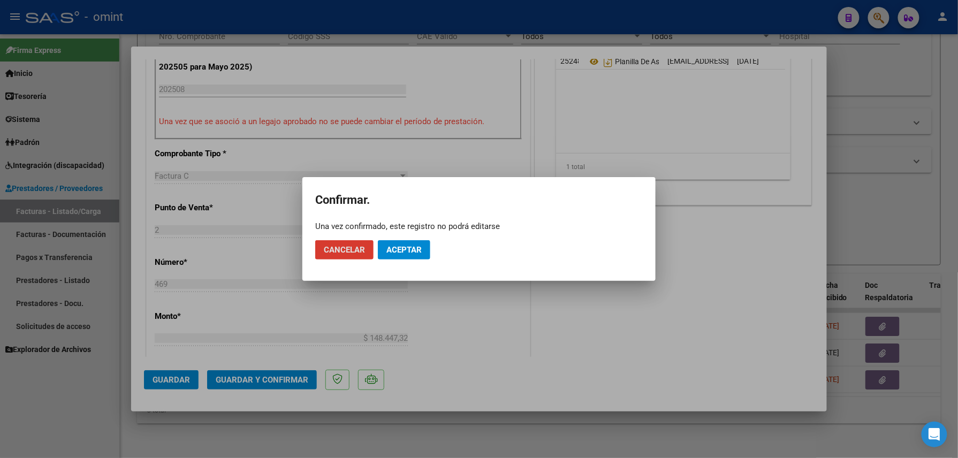
click at [407, 251] on span "Aceptar" at bounding box center [403, 250] width 35 height 10
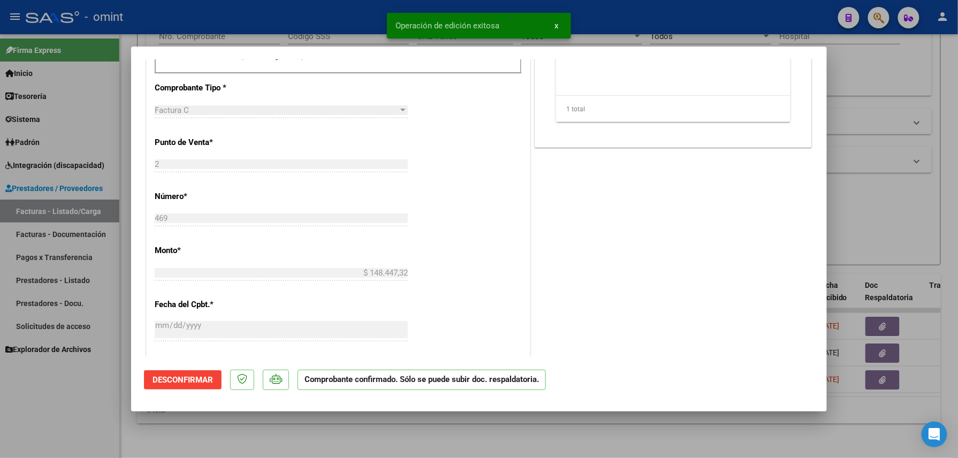
click at [322, 442] on div at bounding box center [479, 229] width 958 height 458
type input "$ 0,00"
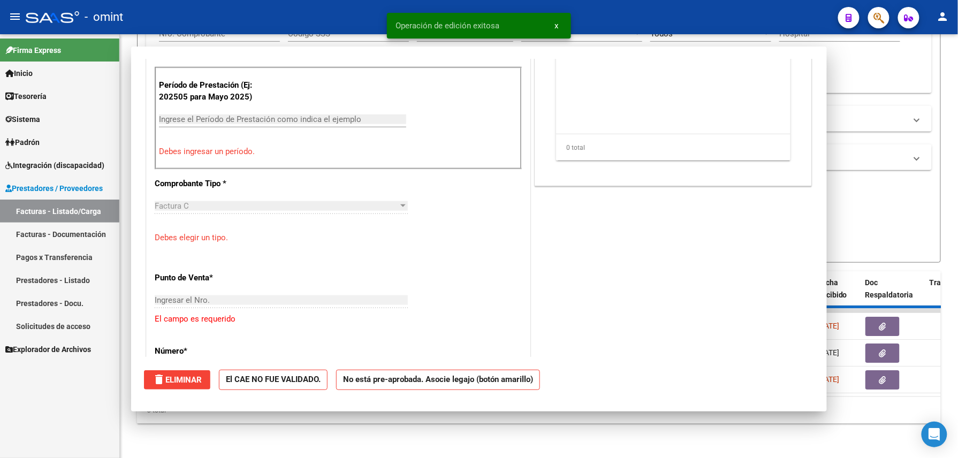
scroll to position [376, 0]
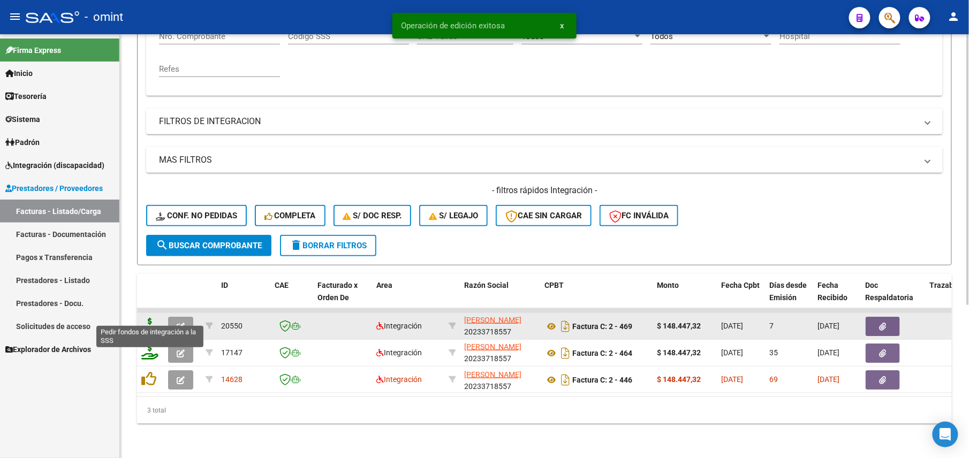
click at [148, 318] on icon at bounding box center [149, 325] width 17 height 15
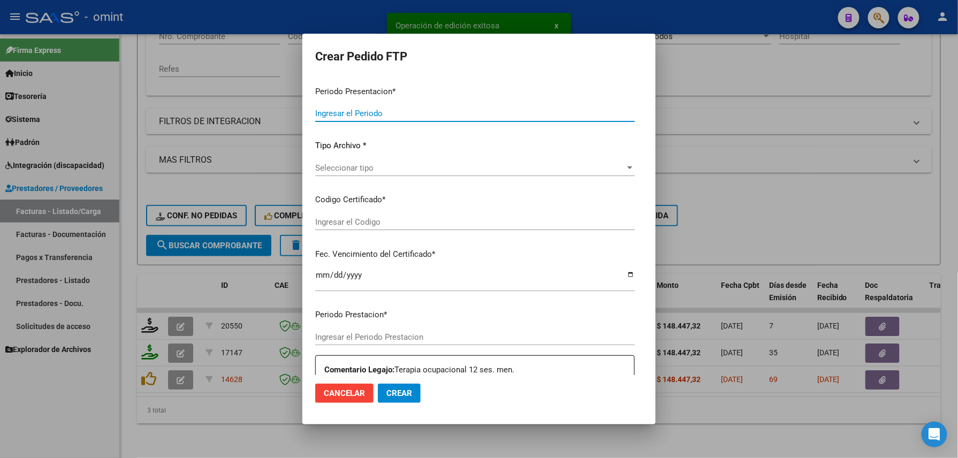
type input "202508"
type input "$ 148.447,32"
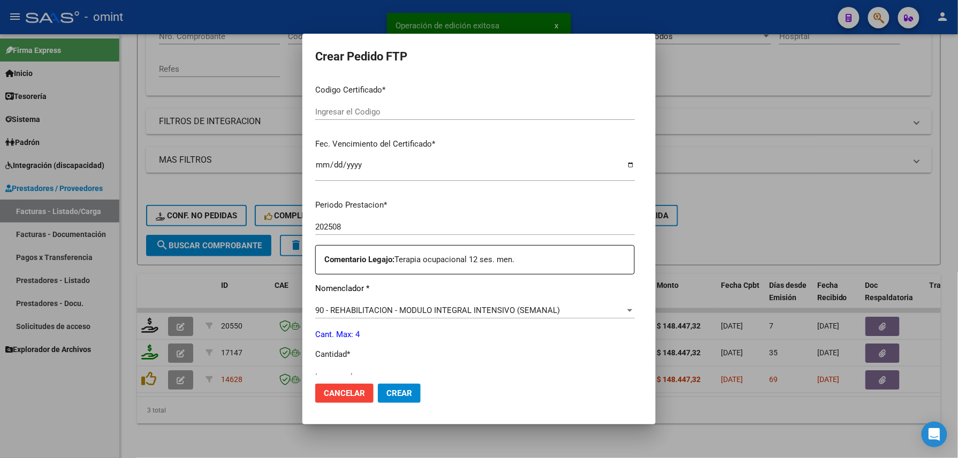
type input "4618838717"
type input "2035-01-22"
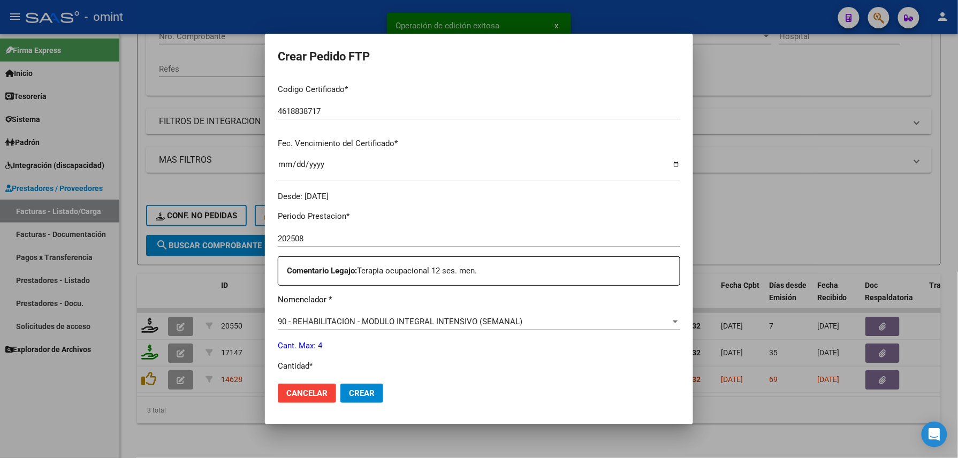
scroll to position [296, 0]
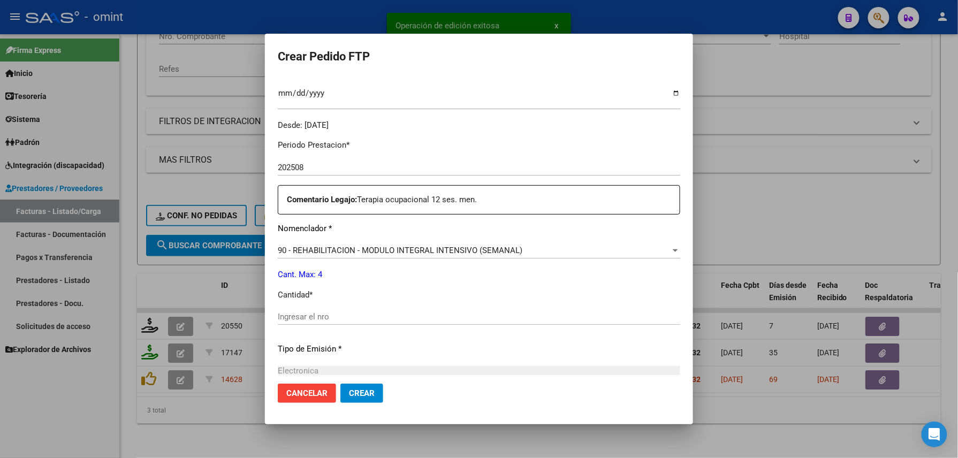
click at [352, 317] on input "Ingresar el nro" at bounding box center [479, 317] width 402 height 10
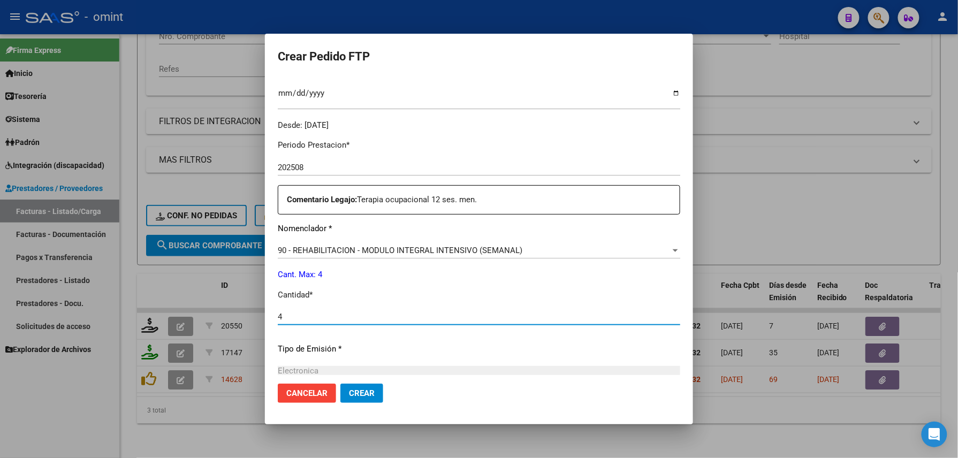
type input "4"
click at [359, 397] on span "Crear" at bounding box center [362, 393] width 26 height 10
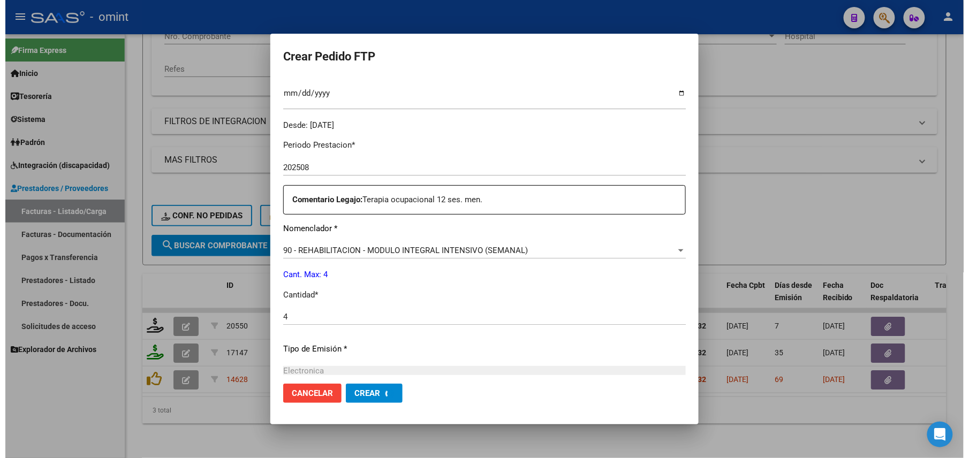
scroll to position [0, 0]
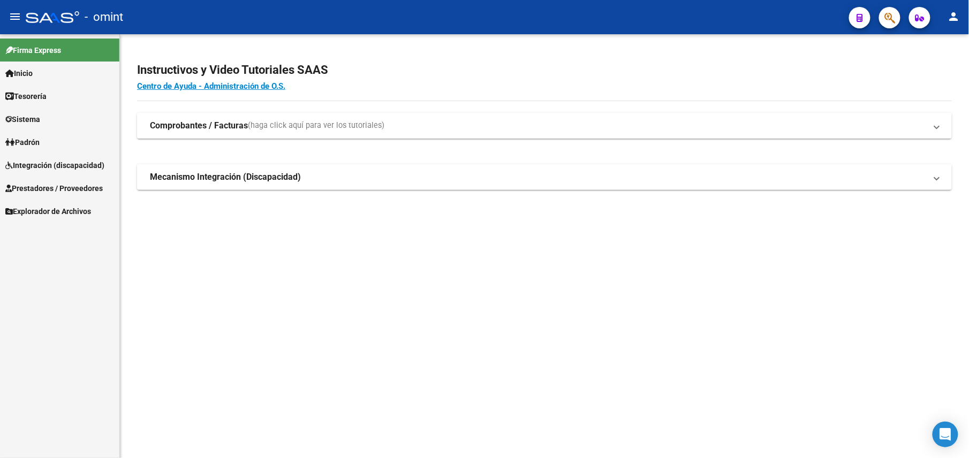
click at [45, 171] on span "Integración (discapacidad)" at bounding box center [54, 165] width 99 height 12
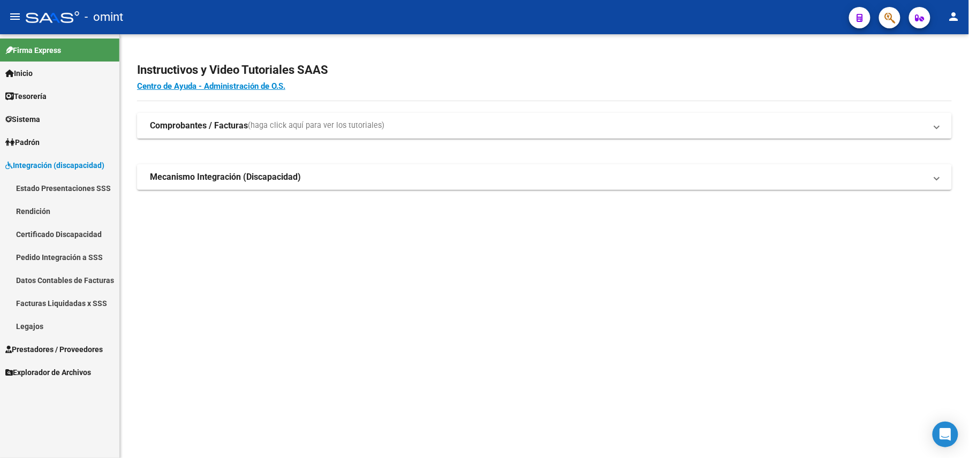
click at [48, 323] on link "Legajos" at bounding box center [59, 326] width 119 height 23
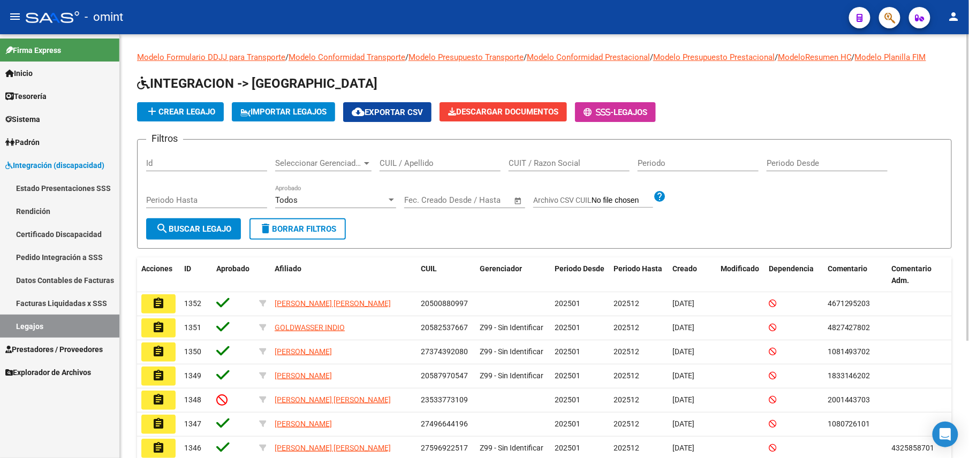
click at [436, 161] on input "CUIL / Apellido" at bounding box center [439, 163] width 121 height 10
paste input "27430842558"
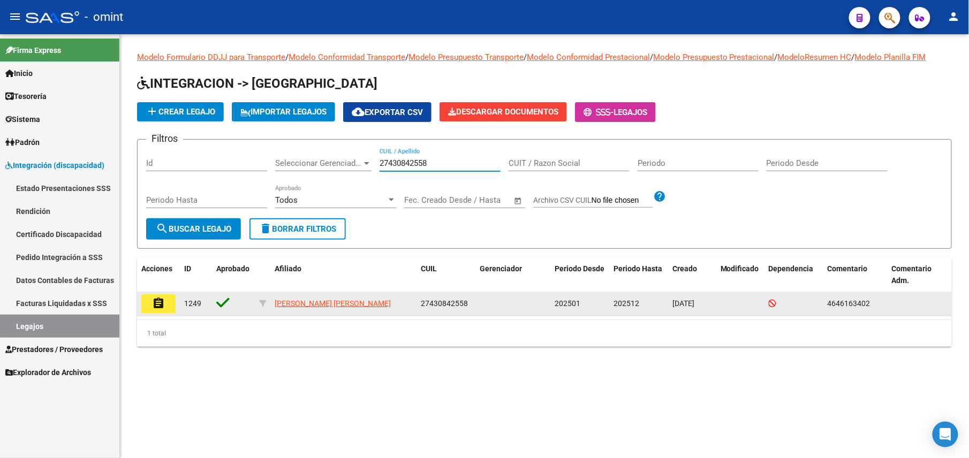
type input "27430842558"
click at [161, 305] on mat-icon "assignment" at bounding box center [158, 303] width 13 height 13
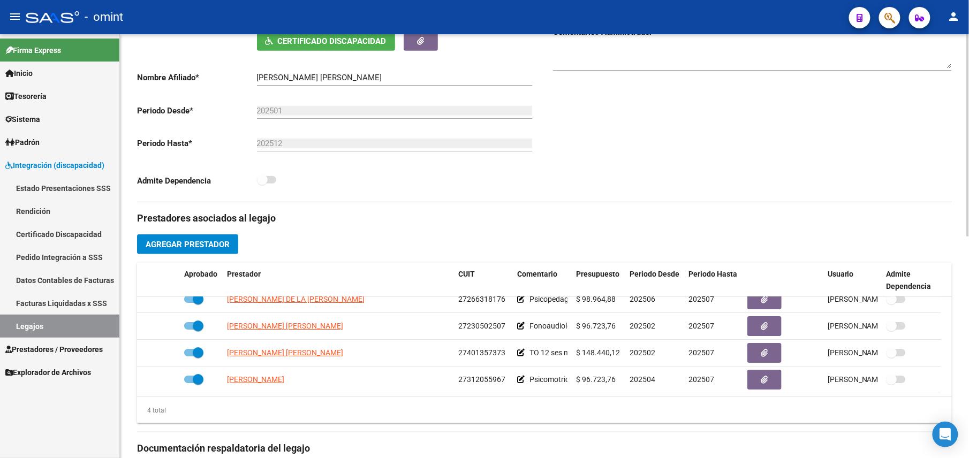
scroll to position [71, 0]
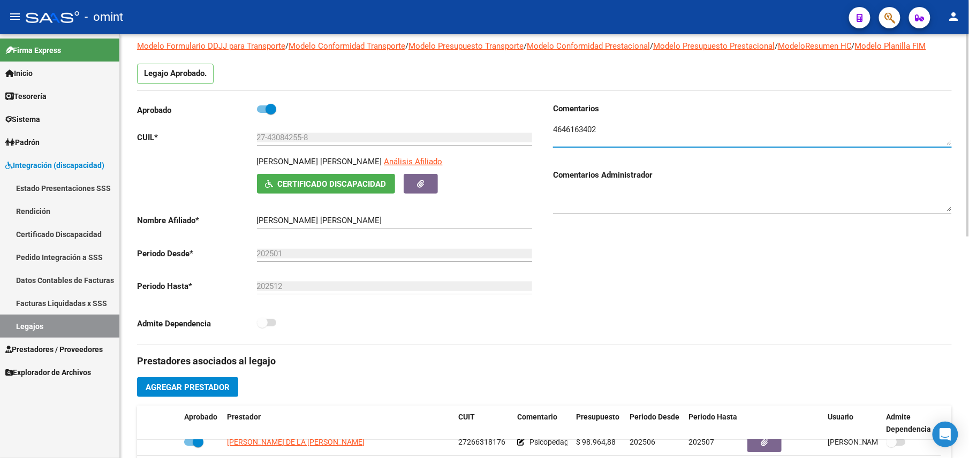
click at [578, 131] on textarea at bounding box center [752, 134] width 399 height 21
click at [578, 133] on textarea at bounding box center [752, 134] width 399 height 21
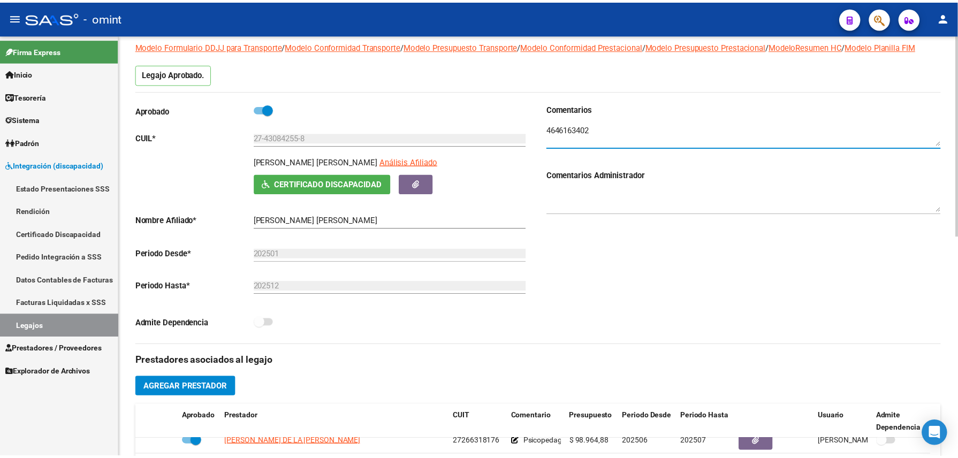
scroll to position [214, 0]
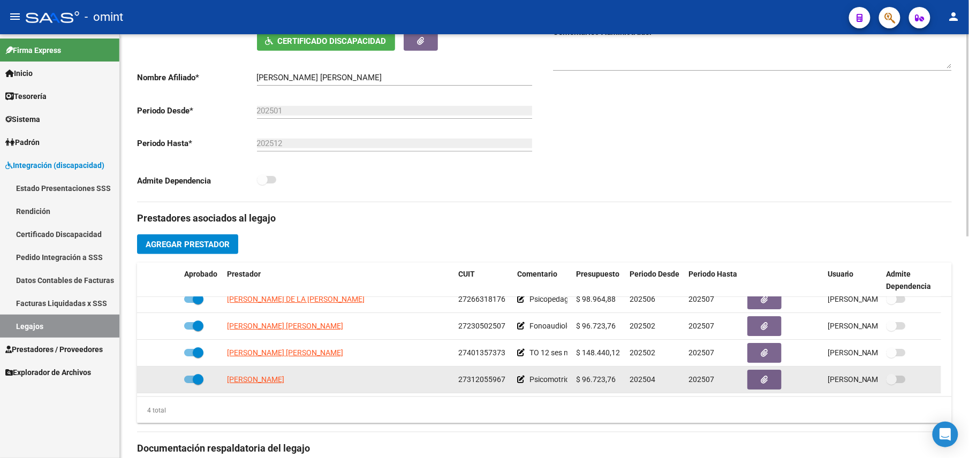
click at [194, 382] on span at bounding box center [198, 379] width 11 height 11
click at [189, 383] on input "checkbox" at bounding box center [189, 383] width 1 height 1
checkbox input "false"
click at [163, 381] on icon at bounding box center [164, 379] width 7 height 7
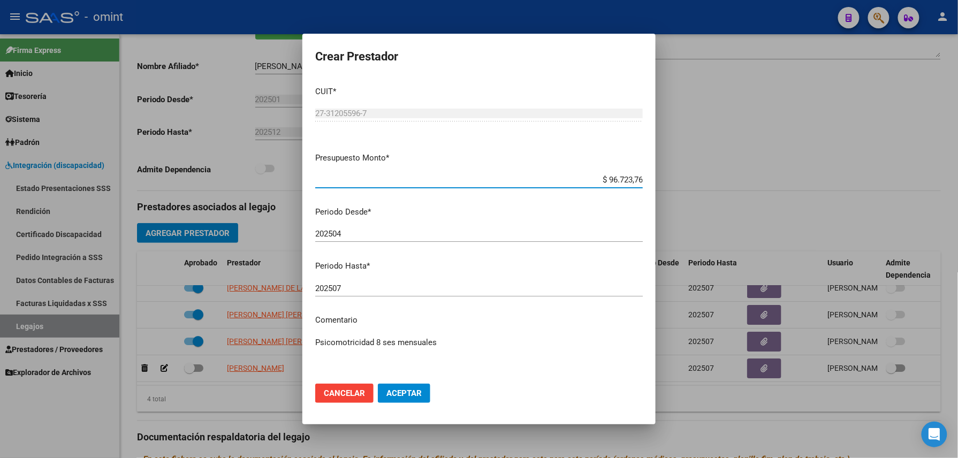
click at [354, 288] on input "202507" at bounding box center [478, 289] width 327 height 10
type input "202508"
drag, startPoint x: 400, startPoint y: 393, endPoint x: 243, endPoint y: 407, distance: 158.0
click at [401, 391] on span "Aceptar" at bounding box center [403, 393] width 35 height 10
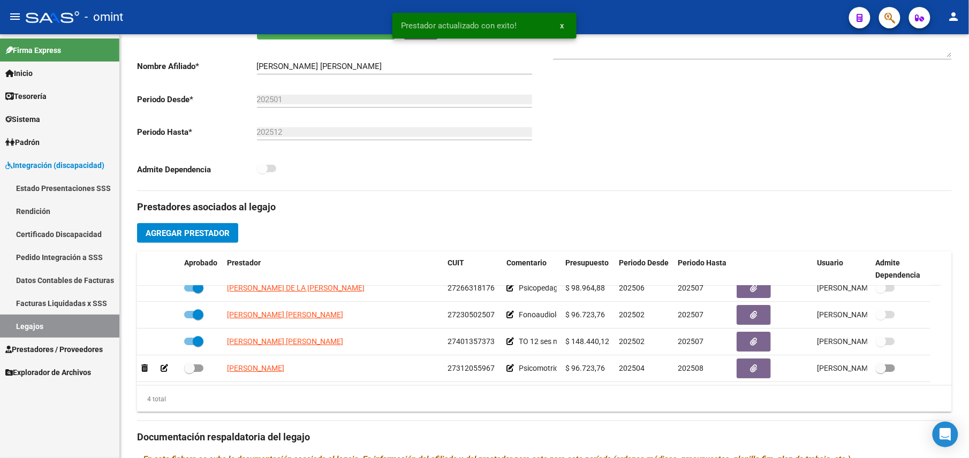
scroll to position [214, 0]
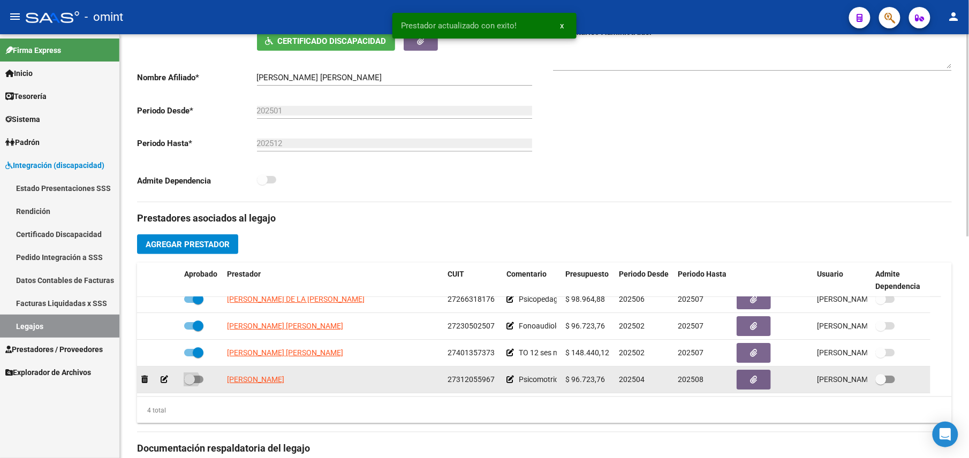
click at [194, 382] on span at bounding box center [193, 379] width 19 height 7
click at [189, 383] on input "checkbox" at bounding box center [189, 383] width 1 height 1
checkbox input "true"
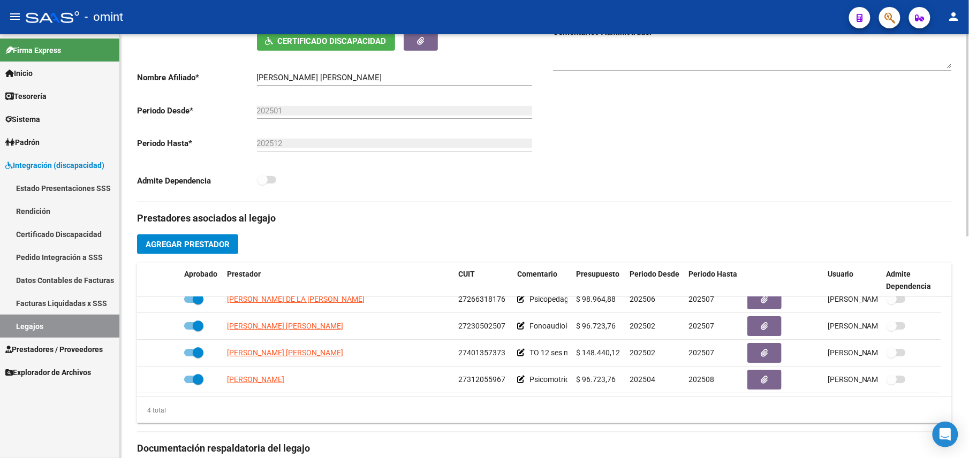
scroll to position [0, 0]
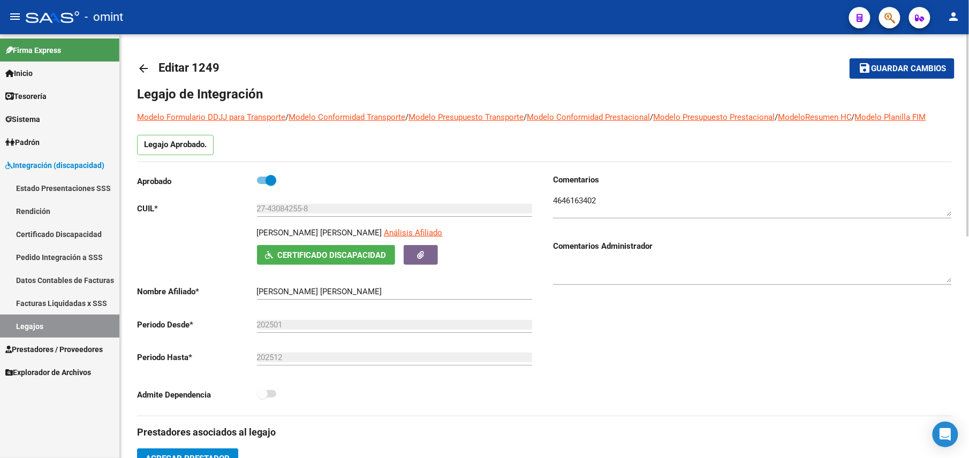
click at [932, 62] on button "save Guardar cambios" at bounding box center [901, 68] width 105 height 20
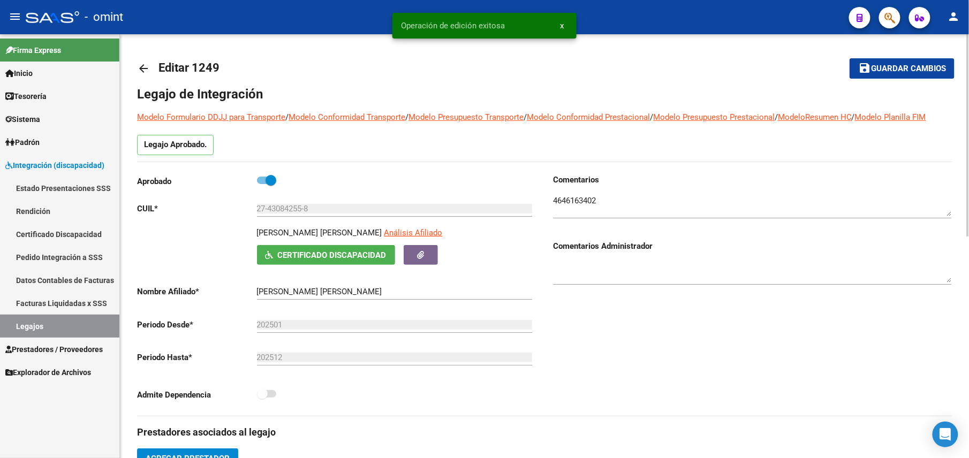
click at [149, 70] on mat-icon "arrow_back" at bounding box center [143, 68] width 13 height 13
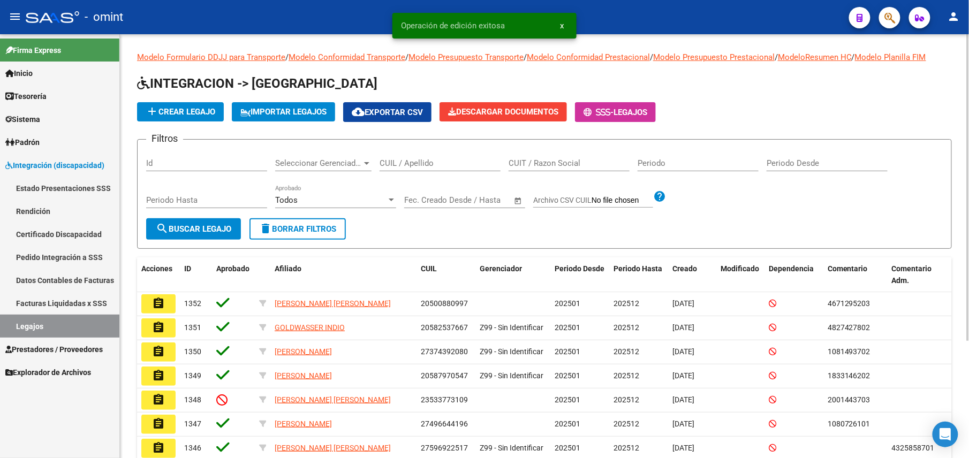
click at [436, 154] on div "CUIL / Apellido" at bounding box center [439, 159] width 121 height 23
paste input "20568149972"
type input "20568149972"
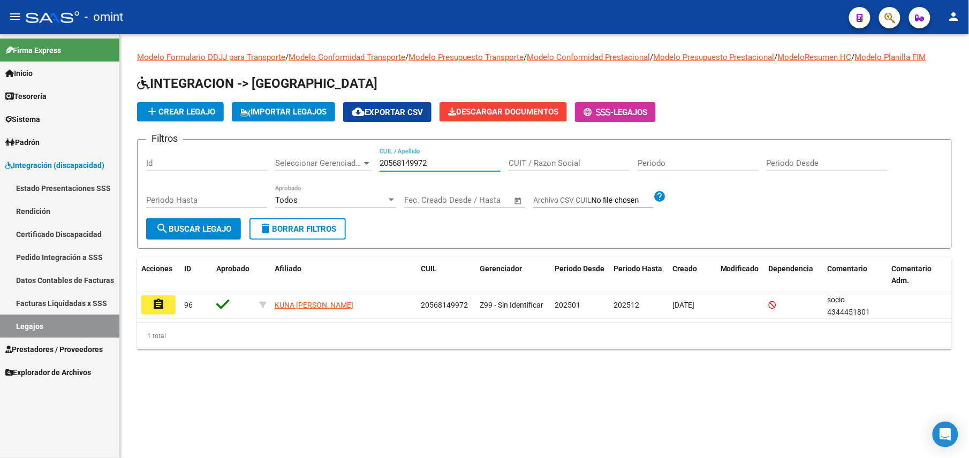
click at [167, 304] on button "assignment" at bounding box center [158, 304] width 34 height 19
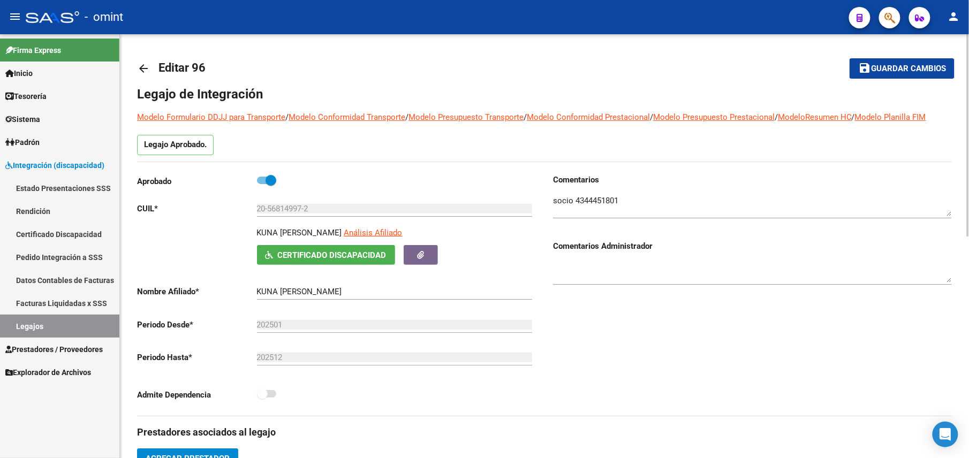
click at [598, 200] on textarea at bounding box center [752, 205] width 399 height 21
paste textarea "4344451801"
type textarea "socio 4344451801"
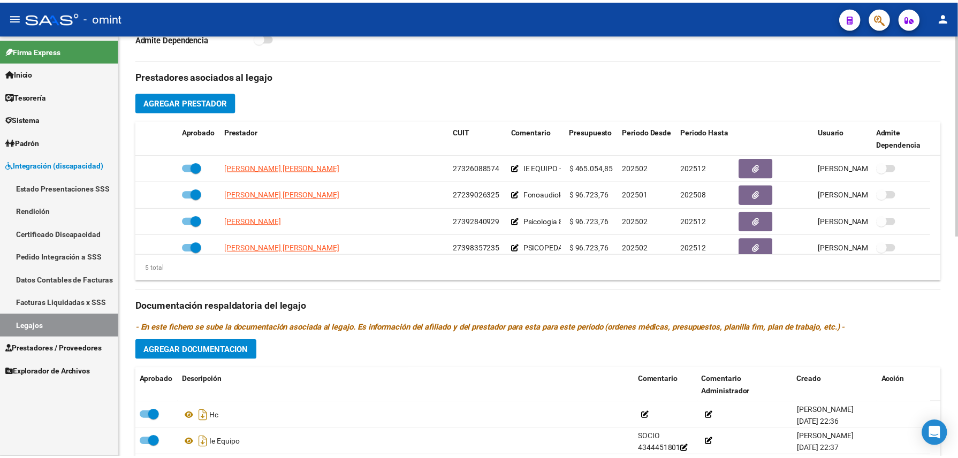
scroll to position [37, 0]
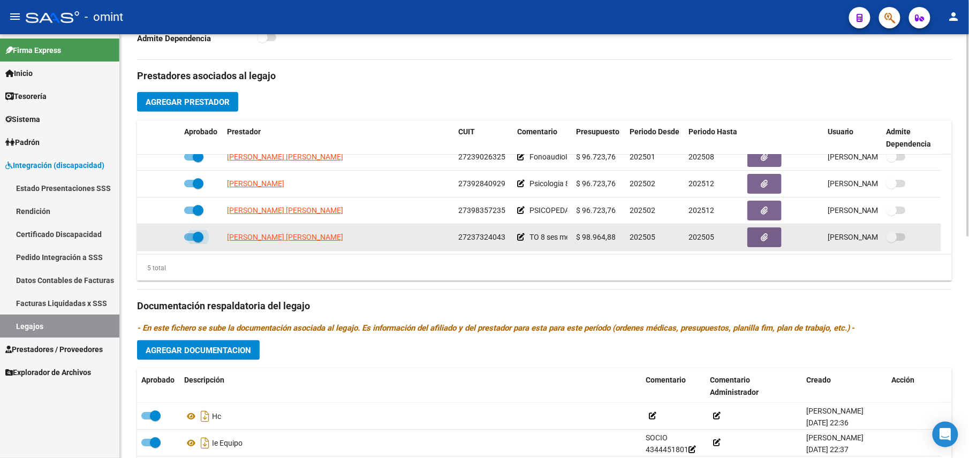
click at [198, 240] on span at bounding box center [198, 237] width 11 height 11
click at [189, 241] on input "checkbox" at bounding box center [189, 241] width 1 height 1
checkbox input "false"
click at [167, 238] on icon at bounding box center [164, 236] width 7 height 7
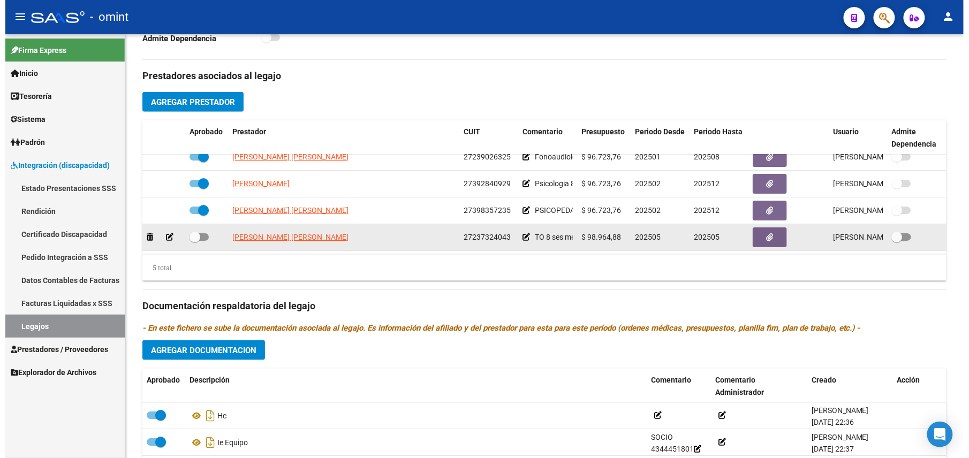
scroll to position [368, 0]
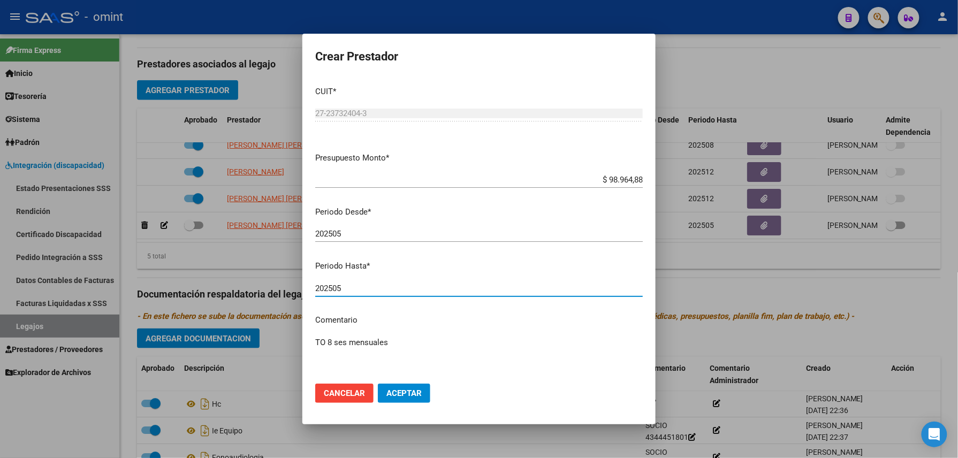
drag, startPoint x: 344, startPoint y: 289, endPoint x: 333, endPoint y: 289, distance: 10.7
click at [333, 289] on input "202505" at bounding box center [478, 289] width 327 height 10
type input "202508"
click at [407, 396] on span "Aceptar" at bounding box center [403, 393] width 35 height 10
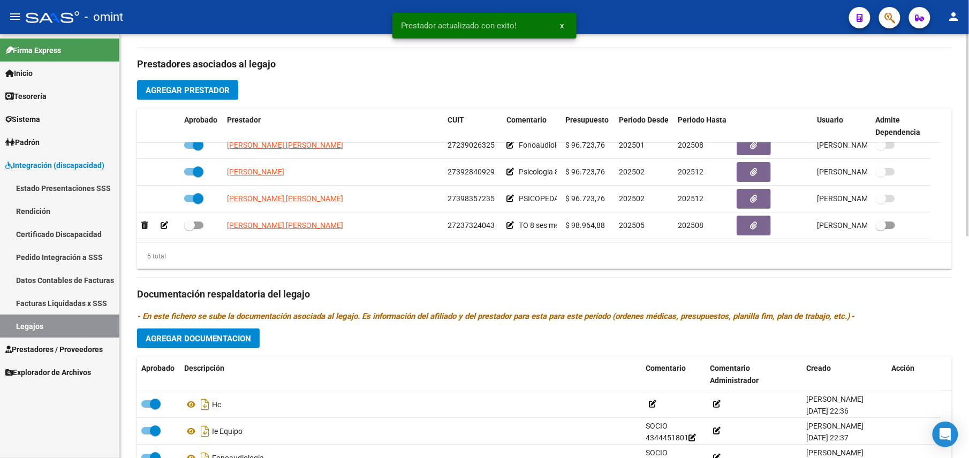
scroll to position [356, 0]
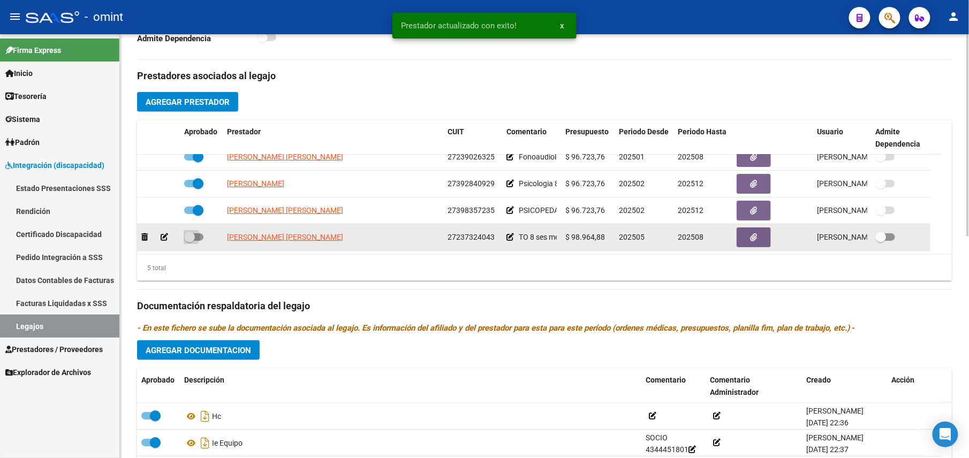
click at [193, 240] on span at bounding box center [189, 237] width 11 height 11
click at [189, 241] on input "checkbox" at bounding box center [189, 241] width 1 height 1
checkbox input "true"
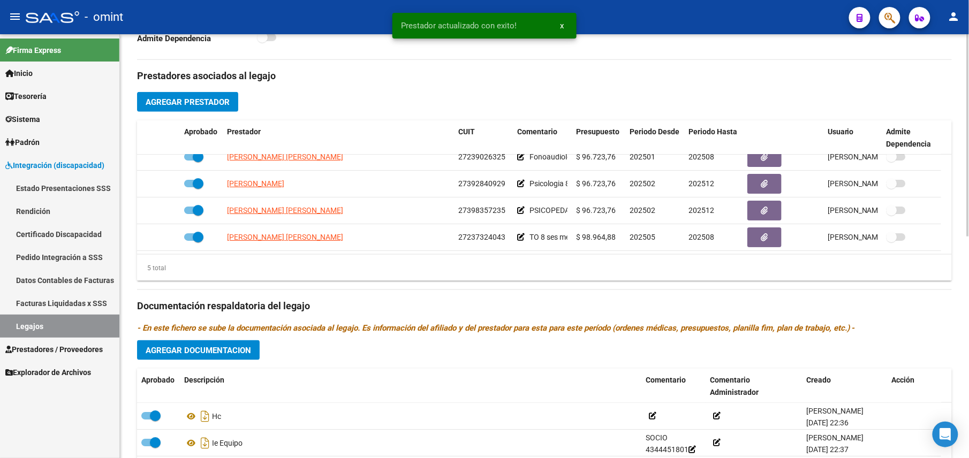
scroll to position [0, 0]
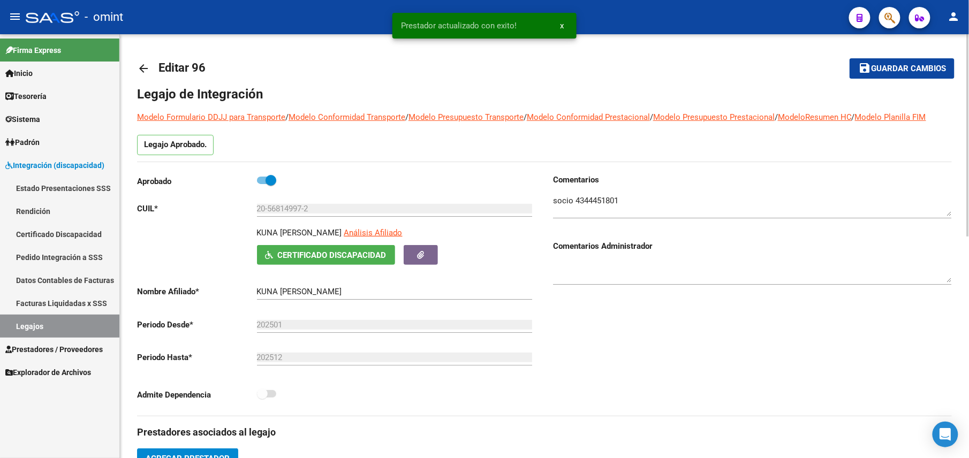
click at [923, 64] on span "Guardar cambios" at bounding box center [908, 69] width 75 height 10
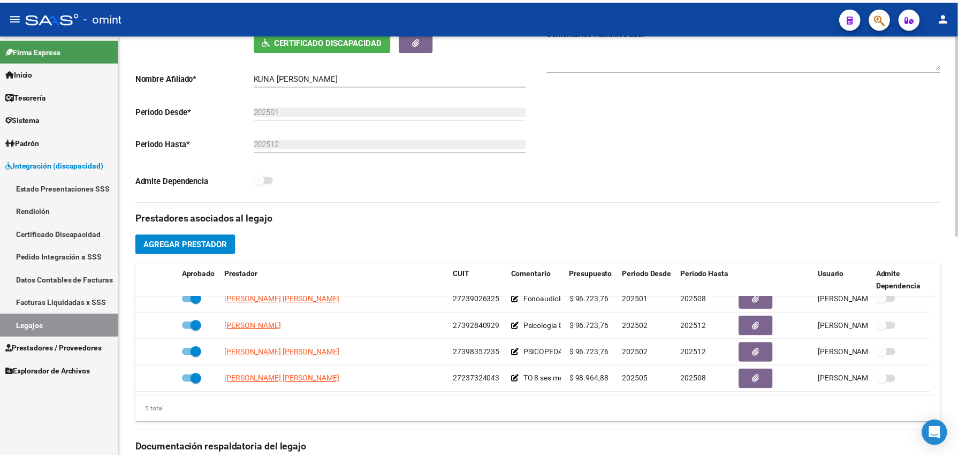
scroll to position [285, 0]
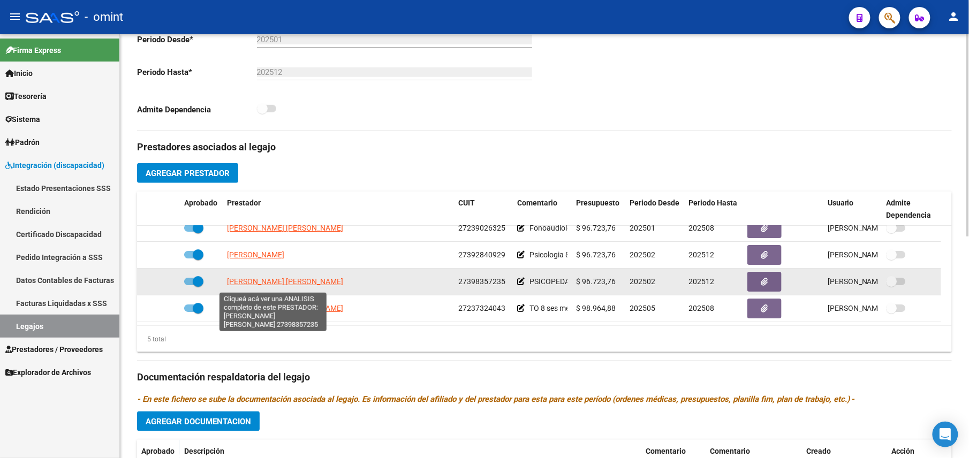
click at [272, 285] on span "VARGAS CARLA AMANDA" at bounding box center [285, 281] width 116 height 9
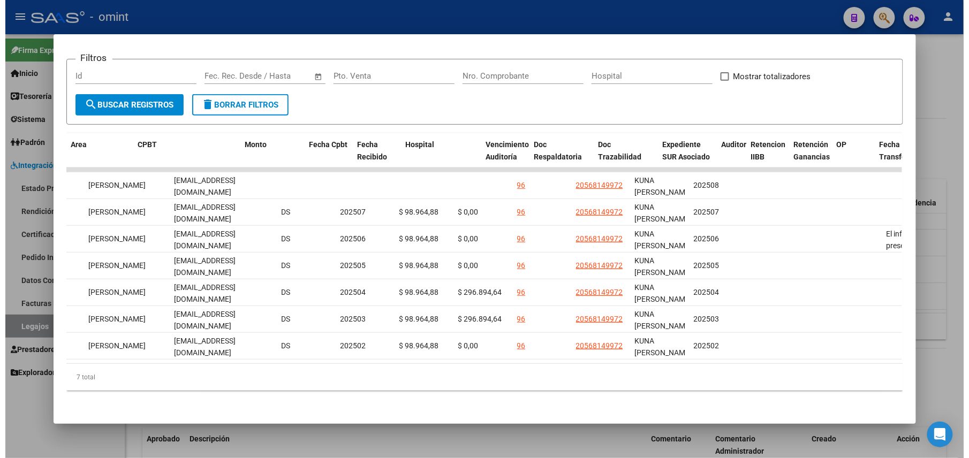
scroll to position [0, 0]
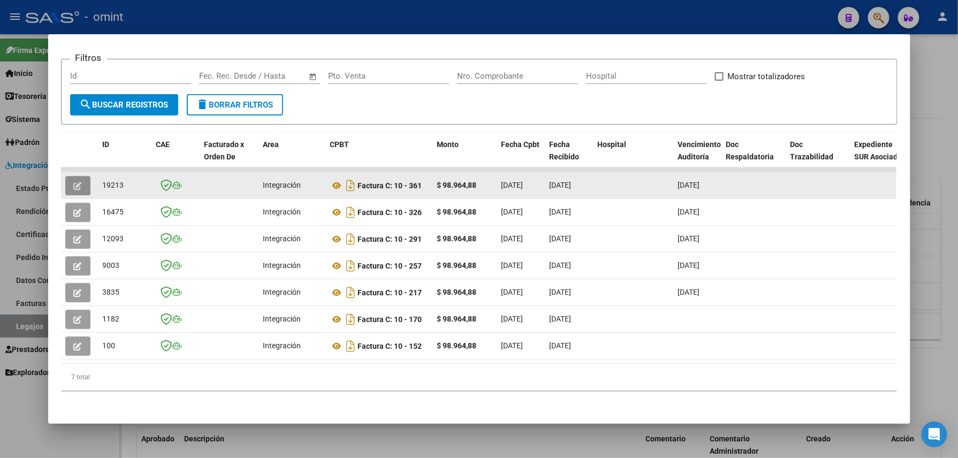
click at [74, 182] on icon "button" at bounding box center [78, 186] width 8 height 8
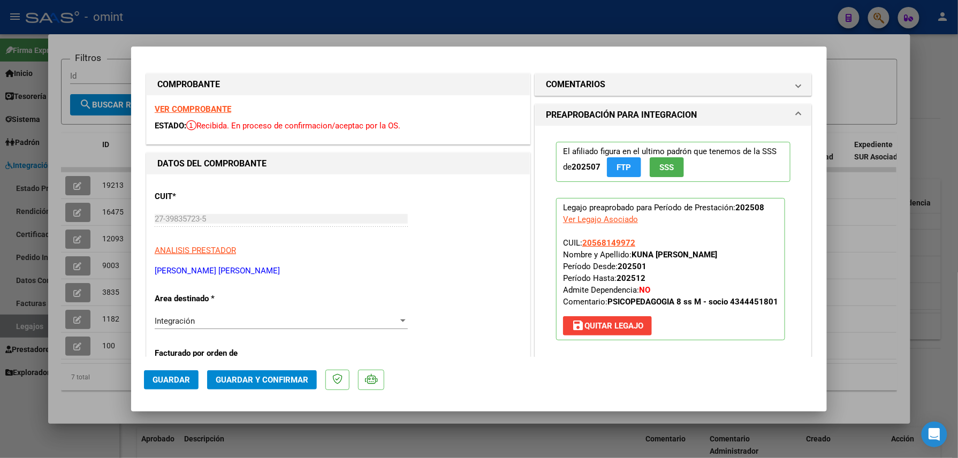
click at [296, 39] on div at bounding box center [479, 229] width 958 height 458
type input "$ 0,00"
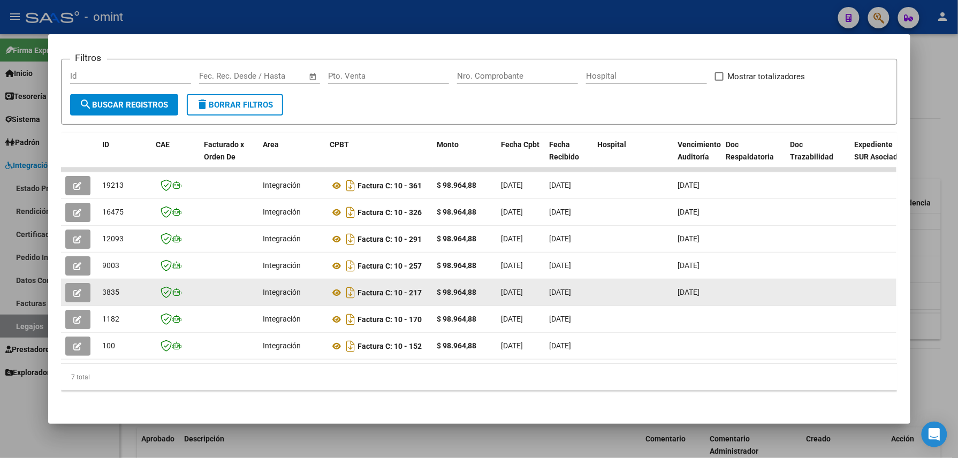
click at [74, 289] on icon "button" at bounding box center [78, 293] width 8 height 8
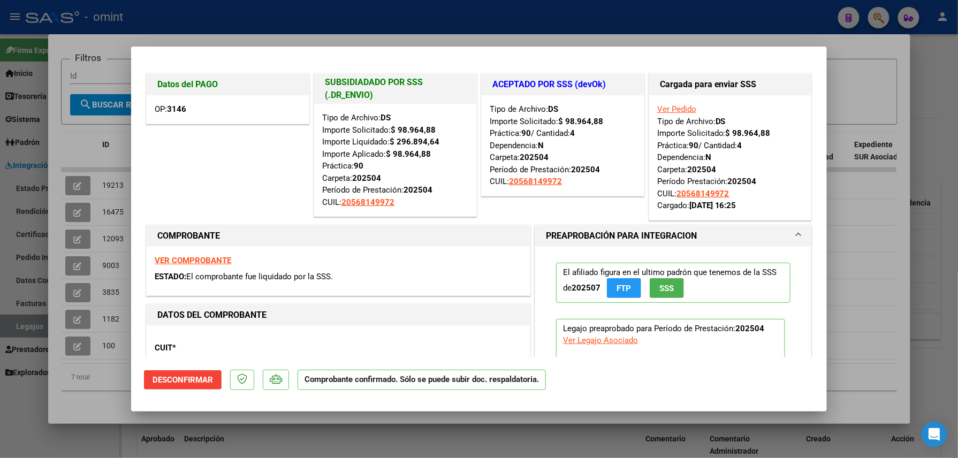
click at [185, 24] on div at bounding box center [479, 229] width 958 height 458
type input "$ 0,00"
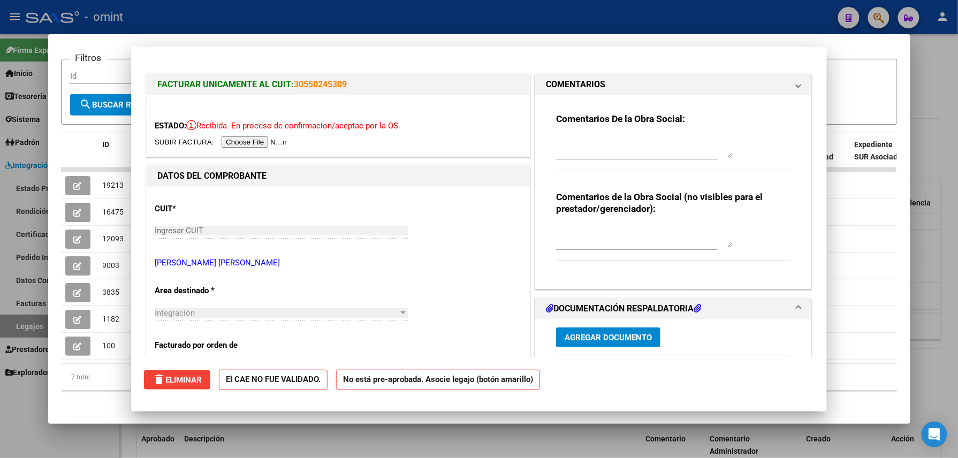
click at [193, 22] on div at bounding box center [479, 229] width 958 height 458
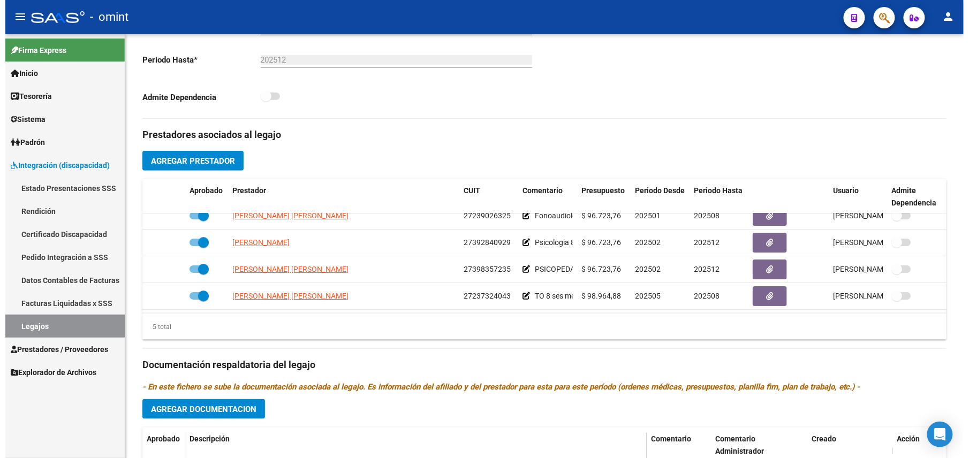
scroll to position [285, 0]
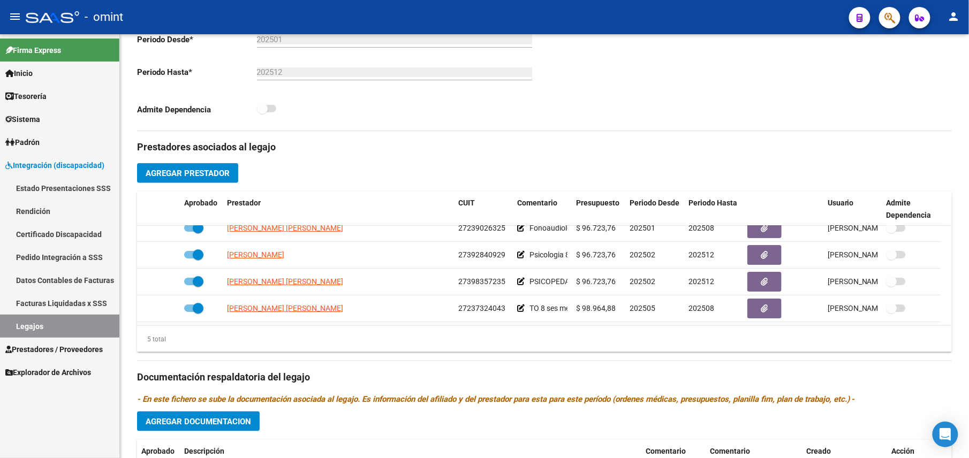
click at [214, 16] on div "- omint" at bounding box center [433, 17] width 814 height 24
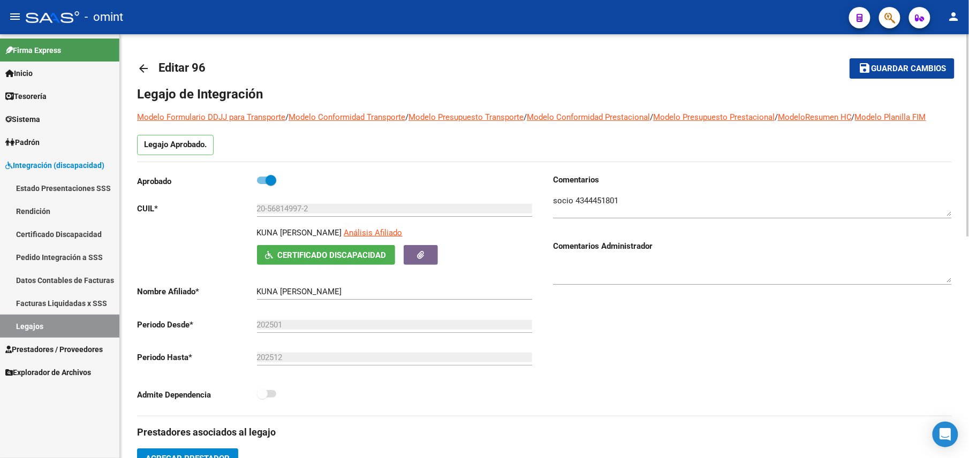
click at [144, 71] on mat-icon "arrow_back" at bounding box center [143, 68] width 13 height 13
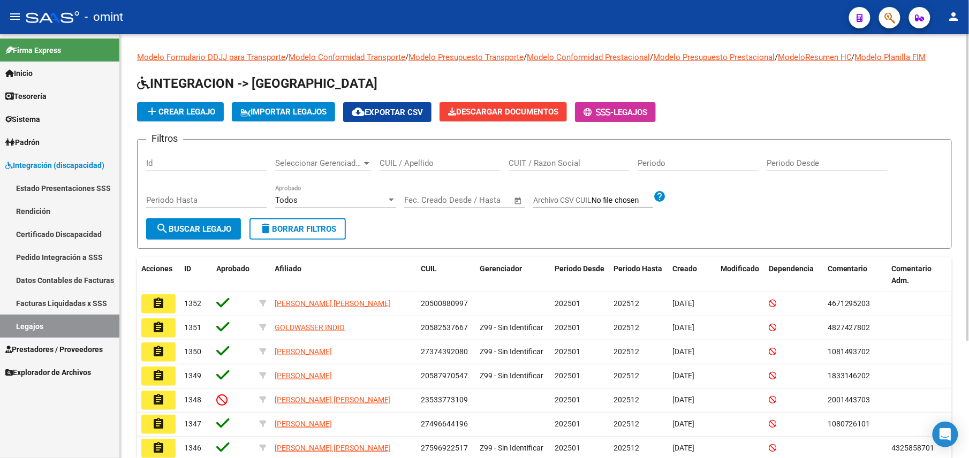
click at [418, 163] on input "CUIL / Apellido" at bounding box center [439, 163] width 121 height 10
paste input "27552734543"
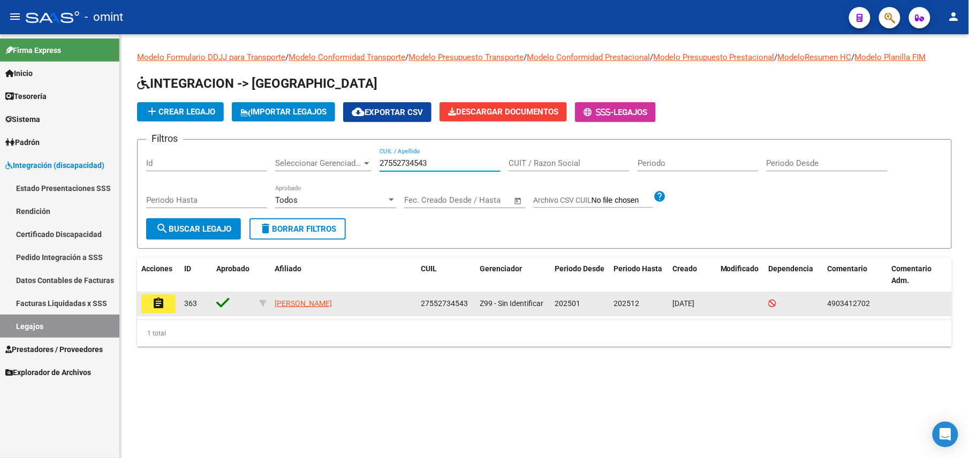
type input "27552734543"
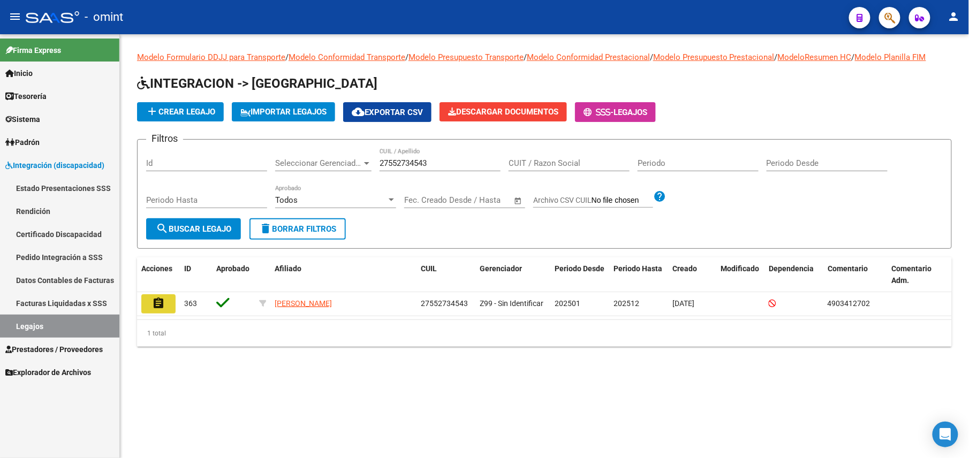
click at [155, 306] on mat-icon "assignment" at bounding box center [158, 303] width 13 height 13
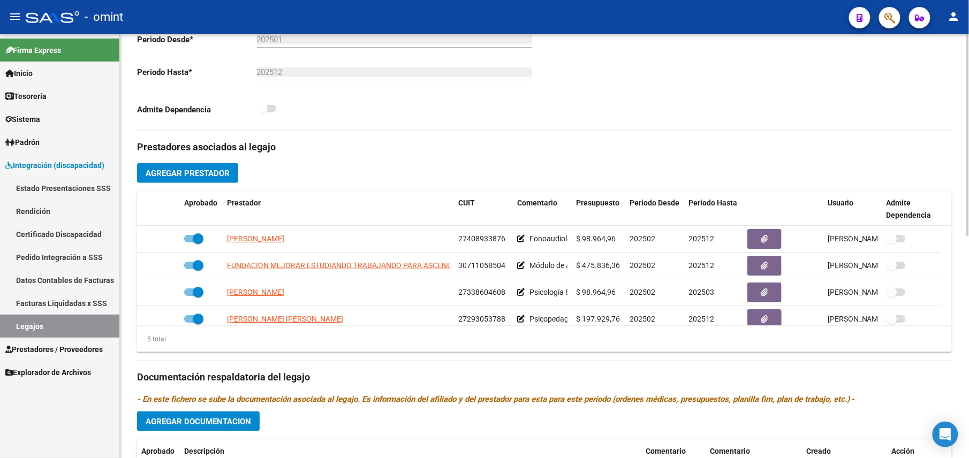
scroll to position [71, 0]
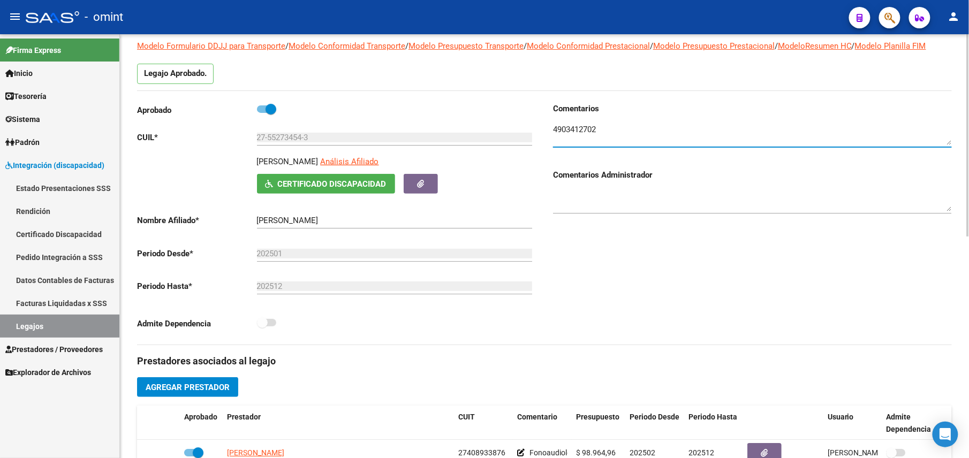
click at [583, 134] on textarea at bounding box center [752, 134] width 399 height 21
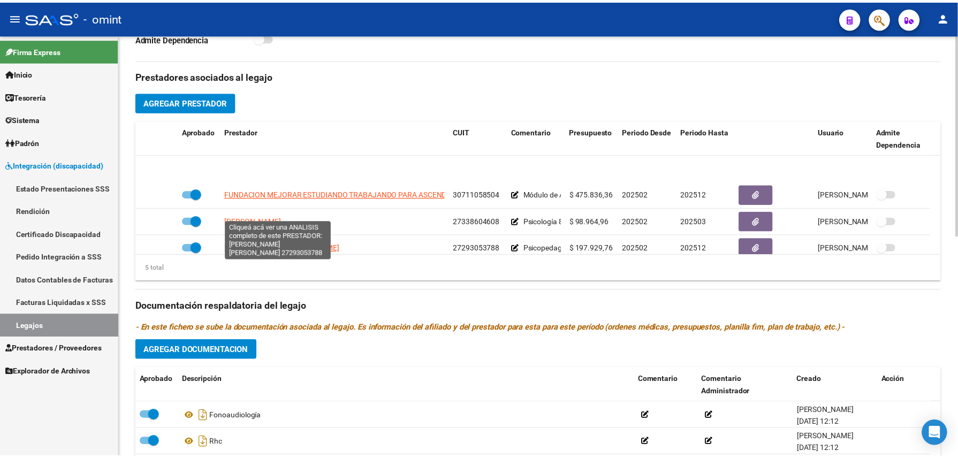
scroll to position [37, 0]
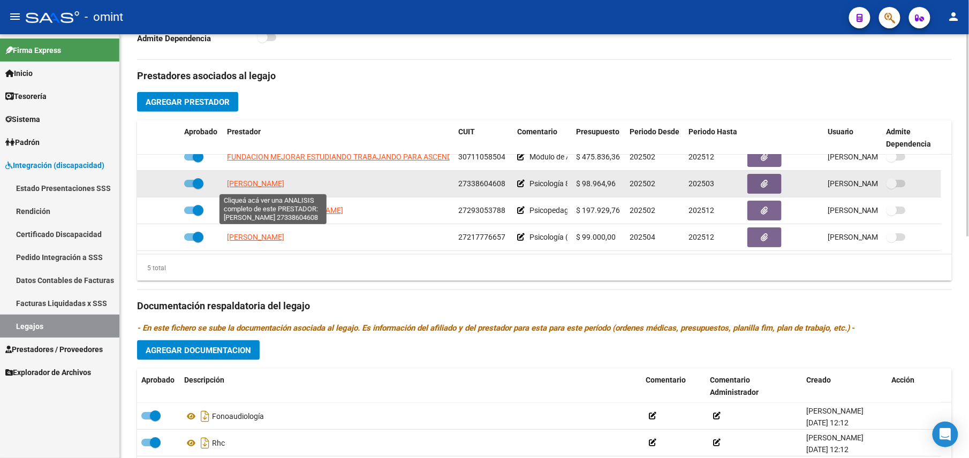
click at [266, 184] on span "MARTINO LAURA CECILIA" at bounding box center [255, 183] width 57 height 9
type textarea "27338604608"
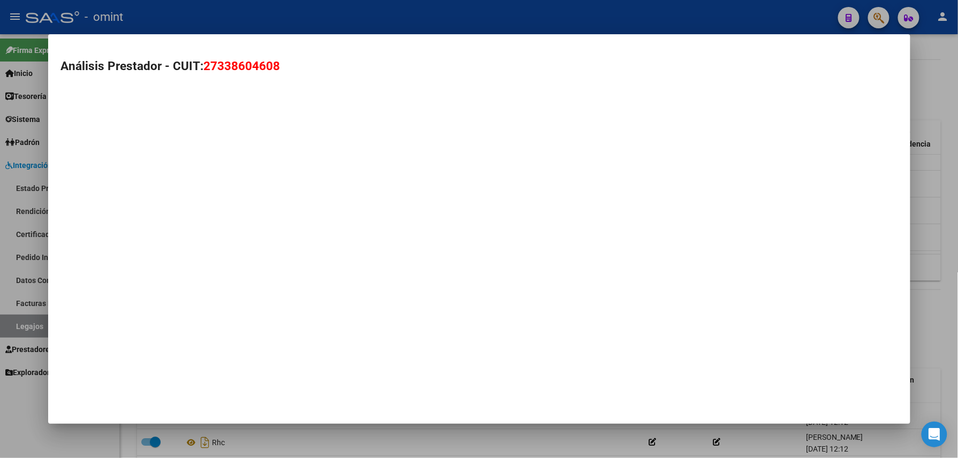
scroll to position [368, 0]
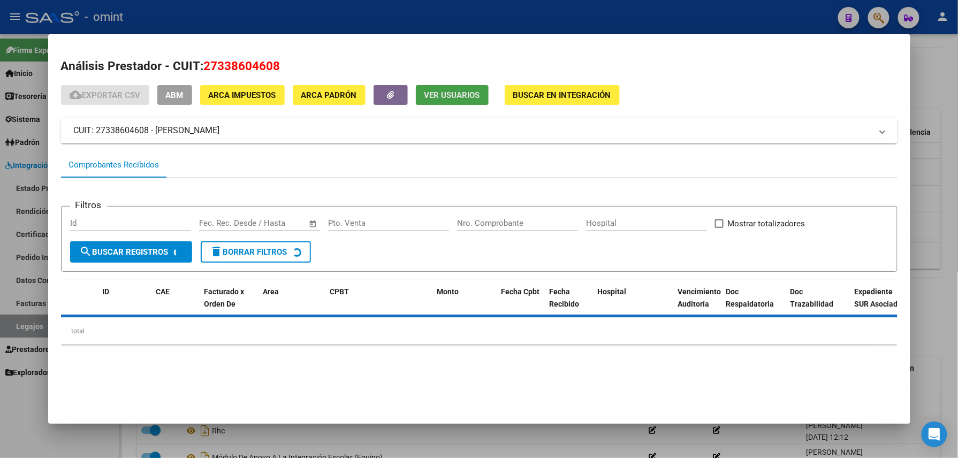
click at [452, 98] on span "Ver Usuarios" at bounding box center [452, 95] width 56 height 10
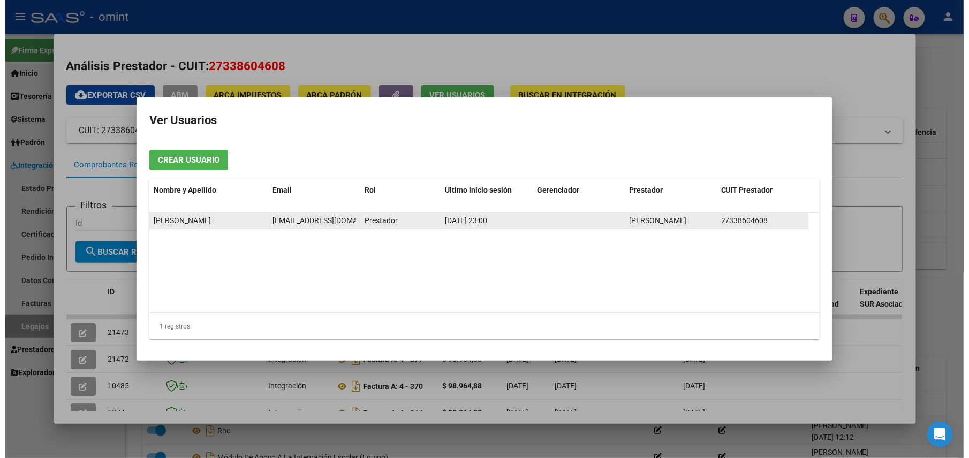
scroll to position [0, 13]
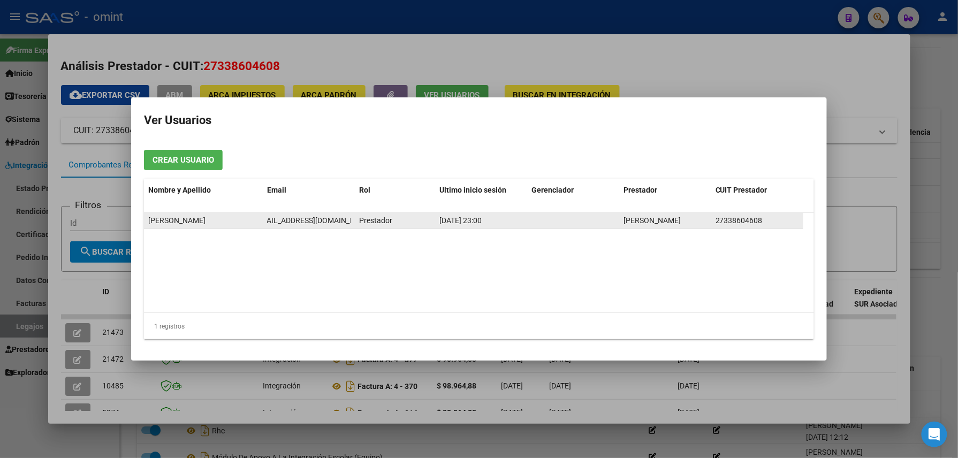
drag, startPoint x: 266, startPoint y: 220, endPoint x: 354, endPoint y: 223, distance: 87.8
click at [354, 223] on datatable-body-cell "lauramartino.c@gmail.com" at bounding box center [309, 221] width 92 height 16
drag, startPoint x: 354, startPoint y: 223, endPoint x: 339, endPoint y: 217, distance: 16.1
copy span "lauramartino.c@gmail.com"
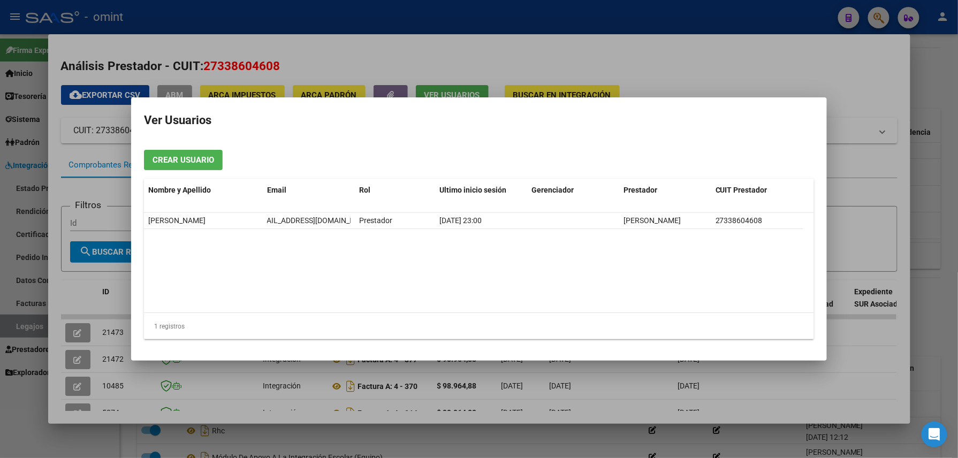
click at [621, 63] on div at bounding box center [479, 229] width 958 height 458
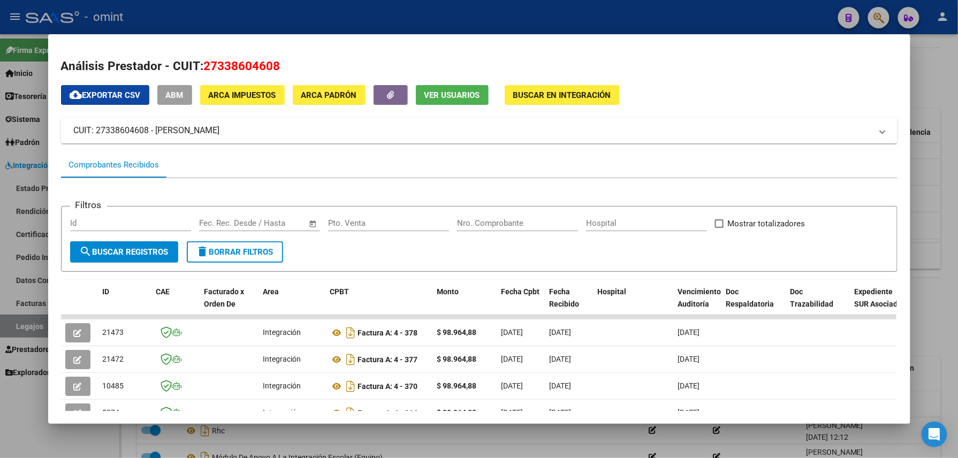
click at [622, 63] on h2 "Análisis Prestador - CUIT: 27338604608" at bounding box center [479, 66] width 836 height 18
click at [616, 30] on div at bounding box center [479, 229] width 958 height 458
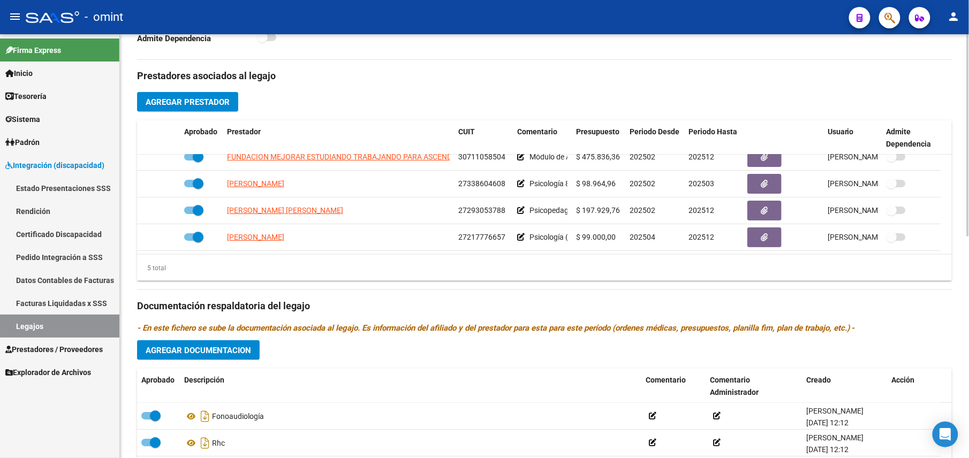
scroll to position [0, 0]
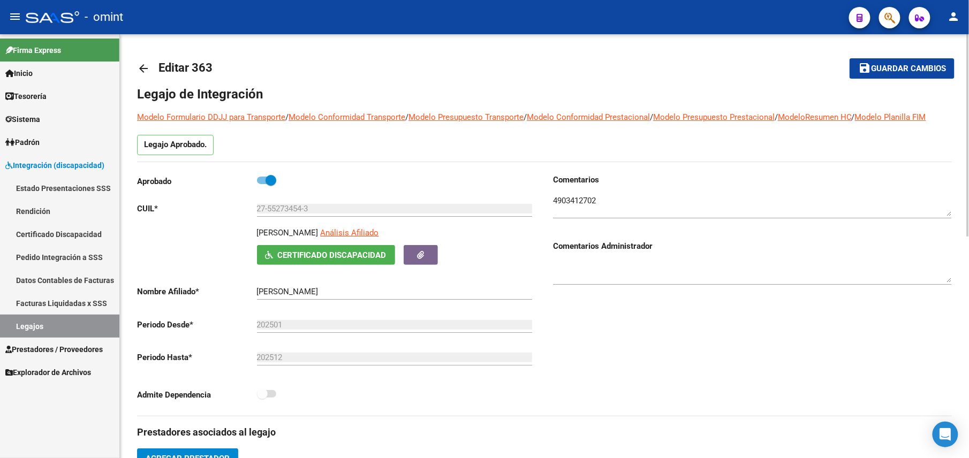
drag, startPoint x: 260, startPoint y: 235, endPoint x: 358, endPoint y: 231, distance: 98.0
click at [318, 231] on p "GUERREIRO RENATA JAZMIN" at bounding box center [288, 233] width 62 height 12
drag, startPoint x: 358, startPoint y: 231, endPoint x: 274, endPoint y: 232, distance: 84.0
click at [255, 235] on div "GUERREIRO RENATA JAZMIN Análisis Afiliado Certificado Discapacidad ARCA Padrón" at bounding box center [336, 246] width 399 height 38
copy p "GUERREIRO RENATA JAZMIN"
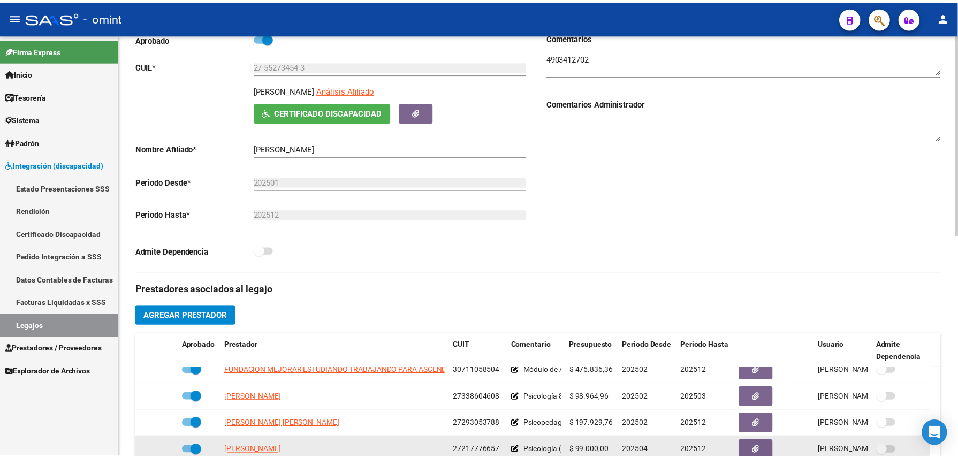
scroll to position [285, 0]
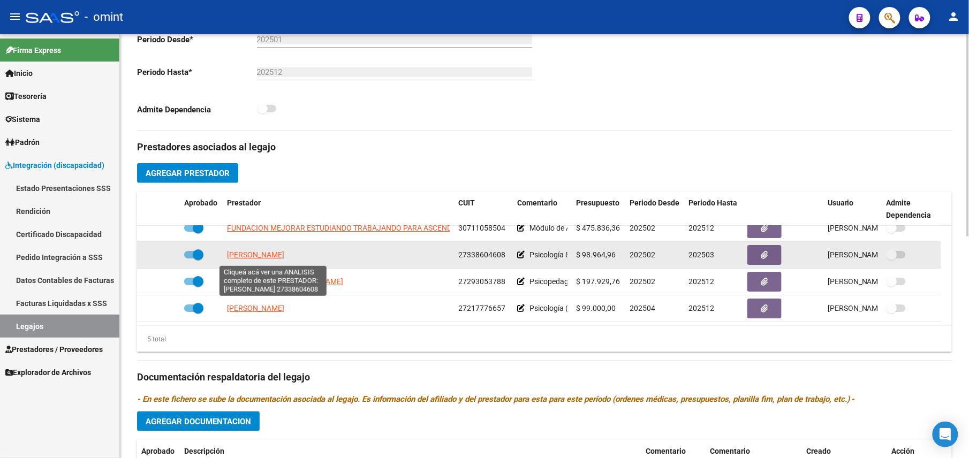
click at [274, 255] on span "MARTINO LAURA CECILIA" at bounding box center [255, 254] width 57 height 9
copy p "GUERREIRO RENATA JAZMIN"
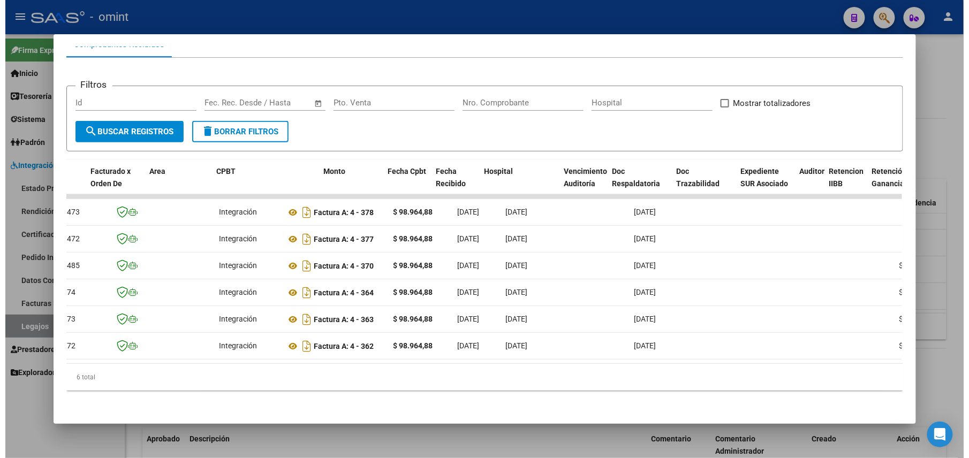
scroll to position [0, 0]
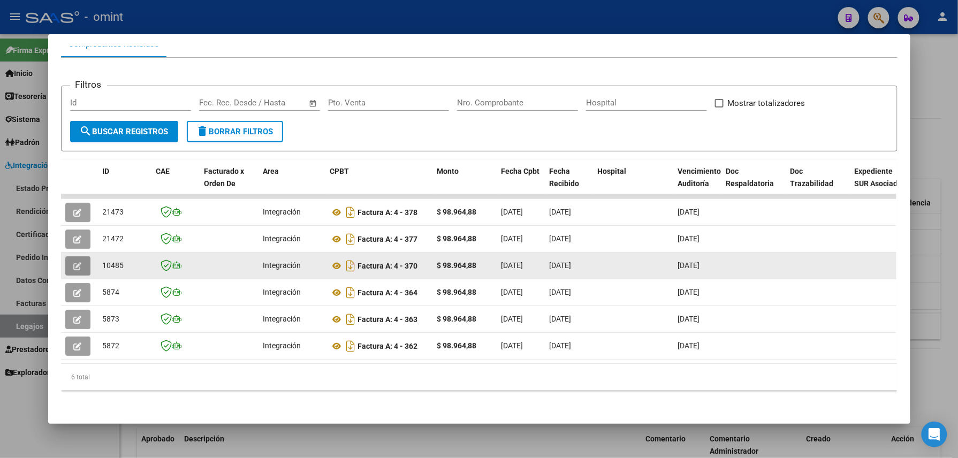
click at [74, 262] on icon "button" at bounding box center [78, 266] width 8 height 8
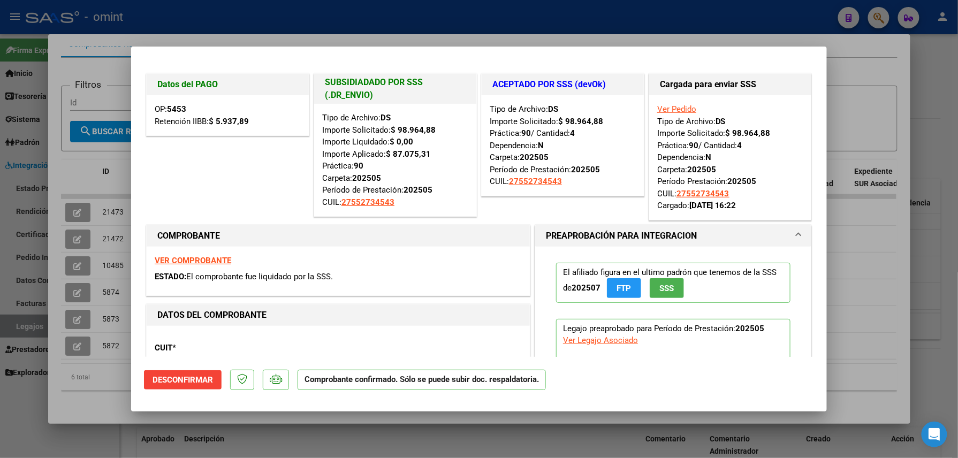
click at [367, 39] on div at bounding box center [479, 229] width 958 height 458
type input "$ 0,00"
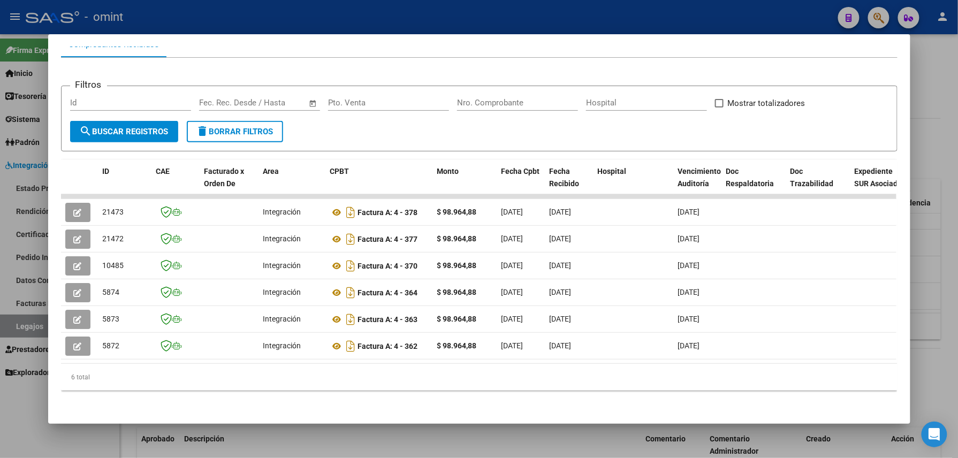
click at [381, 26] on div at bounding box center [479, 229] width 958 height 458
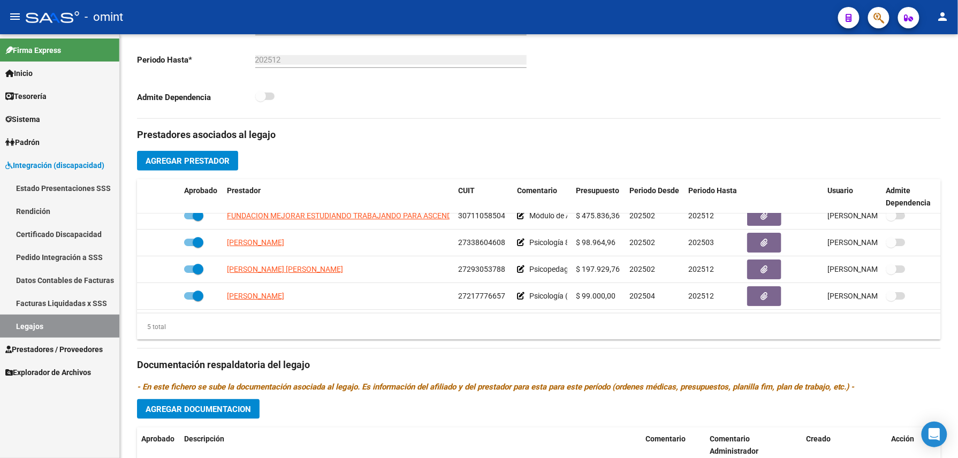
scroll to position [285, 0]
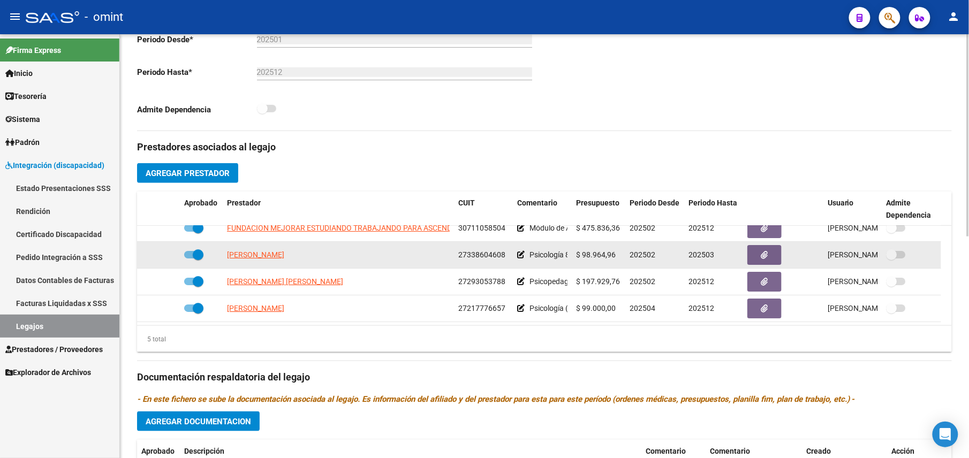
click at [272, 264] on datatable-body-cell "MARTINO LAURA CECILIA" at bounding box center [338, 255] width 231 height 26
click at [272, 259] on span "MARTINO LAURA CECILIA" at bounding box center [255, 254] width 57 height 9
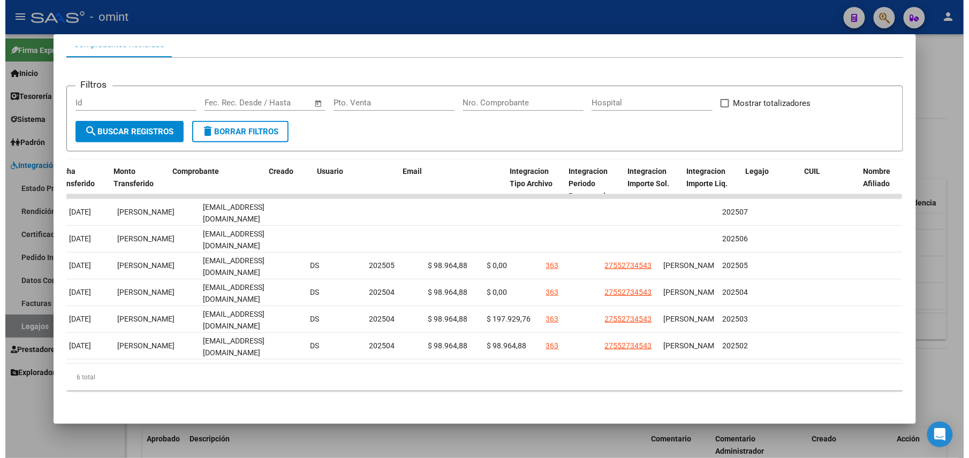
scroll to position [0, 1476]
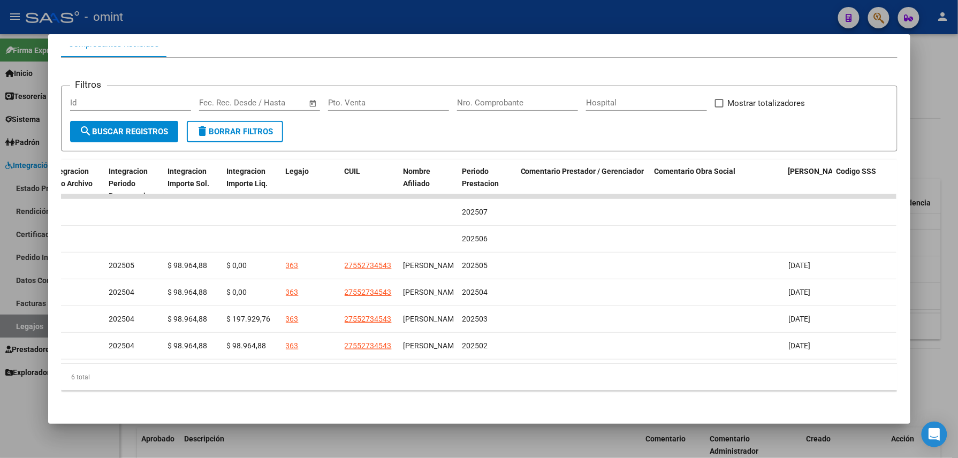
click at [227, 12] on div at bounding box center [479, 229] width 958 height 458
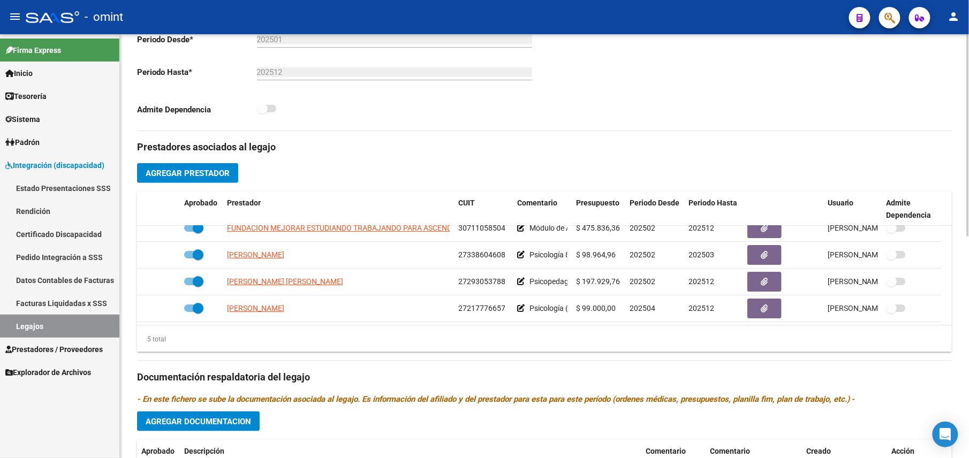
scroll to position [0, 0]
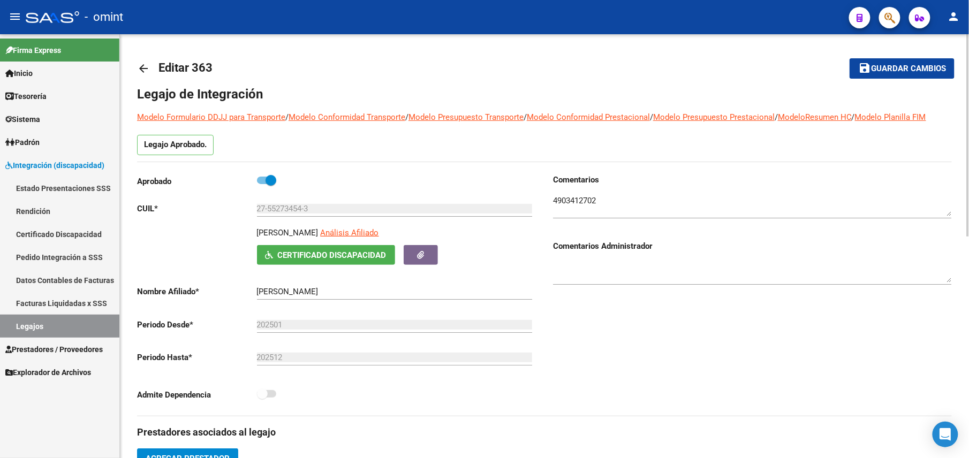
click at [147, 66] on mat-icon "arrow_back" at bounding box center [143, 68] width 13 height 13
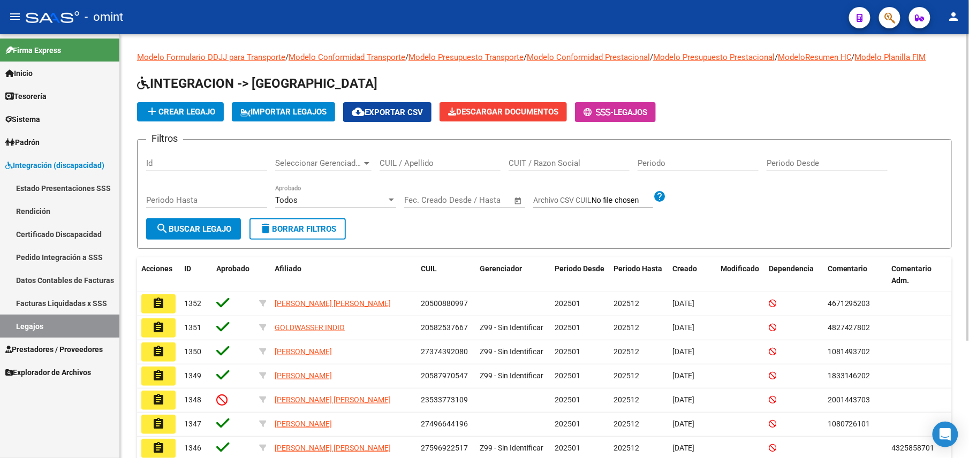
click at [429, 167] on div "CUIL / Apellido" at bounding box center [439, 164] width 121 height 33
click at [444, 163] on input "CUIL / Apellido" at bounding box center [439, 163] width 121 height 10
click at [445, 164] on input "CUIL / Apellido" at bounding box center [439, 163] width 121 height 10
paste input "20426463742"
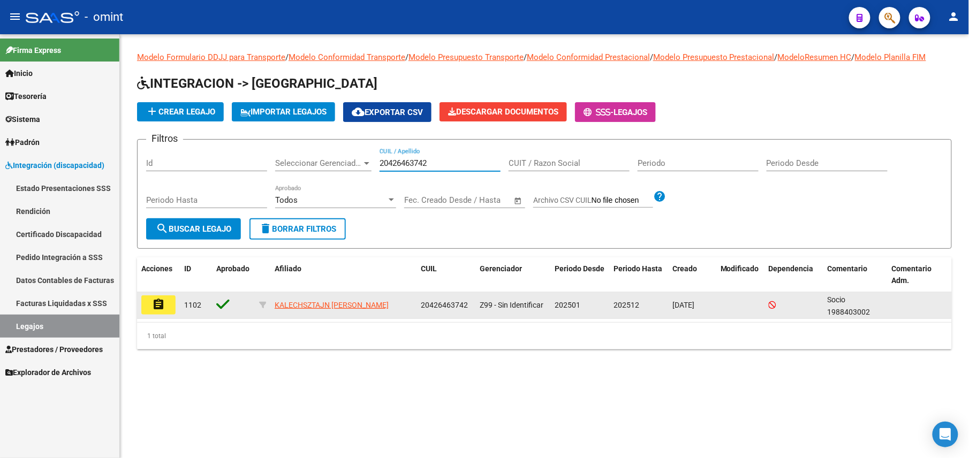
type input "20426463742"
click at [163, 298] on mat-icon "assignment" at bounding box center [158, 304] width 13 height 13
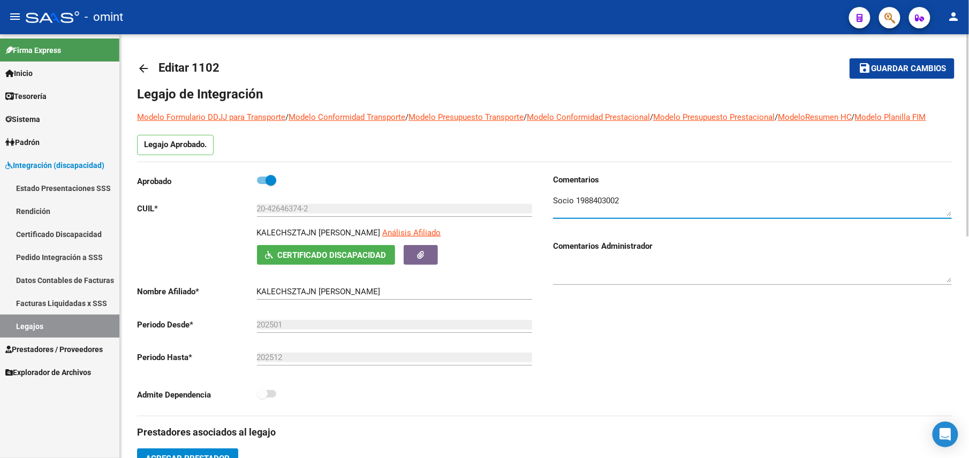
click at [592, 198] on textarea at bounding box center [752, 205] width 399 height 21
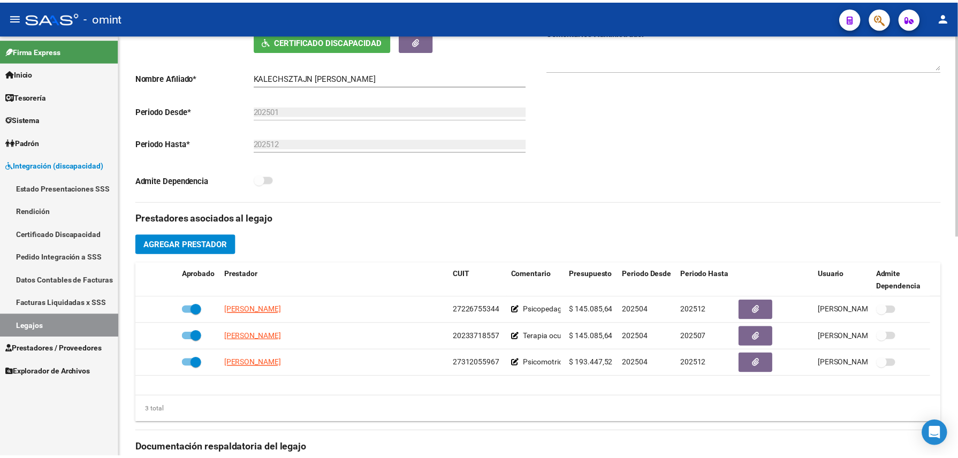
scroll to position [356, 0]
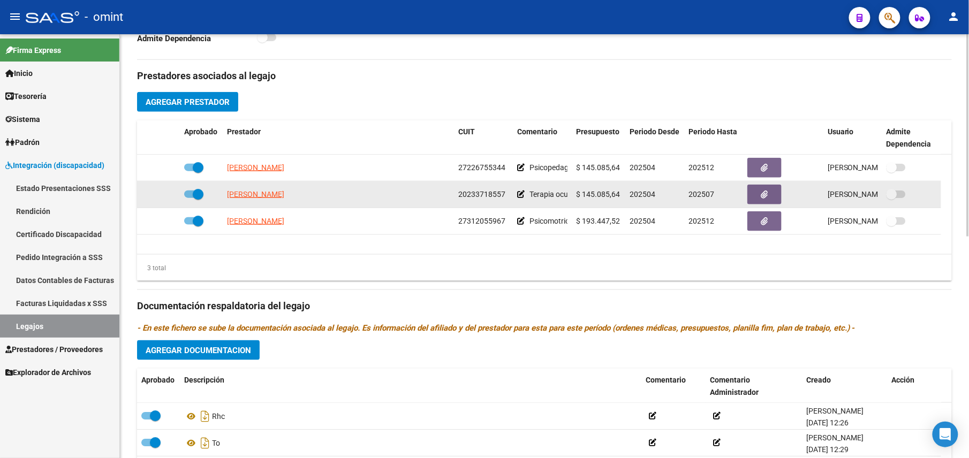
click at [199, 204] on datatable-body-cell at bounding box center [201, 194] width 43 height 26
click at [195, 192] on span at bounding box center [198, 194] width 11 height 11
click at [189, 198] on input "checkbox" at bounding box center [189, 198] width 1 height 1
checkbox input "false"
click at [167, 196] on icon at bounding box center [164, 194] width 7 height 7
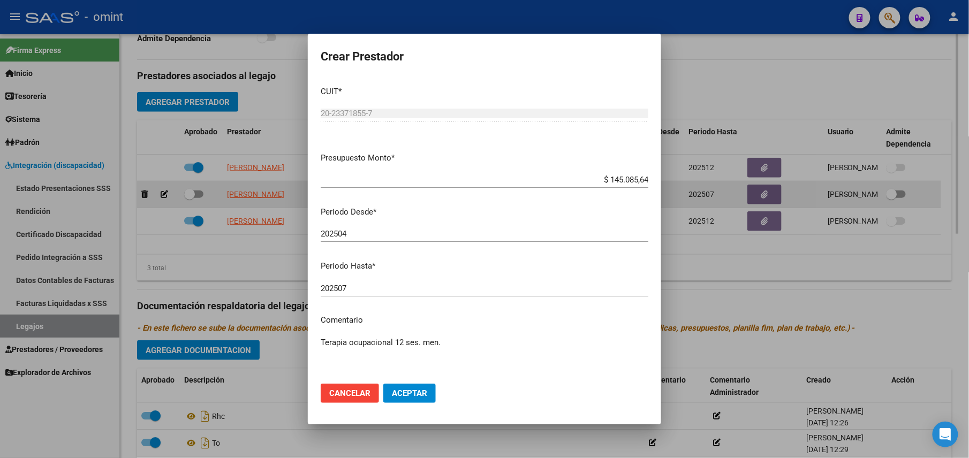
scroll to position [368, 0]
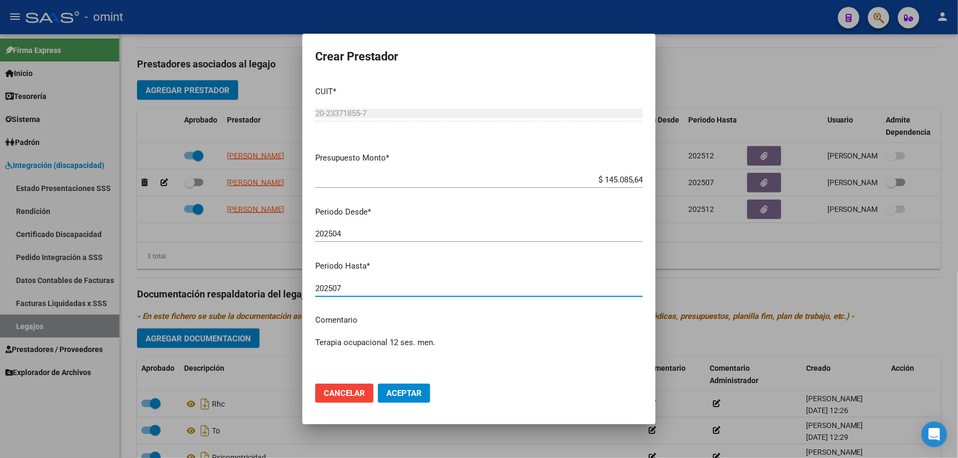
click at [352, 290] on input "202507" at bounding box center [478, 289] width 327 height 10
type input "202508"
click at [386, 393] on span "Aceptar" at bounding box center [403, 393] width 35 height 10
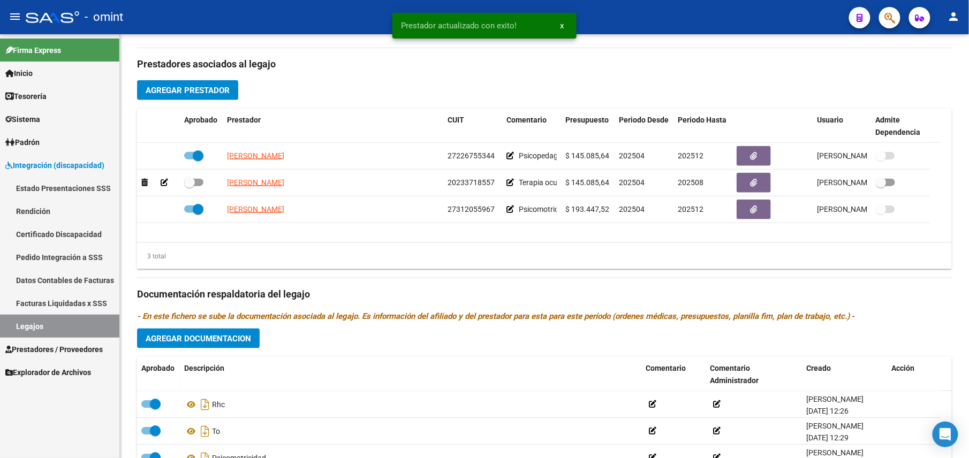
scroll to position [356, 0]
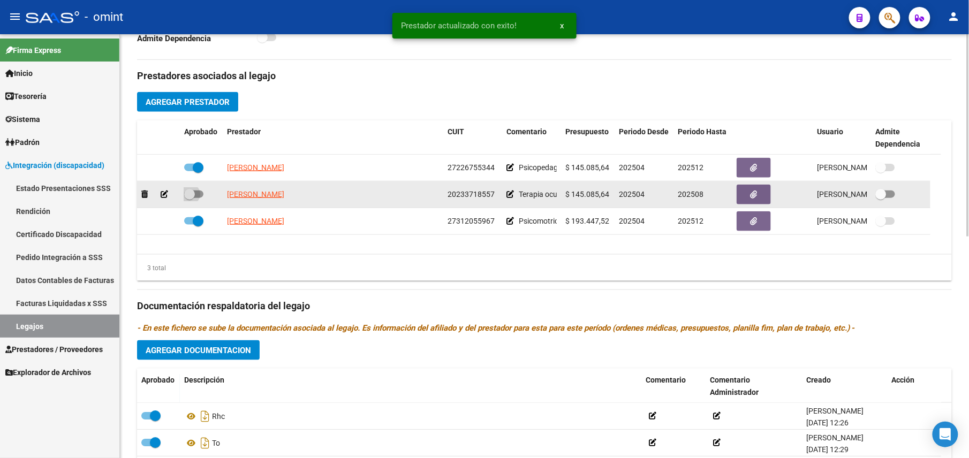
click at [188, 194] on span at bounding box center [189, 194] width 11 height 11
click at [189, 198] on input "checkbox" at bounding box center [189, 198] width 1 height 1
checkbox input "true"
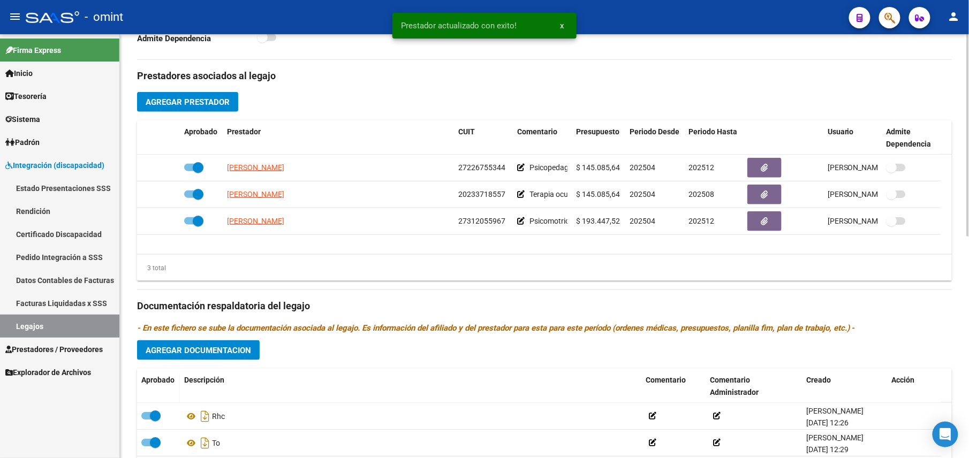
scroll to position [0, 0]
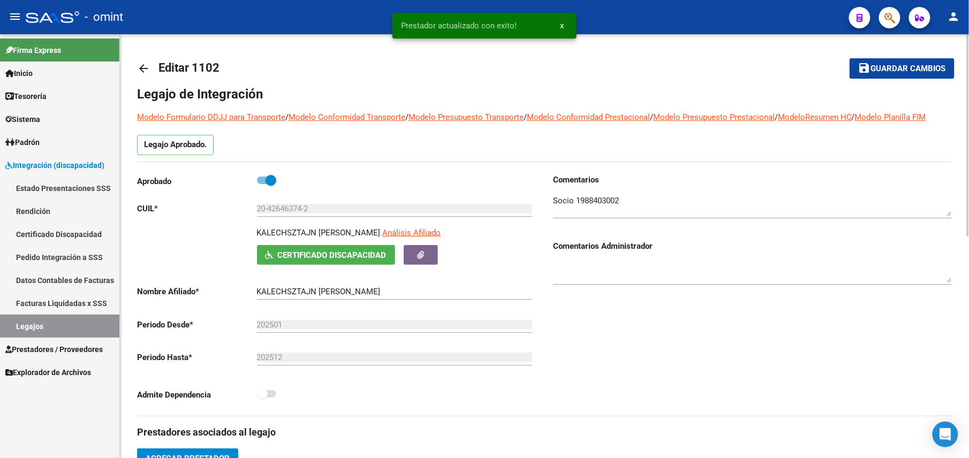
click at [860, 63] on mat-icon "save" at bounding box center [864, 68] width 13 height 13
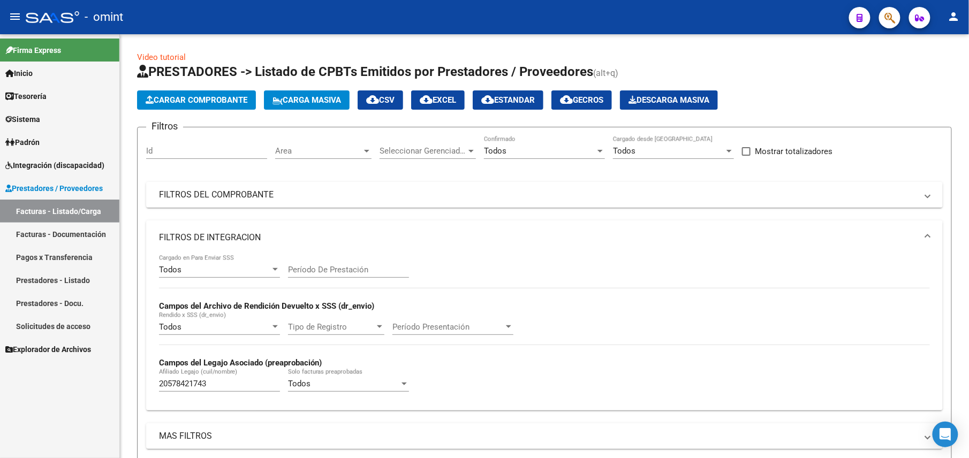
scroll to position [475, 0]
